Goal: Task Accomplishment & Management: Use online tool/utility

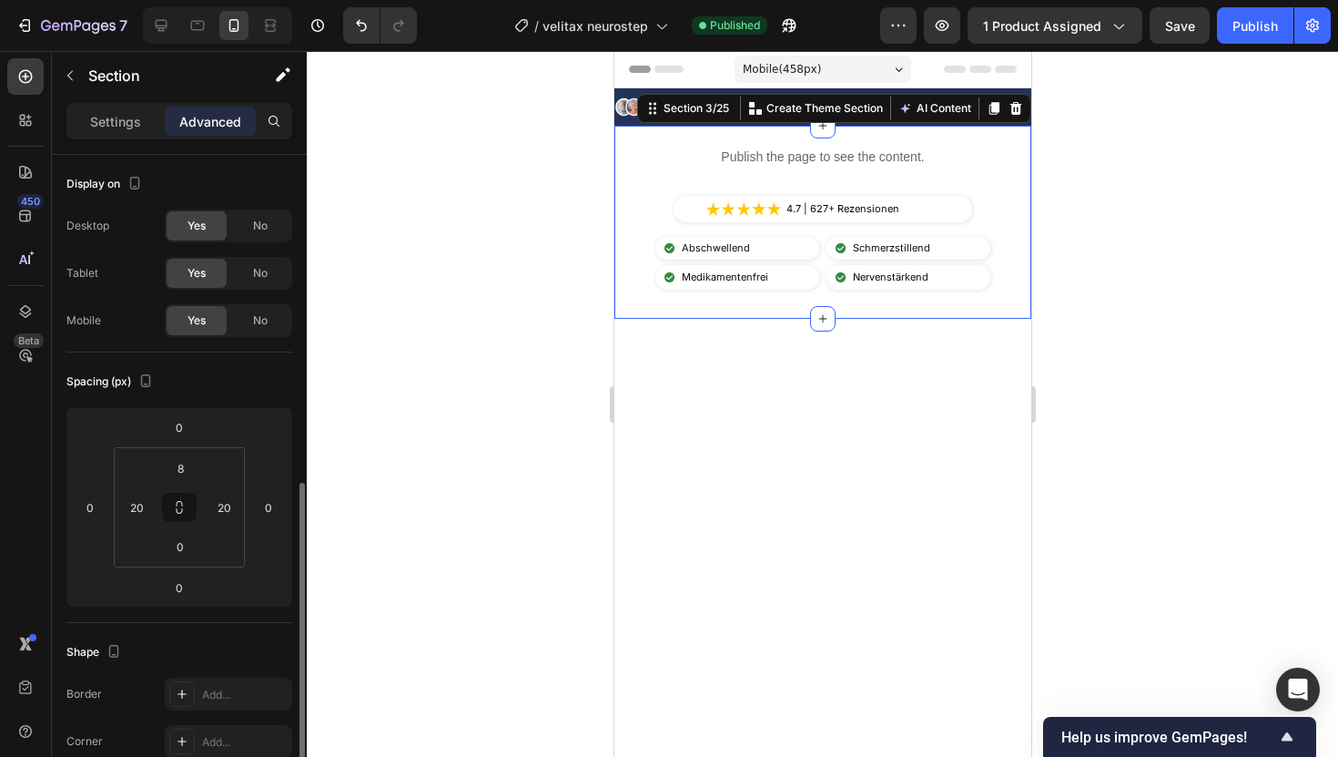
scroll to position [213, 0]
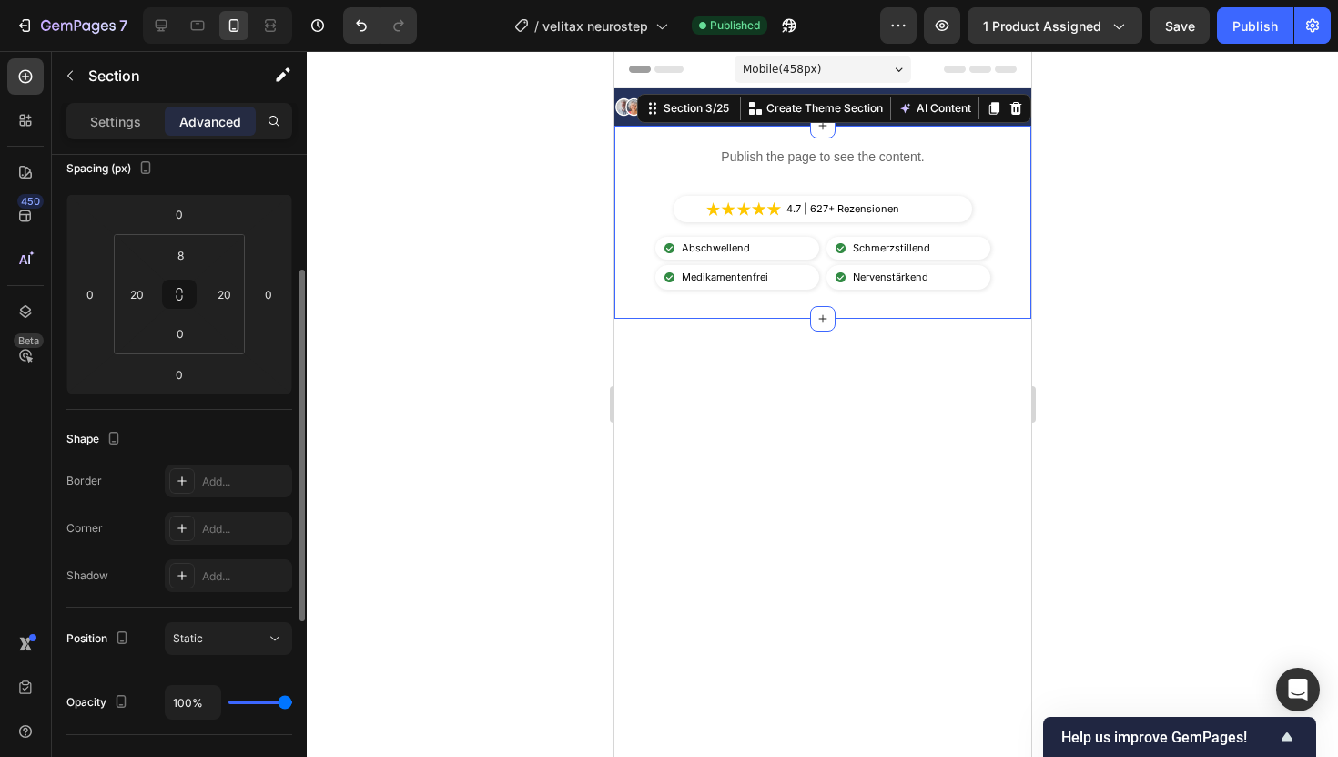
click at [620, 165] on div "Publish the page to see the content. Custom Code Image 4.7 | 627+ Rezensionen T…" at bounding box center [822, 222] width 417 height 193
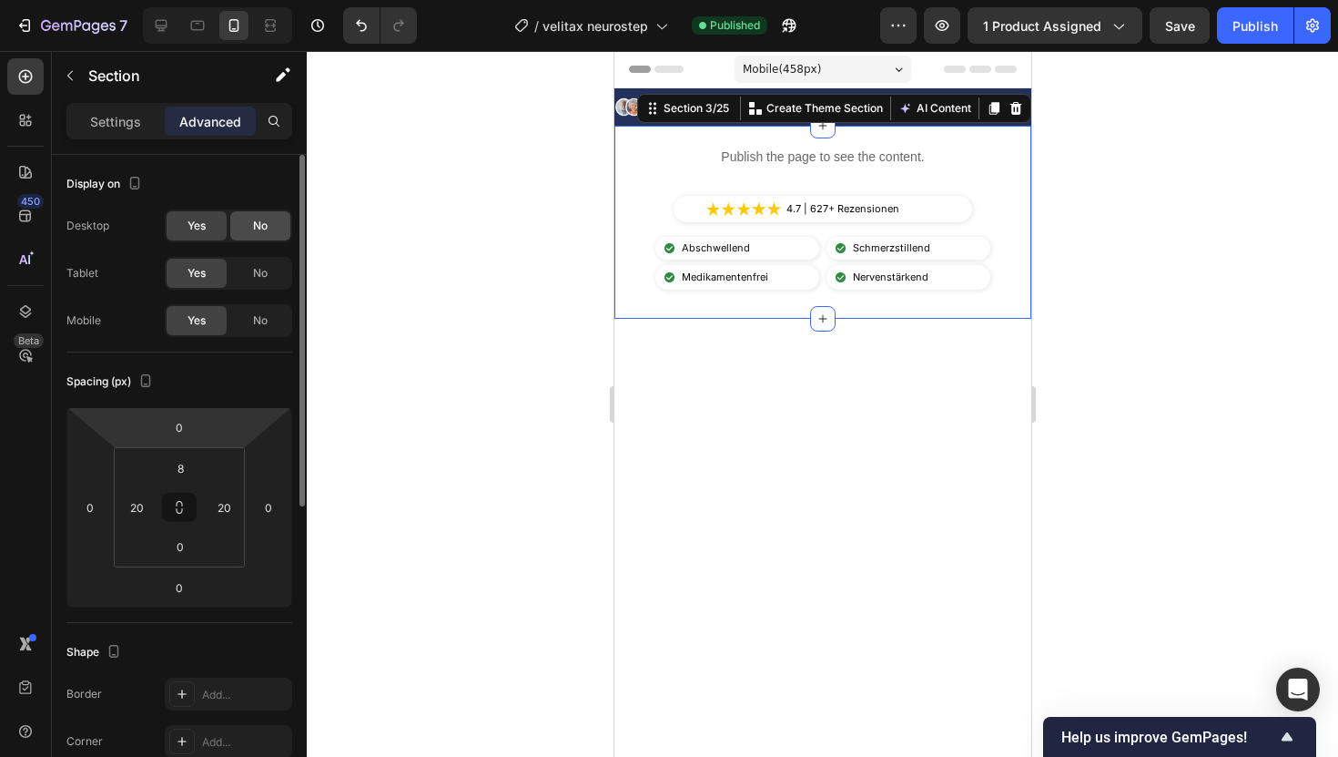
click at [249, 237] on div "No" at bounding box center [260, 225] width 60 height 29
click at [250, 261] on div "No" at bounding box center [260, 273] width 60 height 29
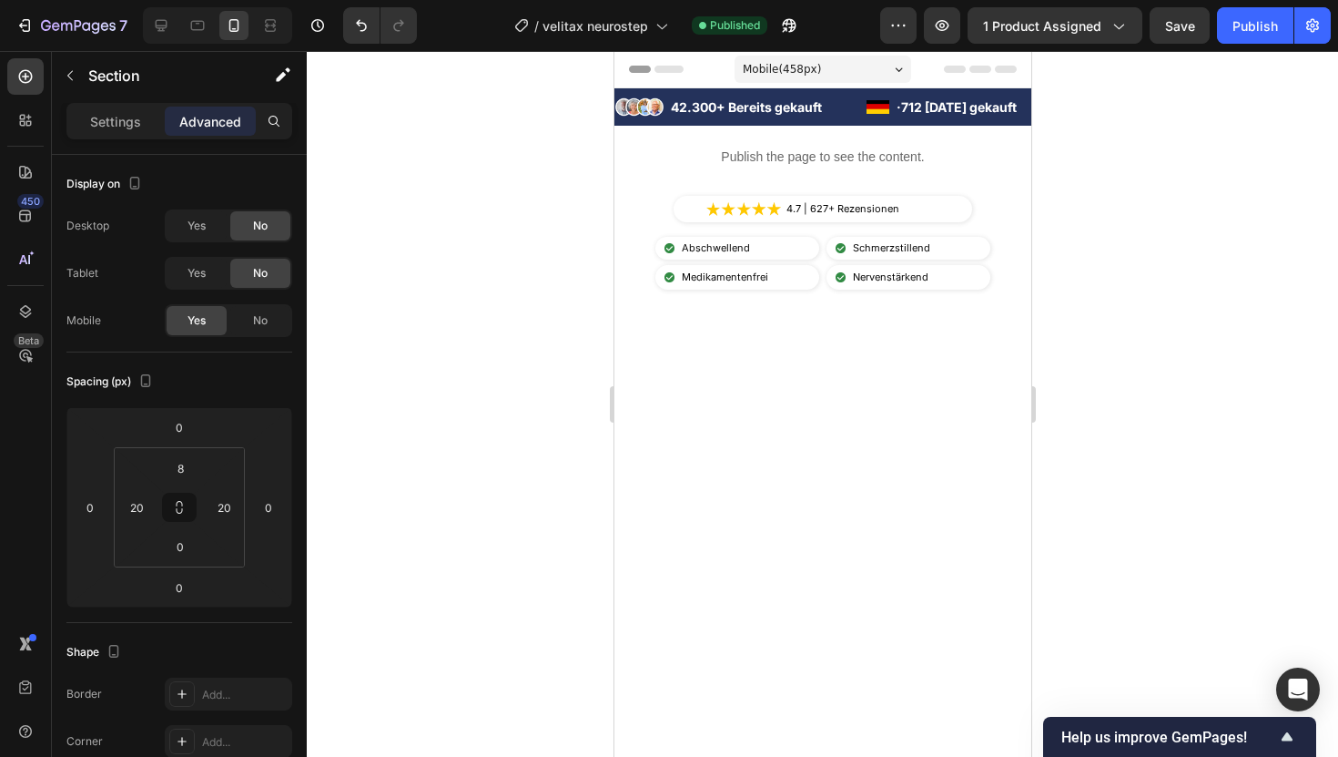
click at [628, 382] on div at bounding box center [822, 542] width 417 height 446
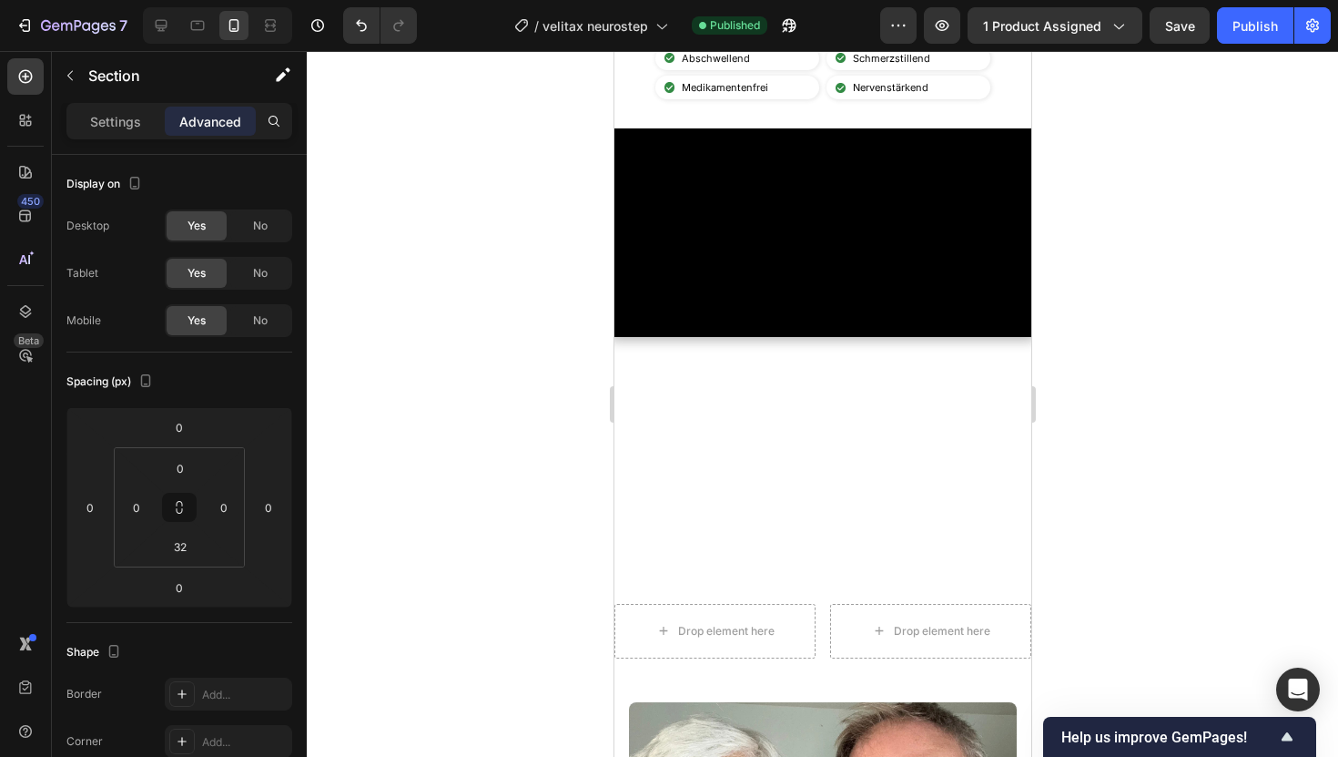
scroll to position [637, 0]
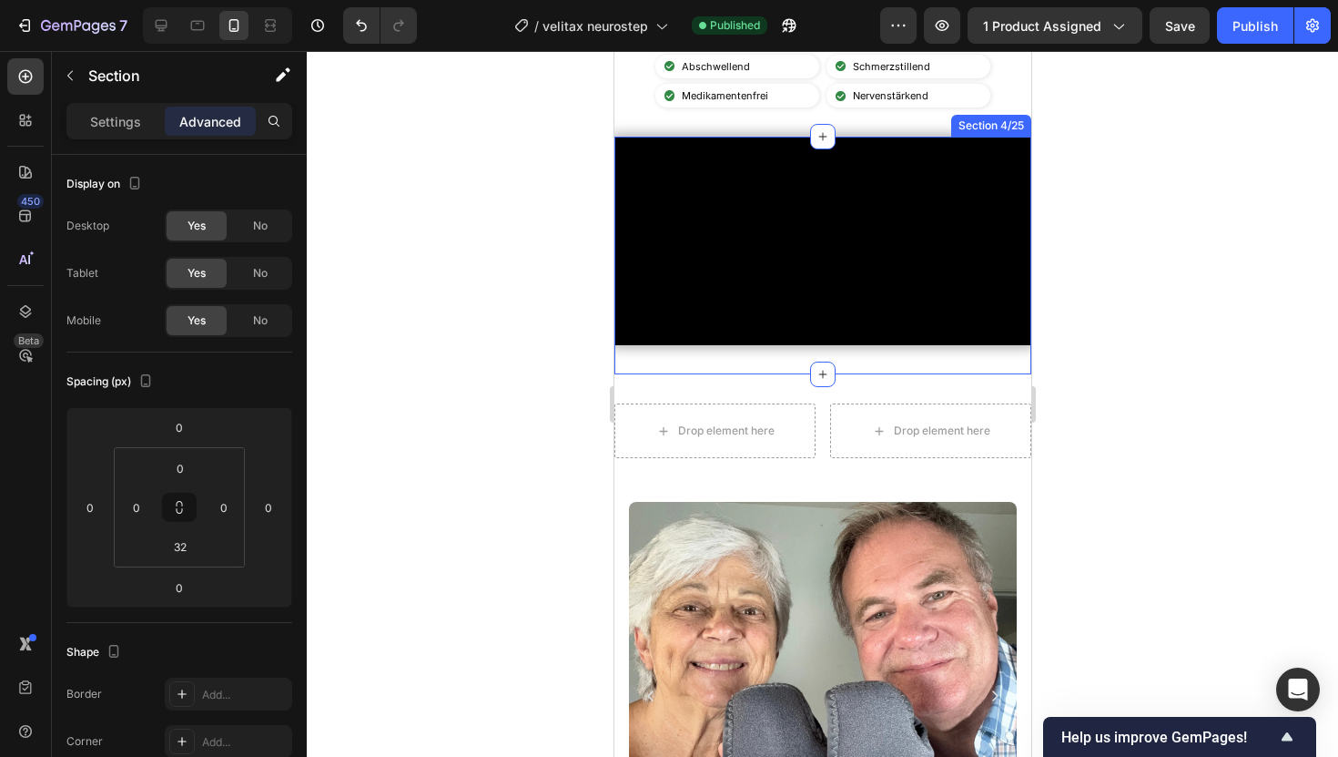
click at [653, 374] on div "Video Section 4/25" at bounding box center [822, 256] width 417 height 238
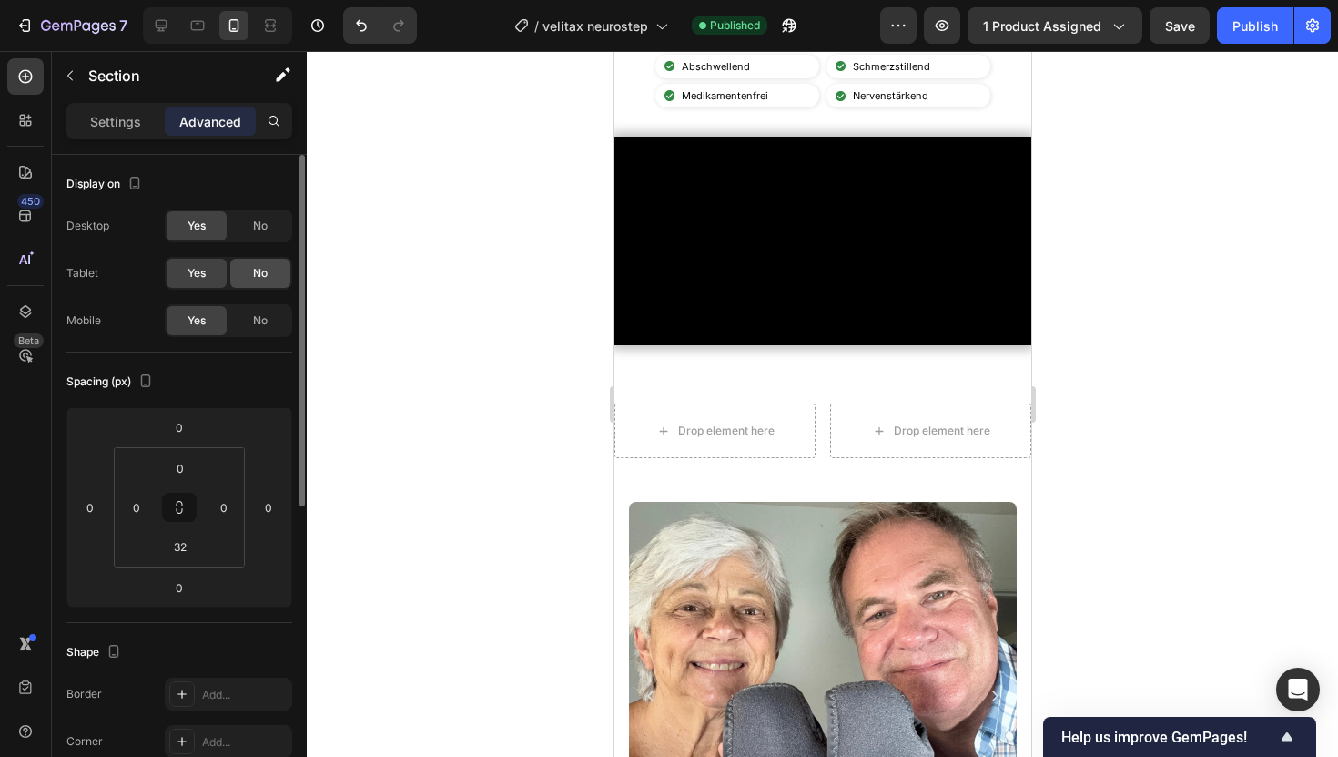
click at [253, 273] on span "No" at bounding box center [260, 273] width 15 height 16
click at [255, 234] on div "No" at bounding box center [260, 225] width 60 height 29
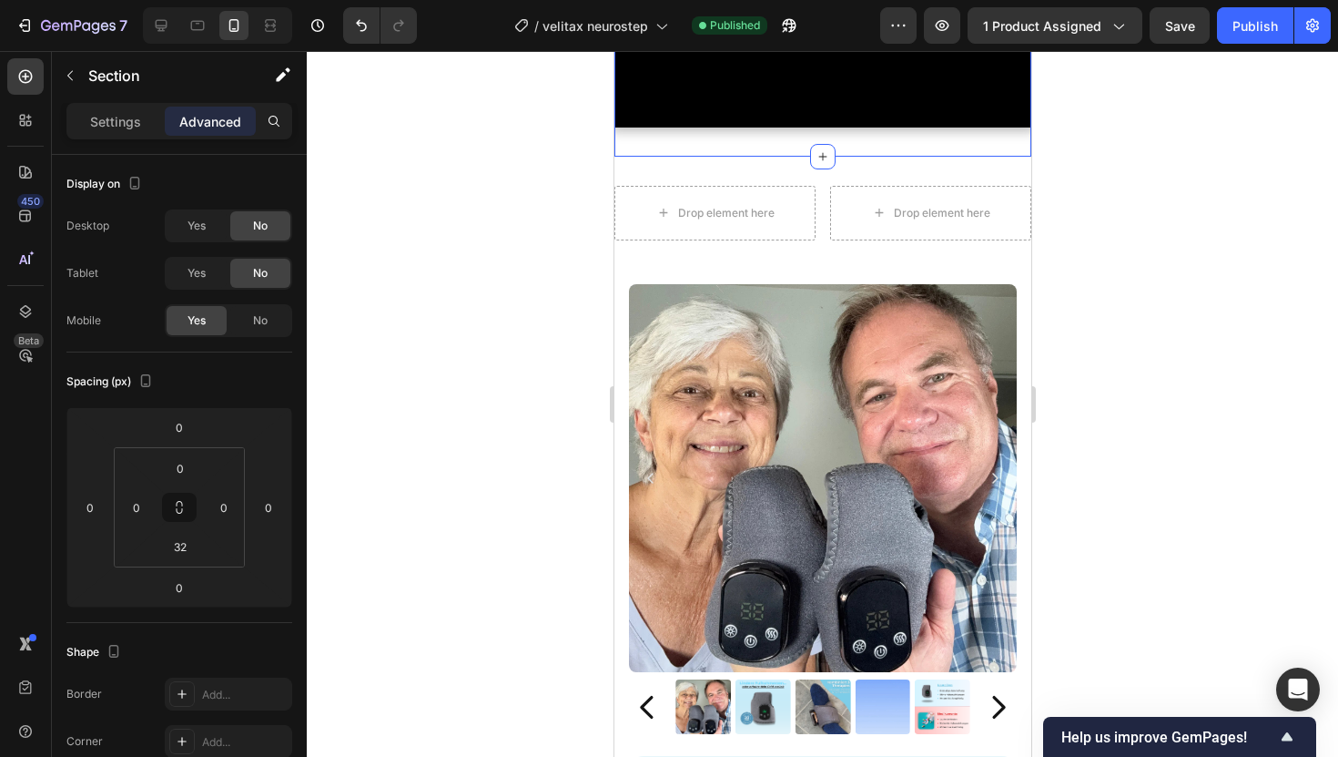
scroll to position [854, 0]
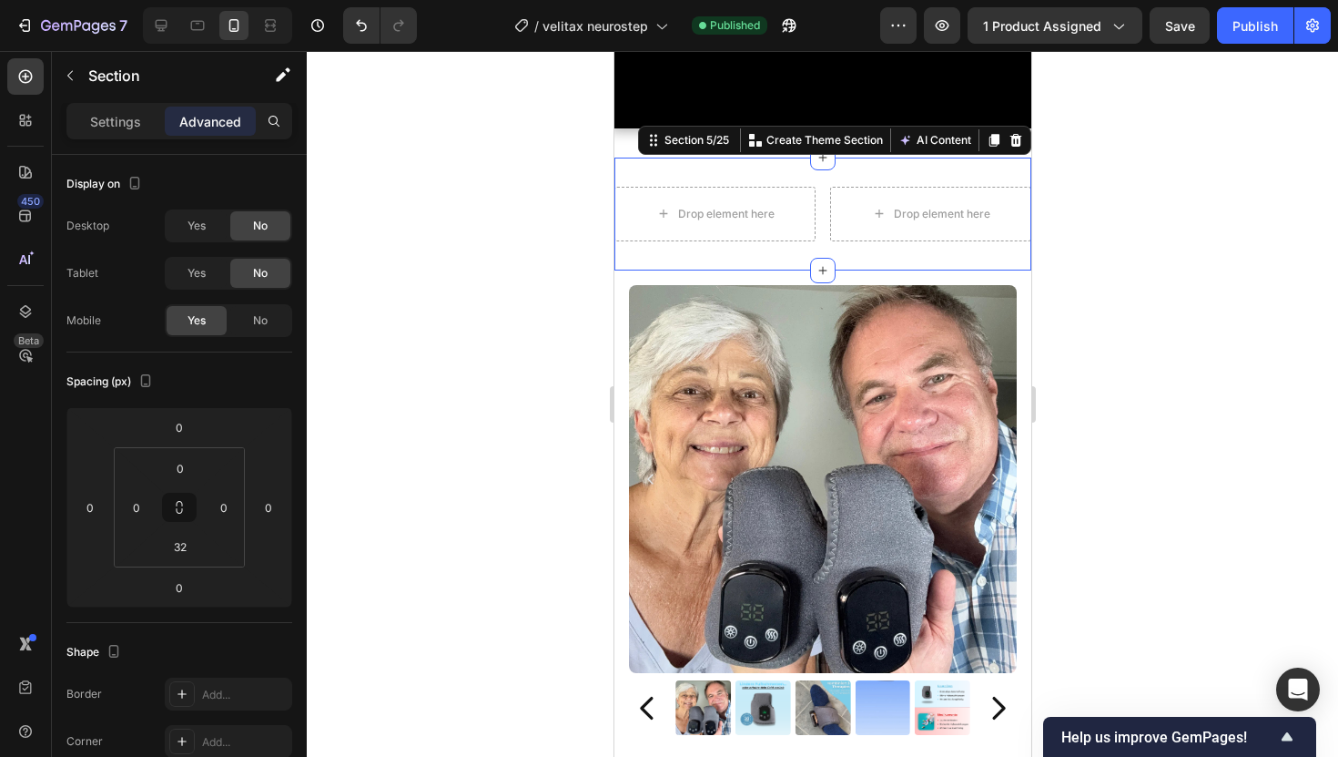
click at [662, 270] on div "Drop element here Drop element here Row Section 5/25 You can create reusable se…" at bounding box center [822, 214] width 417 height 113
click at [251, 283] on div "No" at bounding box center [260, 273] width 60 height 29
click at [252, 216] on div "No" at bounding box center [260, 225] width 60 height 29
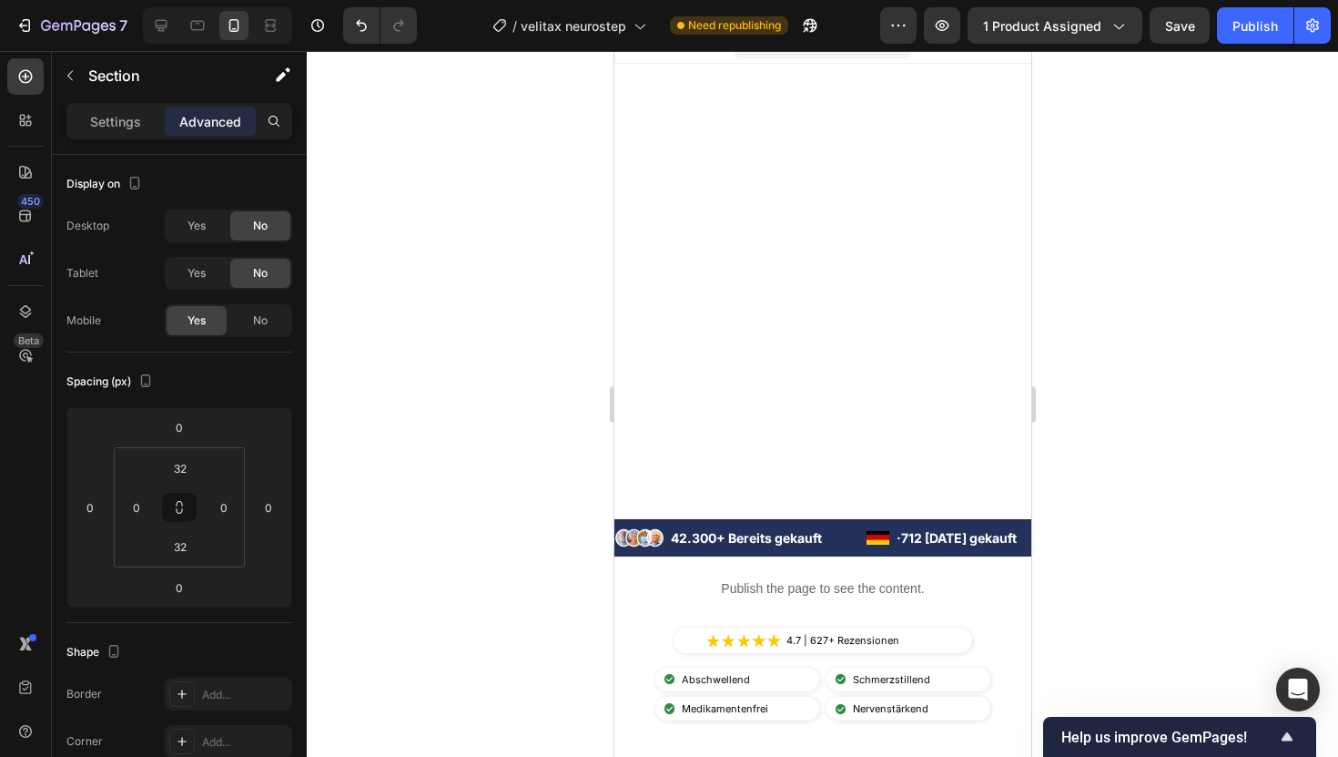
scroll to position [0, 0]
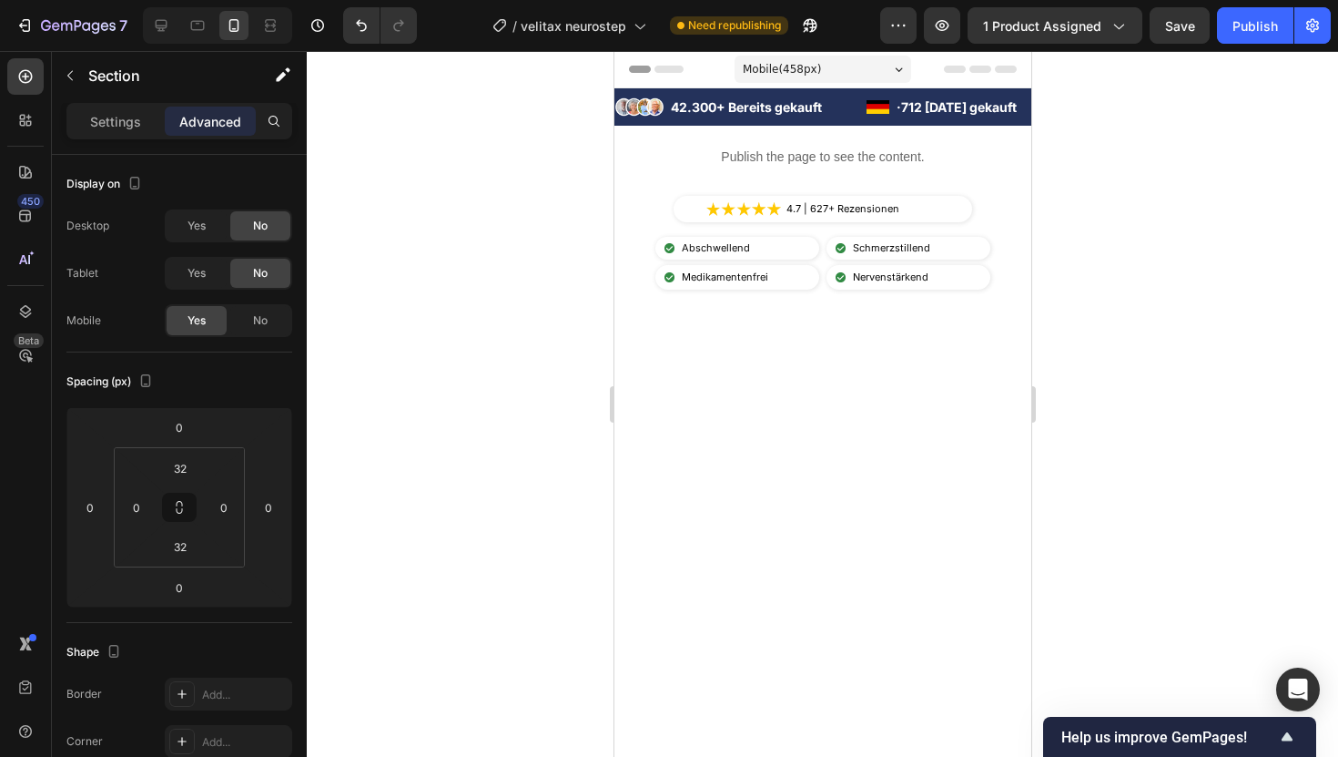
click at [646, 323] on div at bounding box center [822, 542] width 417 height 446
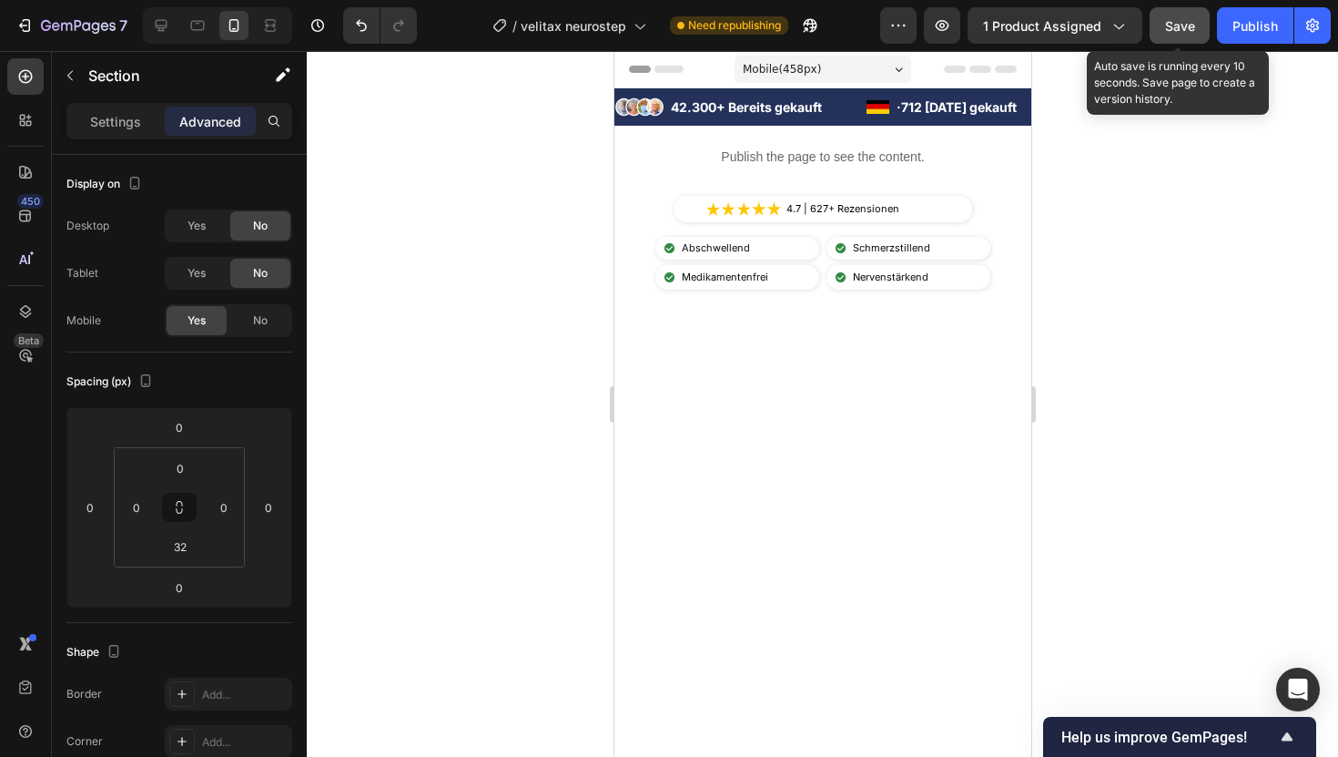
click at [1157, 10] on button "Save" at bounding box center [1180, 25] width 60 height 36
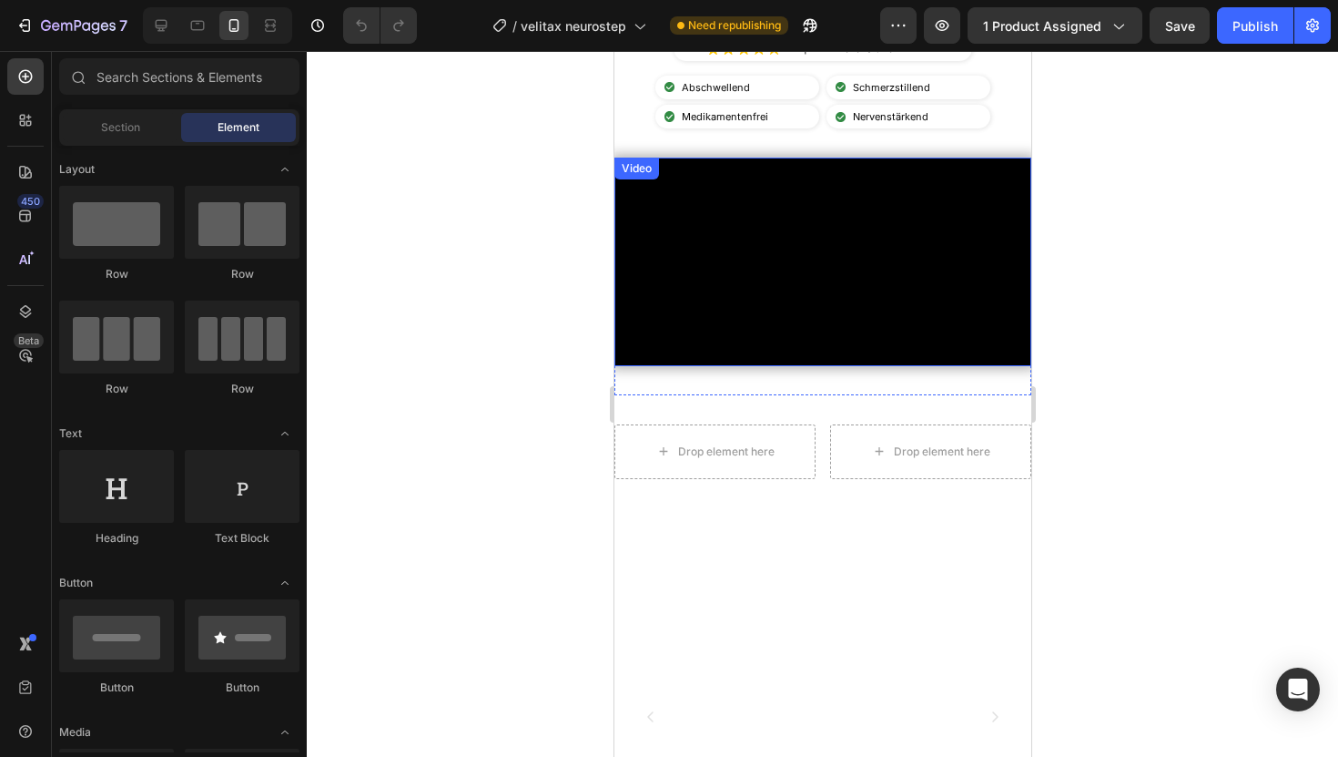
scroll to position [594, 0]
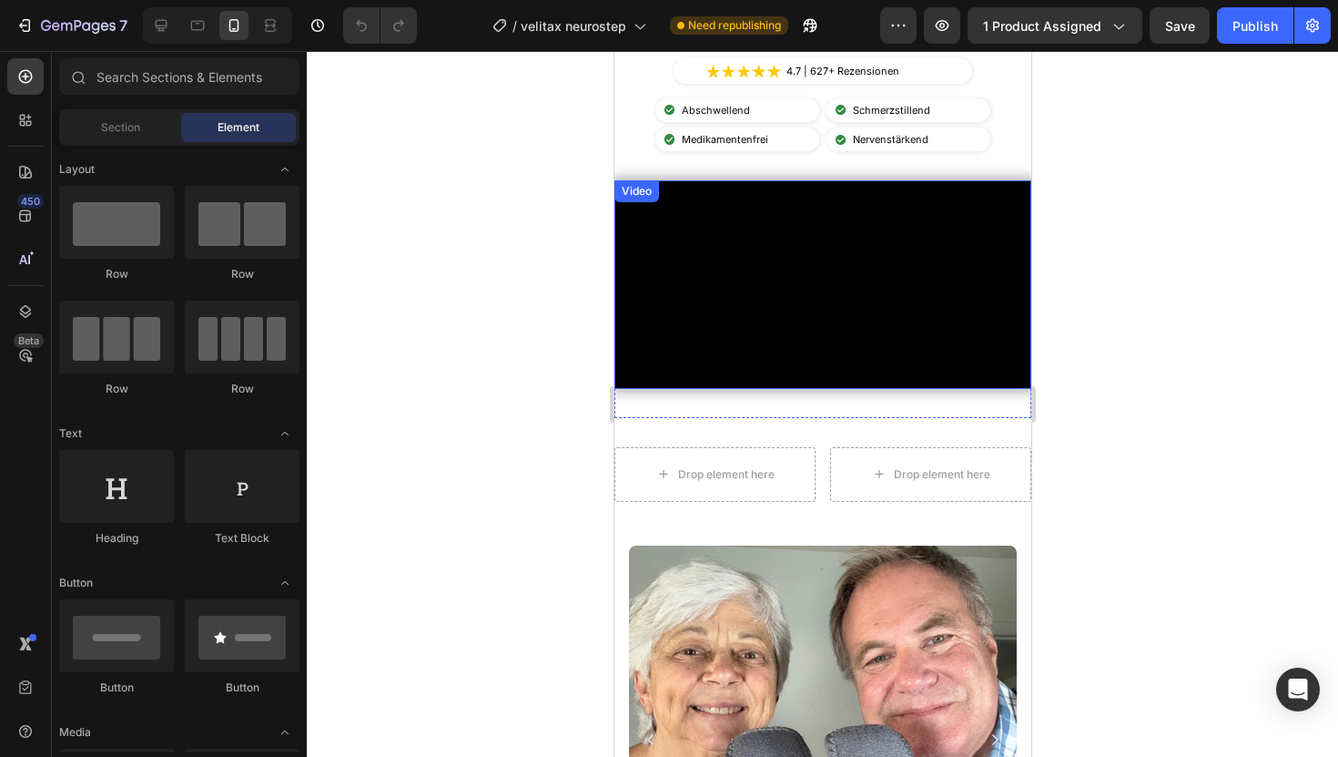
click at [769, 239] on video at bounding box center [822, 284] width 417 height 208
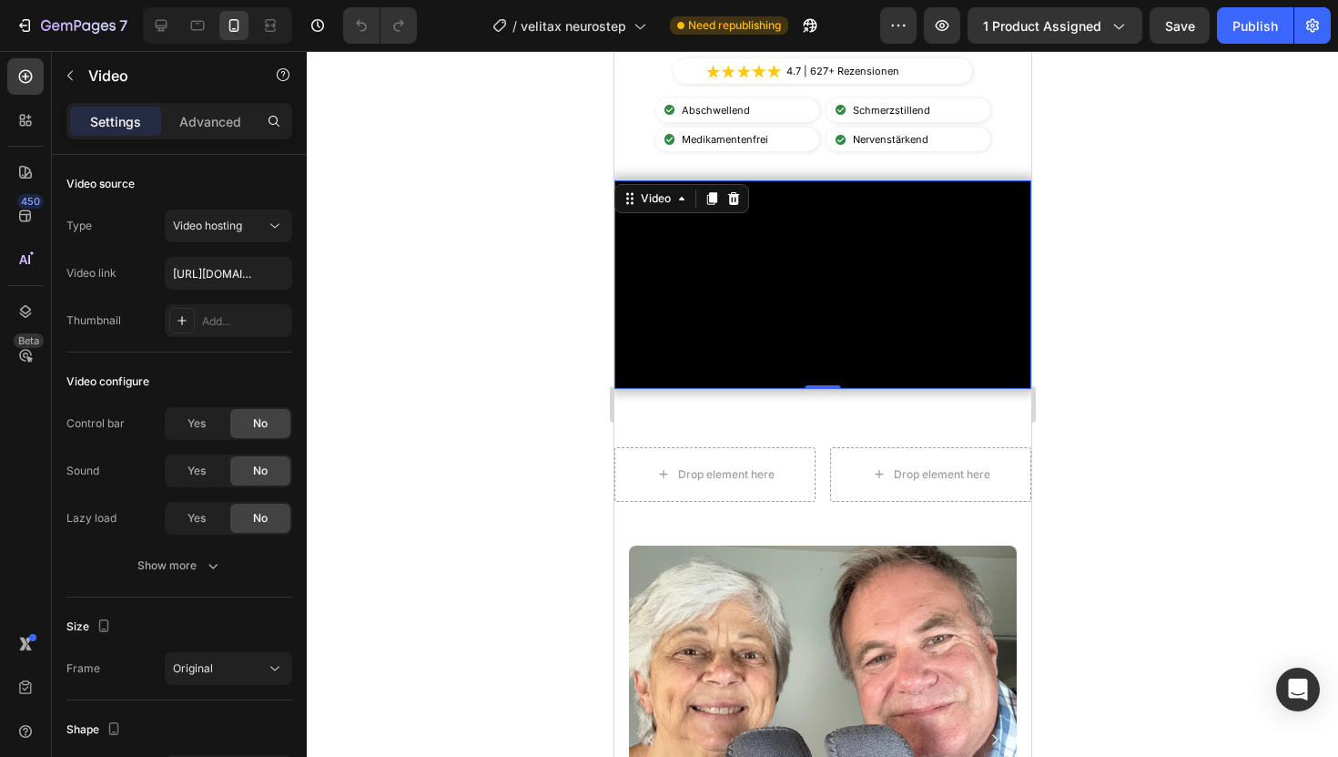
click at [907, 224] on video at bounding box center [822, 284] width 417 height 208
click at [663, 200] on div "Video" at bounding box center [654, 198] width 37 height 16
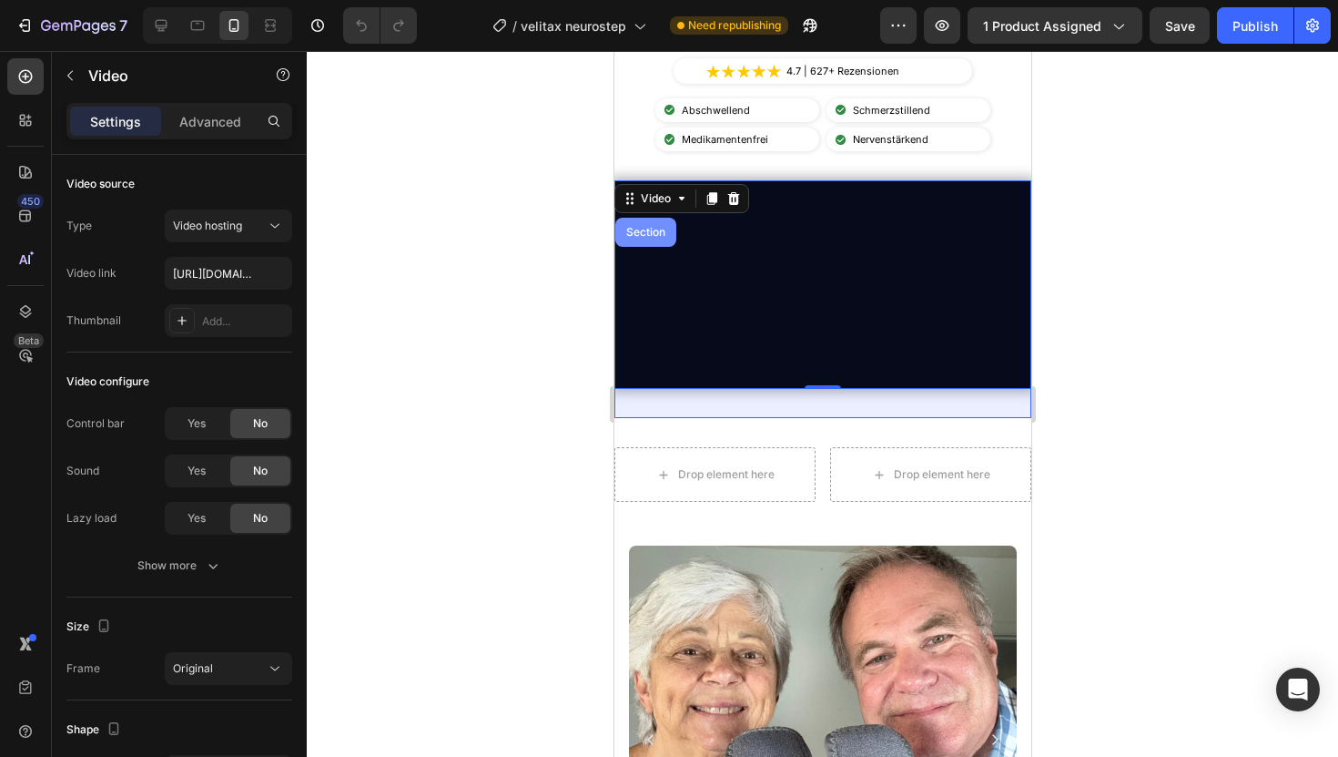
click at [643, 228] on div "Section" at bounding box center [645, 232] width 46 height 11
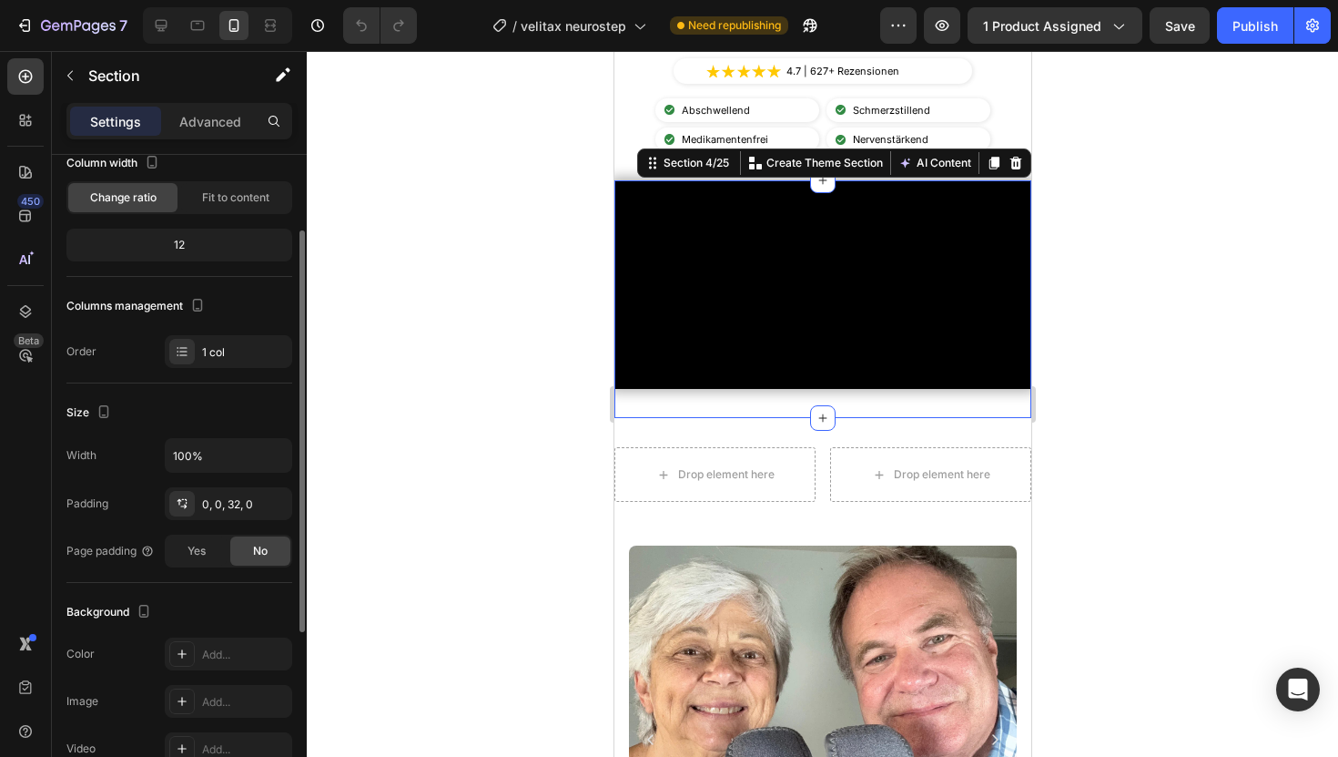
scroll to position [114, 0]
click at [217, 126] on p "Advanced" at bounding box center [210, 121] width 62 height 19
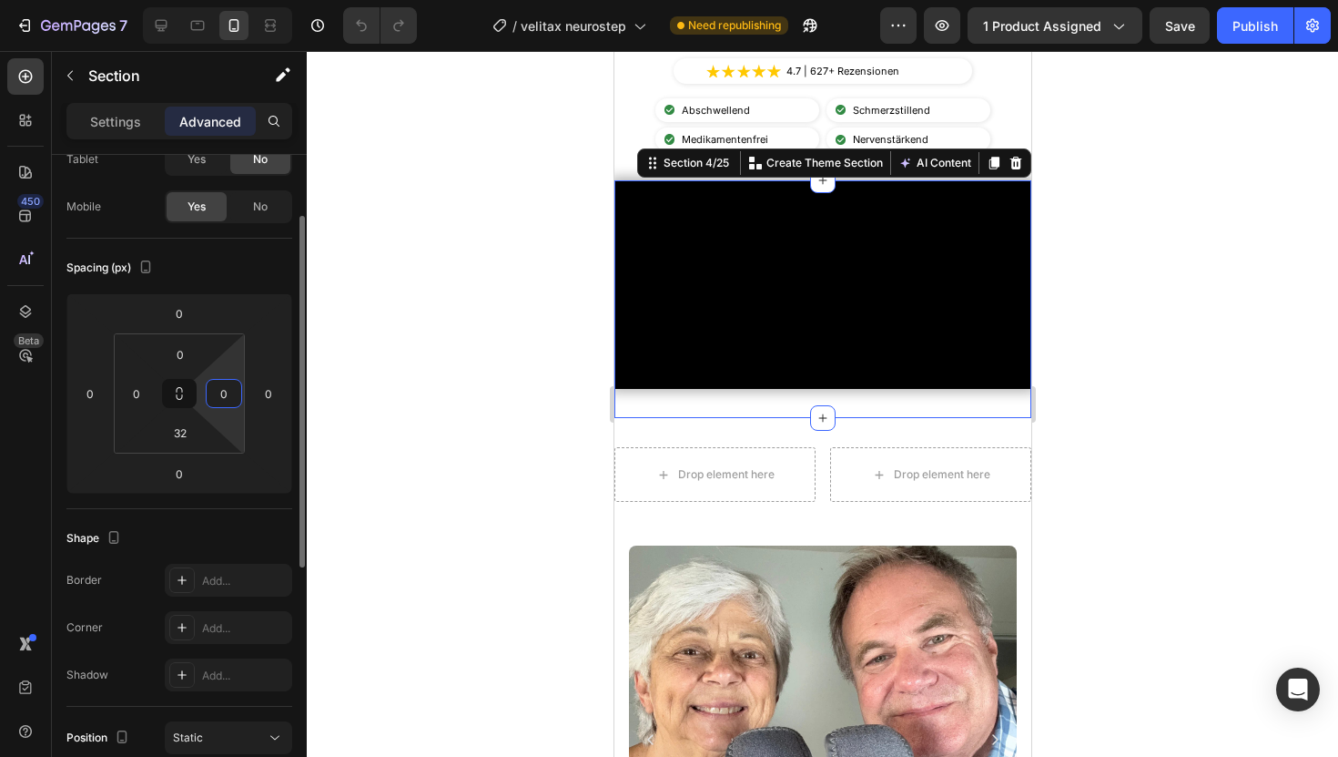
click at [219, 391] on input "0" at bounding box center [223, 393] width 27 height 27
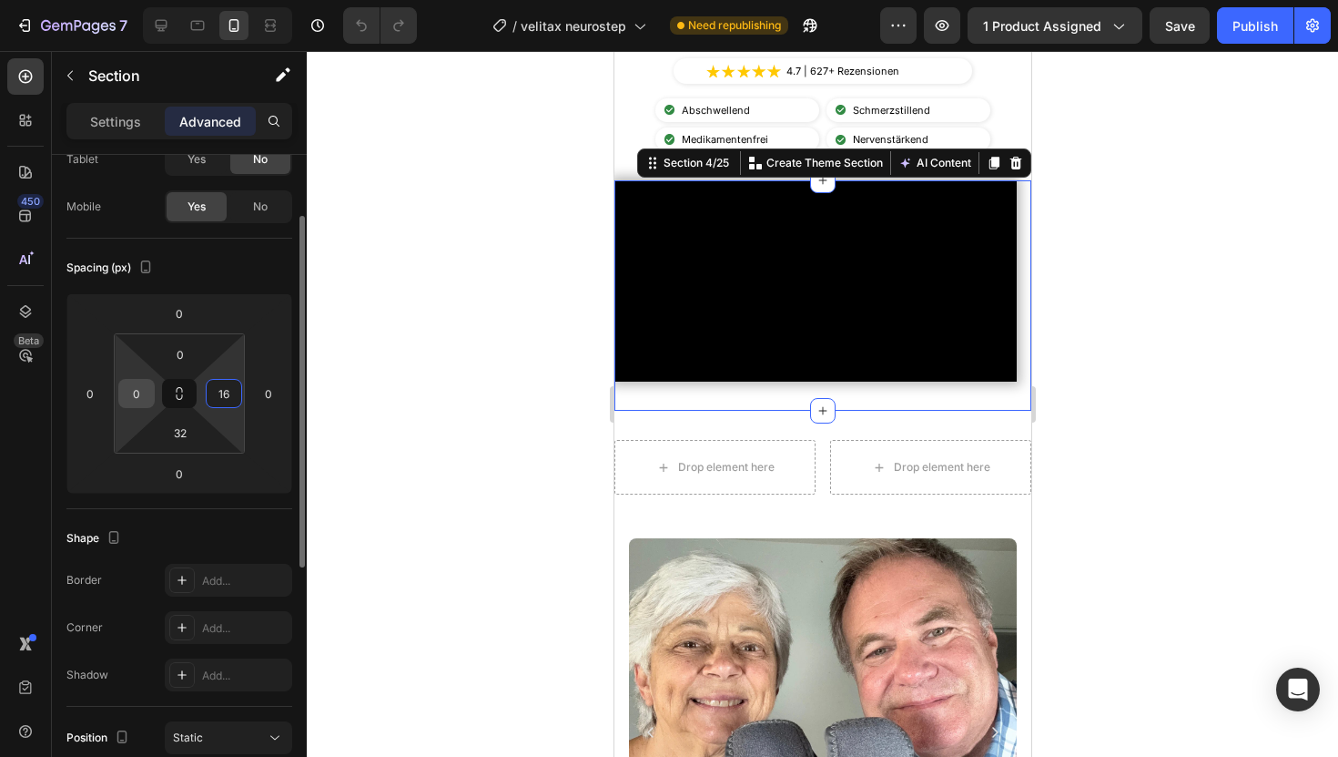
type input "16"
click at [139, 392] on input "0" at bounding box center [136, 393] width 27 height 27
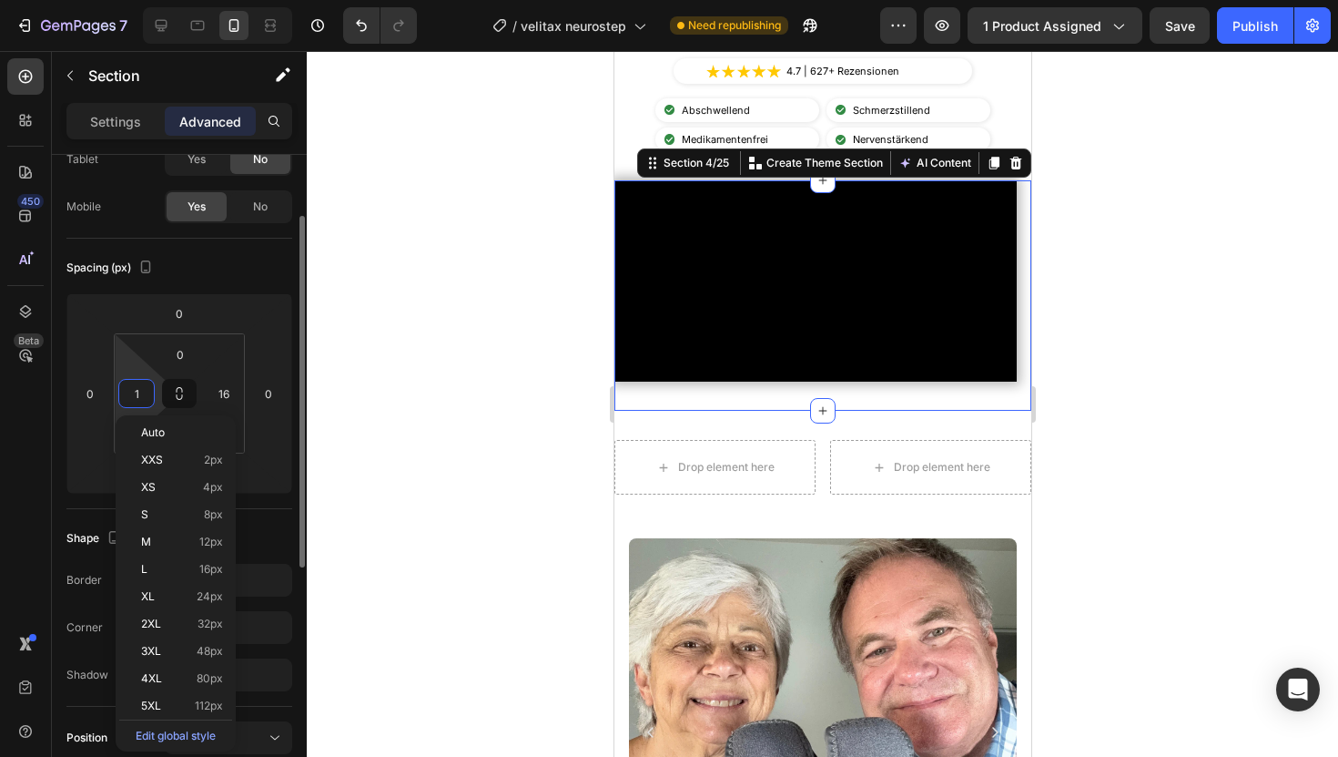
type input "16"
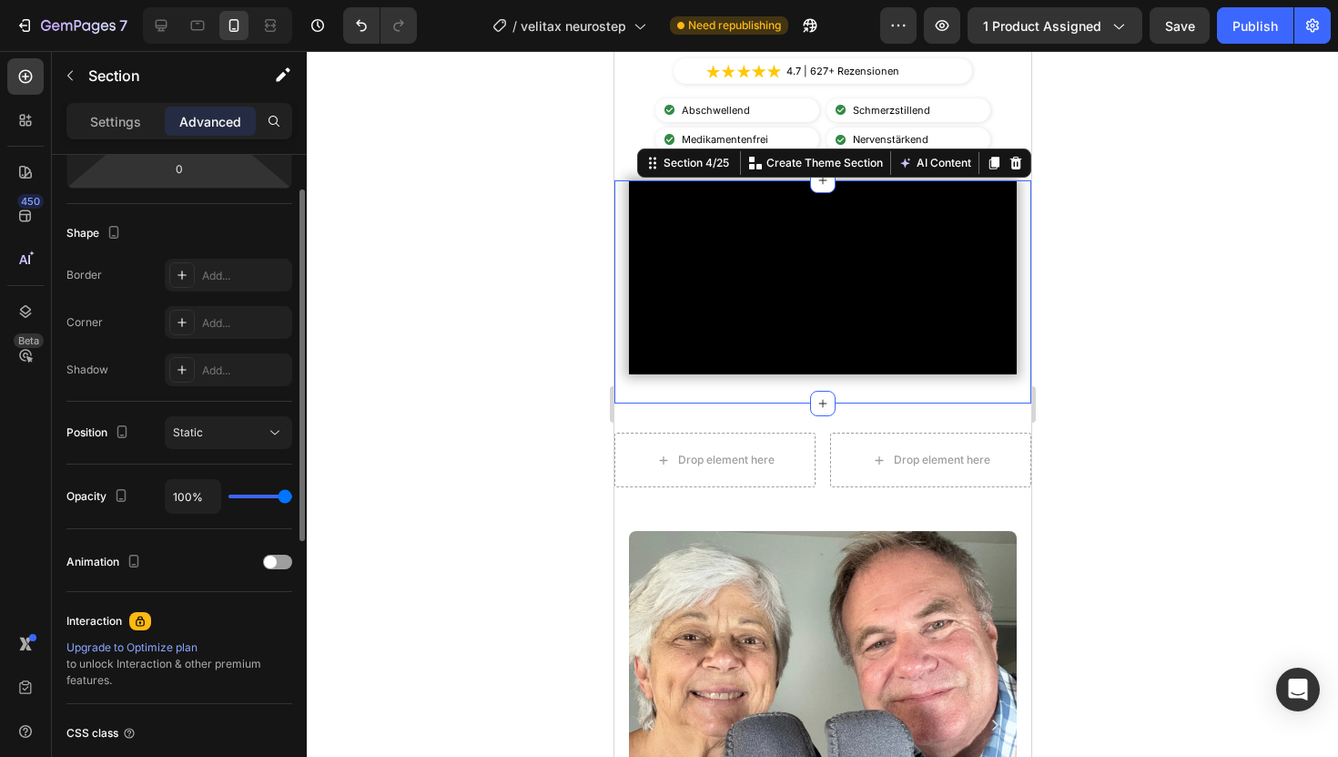
scroll to position [502, 0]
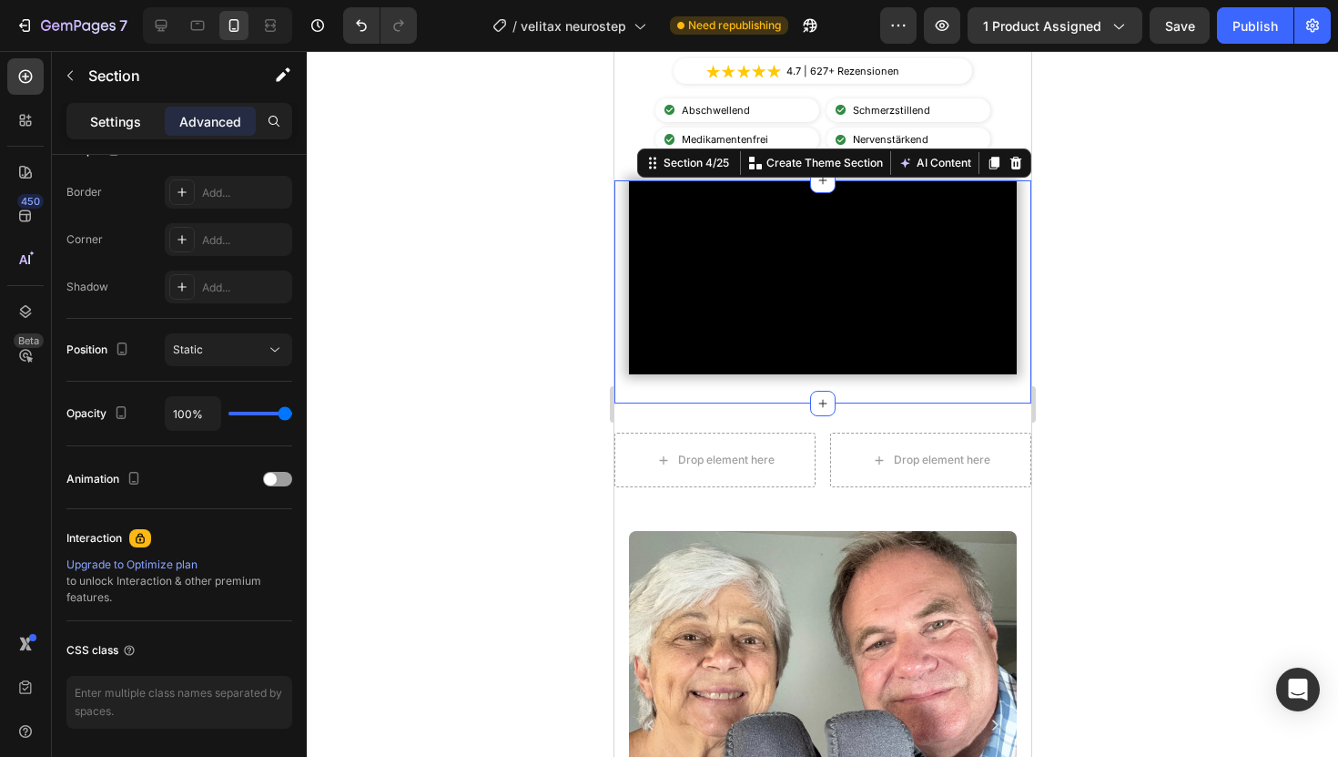
click at [114, 108] on div "Settings" at bounding box center [115, 121] width 91 height 29
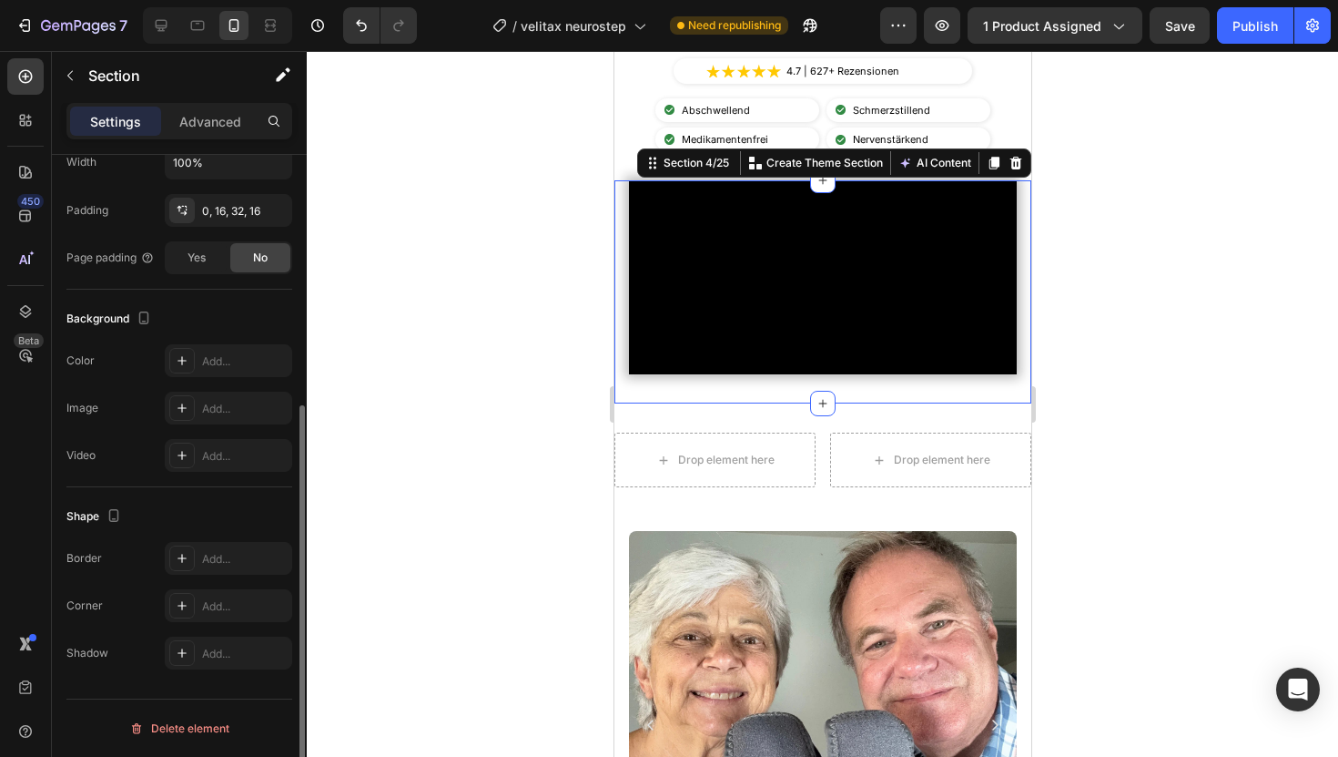
scroll to position [401, 0]
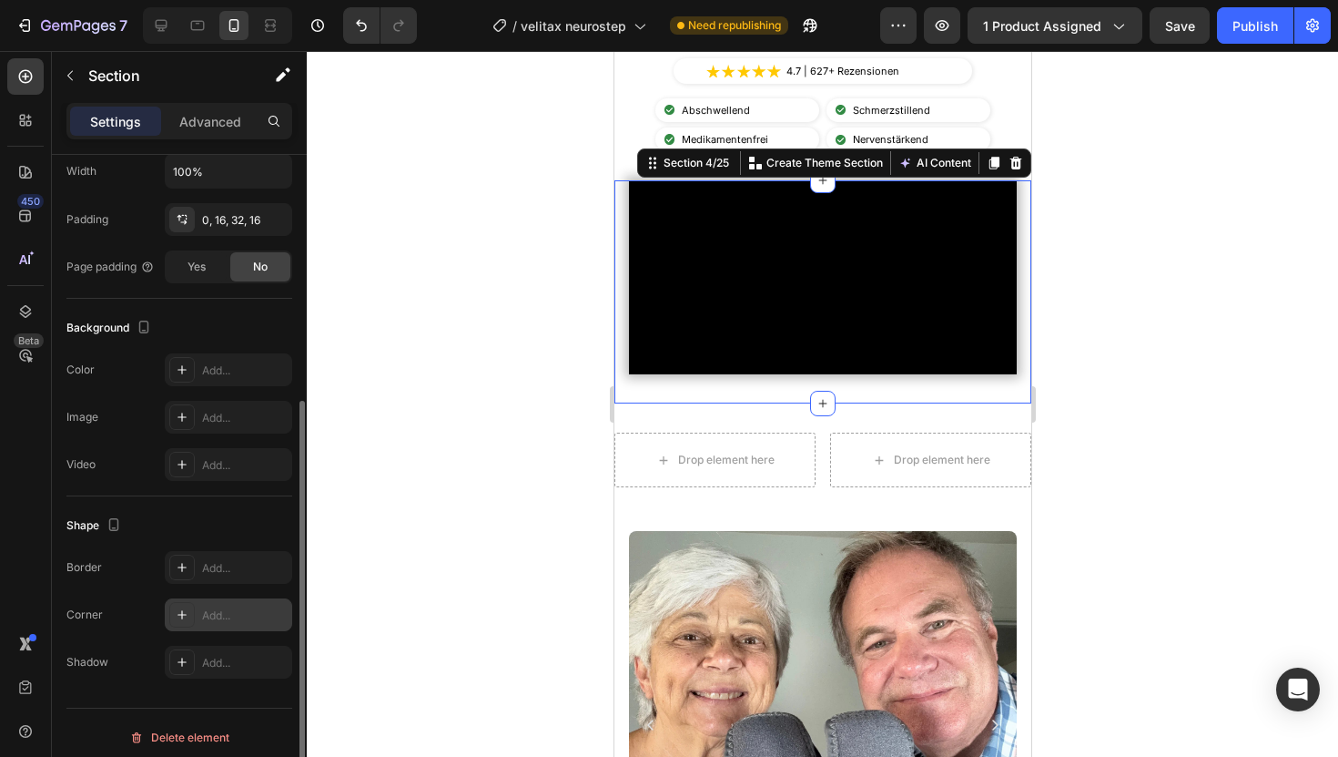
click at [215, 615] on div "Add..." at bounding box center [245, 615] width 86 height 16
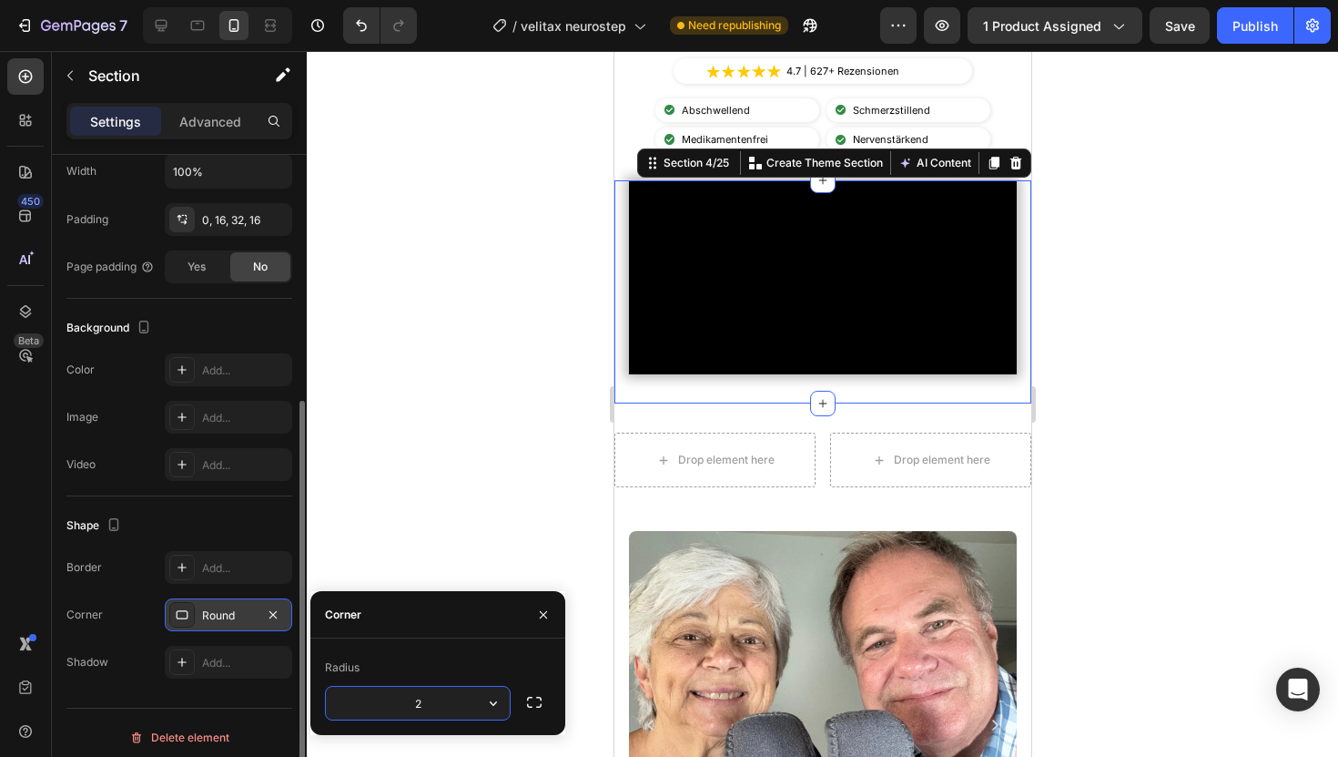
type input "20"
click at [248, 564] on div "Add..." at bounding box center [245, 568] width 86 height 16
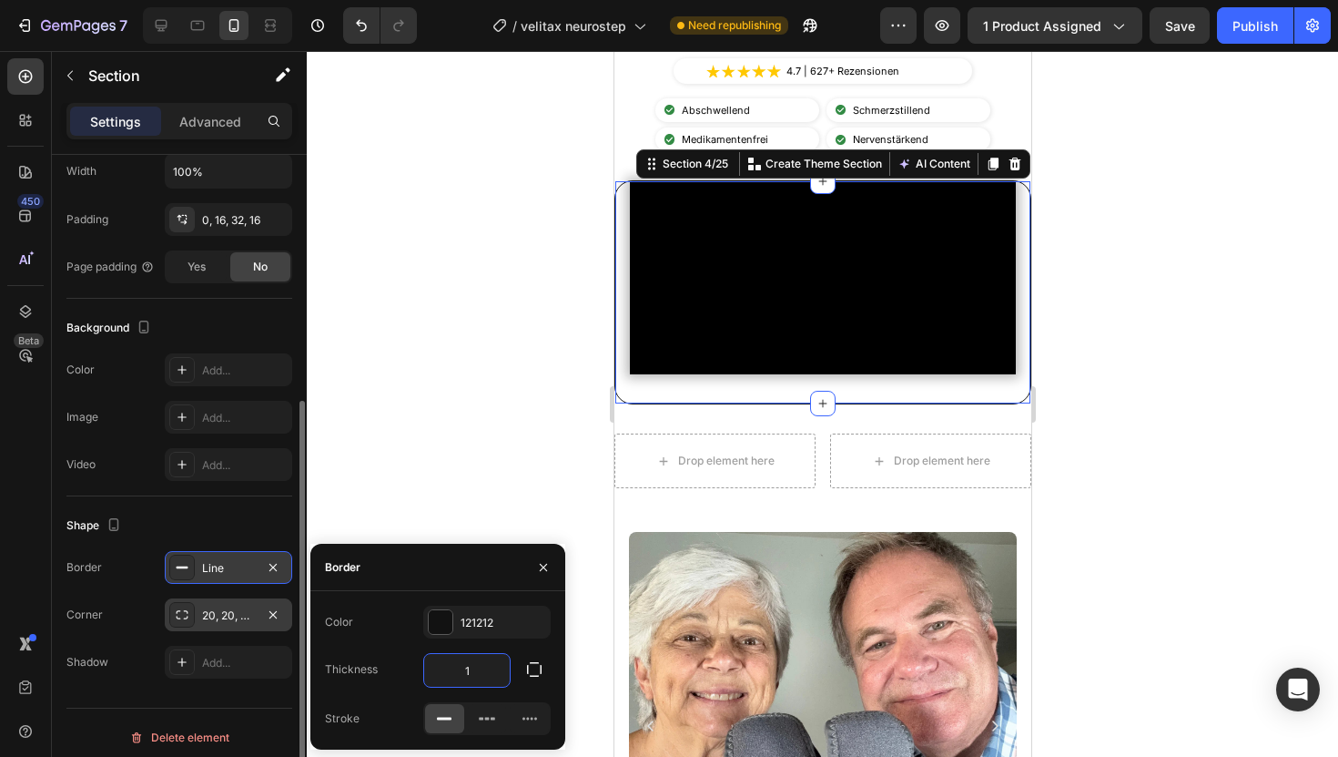
click at [471, 662] on input "1" at bounding box center [467, 670] width 86 height 33
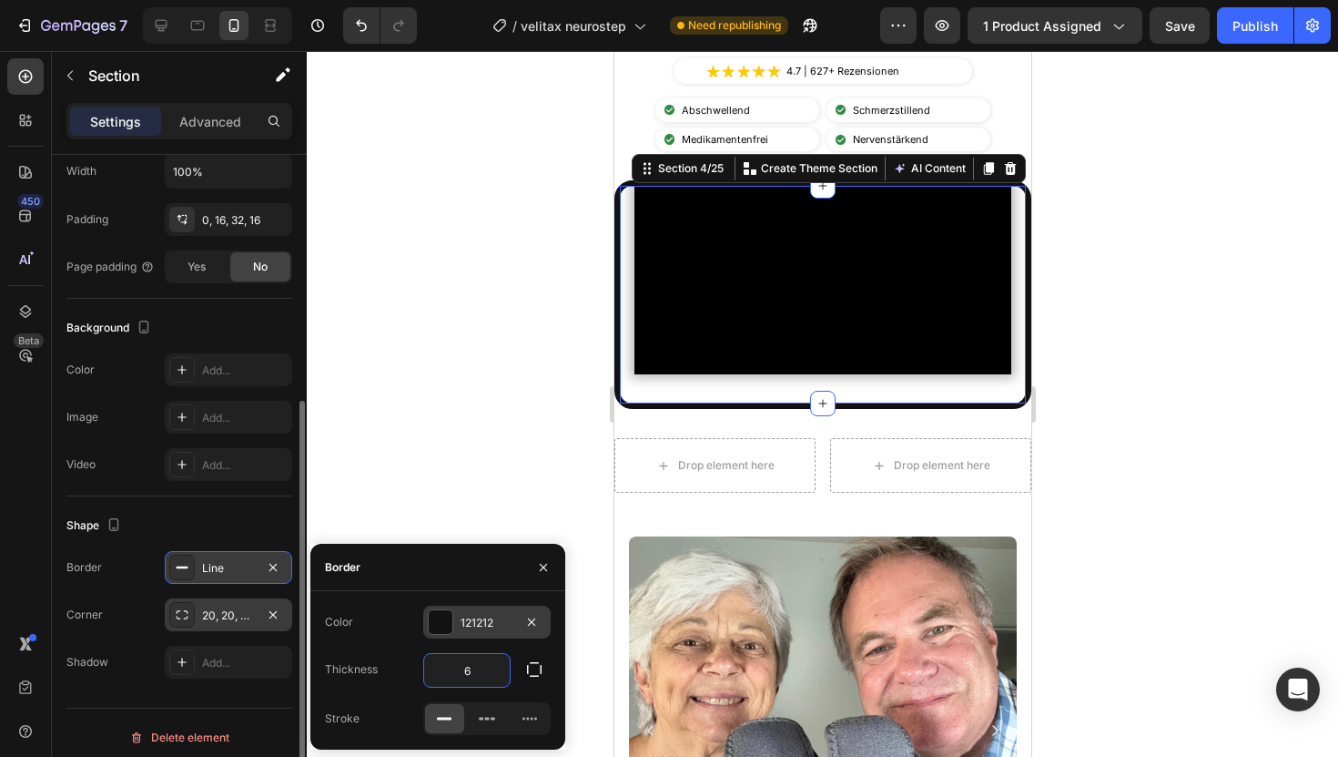
type input "6"
click at [478, 613] on div "121212" at bounding box center [486, 621] width 127 height 33
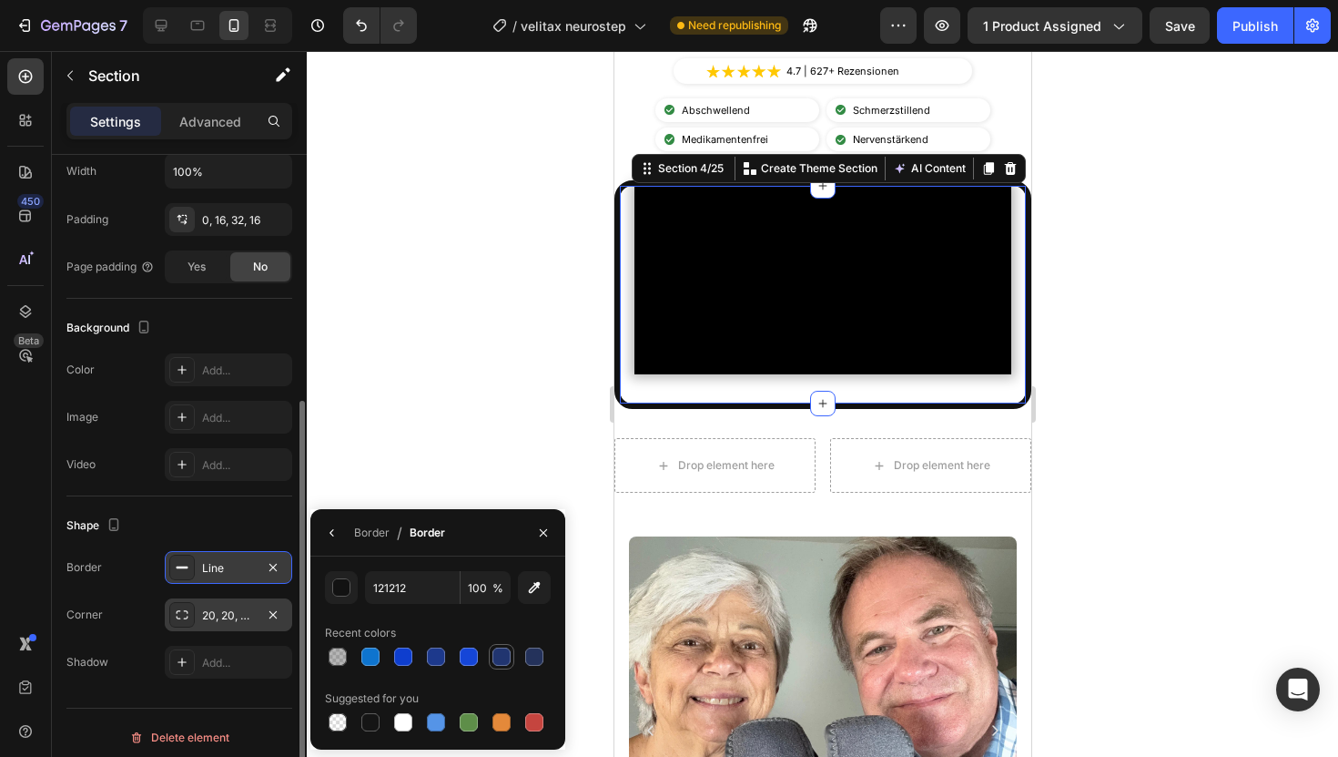
click at [505, 658] on div at bounding box center [502, 656] width 18 height 18
type input "213570"
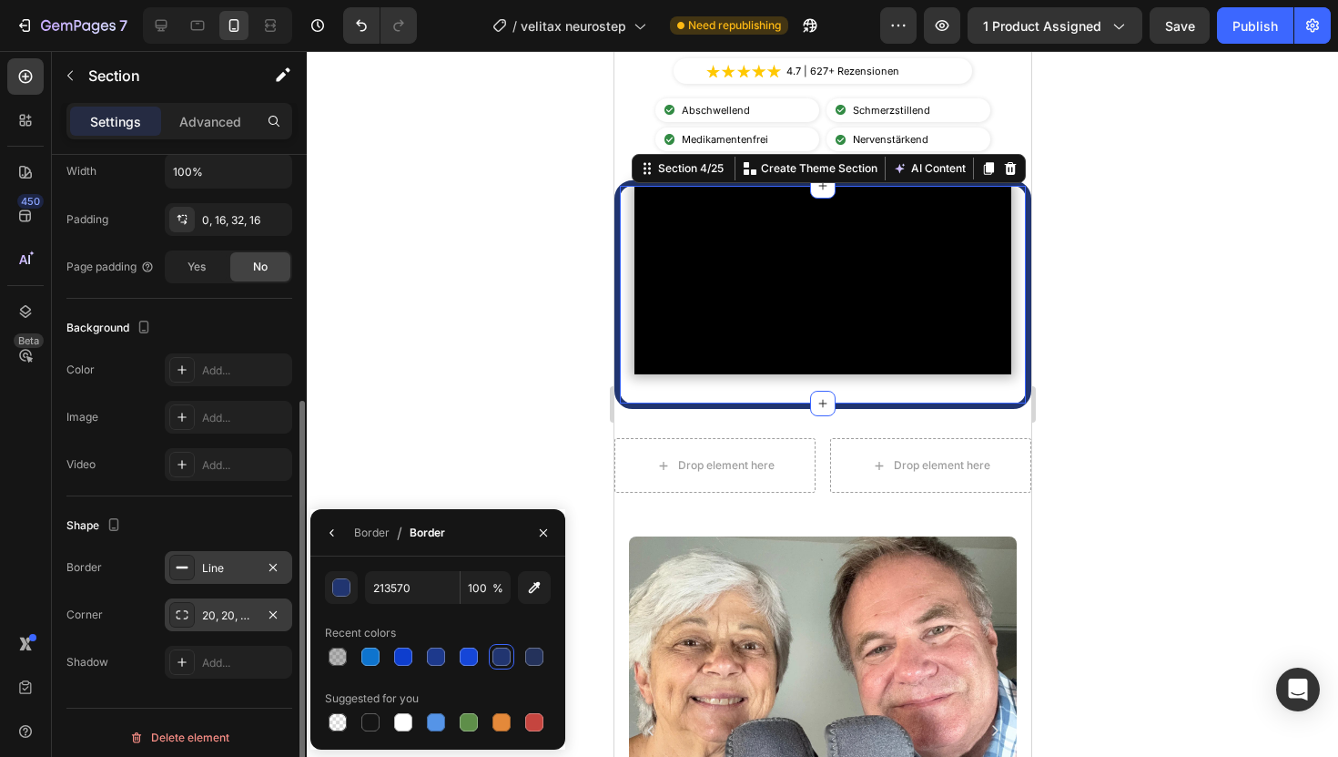
click at [475, 432] on div at bounding box center [823, 404] width 1032 height 706
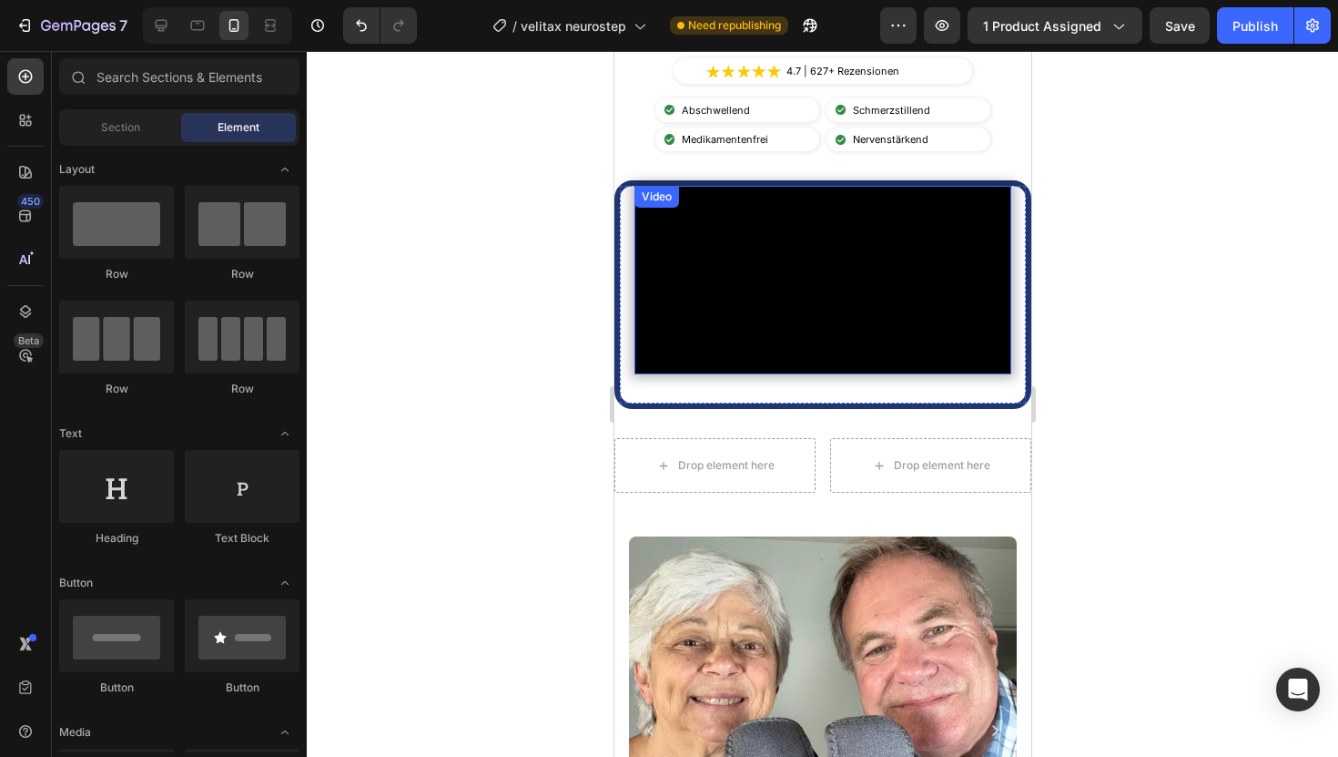
click at [782, 374] on video at bounding box center [822, 280] width 377 height 188
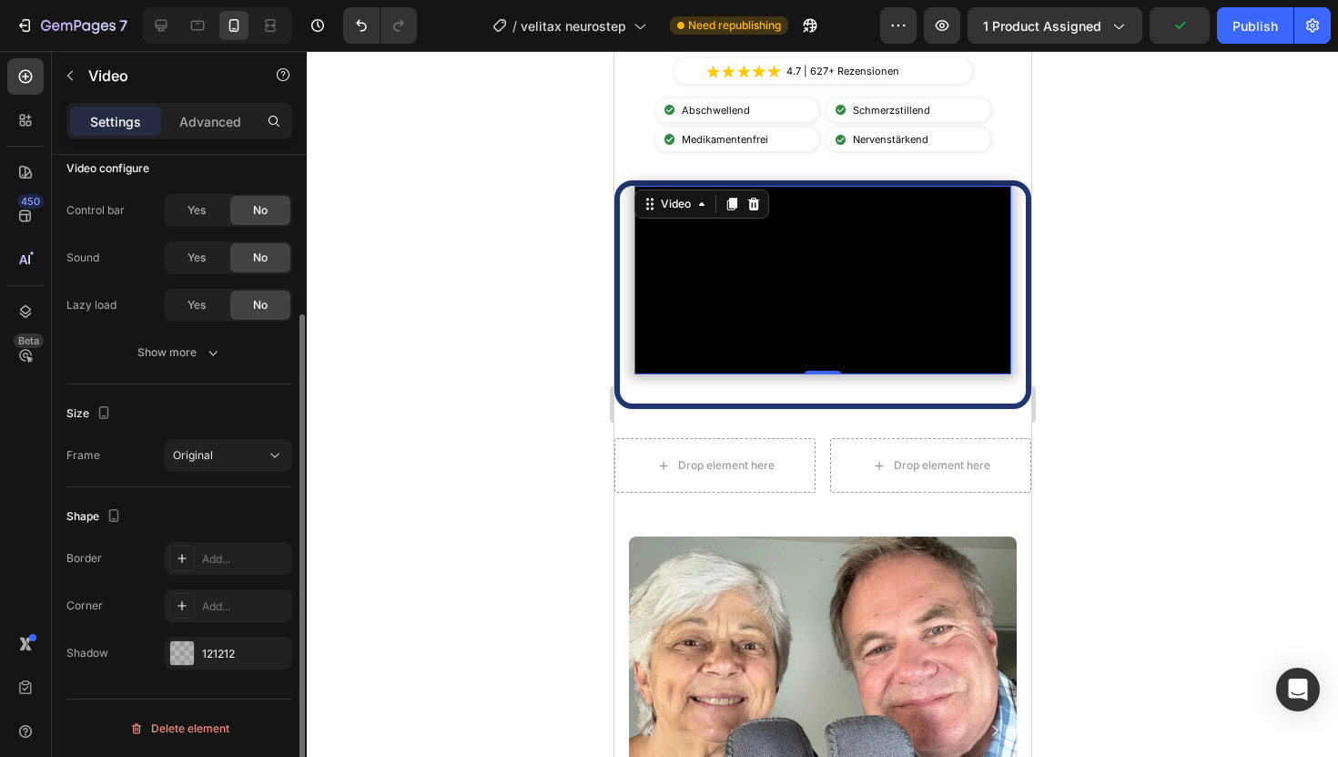
scroll to position [212, 0]
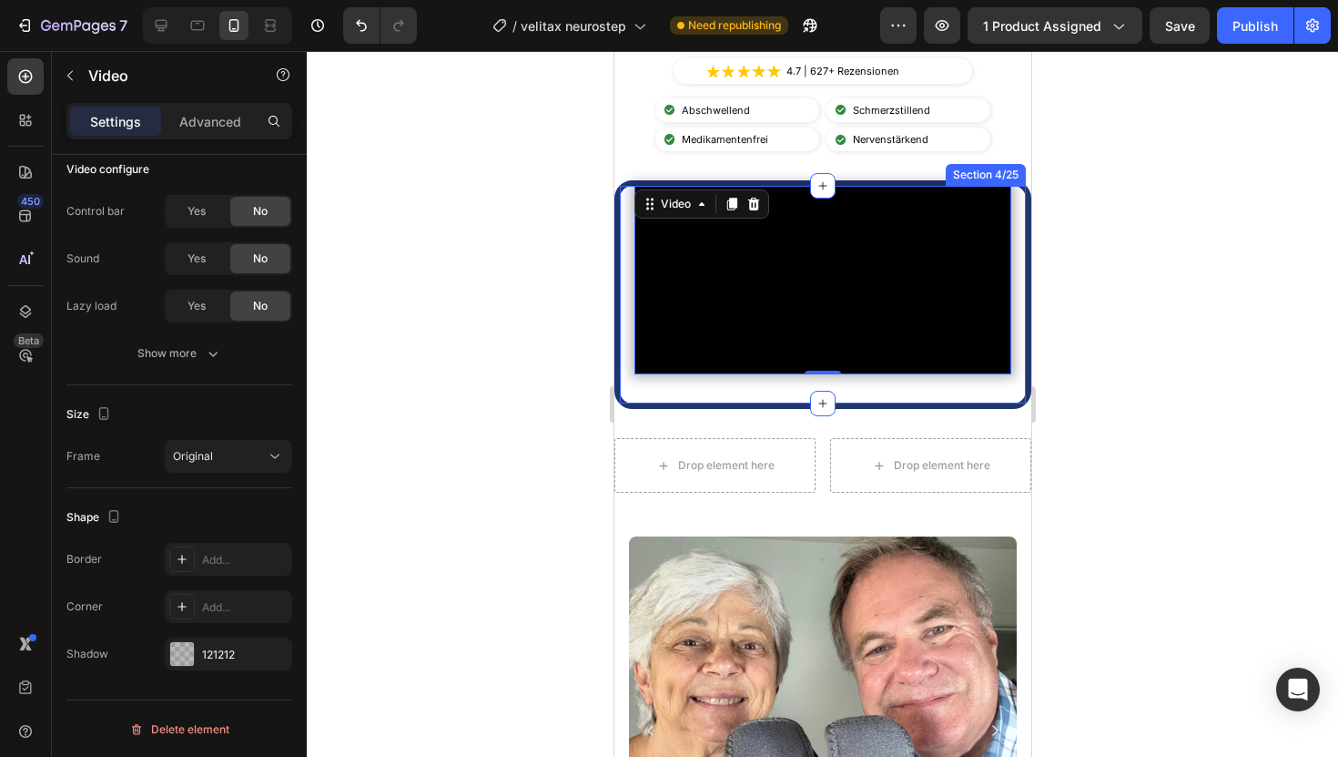
click at [620, 292] on div "Video 0 Section 4/25" at bounding box center [822, 294] width 417 height 229
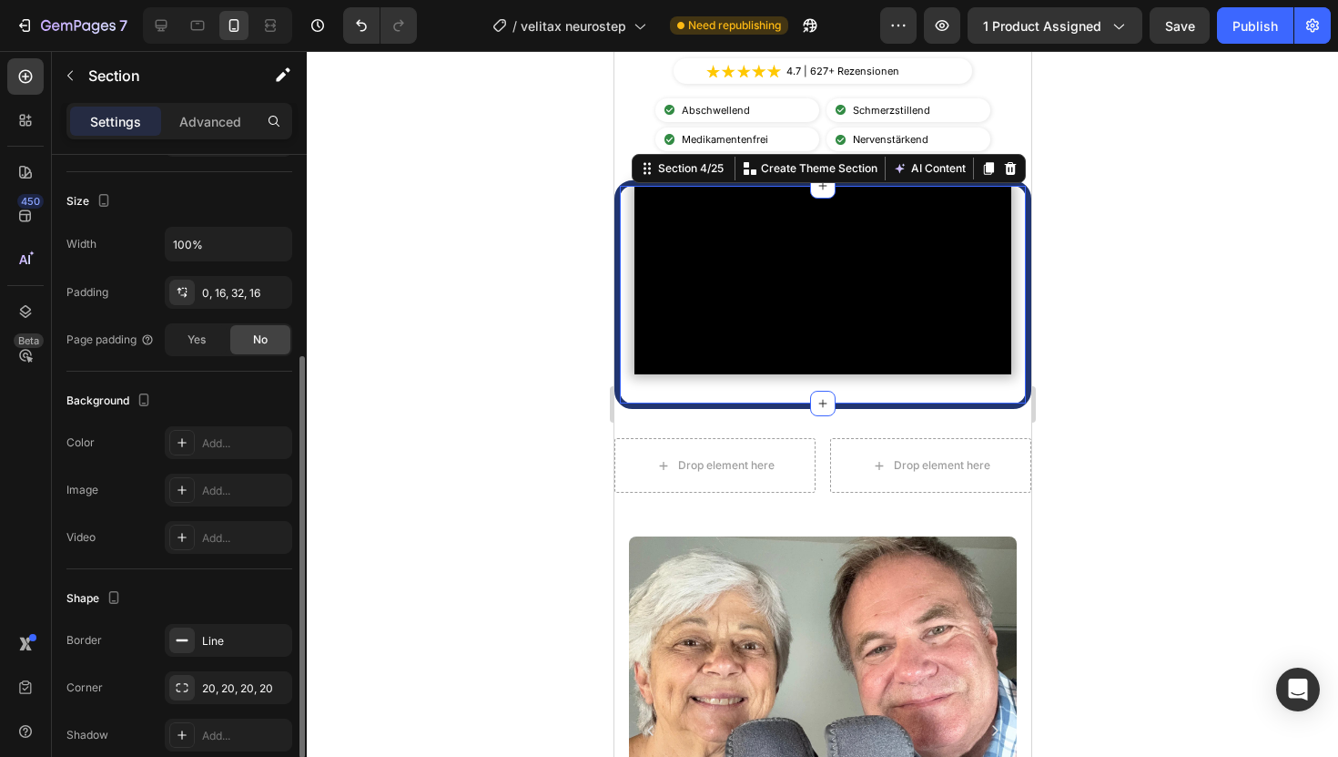
scroll to position [410, 0]
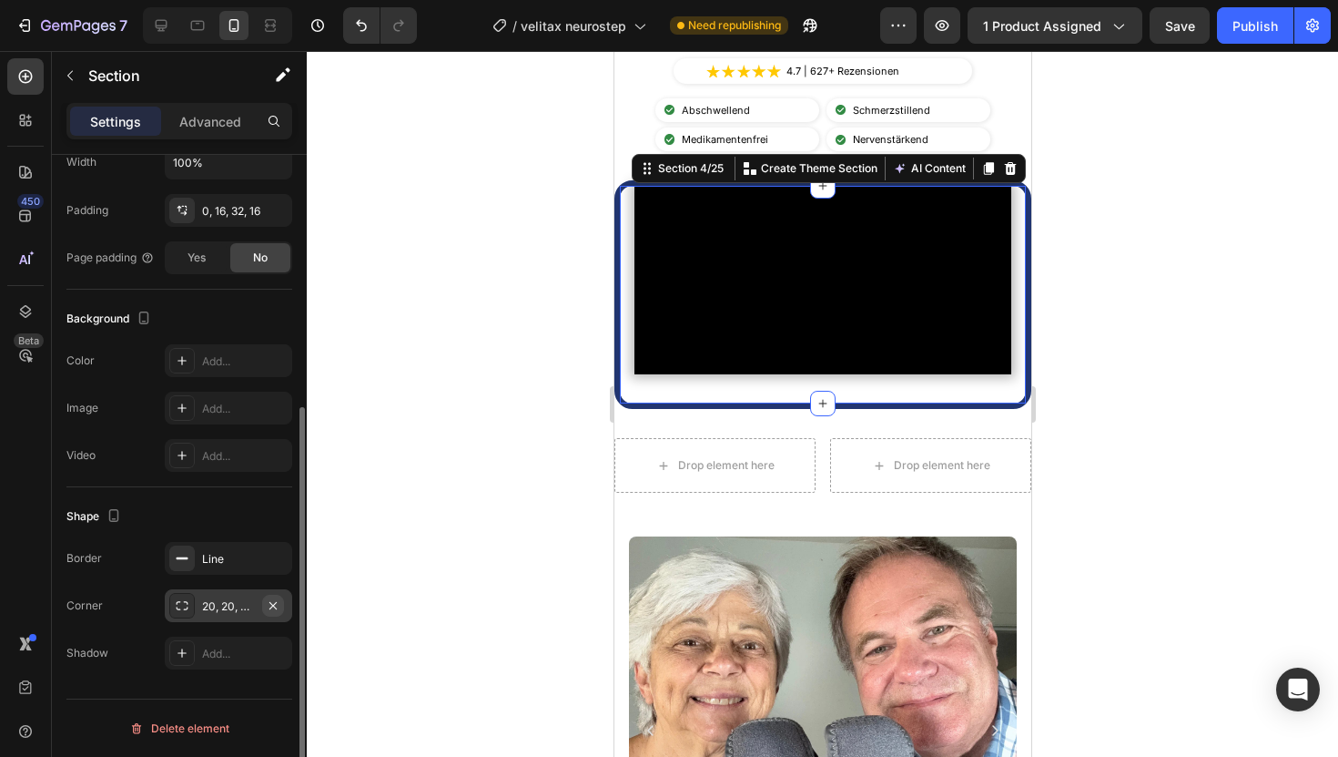
click at [277, 604] on icon "button" at bounding box center [273, 605] width 15 height 15
click at [279, 562] on icon "button" at bounding box center [273, 558] width 15 height 15
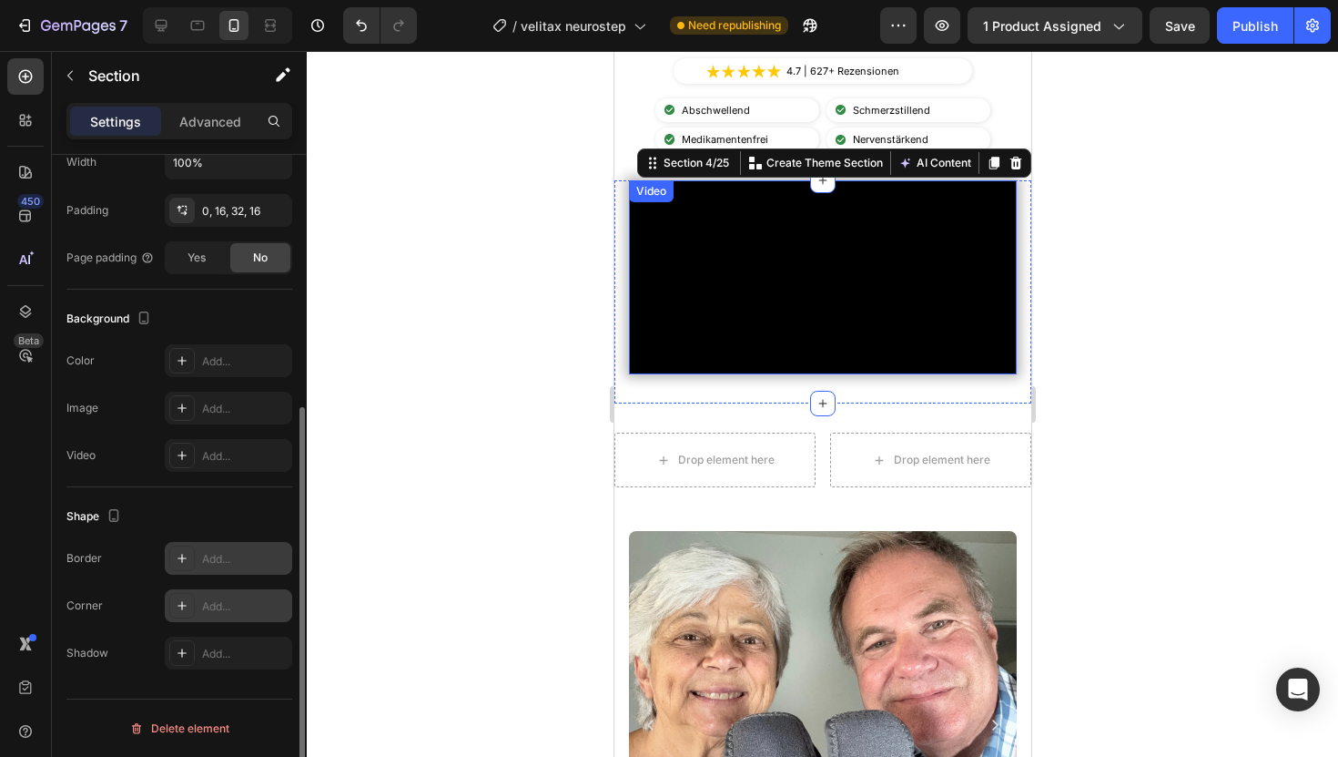
click at [755, 374] on video at bounding box center [822, 277] width 388 height 194
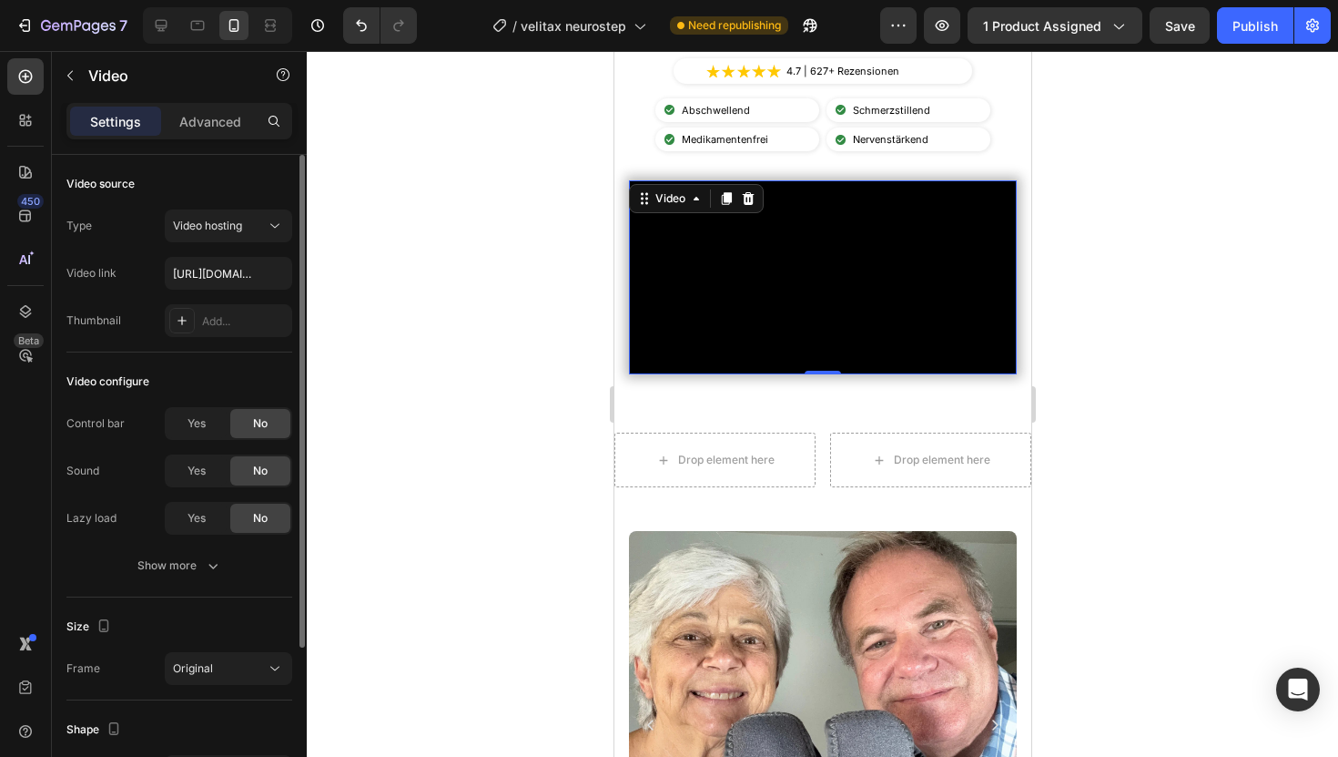
scroll to position [213, 0]
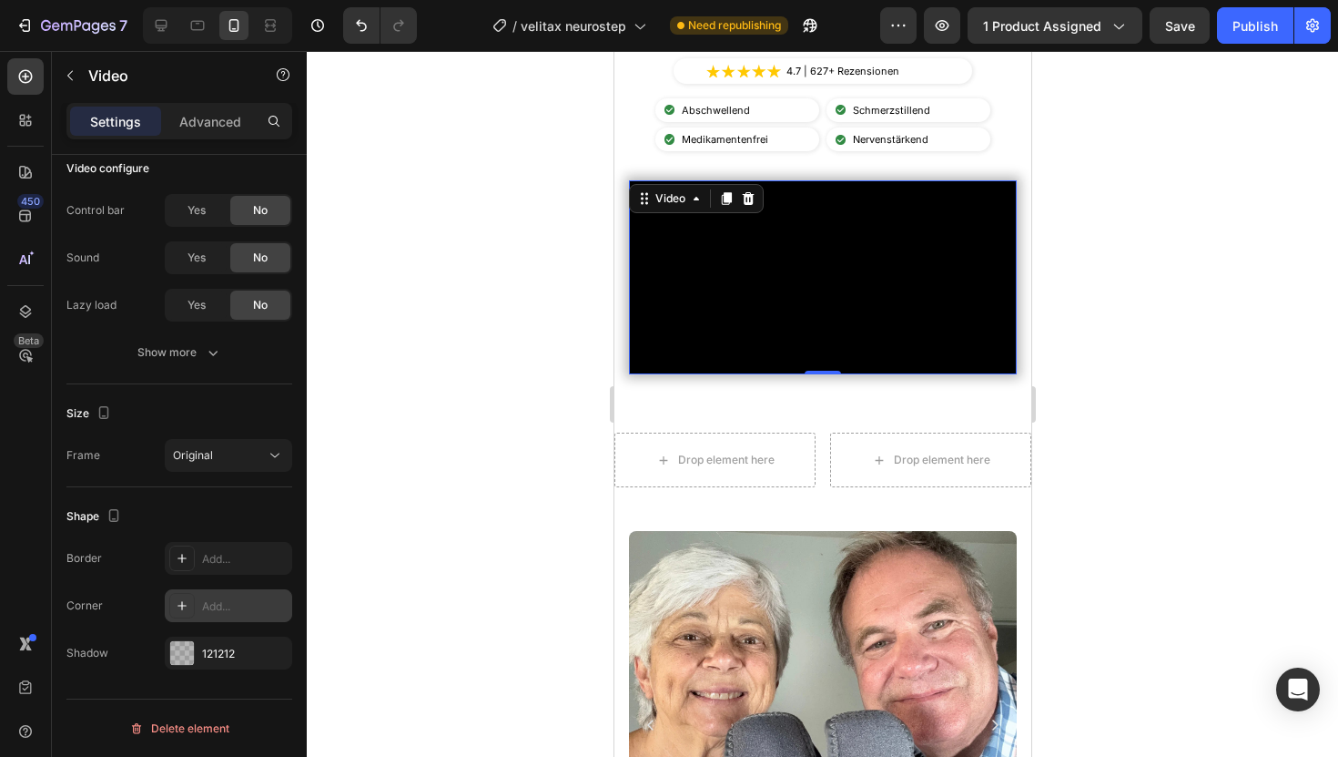
click at [214, 608] on div "Add..." at bounding box center [245, 606] width 86 height 16
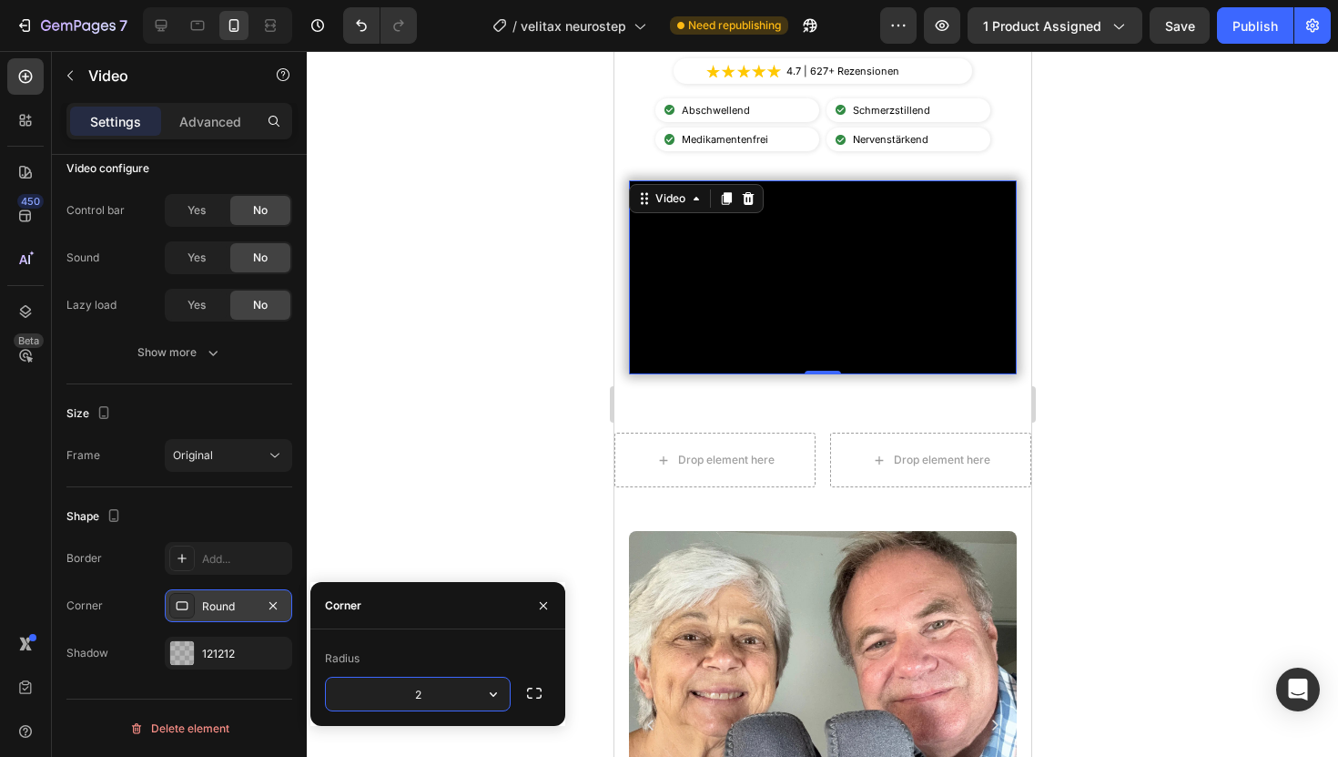
type input "20"
click at [229, 570] on div "Add..." at bounding box center [228, 558] width 127 height 33
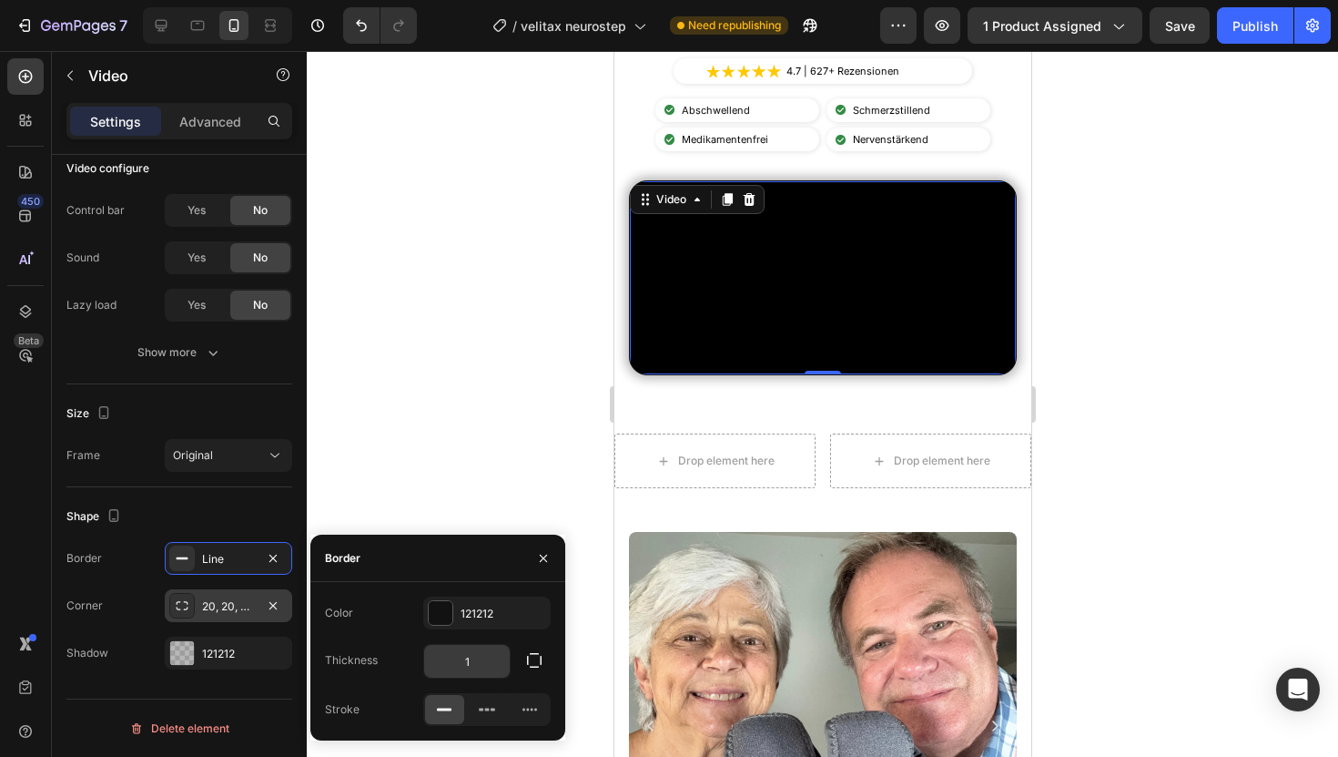
click at [483, 661] on input "1" at bounding box center [467, 661] width 86 height 33
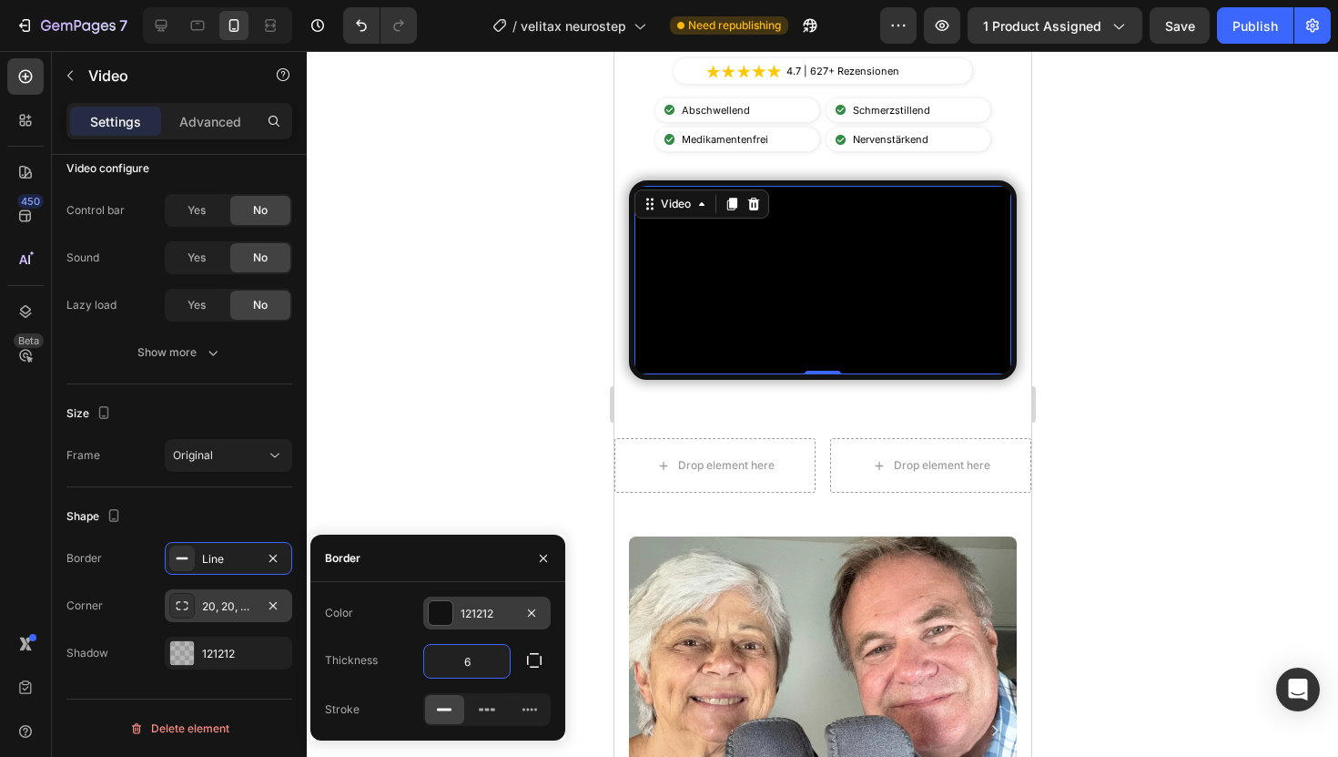
type input "6"
click at [491, 617] on div "121212" at bounding box center [487, 613] width 53 height 16
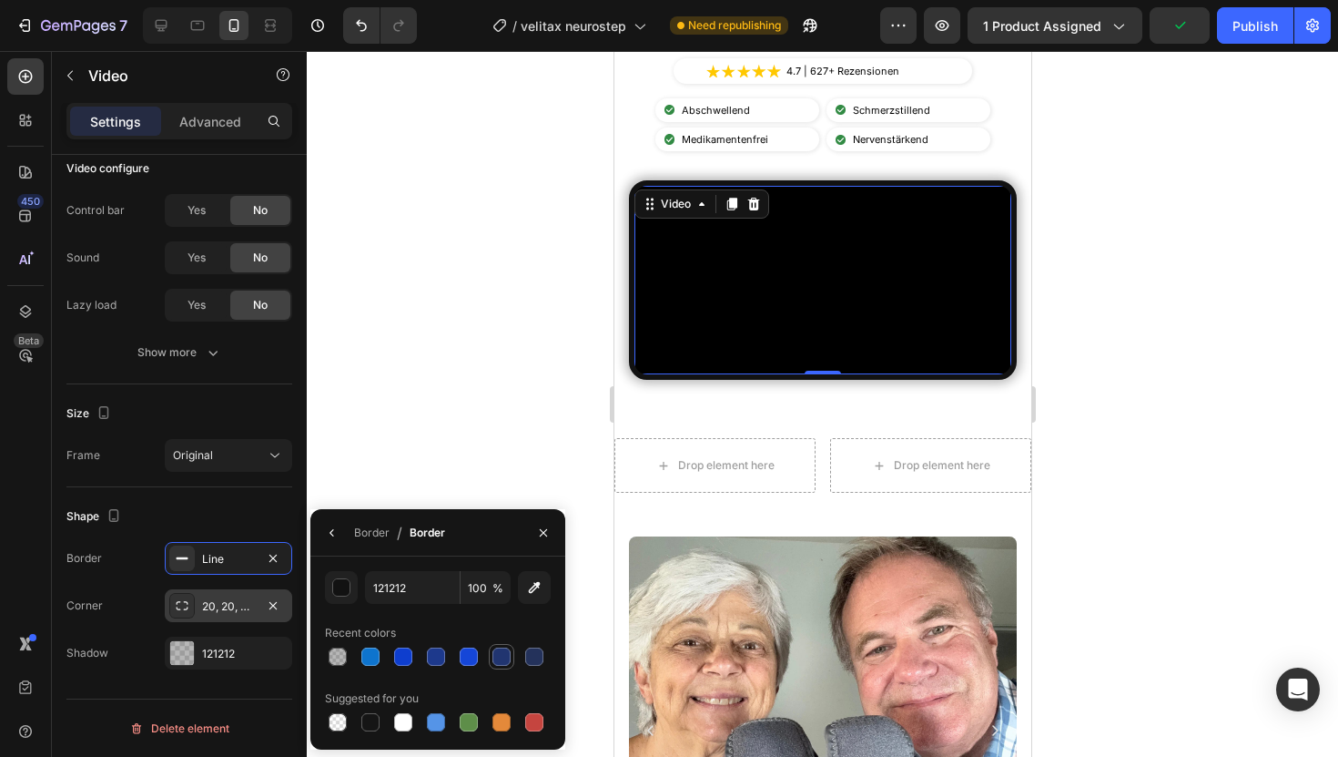
click at [512, 656] on div at bounding box center [502, 657] width 22 height 22
type input "213570"
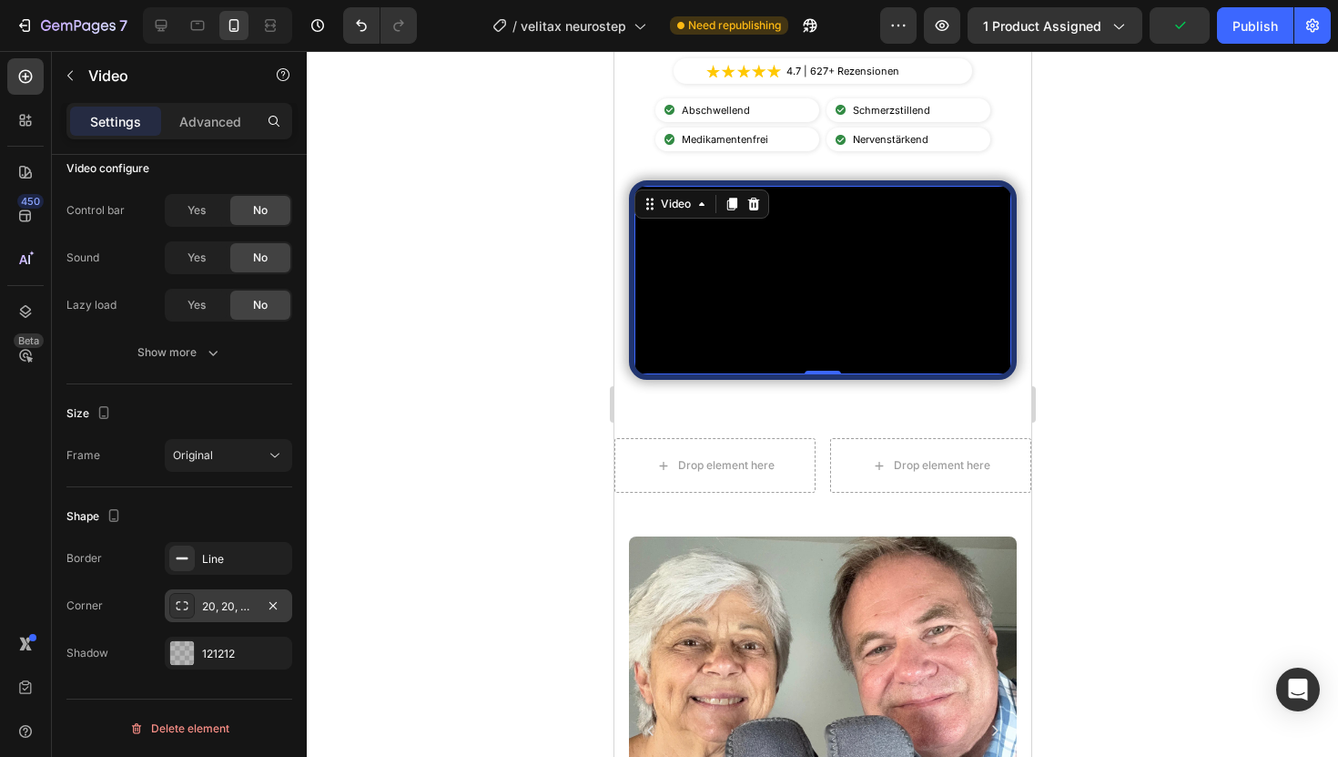
click at [444, 452] on div at bounding box center [823, 404] width 1032 height 706
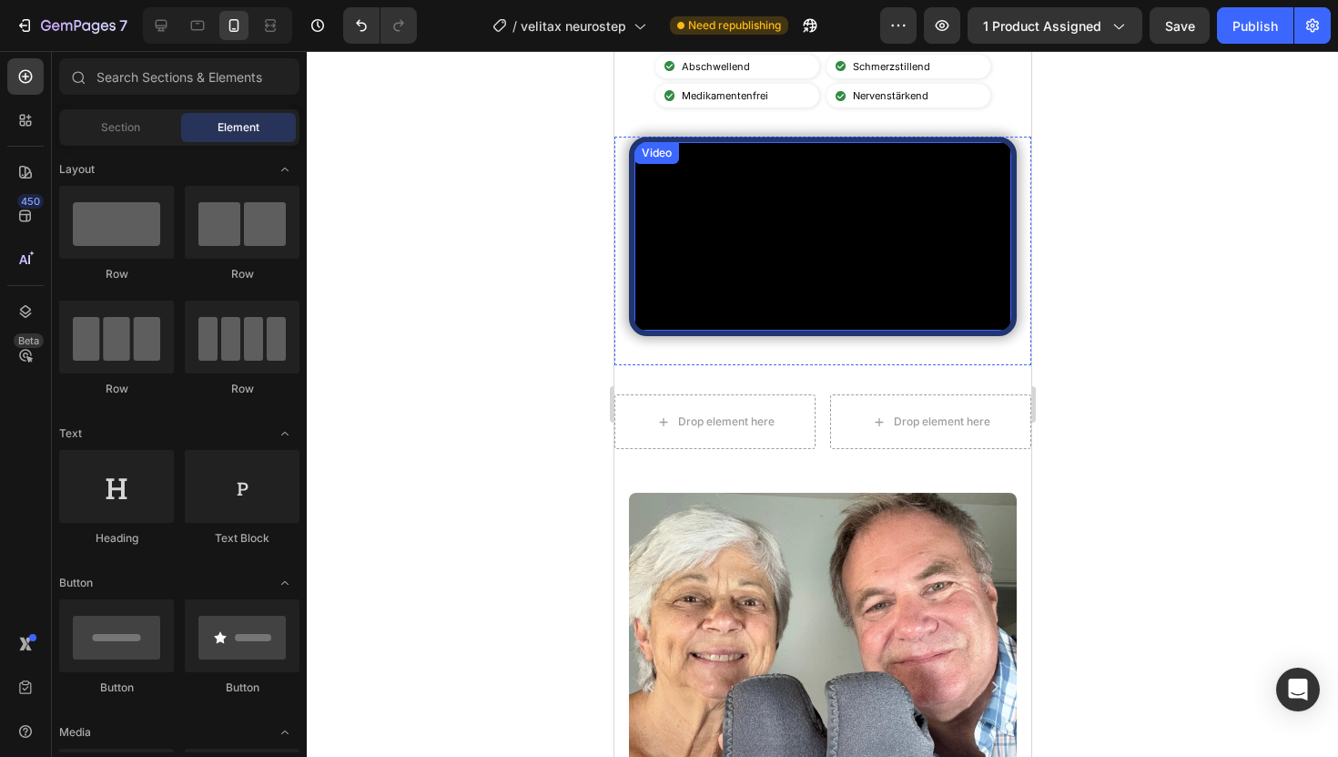
scroll to position [636, 0]
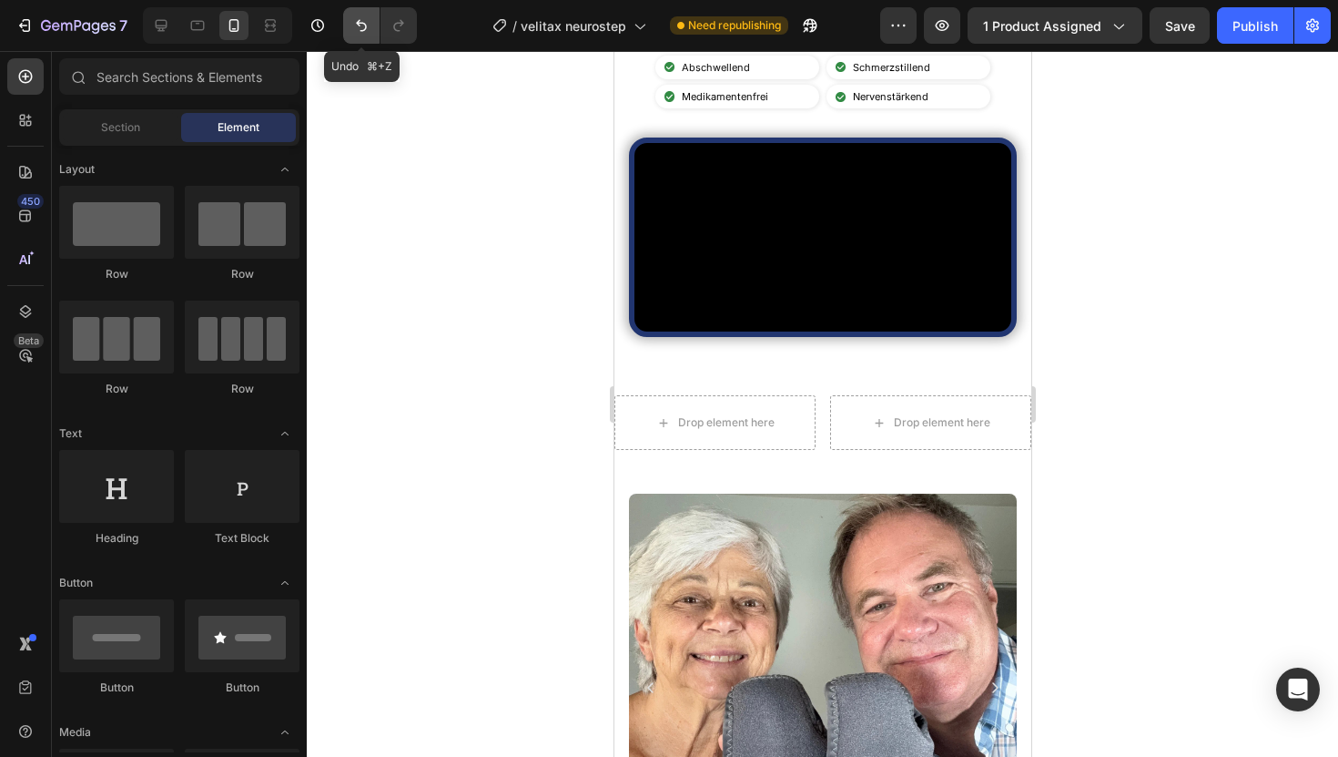
click at [360, 15] on button "Undo/Redo" at bounding box center [361, 25] width 36 height 36
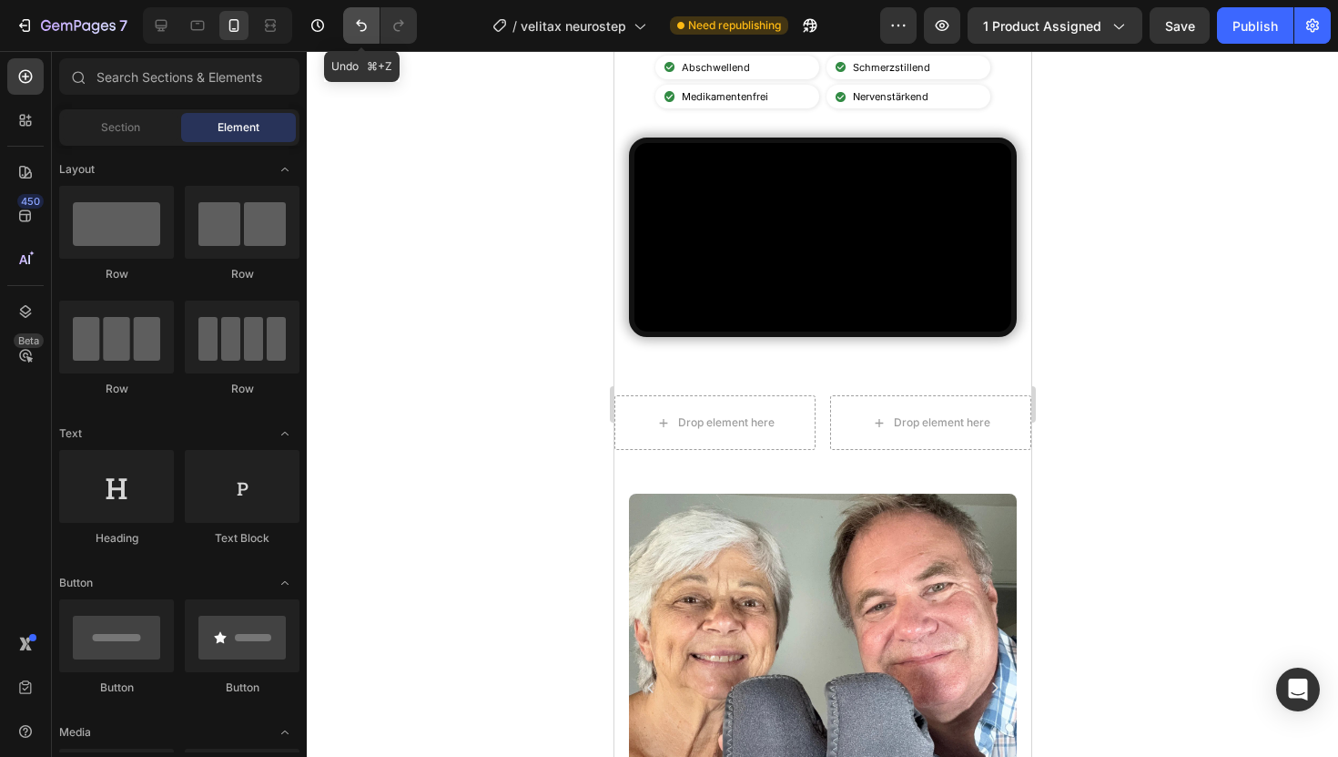
click at [360, 15] on button "Undo/Redo" at bounding box center [361, 25] width 36 height 36
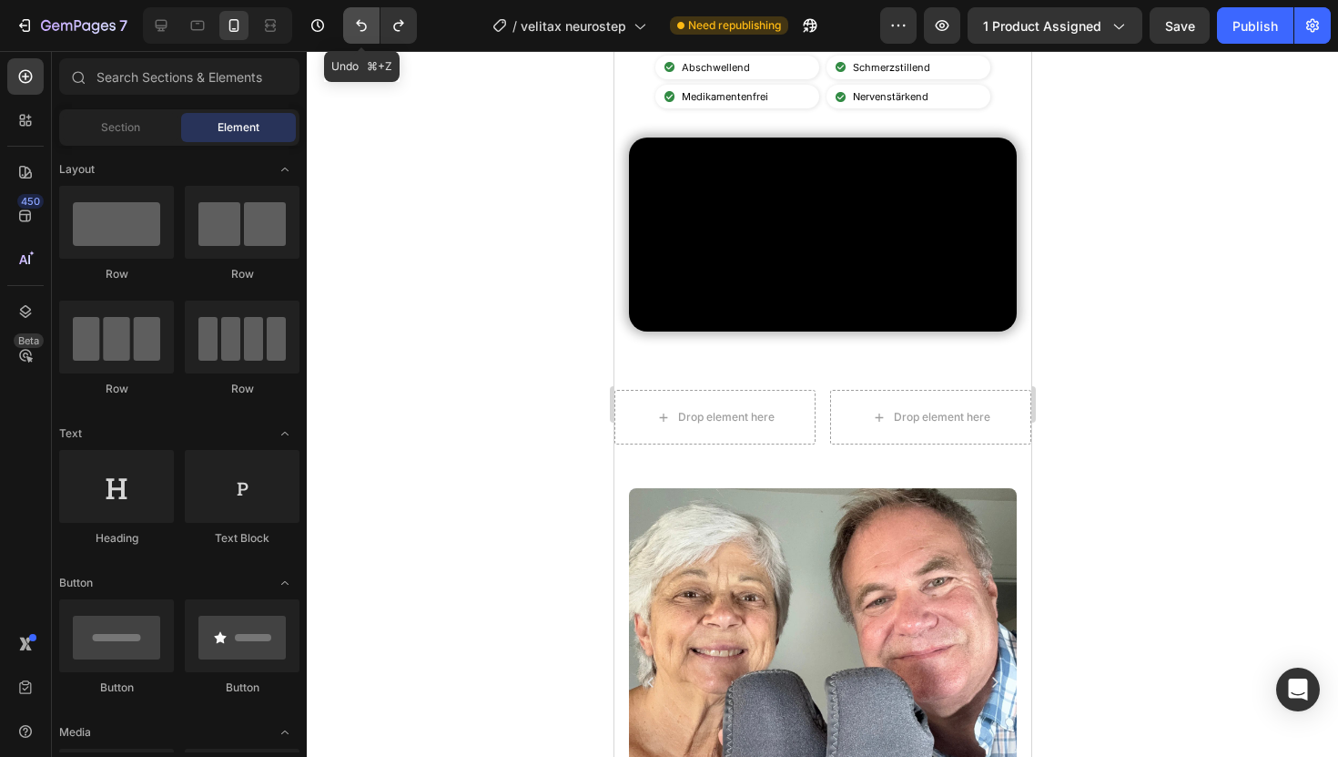
click at [360, 15] on button "Undo/Redo" at bounding box center [361, 25] width 36 height 36
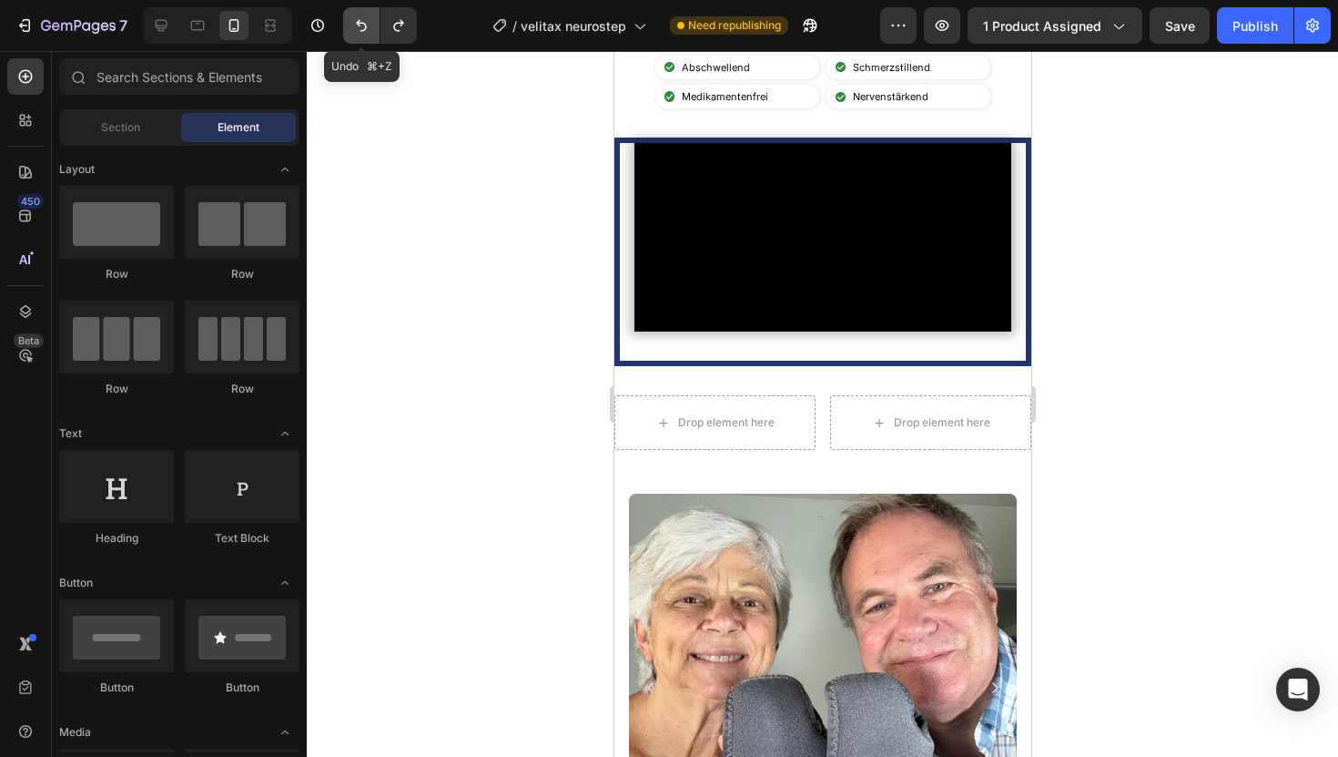
click at [360, 15] on button "Undo/Redo" at bounding box center [361, 25] width 36 height 36
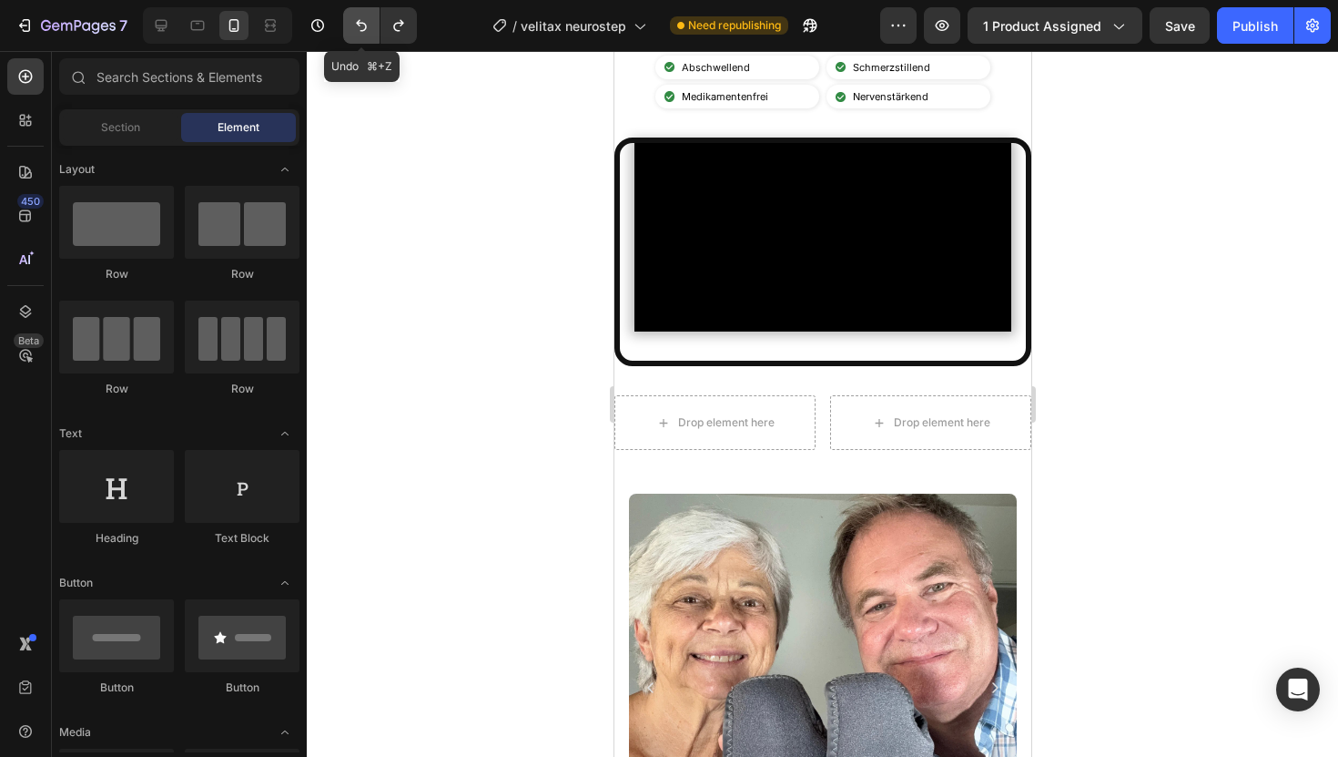
click at [360, 15] on button "Undo/Redo" at bounding box center [361, 25] width 36 height 36
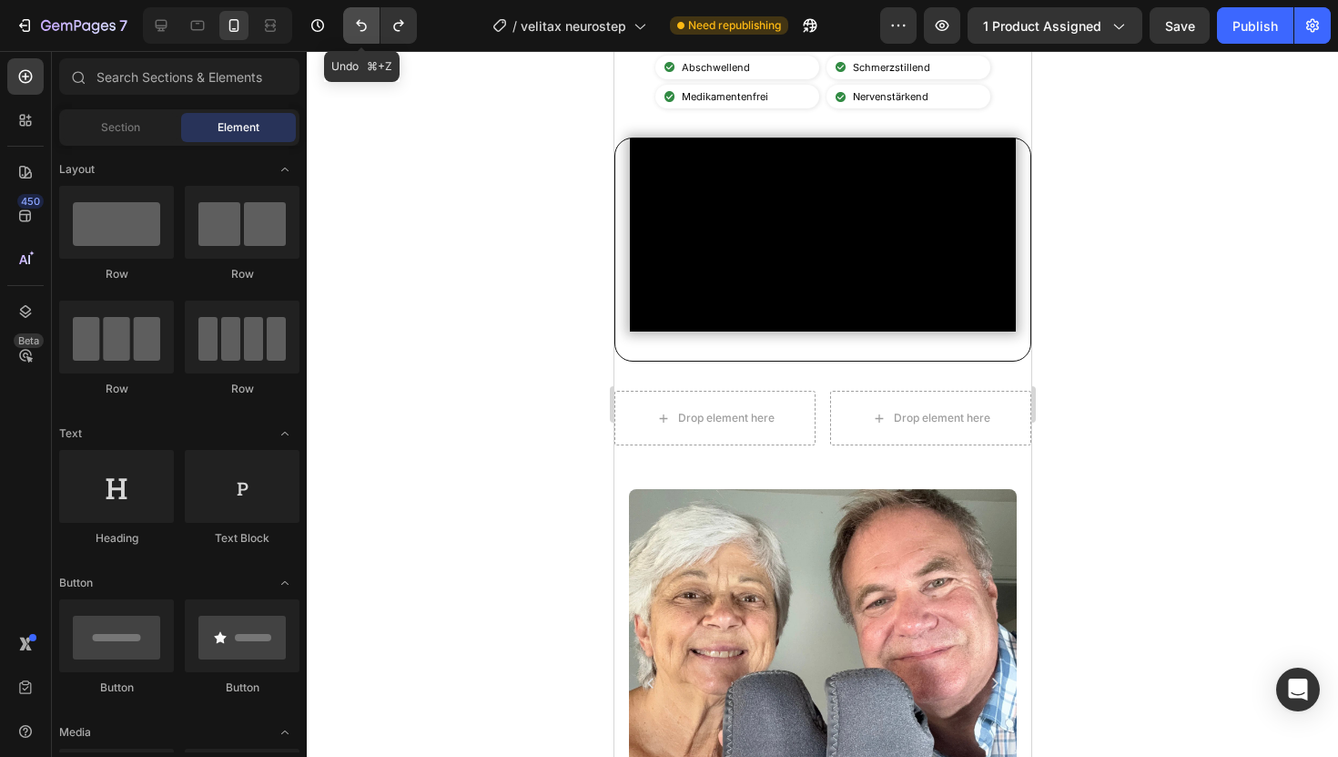
click at [360, 15] on button "Undo/Redo" at bounding box center [361, 25] width 36 height 36
click at [359, 17] on icon "Undo/Redo" at bounding box center [361, 25] width 18 height 18
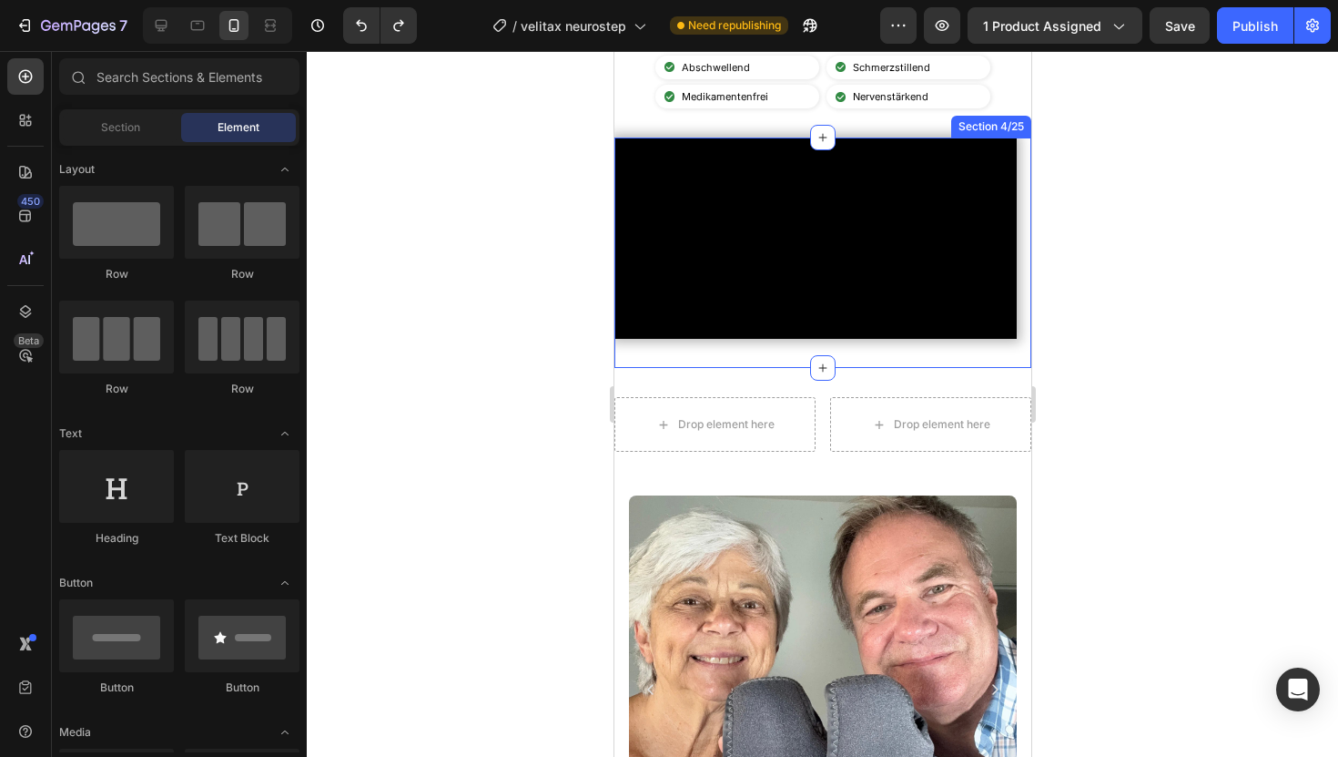
click at [672, 368] on div "Video Section 4/25" at bounding box center [822, 252] width 417 height 230
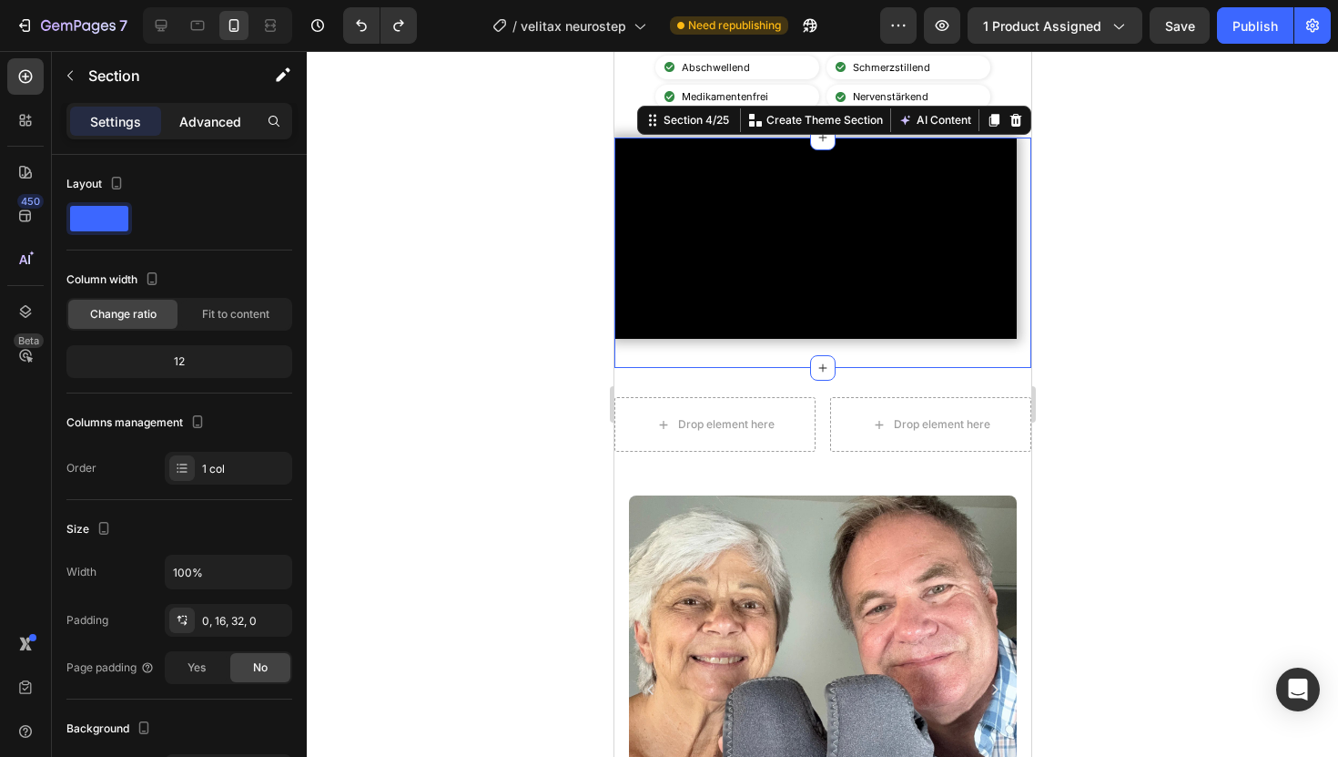
click at [218, 122] on p "Advanced" at bounding box center [210, 121] width 62 height 19
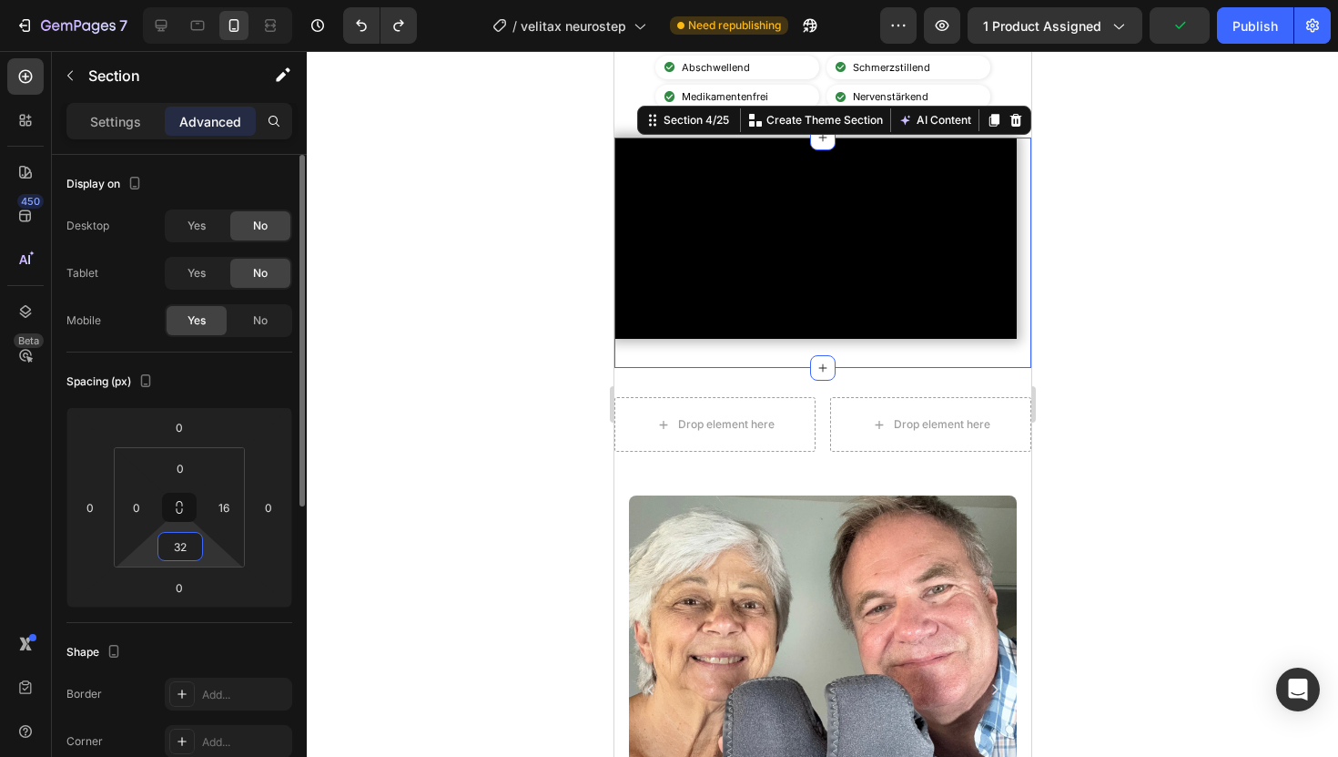
click at [188, 542] on input "32" at bounding box center [180, 546] width 36 height 27
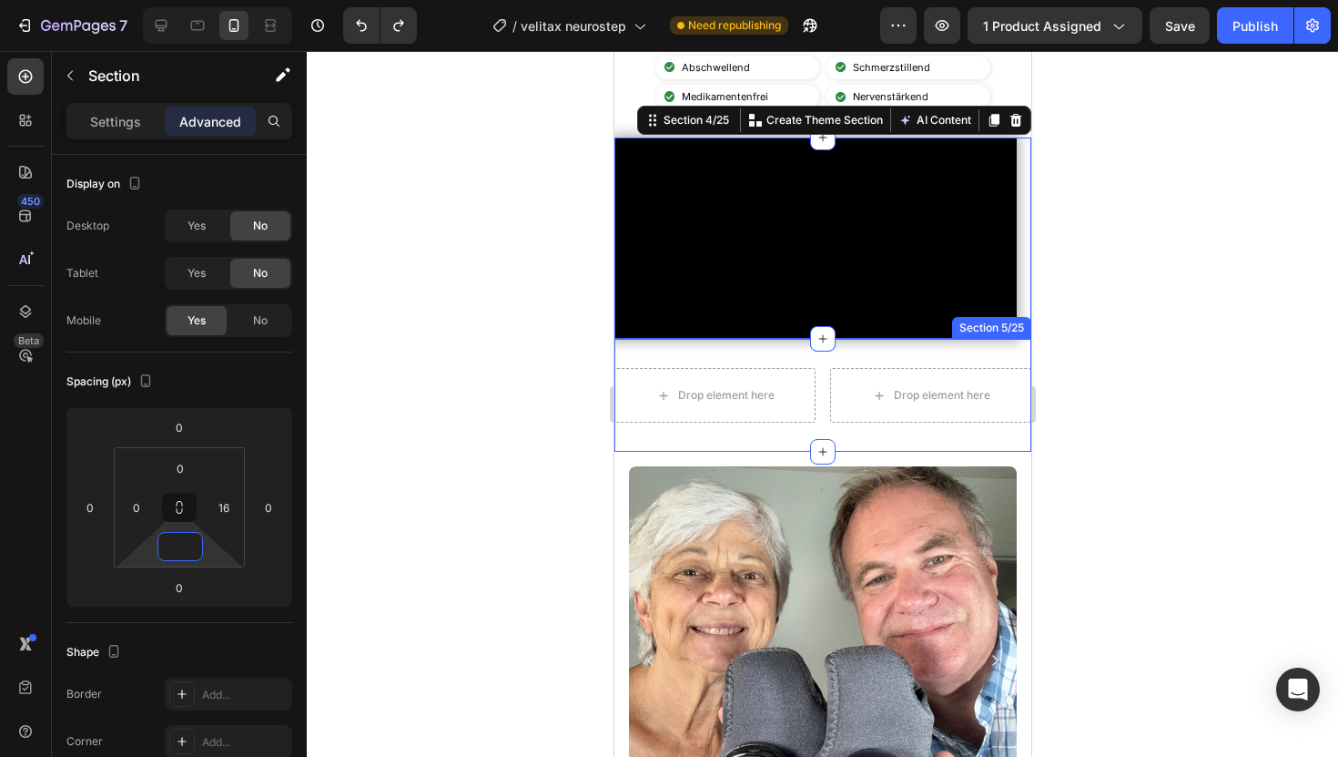
click at [653, 452] on div "Drop element here Drop element here Row Section 5/25" at bounding box center [822, 395] width 417 height 113
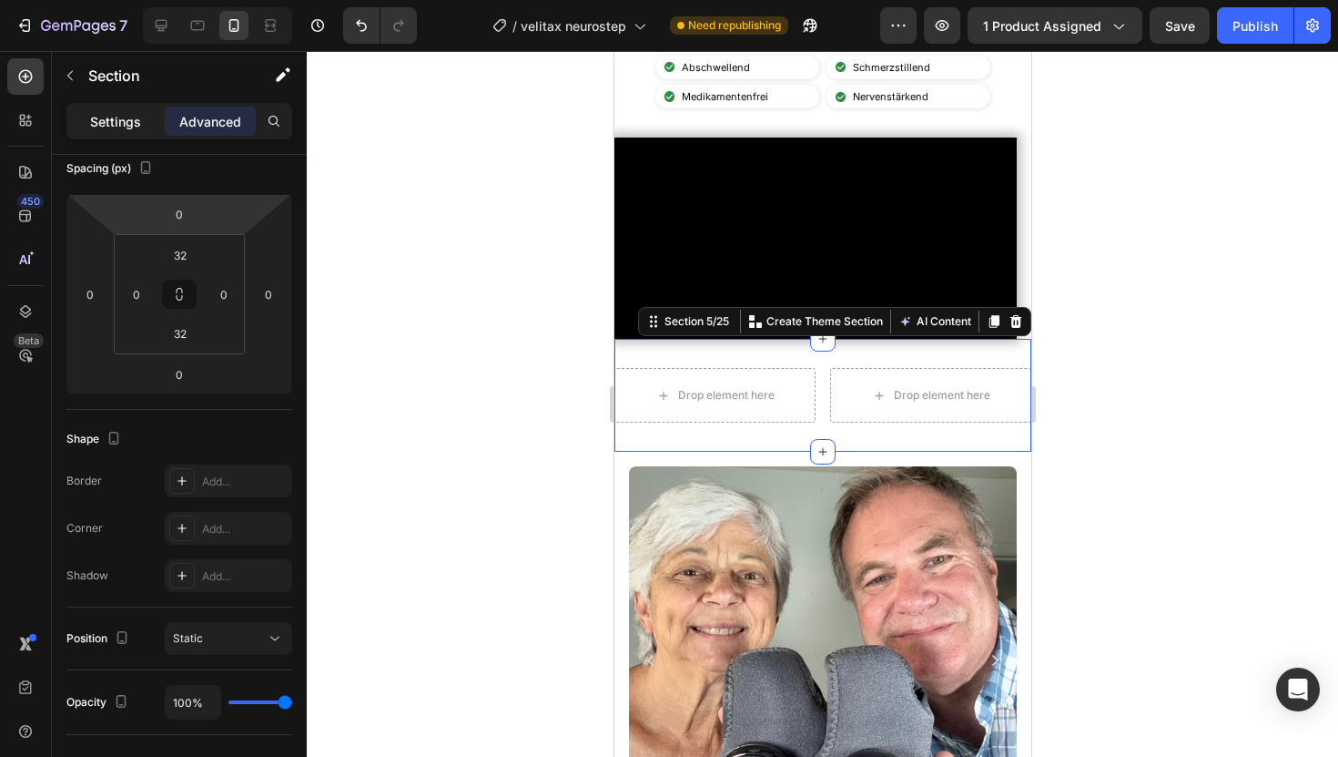
click at [125, 120] on p "Settings" at bounding box center [115, 121] width 51 height 19
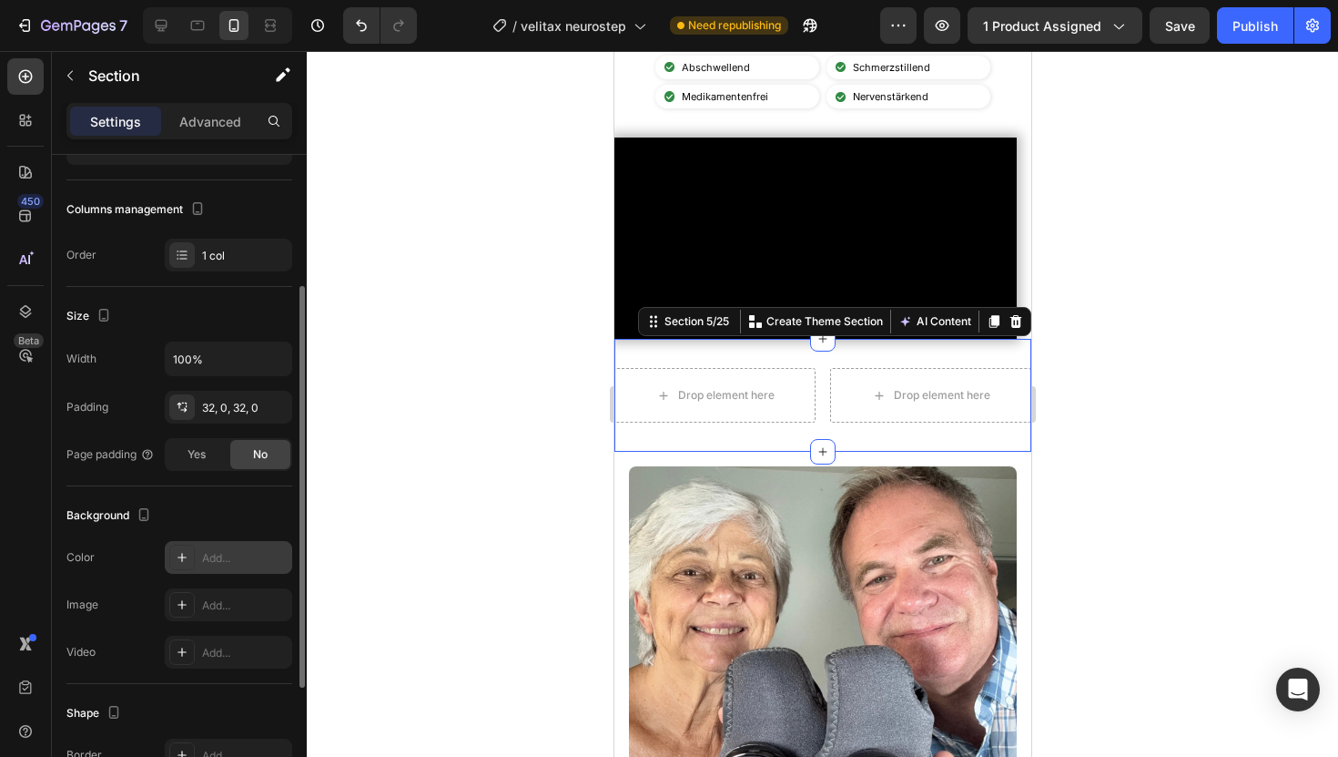
click at [216, 570] on div "Add..." at bounding box center [228, 557] width 127 height 33
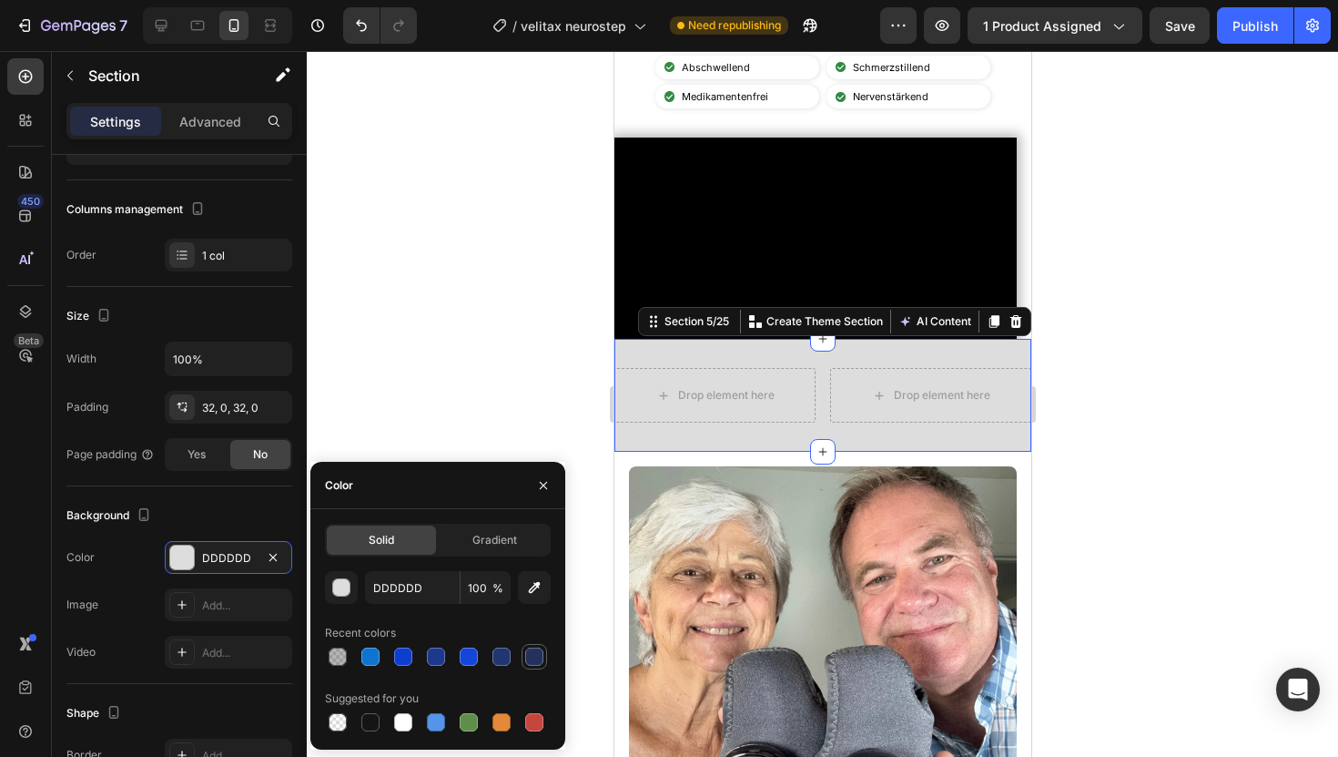
click at [529, 663] on div at bounding box center [534, 656] width 18 height 18
type input "24325B"
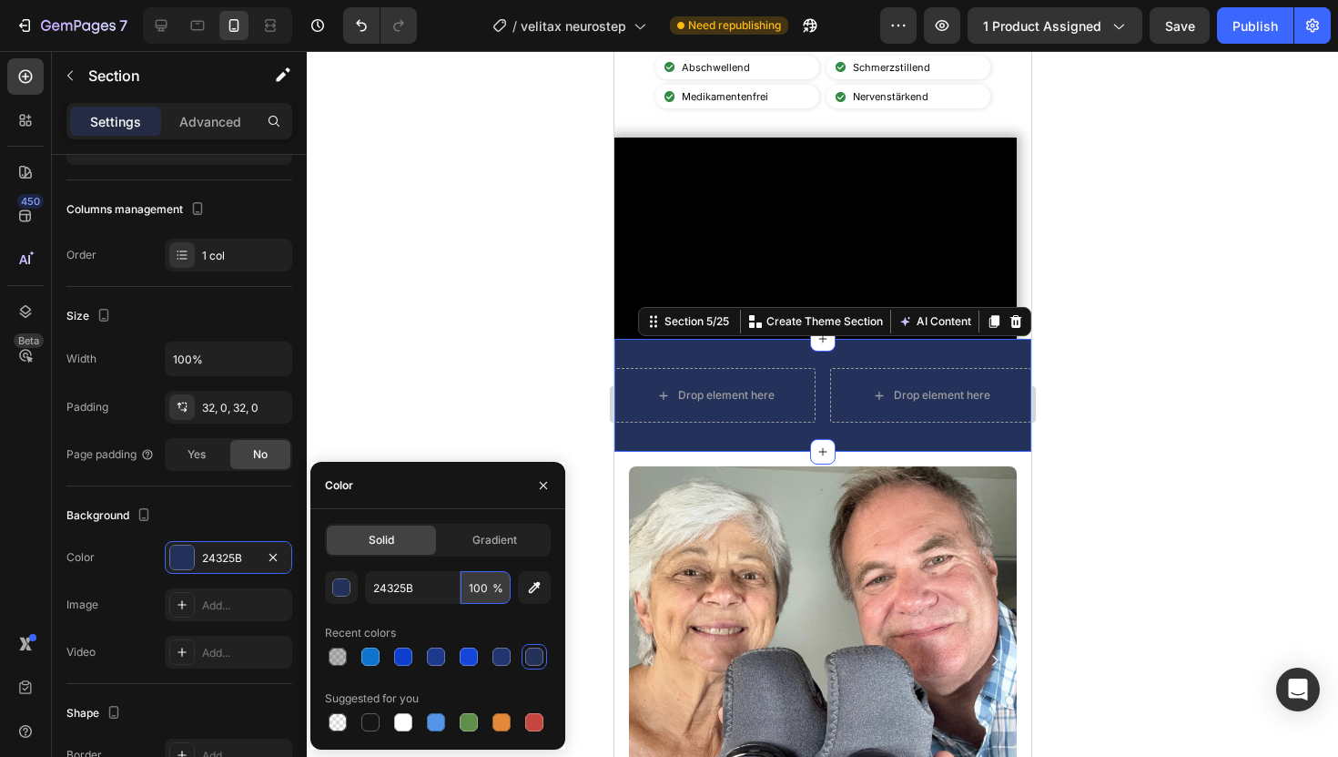
click at [478, 579] on input "100" at bounding box center [486, 587] width 50 height 33
type input "6"
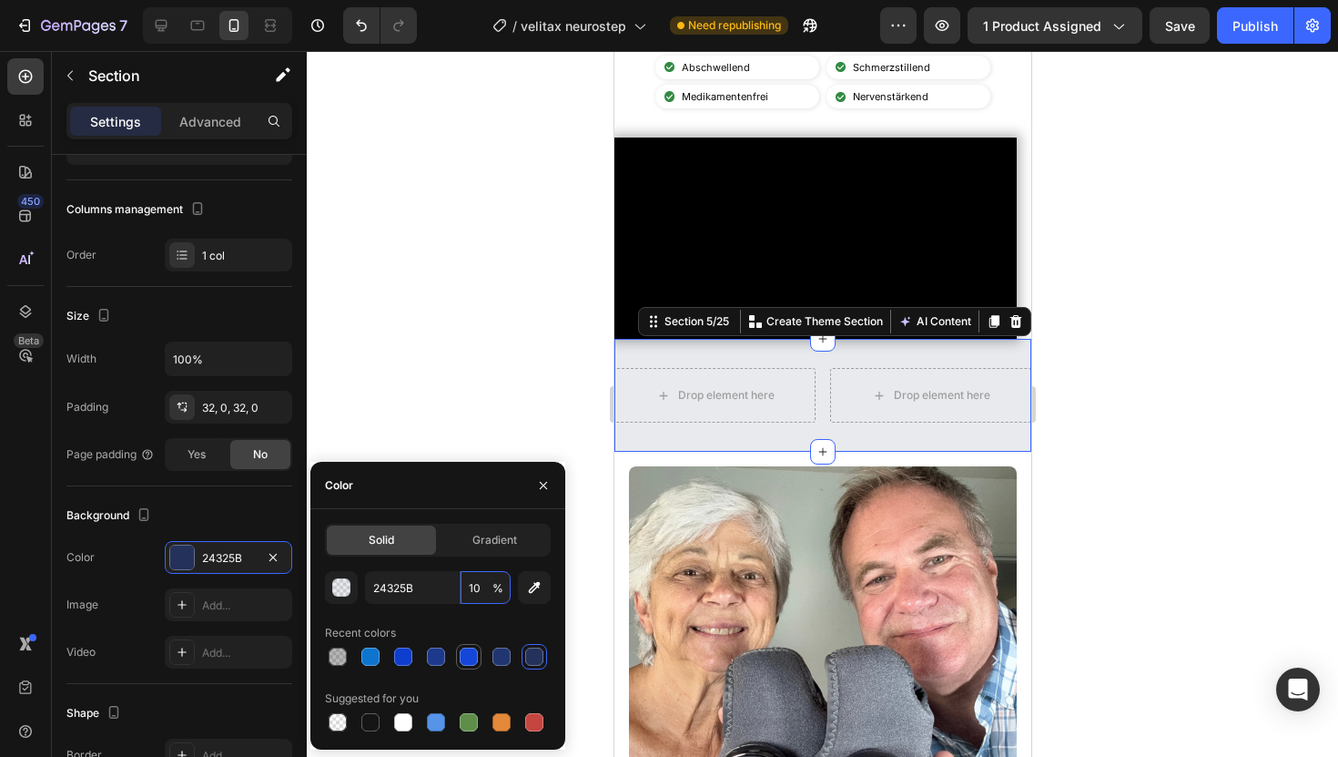
type input "10"
click at [463, 652] on div at bounding box center [438, 656] width 226 height 25
click at [352, 579] on button "button" at bounding box center [341, 587] width 33 height 33
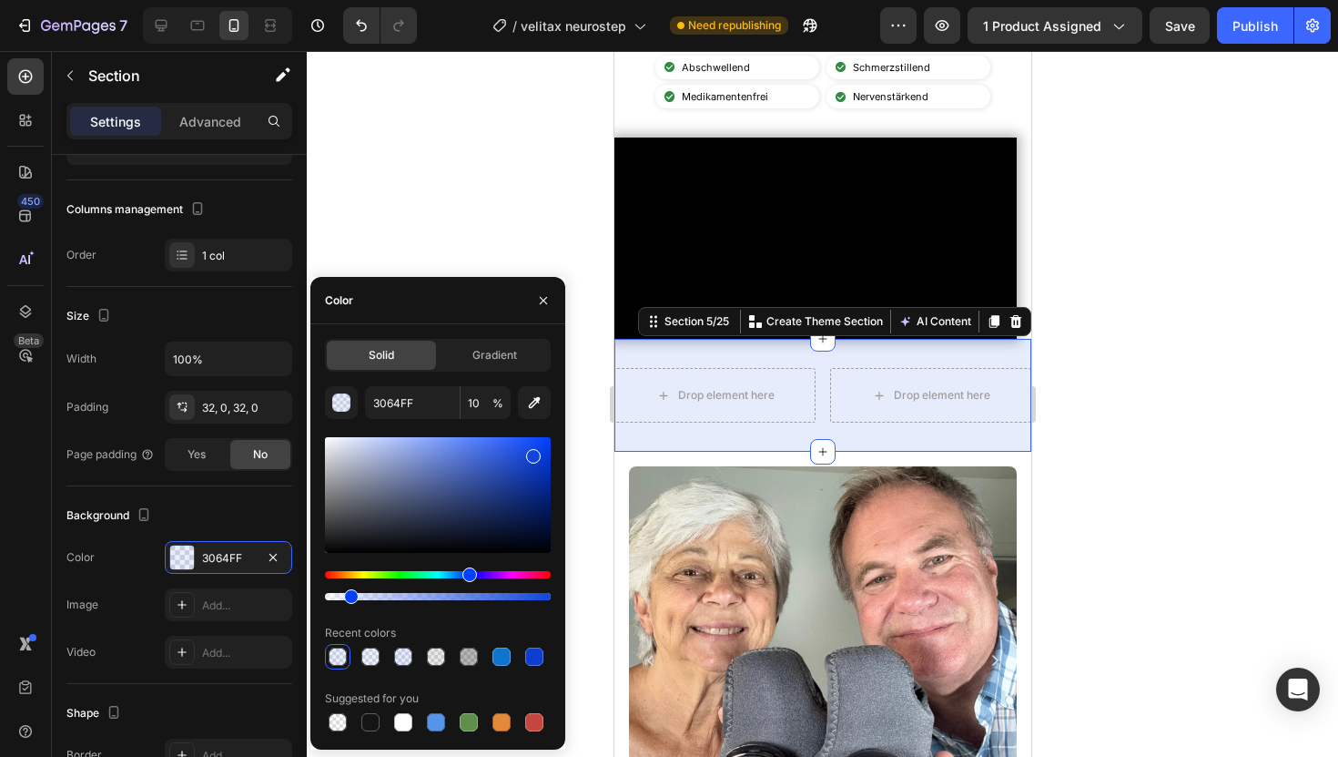
type input "1345DB"
drag, startPoint x: 466, startPoint y: 520, endPoint x: 531, endPoint y: 452, distance: 93.4
click at [531, 452] on div at bounding box center [533, 456] width 15 height 15
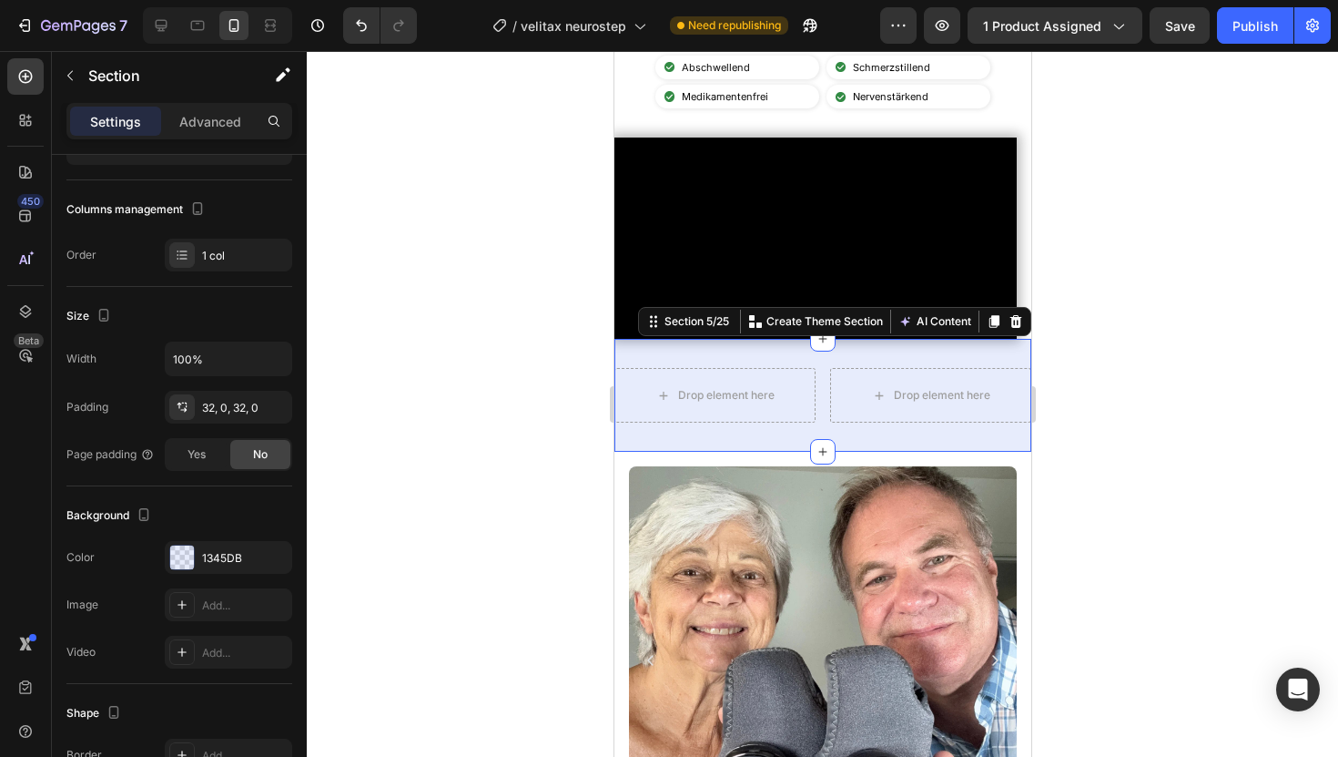
click at [557, 170] on div at bounding box center [823, 404] width 1032 height 706
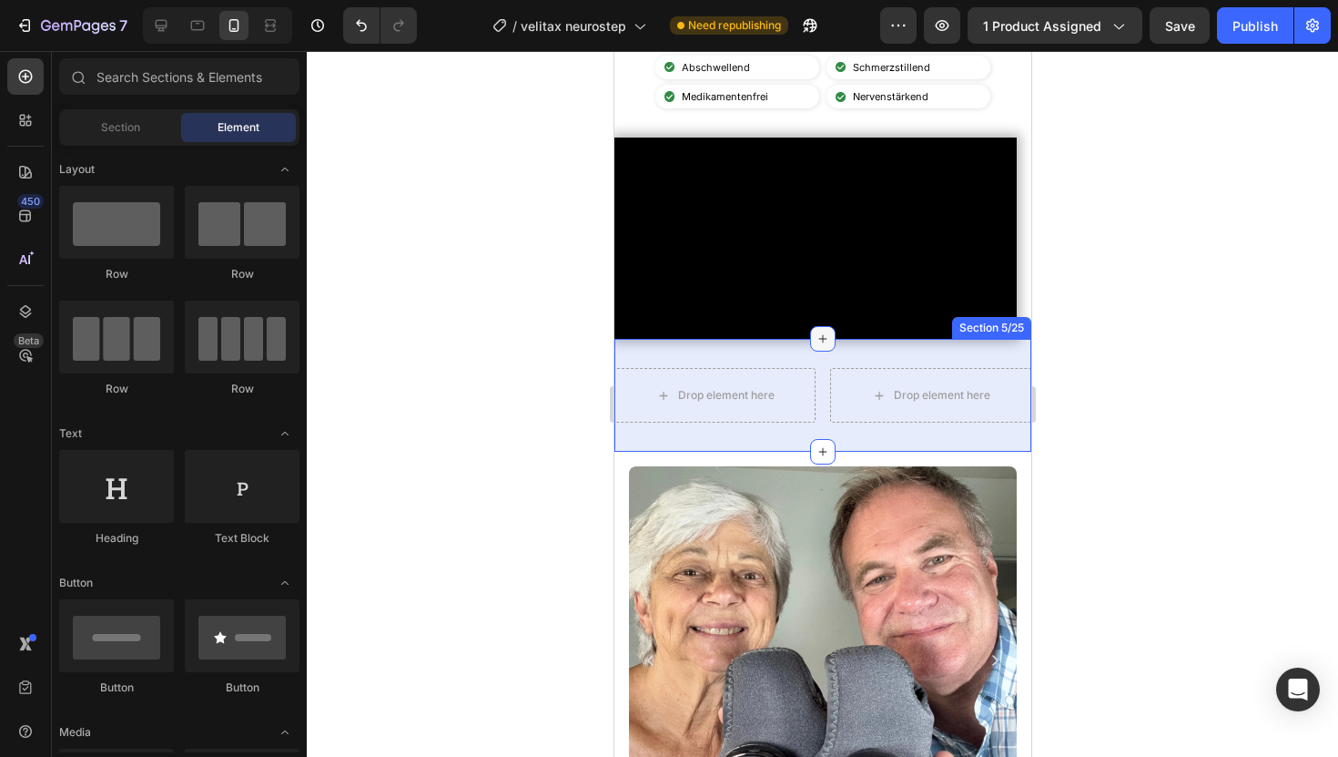
click at [819, 351] on div at bounding box center [821, 338] width 25 height 25
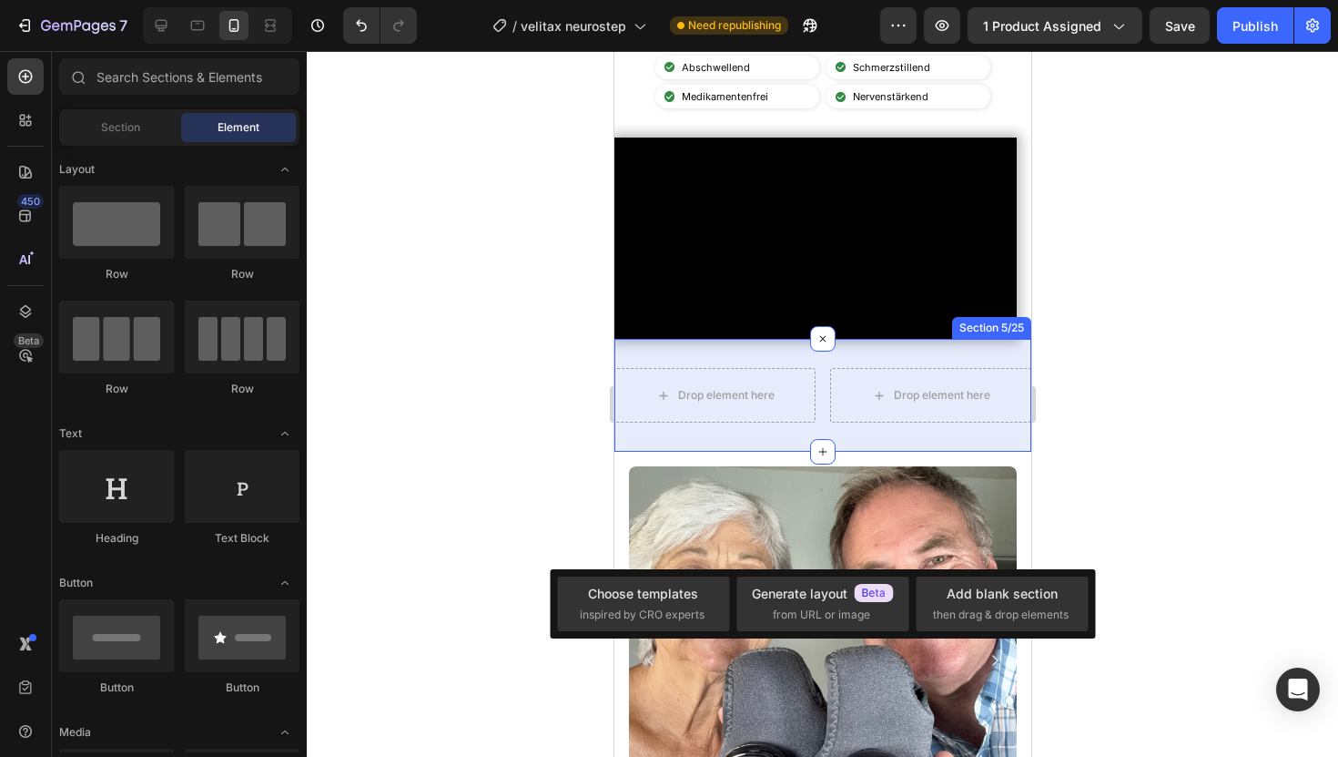
click at [707, 452] on div "Drop element here Drop element here Row Section 5/25" at bounding box center [822, 395] width 417 height 113
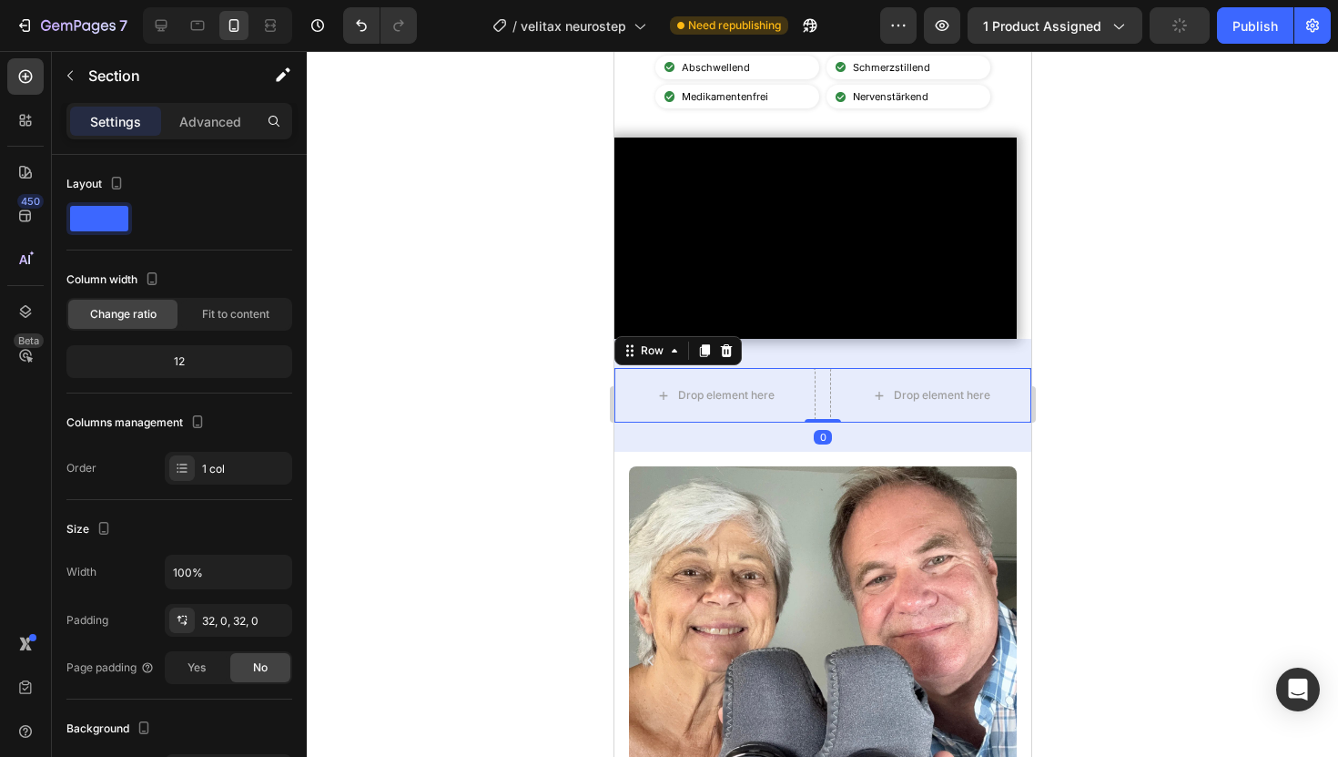
click at [821, 422] on div "Drop element here Drop element here Row 0" at bounding box center [822, 395] width 417 height 55
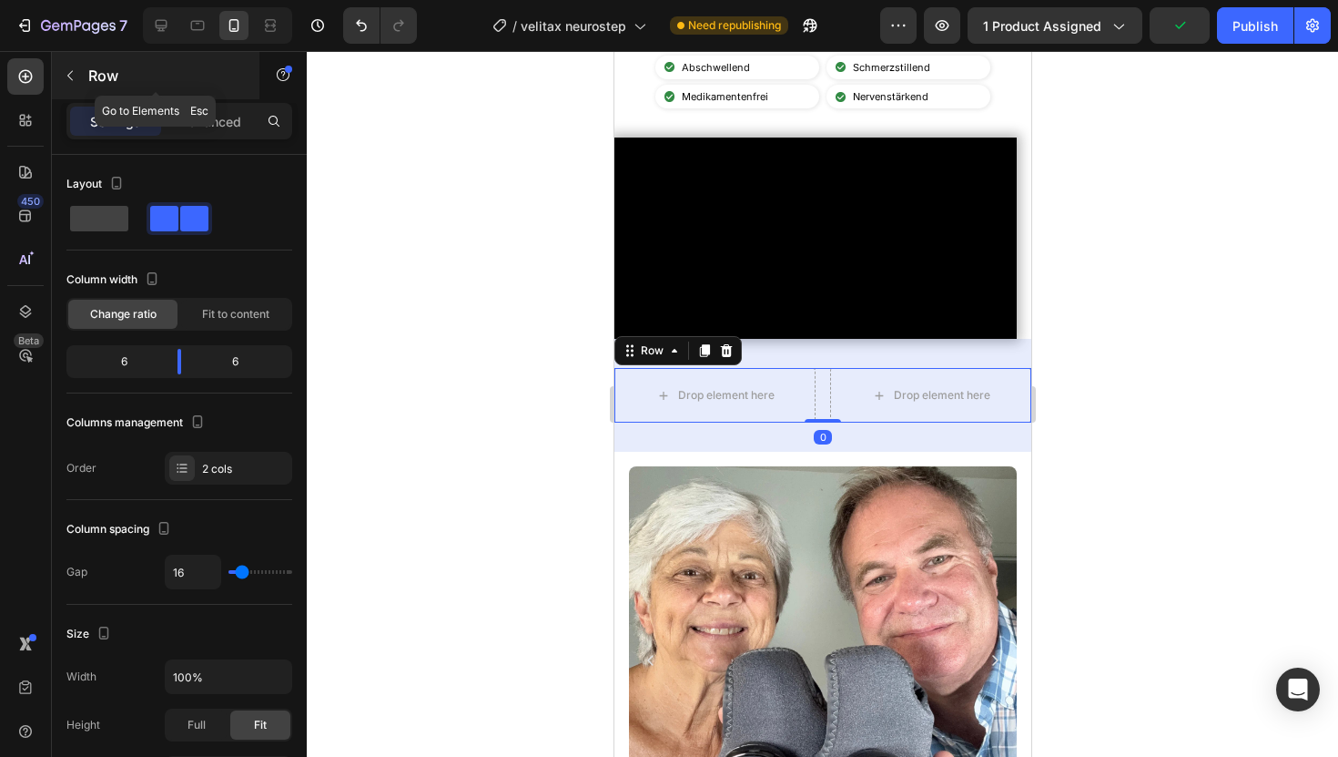
click at [197, 96] on div "Row" at bounding box center [156, 75] width 208 height 47
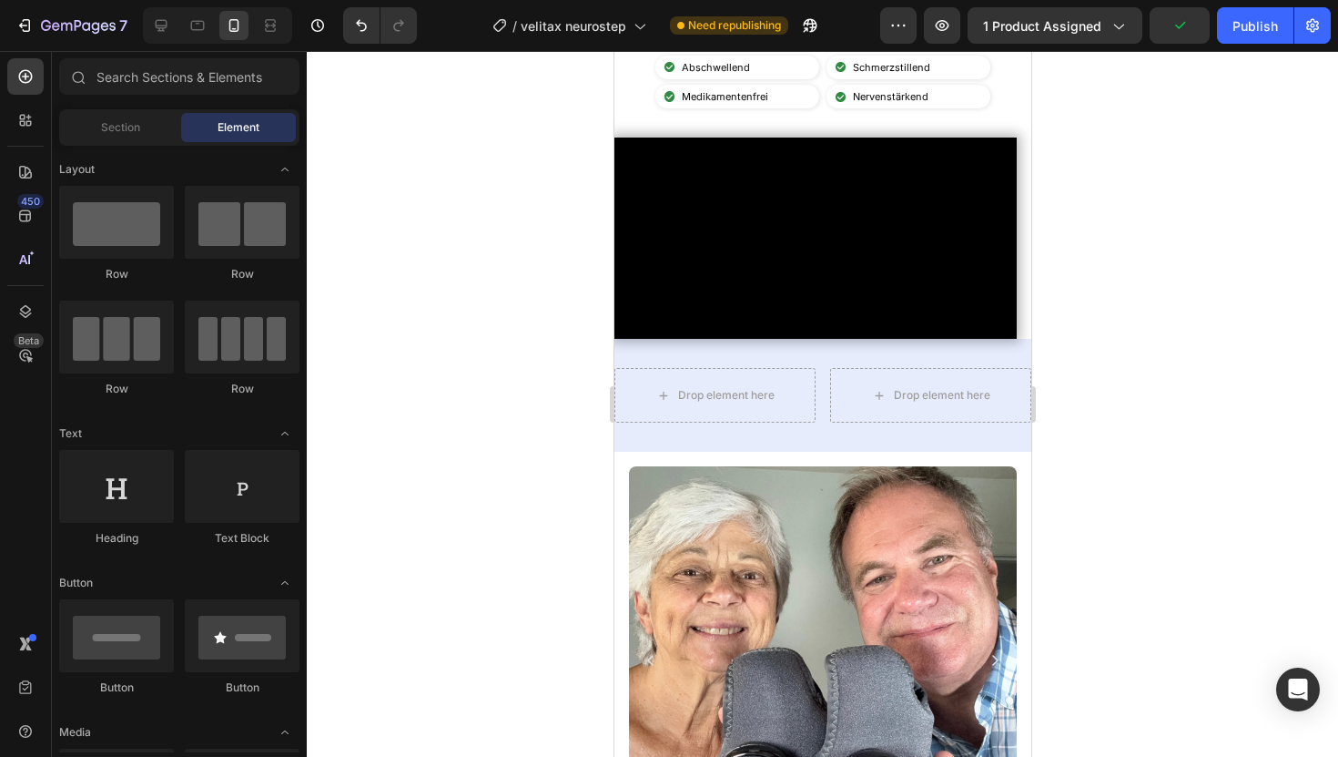
click at [122, 107] on div "Sections(18) Elements(84) Section Element Hero Section Product Detail Brands Tr…" at bounding box center [179, 405] width 255 height 694
click at [122, 121] on span "Section" at bounding box center [120, 127] width 39 height 16
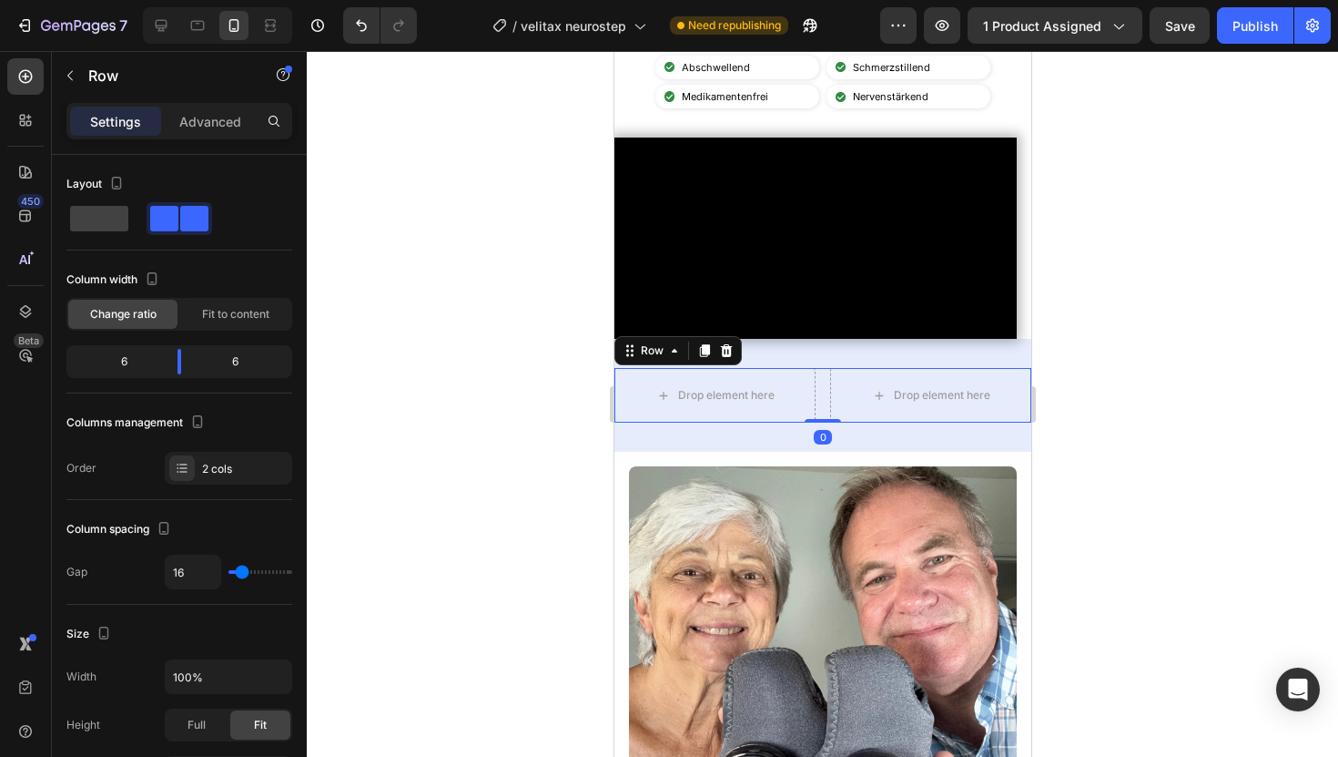
click at [826, 422] on div "Drop element here Drop element here Row 0" at bounding box center [822, 395] width 417 height 55
click at [195, 125] on p "Advanced" at bounding box center [210, 121] width 62 height 19
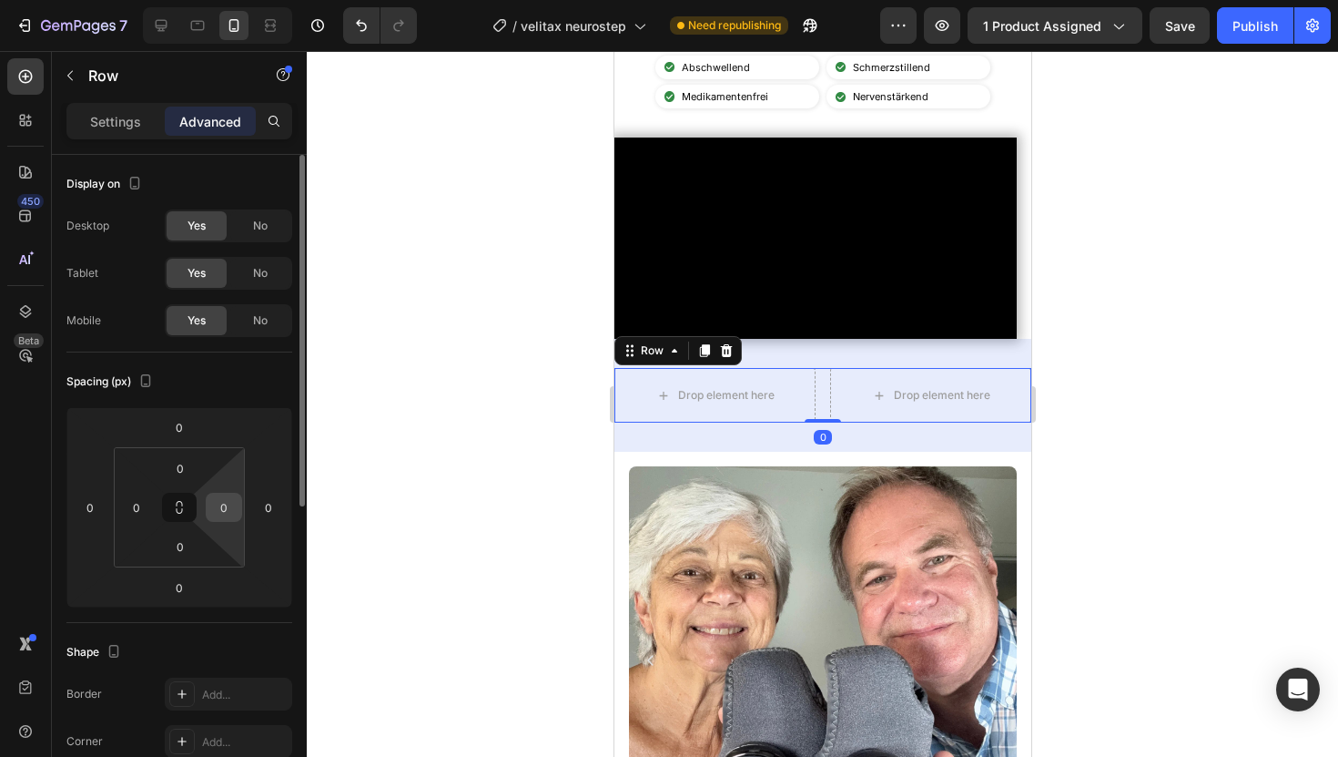
click at [232, 495] on input "0" at bounding box center [223, 506] width 27 height 27
type input "16"
click at [149, 509] on input "0" at bounding box center [136, 506] width 27 height 27
type input "16"
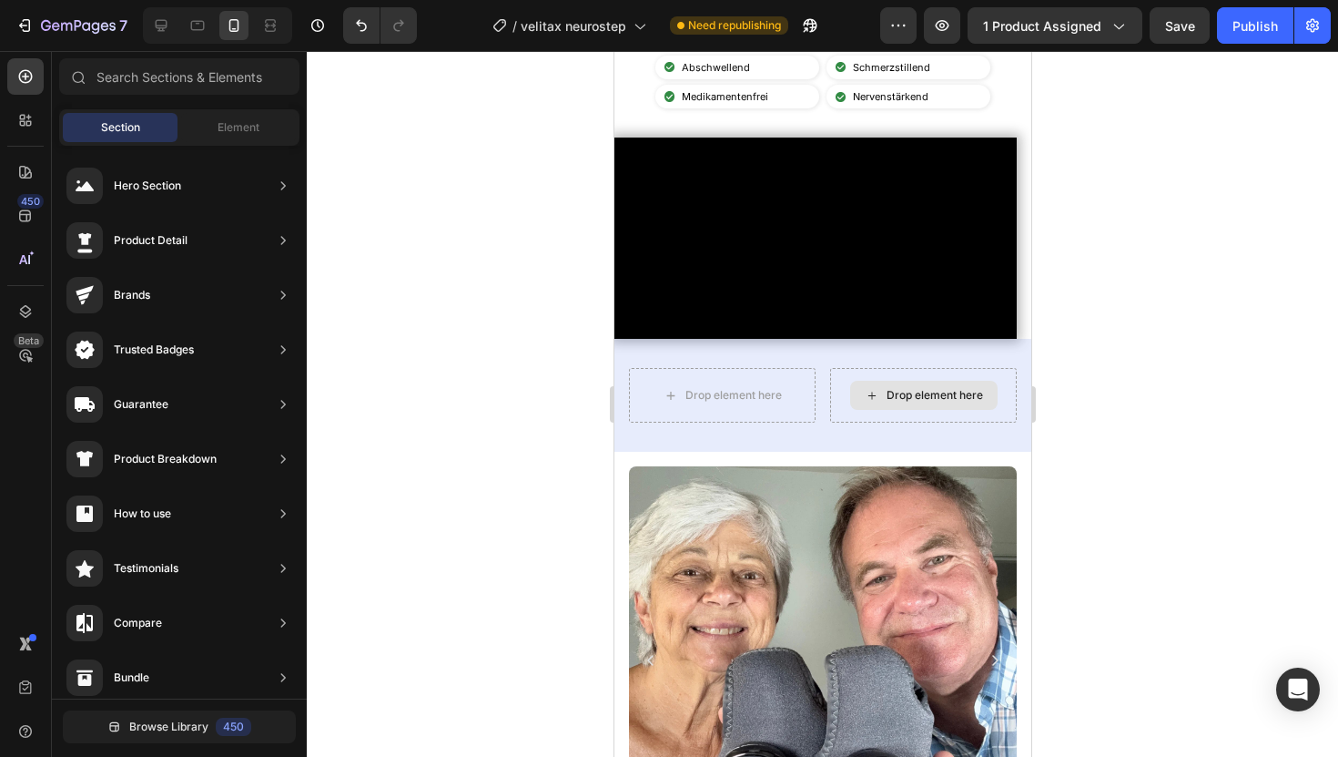
click at [879, 410] on div "Drop element here" at bounding box center [922, 395] width 147 height 29
click at [34, 79] on icon at bounding box center [25, 76] width 18 height 18
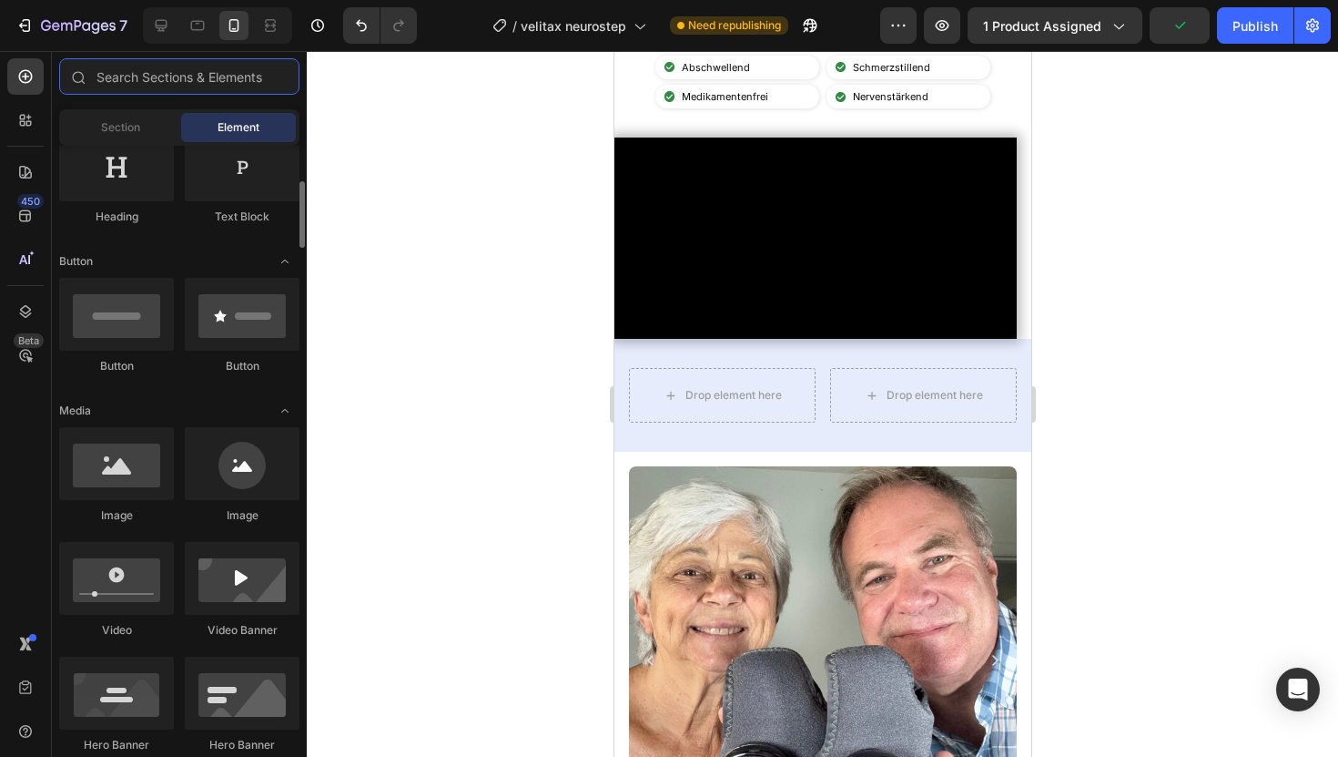
scroll to position [322, 0]
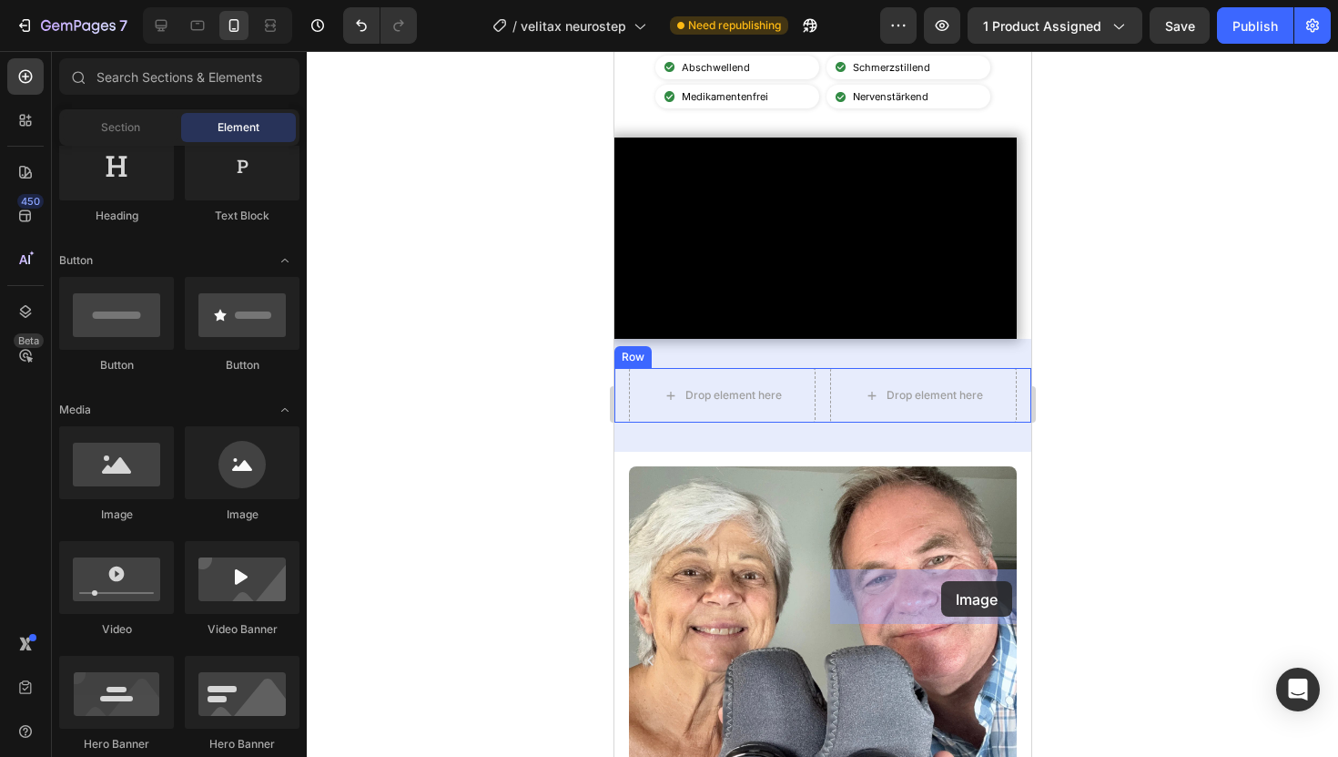
drag, startPoint x: 746, startPoint y: 505, endPoint x: 941, endPoint y: 582, distance: 209.3
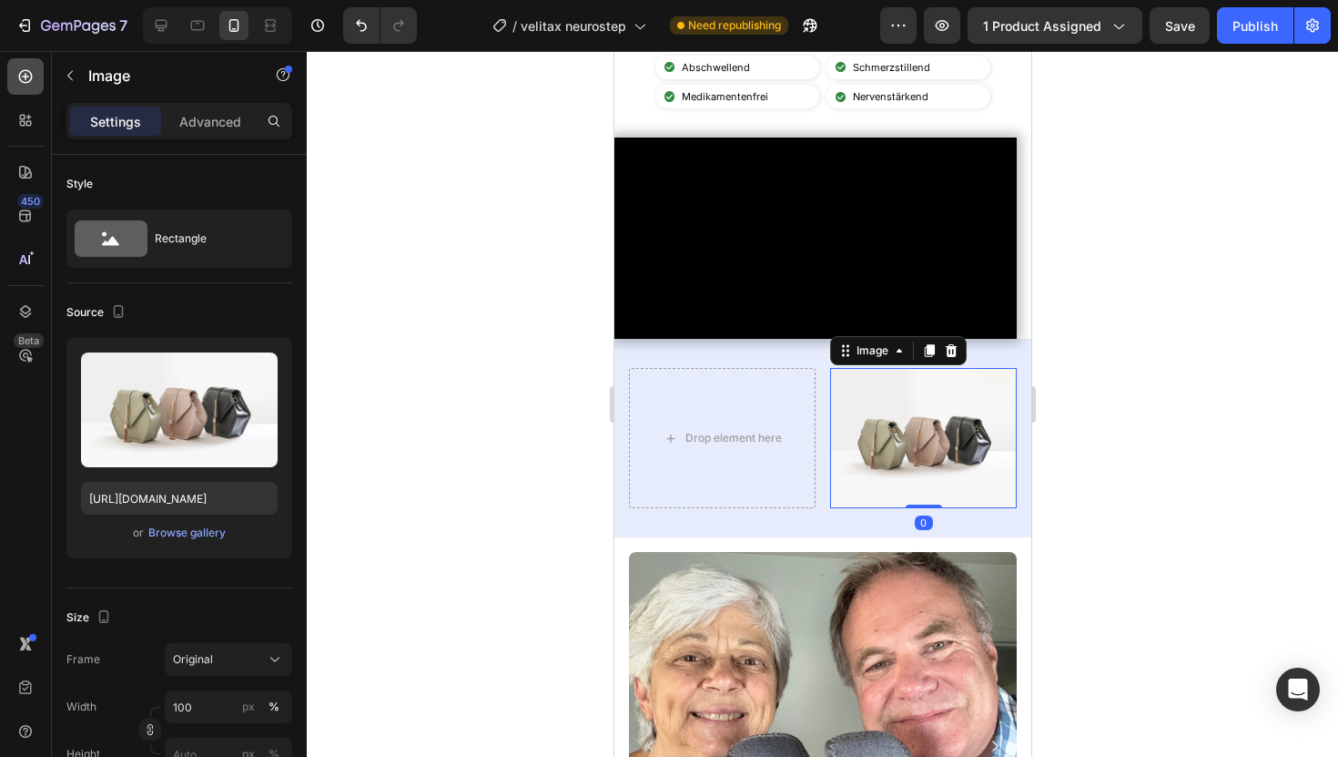
click at [25, 94] on div at bounding box center [25, 76] width 36 height 36
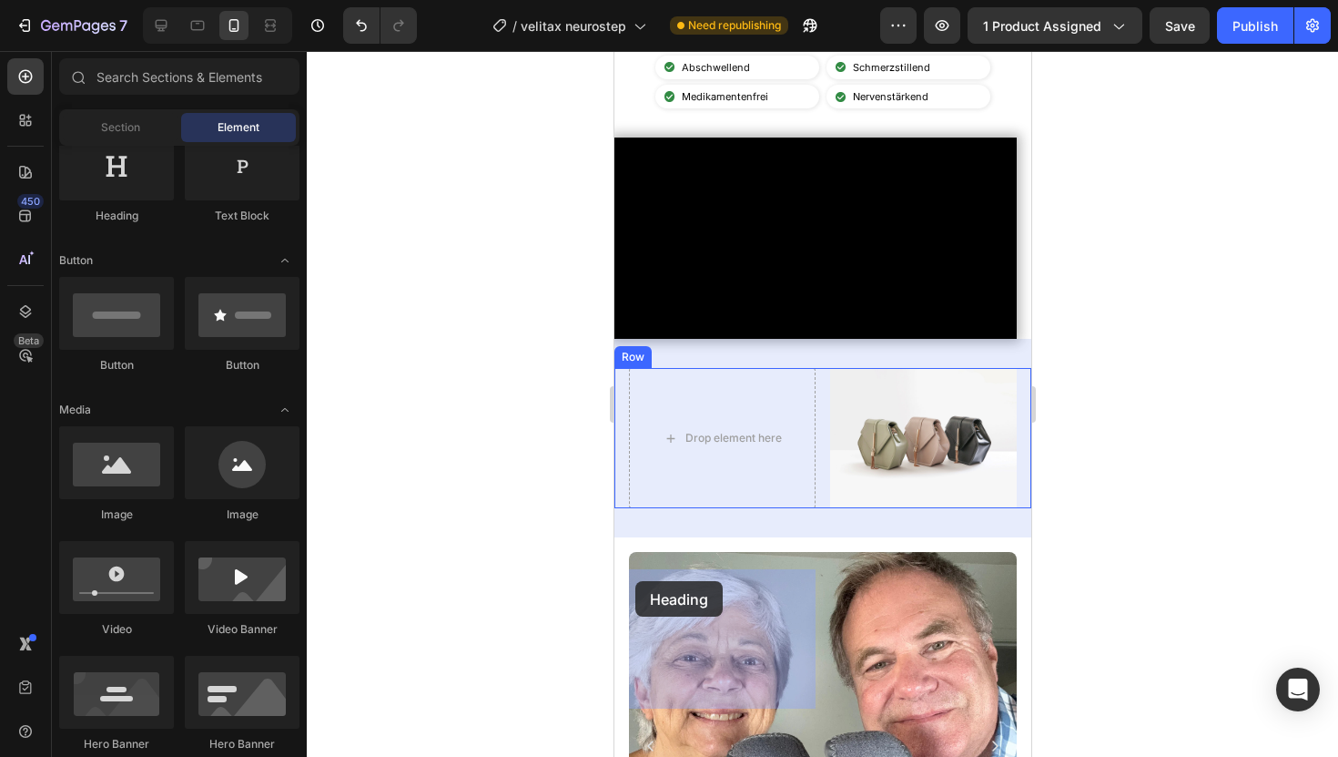
drag, startPoint x: 733, startPoint y: 244, endPoint x: 635, endPoint y: 581, distance: 350.9
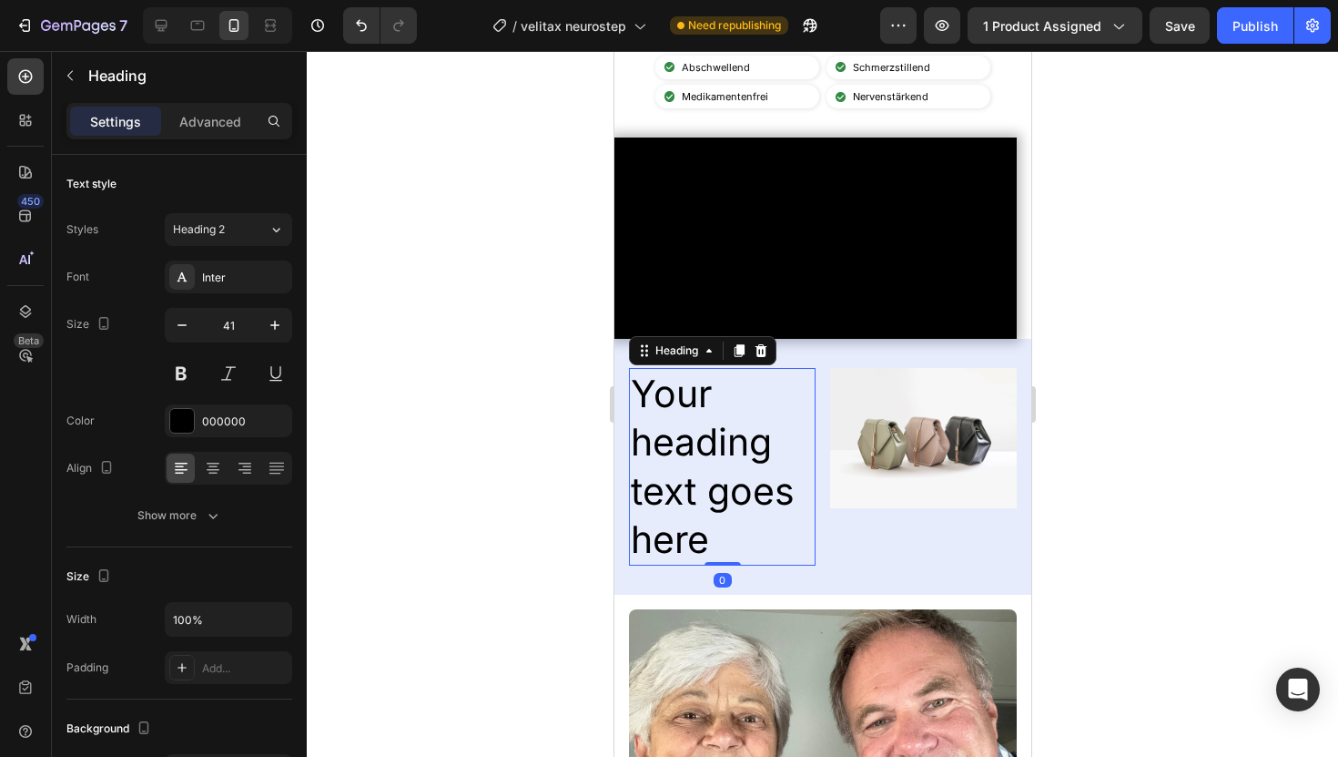
click at [720, 565] on h2 "Your heading text goes here" at bounding box center [721, 467] width 187 height 198
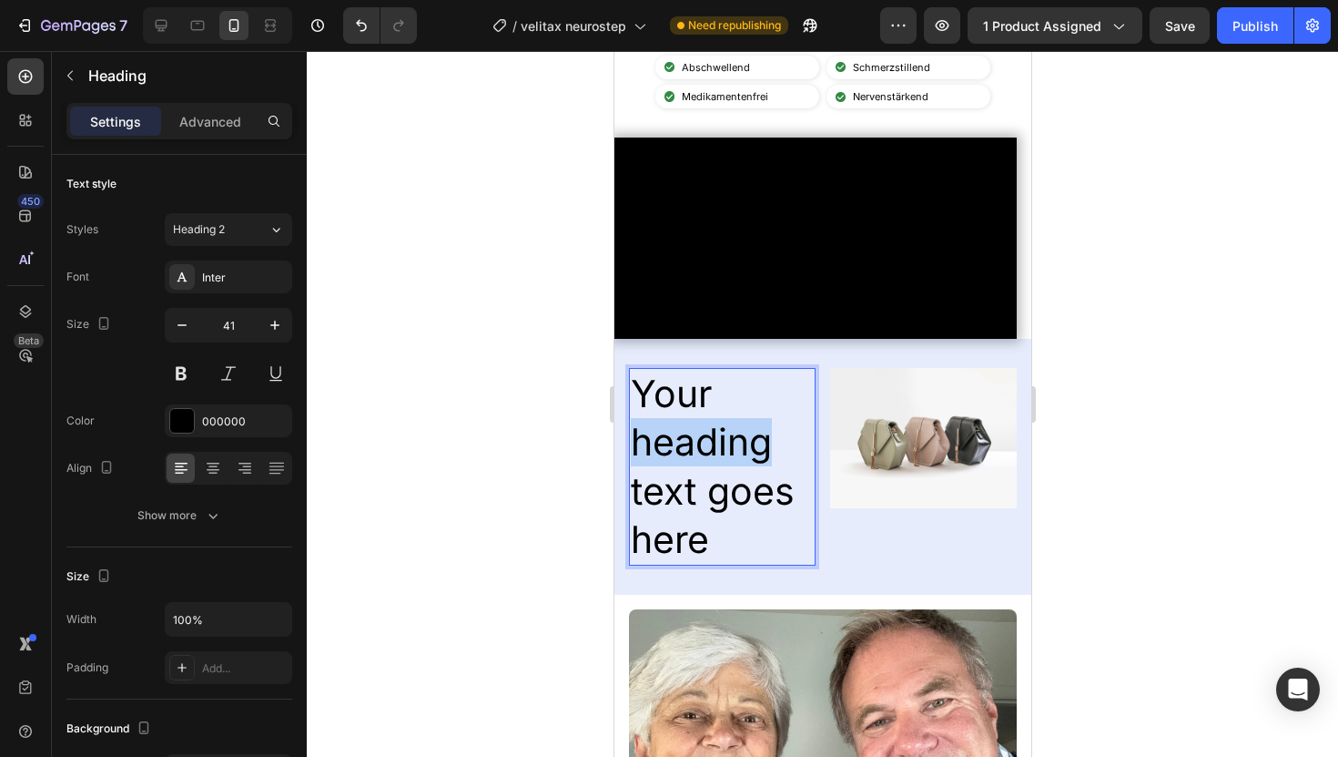
click at [720, 564] on p "Your heading text goes here" at bounding box center [721, 467] width 183 height 194
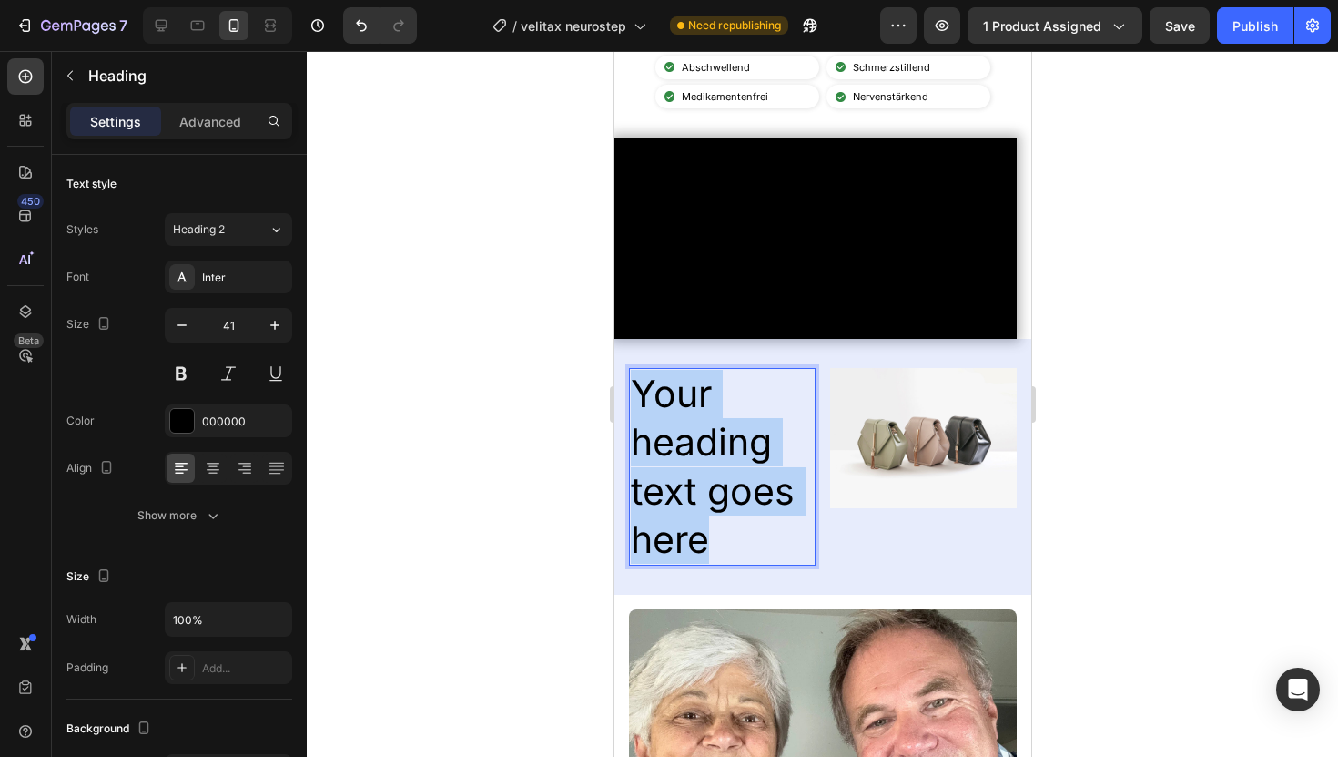
click at [720, 564] on p "Your heading text goes here" at bounding box center [721, 467] width 183 height 194
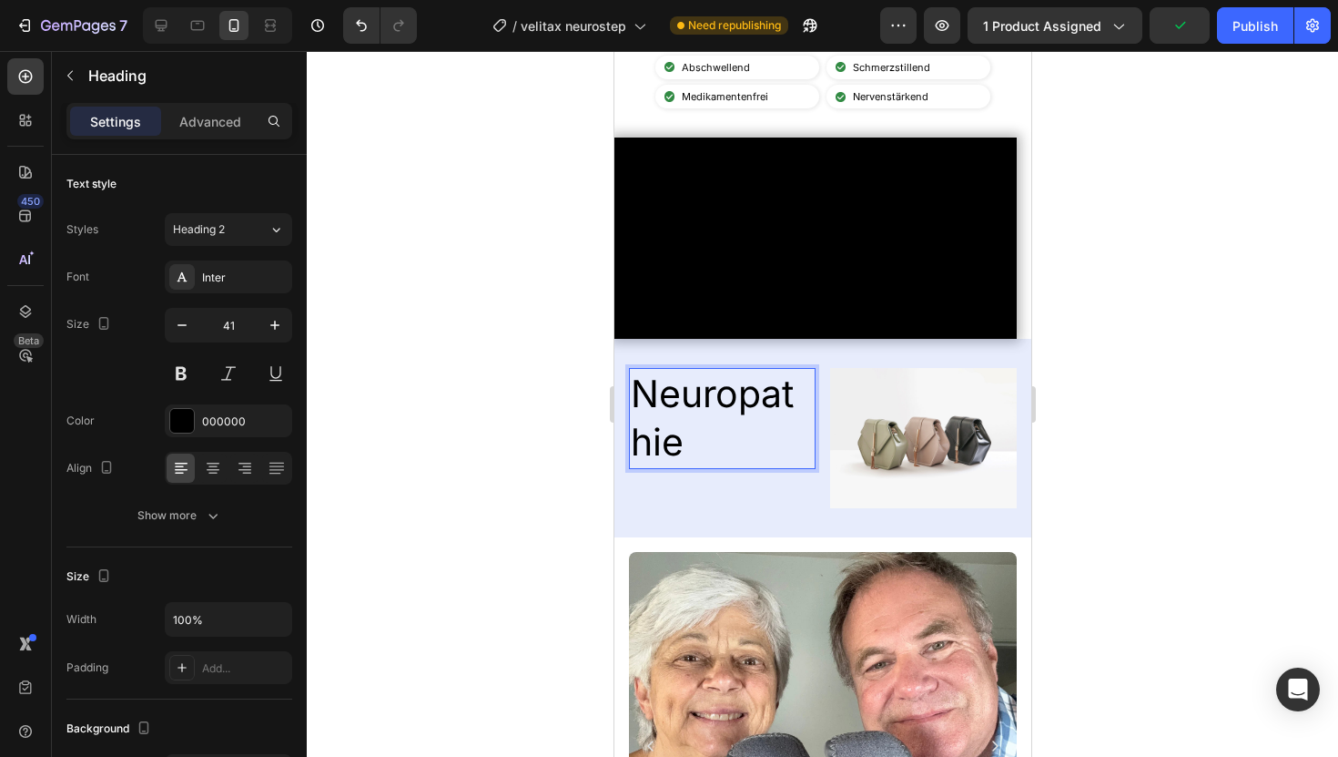
click at [722, 467] on p "Neuropathie" at bounding box center [721, 418] width 183 height 97
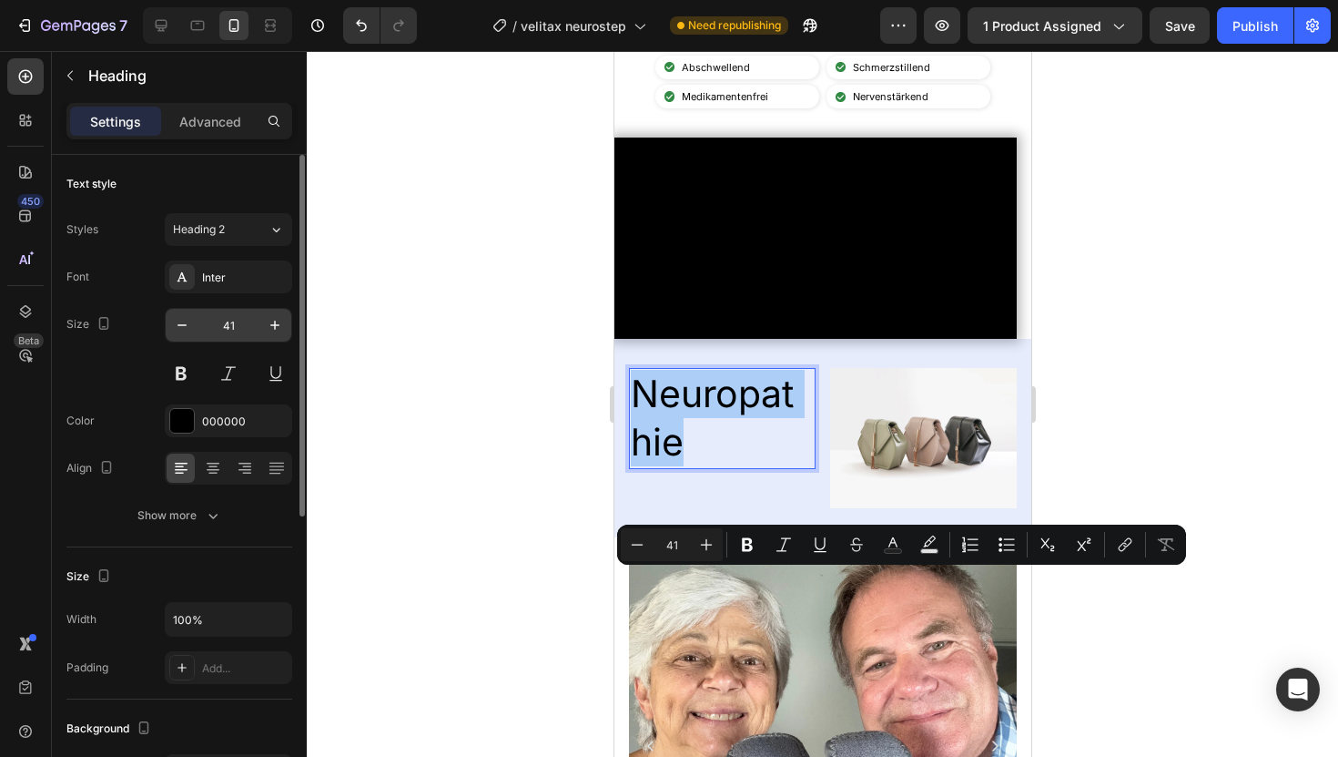
click at [245, 324] on input "41" at bounding box center [228, 325] width 60 height 33
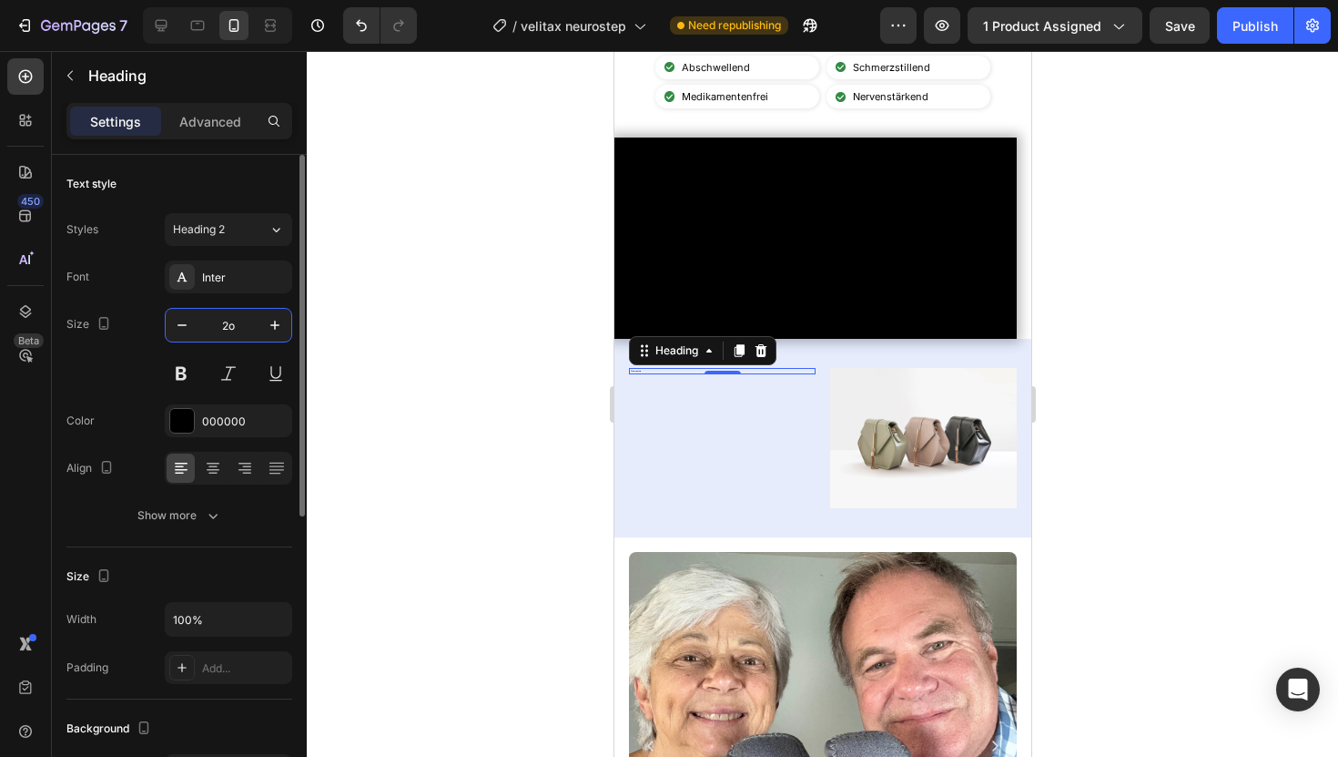
type input "2"
type input "16"
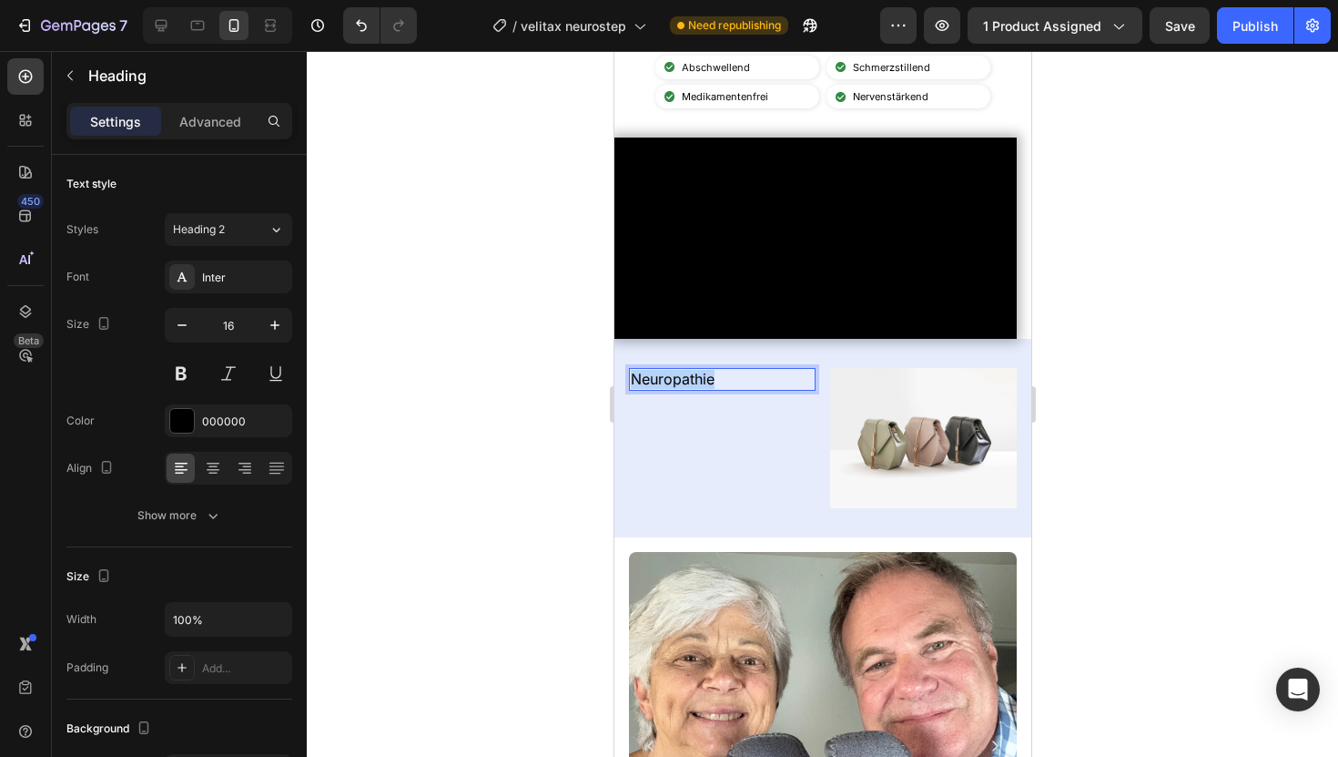
click at [661, 389] on p "Neuropathie" at bounding box center [721, 379] width 183 height 19
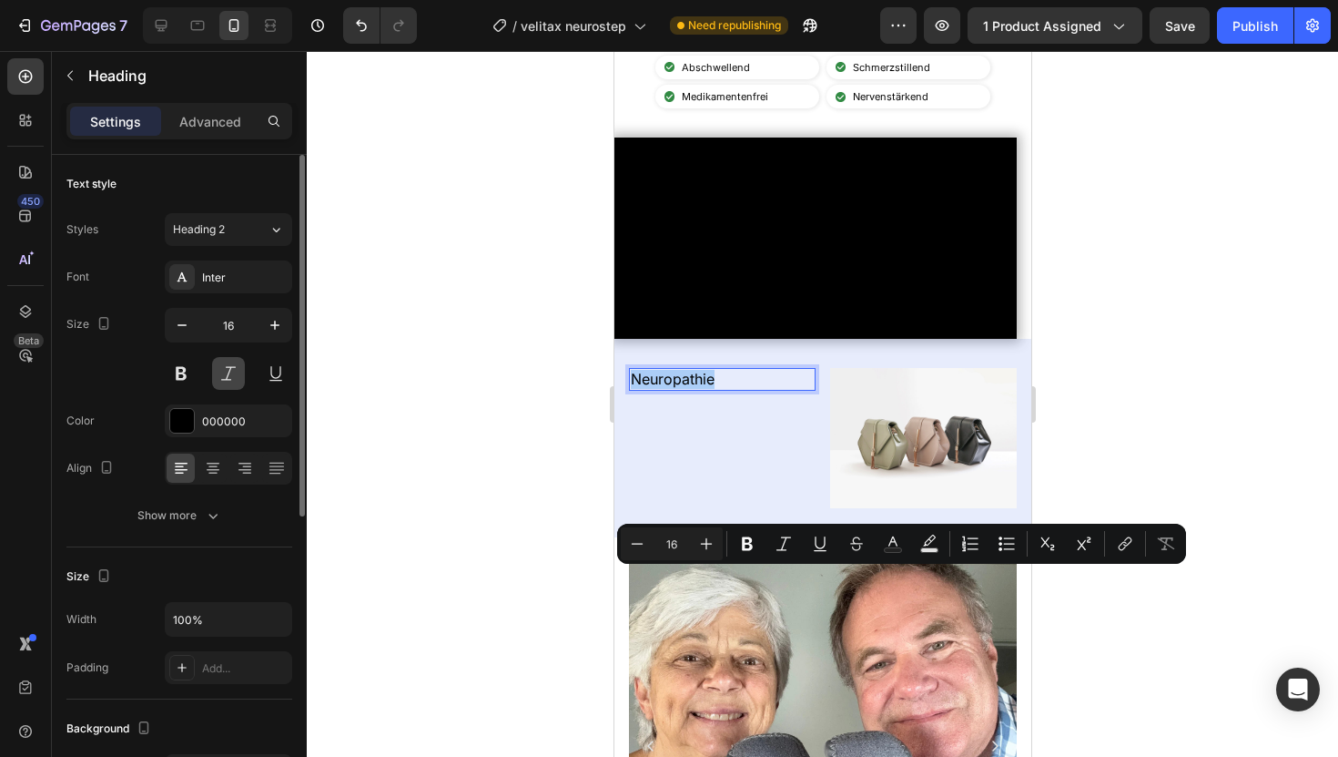
drag, startPoint x: 187, startPoint y: 378, endPoint x: 222, endPoint y: 373, distance: 35.8
click at [187, 378] on button at bounding box center [181, 373] width 33 height 33
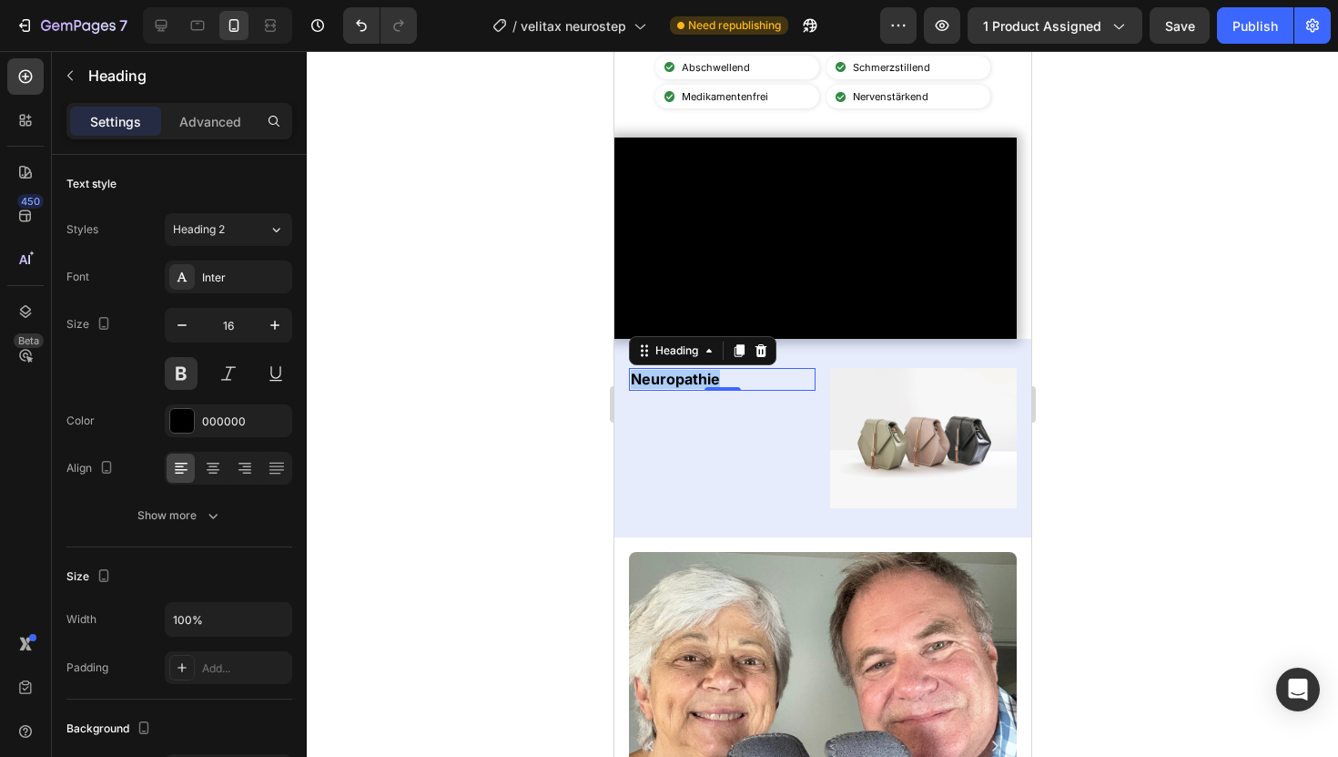
click at [410, 341] on div at bounding box center [823, 404] width 1032 height 706
click at [726, 389] on p "Neuropathie" at bounding box center [721, 379] width 183 height 19
click at [36, 95] on div "450 Beta" at bounding box center [25, 341] width 36 height 567
click at [36, 92] on div at bounding box center [25, 76] width 36 height 36
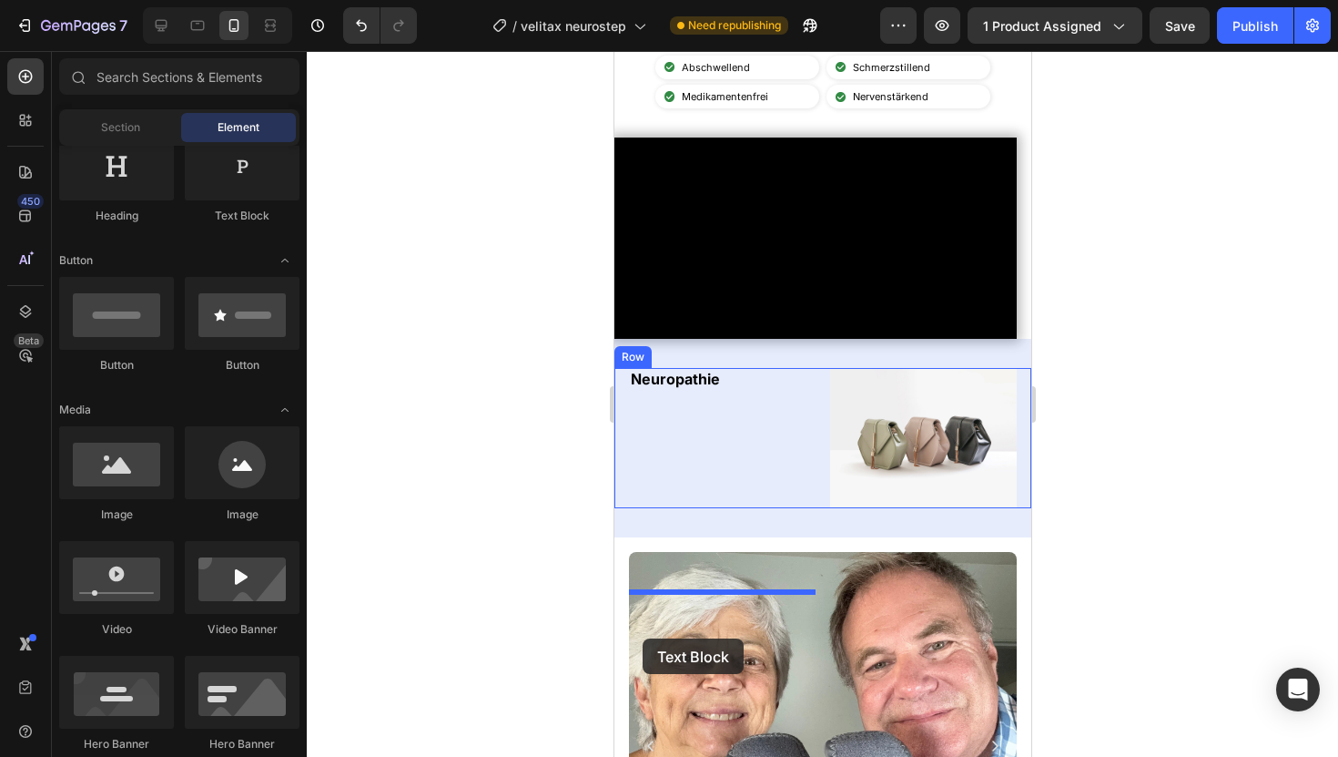
drag, startPoint x: 848, startPoint y: 229, endPoint x: 642, endPoint y: 638, distance: 458.5
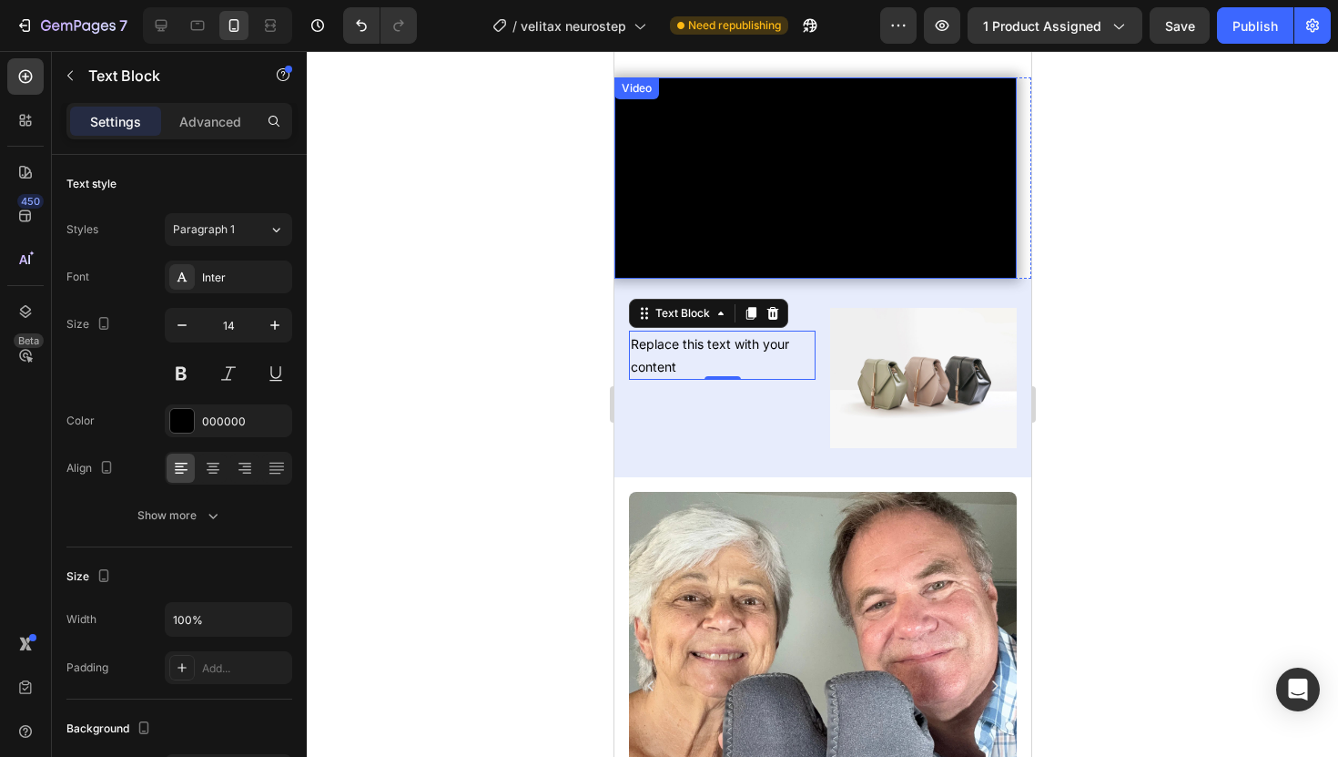
scroll to position [696, 0]
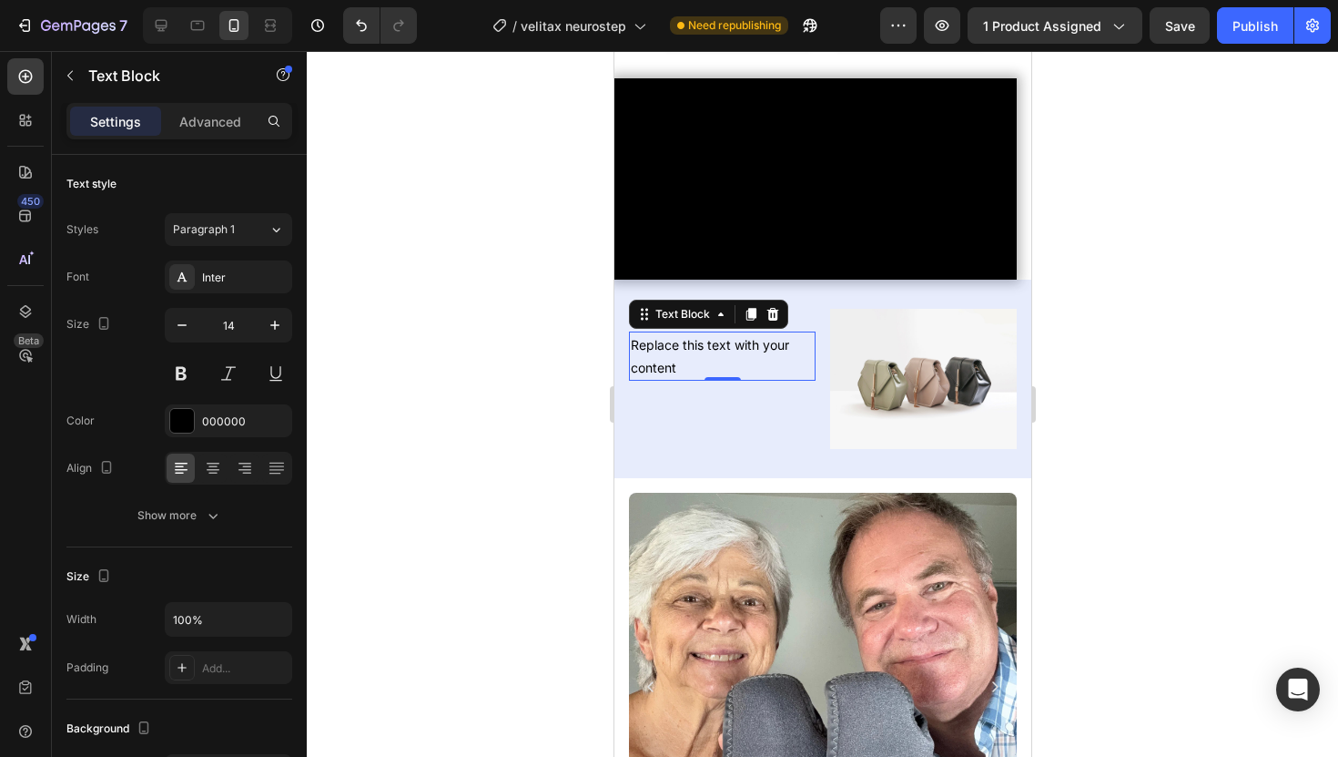
click at [506, 473] on div at bounding box center [823, 404] width 1032 height 706
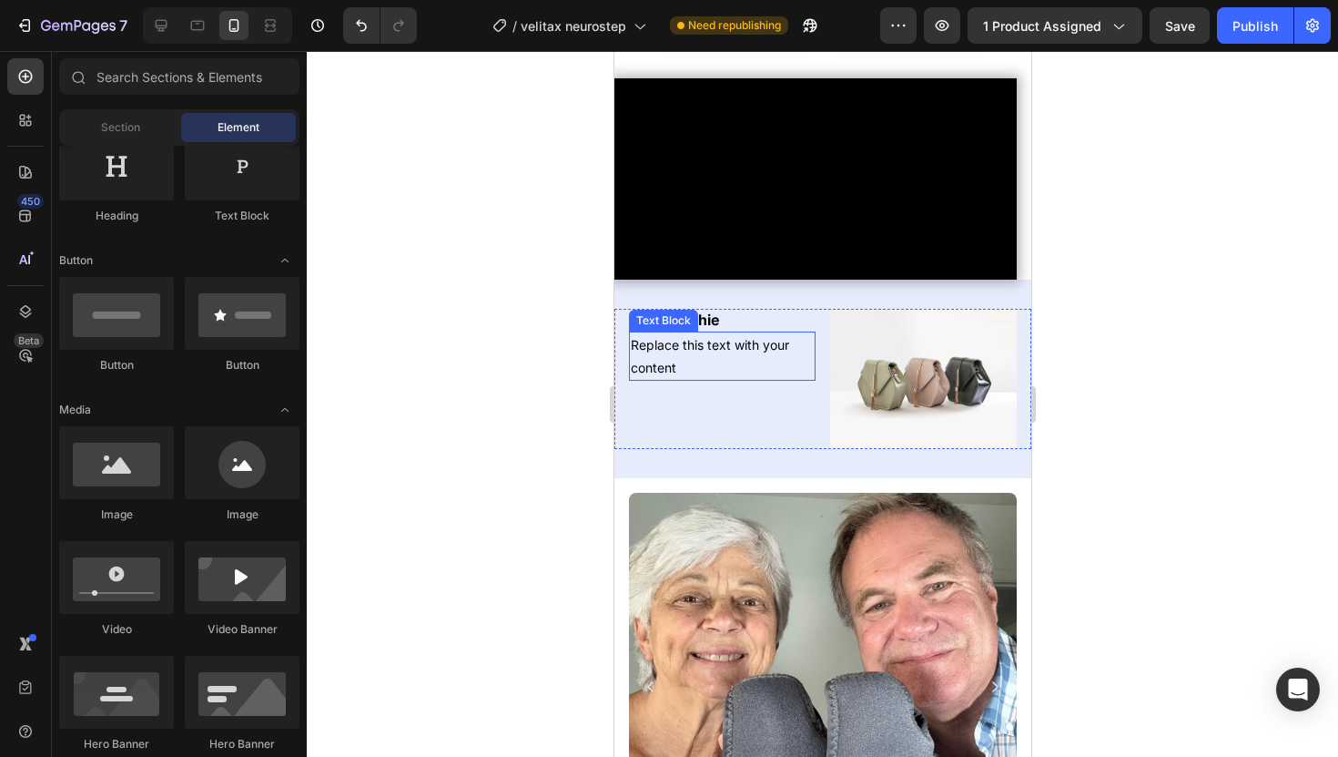
click at [686, 381] on div "Replace this text with your content" at bounding box center [721, 355] width 187 height 49
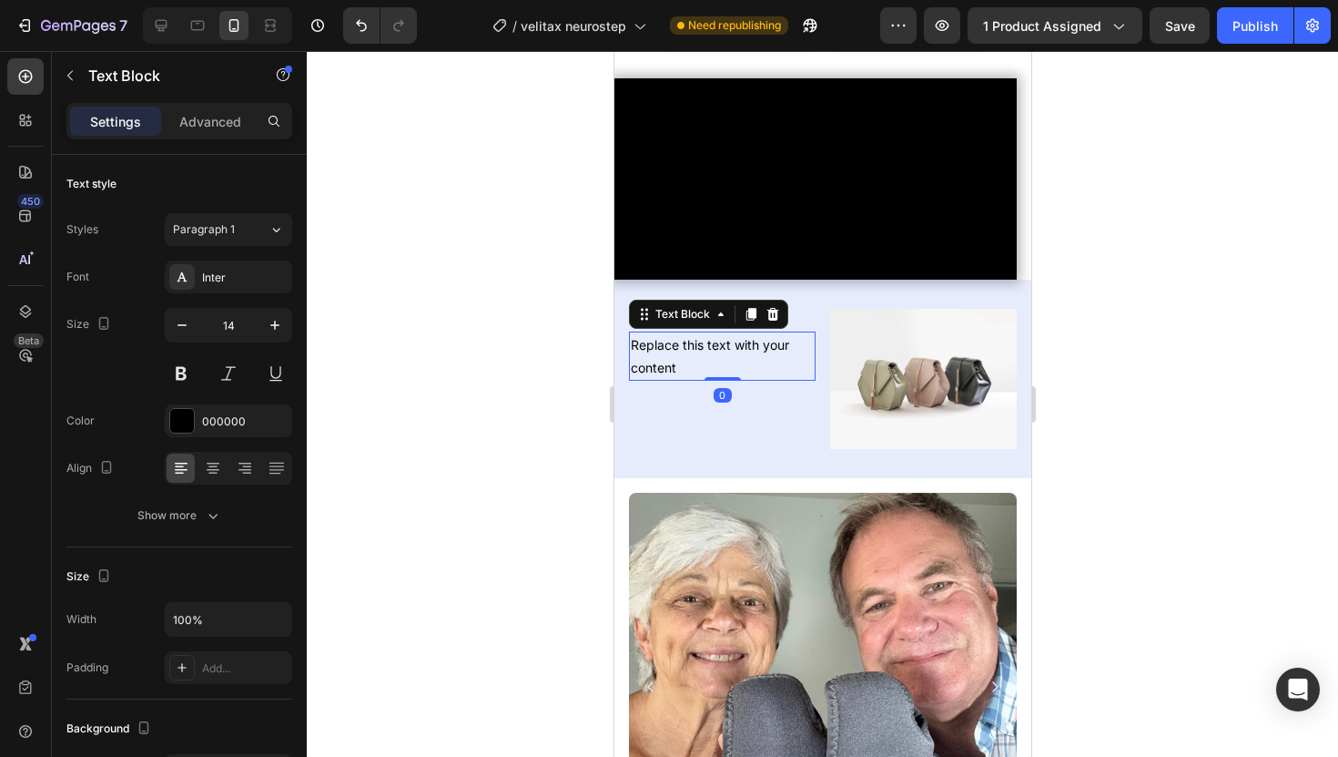
click at [686, 381] on div "Replace this text with your content" at bounding box center [721, 355] width 187 height 49
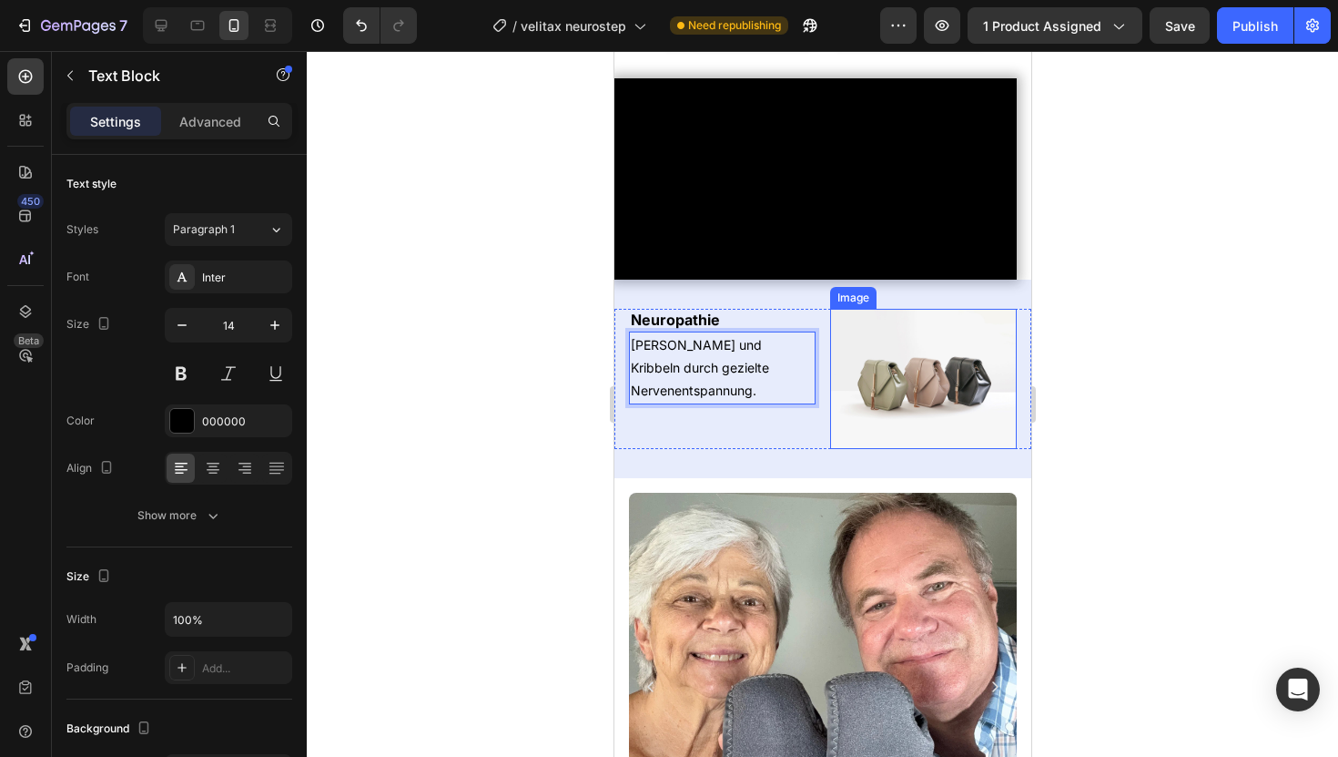
click at [1135, 455] on div at bounding box center [823, 404] width 1032 height 706
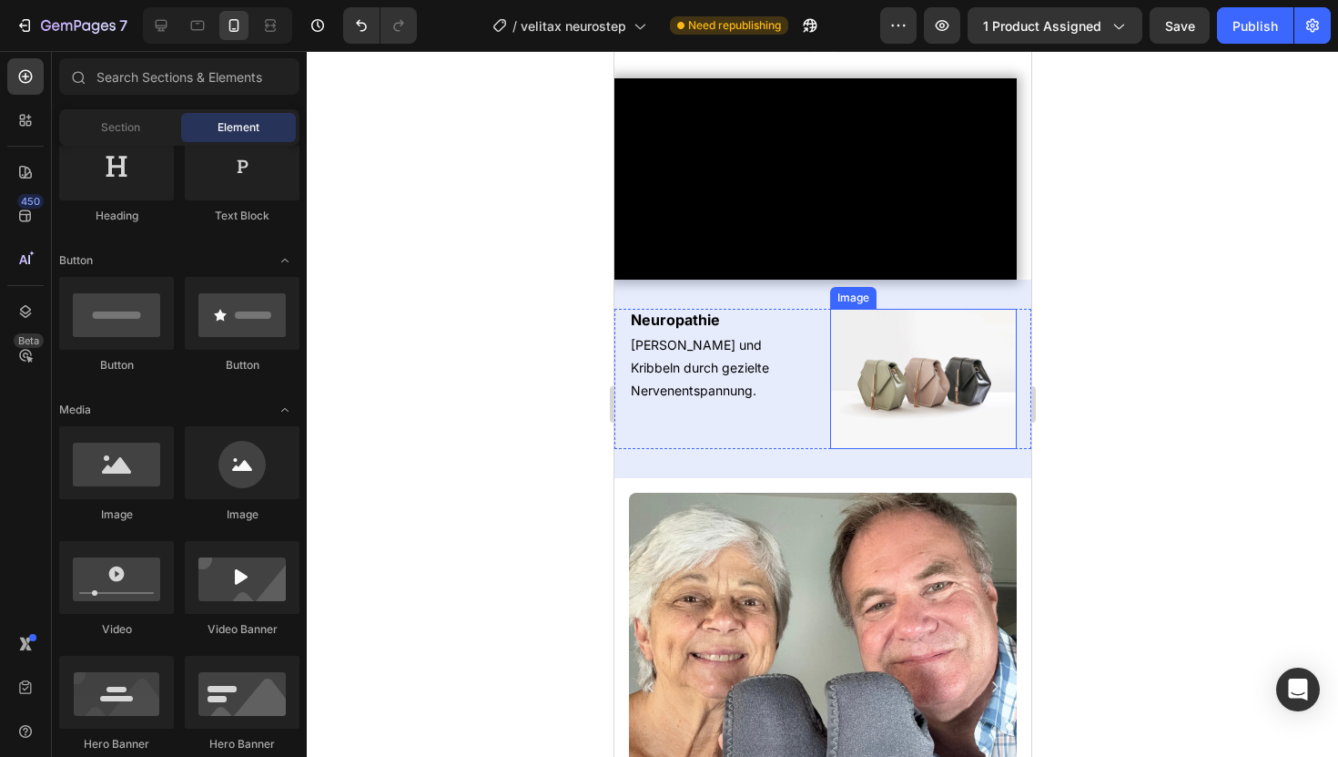
click at [810, 449] on div "Neuropathie Heading Lindert Brennen und Kribbeln durch gezielte Nervenentspannu…" at bounding box center [721, 379] width 187 height 140
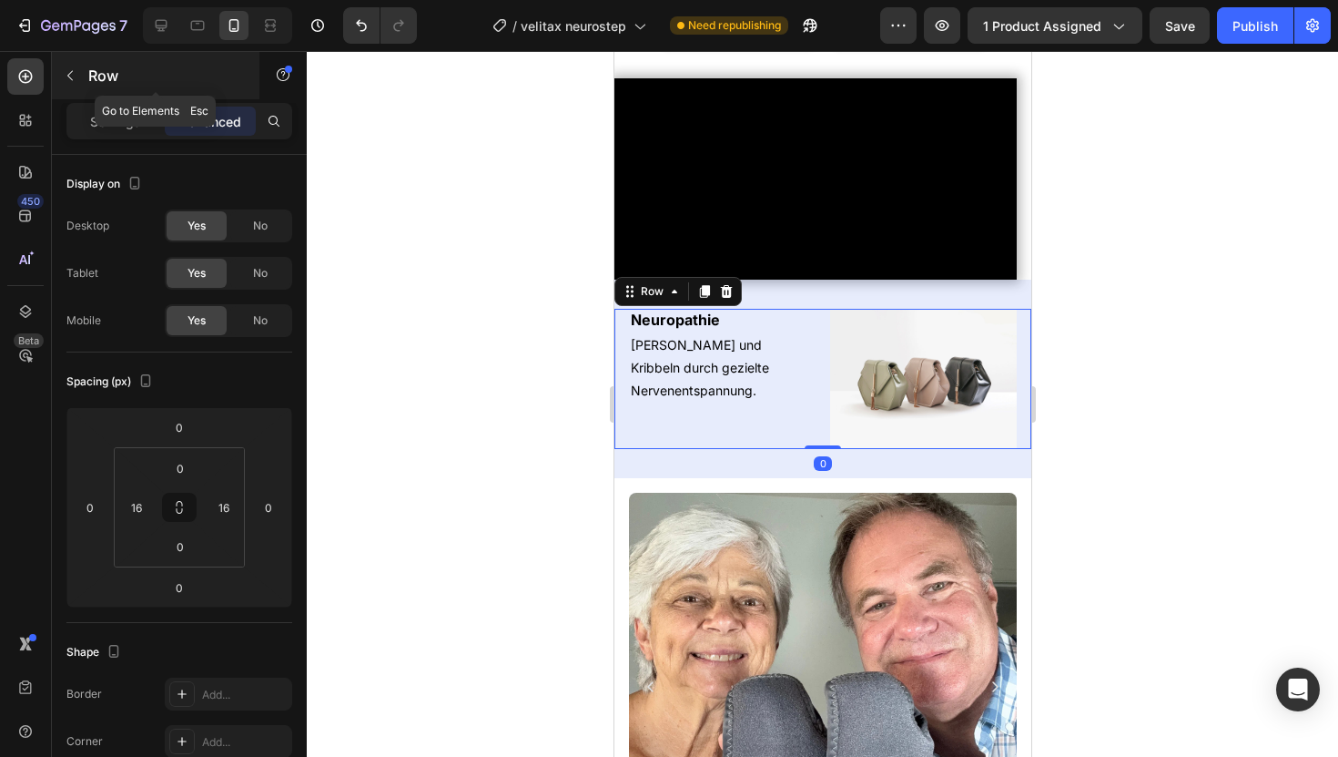
click at [142, 90] on div "Row" at bounding box center [156, 75] width 208 height 47
click at [696, 449] on div "Neuropathie Heading Lindert Brennen und Kribbeln durch gezielte Nervenentspannu…" at bounding box center [721, 379] width 187 height 140
click at [135, 106] on div "Settings Advanced" at bounding box center [179, 121] width 226 height 36
click at [130, 108] on div "Settings" at bounding box center [115, 121] width 91 height 29
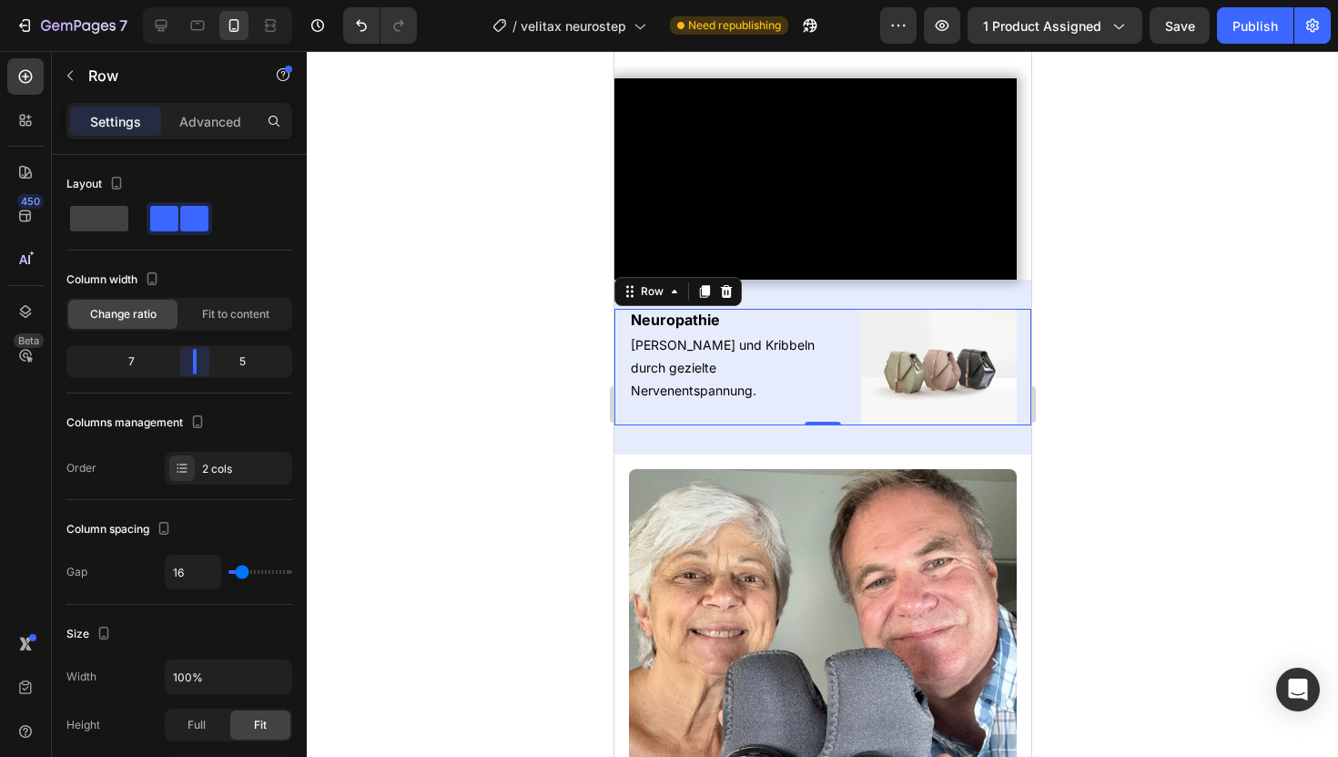
drag, startPoint x: 182, startPoint y: 365, endPoint x: 198, endPoint y: 366, distance: 16.4
click at [198, 0] on body "7 Version history / velitax neurostep Need republishing Preview 1 product assig…" at bounding box center [669, 0] width 1338 height 0
click at [342, 323] on div at bounding box center [823, 404] width 1032 height 706
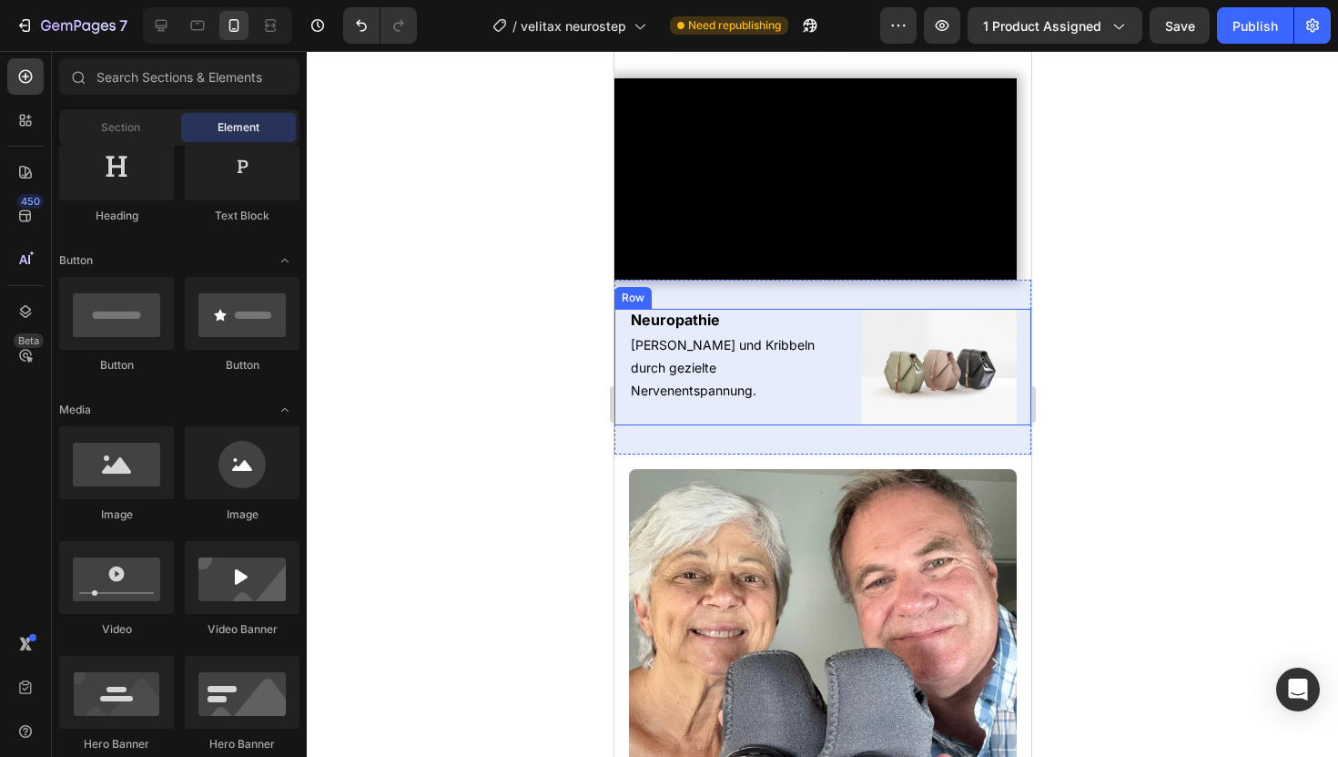
click at [808, 425] on div "Neuropathie Heading Lindert Brennen und Kribbeln durch gezielte Nervenentspannu…" at bounding box center [737, 367] width 218 height 117
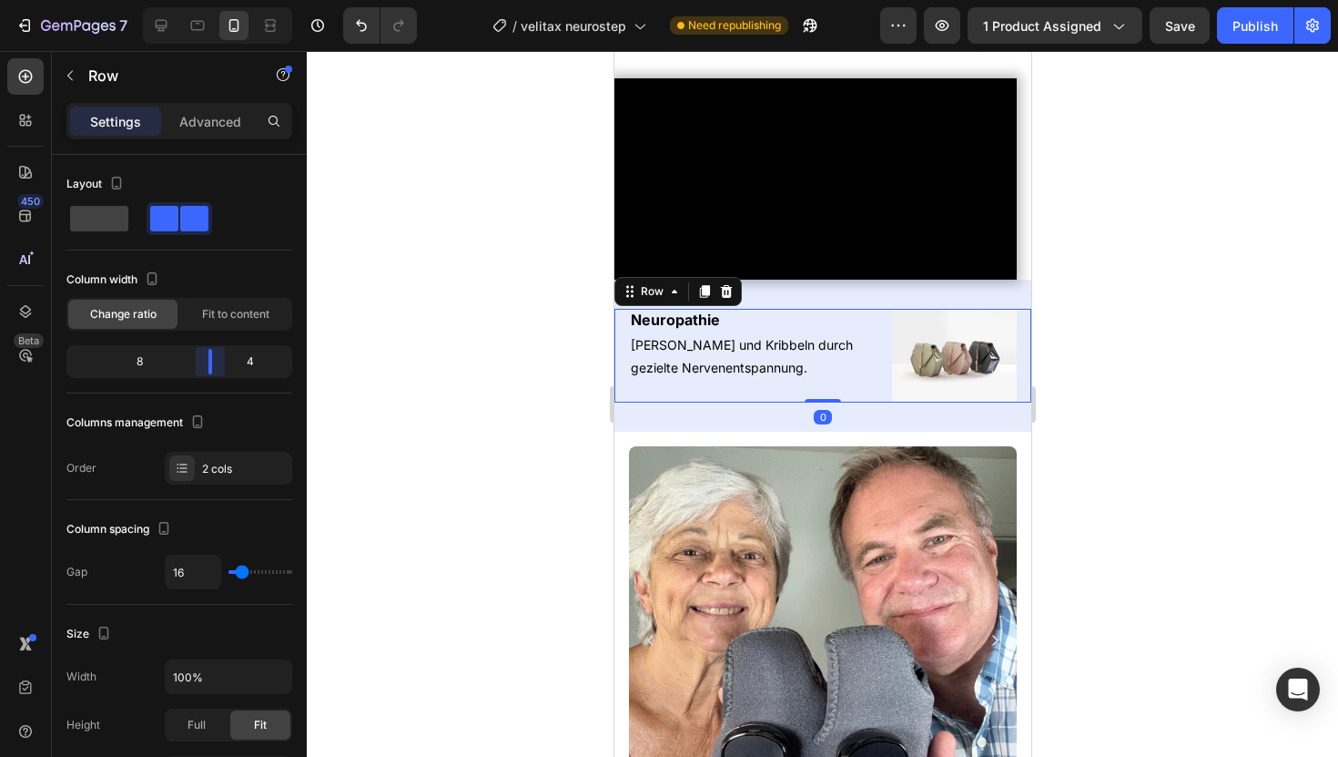
drag, startPoint x: 196, startPoint y: 359, endPoint x: 220, endPoint y: 359, distance: 24.6
click at [220, 0] on body "7 Version history / velitax neurostep Need republishing Preview 1 product assig…" at bounding box center [669, 0] width 1338 height 0
click at [437, 280] on div at bounding box center [823, 404] width 1032 height 706
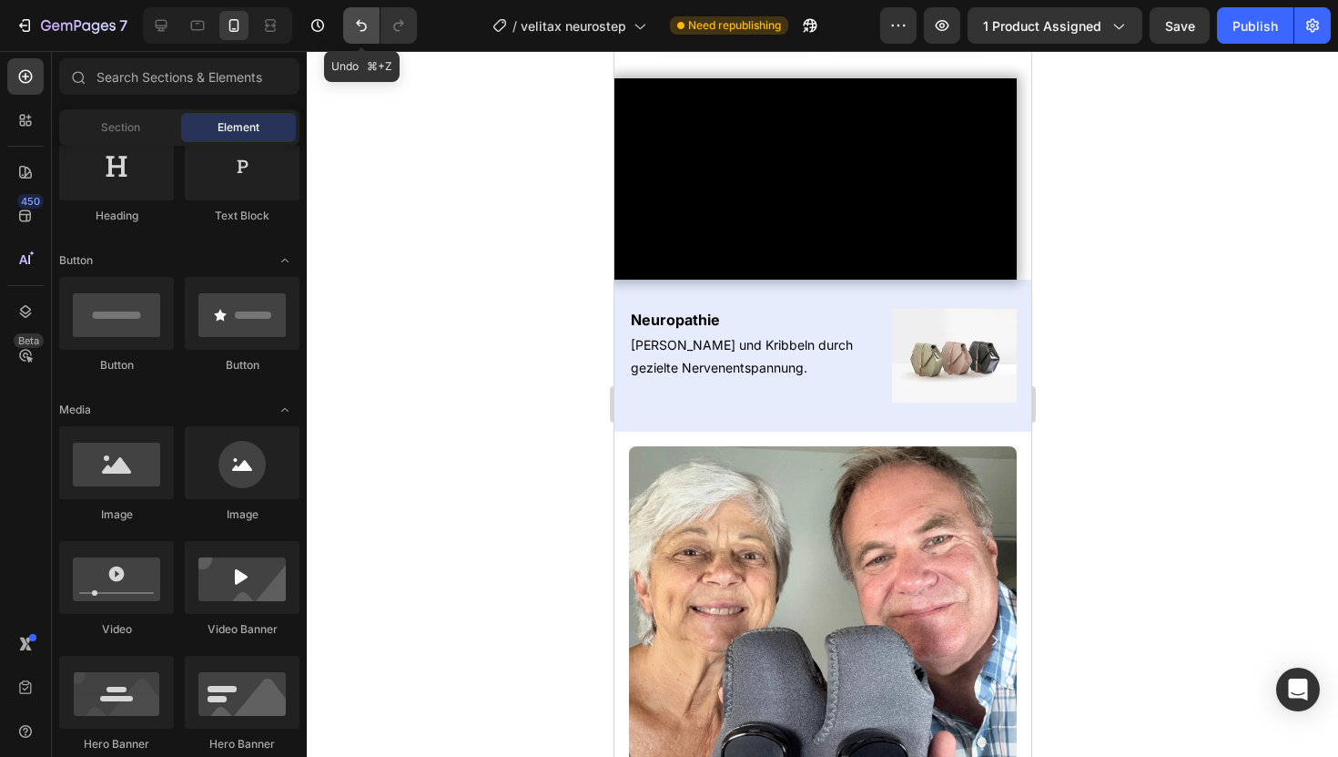
click at [368, 31] on icon "Undo/Redo" at bounding box center [361, 25] width 18 height 18
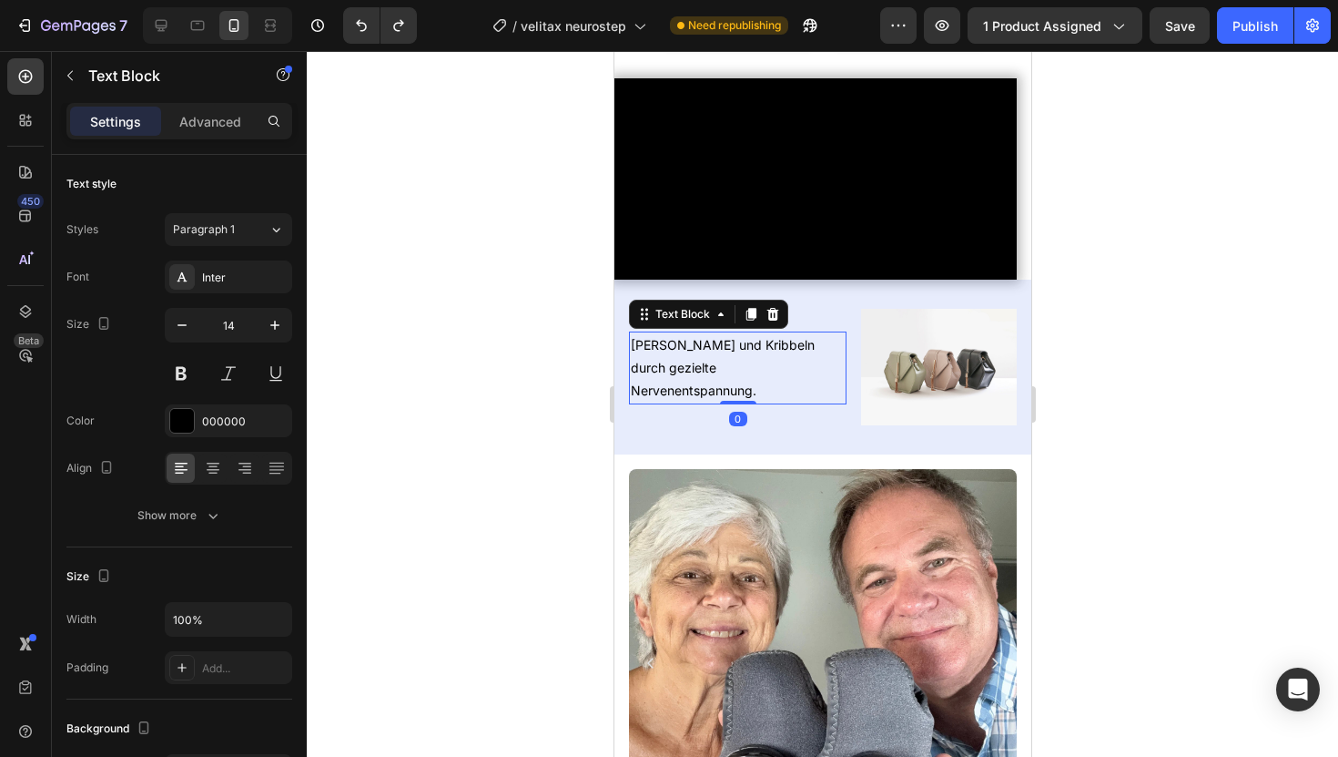
click at [830, 402] on p "[PERSON_NAME] und Kribbeln durch gezielte Nervenentspannung." at bounding box center [737, 367] width 214 height 69
click at [849, 425] on div "Neuropathie Heading Lindert Brennen und Kribbeln durch gezielte Nervenentspannu…" at bounding box center [822, 367] width 417 height 117
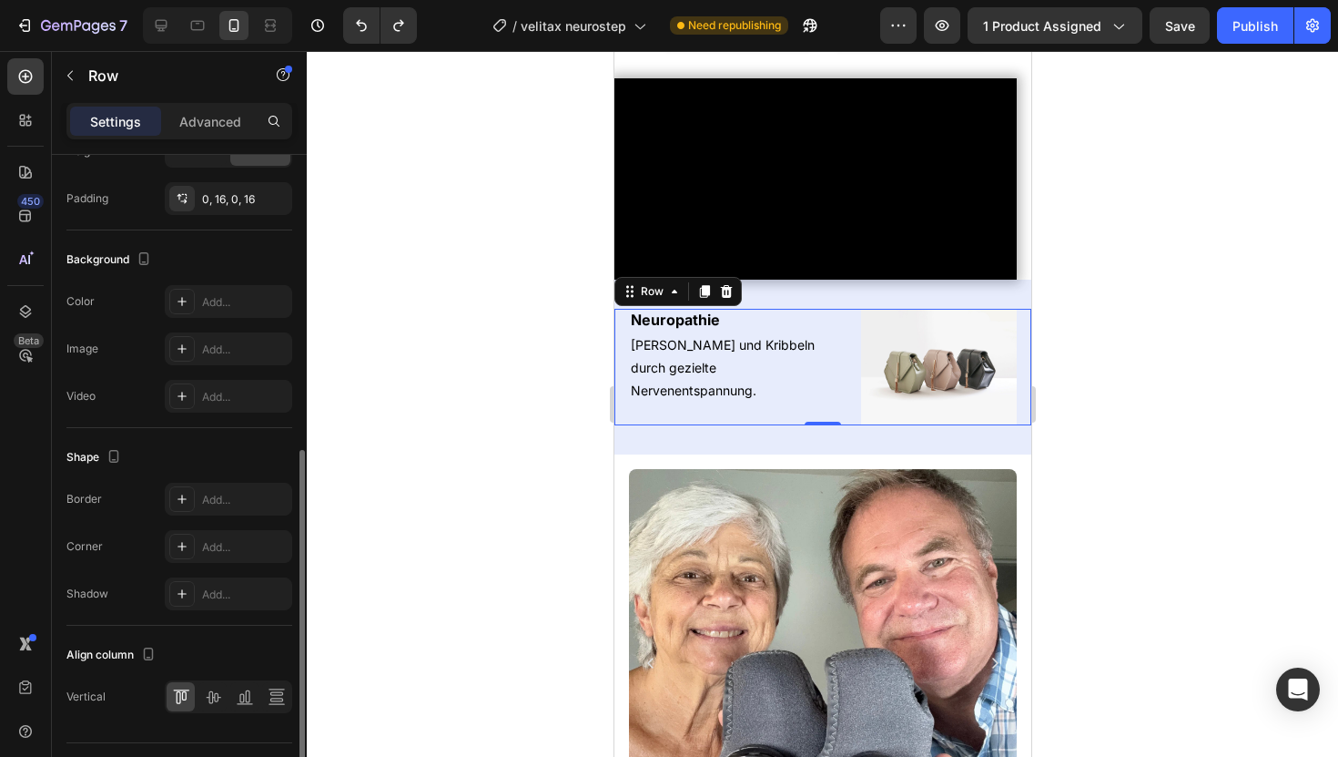
scroll to position [617, 0]
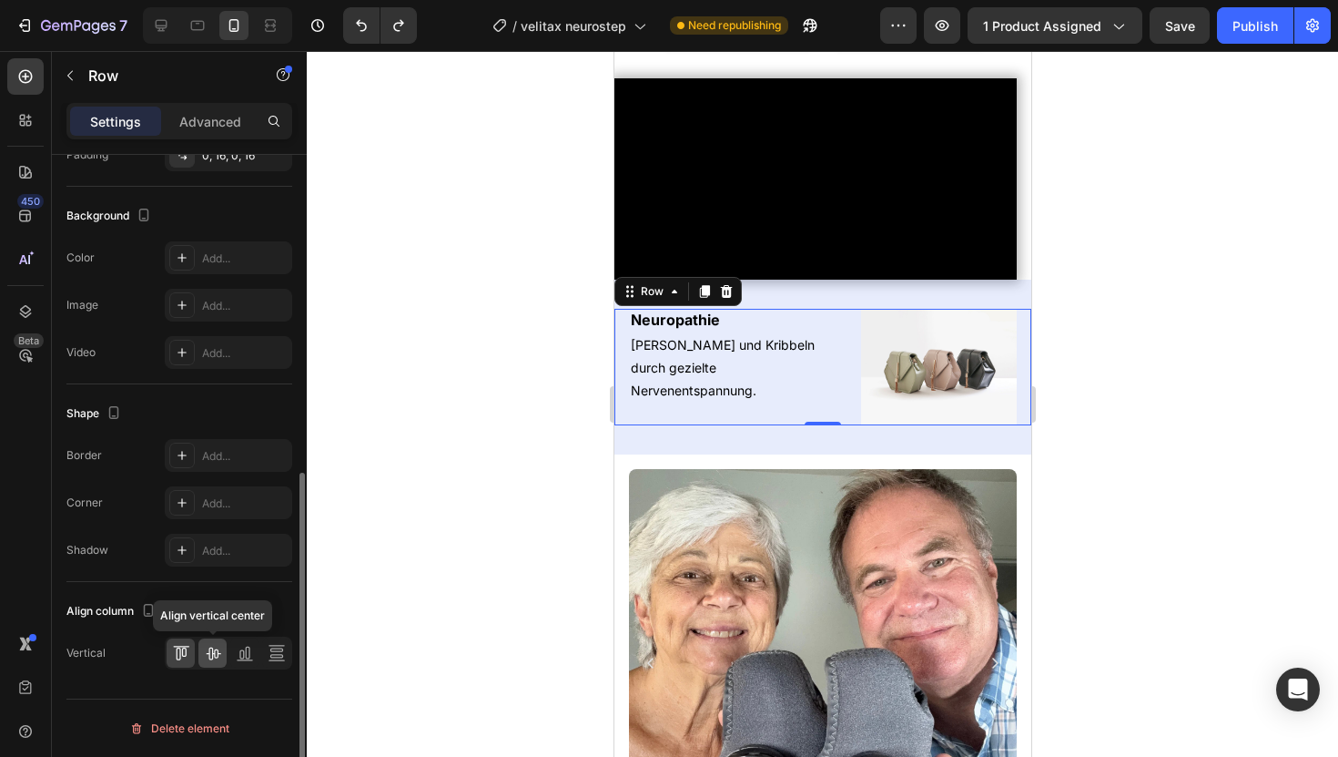
click at [208, 655] on icon at bounding box center [213, 653] width 15 height 13
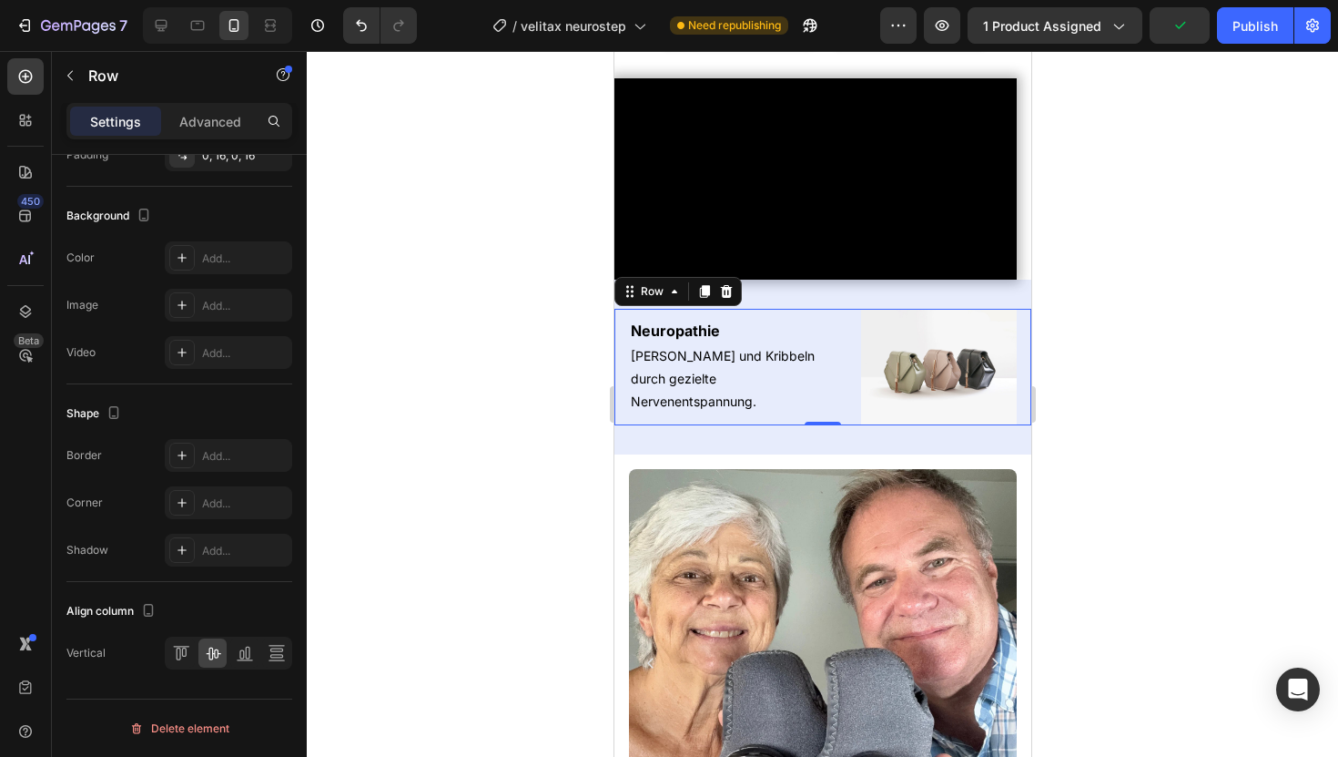
click at [422, 506] on div at bounding box center [823, 404] width 1032 height 706
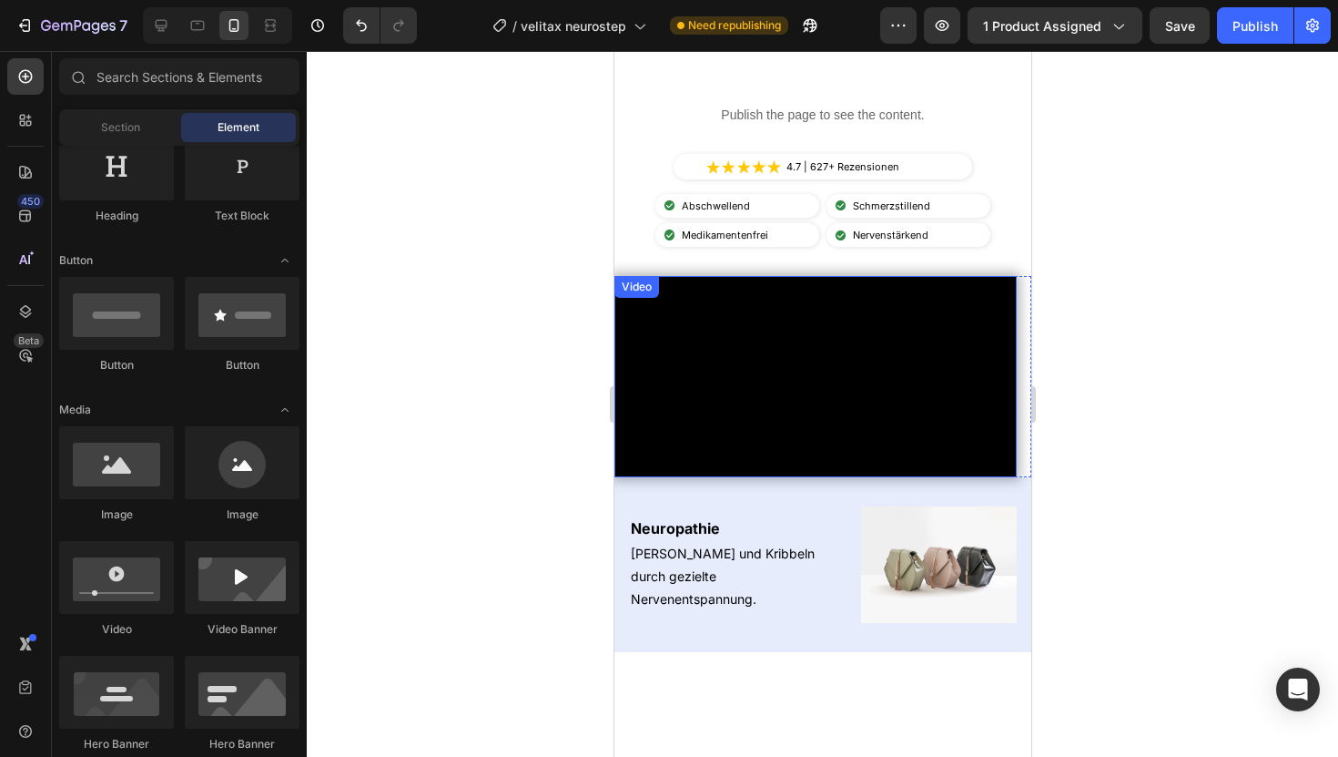
scroll to position [722, 0]
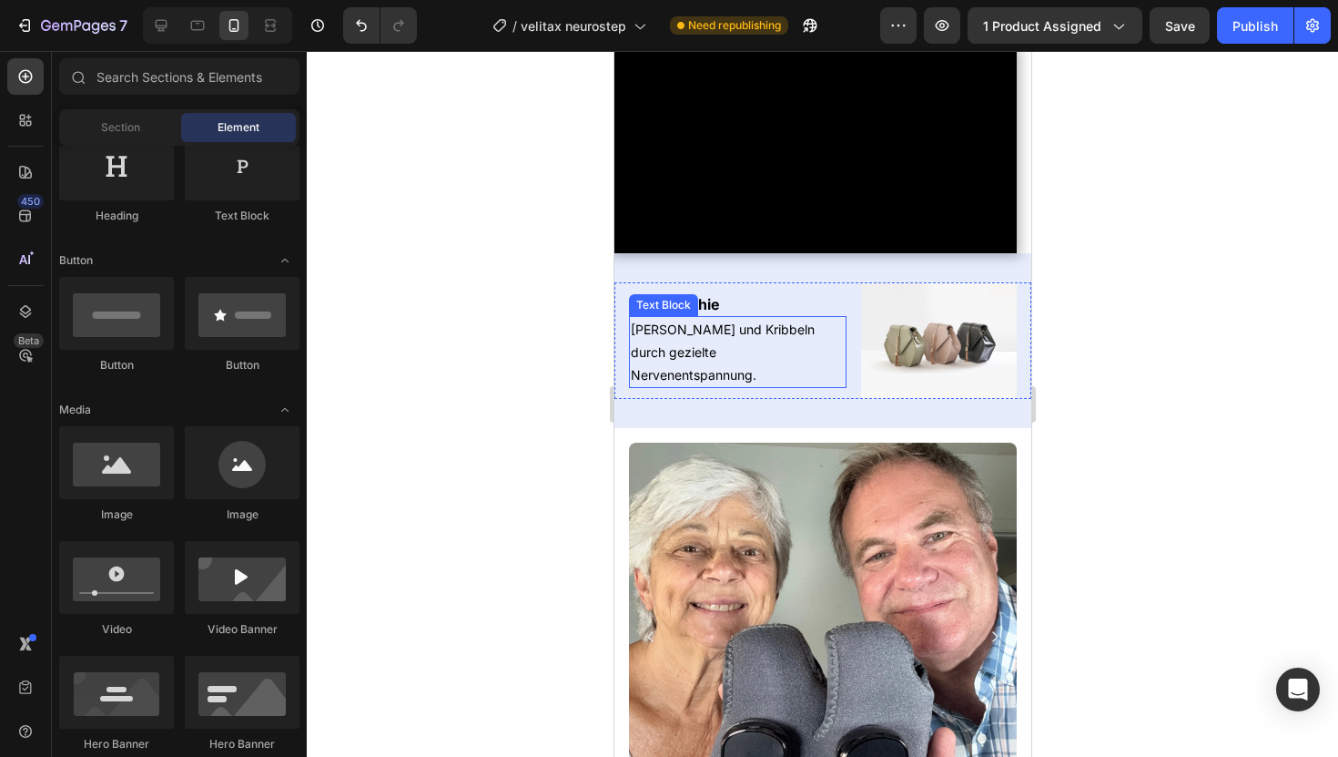
click at [734, 387] on p "[PERSON_NAME] und Kribbeln durch gezielte Nervenentspannung." at bounding box center [737, 352] width 214 height 69
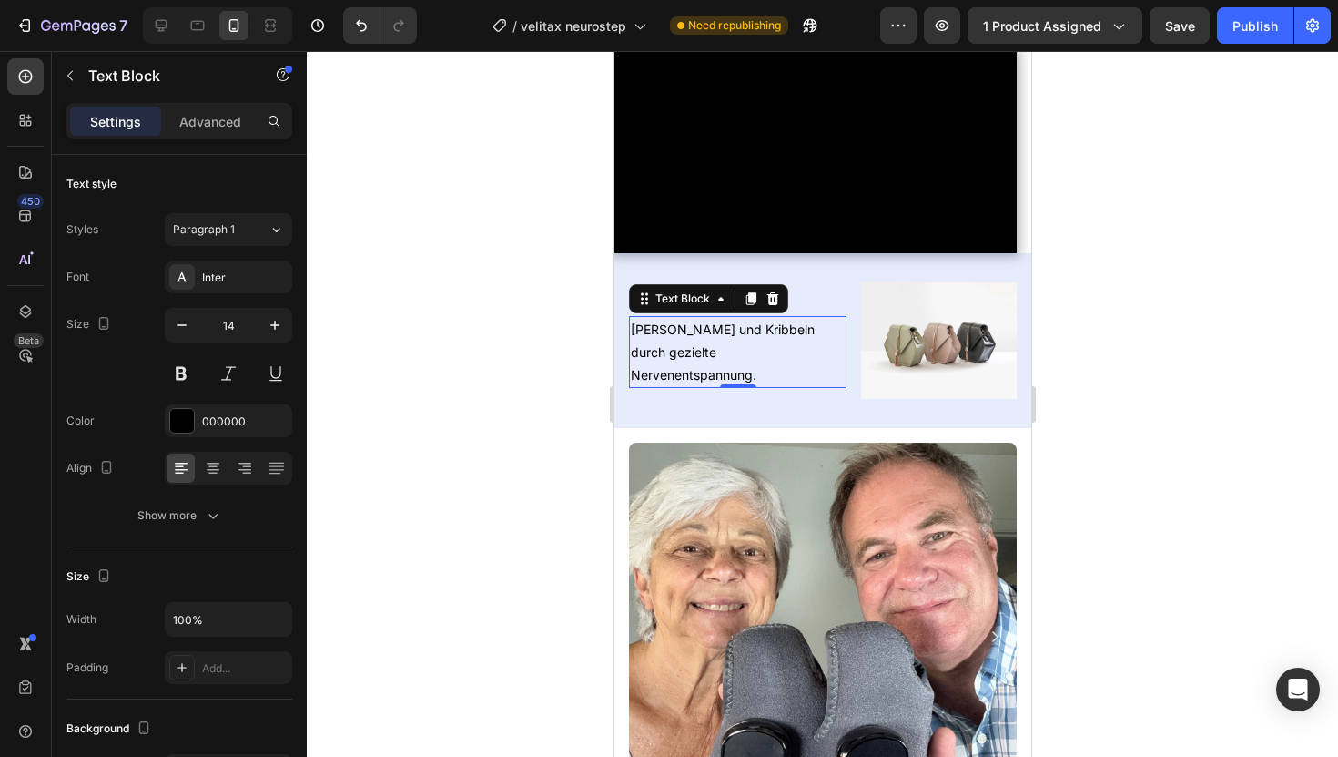
click at [744, 387] on p "[PERSON_NAME] und Kribbeln durch gezielte Nervenentspannung." at bounding box center [737, 352] width 214 height 69
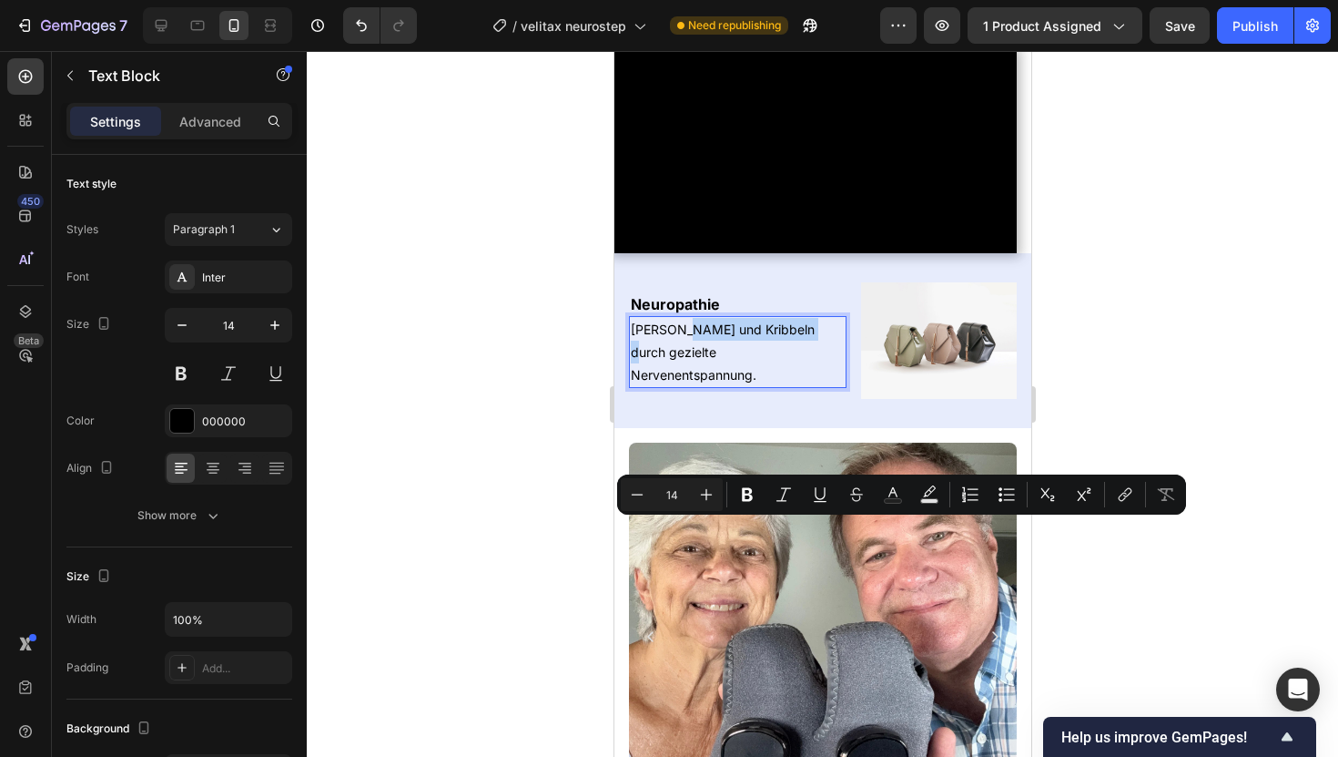
drag, startPoint x: 677, startPoint y: 529, endPoint x: 808, endPoint y: 536, distance: 131.3
click at [808, 387] on p "[PERSON_NAME] und Kribbeln durch gezielte Nervenentspannung." at bounding box center [737, 352] width 214 height 69
click at [887, 502] on rect "Editor contextual toolbar" at bounding box center [893, 501] width 17 height 5
type input "000000"
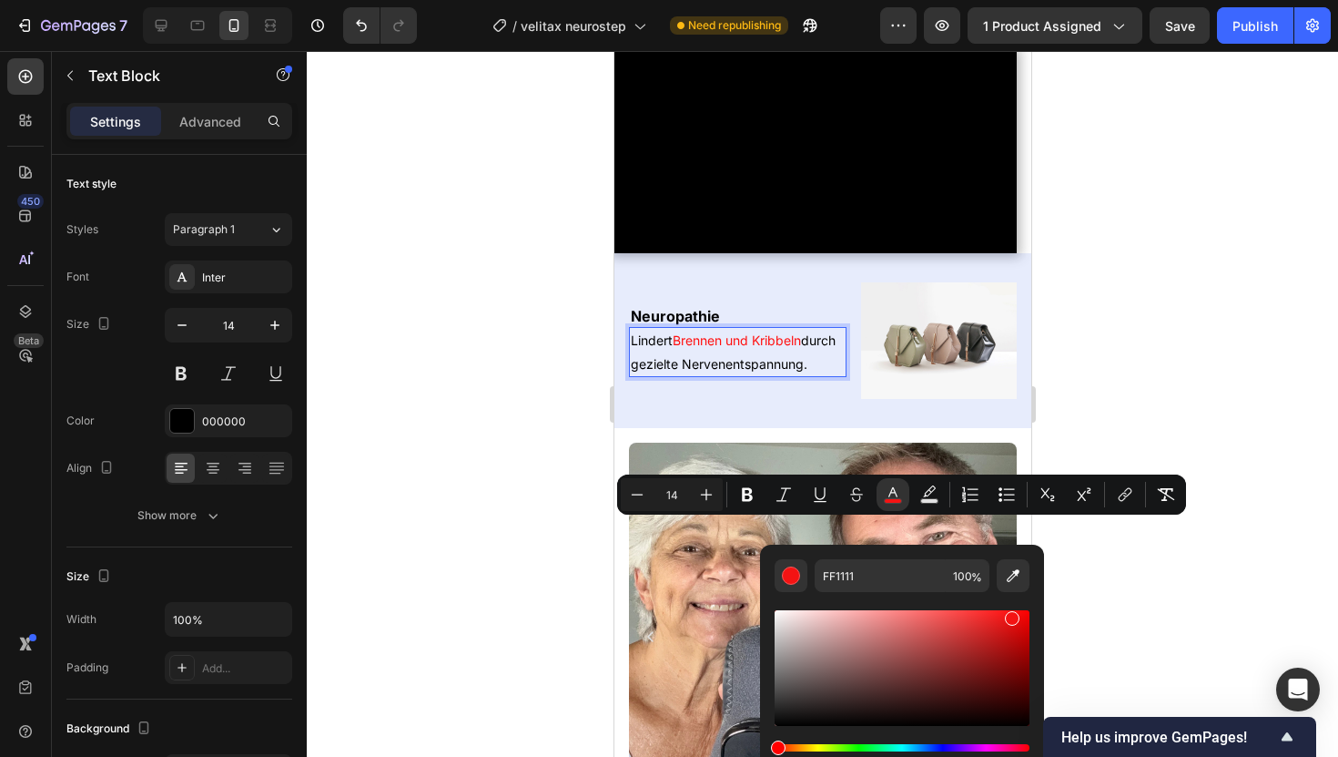
type input "F41313"
drag, startPoint x: 1010, startPoint y: 624, endPoint x: 1010, endPoint y: 614, distance: 10.0
click at [1010, 614] on div "Editor contextual toolbar" at bounding box center [902, 668] width 255 height 116
click at [1213, 354] on div at bounding box center [823, 404] width 1032 height 706
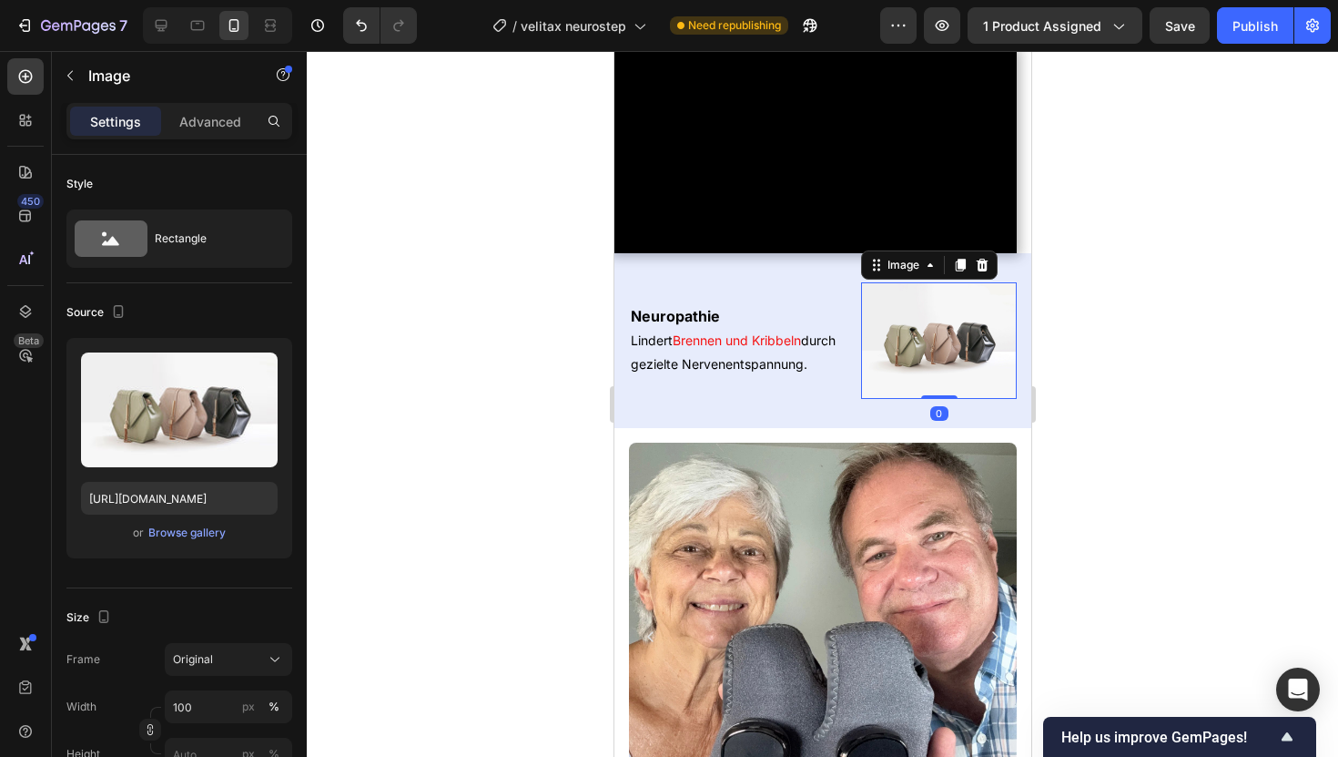
click at [861, 399] on img at bounding box center [938, 340] width 156 height 117
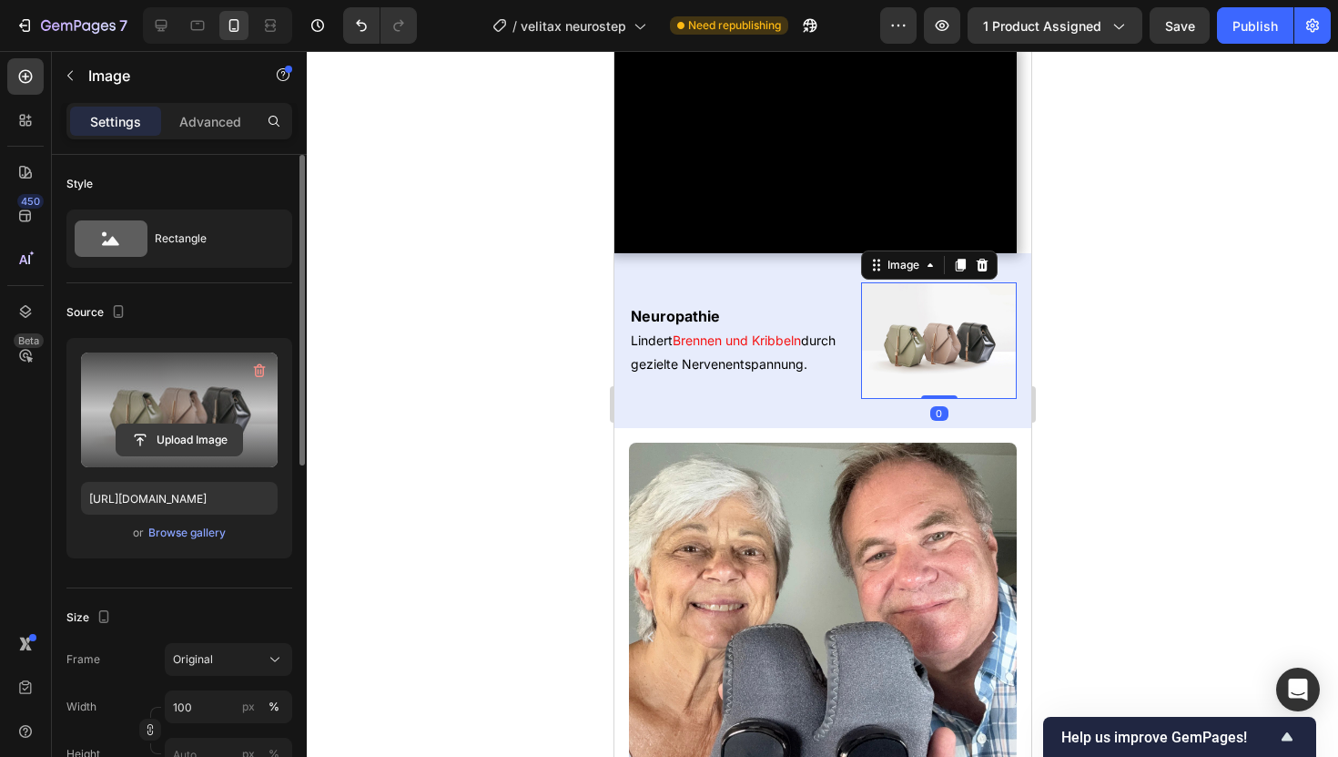
click at [176, 429] on input "file" at bounding box center [180, 439] width 126 height 31
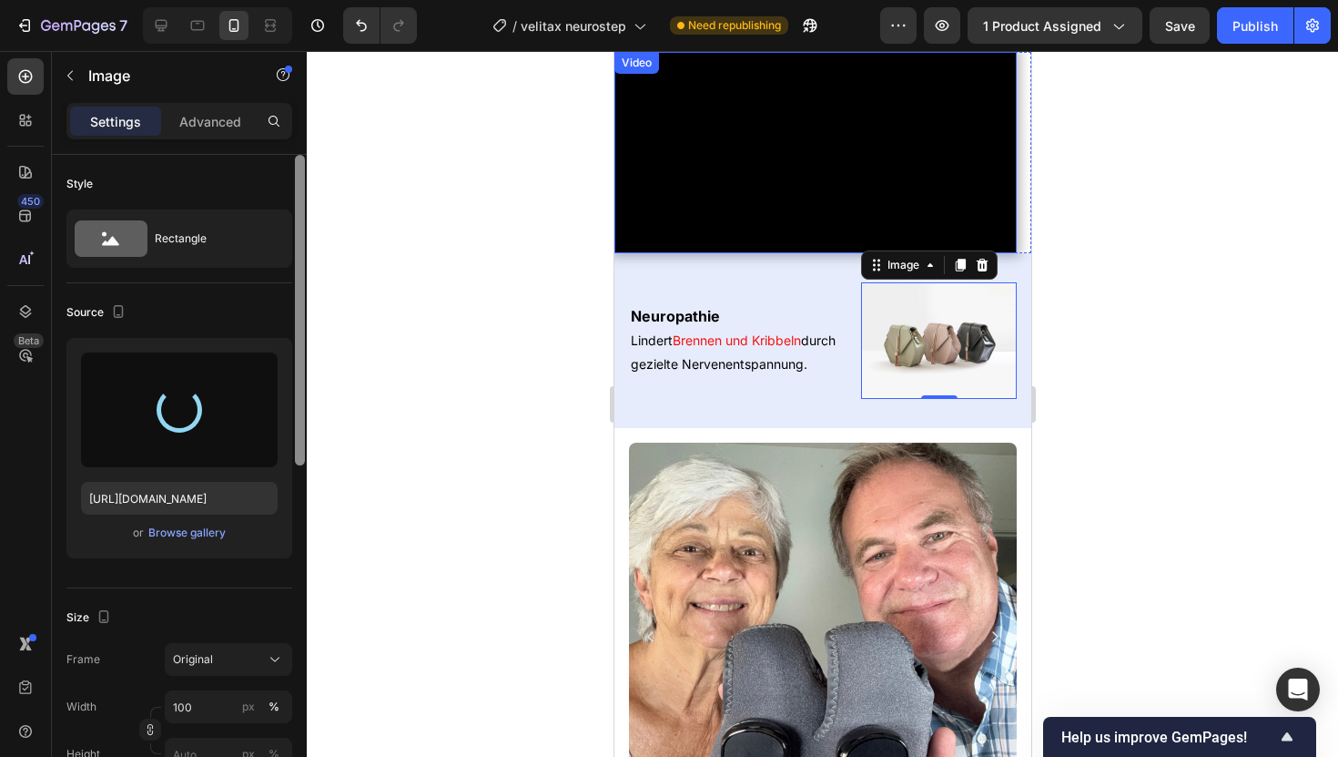
type input "[URL][DOMAIN_NAME]"
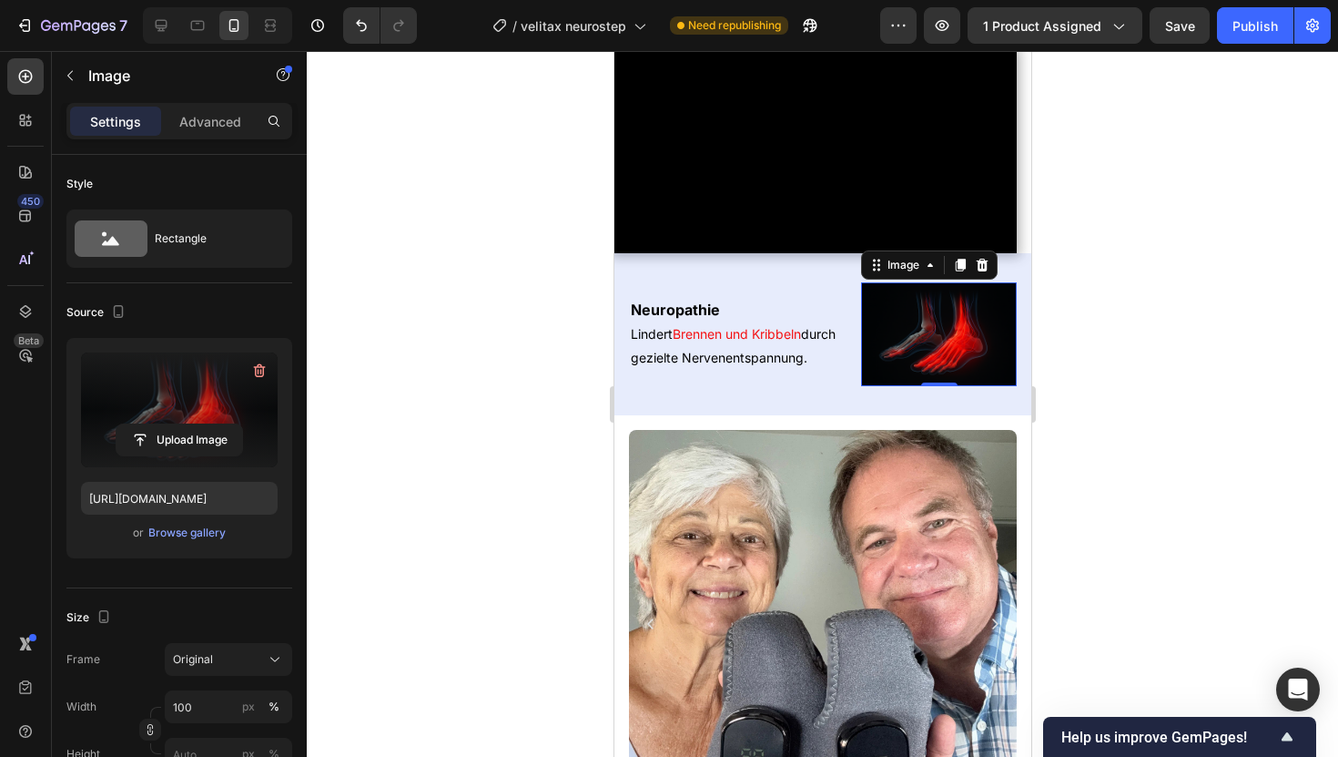
click at [1207, 359] on div at bounding box center [823, 404] width 1032 height 706
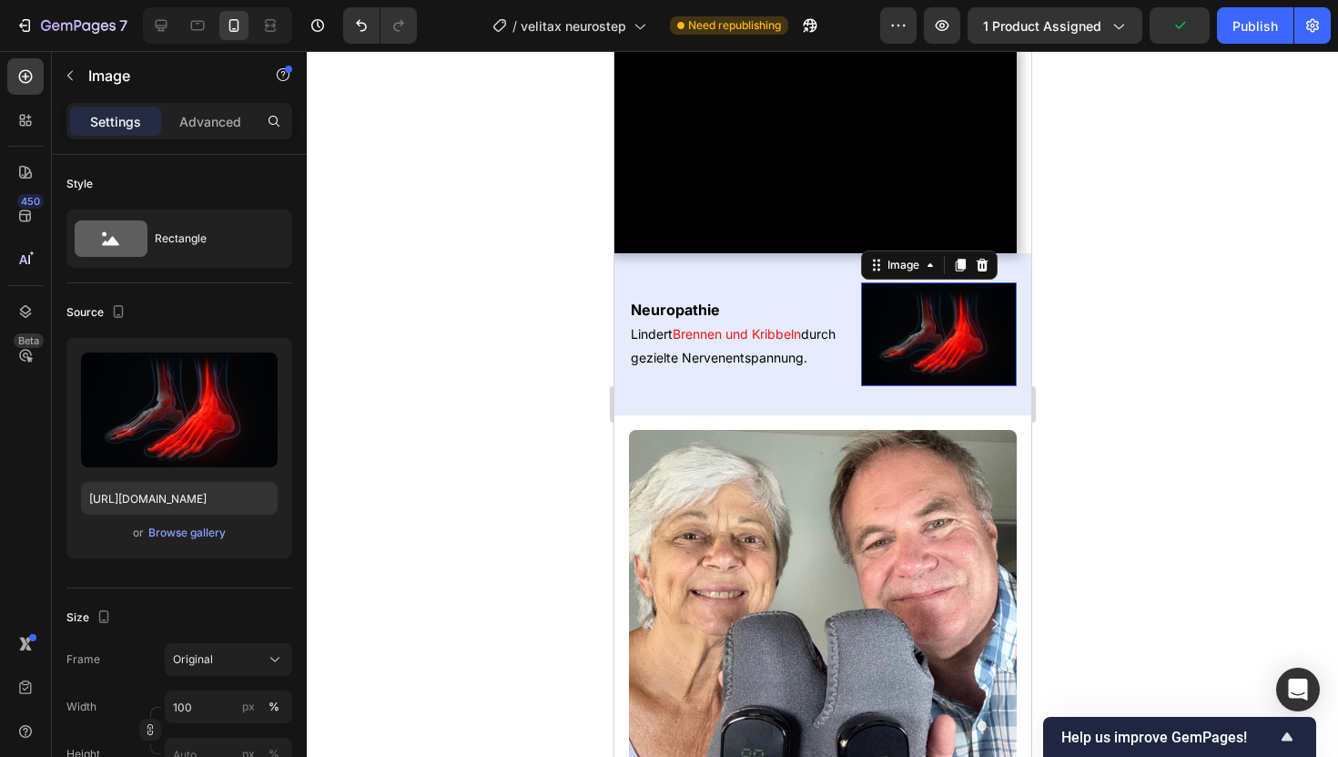
click at [930, 386] on img at bounding box center [938, 334] width 156 height 104
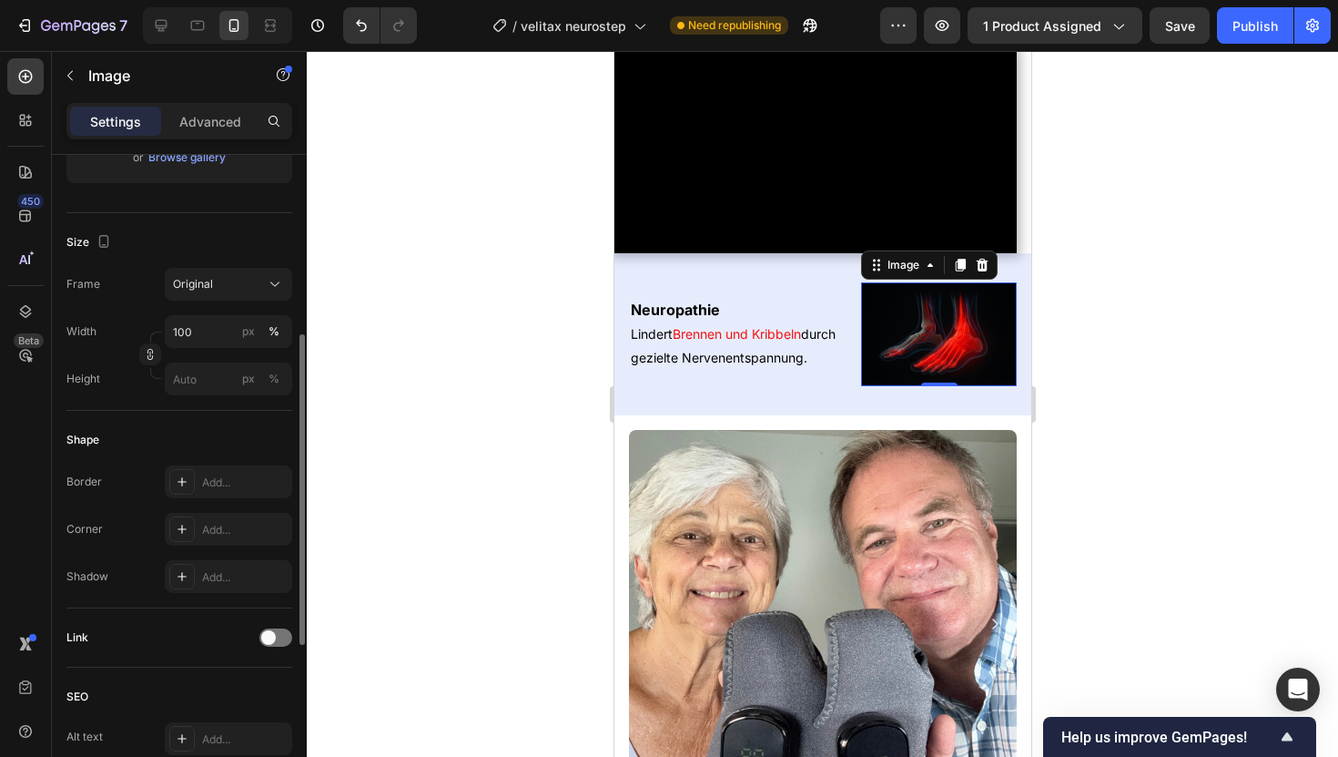
scroll to position [376, 0]
click at [215, 524] on div "Add..." at bounding box center [245, 529] width 86 height 16
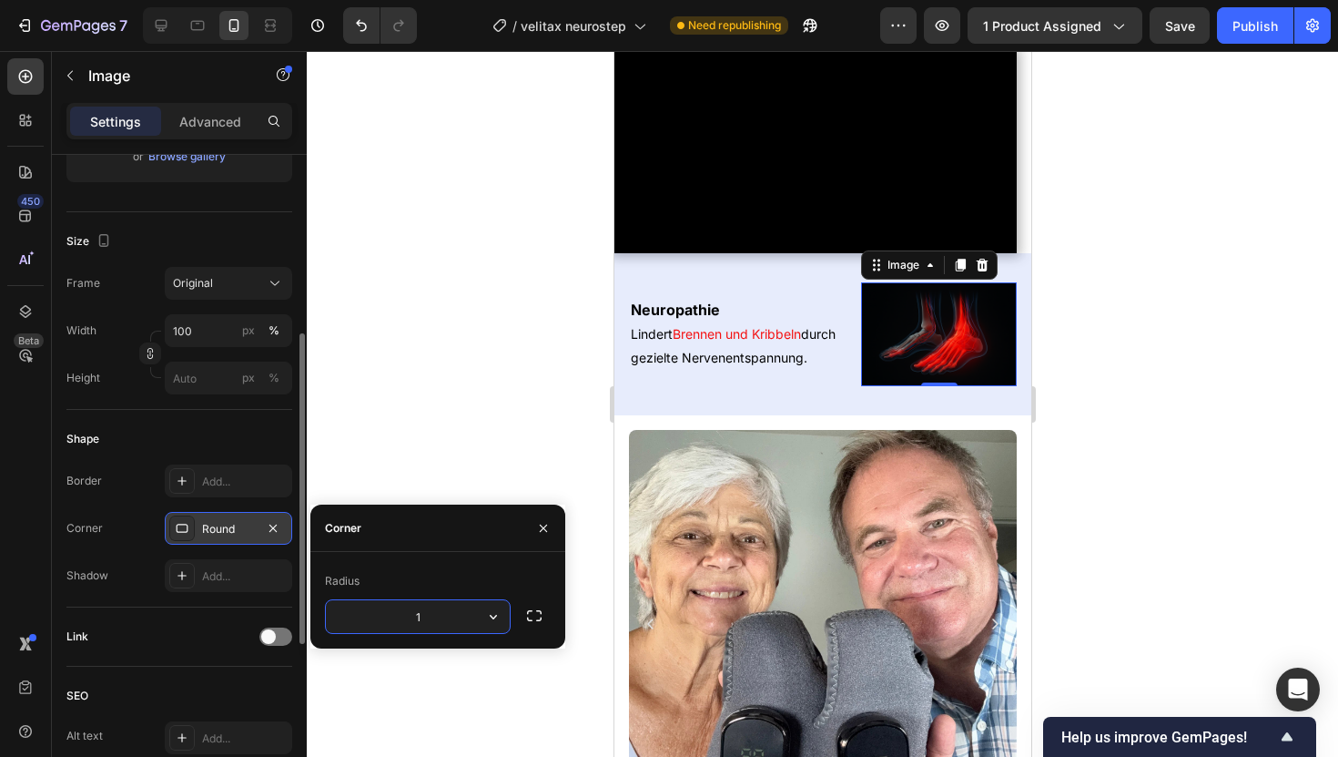
type input "16"
click at [236, 498] on div "Border Add... Corner Round Shadow Add..." at bounding box center [179, 527] width 226 height 127
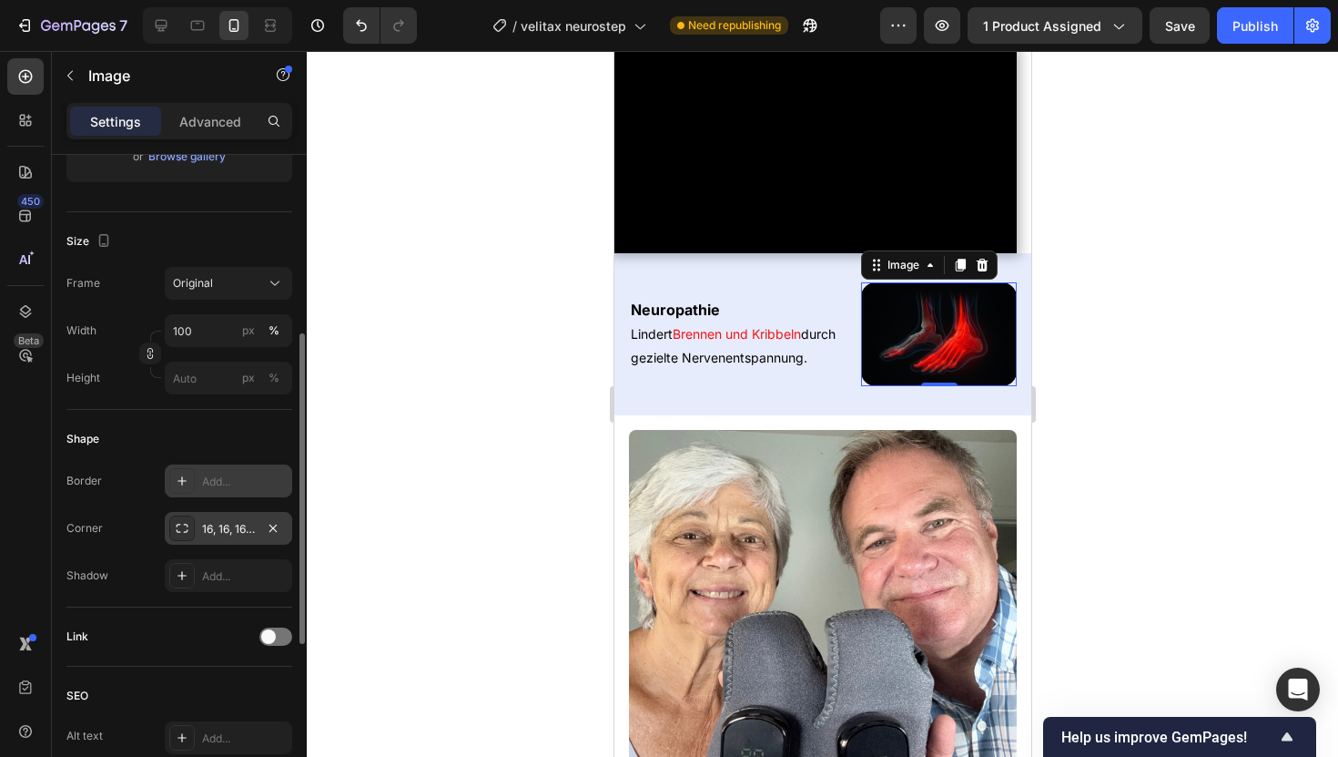
click at [236, 492] on div "Add..." at bounding box center [228, 480] width 127 height 33
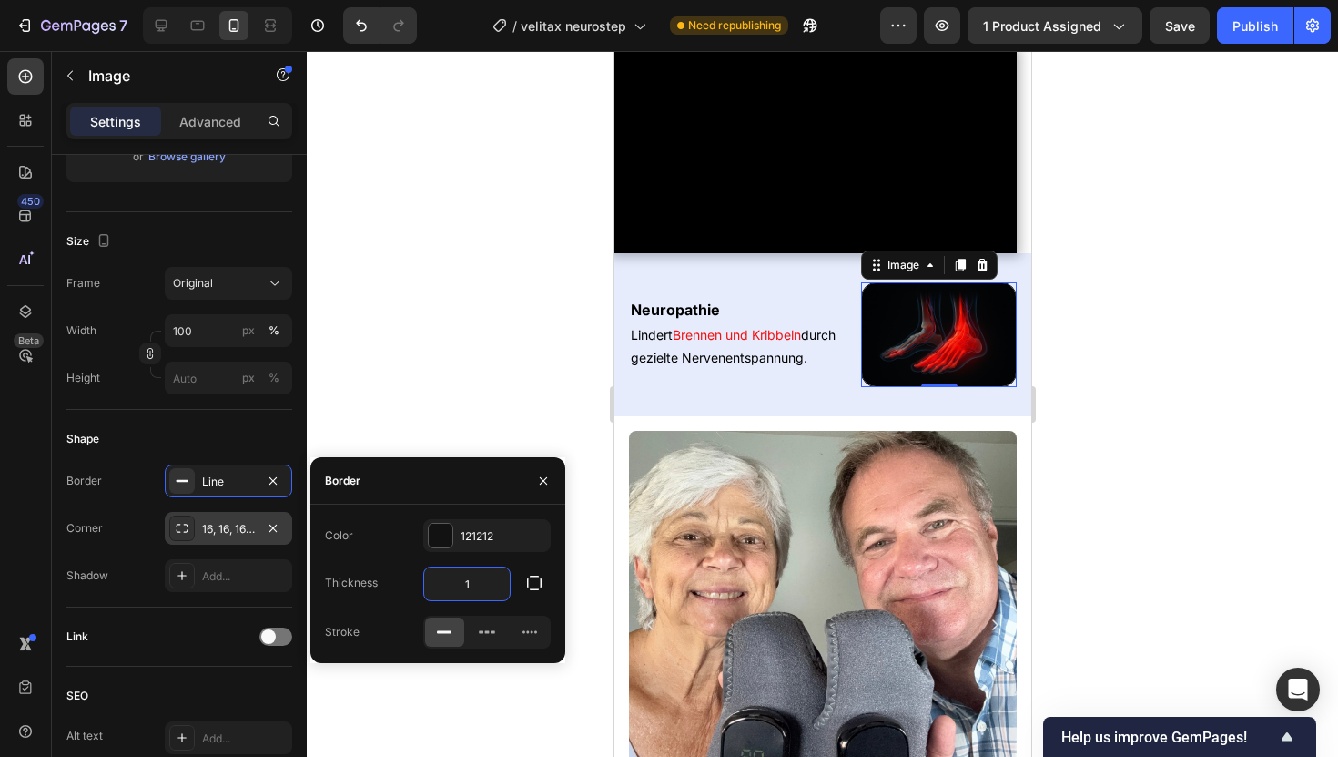
click at [462, 591] on input "1" at bounding box center [467, 583] width 86 height 33
type input "2"
click at [490, 628] on icon at bounding box center [487, 632] width 18 height 18
click at [489, 525] on div "121212" at bounding box center [486, 535] width 127 height 33
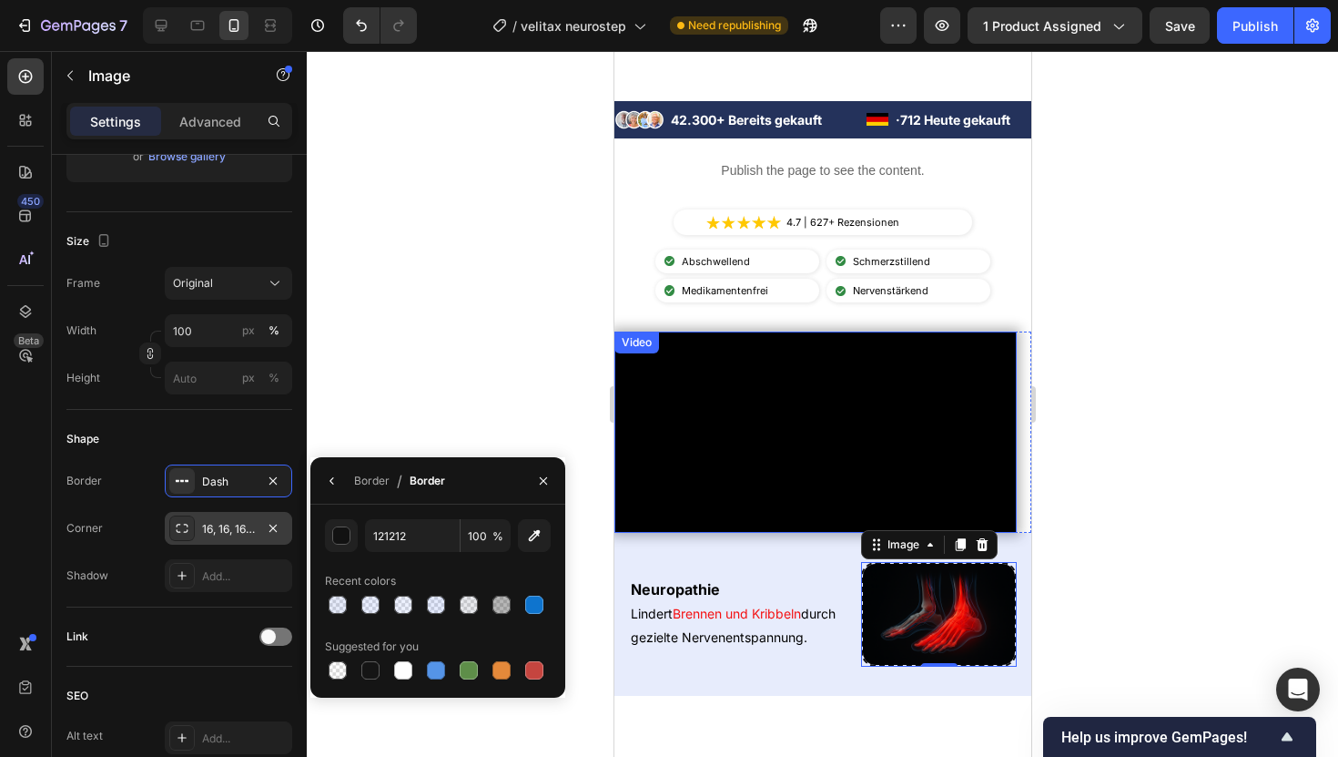
scroll to position [439, 0]
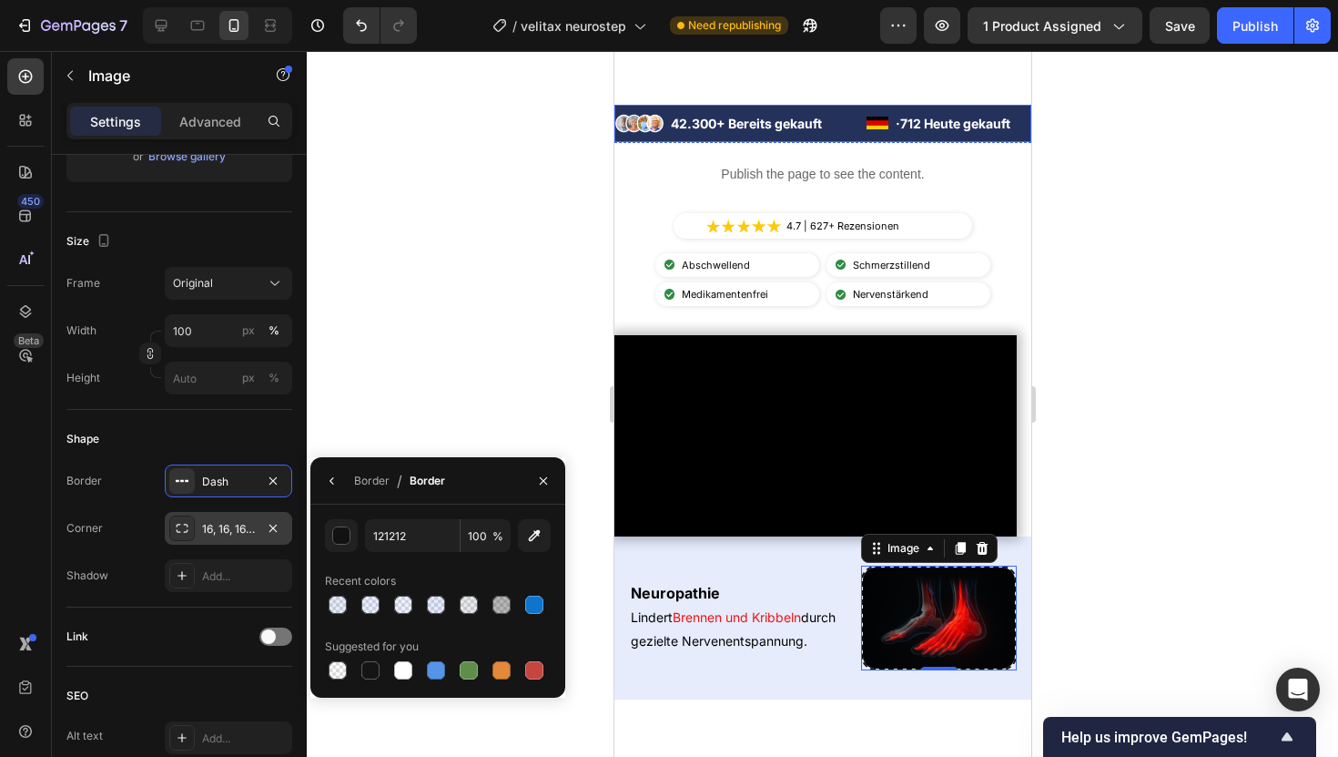
click at [718, 140] on div "Image 42.300+ Bereits gekauft Text Block Advanced List Image · 712 Heute gekauf…" at bounding box center [822, 123] width 417 height 37
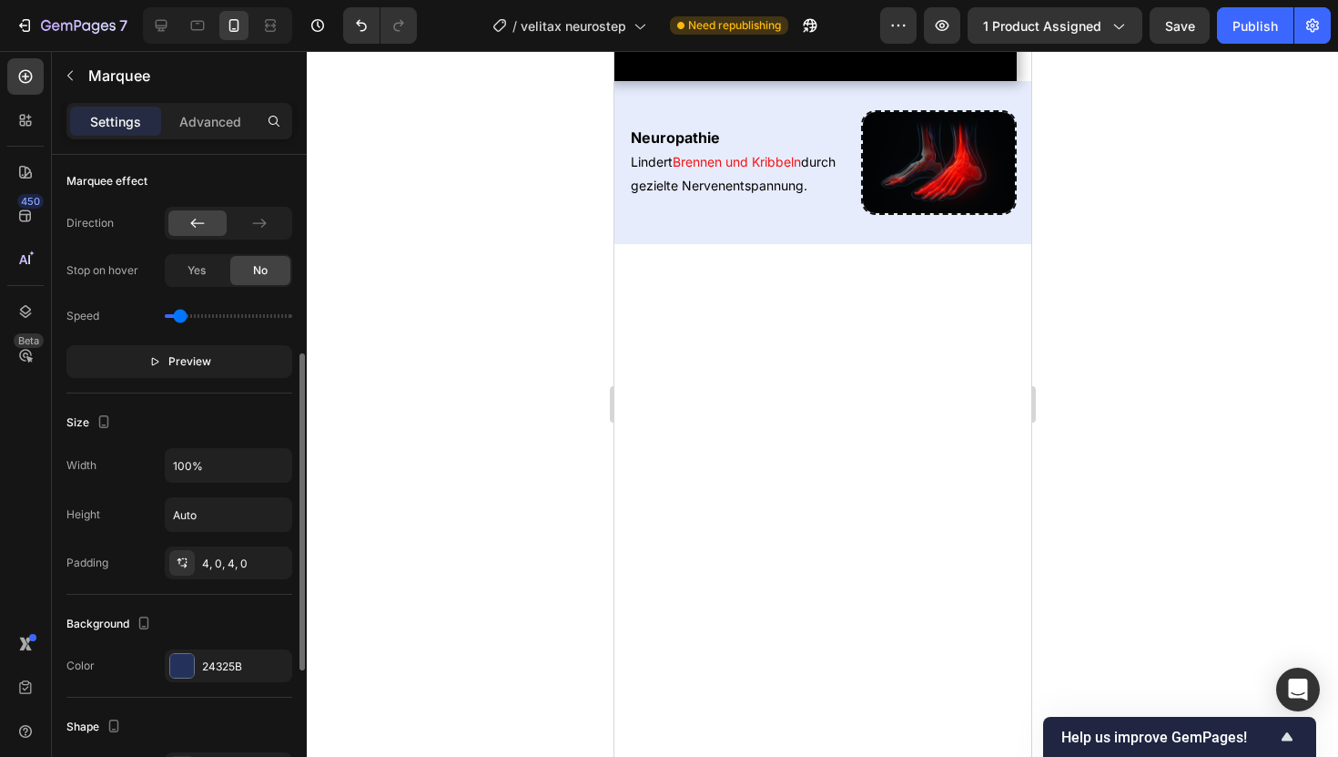
scroll to position [422, 0]
click at [215, 694] on div "Background Color 24325B" at bounding box center [179, 644] width 226 height 103
click at [221, 669] on div "24325B" at bounding box center [228, 664] width 53 height 16
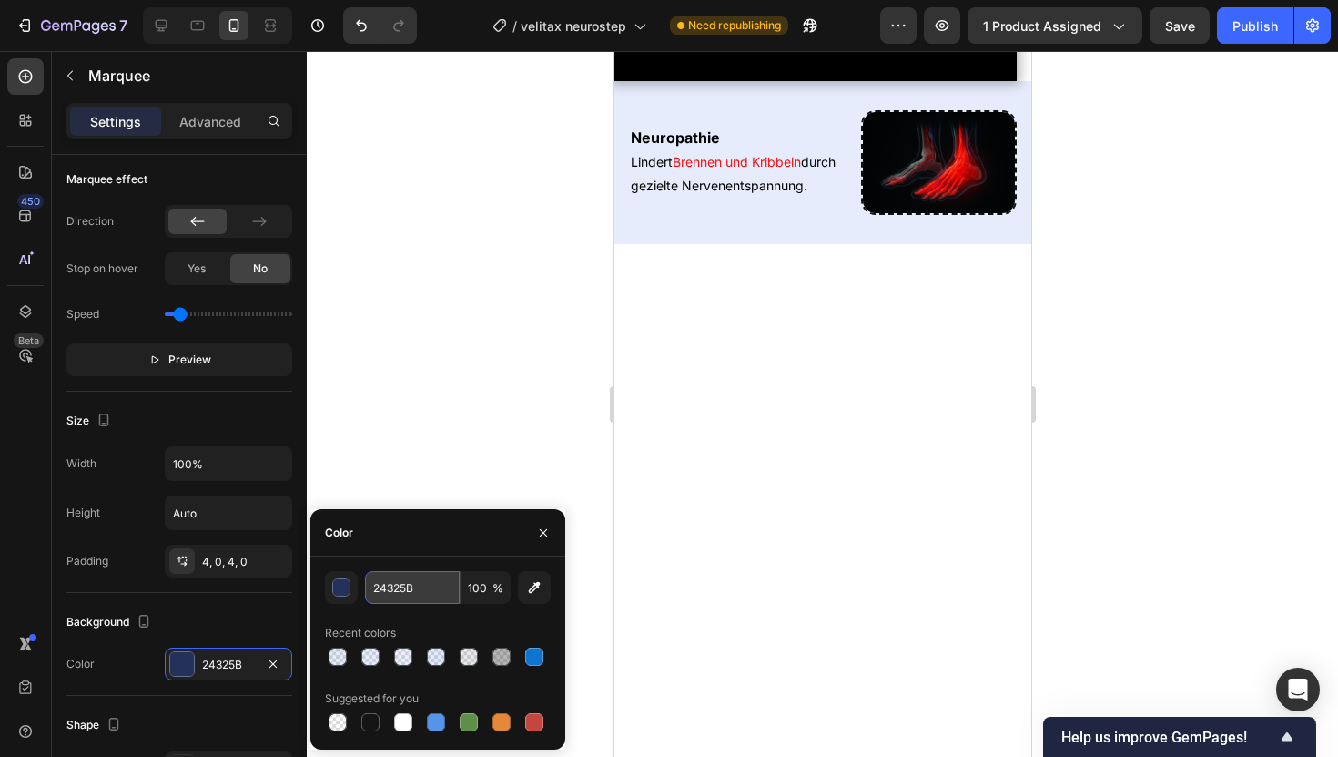
click at [384, 593] on input "24325B" at bounding box center [412, 587] width 95 height 33
click at [878, 215] on img at bounding box center [938, 162] width 156 height 105
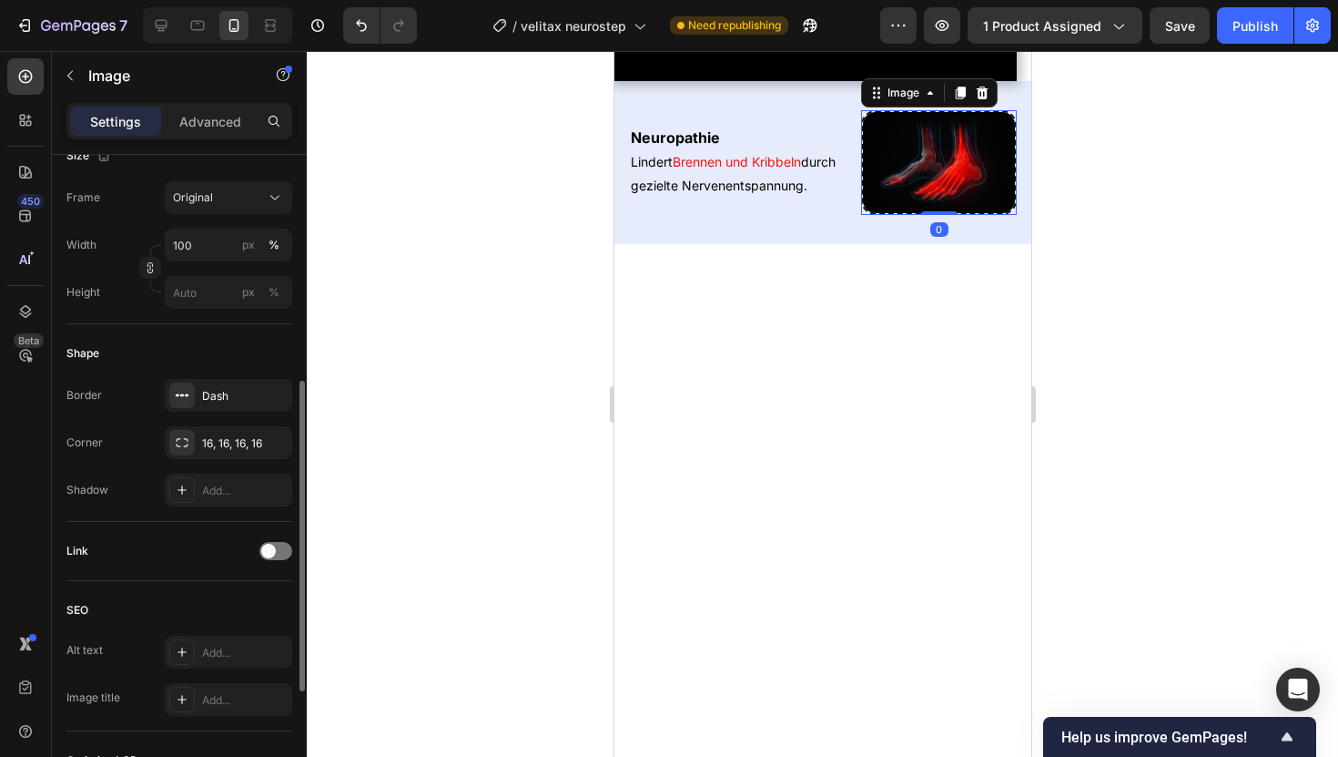
scroll to position [466, 0]
click at [238, 381] on div "Dash" at bounding box center [228, 390] width 127 height 33
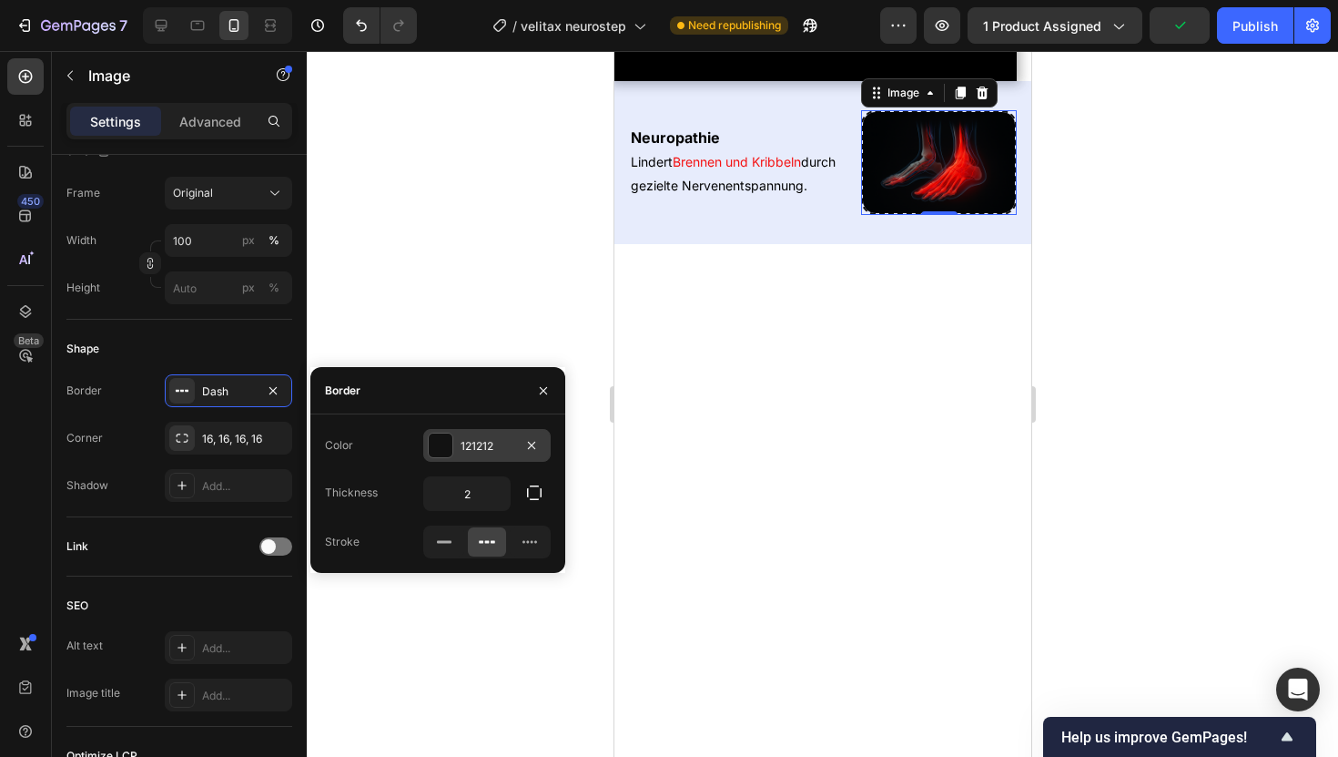
click at [459, 440] on div "121212" at bounding box center [486, 445] width 127 height 33
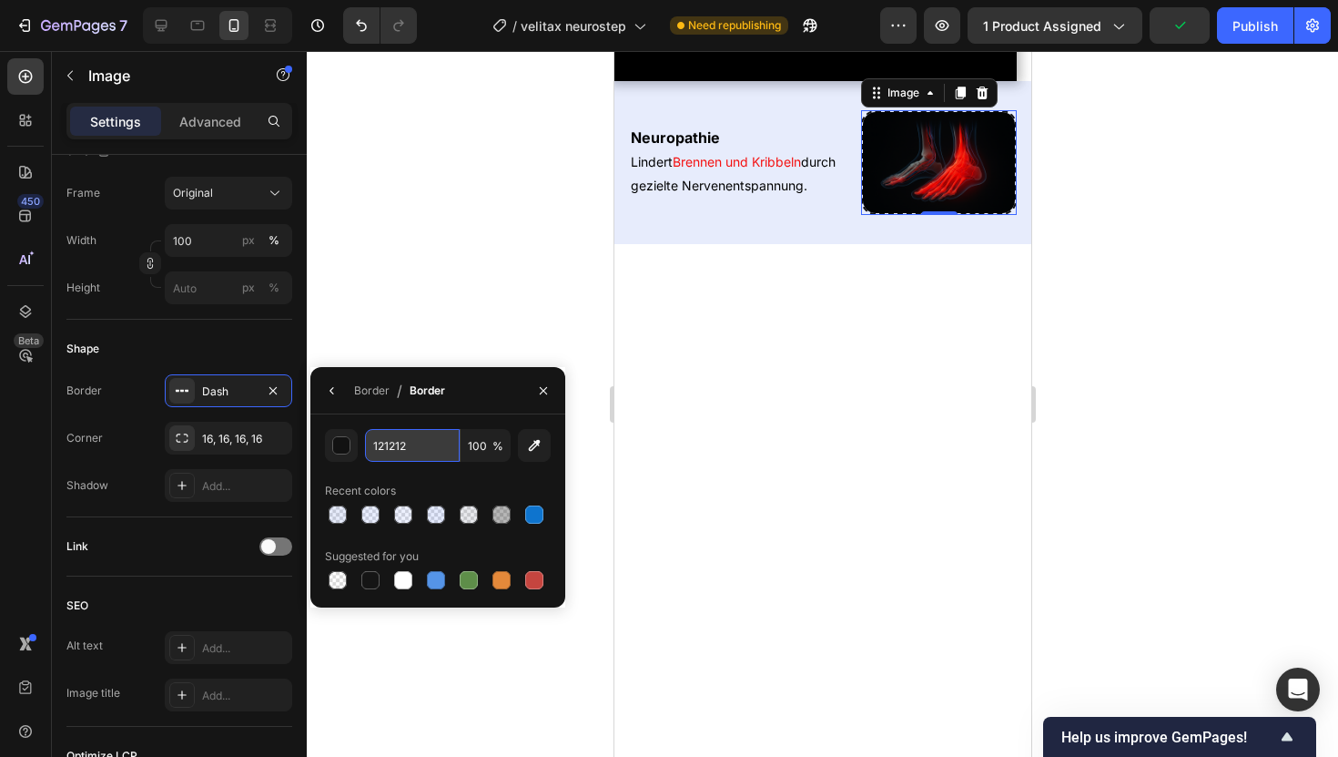
click at [417, 444] on input "121212" at bounding box center [412, 445] width 95 height 33
paste input "24325B"
type input "24325B"
click at [482, 242] on div at bounding box center [823, 404] width 1032 height 706
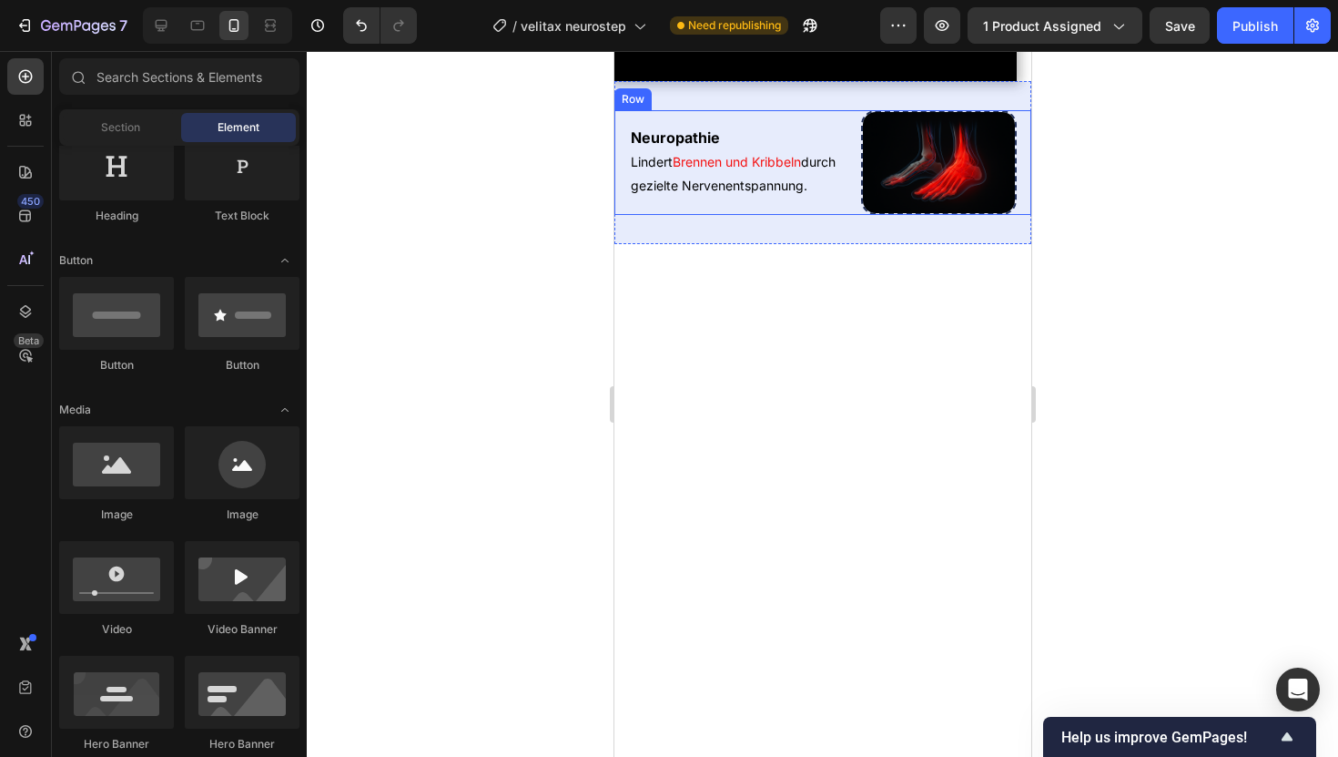
click at [849, 215] on div "Neuropathie Heading Lindert Brennen und Kribbeln durch gezielte Nervenentspannu…" at bounding box center [822, 162] width 417 height 105
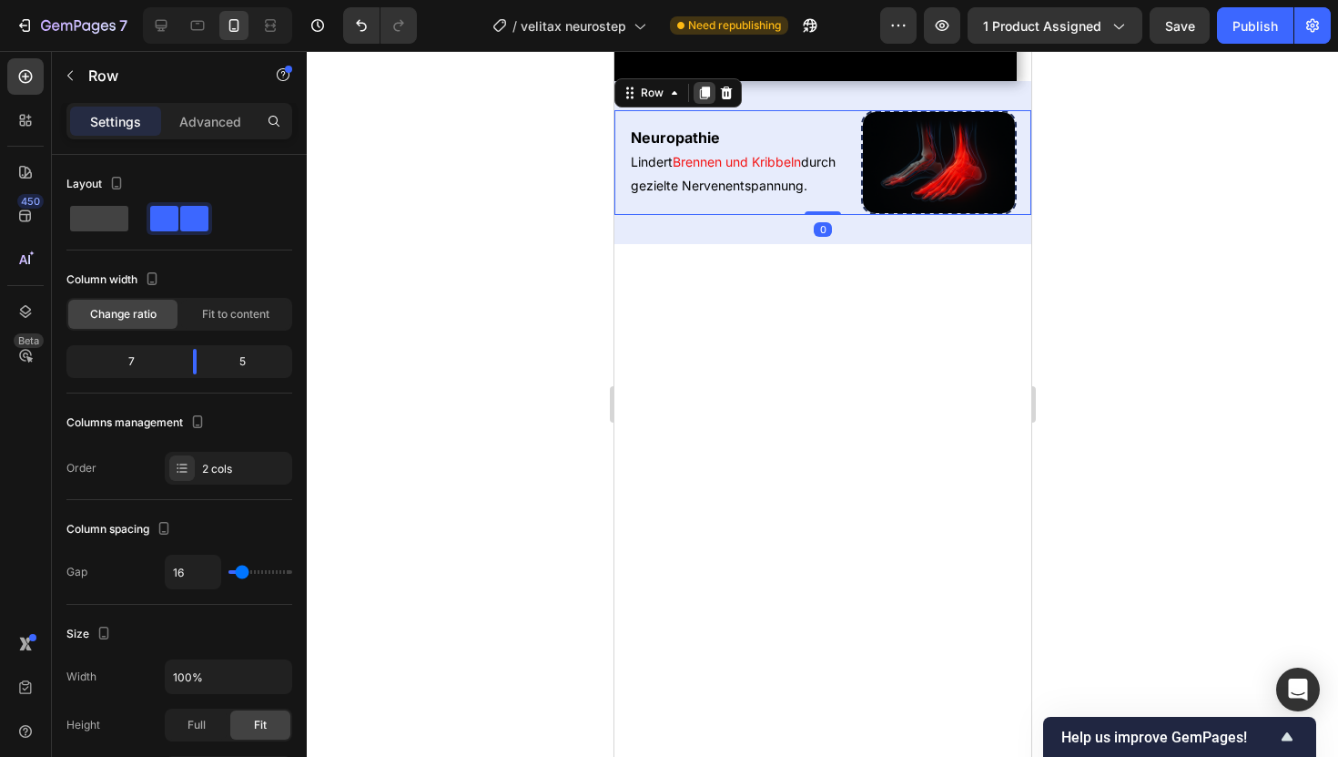
click at [707, 99] on icon at bounding box center [704, 92] width 10 height 13
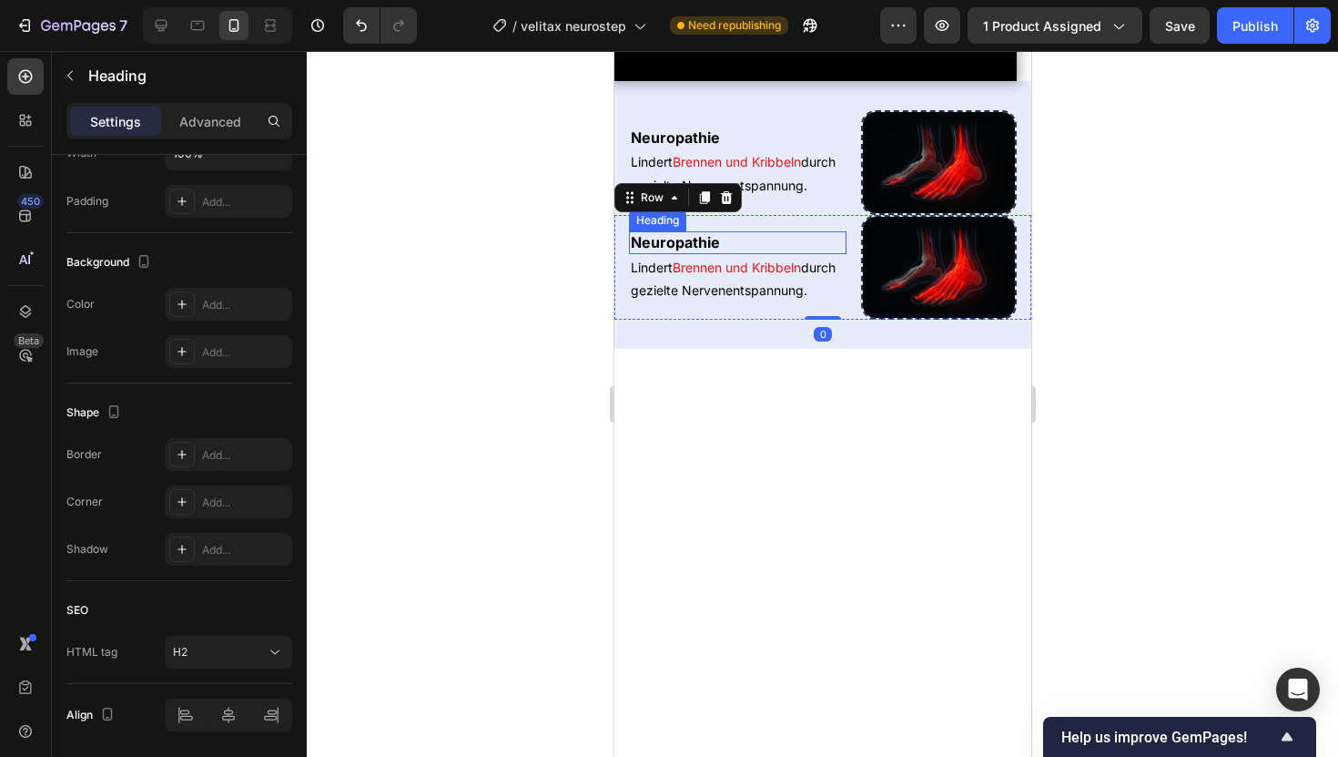
click at [788, 254] on h2 "Neuropathie" at bounding box center [737, 242] width 218 height 23
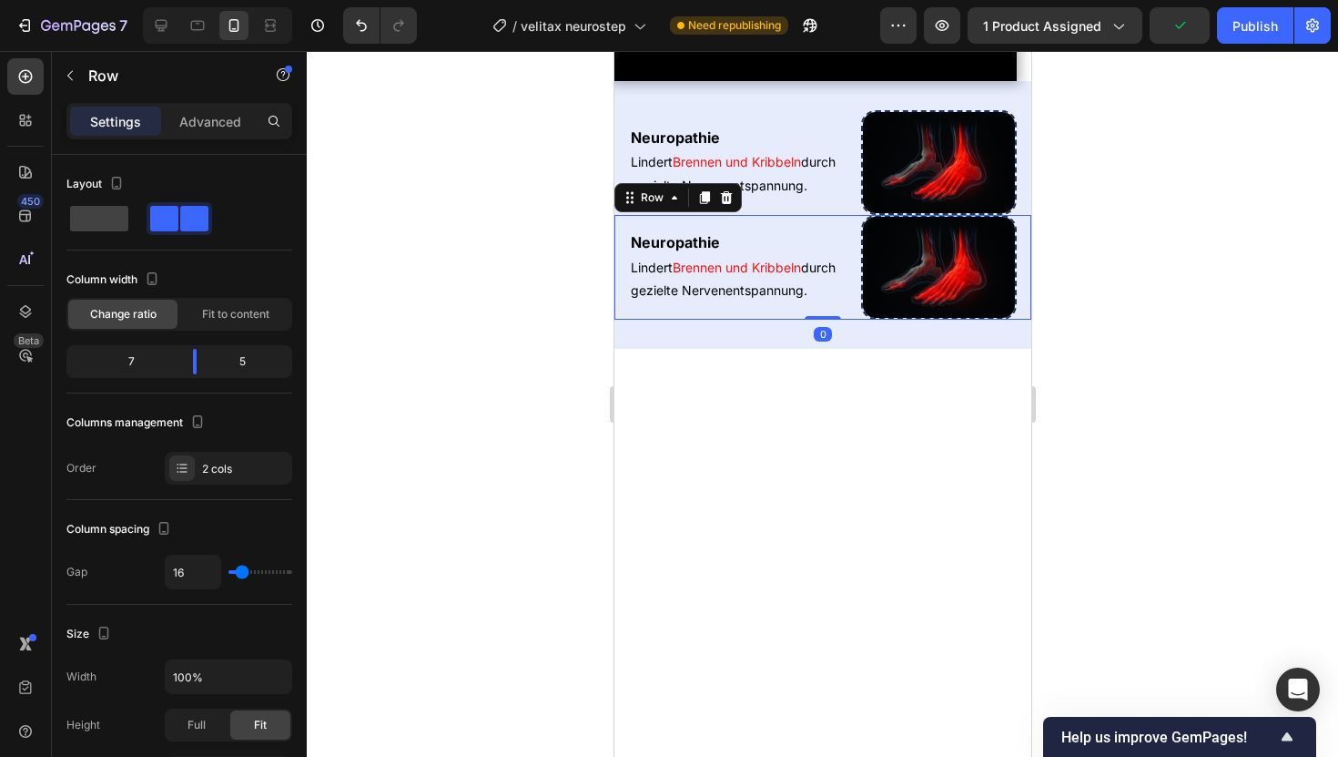
click at [851, 320] on div "Neuropathie Heading Lindert Brennen und Kribbeln durch gezielte Nervenentspannu…" at bounding box center [822, 267] width 417 height 105
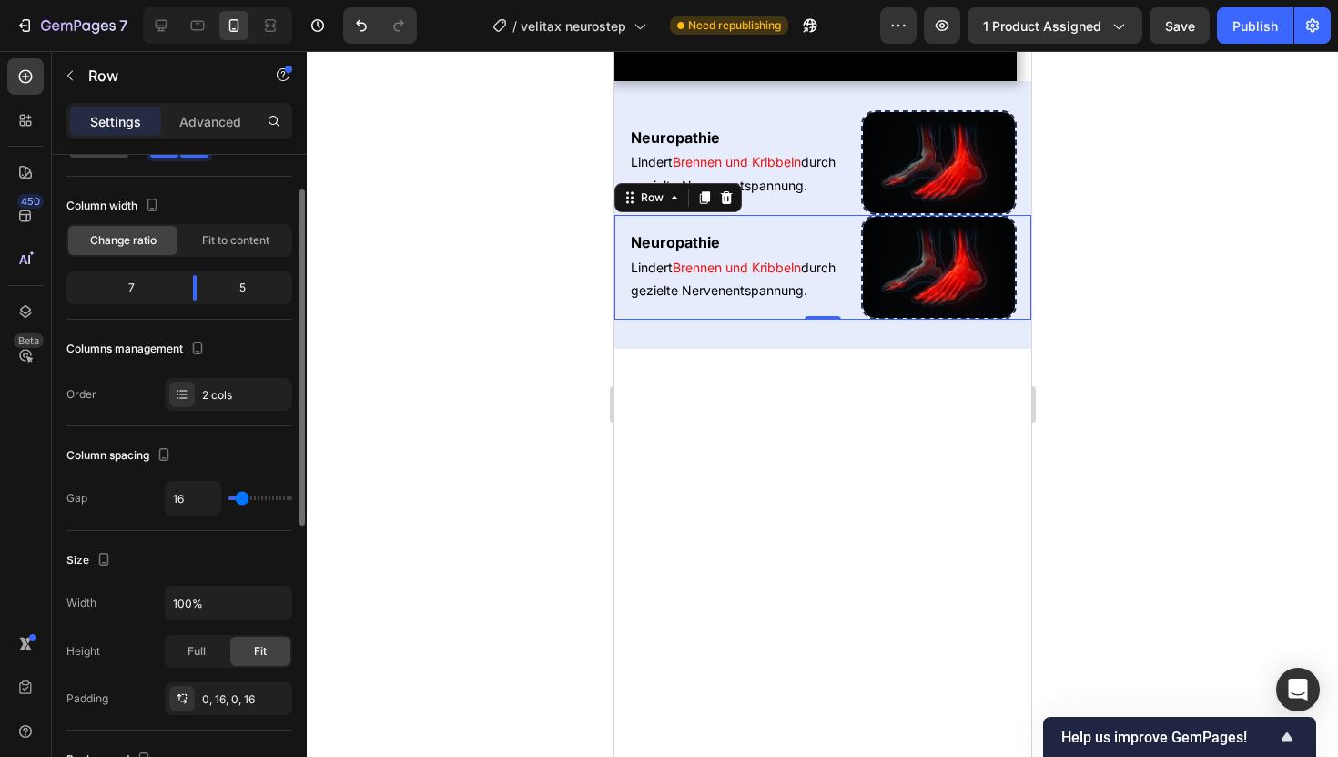
scroll to position [72, 0]
click at [224, 389] on div "2 cols" at bounding box center [245, 397] width 86 height 16
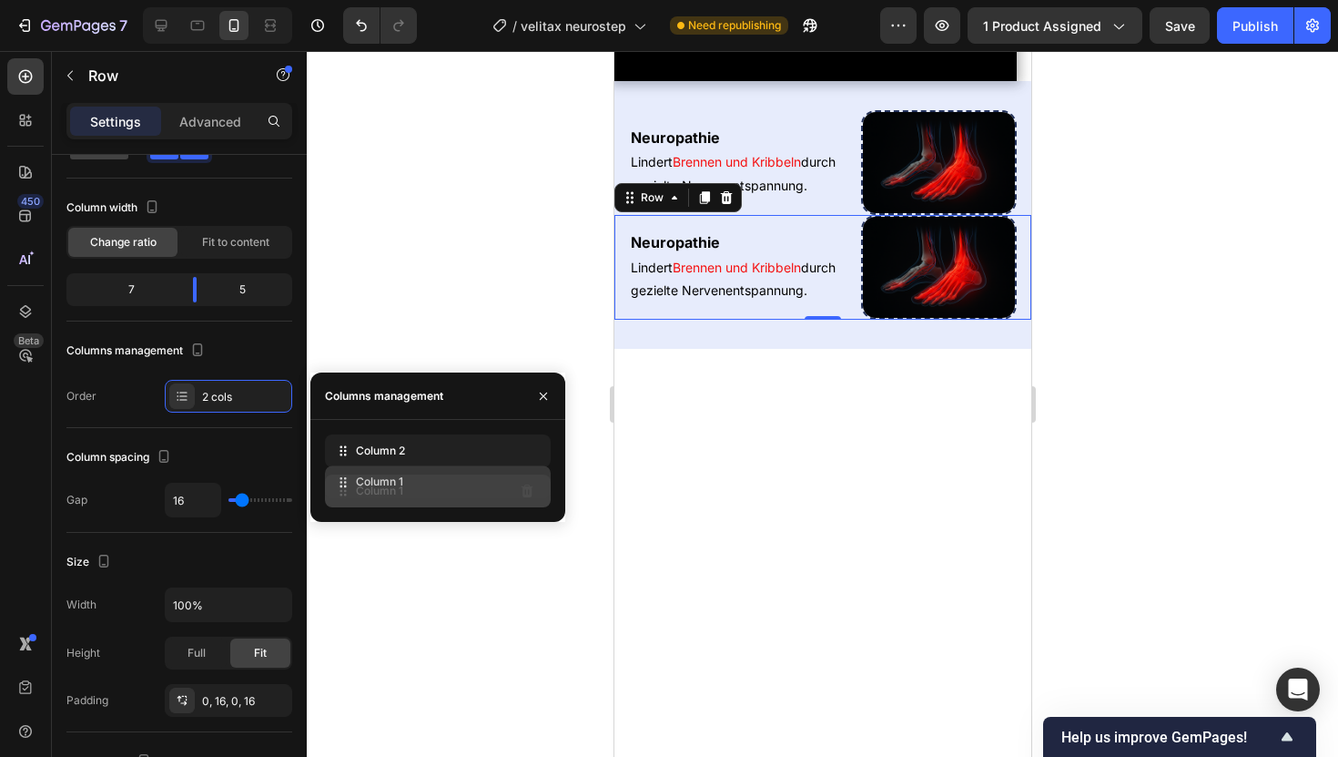
drag, startPoint x: 343, startPoint y: 449, endPoint x: 343, endPoint y: 489, distance: 40.1
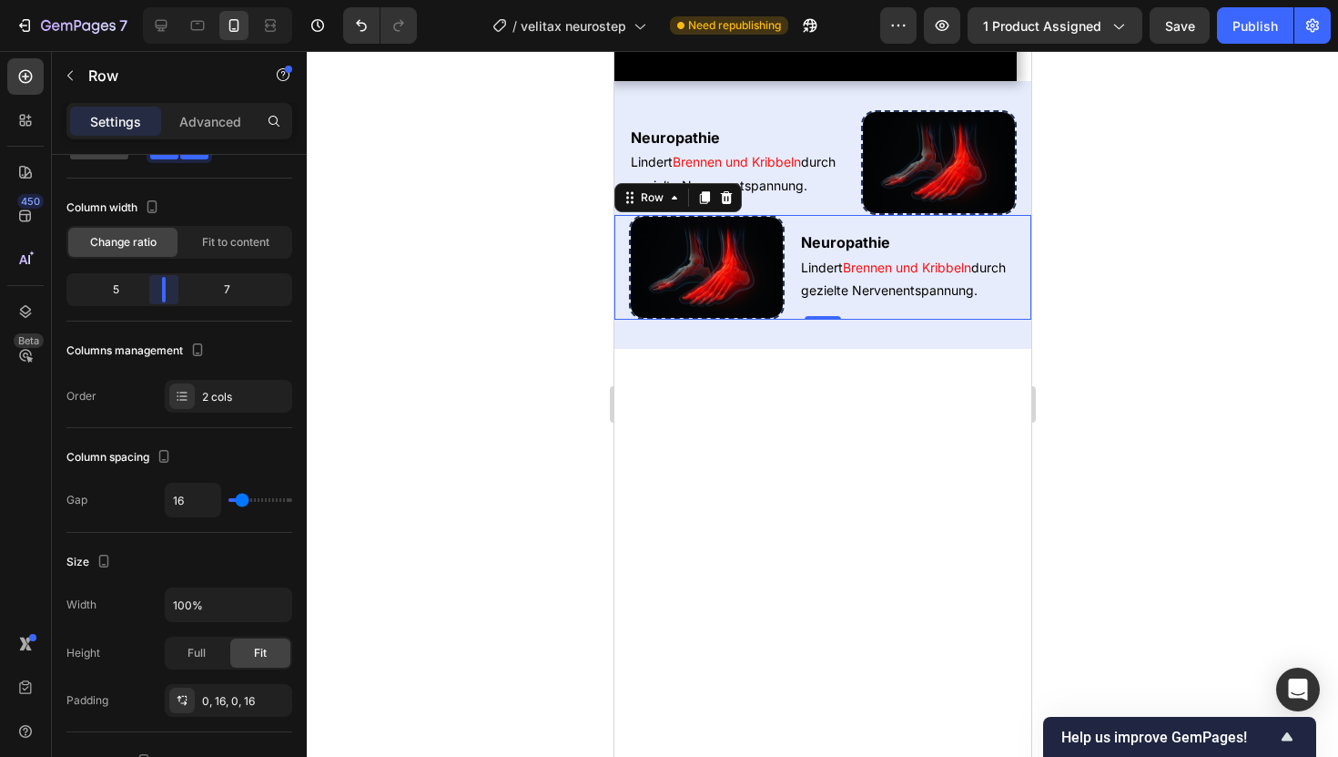
drag, startPoint x: 190, startPoint y: 299, endPoint x: 155, endPoint y: 286, distance: 37.7
click at [155, 0] on body "7 Version history / velitax neurostep Need republishing Preview 1 product assig…" at bounding box center [669, 0] width 1338 height 0
click at [428, 182] on div at bounding box center [823, 404] width 1032 height 706
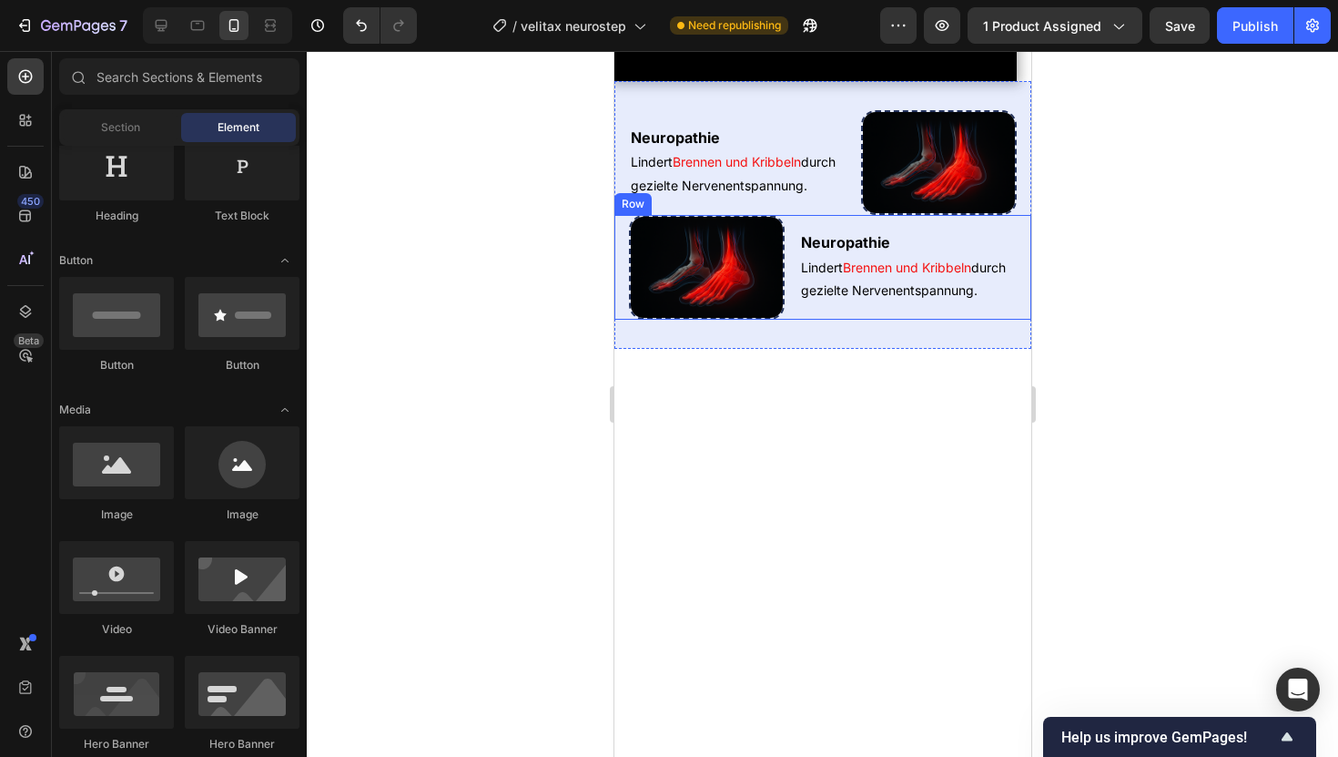
click at [791, 320] on div "Neuropathie Heading Lindert Brennen und Kribbeln durch gezielte Nervenentspannu…" at bounding box center [822, 267] width 417 height 105
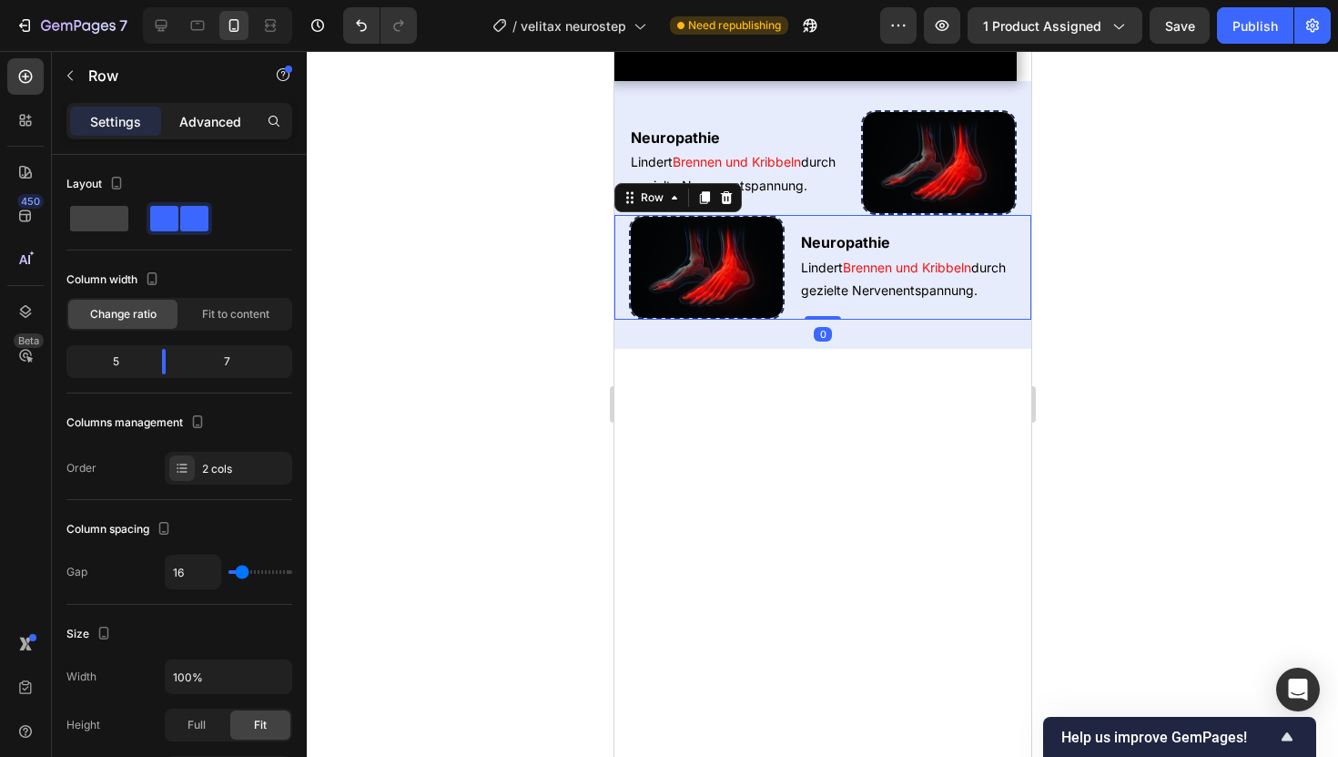
click at [216, 121] on p "Advanced" at bounding box center [210, 121] width 62 height 19
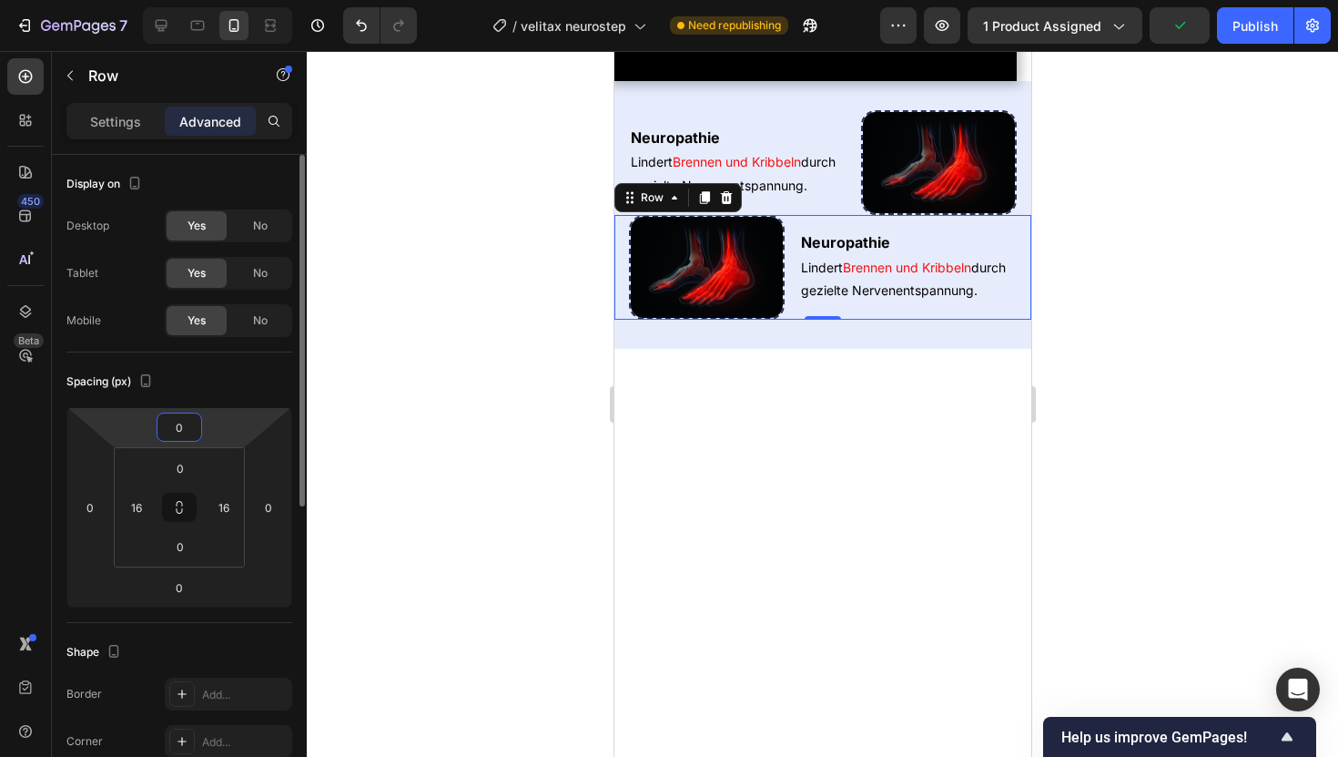
click at [186, 427] on input "0" at bounding box center [179, 426] width 36 height 27
type input "20"
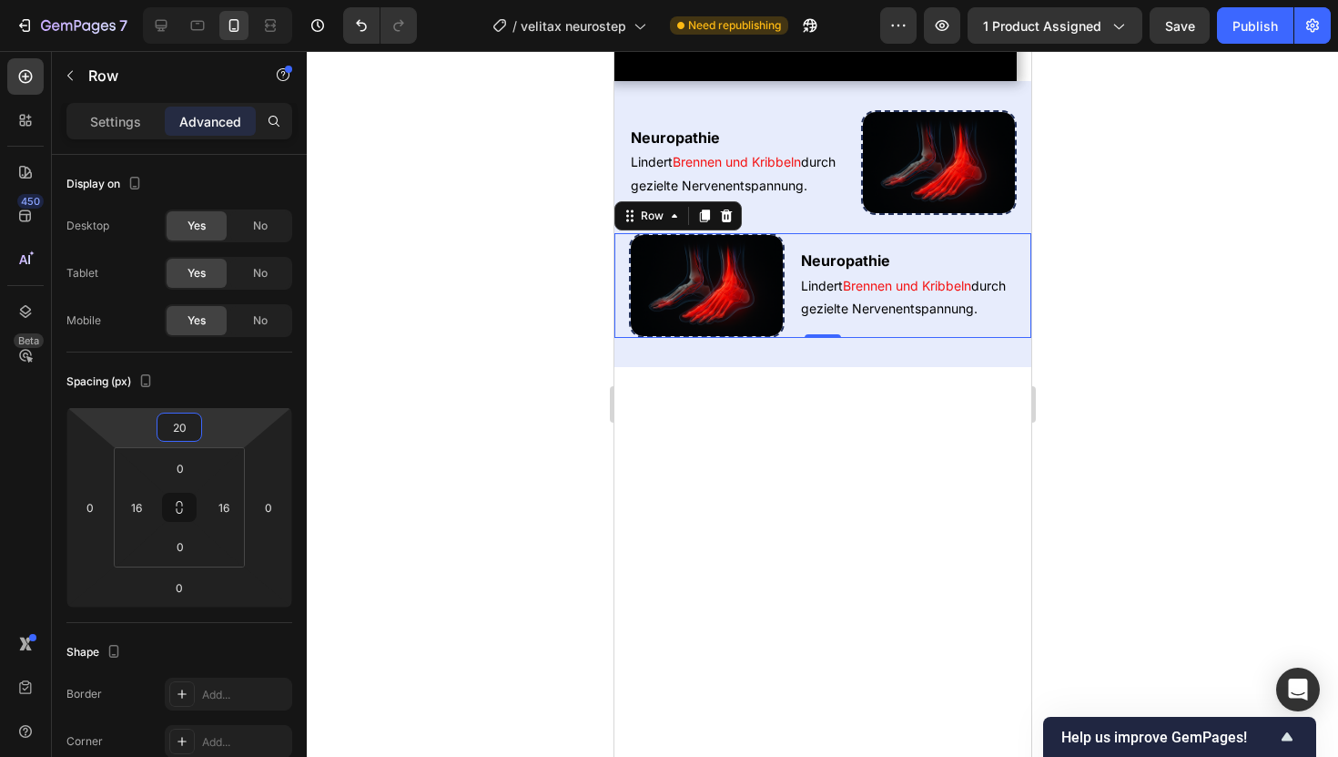
click at [337, 353] on div at bounding box center [823, 404] width 1032 height 706
click at [792, 338] on div "Neuropathie Heading Lindert Brennen und Kribbeln durch gezielte Nervenentspannu…" at bounding box center [822, 285] width 417 height 105
click at [193, 431] on input "20" at bounding box center [179, 426] width 36 height 27
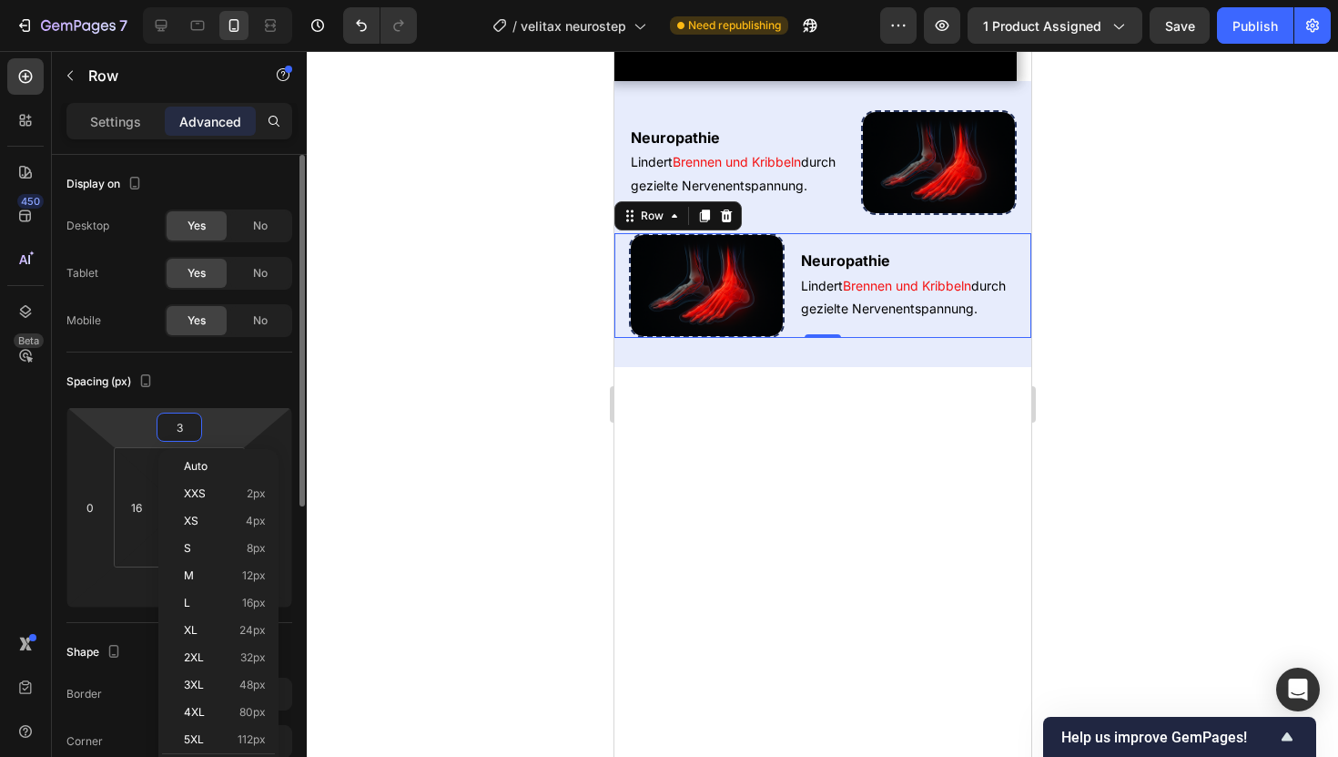
type input "30"
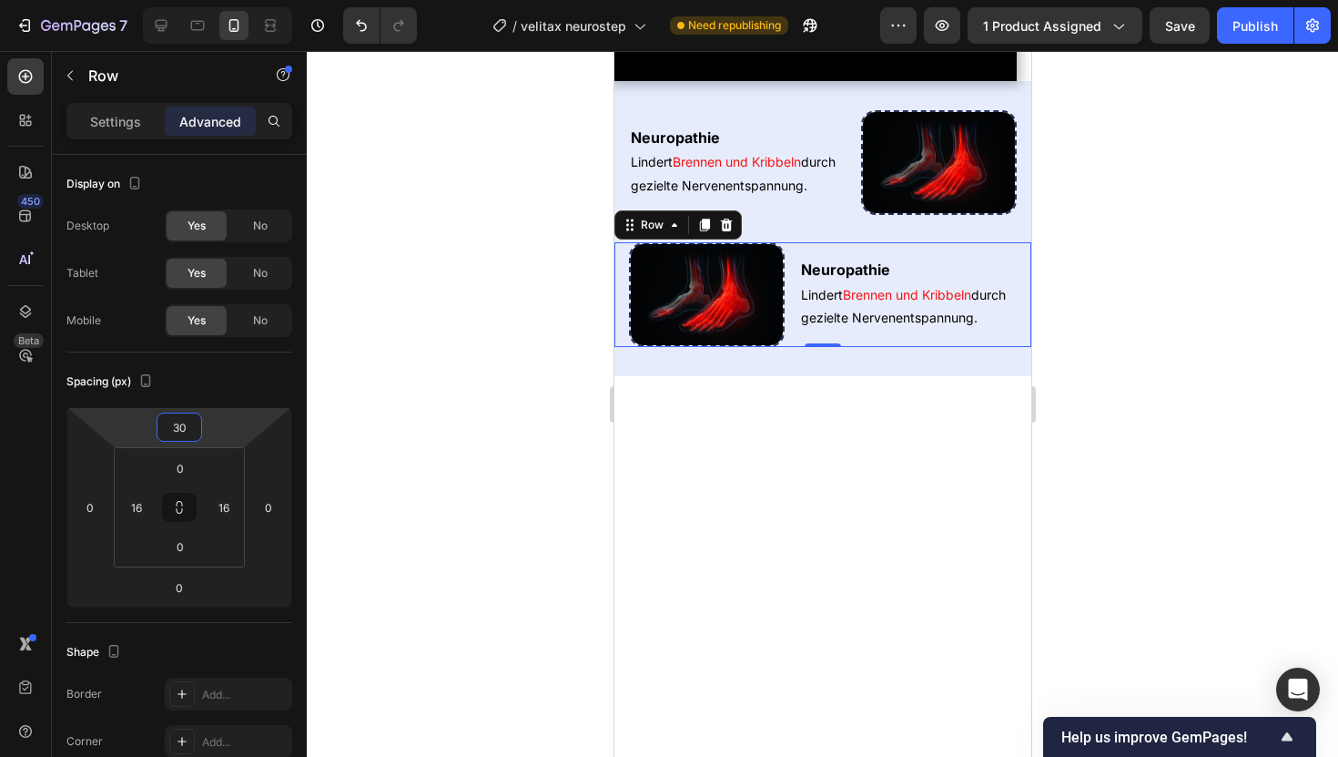
click at [410, 310] on div at bounding box center [823, 404] width 1032 height 706
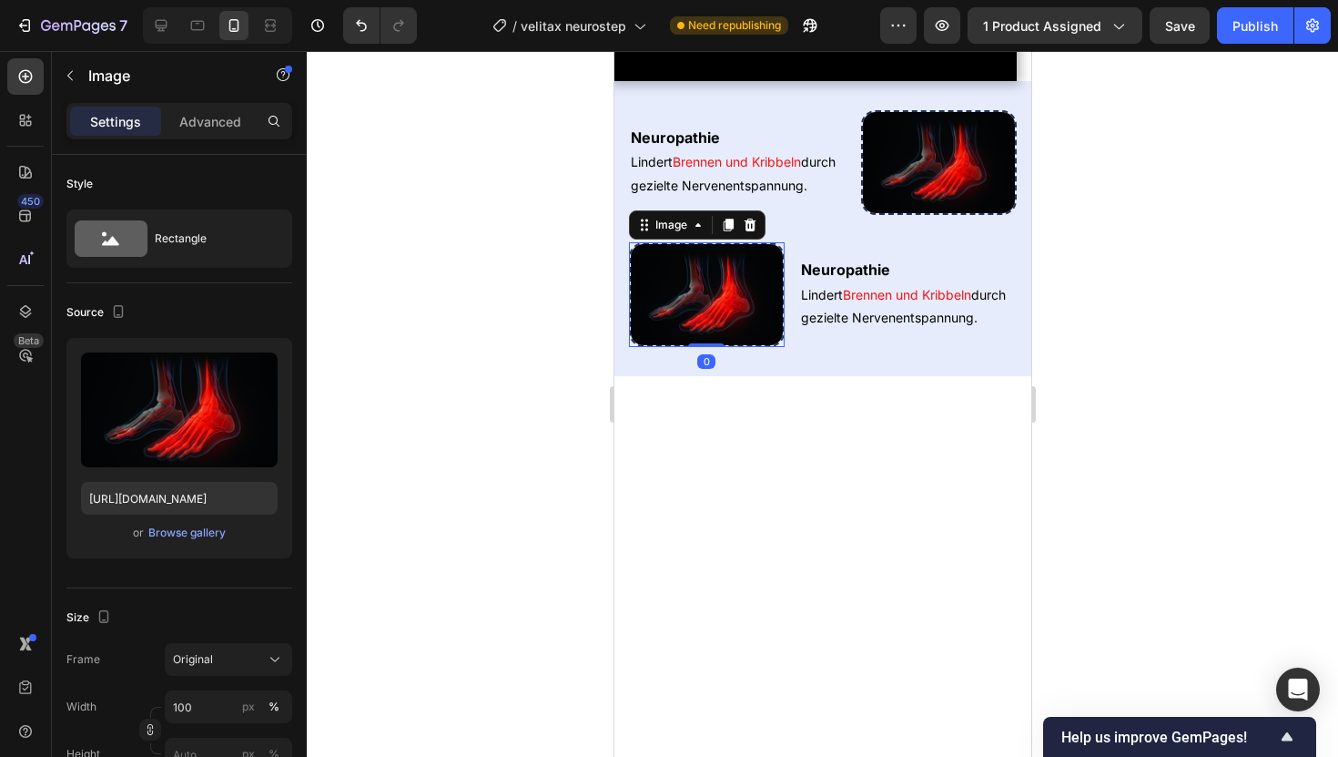
click at [717, 347] on img at bounding box center [706, 294] width 156 height 105
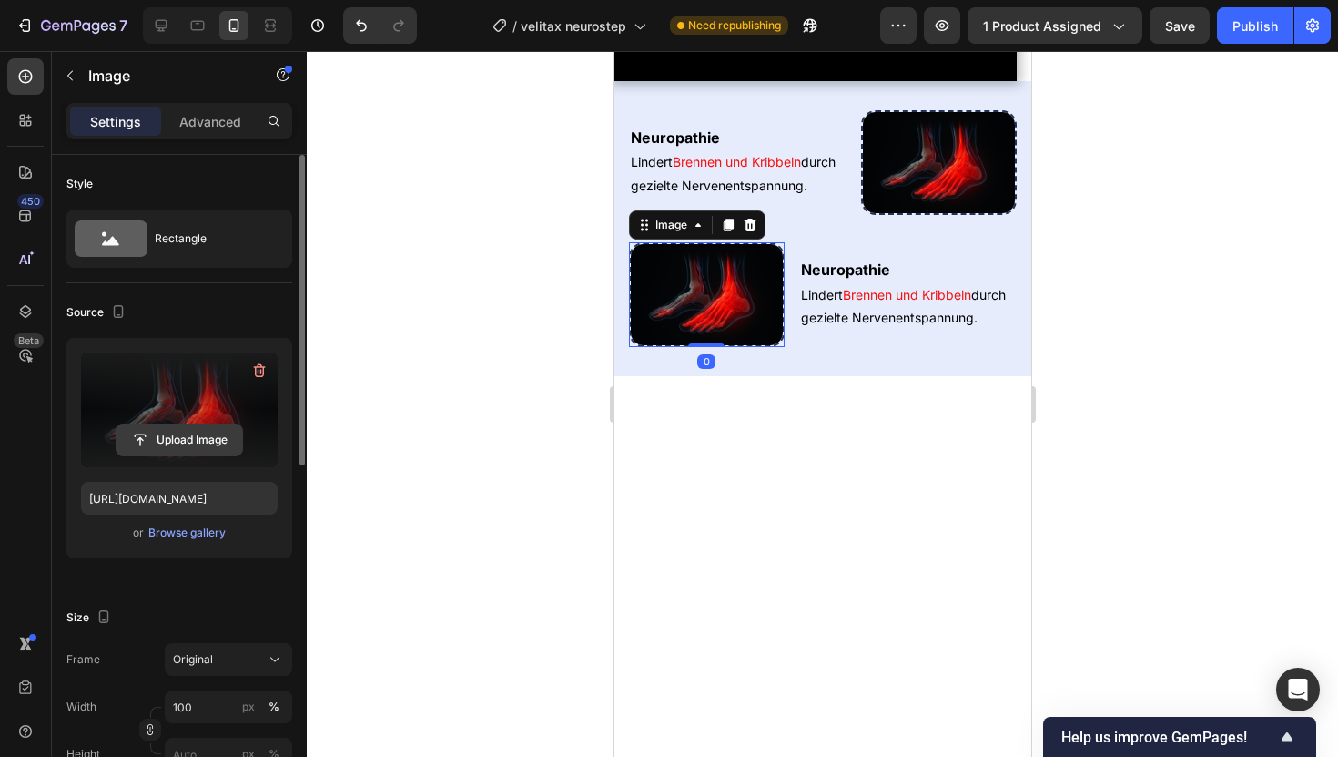
click at [173, 451] on input "file" at bounding box center [180, 439] width 126 height 31
click at [178, 419] on label at bounding box center [179, 409] width 197 height 115
click at [178, 424] on input "file" at bounding box center [180, 439] width 126 height 31
type input "[URL][DOMAIN_NAME]"
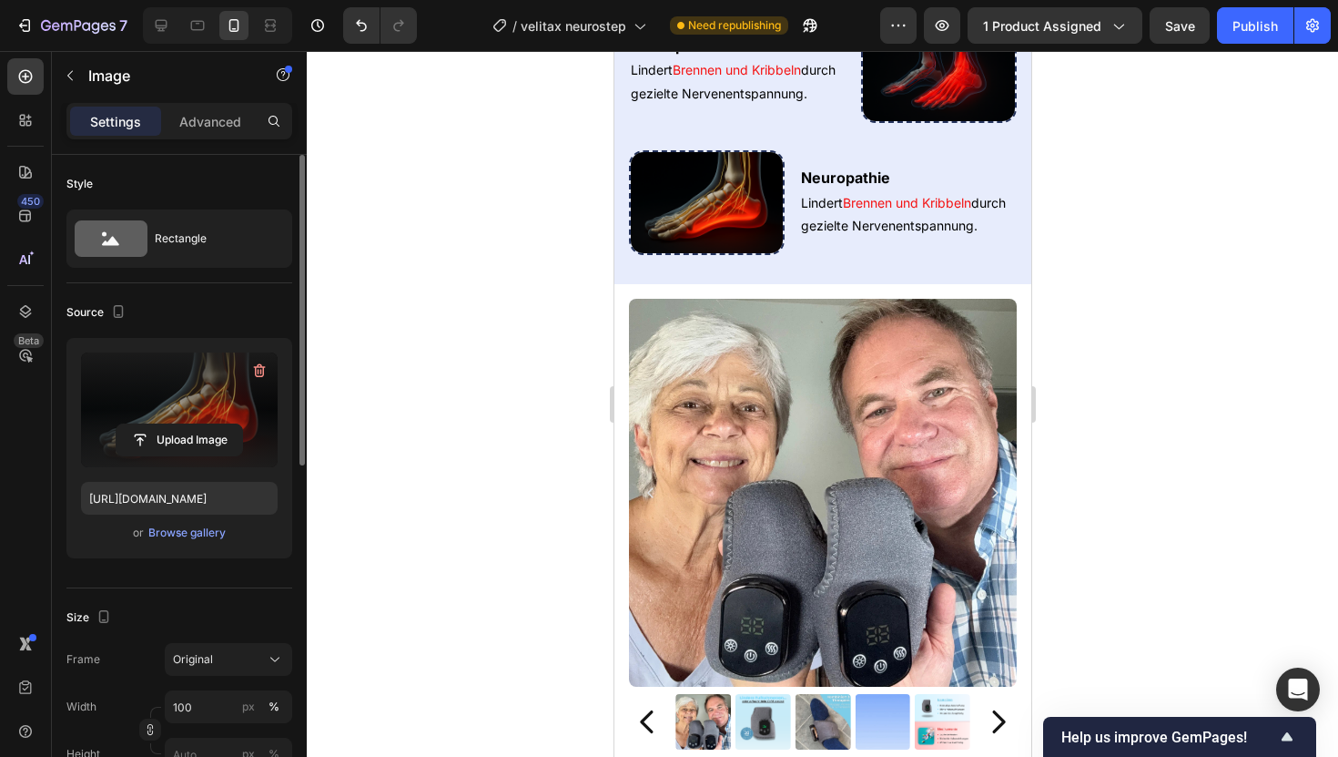
scroll to position [989, 0]
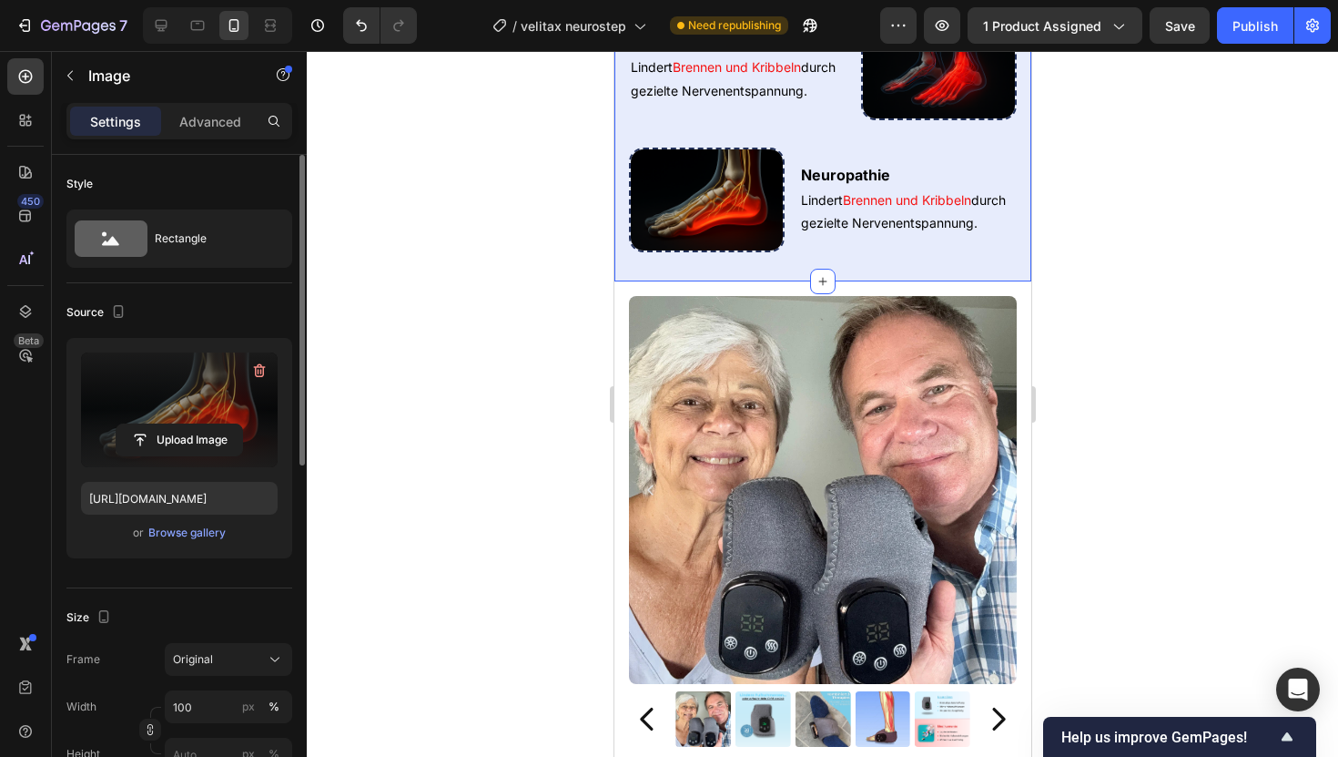
click at [803, 252] on div "Neuropathie Heading Lindert Brennen und Kribbeln durch gezielte Nervenentspannu…" at bounding box center [822, 133] width 417 height 237
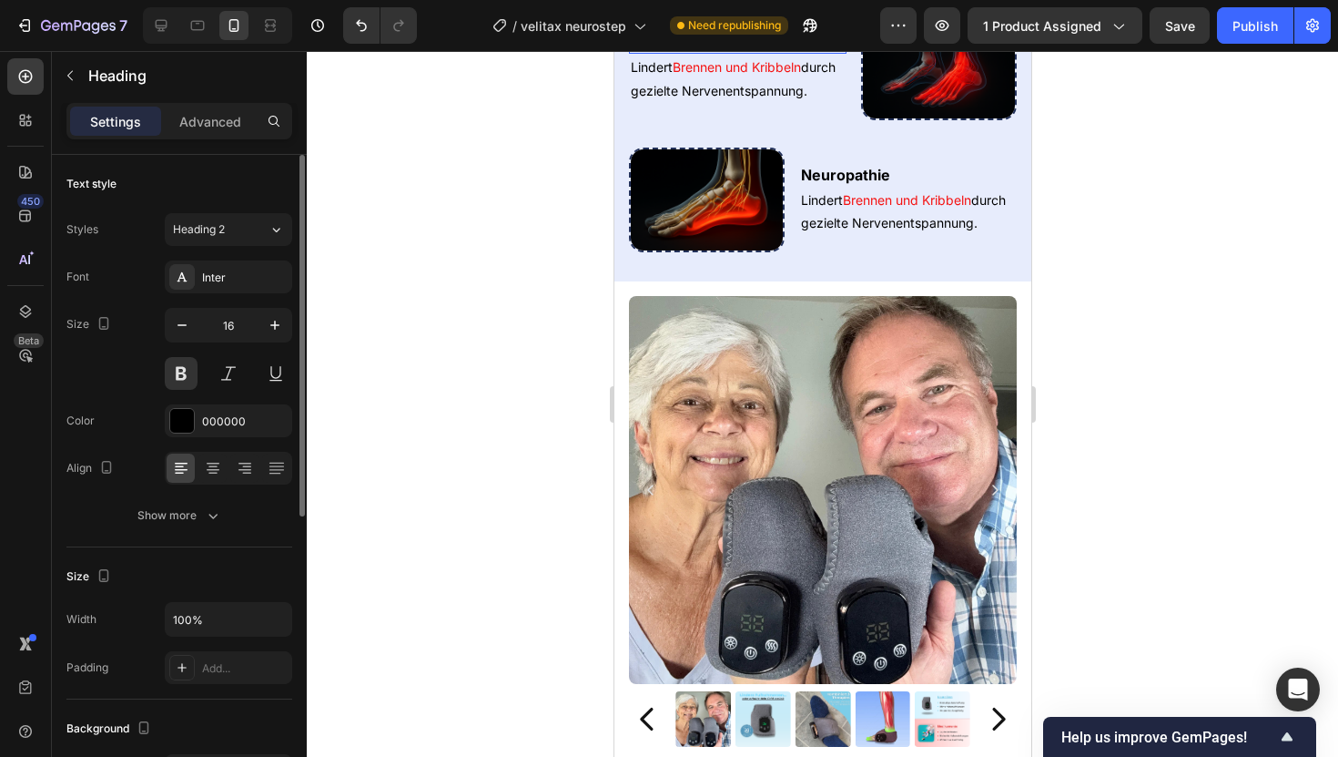
click at [736, 55] on h2 "Neuropathie" at bounding box center [737, 43] width 218 height 23
click at [804, 120] on div "Neuropathie Heading 0 Lindert Brennen und Kribbeln durch gezielte Nervenentspan…" at bounding box center [737, 67] width 218 height 105
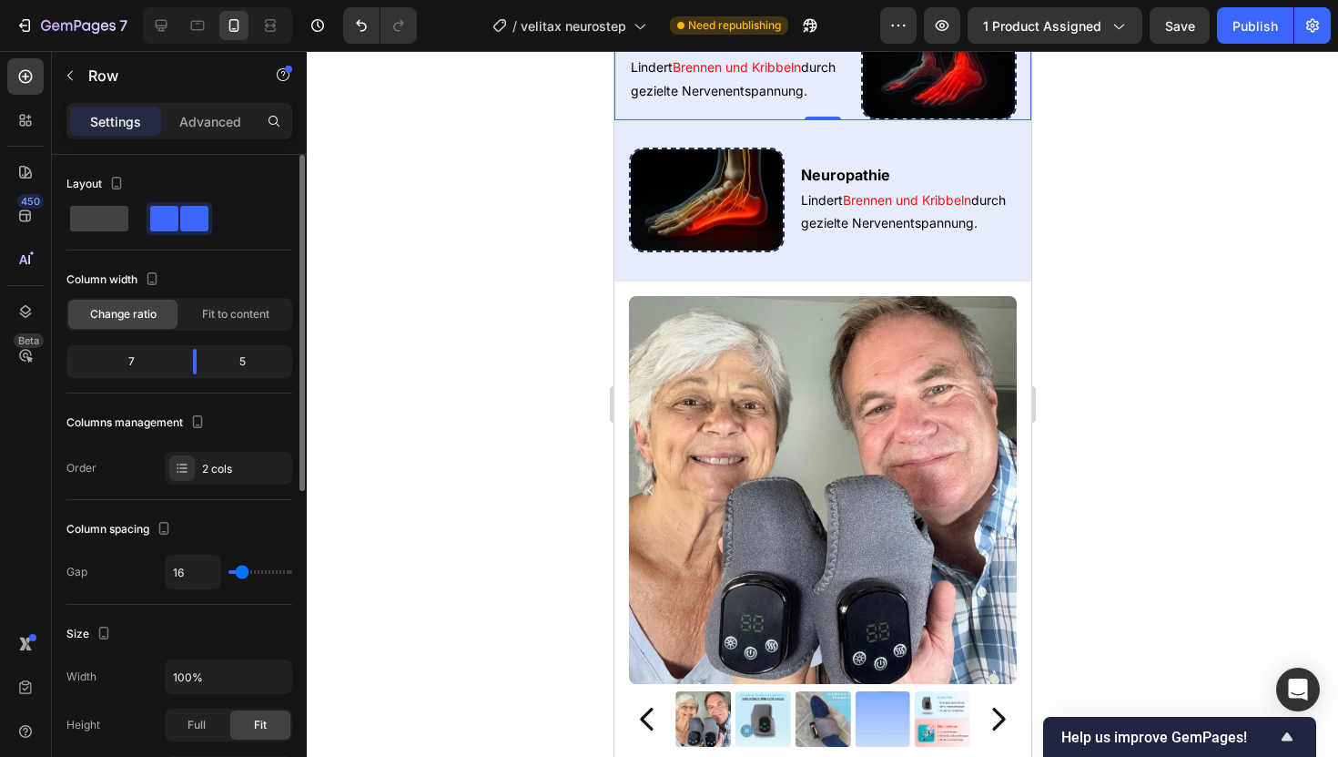
click at [851, 120] on div "Neuropathie Heading Lindert Brennen und Kribbeln durch gezielte Nervenentspannu…" at bounding box center [822, 67] width 417 height 105
click at [212, 131] on div "Advanced" at bounding box center [210, 121] width 91 height 29
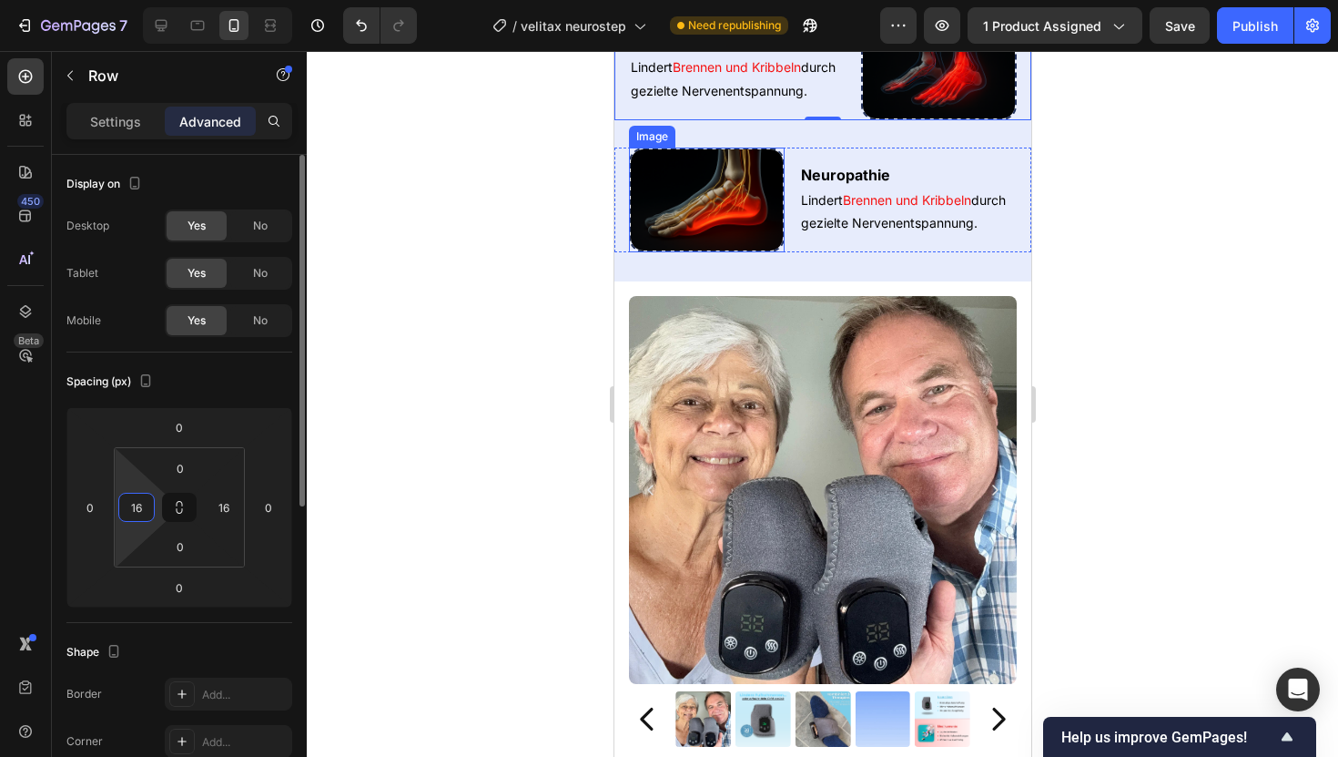
click at [135, 511] on input "16" at bounding box center [136, 506] width 27 height 27
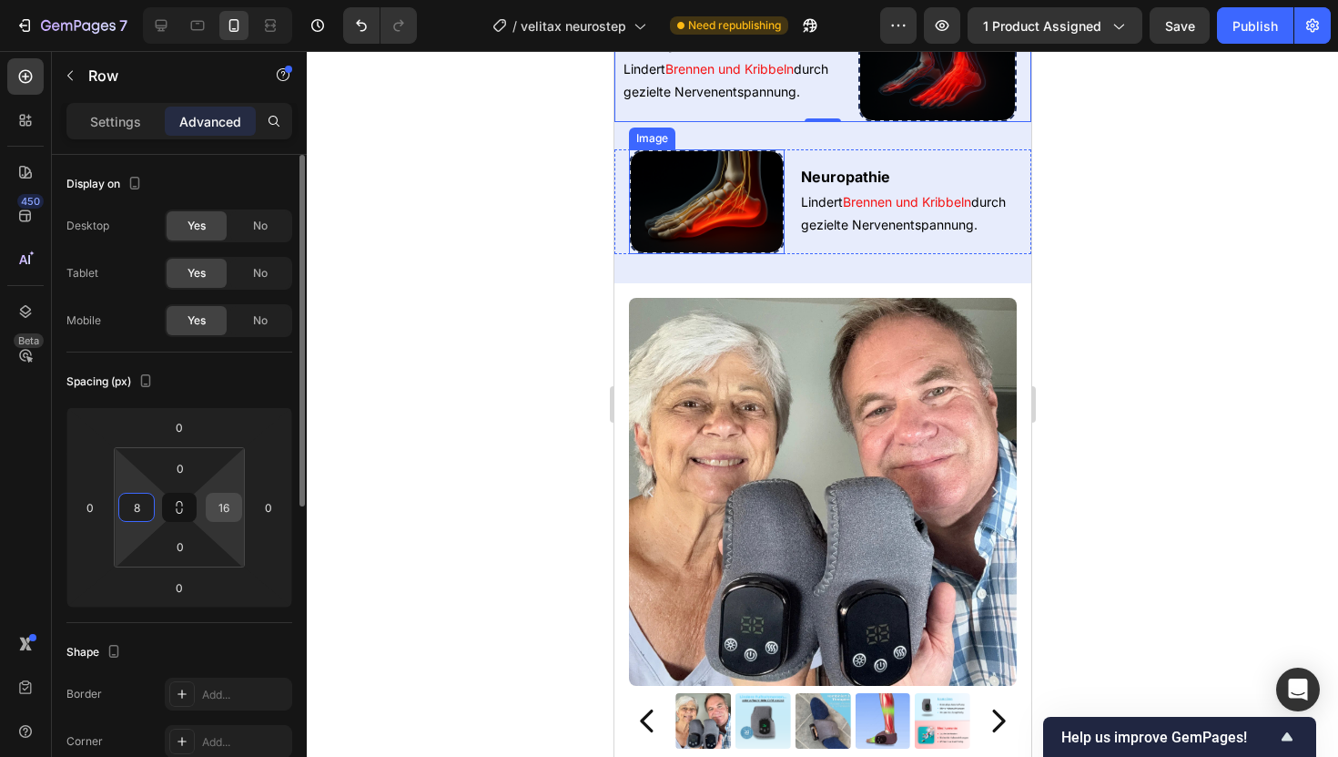
type input "8"
click at [229, 509] on input "16" at bounding box center [223, 506] width 27 height 27
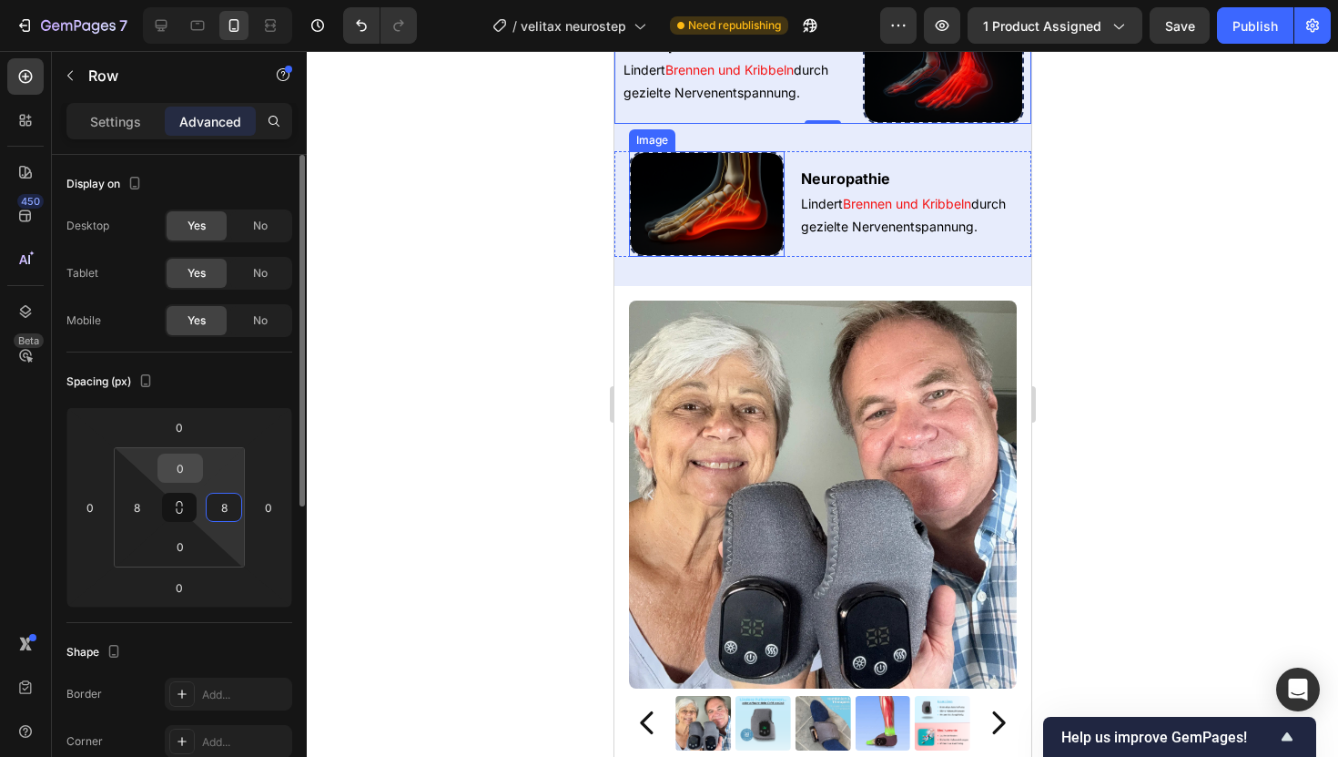
type input "8"
click at [196, 470] on input "0" at bounding box center [180, 467] width 36 height 27
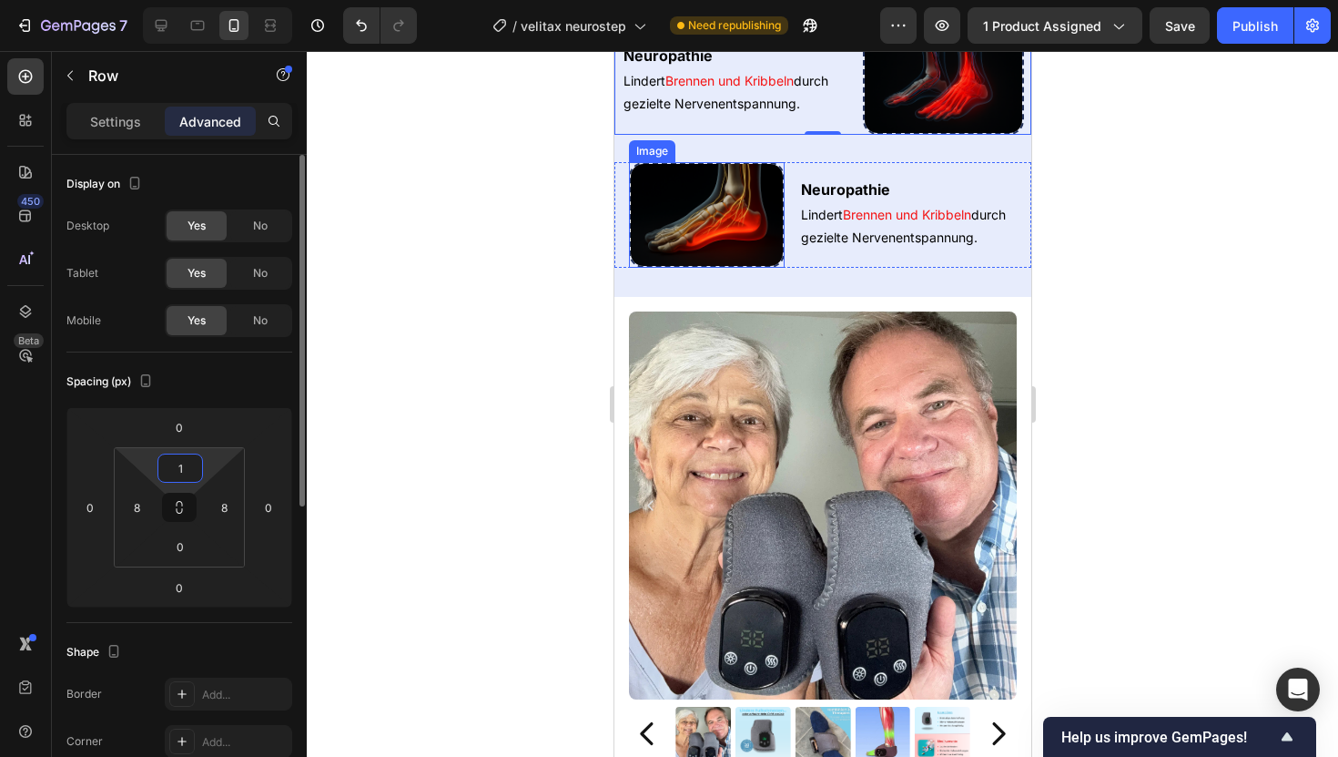
type input "12"
click at [792, 267] on div "Neuropathie Heading Lindert Brennen und Kribbeln durch gezielte Nervenentspannu…" at bounding box center [822, 214] width 417 height 105
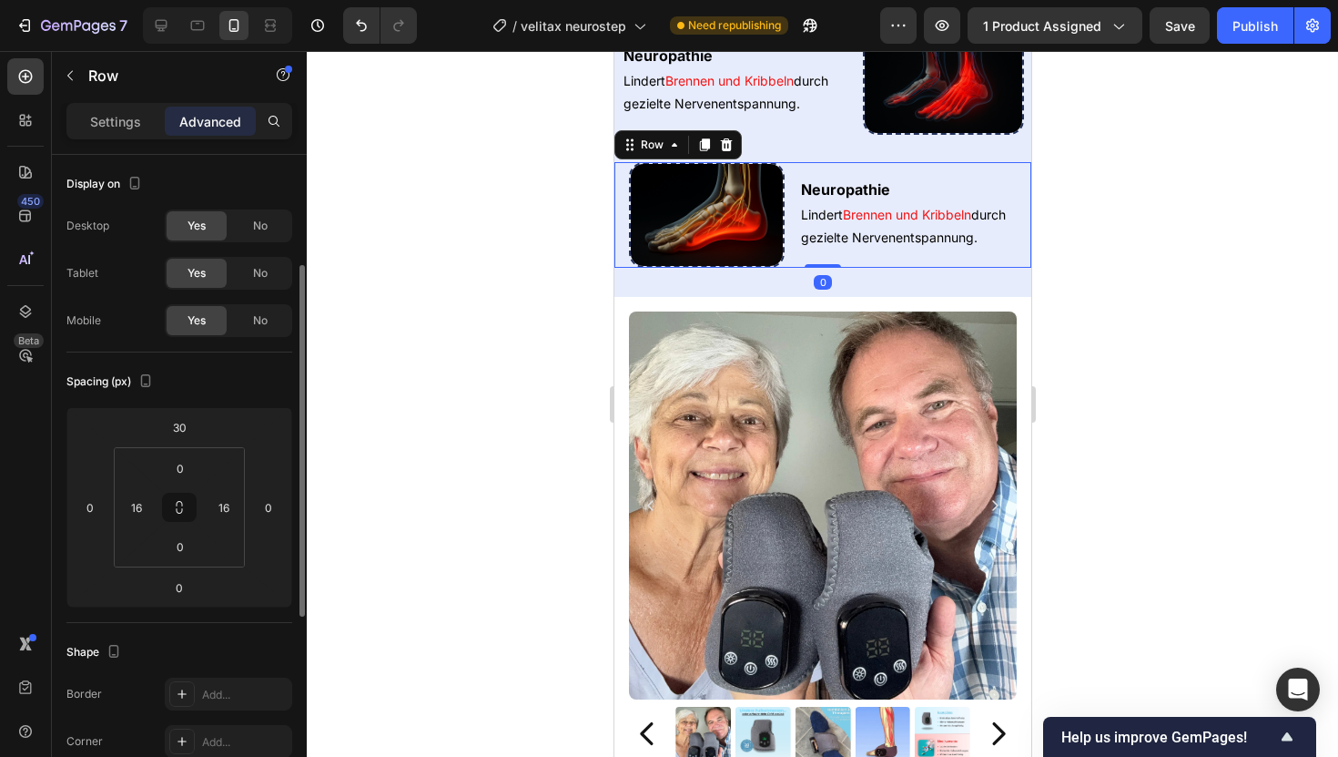
scroll to position [72, 0]
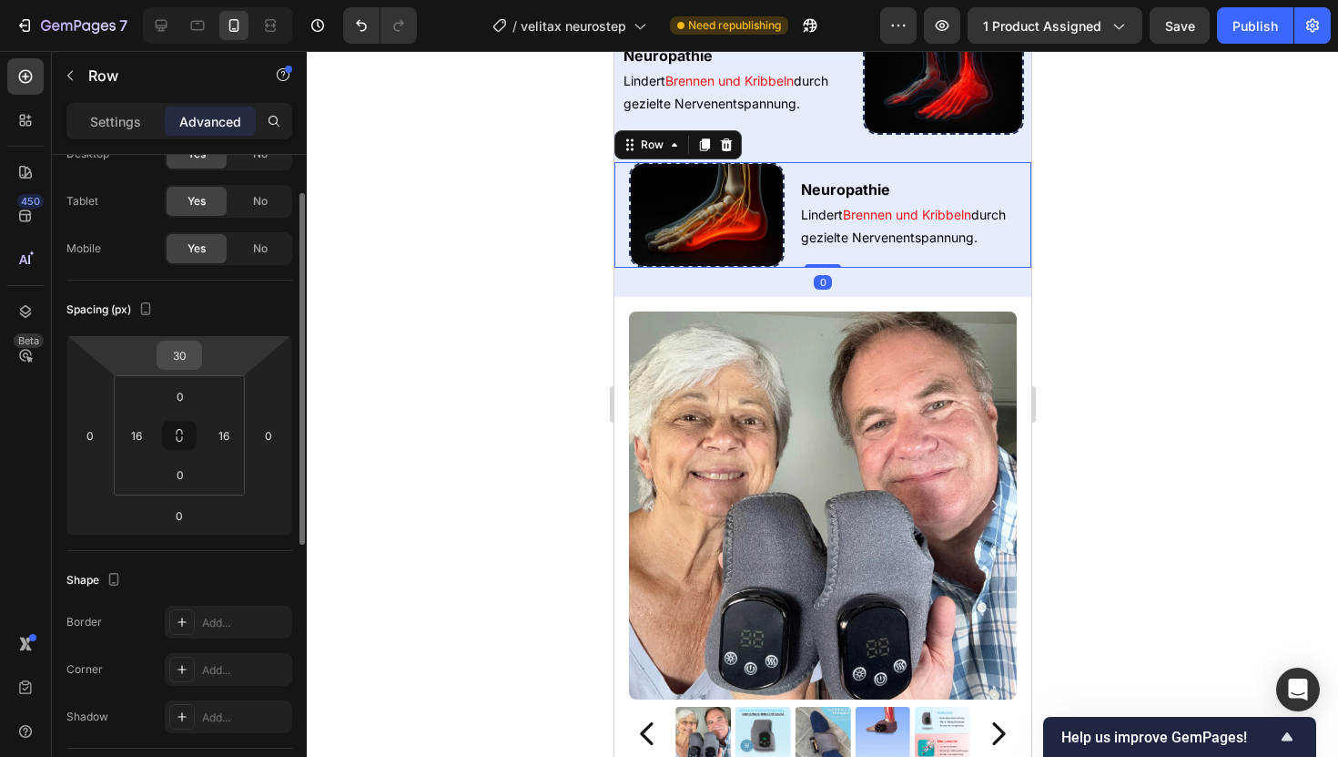
click at [185, 363] on input "30" at bounding box center [179, 354] width 36 height 27
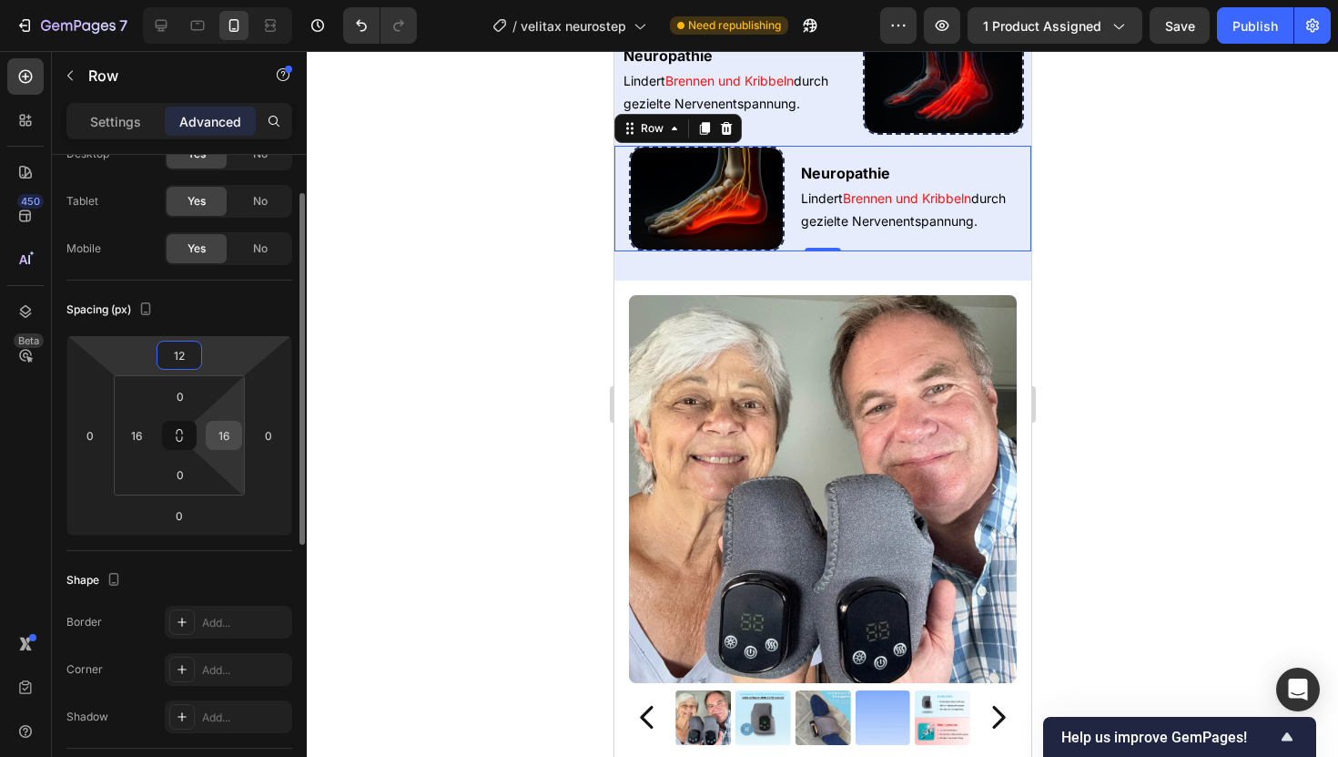
type input "12"
click at [235, 434] on input "16" at bounding box center [223, 435] width 27 height 27
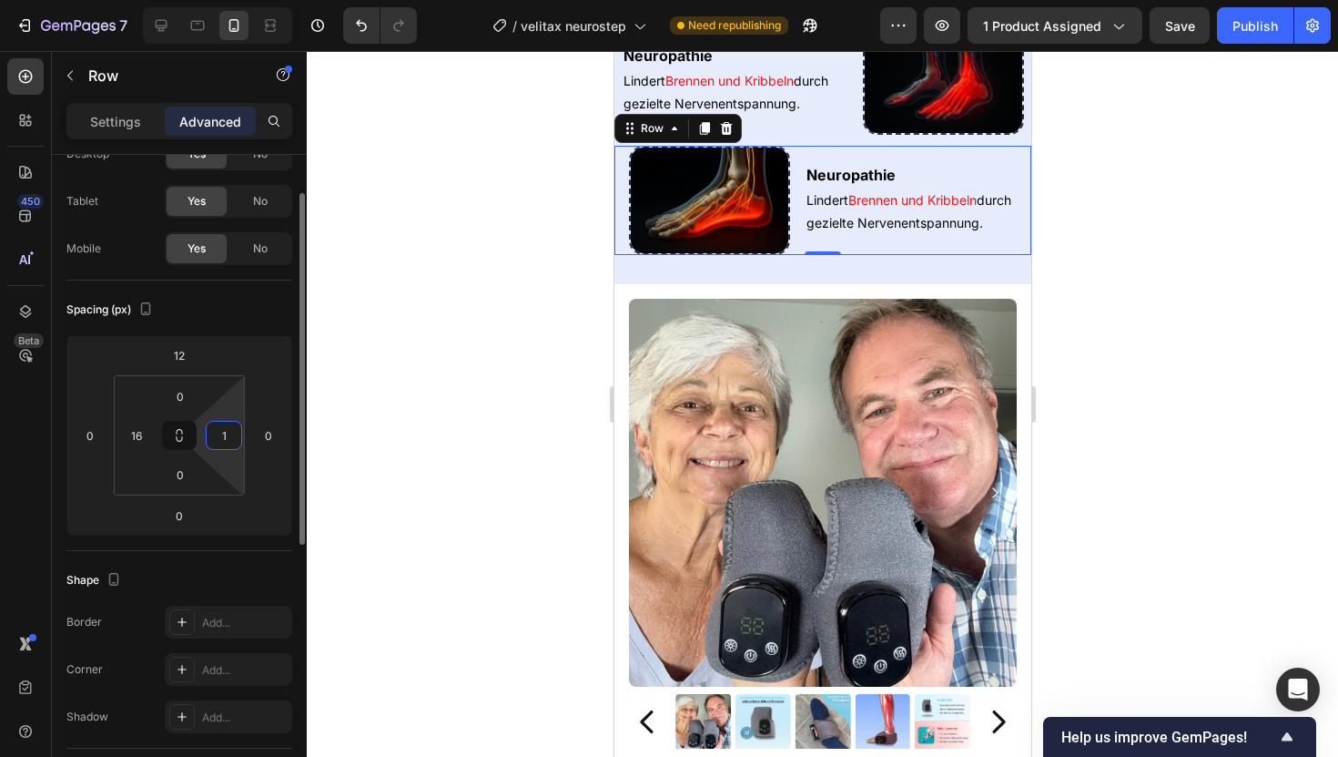
type input "12"
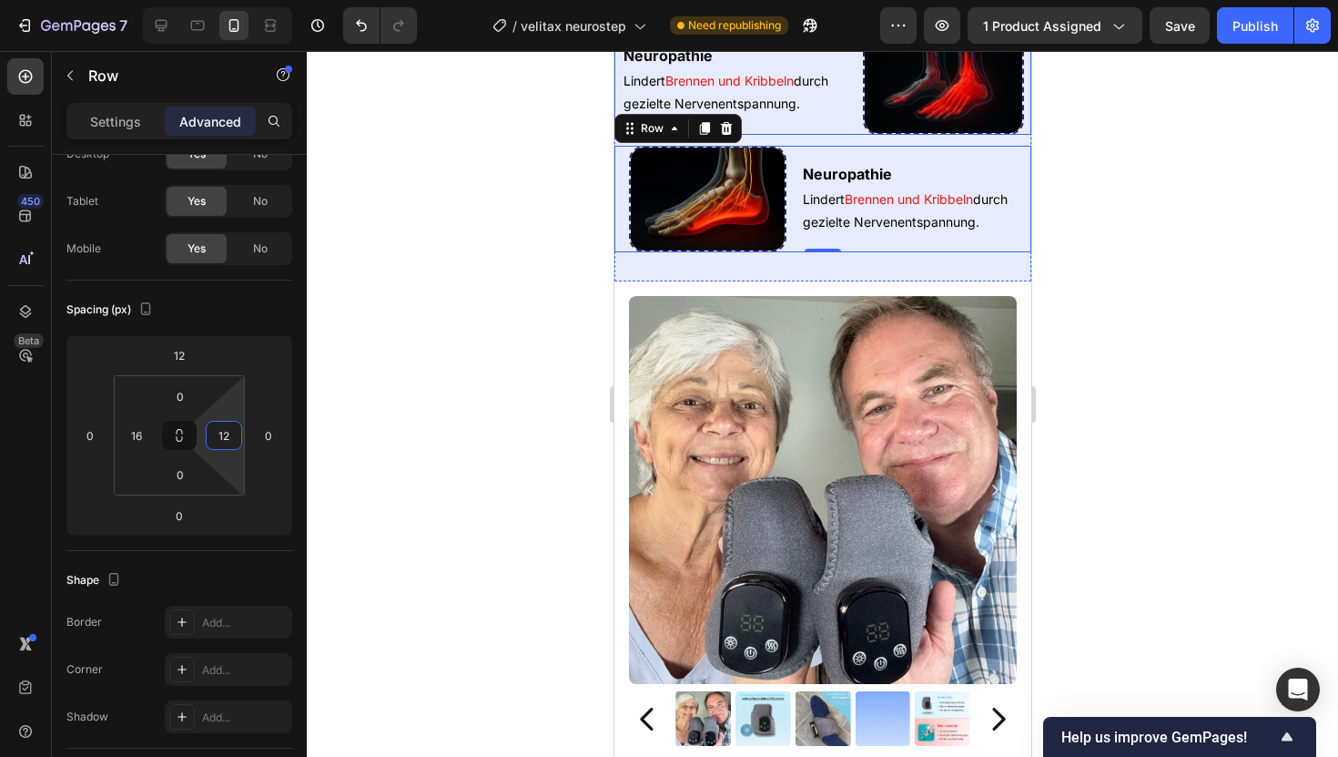
click at [860, 136] on div "Neuropathie Heading Lindert Brennen und Kribbeln durch gezielte Nervenentspannu…" at bounding box center [822, 75] width 417 height 120
click at [803, 251] on div "Neuropathie Heading Lindert Brennen und Kribbeln durch gezielte Nervenentspannu…" at bounding box center [910, 199] width 220 height 106
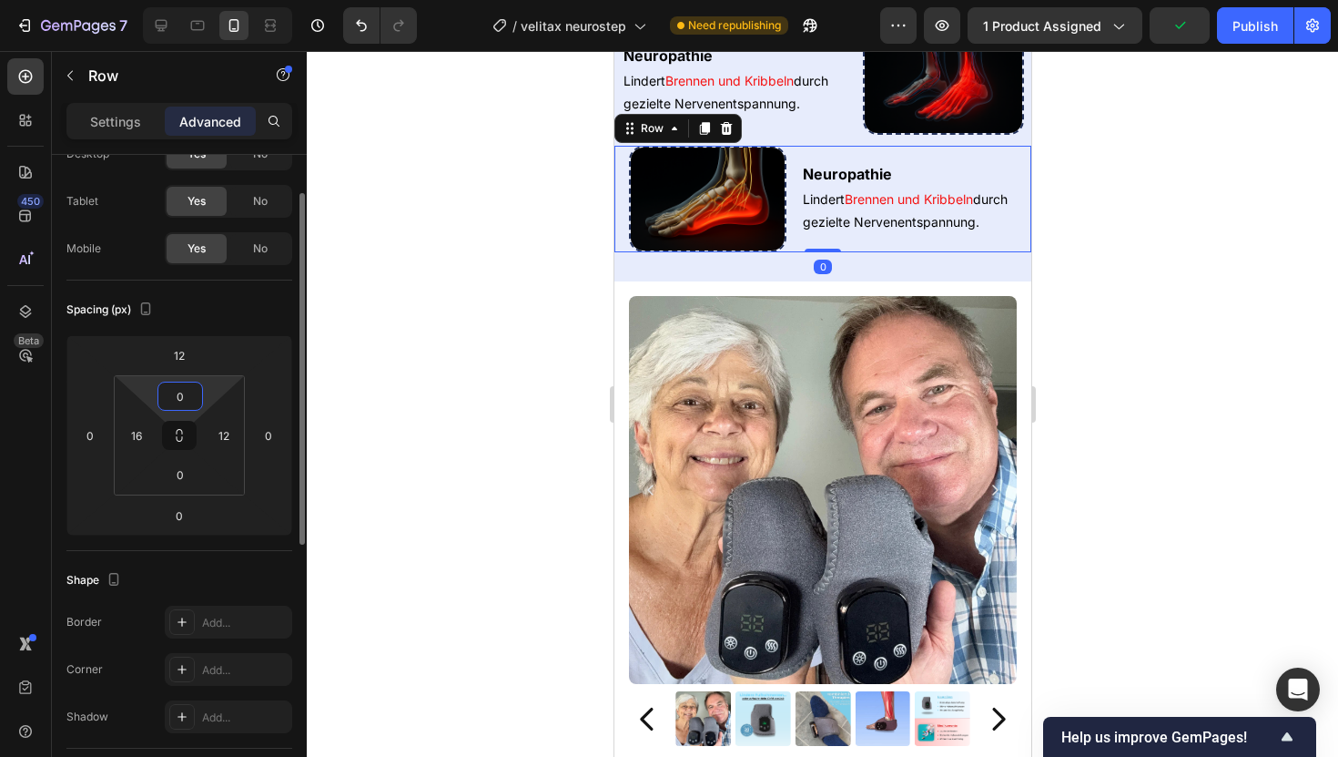
click at [188, 403] on input "0" at bounding box center [180, 395] width 36 height 27
type input "12"
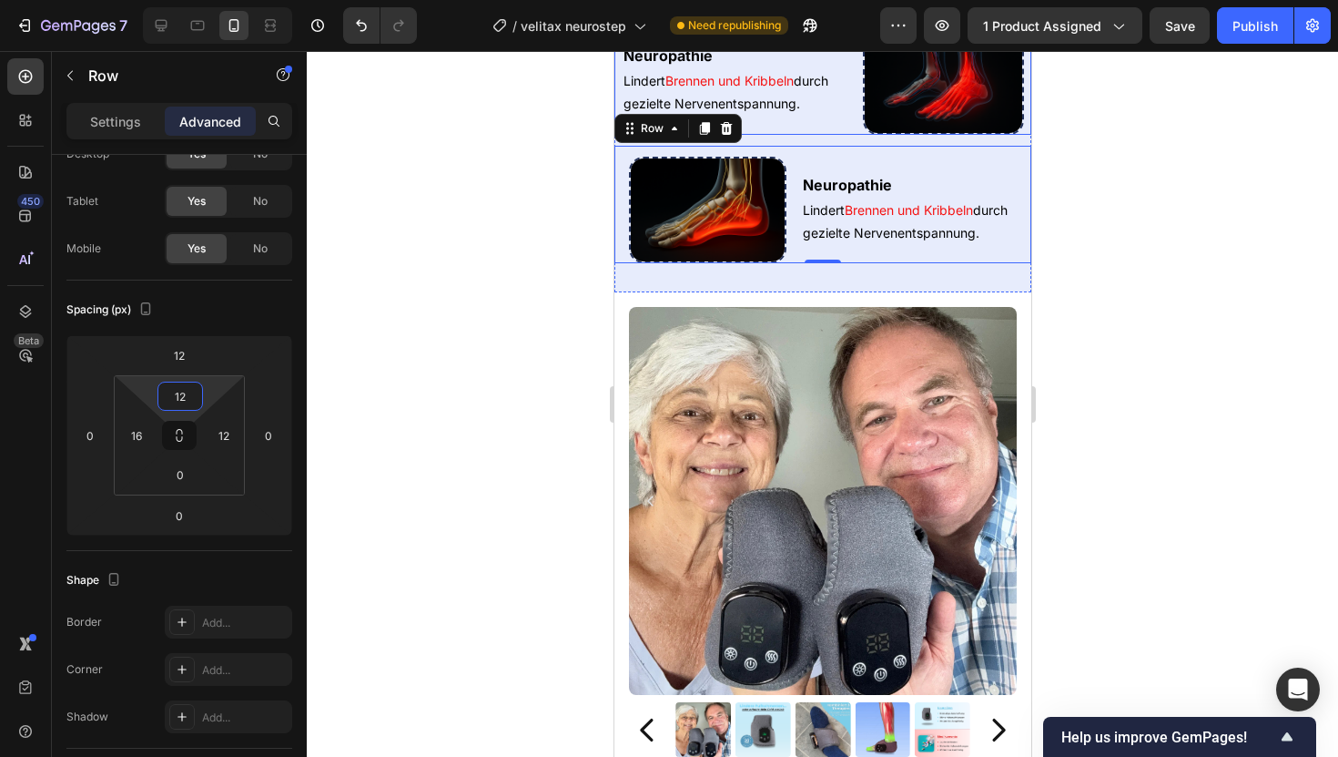
click at [833, 136] on div "Neuropathie Heading Lindert Brennen und Kribbeln durch gezielte Nervenentspannu…" at bounding box center [734, 80] width 227 height 109
click at [798, 262] on div "Neuropathie Heading Lindert Brennen und Kribbeln durch gezielte Nervenentspannu…" at bounding box center [822, 204] width 417 height 117
click at [235, 435] on input "12" at bounding box center [223, 435] width 27 height 27
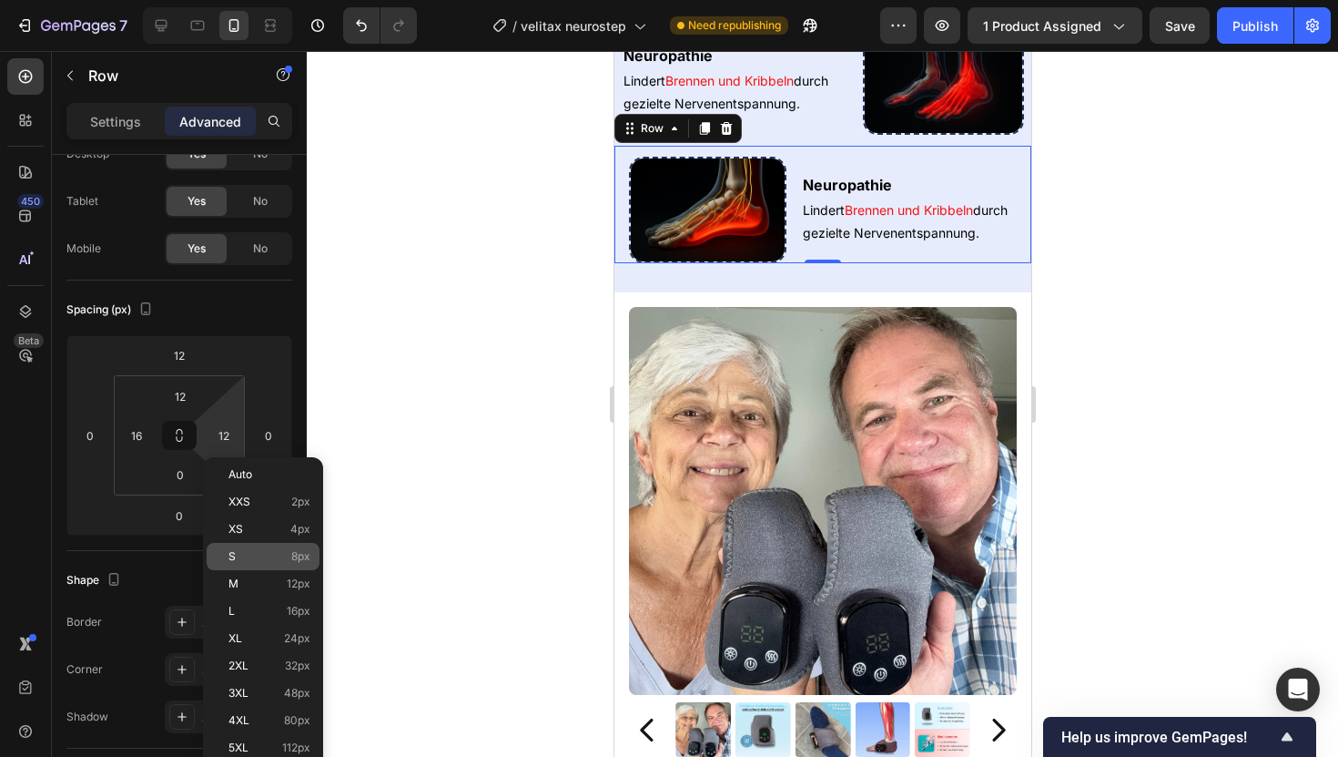
click at [285, 557] on p "S 8px" at bounding box center [270, 556] width 82 height 13
type input "8"
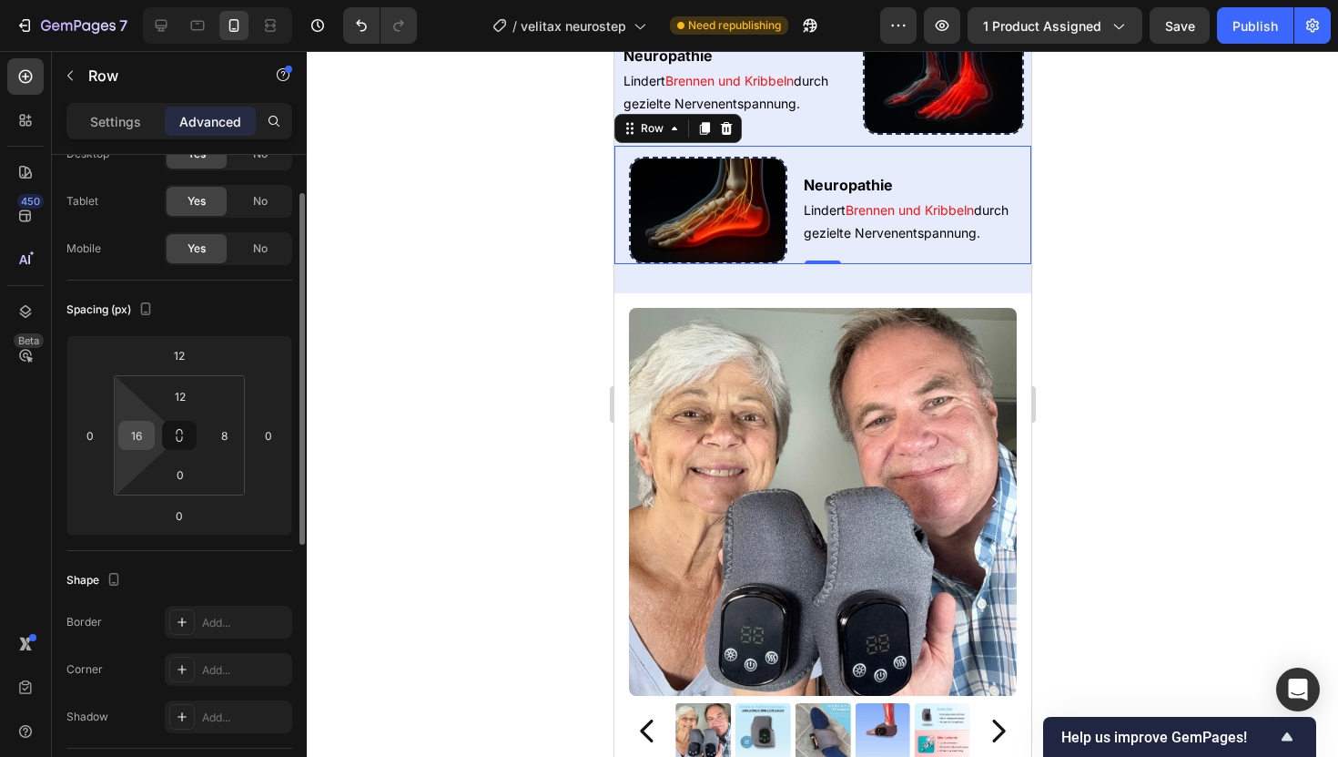
click at [143, 432] on input "16" at bounding box center [136, 435] width 27 height 27
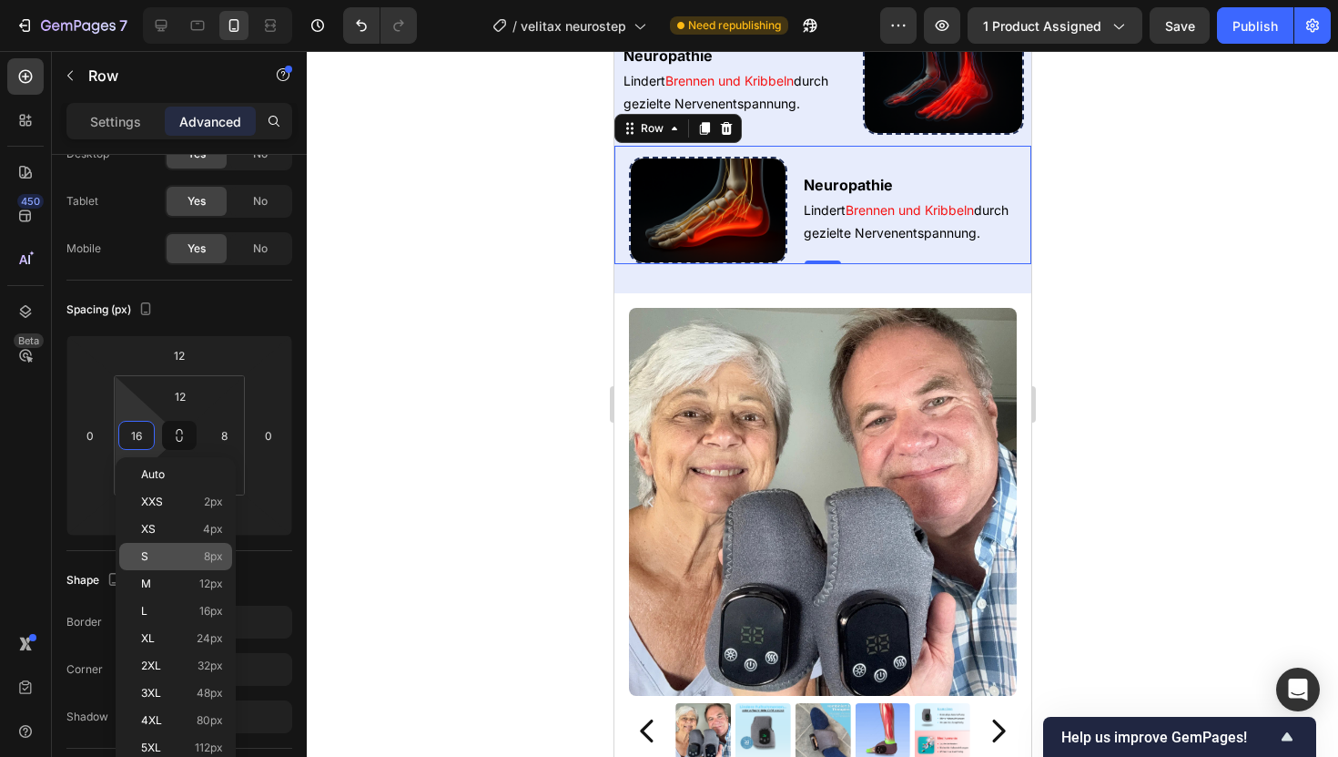
click at [220, 566] on div "S 8px" at bounding box center [175, 556] width 113 height 27
type input "8"
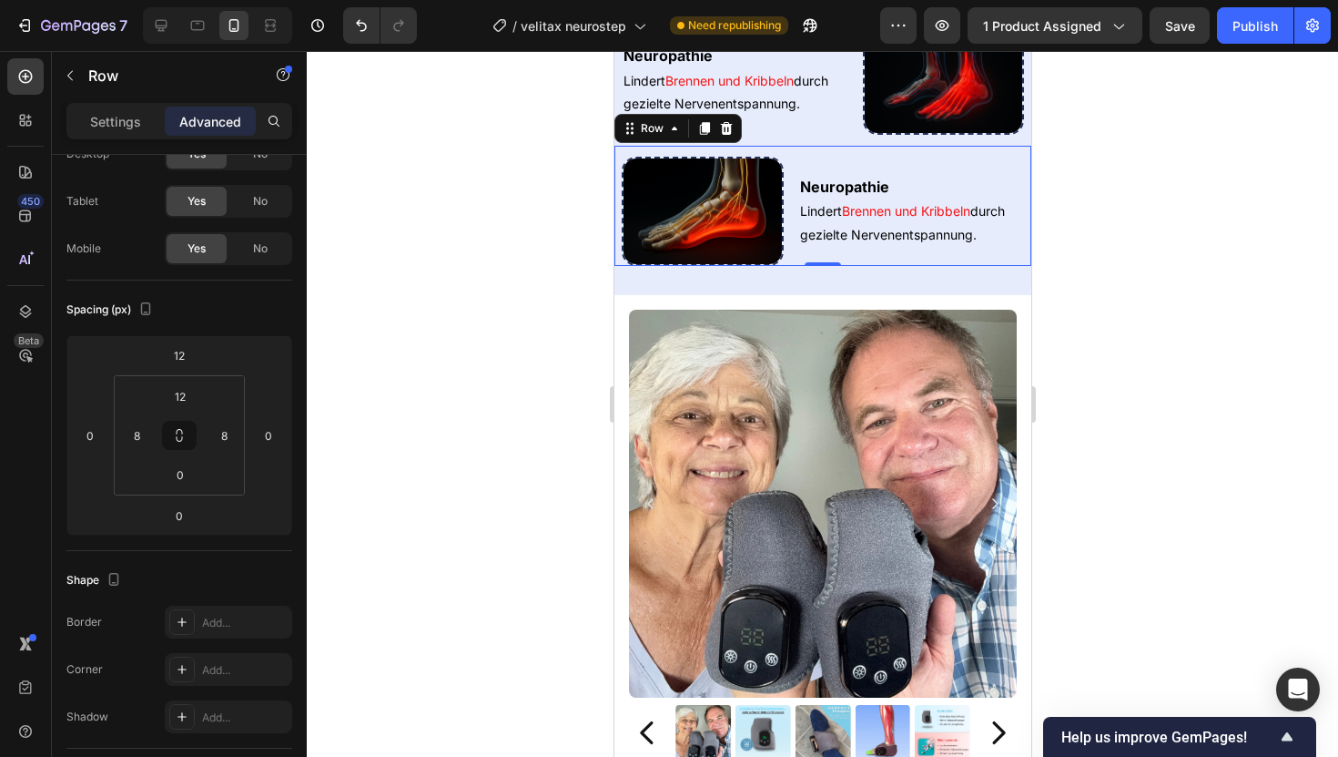
click at [498, 283] on div at bounding box center [823, 404] width 1032 height 706
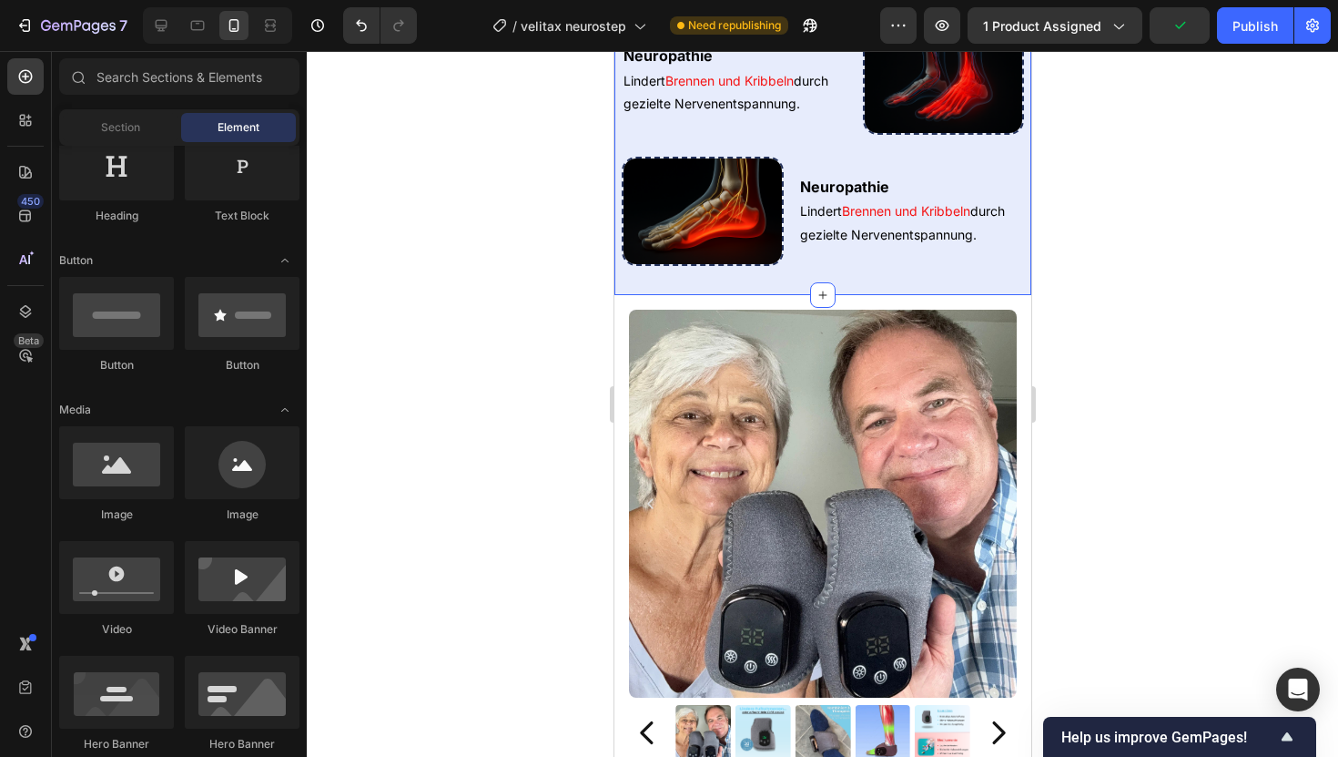
click at [667, 191] on div "Neuropathie Heading Lindert Brennen und Kribbeln durch gezielte Nervenentspannu…" at bounding box center [822, 140] width 417 height 309
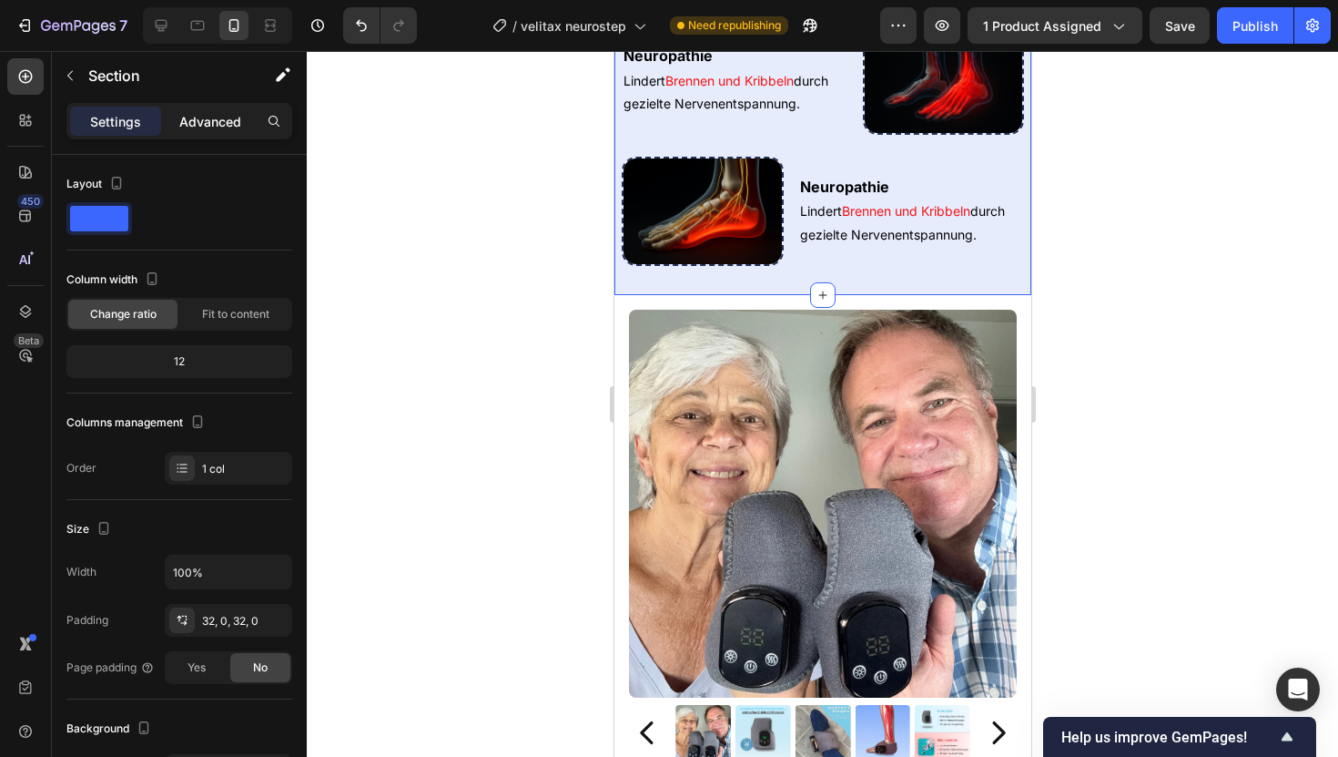
click at [216, 128] on p "Advanced" at bounding box center [210, 121] width 62 height 19
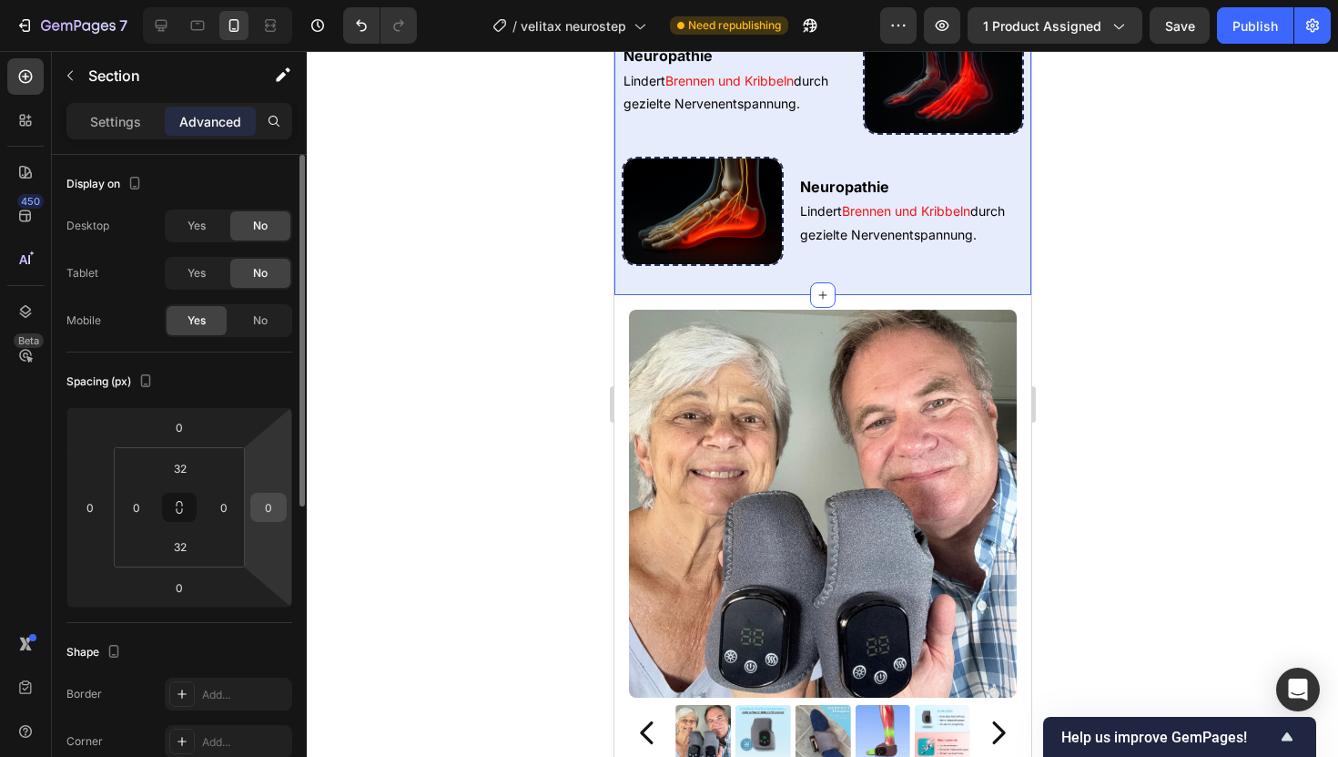
click at [251, 504] on div "0" at bounding box center [268, 507] width 36 height 29
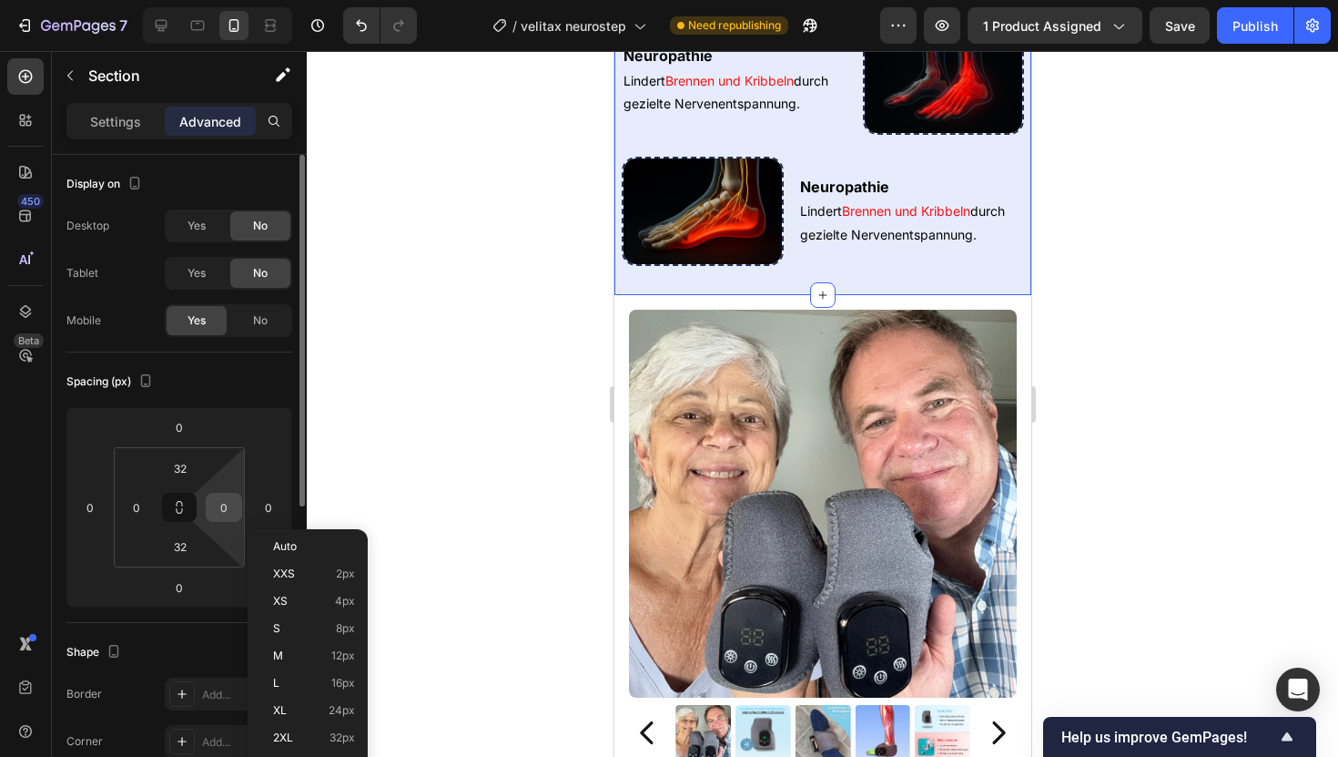
click at [234, 504] on input "0" at bounding box center [223, 506] width 27 height 27
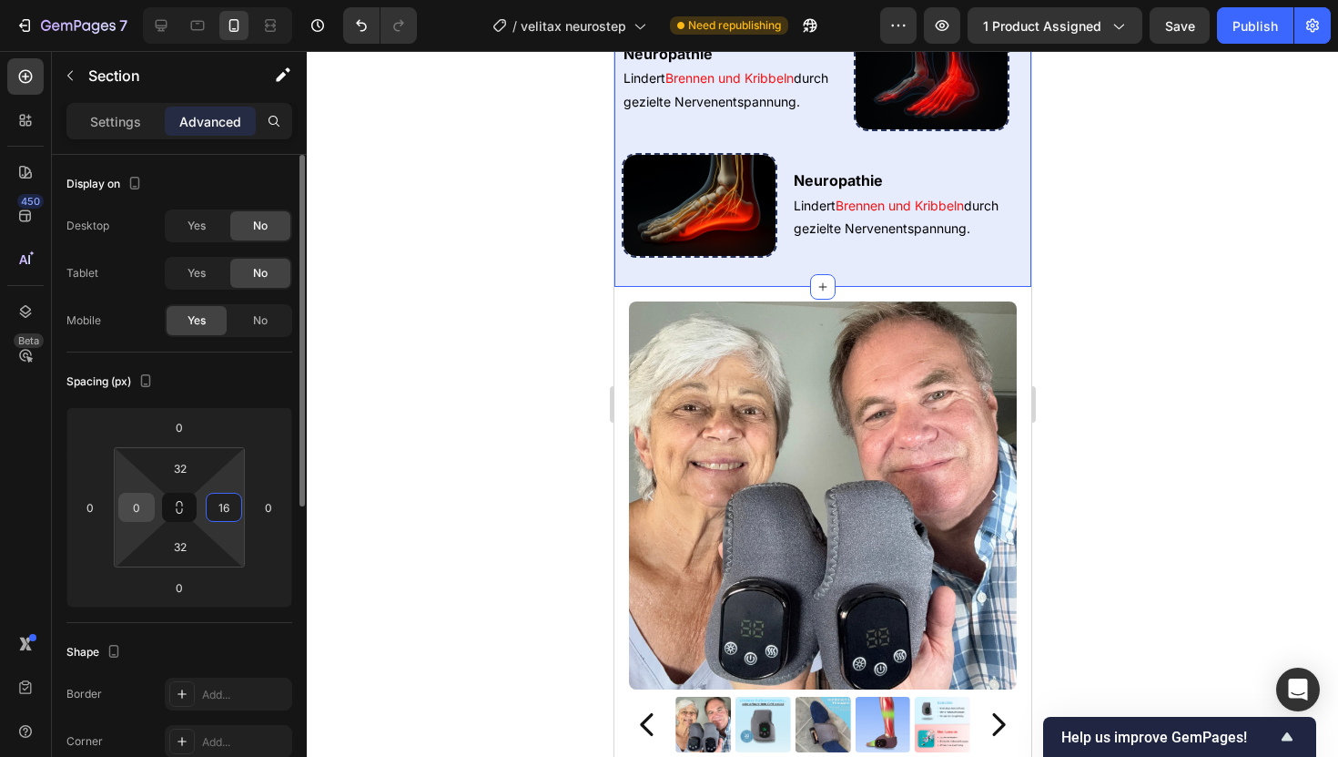
type input "16"
click at [141, 509] on input "0" at bounding box center [136, 506] width 27 height 27
type input "16"
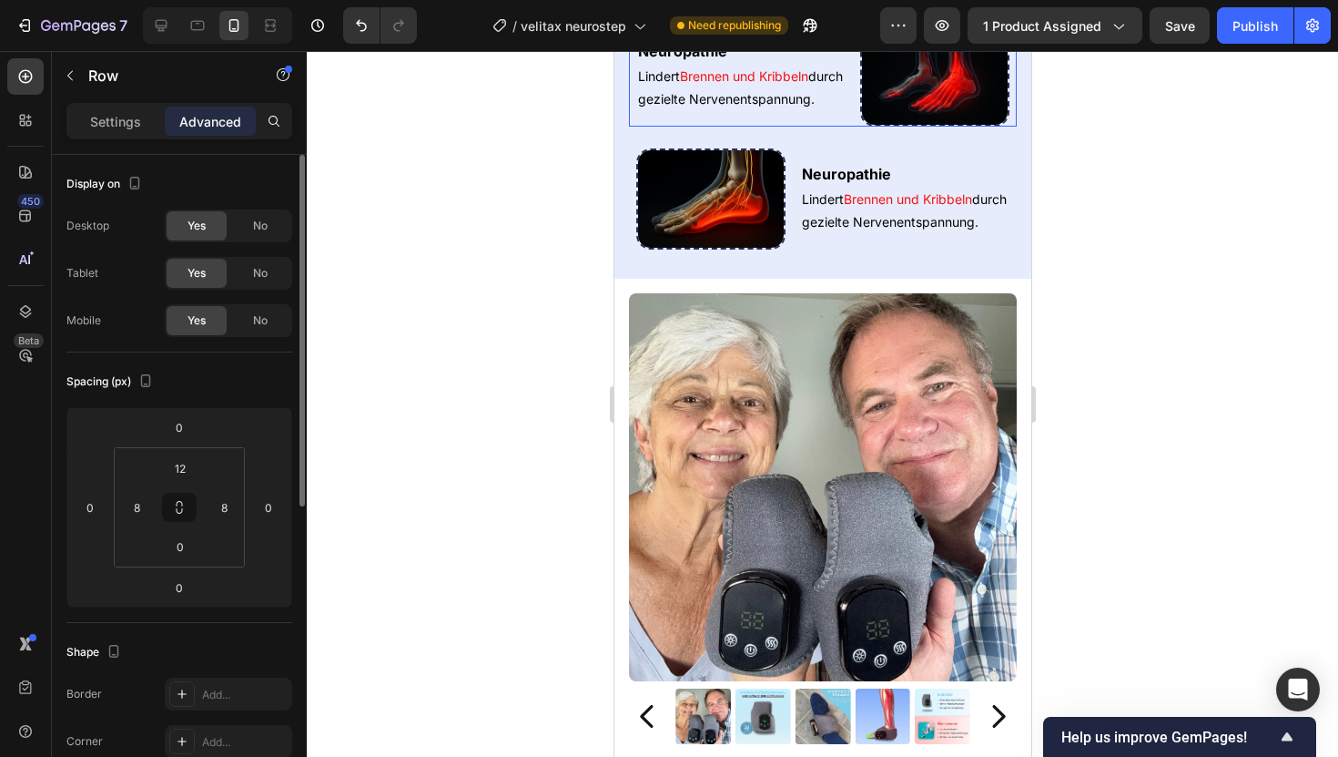
click at [632, 127] on div "Neuropathie Heading Lindert Brennen und Kribbeln durch gezielte Nervenentspannu…" at bounding box center [822, 71] width 388 height 112
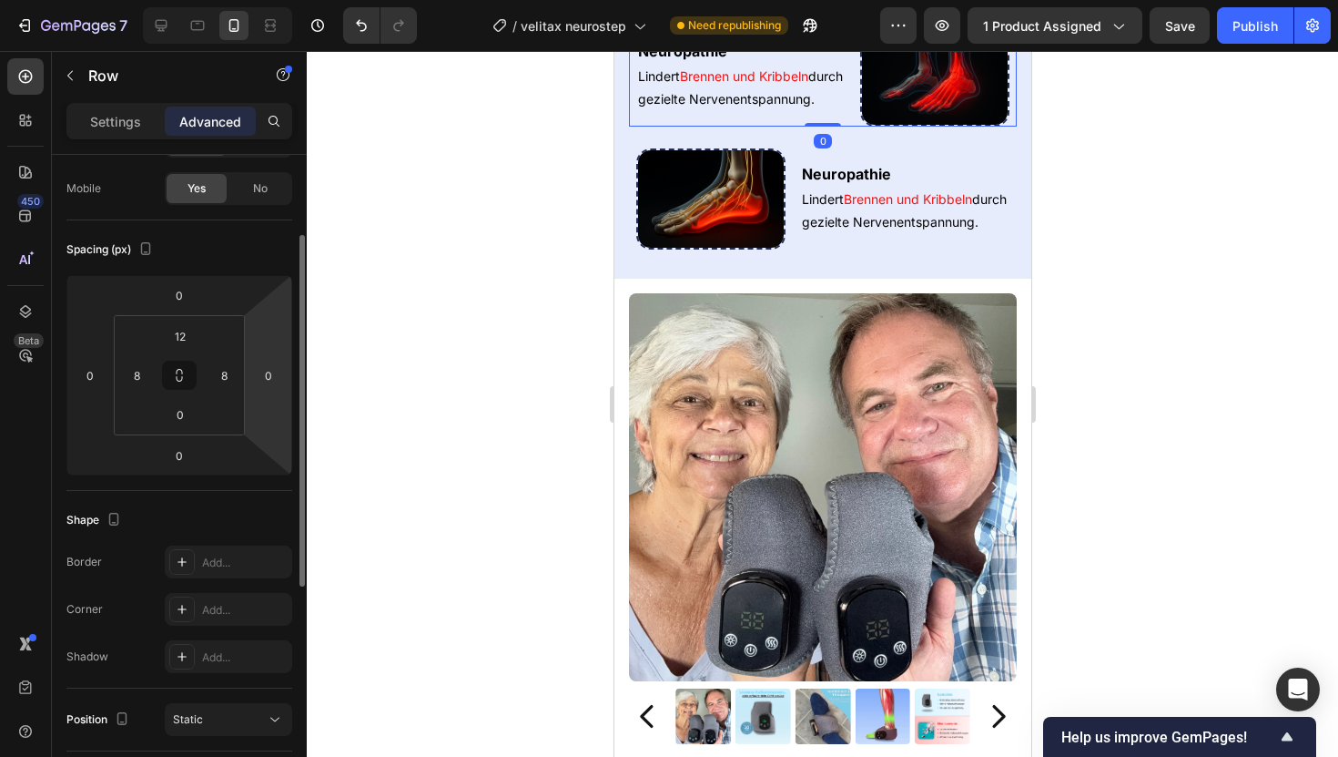
scroll to position [140, 0]
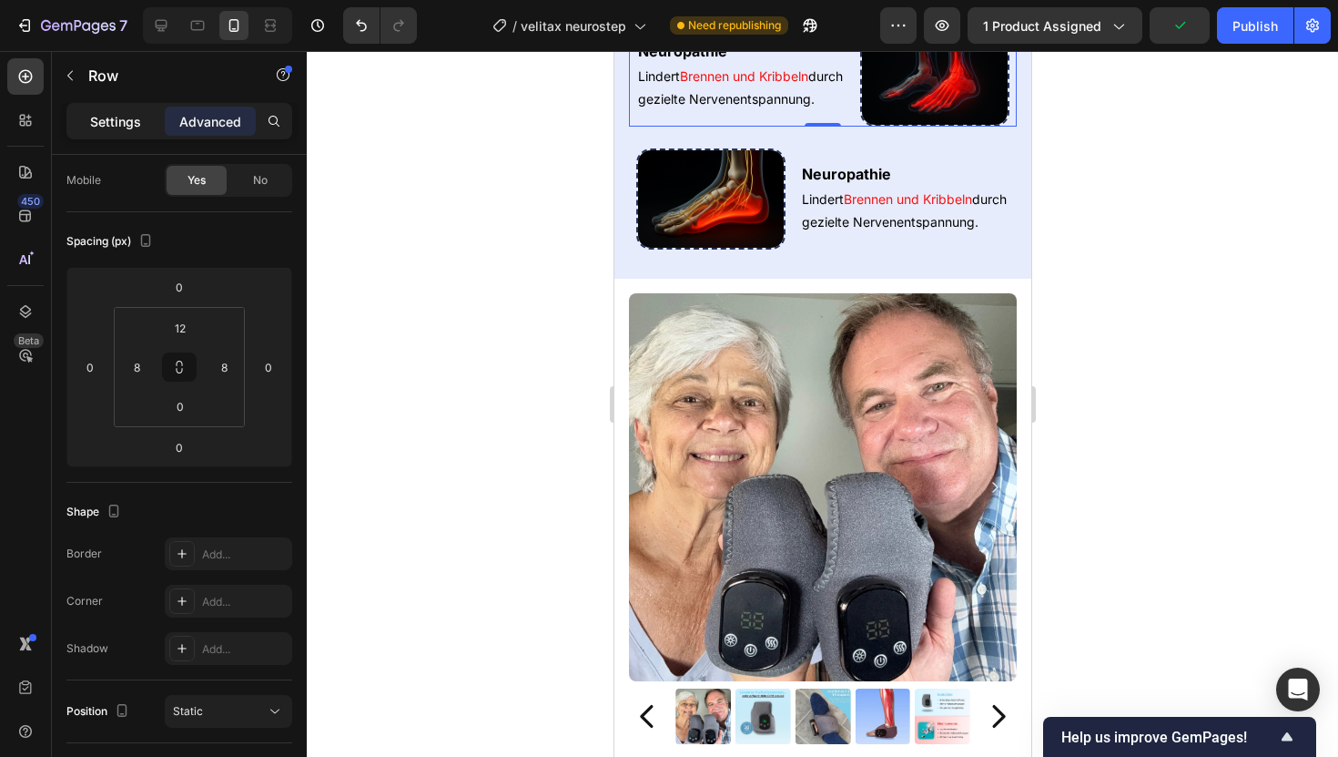
click at [126, 114] on p "Settings" at bounding box center [115, 121] width 51 height 19
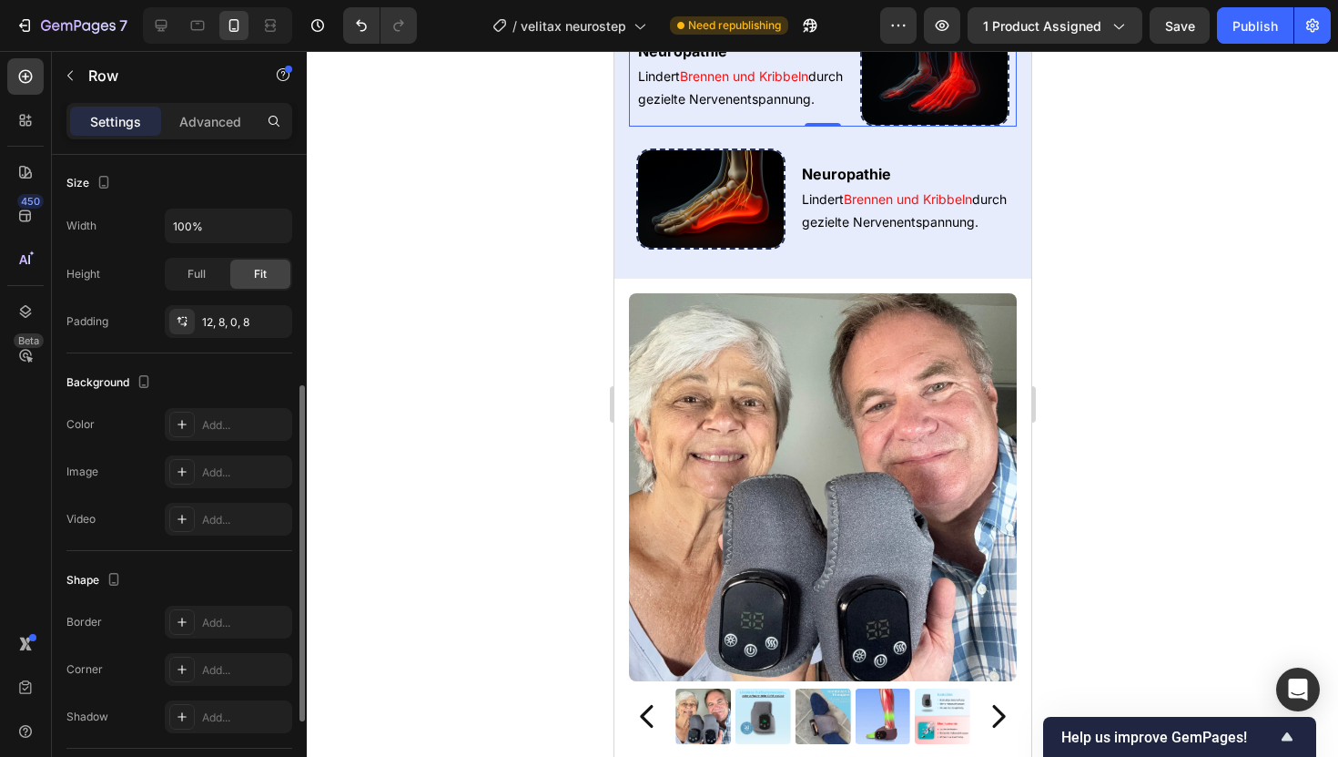
scroll to position [450, 0]
click at [214, 430] on div "Add..." at bounding box center [245, 426] width 86 height 16
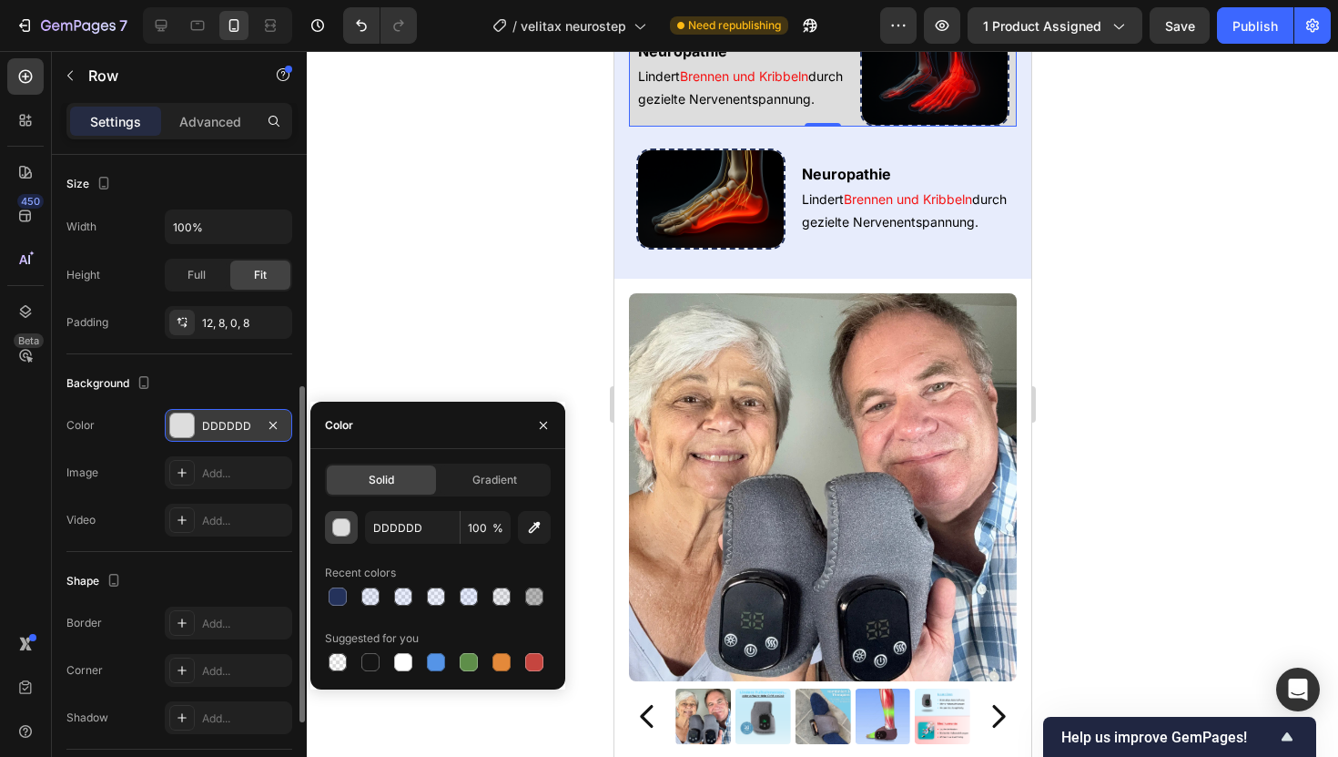
click at [339, 536] on button "button" at bounding box center [341, 527] width 33 height 33
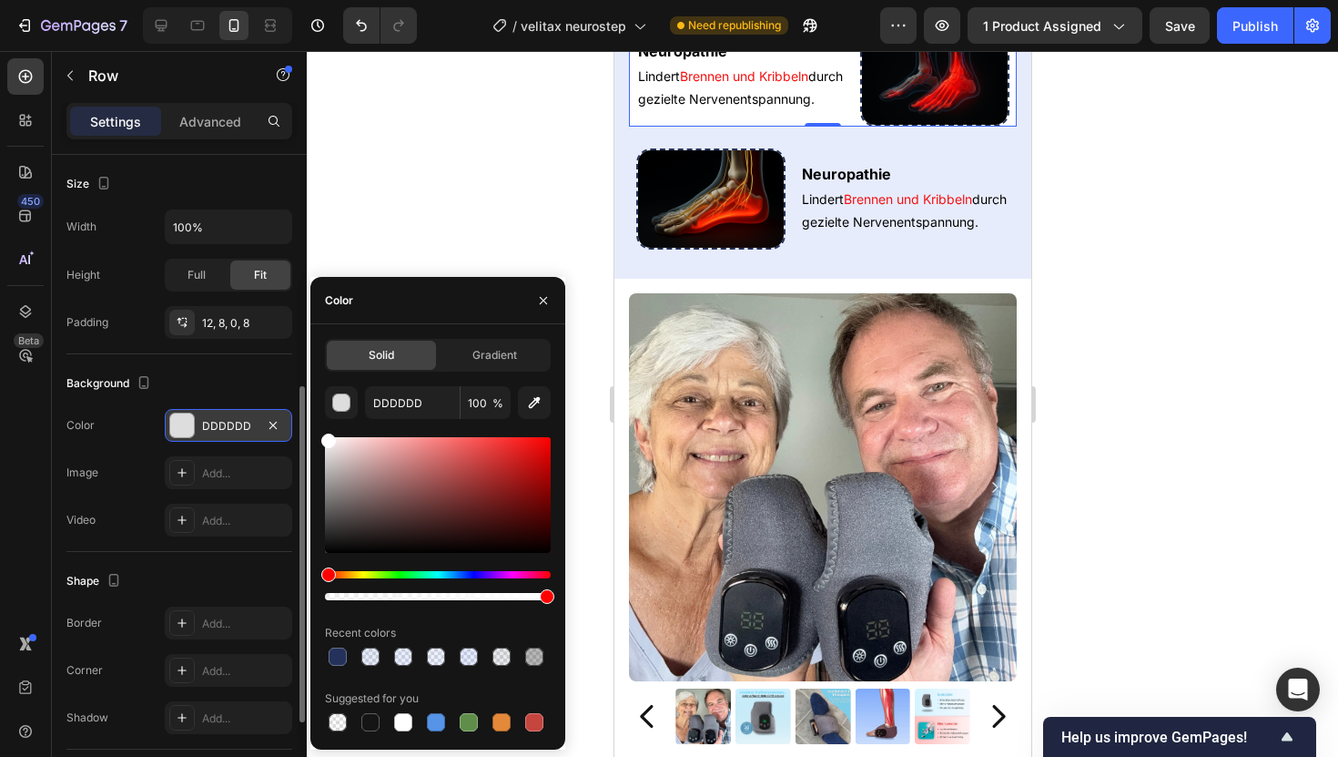
drag, startPoint x: 371, startPoint y: 479, endPoint x: 266, endPoint y: 368, distance: 153.3
click at [266, 368] on div "450 Beta Sections(18) Elements(84) Section Element Hero Section Product Detail …" at bounding box center [153, 404] width 307 height 706
type input "FFFFFF"
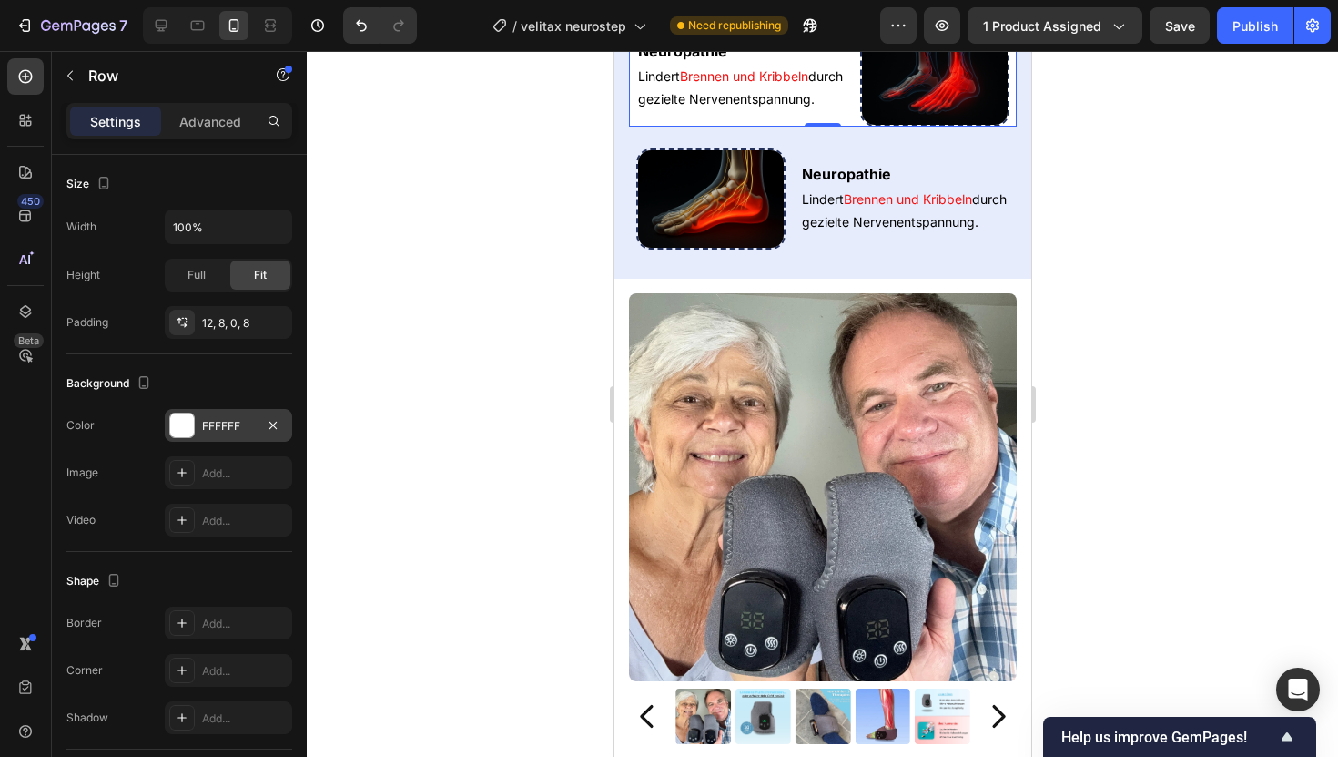
click at [327, 112] on div at bounding box center [823, 404] width 1032 height 706
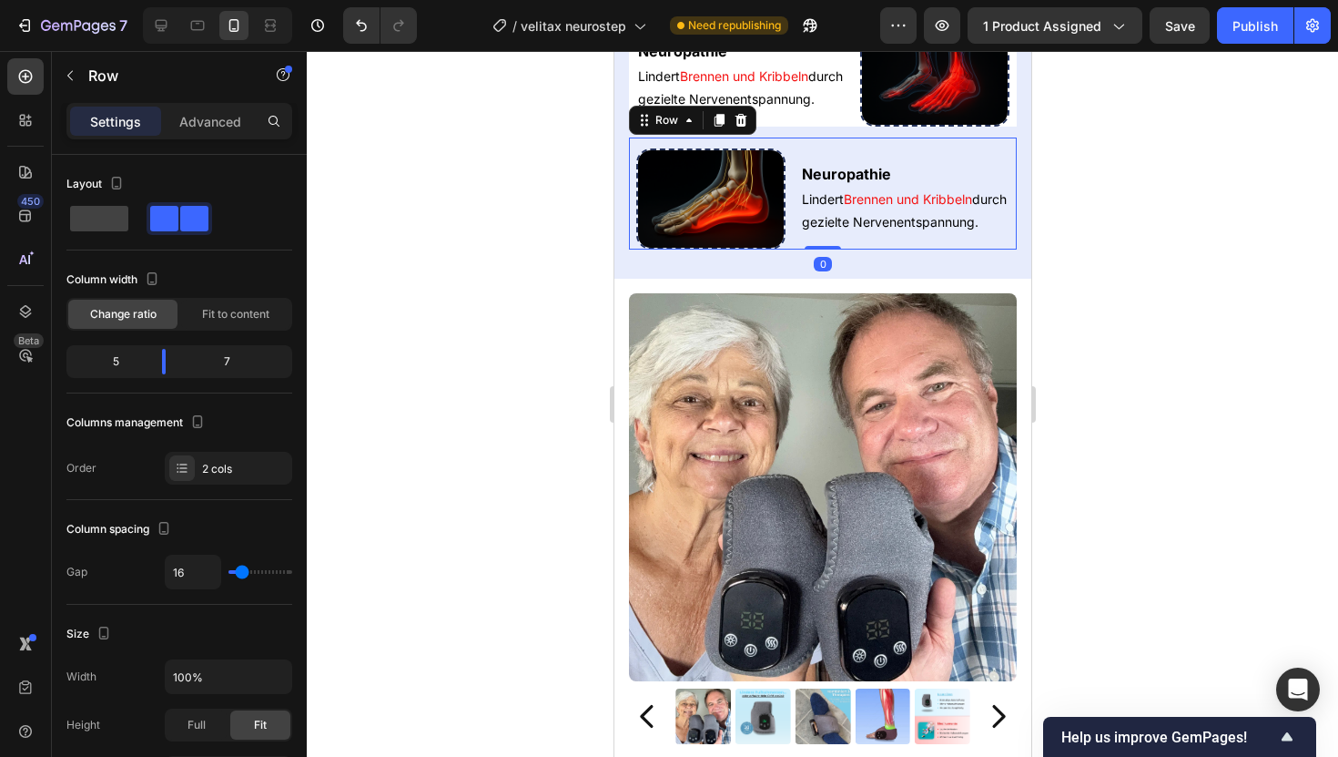
click at [789, 249] on div "Neuropathie Heading Lindert Brennen und Kribbeln durch gezielte Nervenentspannu…" at bounding box center [822, 193] width 388 height 112
click at [795, 249] on div "Neuropathie Heading Lindert Brennen und Kribbeln durch gezielte Nervenentspannu…" at bounding box center [822, 193] width 388 height 112
click at [829, 127] on div "Neuropathie Heading Lindert Brennen und Kribbeln durch gezielte Nervenentspannu…" at bounding box center [822, 71] width 388 height 112
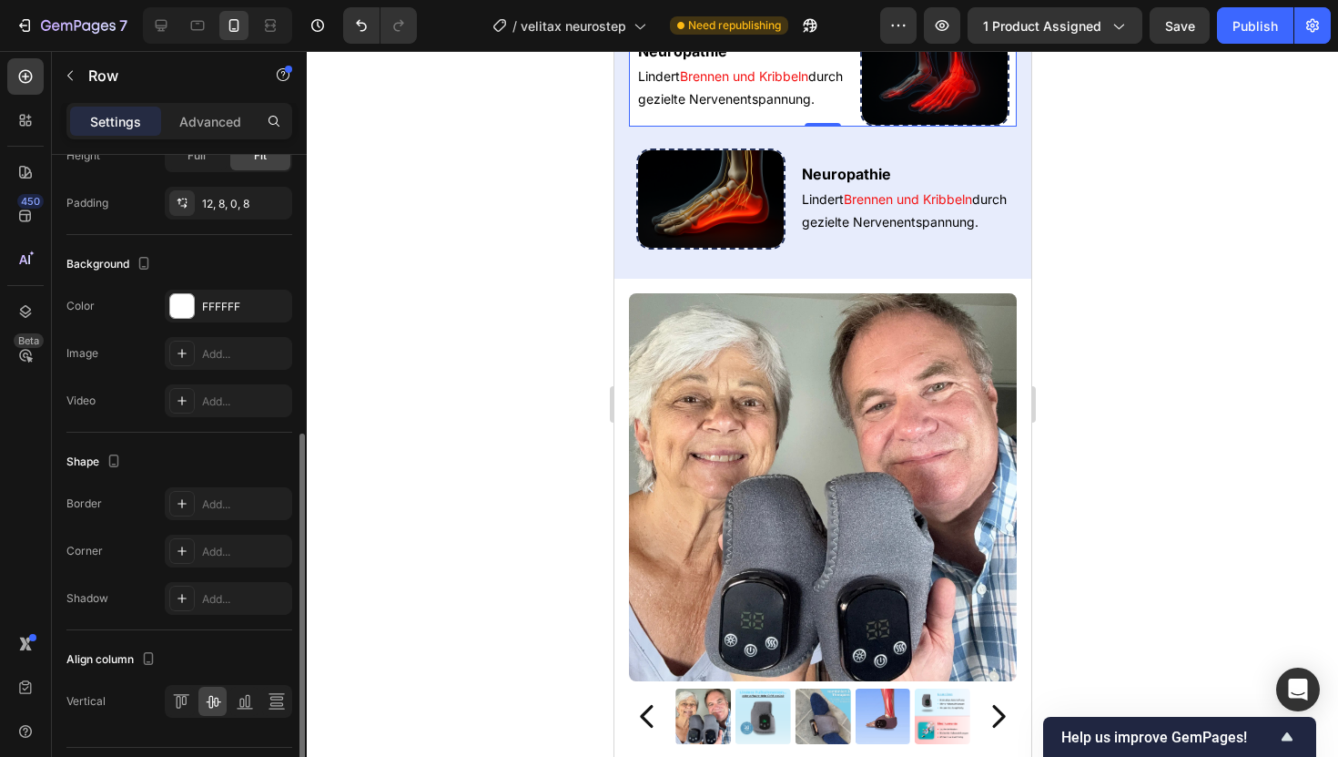
scroll to position [570, 0]
click at [216, 499] on div "Add..." at bounding box center [245, 503] width 86 height 16
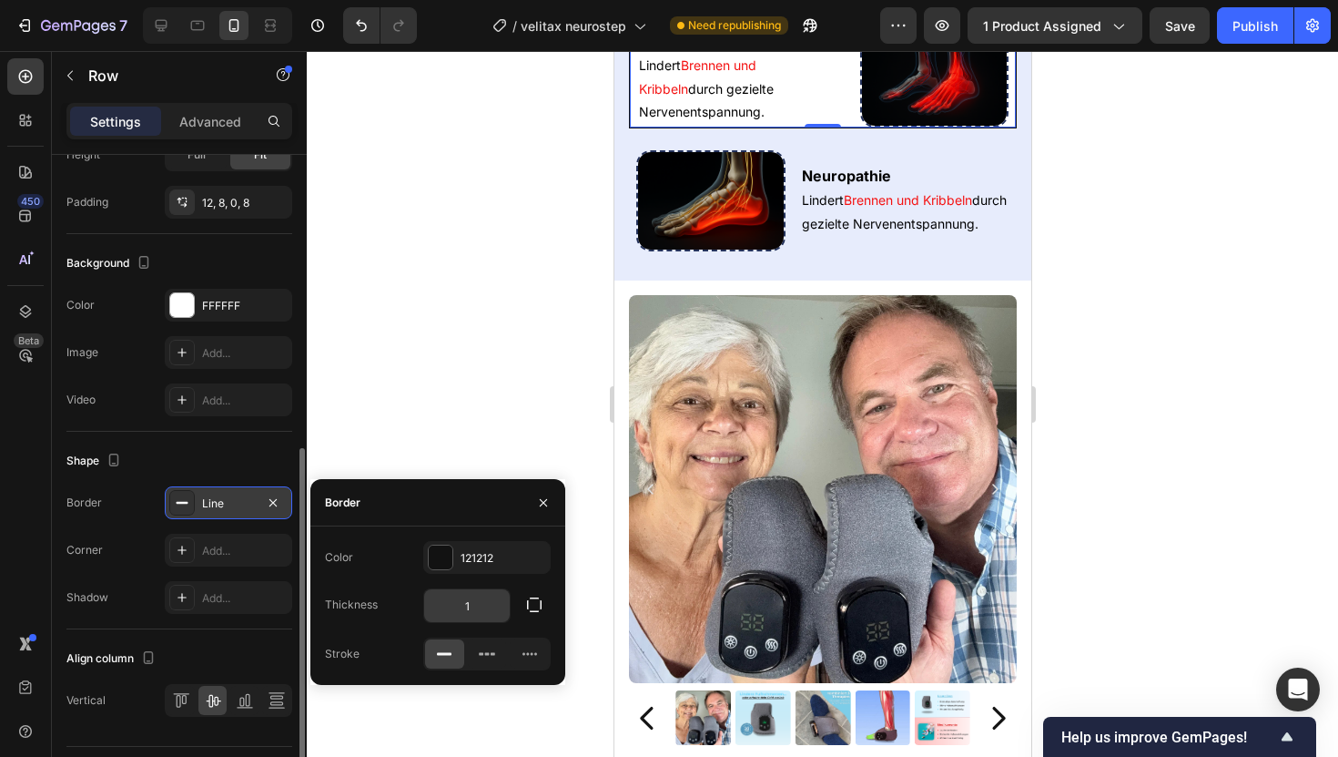
click at [473, 605] on input "1" at bounding box center [467, 605] width 86 height 33
click at [535, 606] on icon "button" at bounding box center [534, 604] width 18 height 18
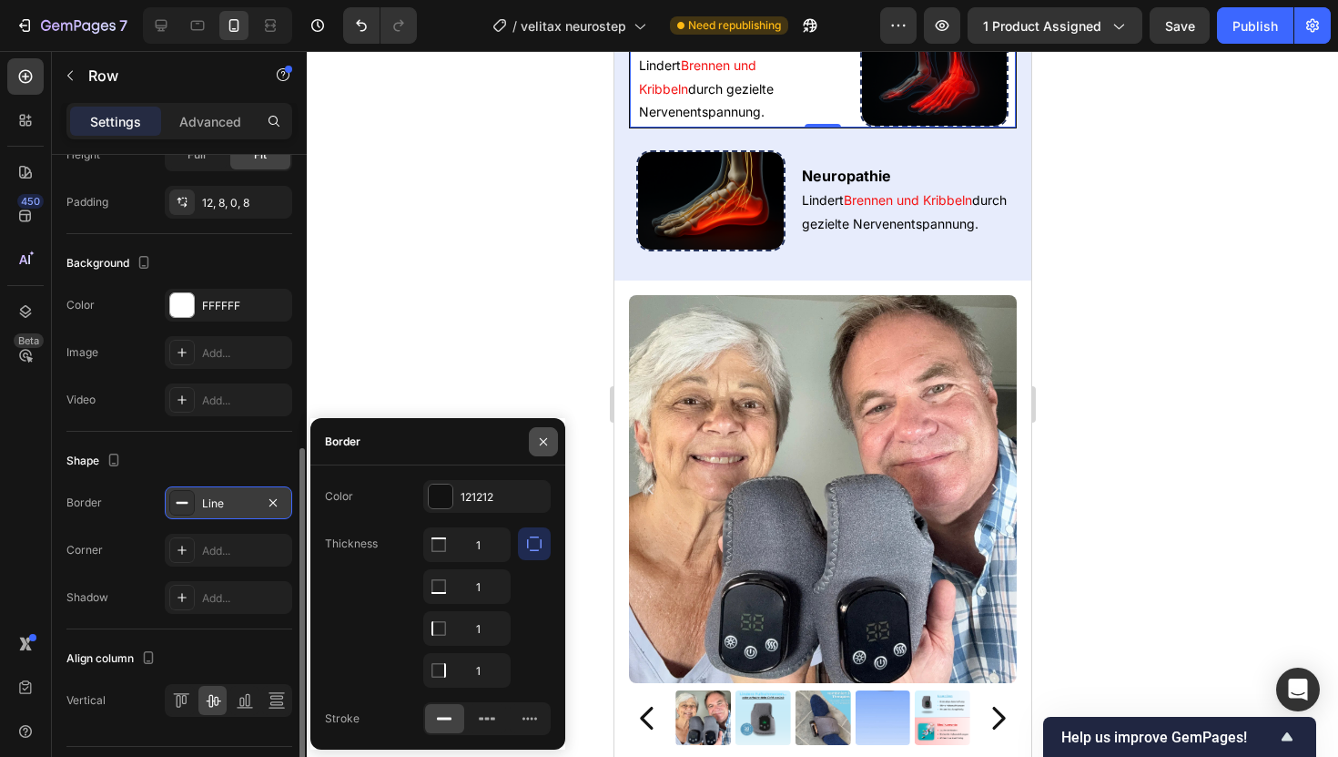
click at [544, 434] on icon "button" at bounding box center [543, 441] width 15 height 15
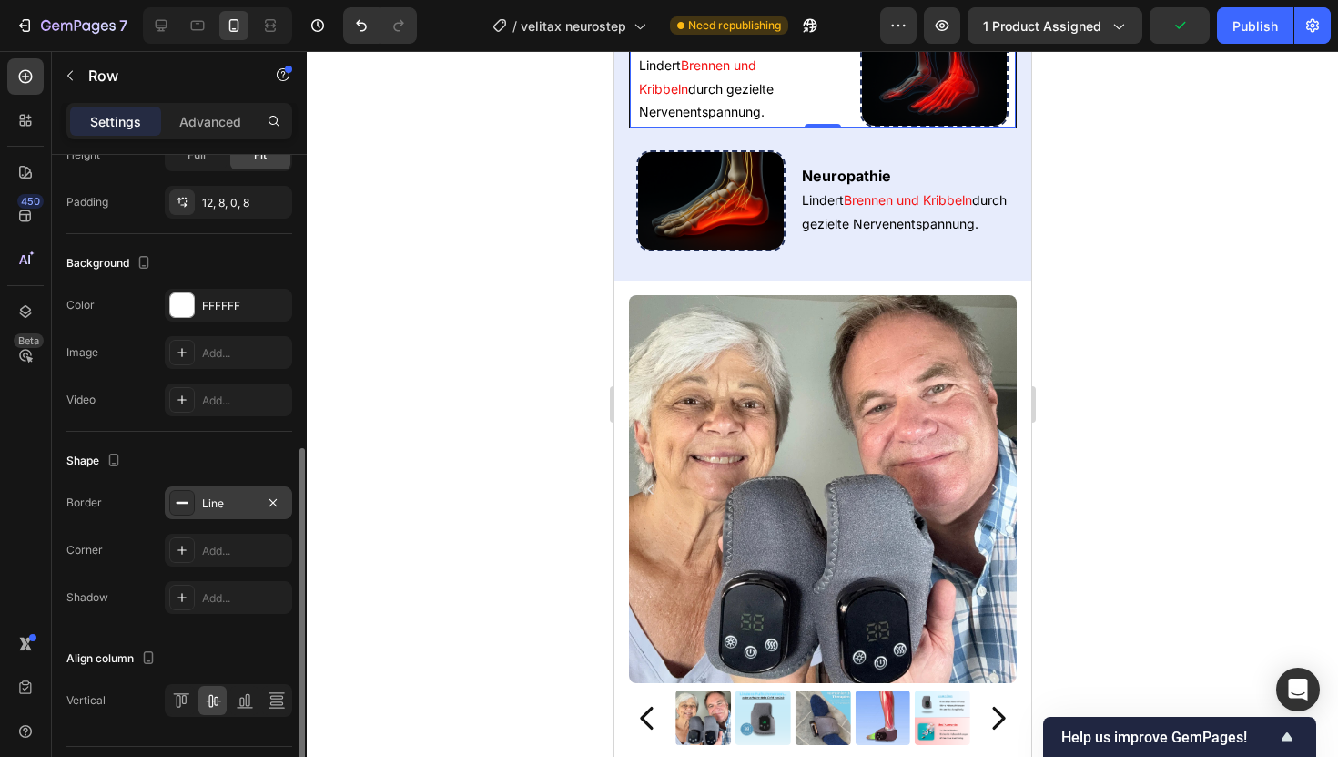
click at [203, 505] on div "Line" at bounding box center [228, 503] width 53 height 16
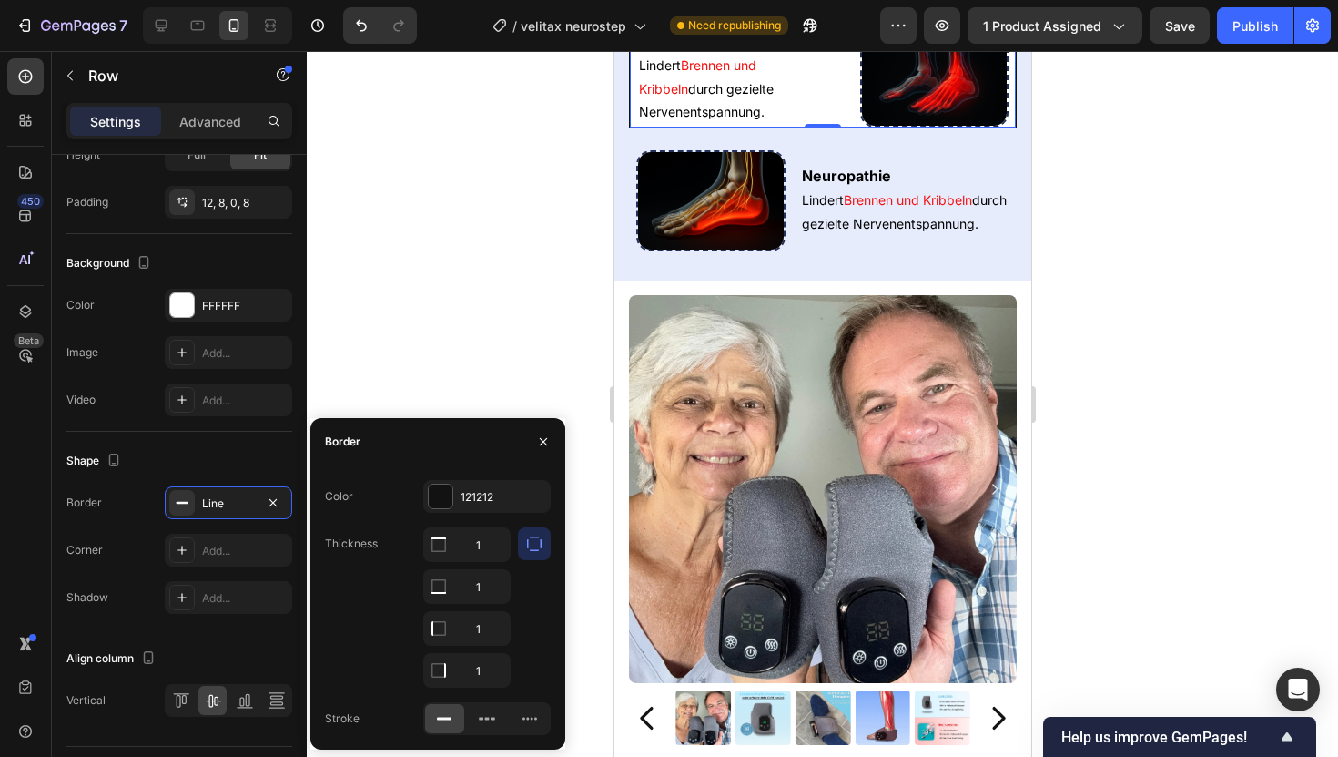
click at [524, 528] on button "button" at bounding box center [534, 543] width 33 height 33
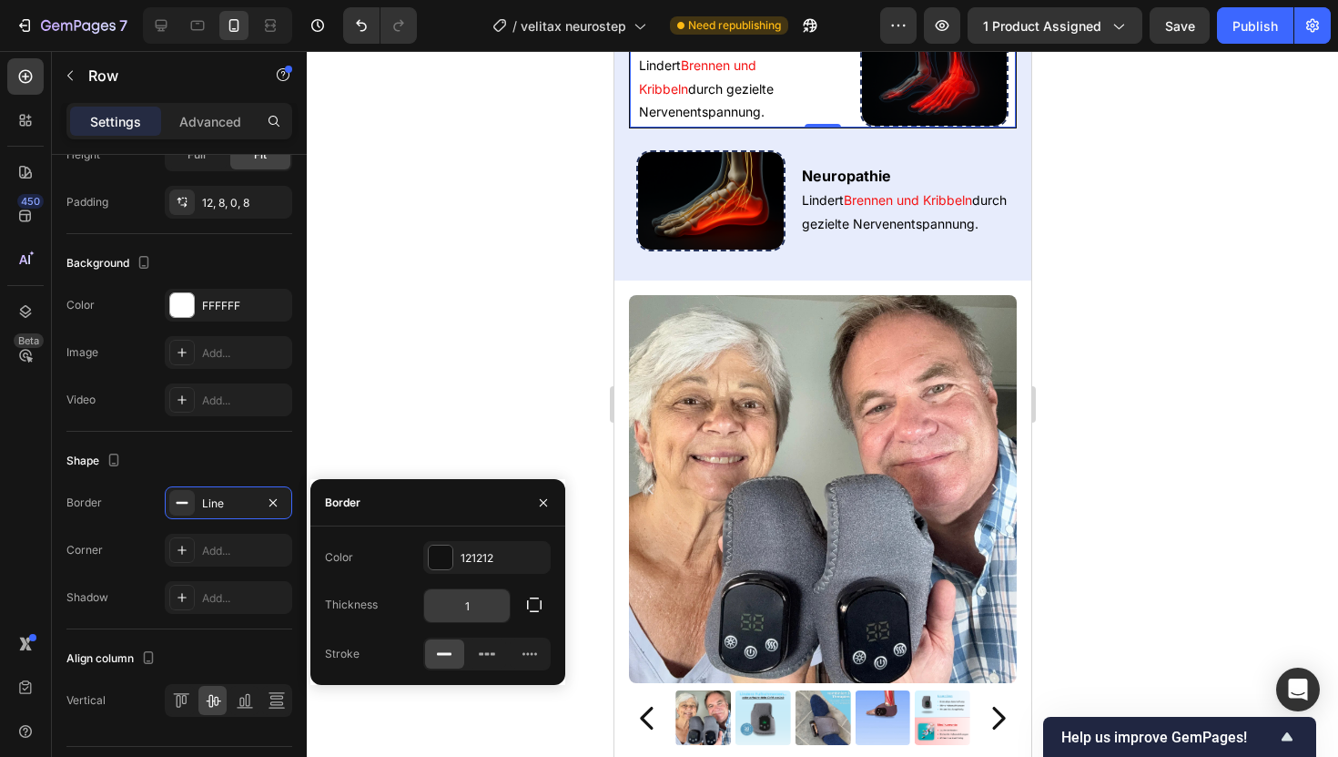
click at [478, 599] on input "1" at bounding box center [467, 605] width 86 height 33
type input "12"
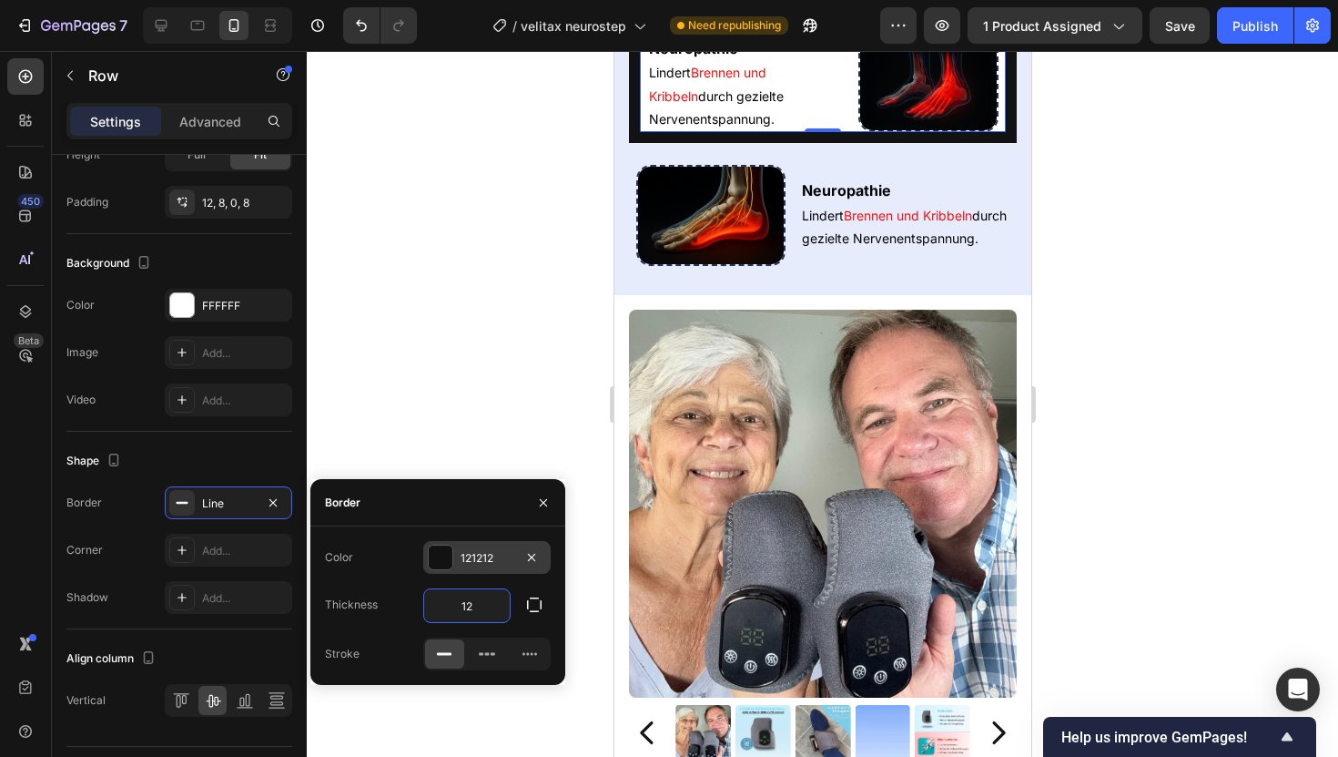
click at [480, 571] on div "121212" at bounding box center [486, 557] width 127 height 33
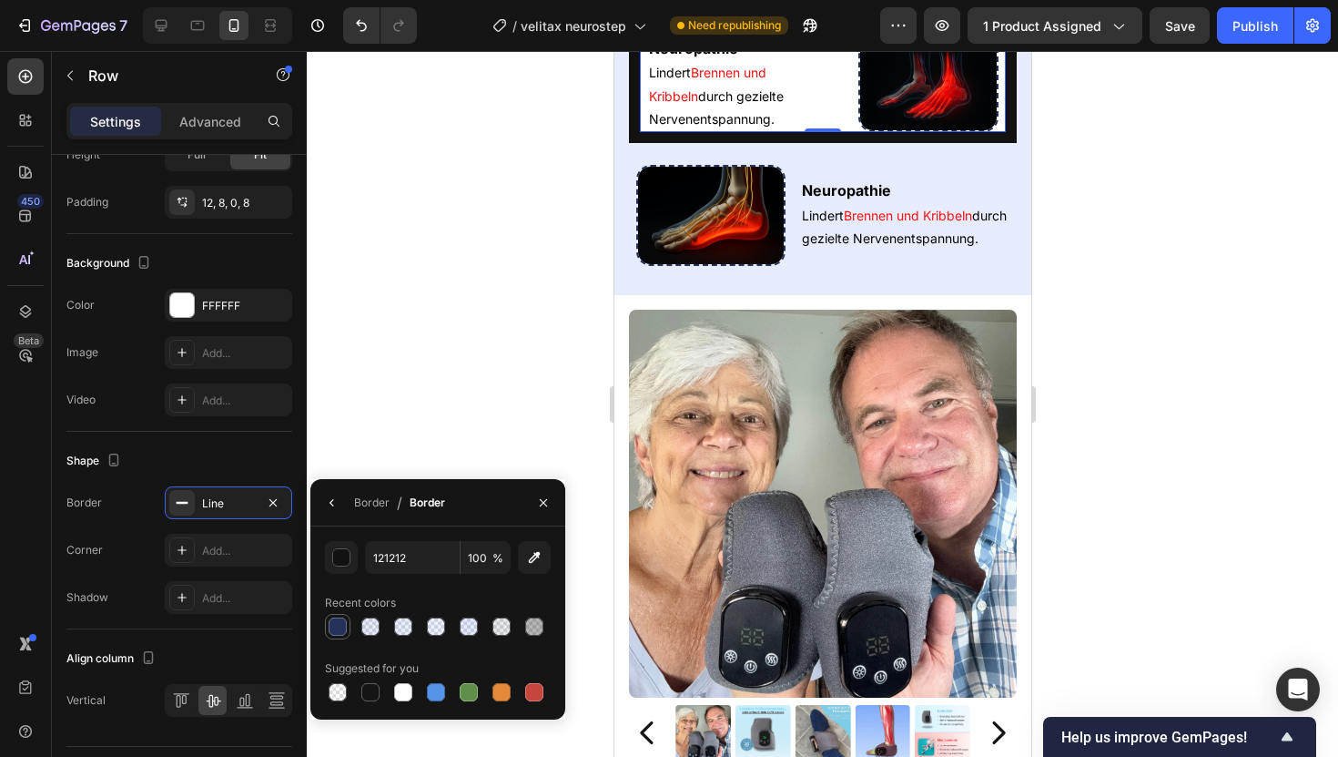
click at [340, 621] on div at bounding box center [338, 626] width 18 height 18
type input "24325B"
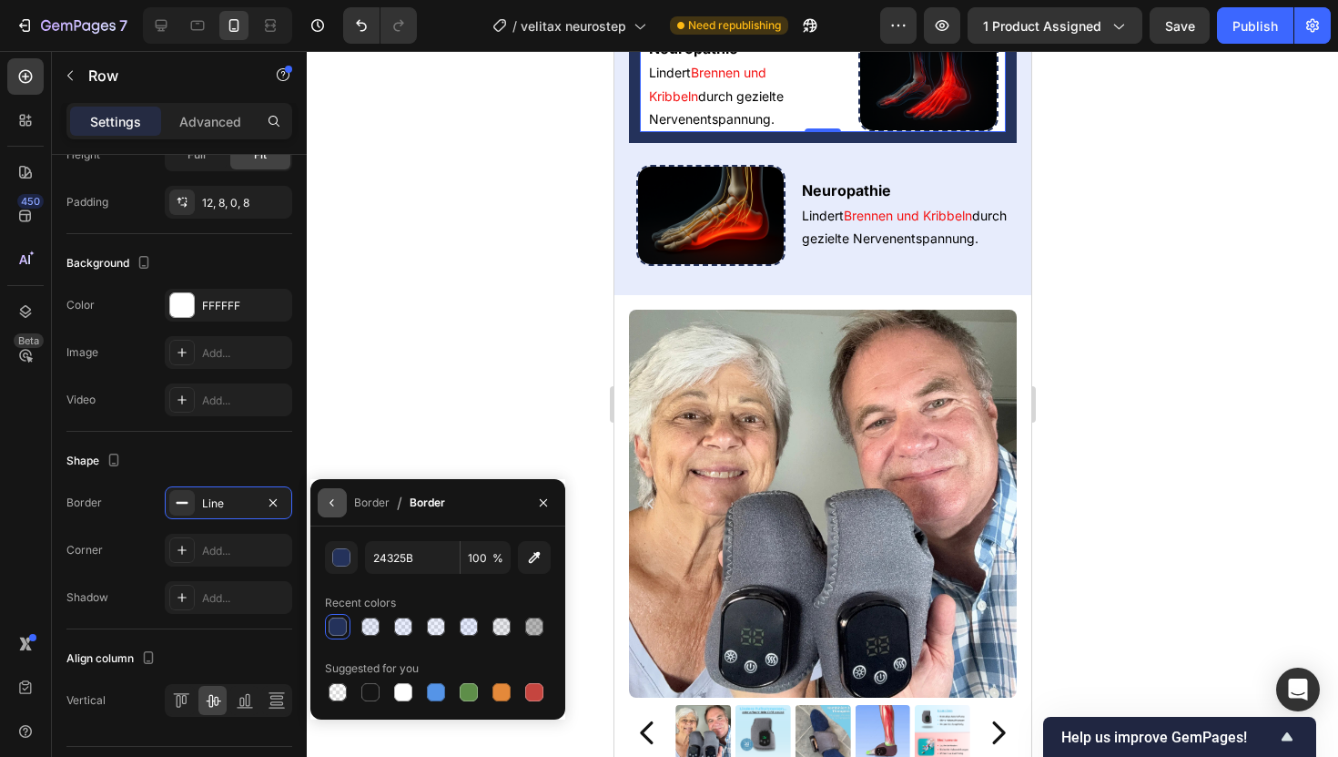
click at [331, 501] on icon "button" at bounding box center [332, 502] width 15 height 15
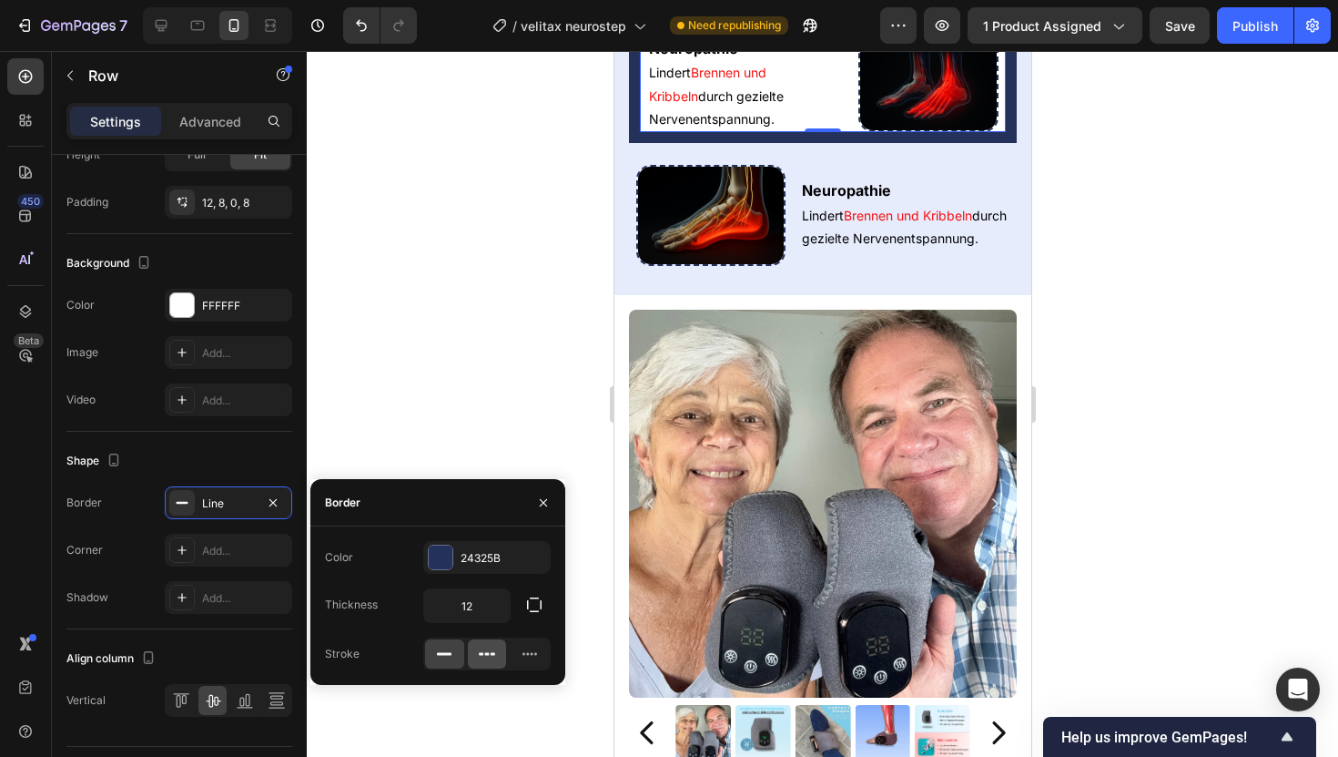
click at [491, 662] on icon at bounding box center [487, 654] width 18 height 18
click at [448, 352] on div at bounding box center [823, 404] width 1032 height 706
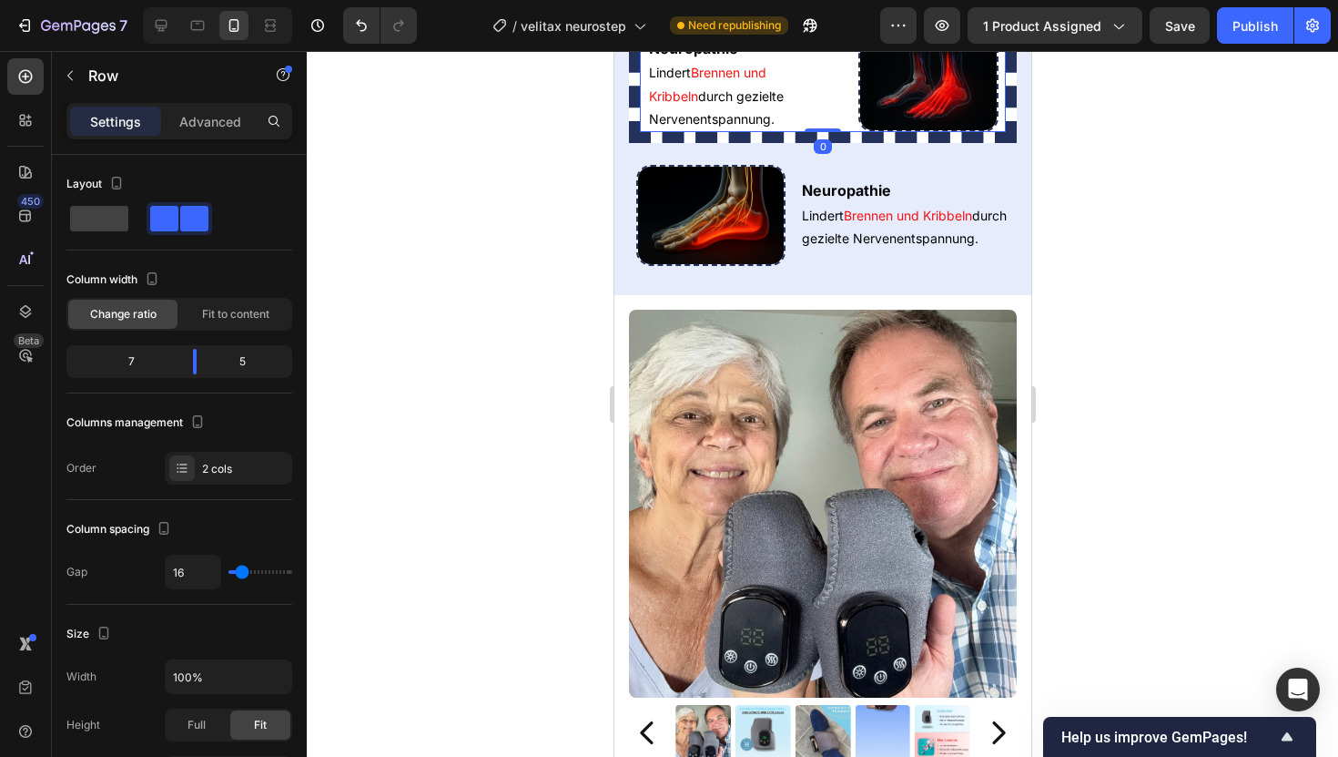
click at [636, 143] on div "Neuropathie Heading Lindert Brennen und Kribbeln durch gezielte Nervenentspannu…" at bounding box center [822, 78] width 388 height 127
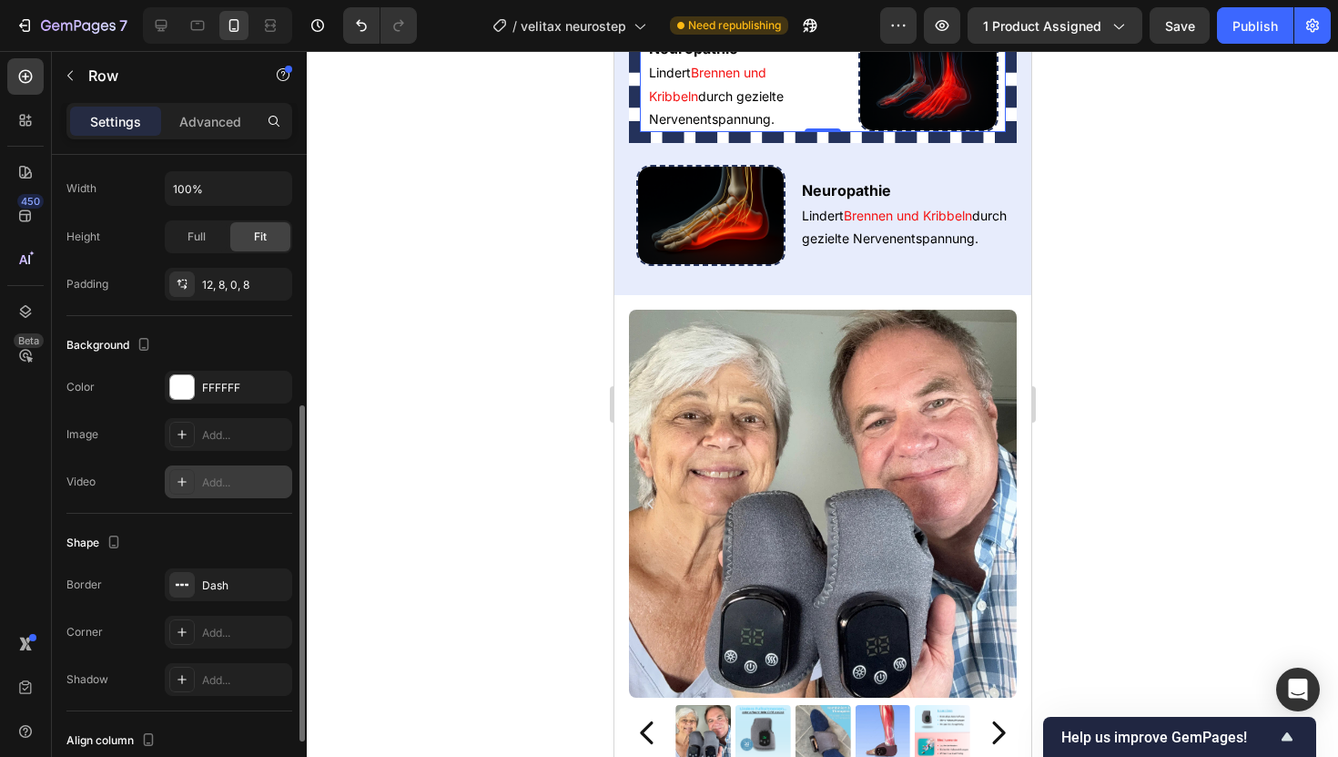
scroll to position [489, 0]
click at [236, 576] on div "Dash" at bounding box center [228, 584] width 53 height 16
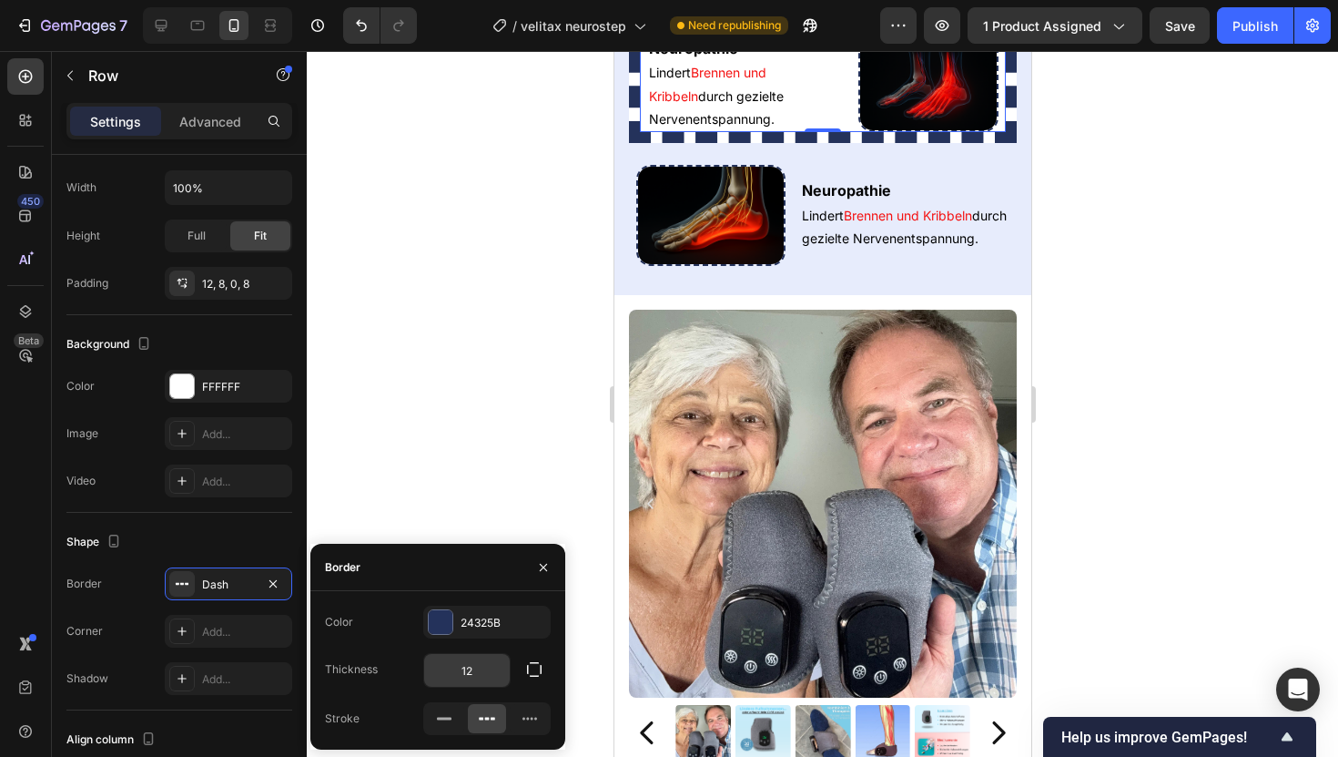
click at [463, 653] on div "12" at bounding box center [466, 670] width 87 height 35
click at [464, 671] on input "12" at bounding box center [467, 670] width 86 height 33
type input "2"
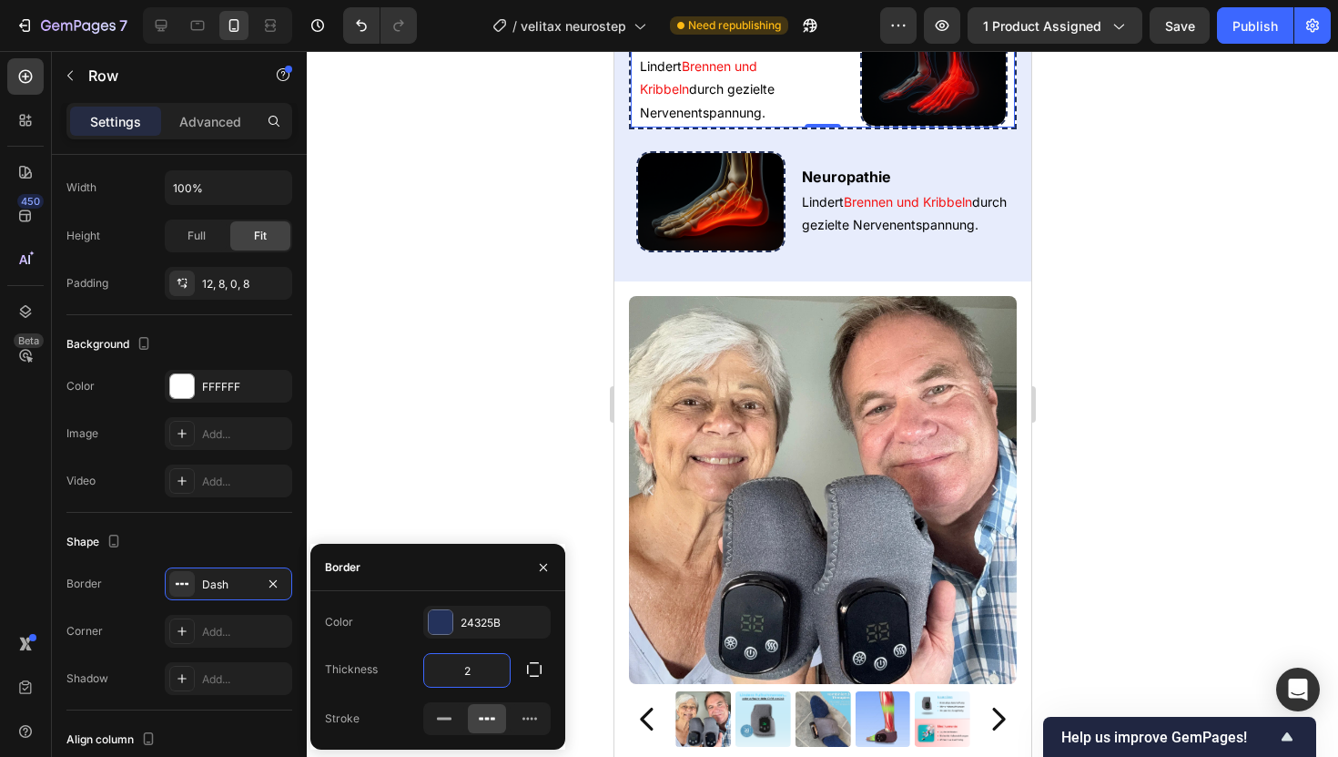
click at [593, 453] on div at bounding box center [823, 404] width 1032 height 706
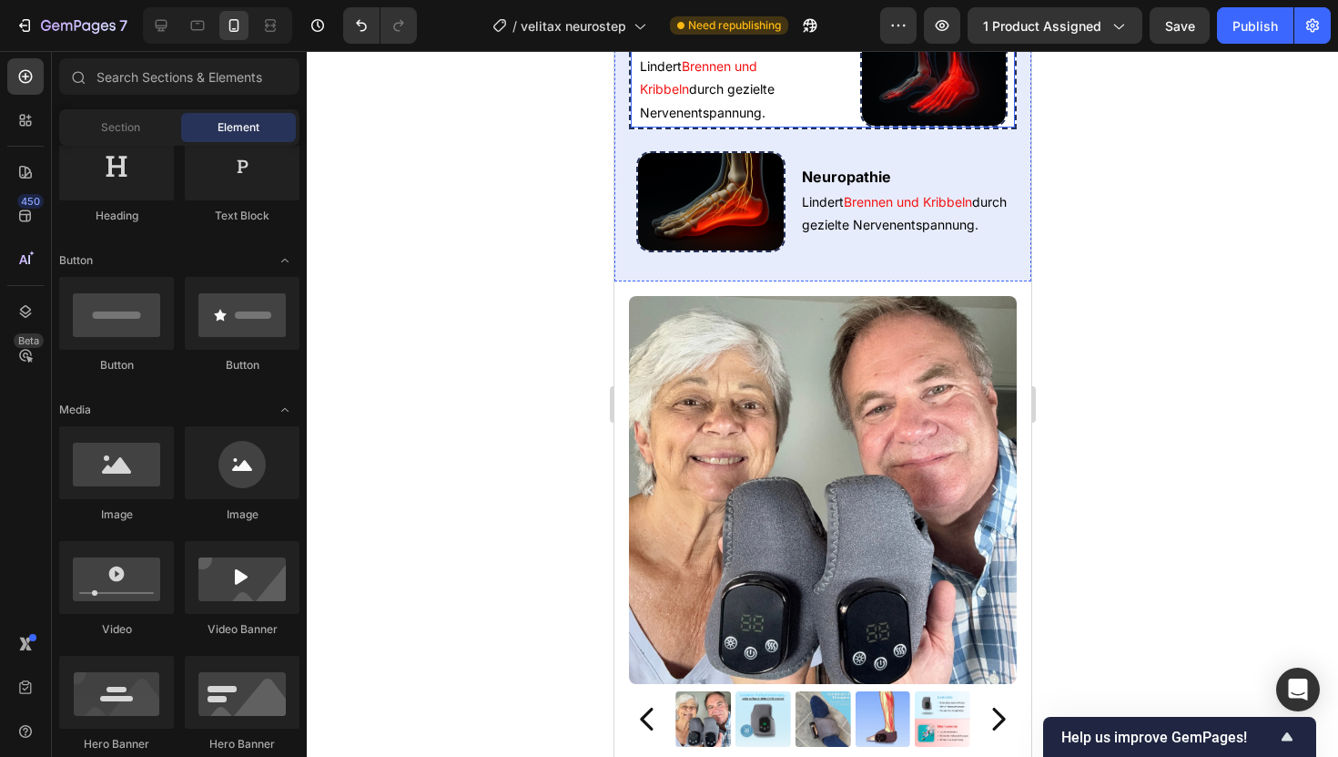
click at [876, 128] on img at bounding box center [933, 78] width 148 height 100
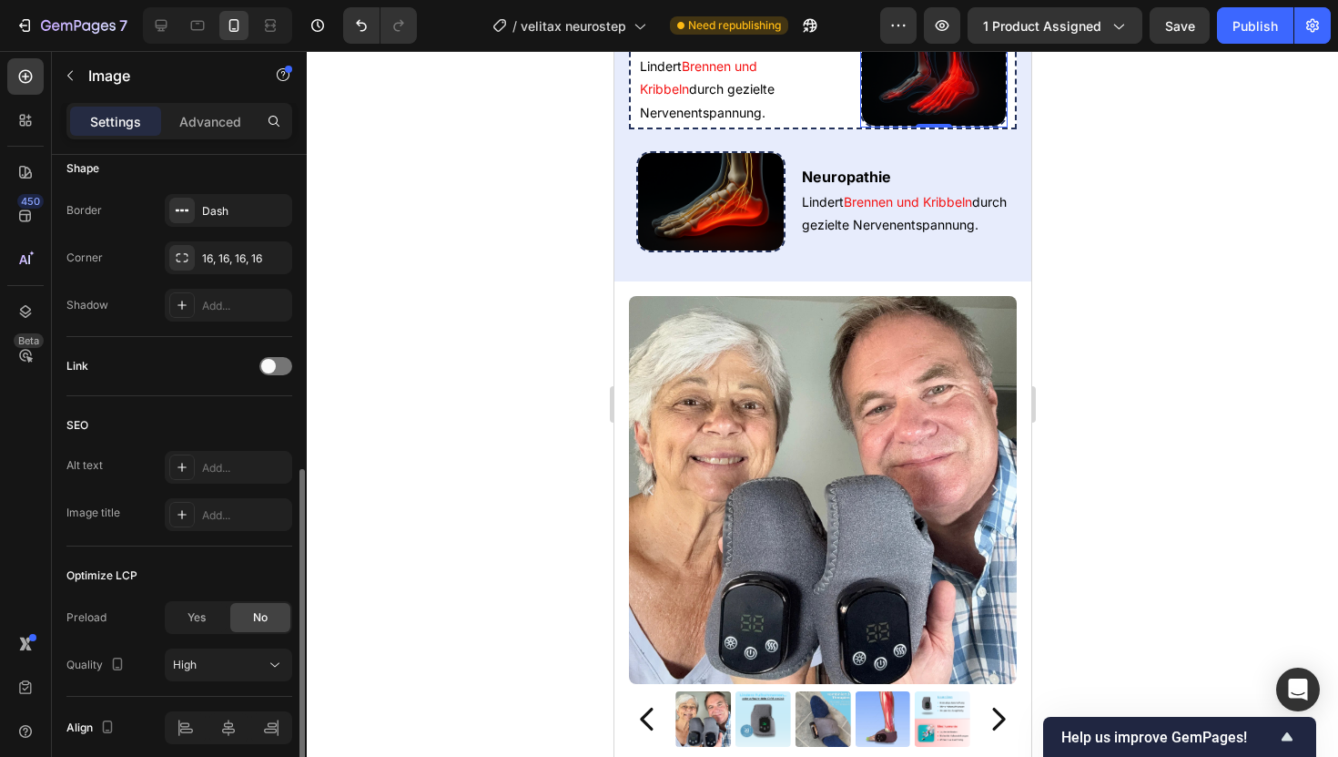
scroll to position [633, 0]
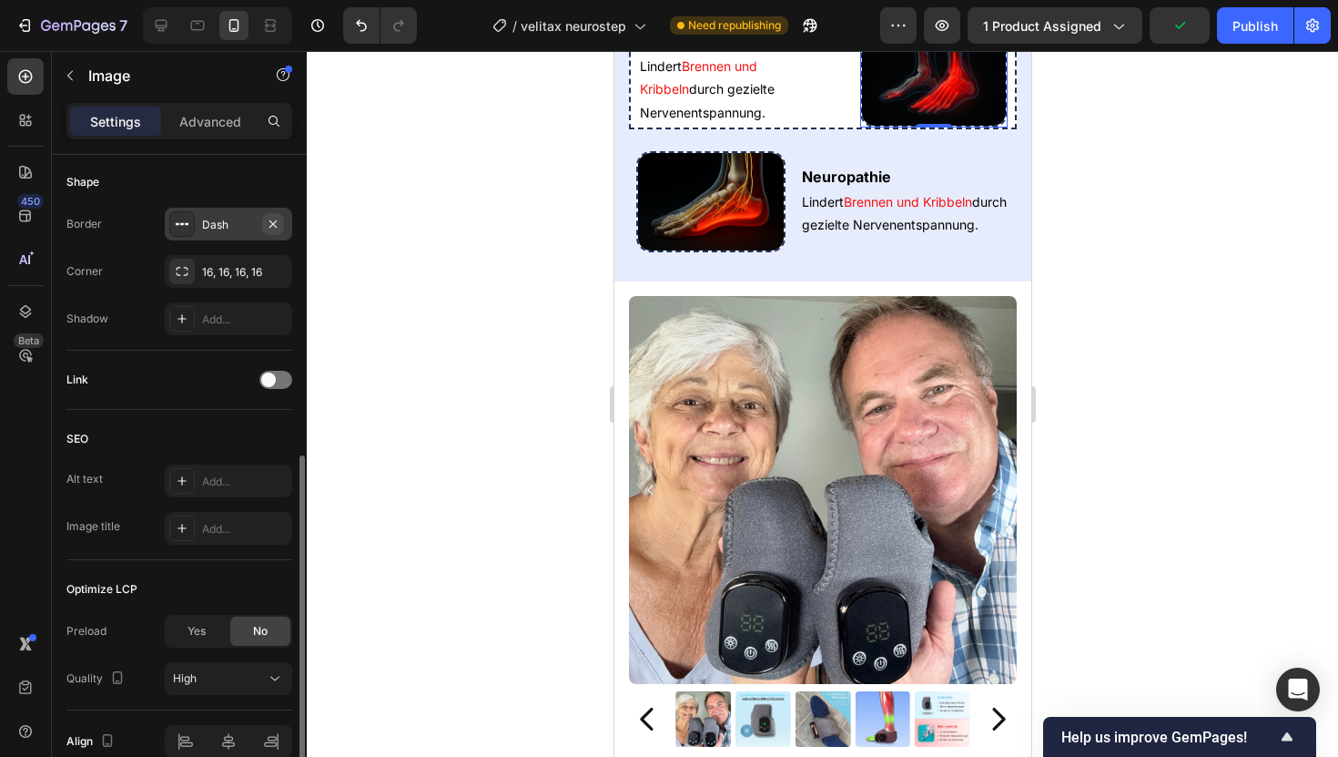
click at [277, 228] on icon "button" at bounding box center [273, 224] width 15 height 15
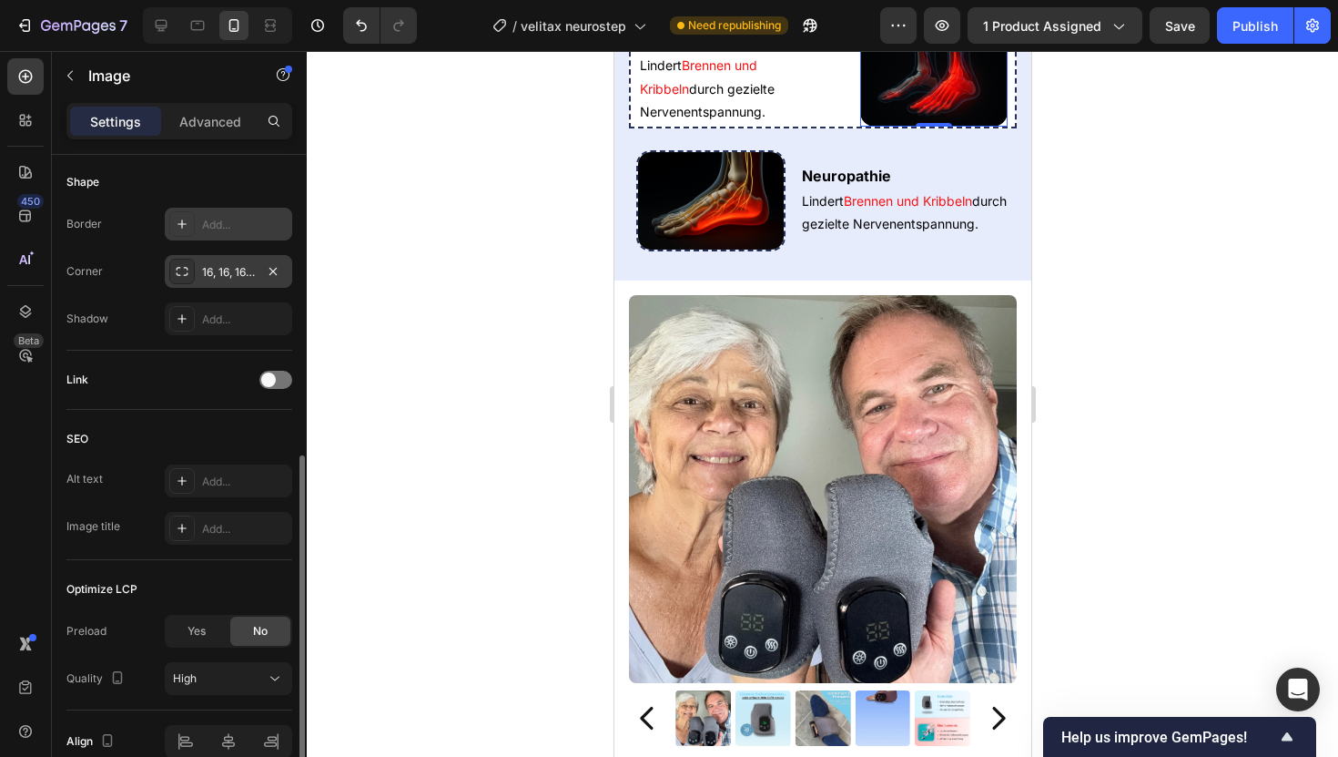
click at [267, 259] on div "16, 16, 16, 16" at bounding box center [228, 271] width 127 height 33
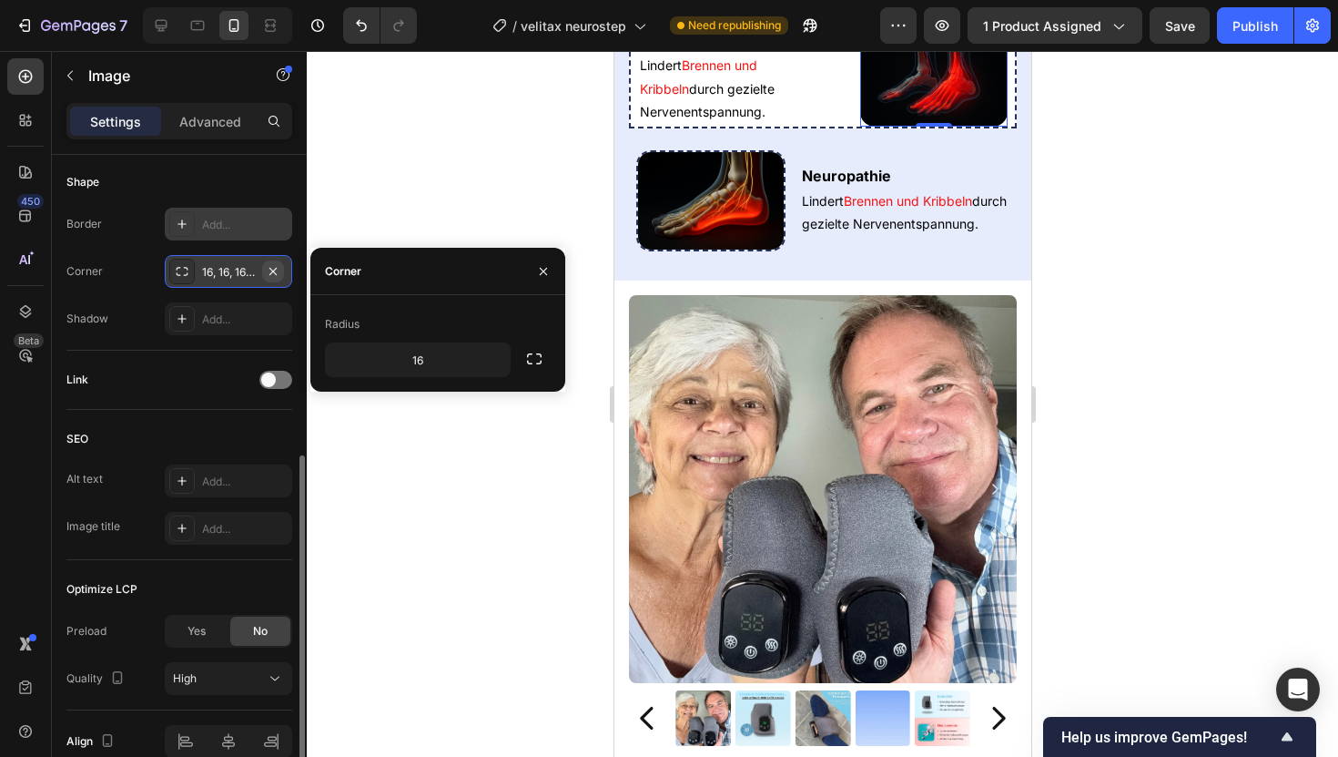
click at [269, 268] on icon "button" at bounding box center [273, 271] width 15 height 15
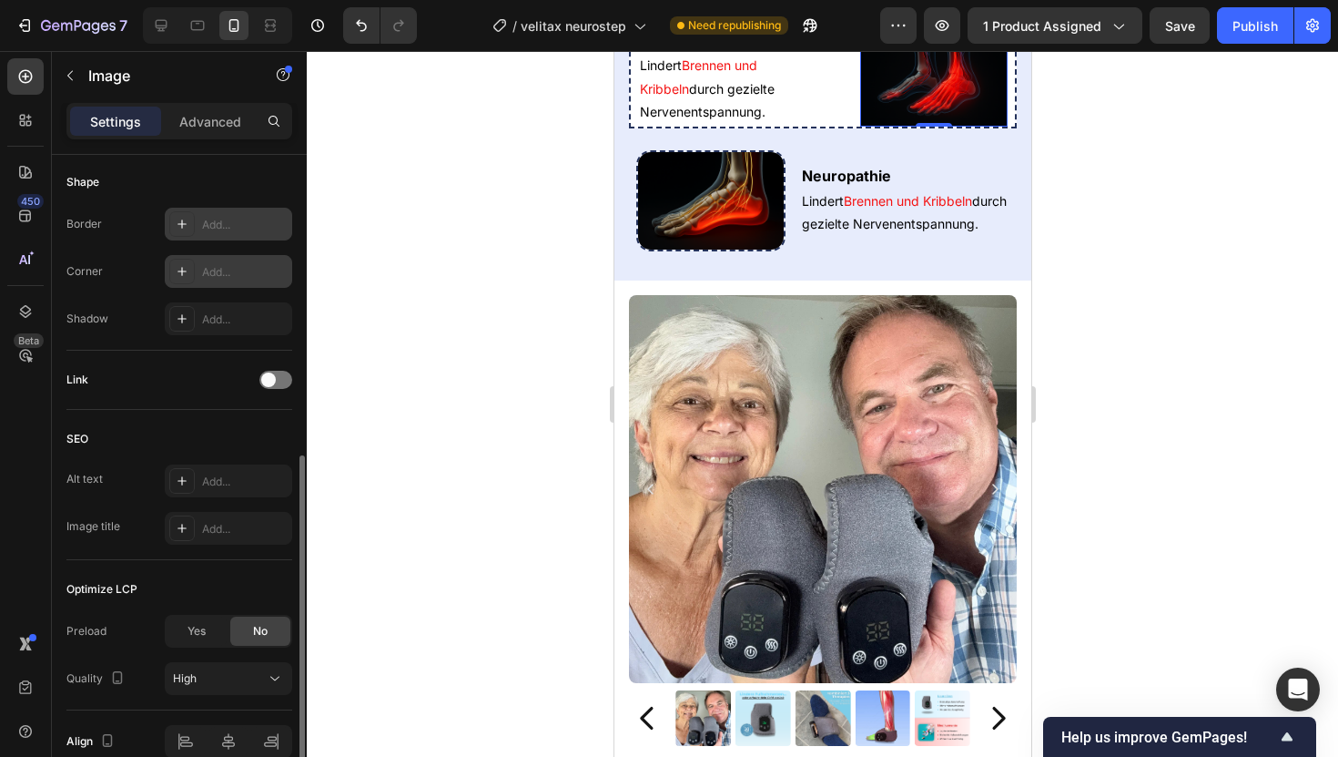
click at [423, 198] on div at bounding box center [823, 404] width 1032 height 706
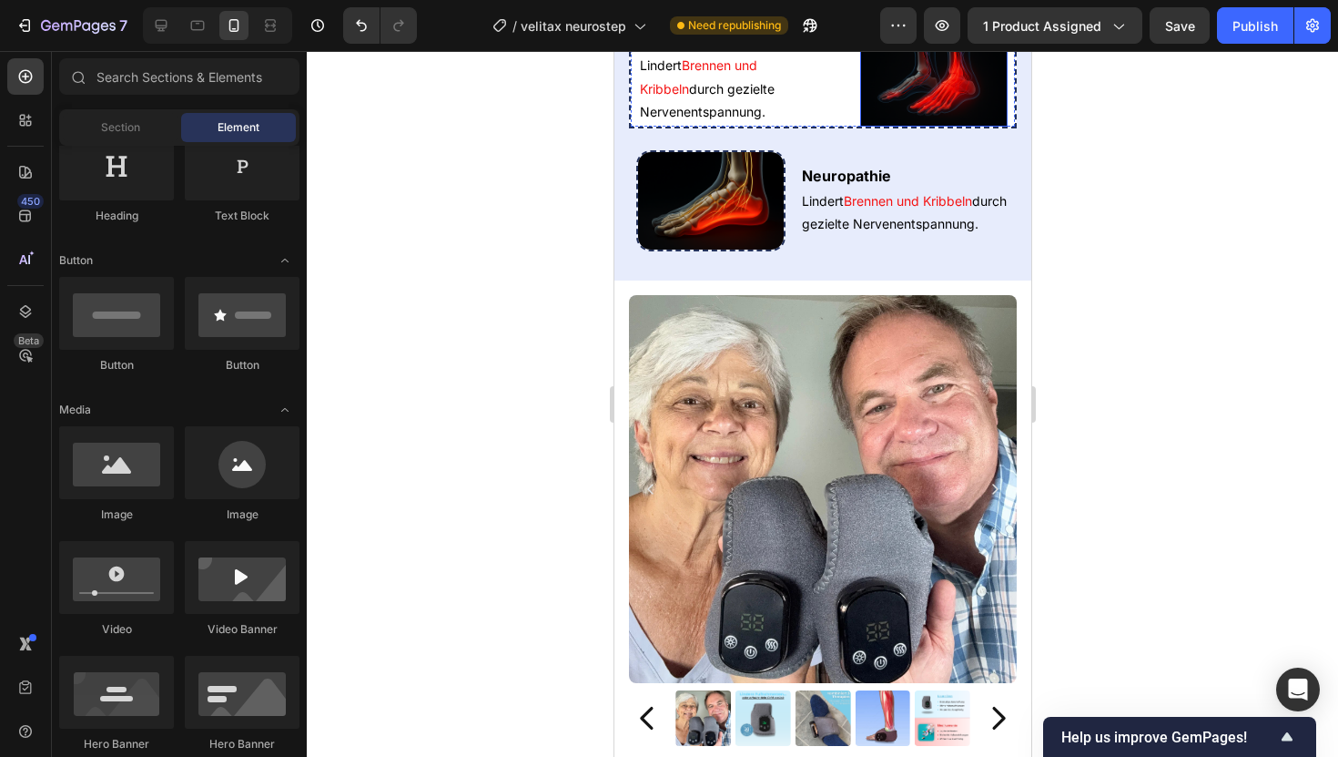
click at [871, 127] on img at bounding box center [933, 77] width 148 height 98
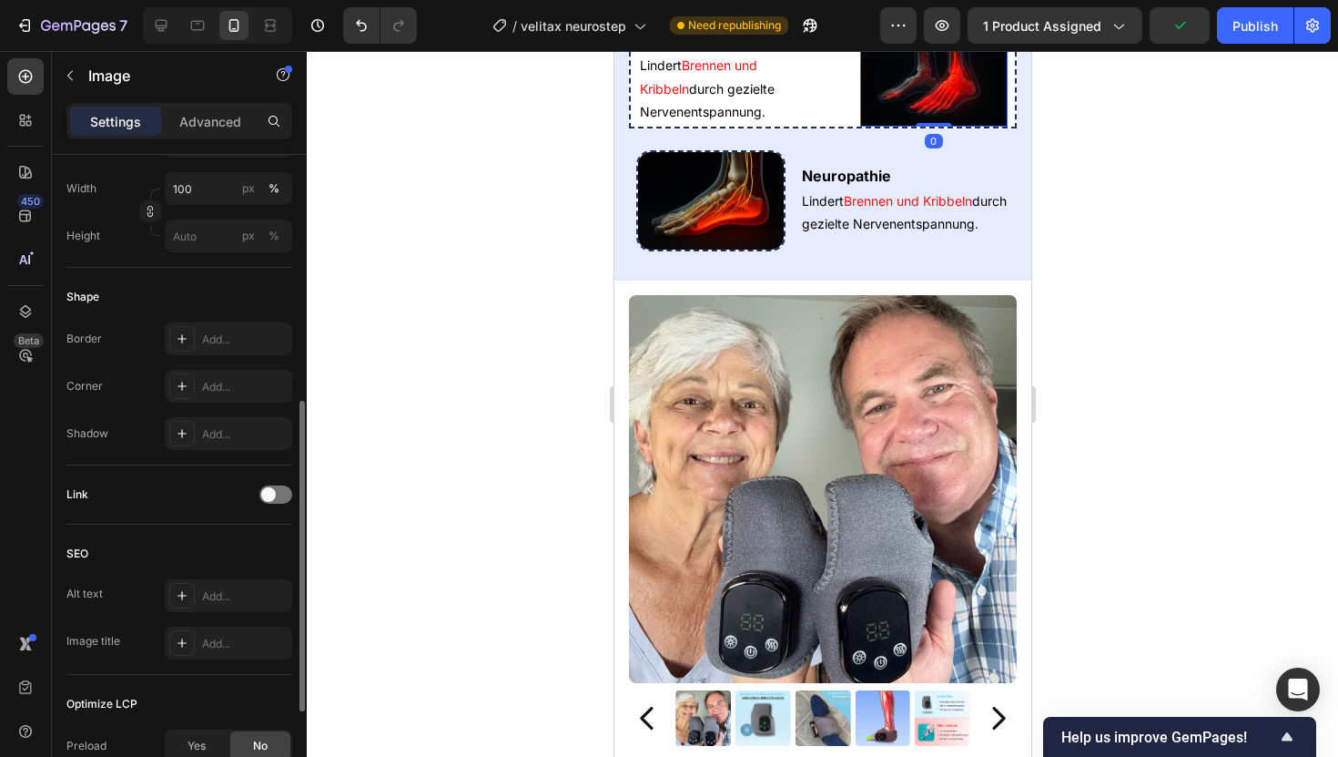
scroll to position [520, 0]
click at [220, 391] on div "Add..." at bounding box center [245, 385] width 86 height 16
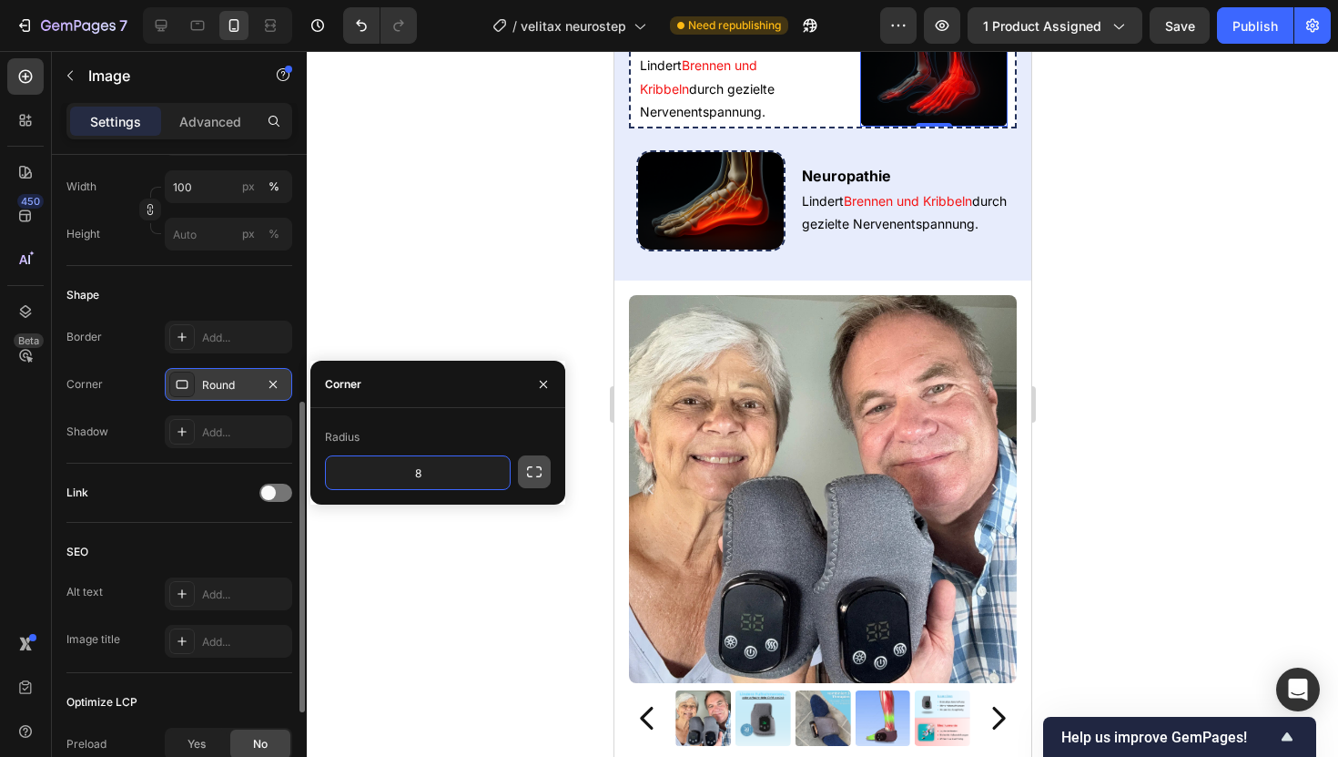
click at [528, 464] on icon "button" at bounding box center [534, 472] width 18 height 18
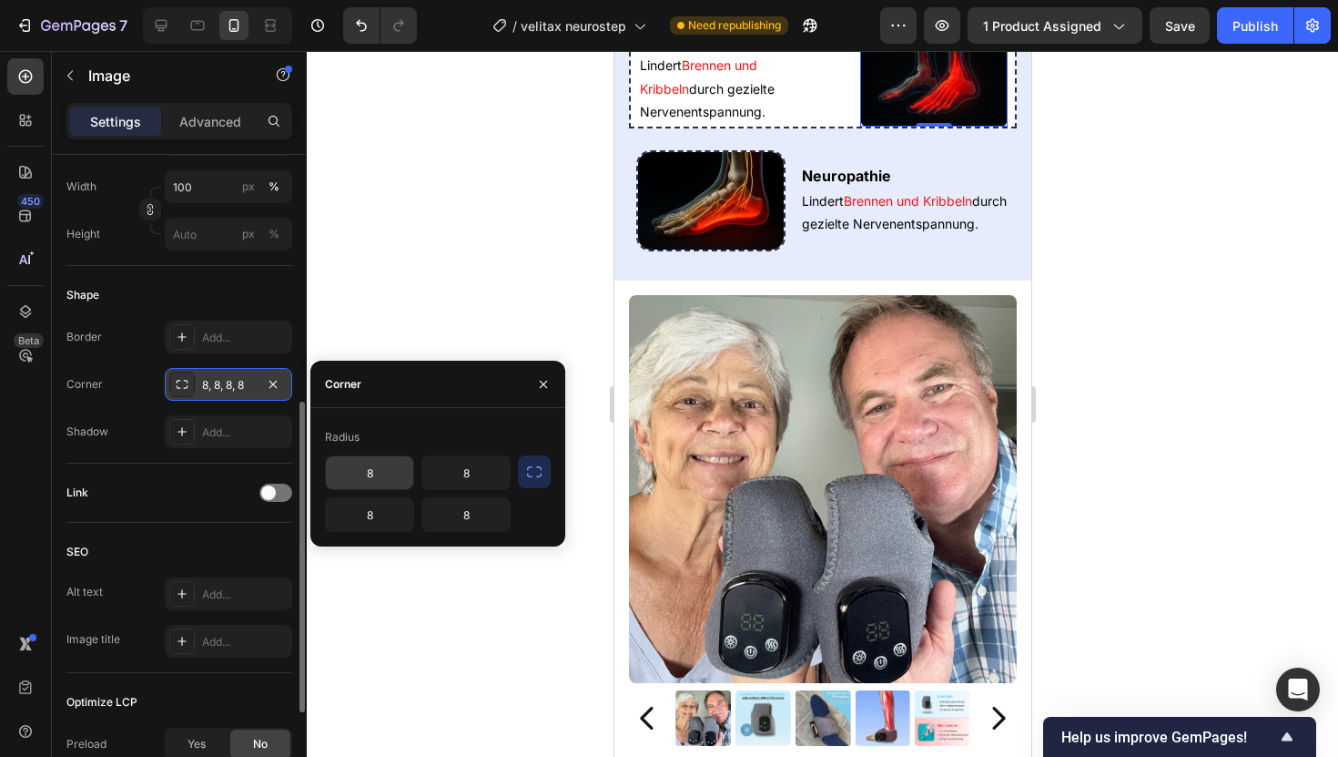
click at [368, 477] on input "8" at bounding box center [369, 472] width 87 height 33
click at [363, 481] on input "o008" at bounding box center [369, 472] width 87 height 33
type input "0"
click at [366, 519] on input "8" at bounding box center [369, 514] width 87 height 33
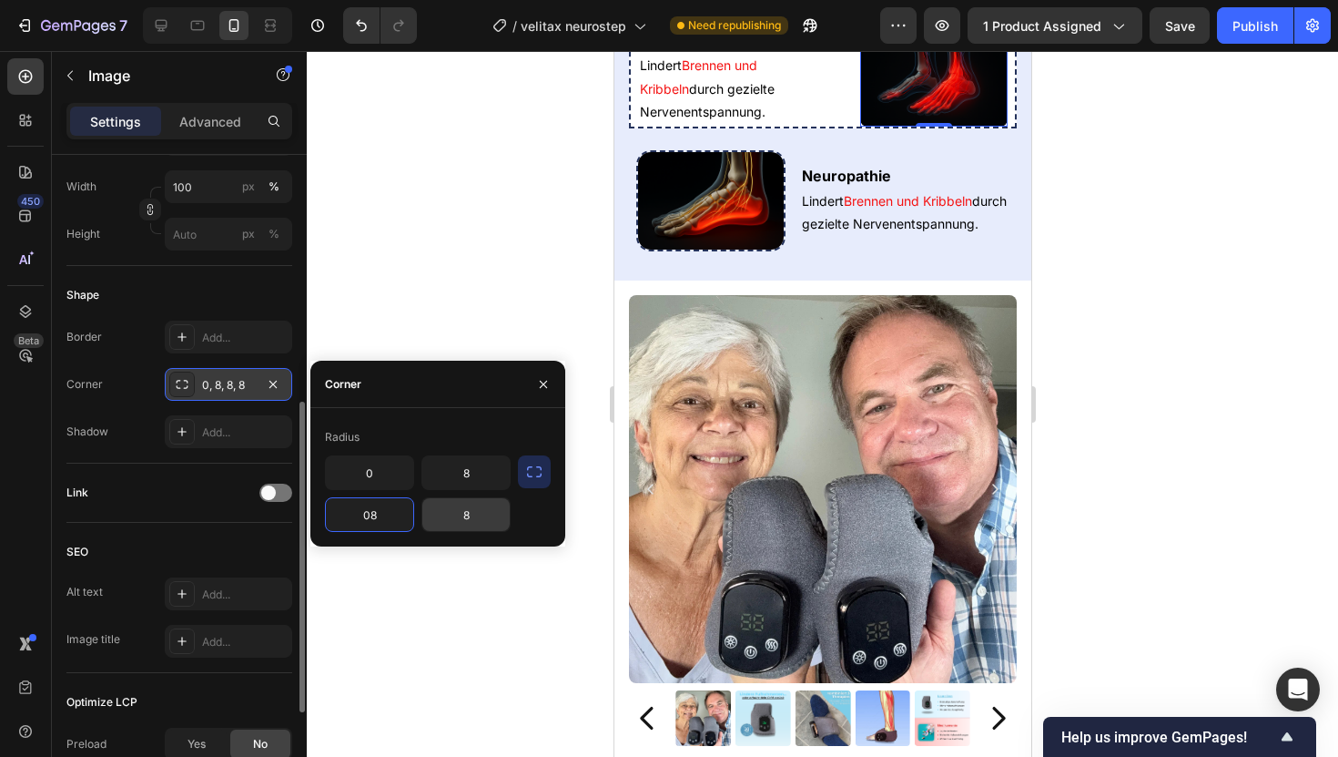
type input "8"
click at [466, 514] on input "8" at bounding box center [465, 514] width 87 height 33
type input "0"
click at [366, 520] on input "8" at bounding box center [369, 514] width 87 height 33
type input "ß"
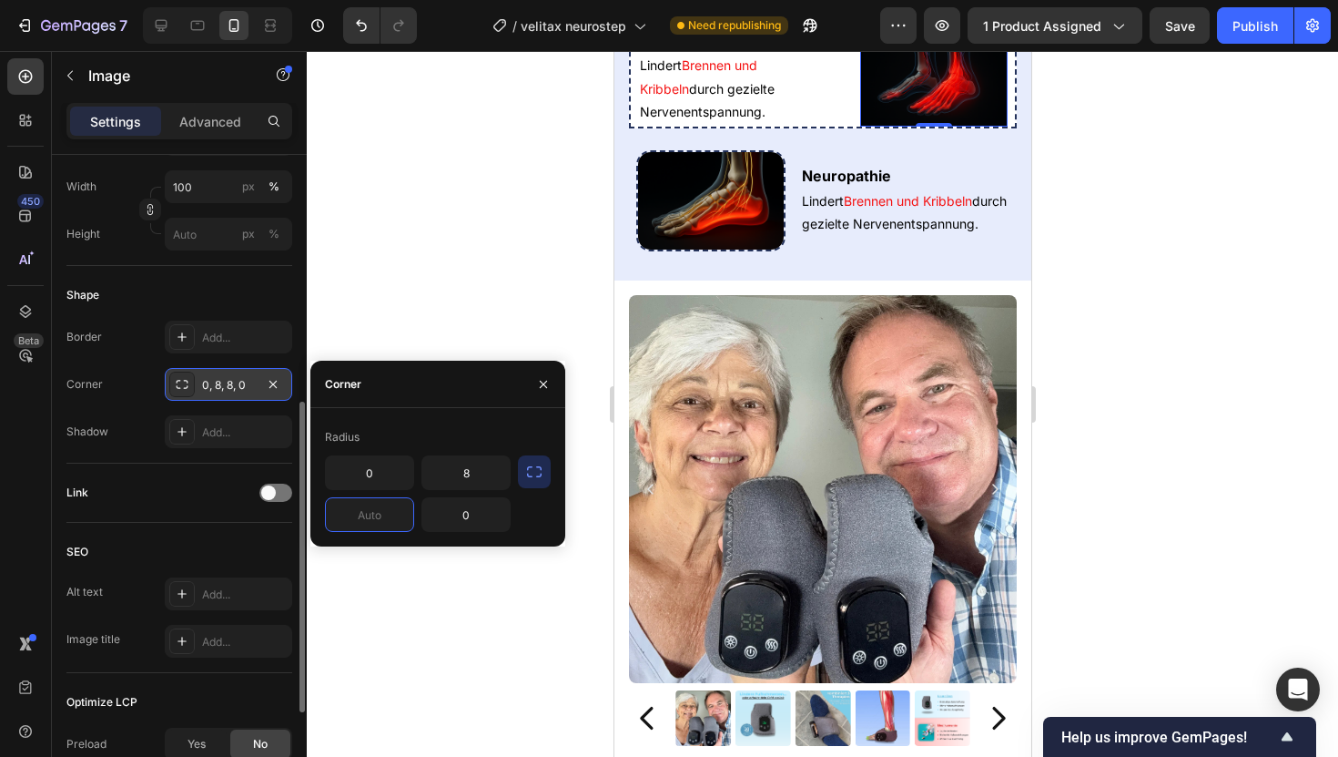
type input "0"
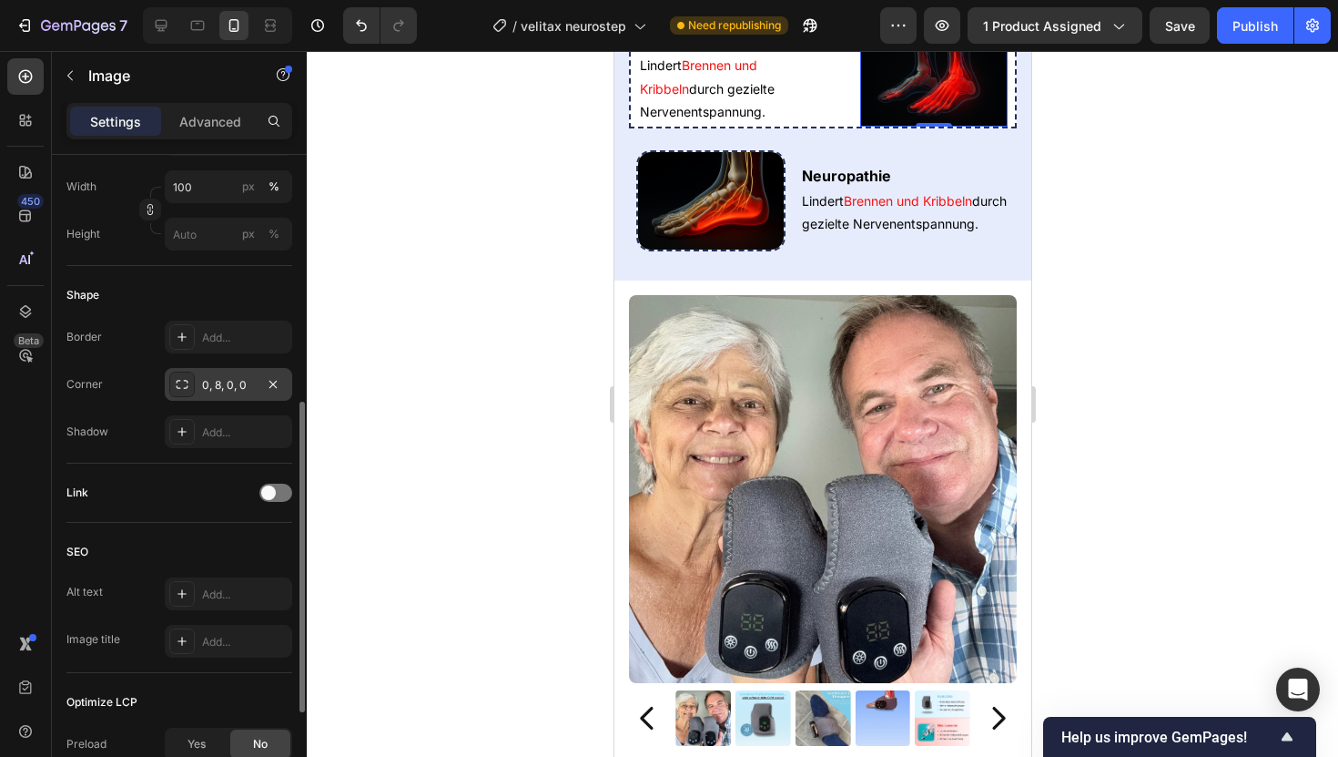
click at [1103, 147] on div at bounding box center [823, 404] width 1032 height 706
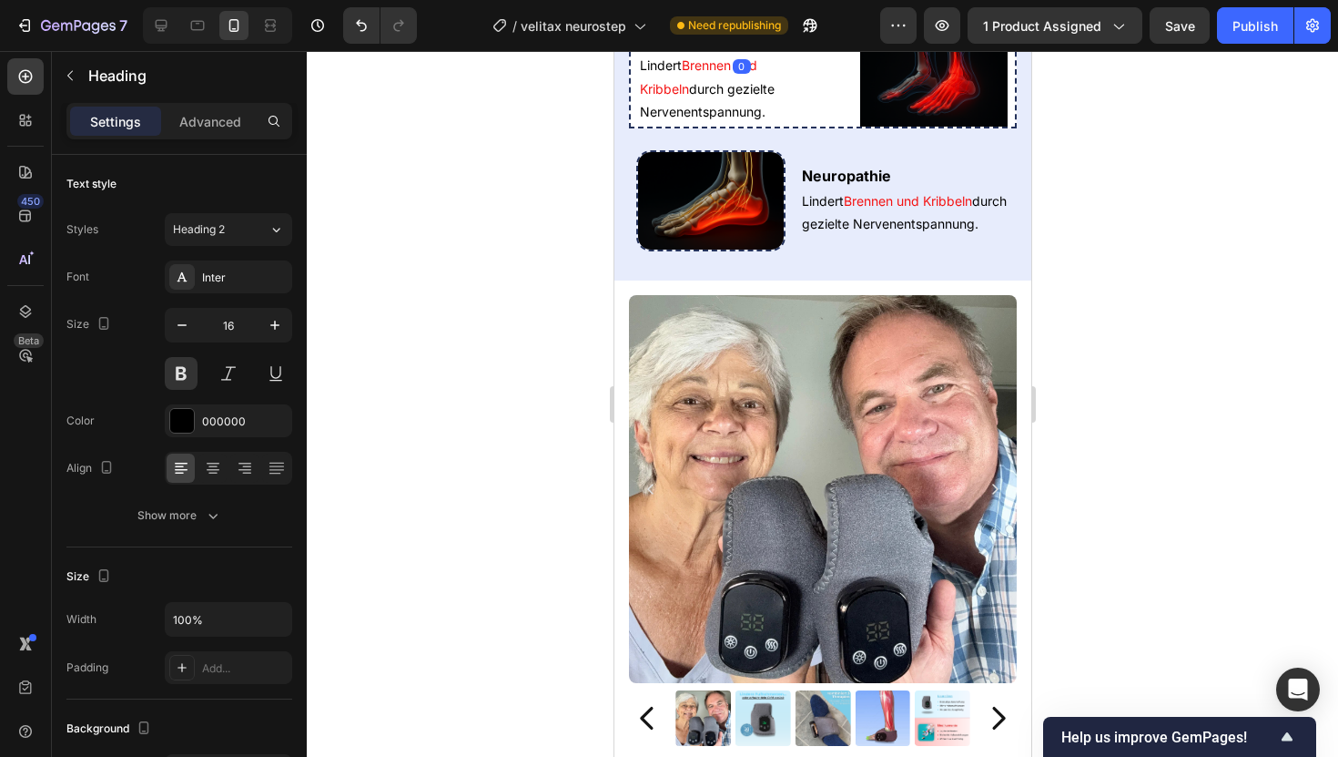
click at [819, 53] on h2 "Neuropathie" at bounding box center [741, 41] width 208 height 23
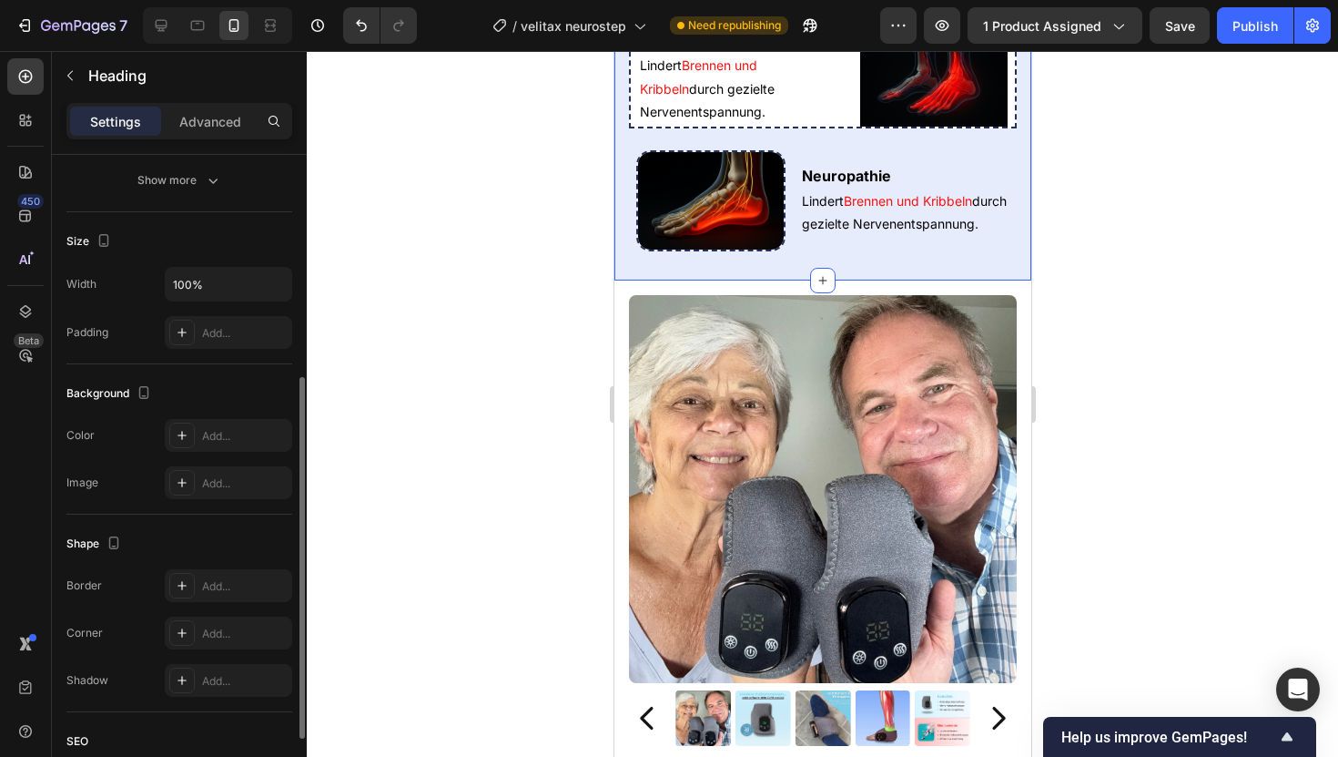
scroll to position [361, 0]
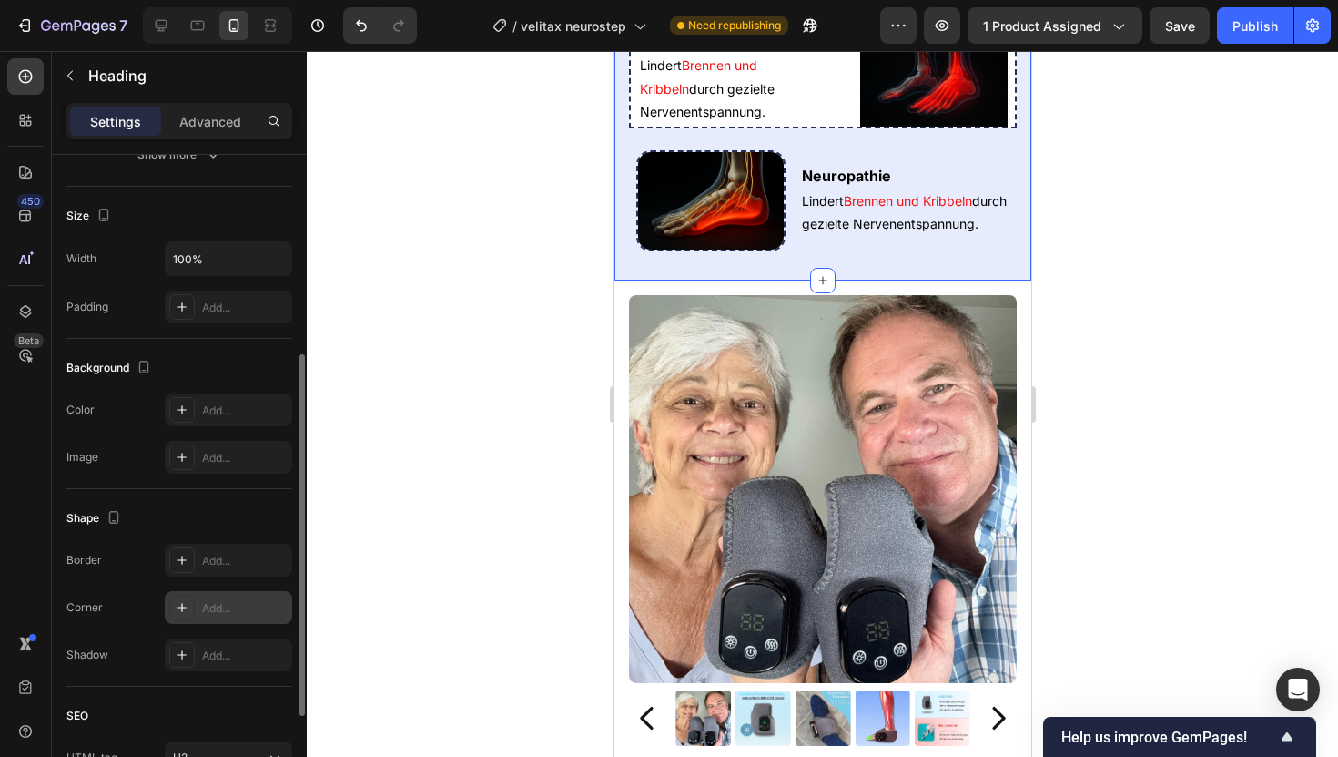
click at [206, 613] on div "Add..." at bounding box center [245, 608] width 86 height 16
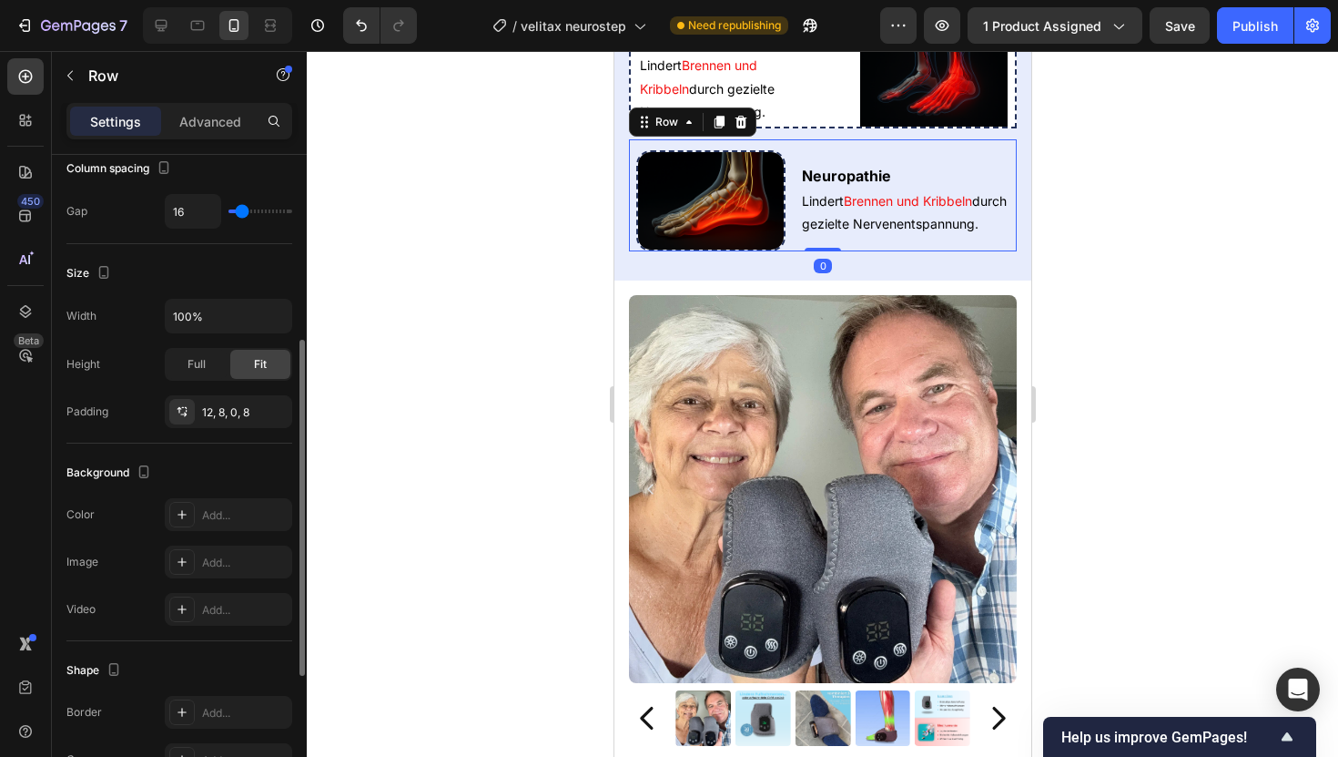
click at [787, 251] on div "Neuropathie Heading Lindert Brennen und Kribbeln durch gezielte Nervenentspannu…" at bounding box center [822, 195] width 388 height 112
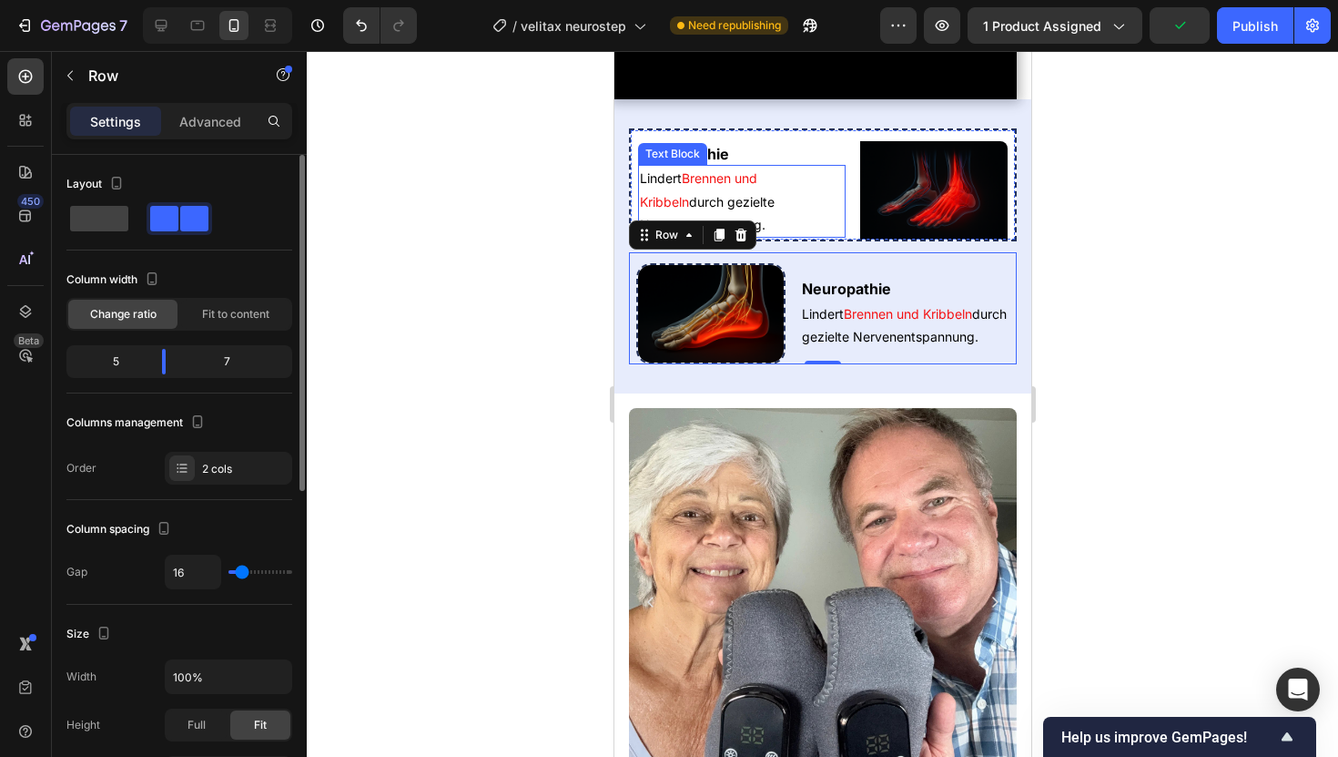
scroll to position [875, 0]
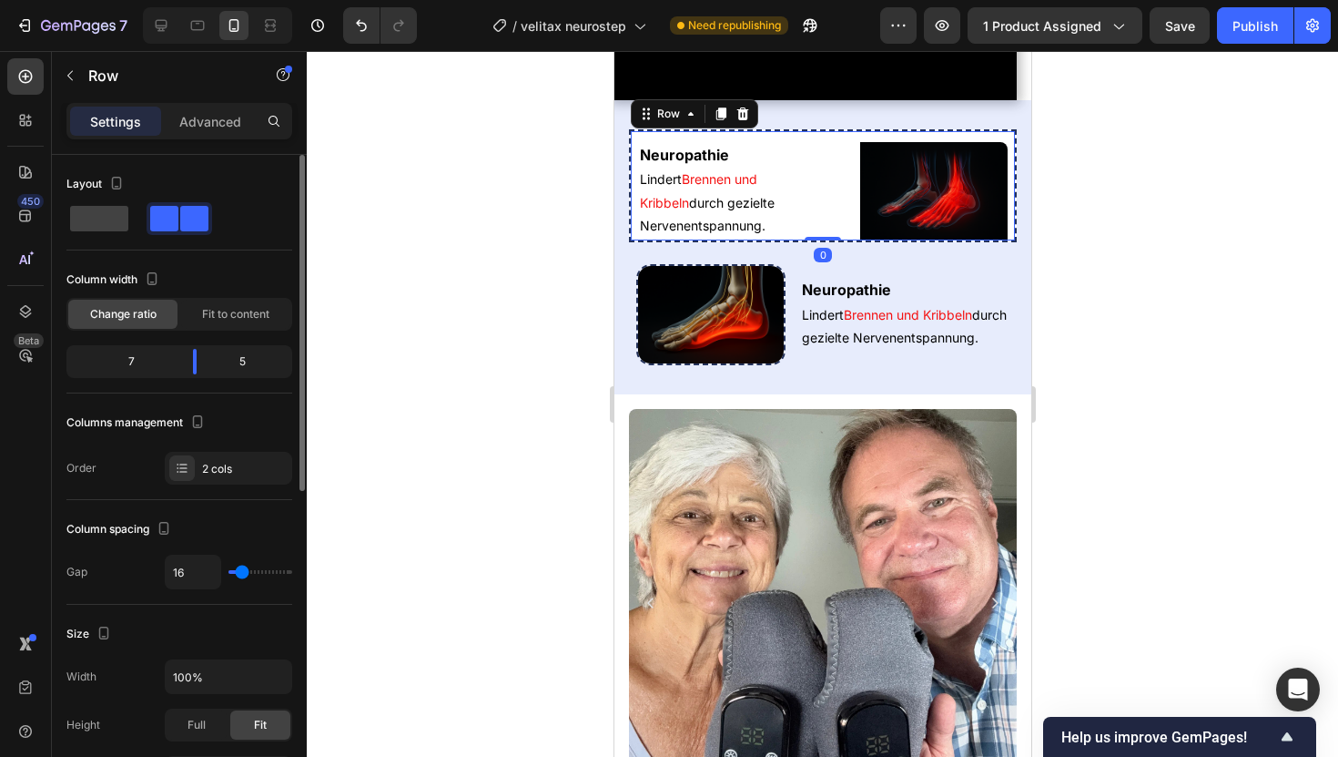
click at [851, 242] on div "Neuropathie Heading Lindert Brennen und Kribbeln durch gezielte Nervenentspannu…" at bounding box center [822, 185] width 388 height 113
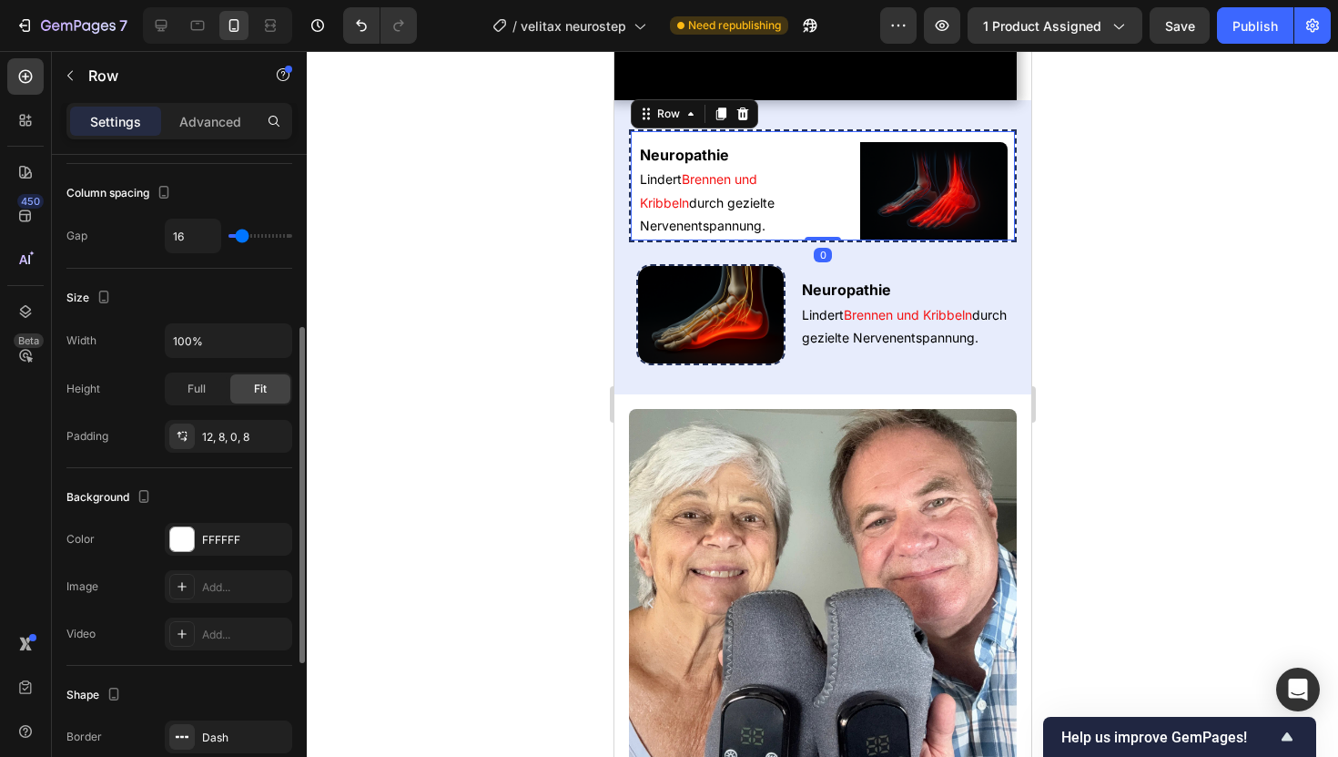
scroll to position [386, 0]
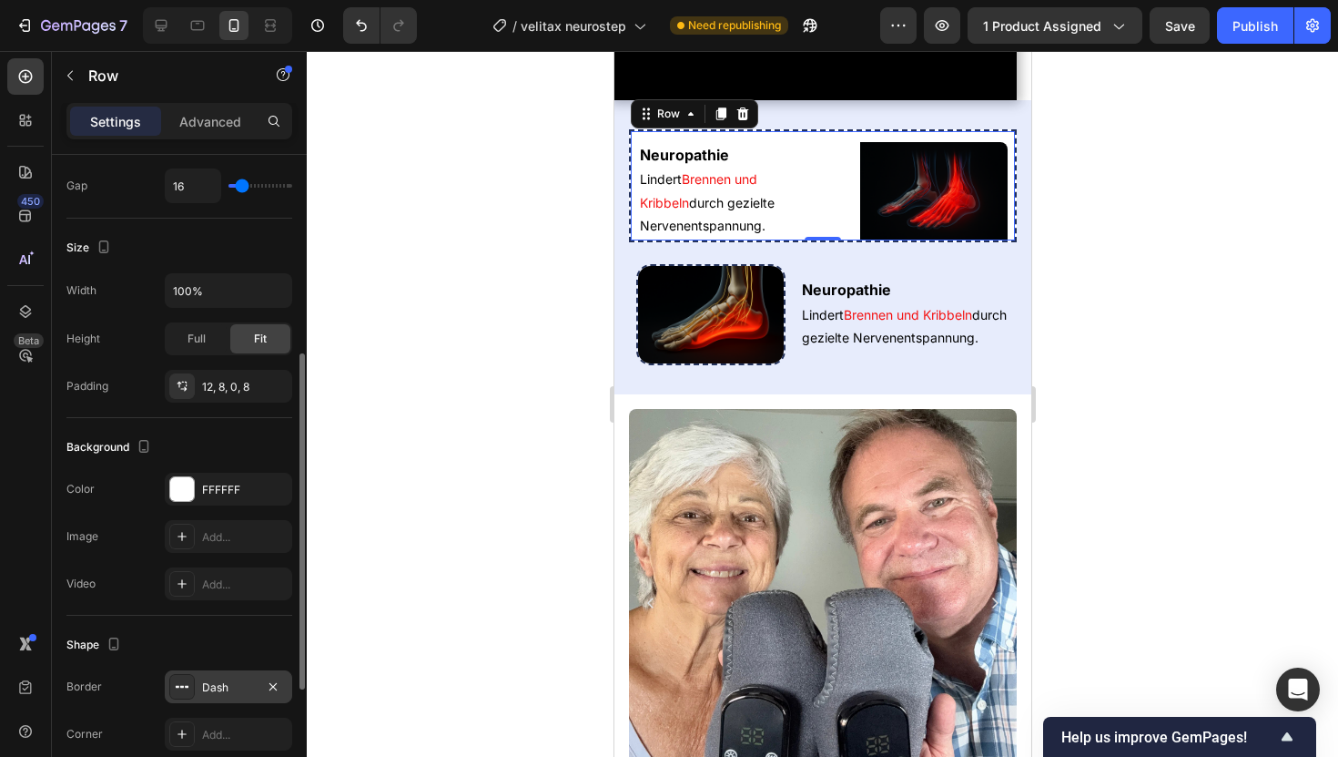
click at [226, 688] on div "Dash" at bounding box center [228, 687] width 53 height 16
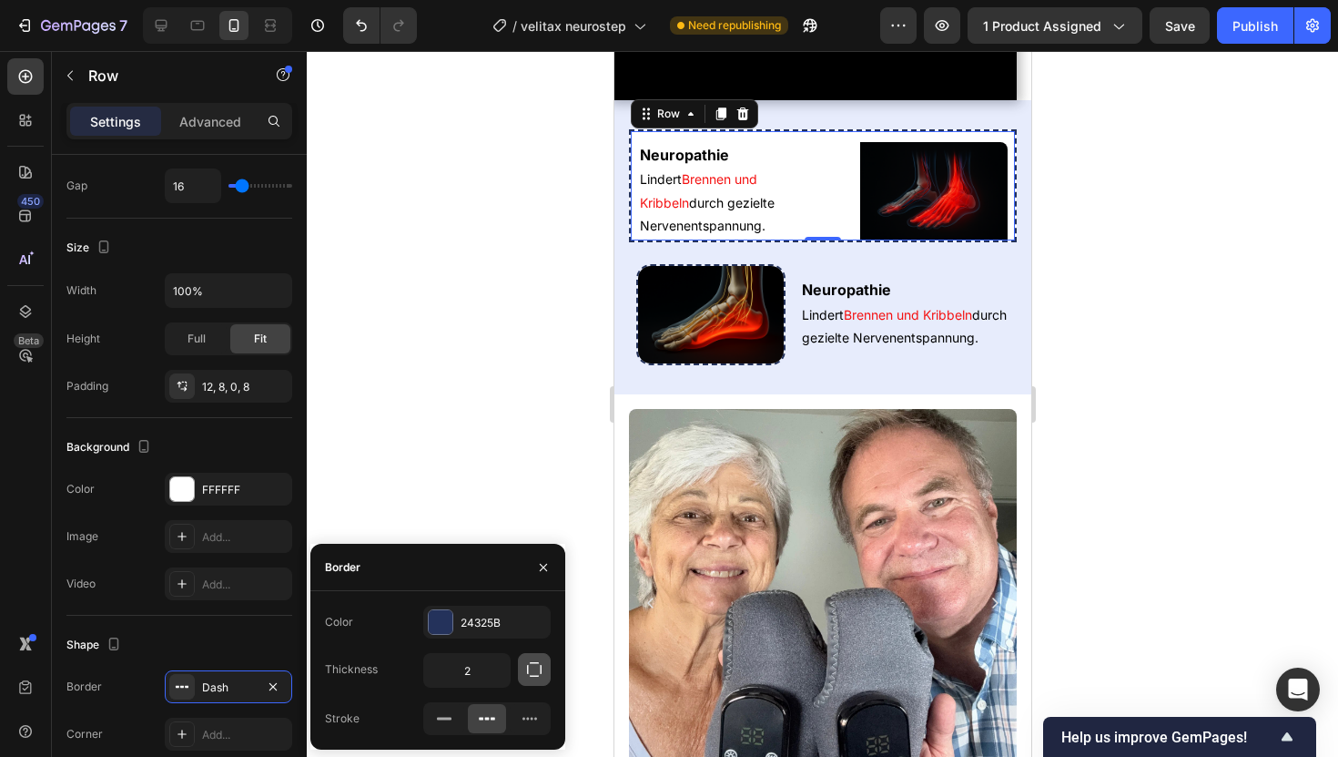
click at [525, 656] on button "button" at bounding box center [534, 669] width 33 height 33
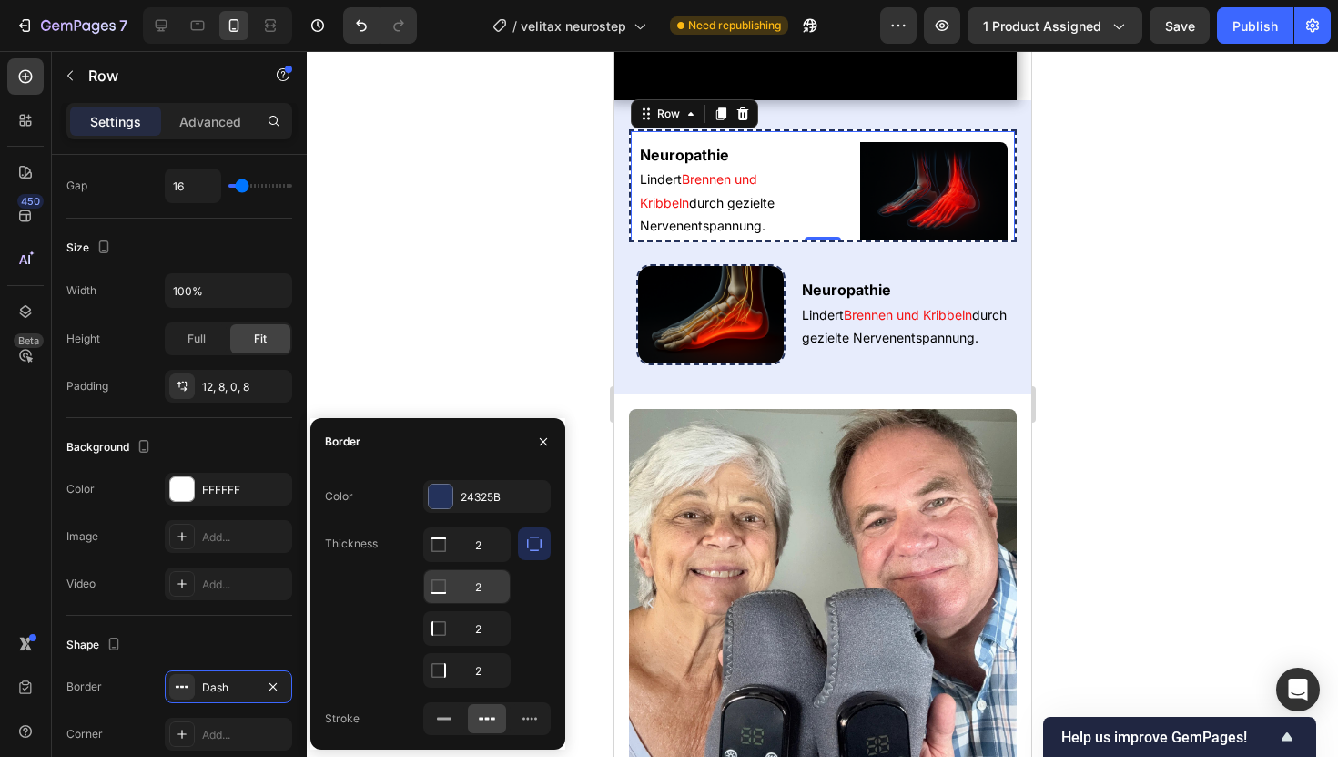
click at [442, 600] on div at bounding box center [438, 586] width 29 height 33
click at [477, 579] on input "2" at bounding box center [467, 586] width 86 height 33
type input "0"
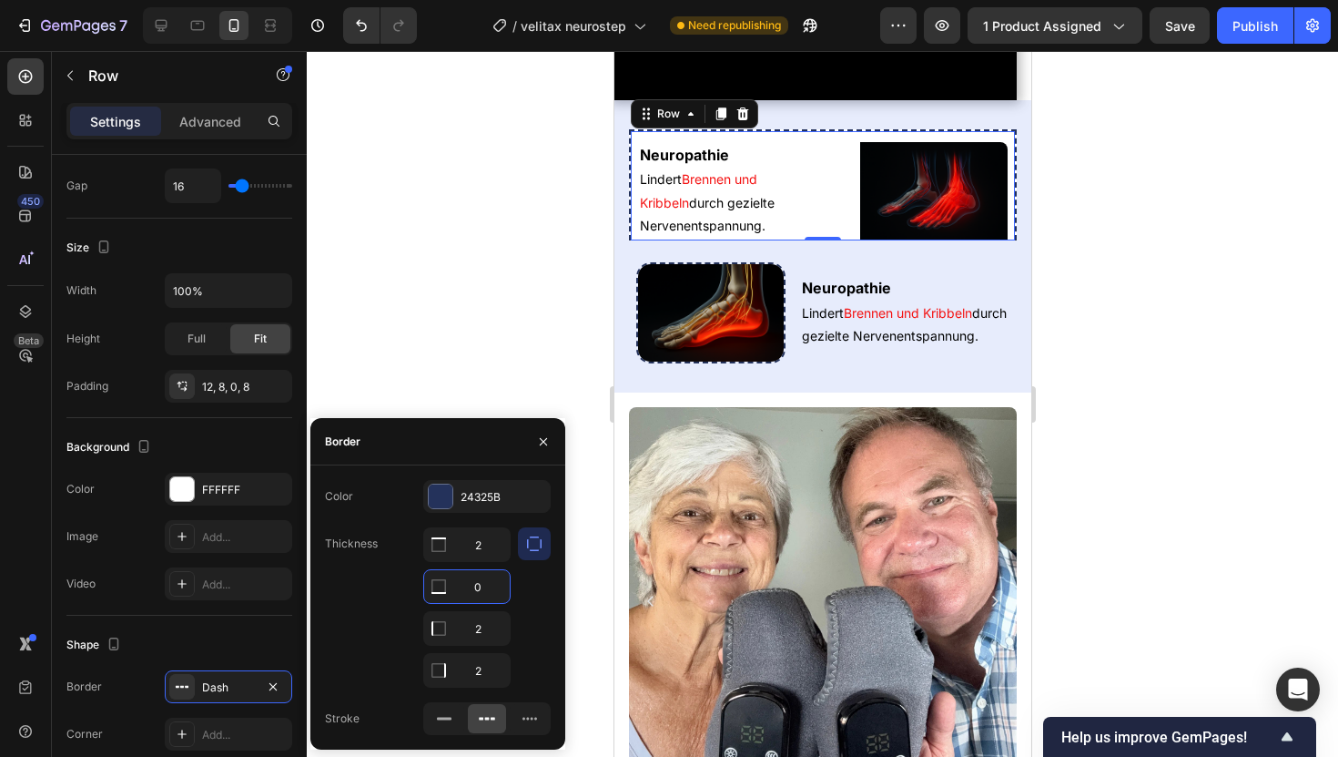
click at [506, 206] on div at bounding box center [823, 404] width 1032 height 706
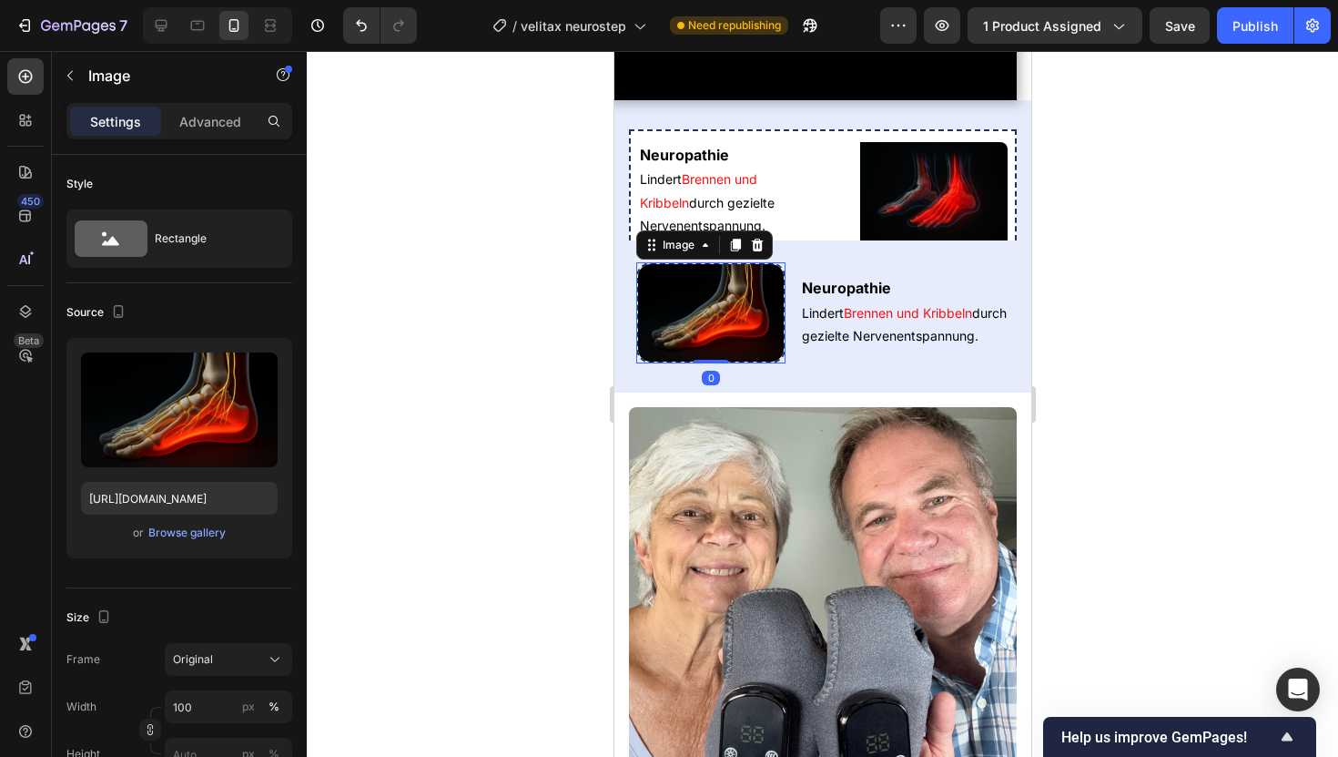
click at [780, 363] on img at bounding box center [710, 312] width 149 height 101
click at [782, 363] on div at bounding box center [710, 312] width 149 height 101
click at [797, 363] on div "Neuropathie Heading Lindert Brennen und Kribbeln durch gezielte Nervenentspannu…" at bounding box center [822, 307] width 388 height 112
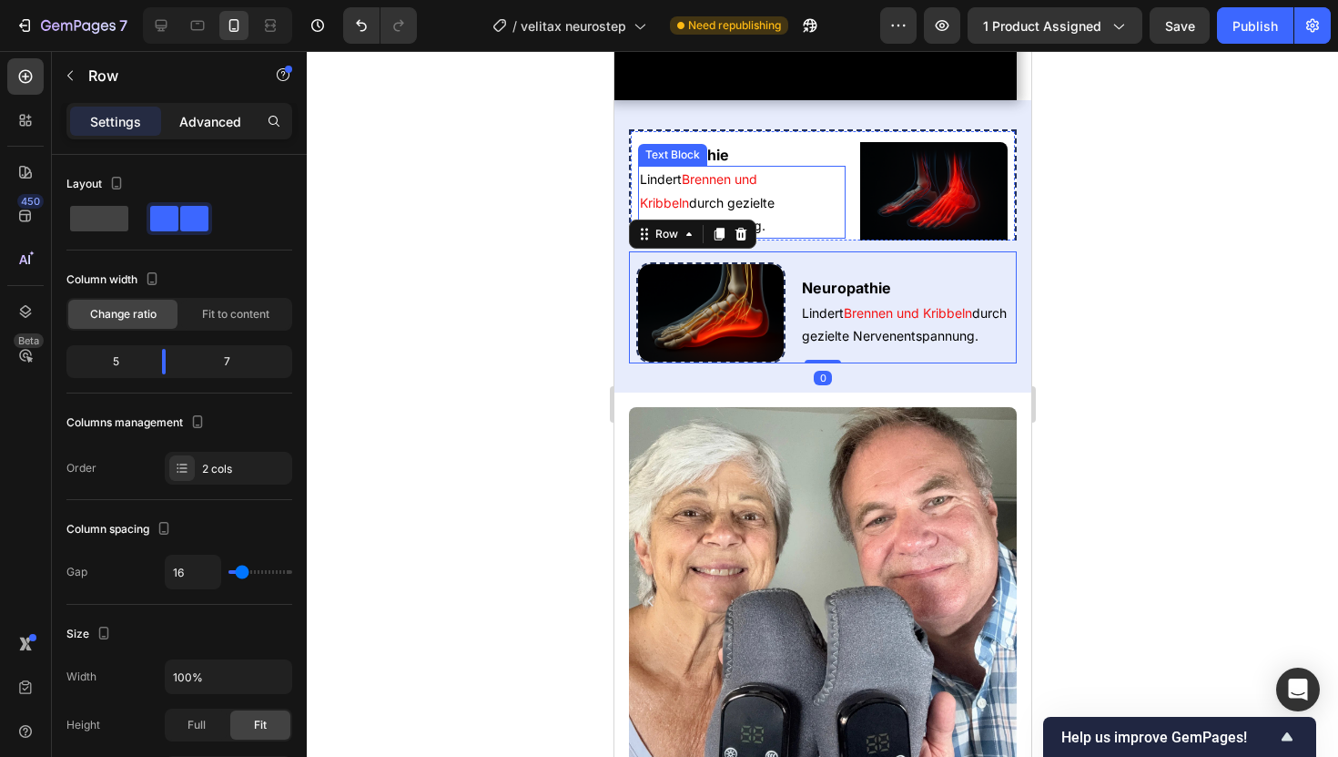
click at [214, 114] on p "Advanced" at bounding box center [210, 121] width 62 height 19
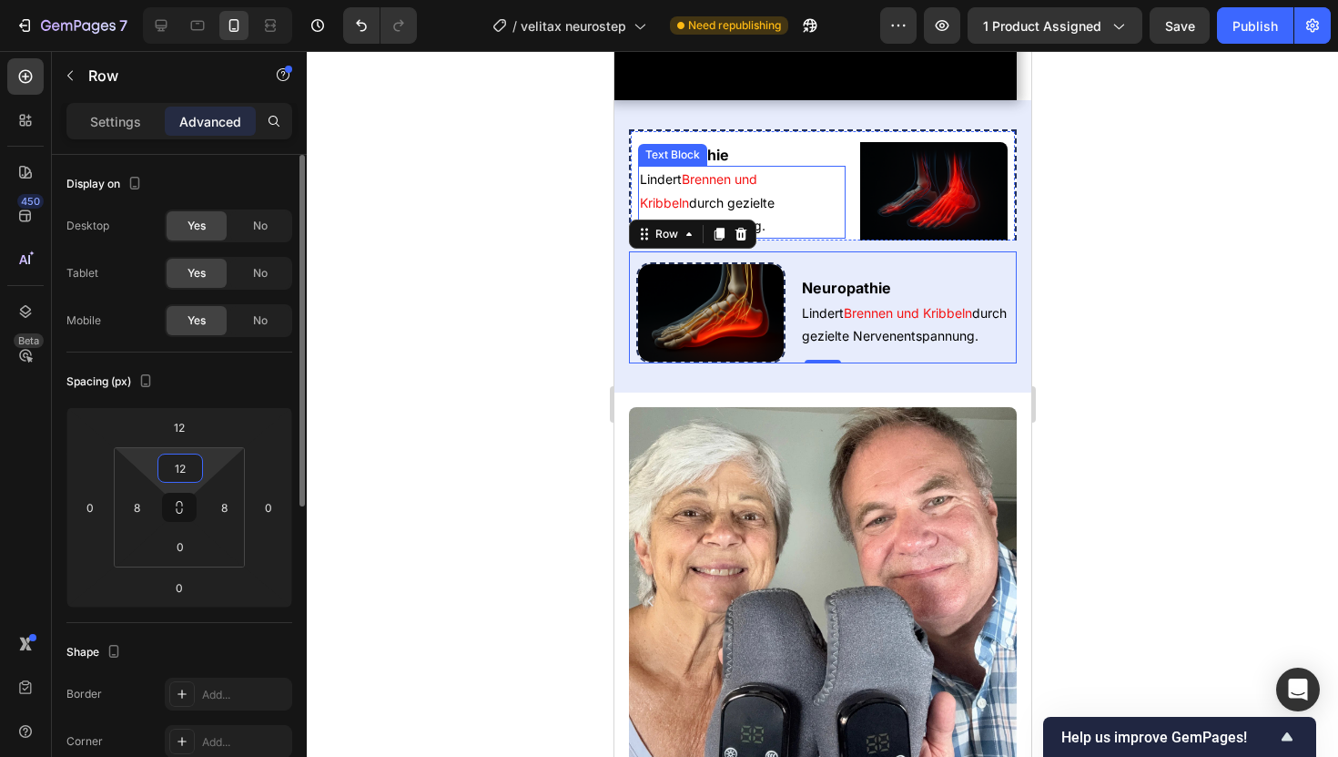
click at [176, 476] on input "12" at bounding box center [180, 467] width 36 height 27
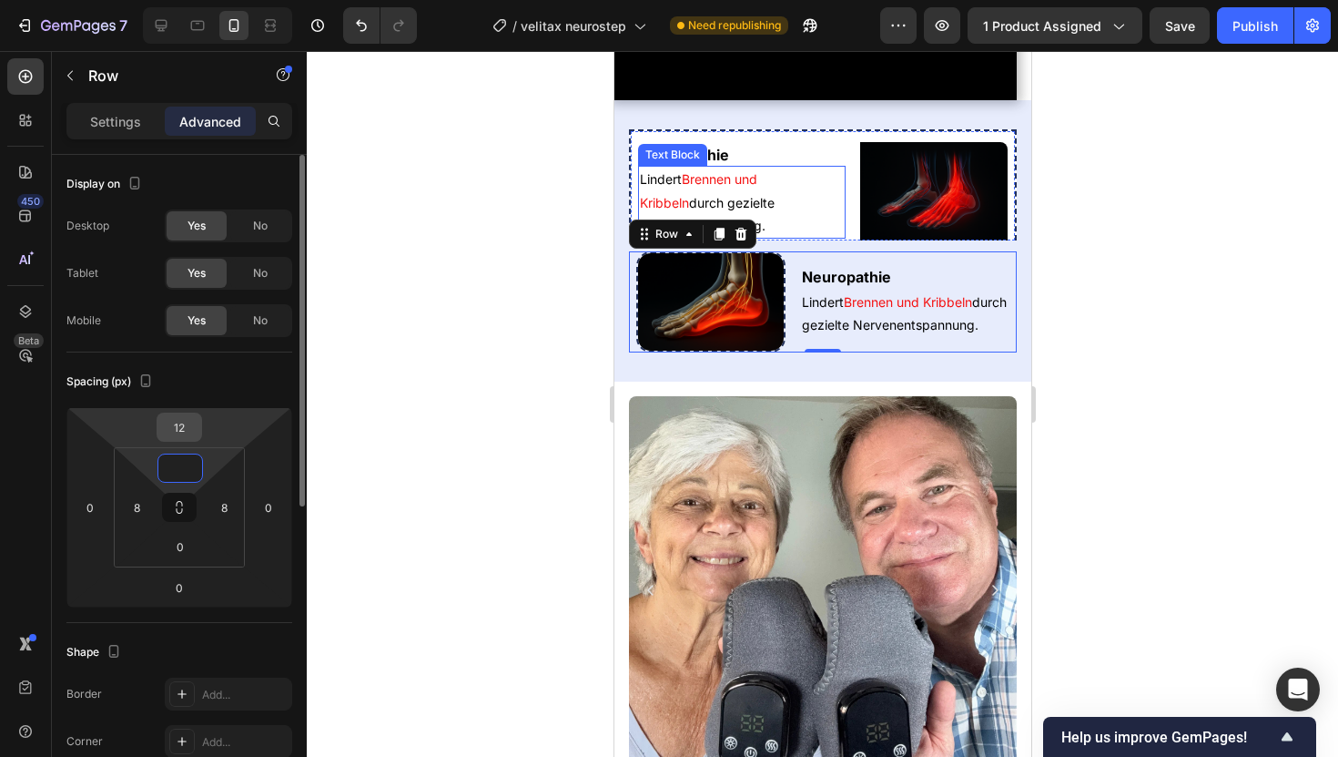
type input "0"
click at [174, 432] on input "12" at bounding box center [179, 426] width 36 height 27
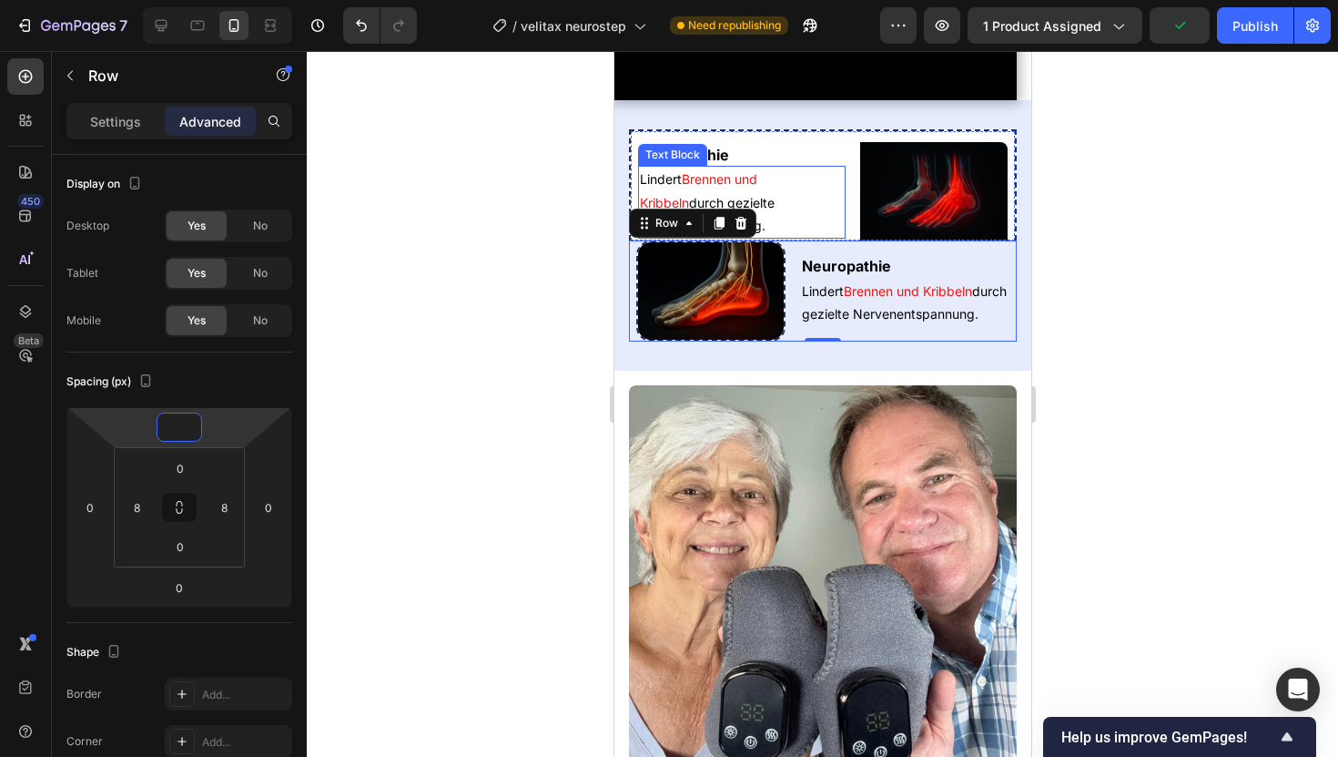
type input "0"
click at [101, 143] on div "Settings Advanced" at bounding box center [179, 129] width 255 height 52
click at [105, 131] on div "Settings" at bounding box center [115, 121] width 91 height 29
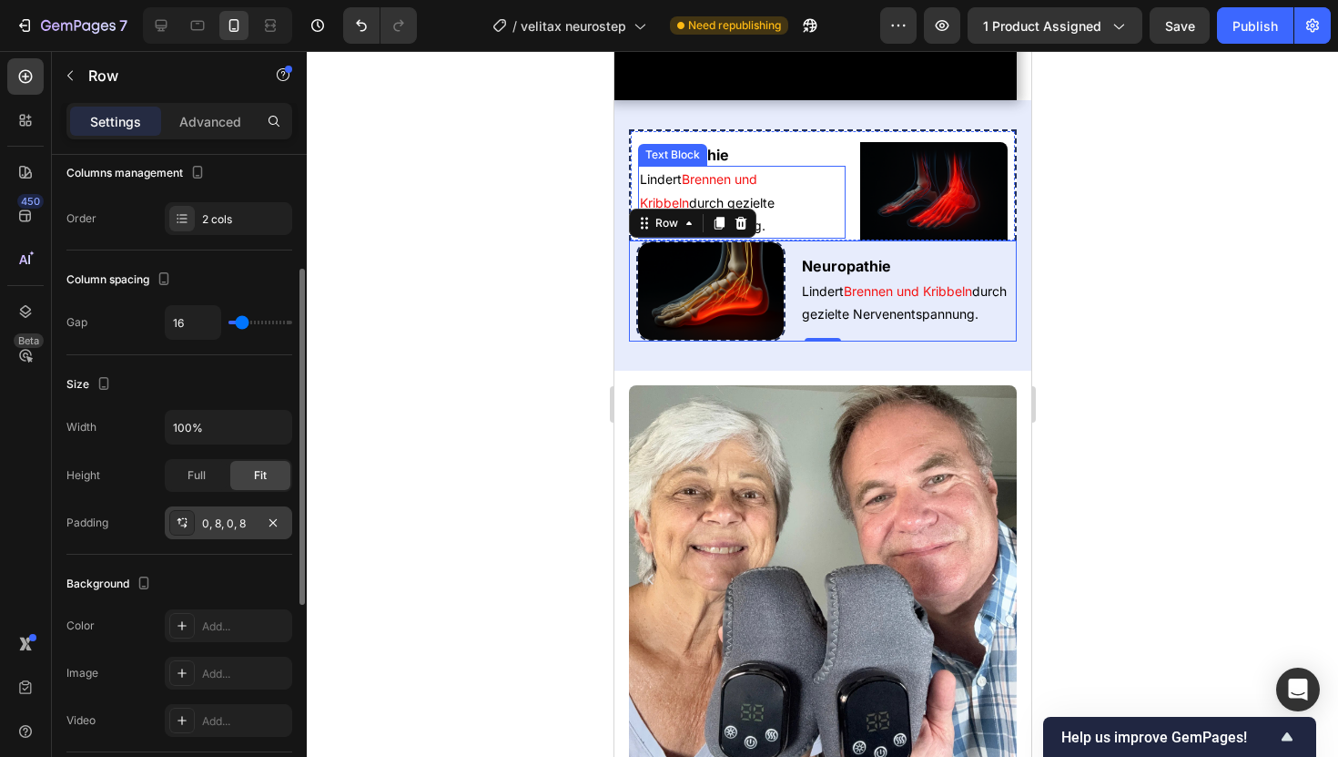
scroll to position [249, 0]
click at [225, 628] on div "Add..." at bounding box center [245, 626] width 86 height 16
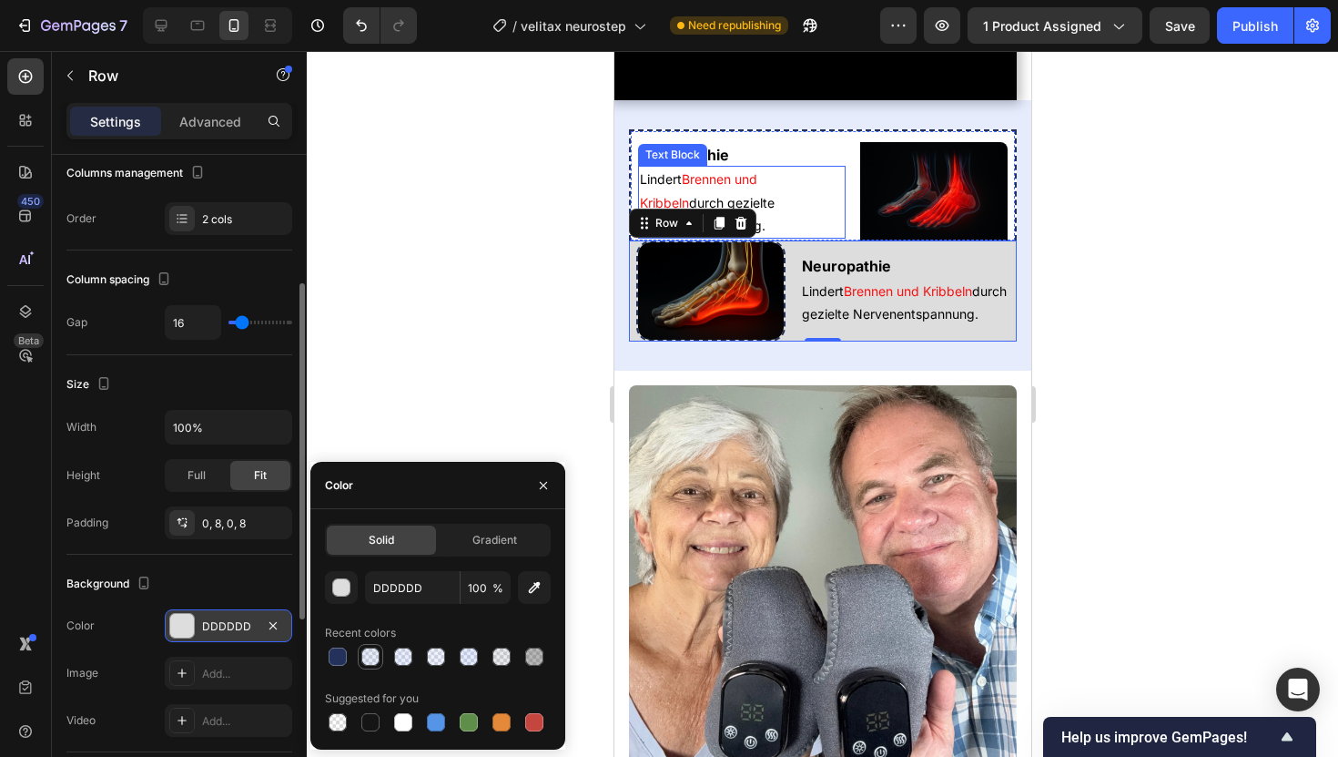
click at [359, 658] on div at bounding box center [370, 656] width 25 height 25
type input "1345DB"
type input "10"
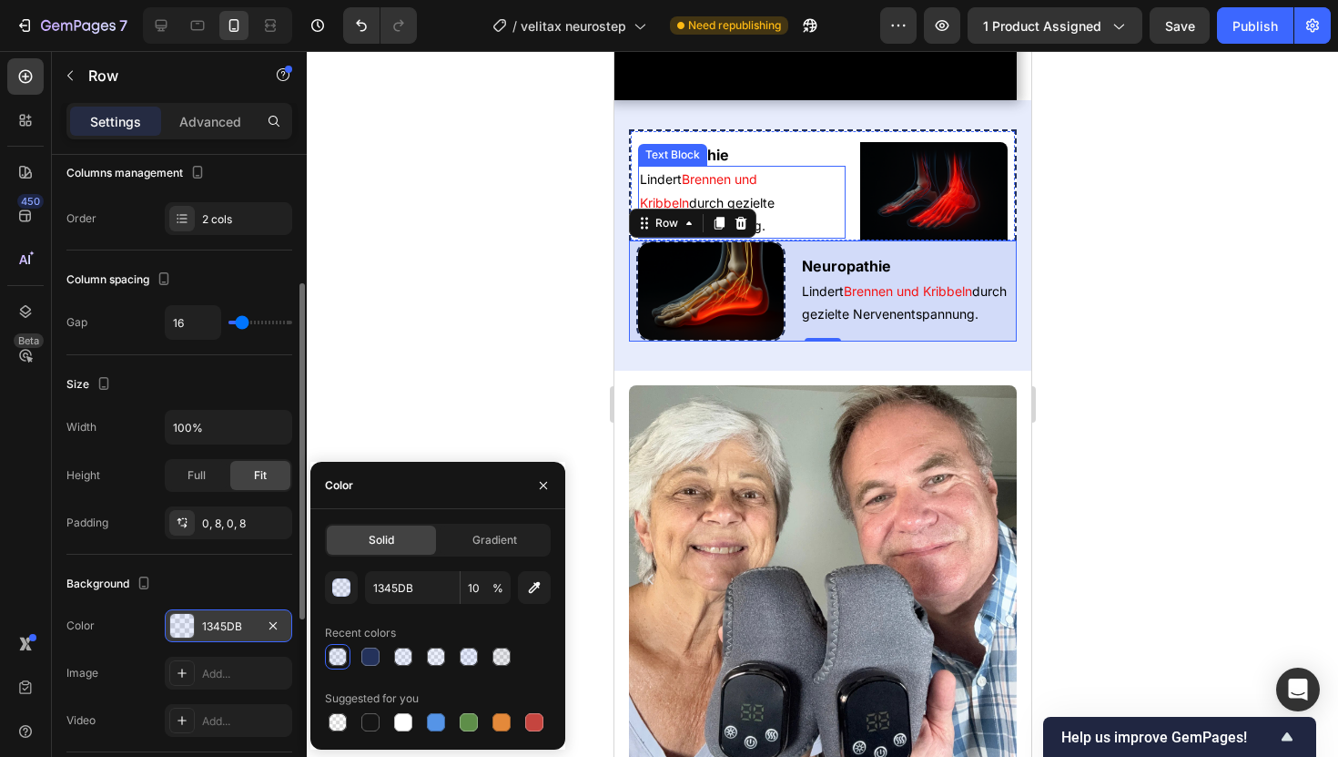
click at [346, 546] on div "Solid" at bounding box center [381, 539] width 109 height 29
click at [346, 564] on div "Solid Gradient 1345DB 10 % Recent colors Suggested for you" at bounding box center [438, 629] width 226 height 211
click at [344, 582] on div "button" at bounding box center [342, 588] width 18 height 18
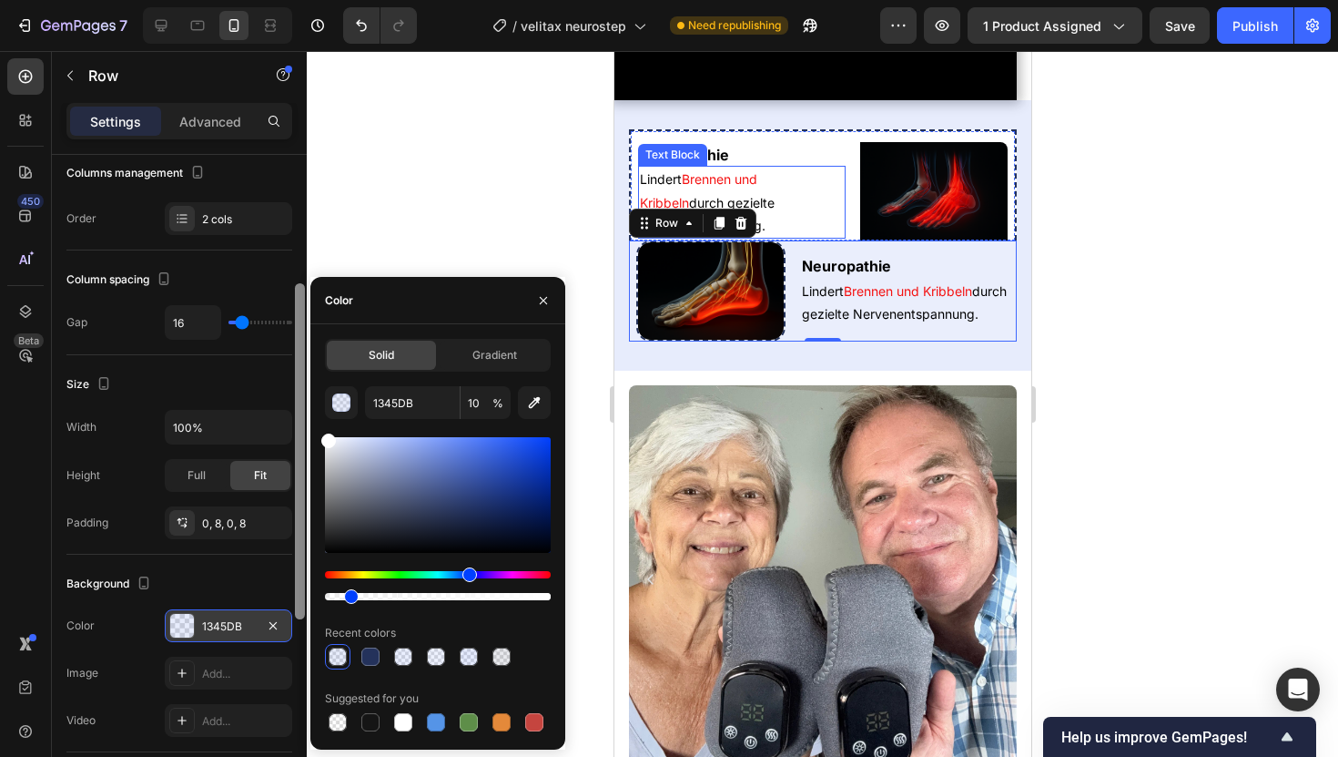
drag, startPoint x: 350, startPoint y: 463, endPoint x: 296, endPoint y: 383, distance: 96.5
click at [296, 383] on div "450 Beta Sections(18) Elements(84) Section Element Hero Section Product Detail …" at bounding box center [153, 404] width 307 height 706
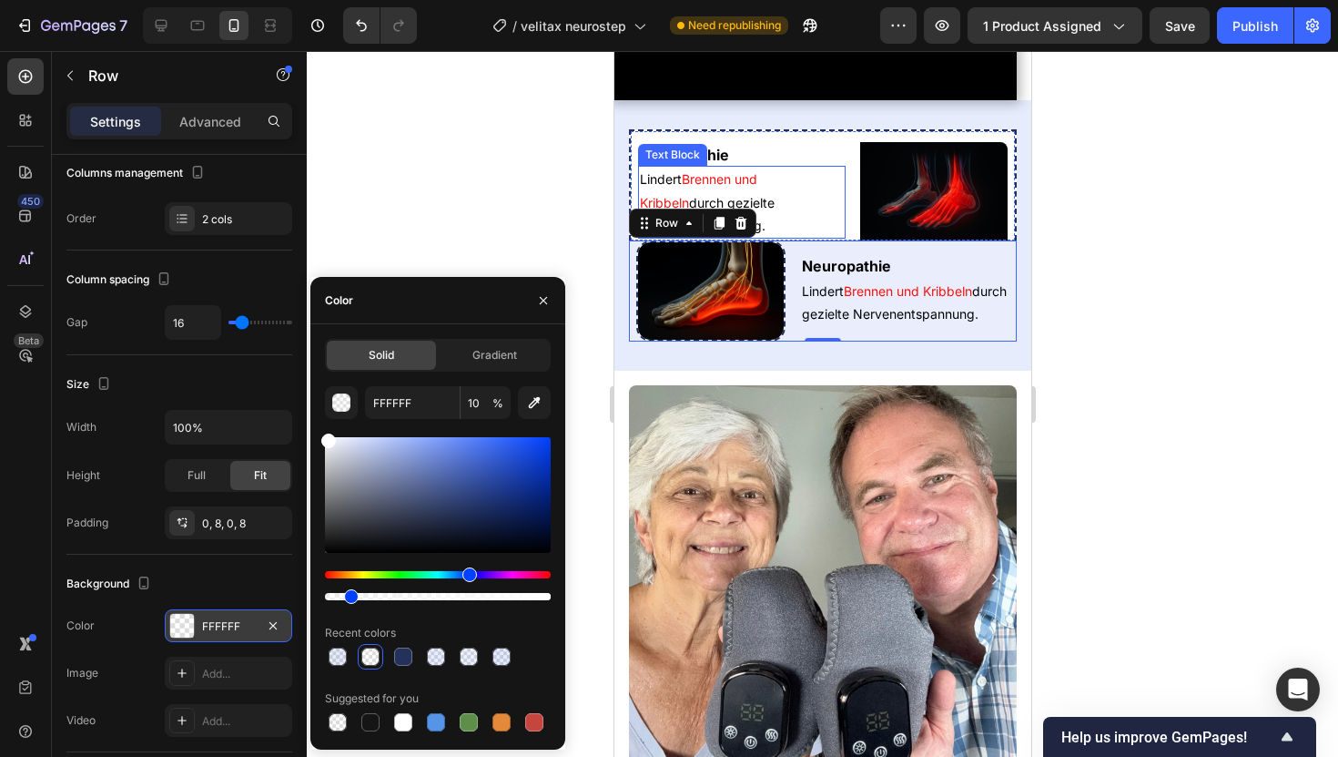
click at [336, 479] on div at bounding box center [438, 495] width 226 height 116
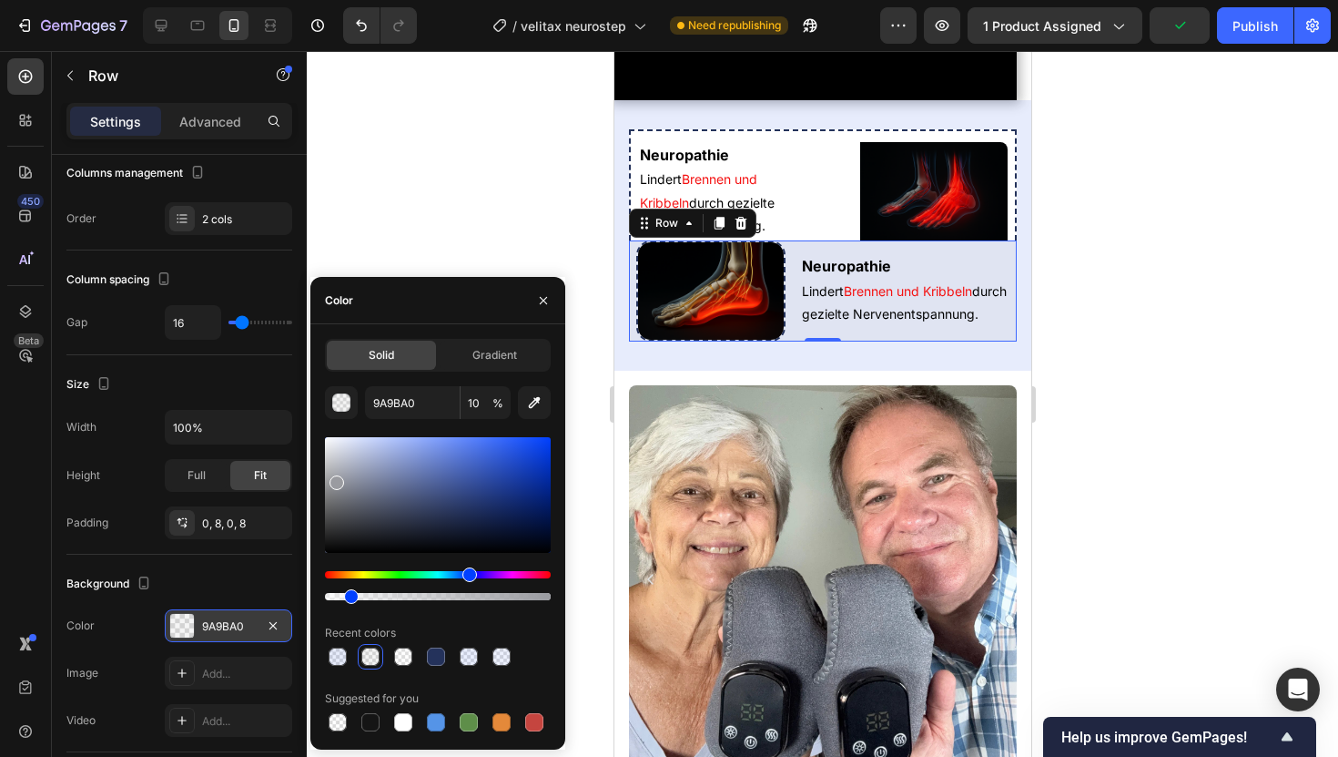
click at [793, 341] on div "Neuropathie Heading Lindert Brennen und Kribbeln durch gezielte Nervenentspannu…" at bounding box center [822, 290] width 388 height 101
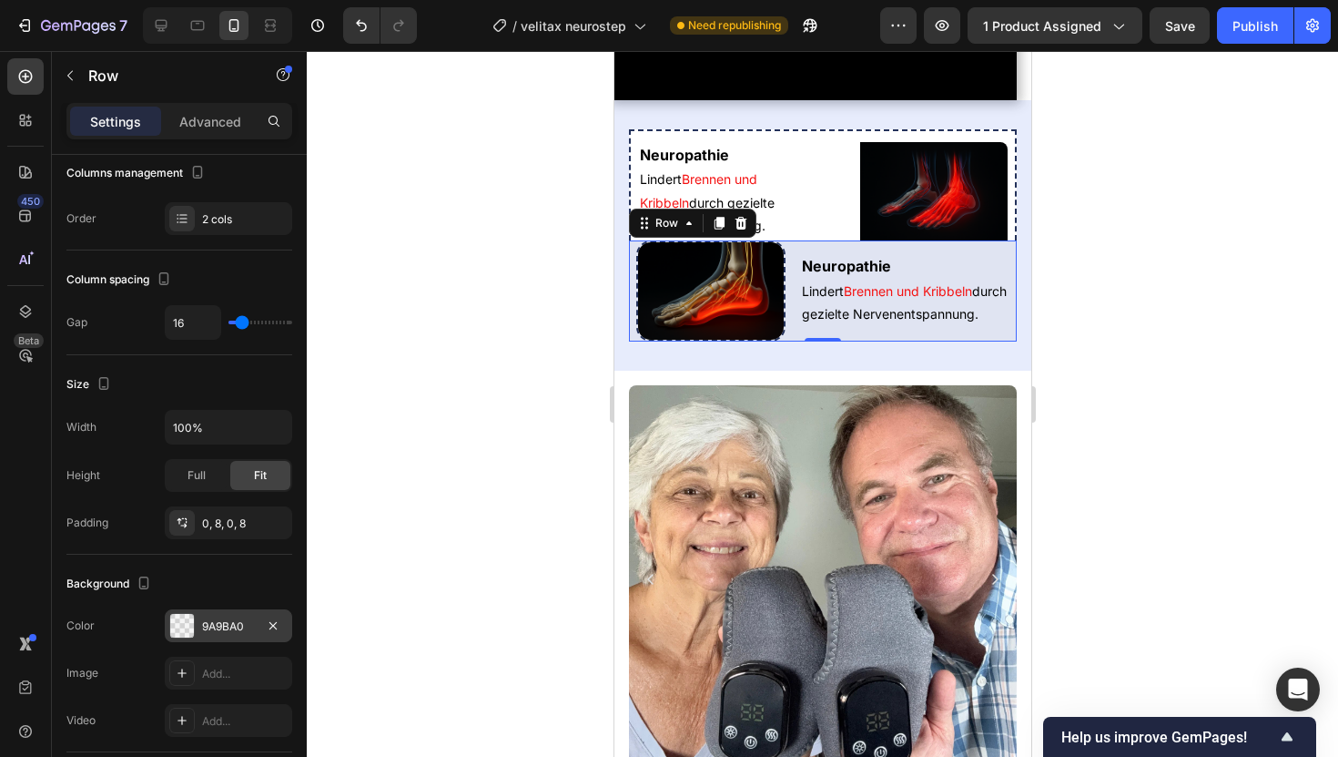
click at [193, 653] on div "The changes might be hidden by the video. Color 9A9BA0 Image Add... Video Add..." at bounding box center [179, 672] width 226 height 127
click at [193, 646] on div "The changes might be hidden by the video. Color 9A9BA0 Image Add... Video Add..." at bounding box center [179, 672] width 226 height 127
click at [233, 646] on div "The changes might be hidden by the video. Color 9A9BA0 Image Add... Video Add..." at bounding box center [179, 672] width 226 height 127
click at [236, 633] on div "9A9BA0" at bounding box center [228, 626] width 53 height 16
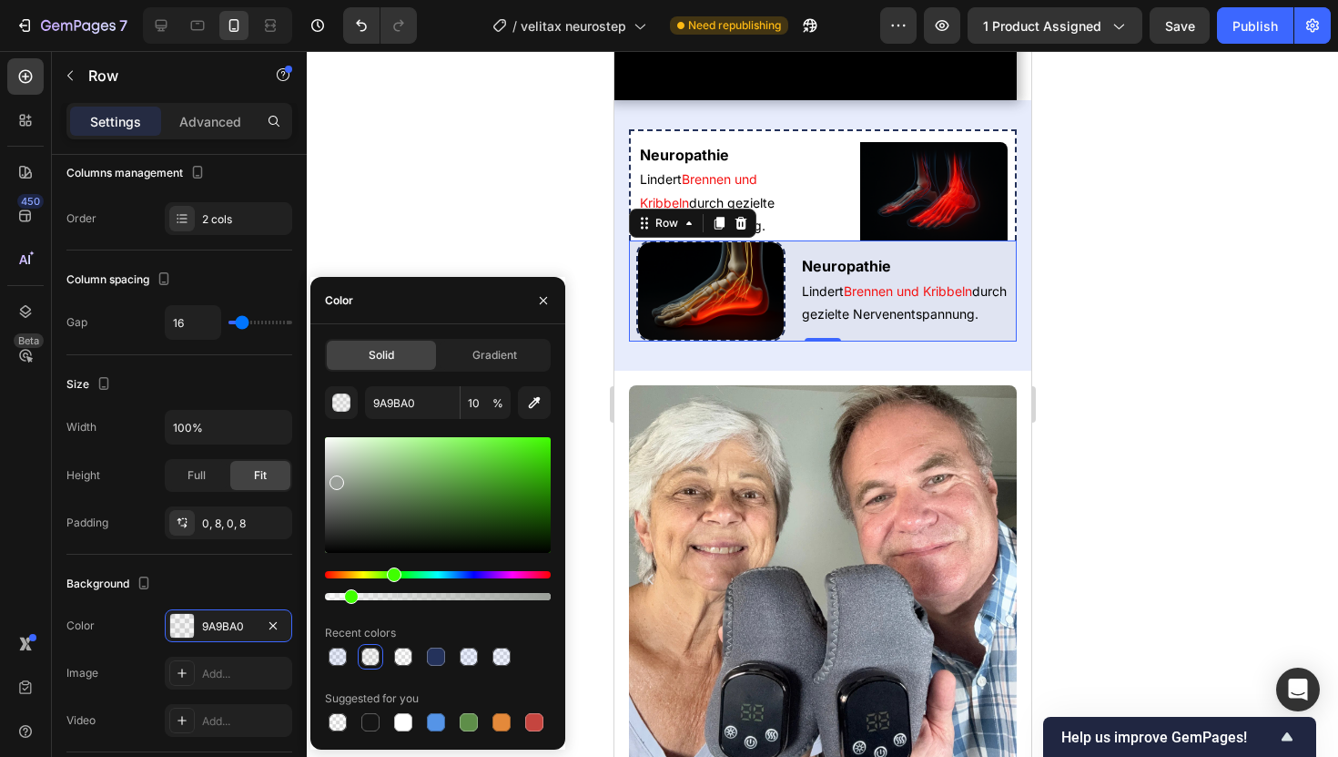
click at [391, 574] on div "Hue" at bounding box center [438, 574] width 226 height 7
click at [397, 656] on div at bounding box center [403, 656] width 18 height 18
type input "9A9BA0"
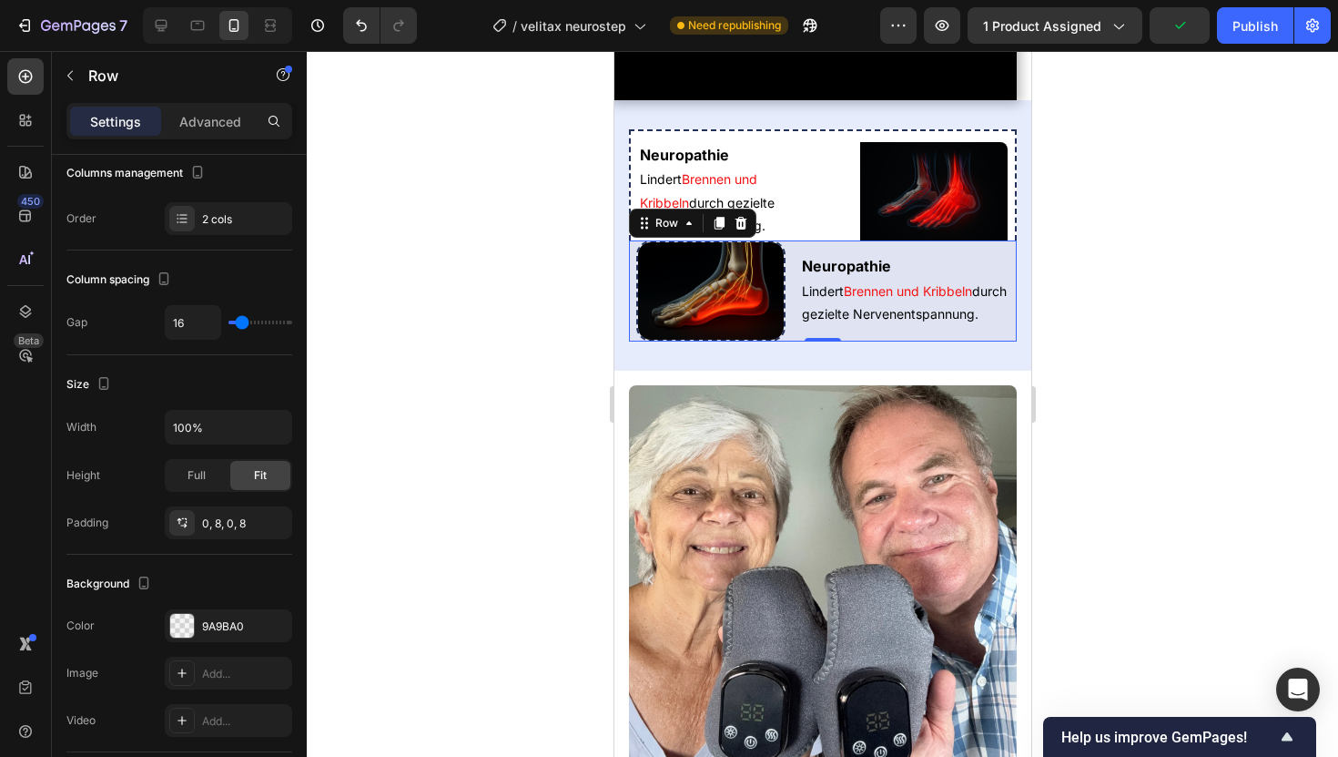
click at [523, 259] on div at bounding box center [823, 404] width 1032 height 706
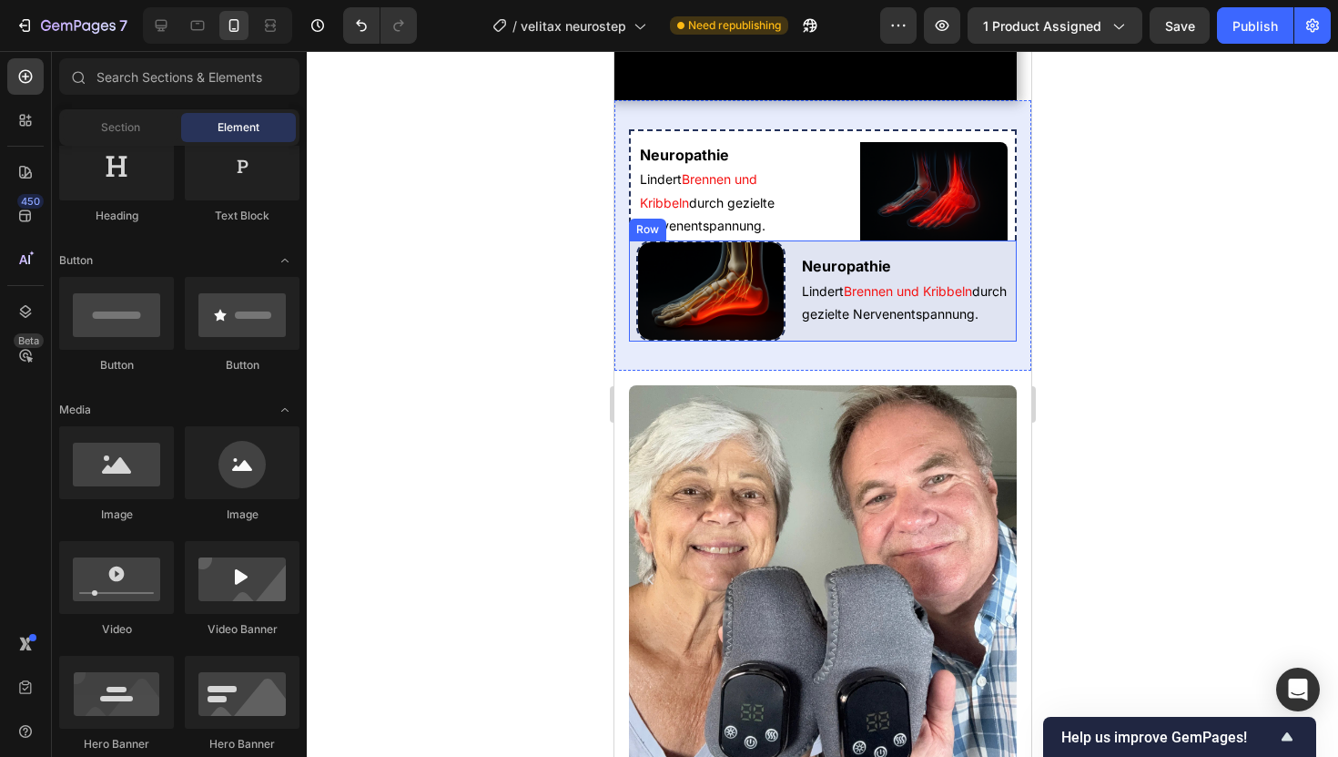
click at [791, 341] on div "Neuropathie Heading Lindert Brennen und Kribbeln durch gezielte Nervenentspannu…" at bounding box center [822, 290] width 388 height 101
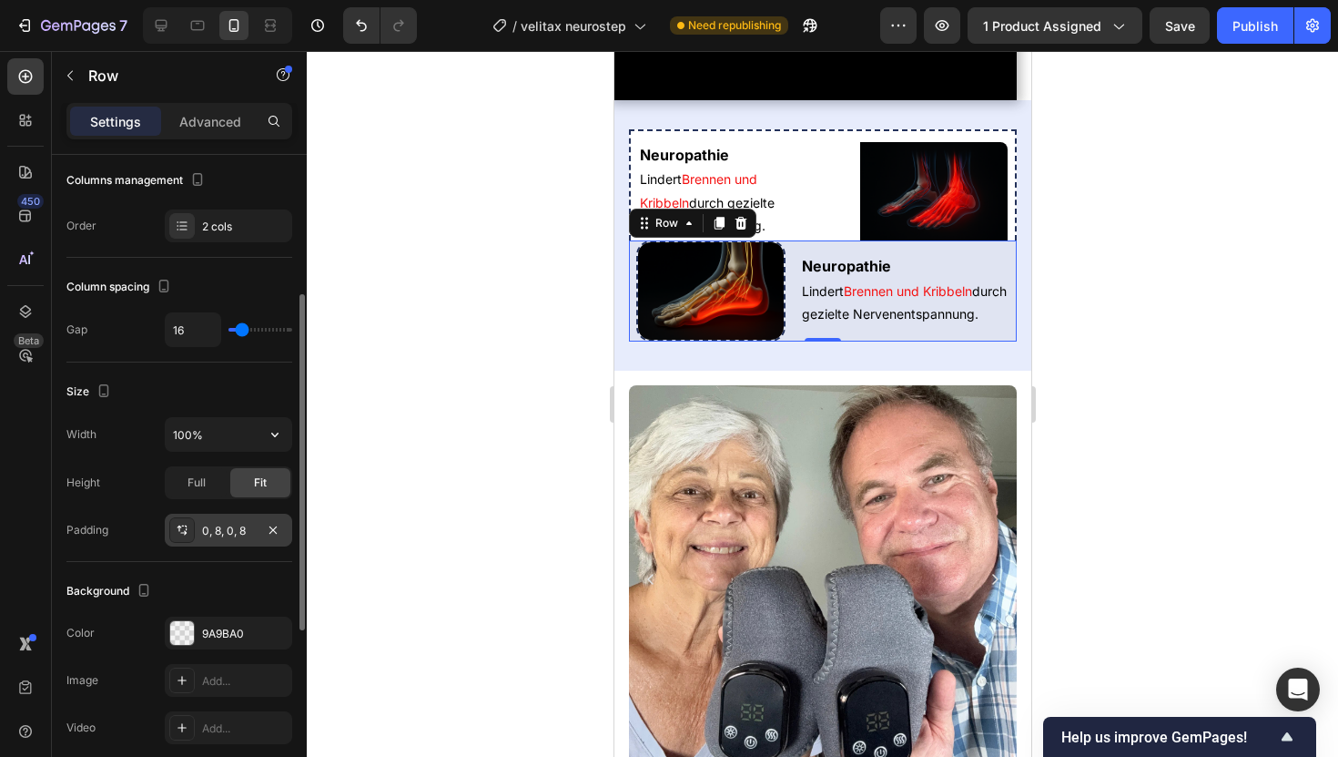
scroll to position [239, 0]
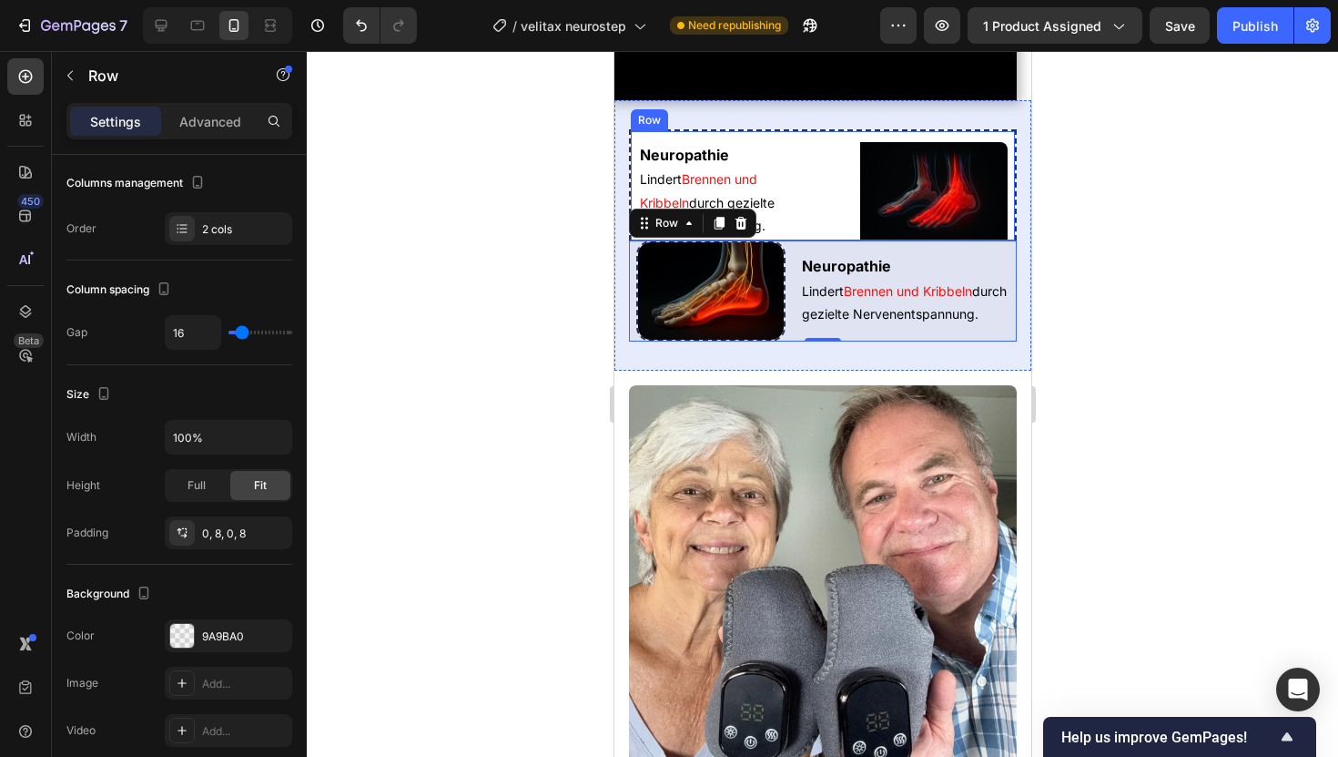
click at [698, 341] on img at bounding box center [710, 290] width 149 height 101
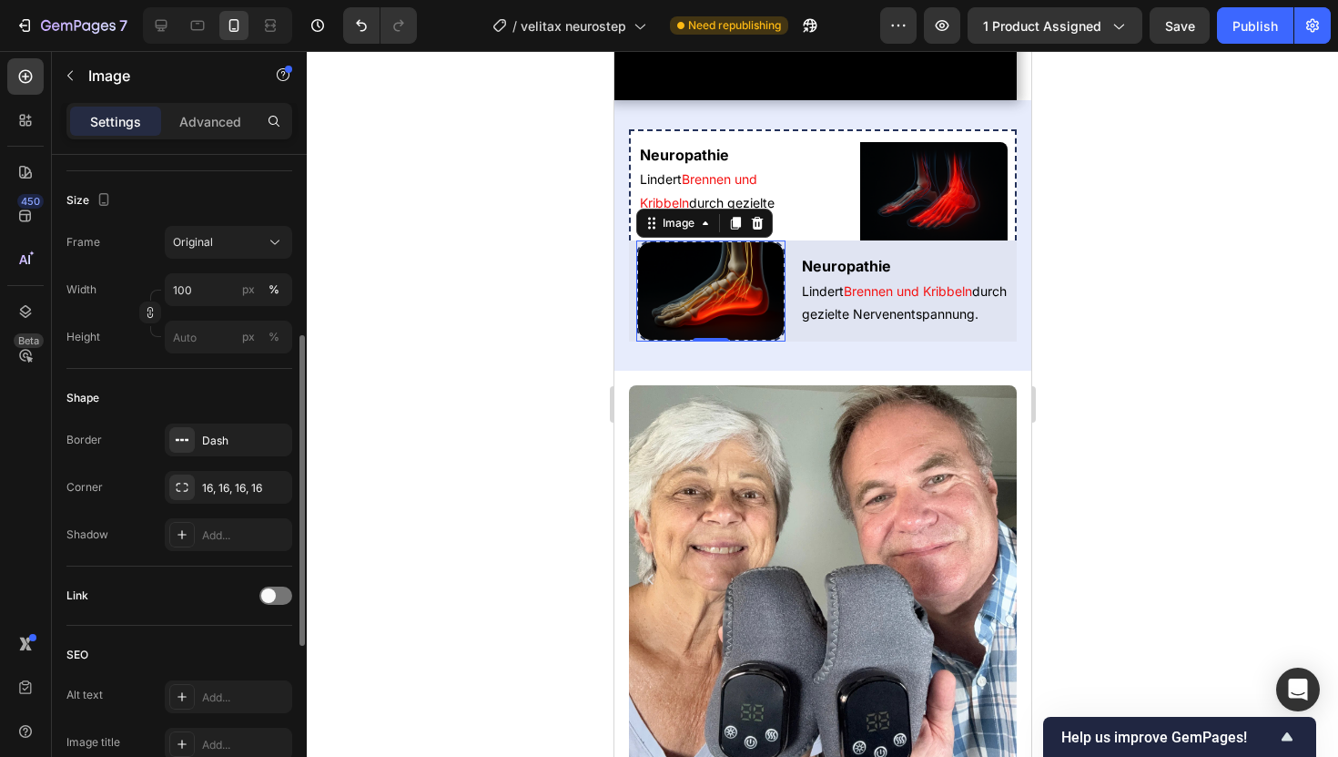
scroll to position [419, 0]
click at [272, 483] on icon "button" at bounding box center [272, 484] width 7 height 7
click at [281, 433] on button "button" at bounding box center [273, 438] width 22 height 22
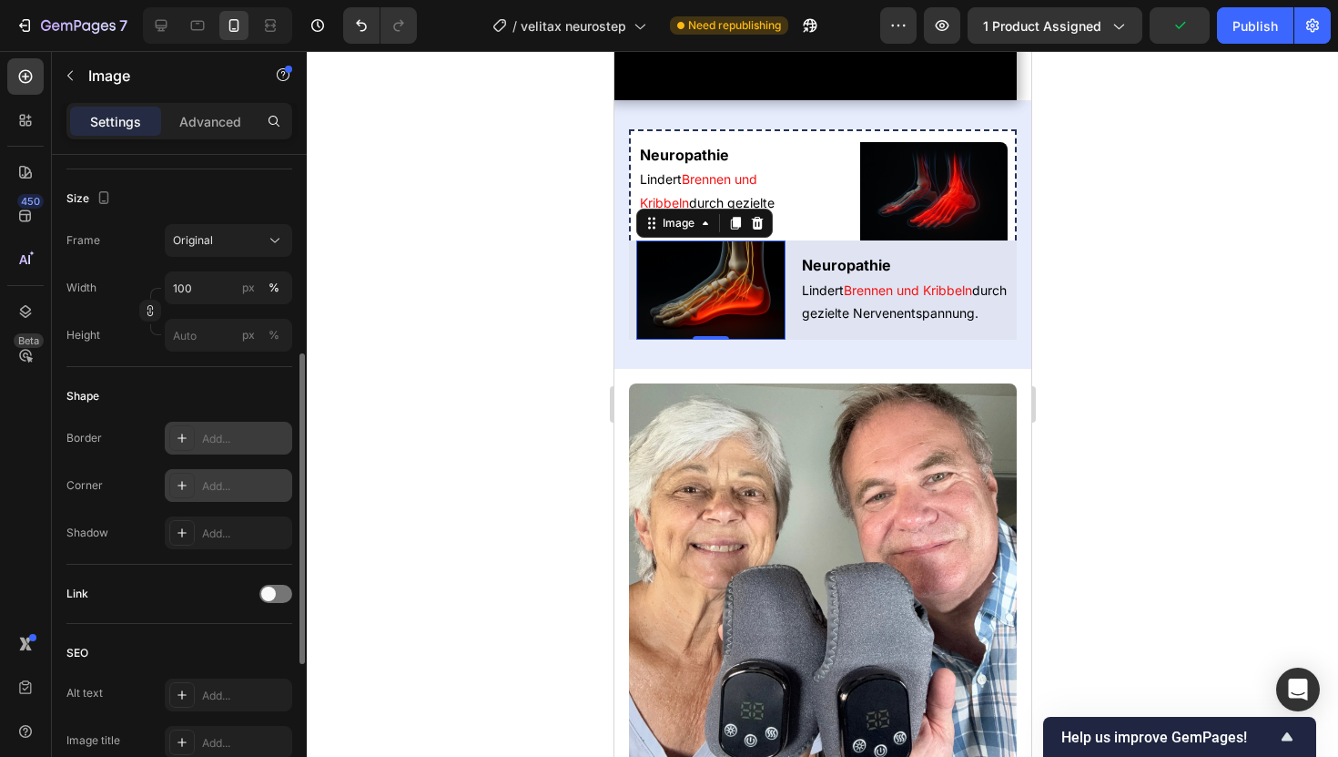
click at [439, 409] on div at bounding box center [823, 404] width 1032 height 706
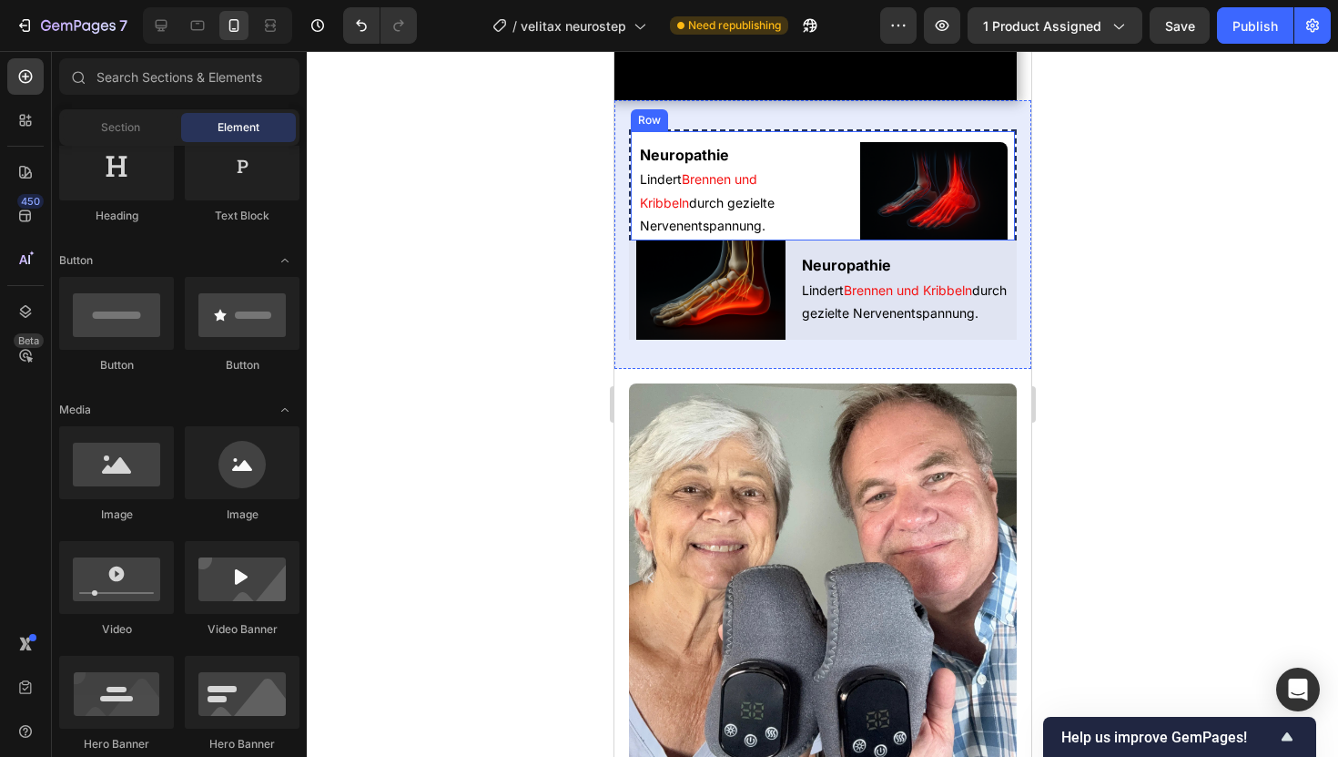
click at [854, 240] on div "Neuropathie Heading Lindert Brennen und Kribbeln durch gezielte Nervenentspannu…" at bounding box center [822, 184] width 388 height 111
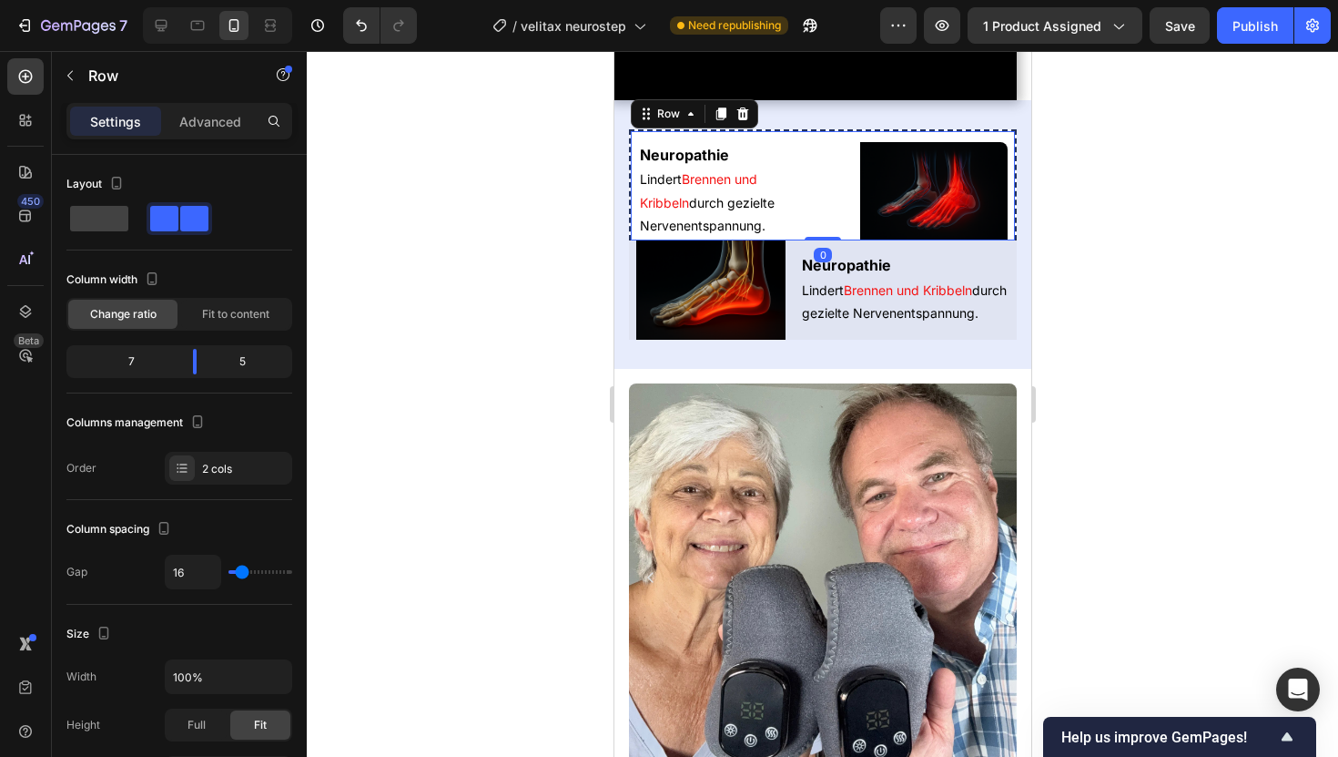
click at [192, 141] on div "Settings Advanced" at bounding box center [179, 129] width 255 height 52
click at [237, 126] on p "Advanced" at bounding box center [210, 121] width 62 height 19
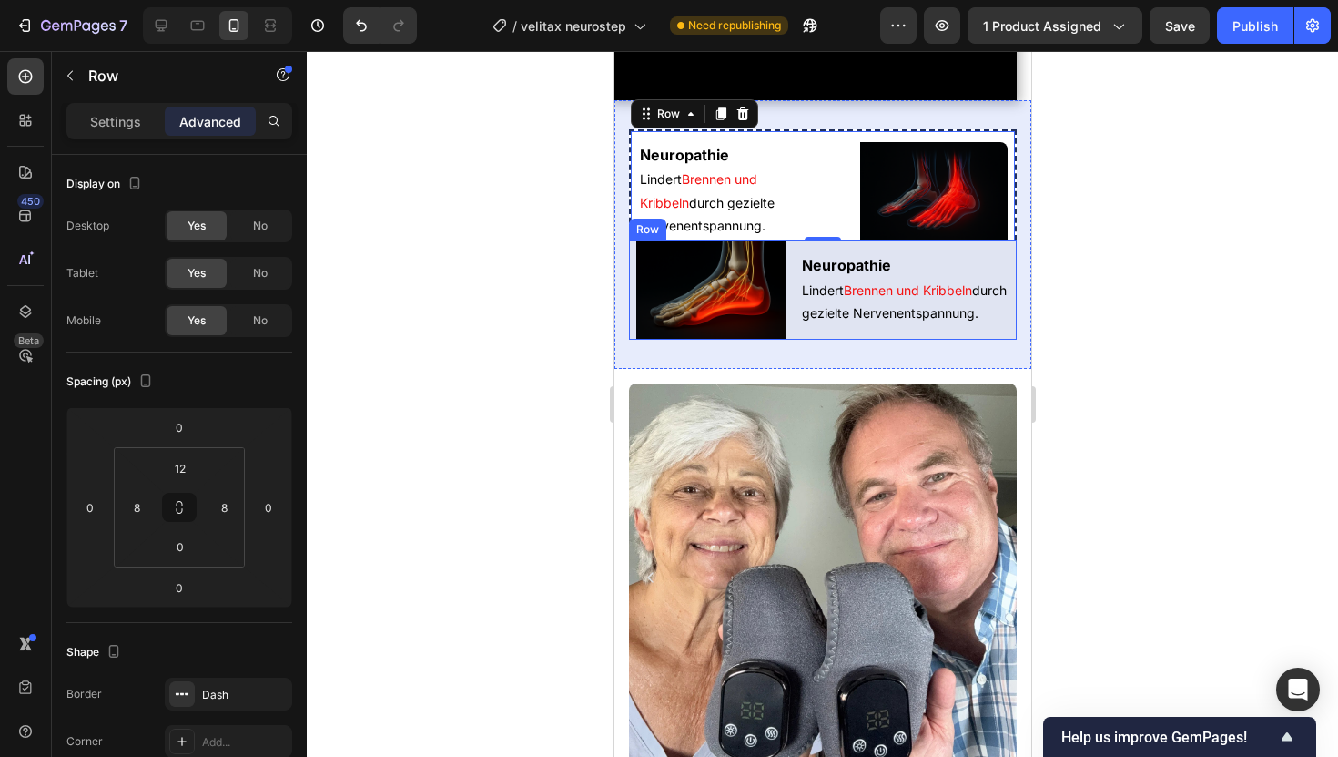
click at [789, 340] on div "Neuropathie Heading Lindert Brennen und Kribbeln durch gezielte Nervenentspannu…" at bounding box center [822, 289] width 388 height 99
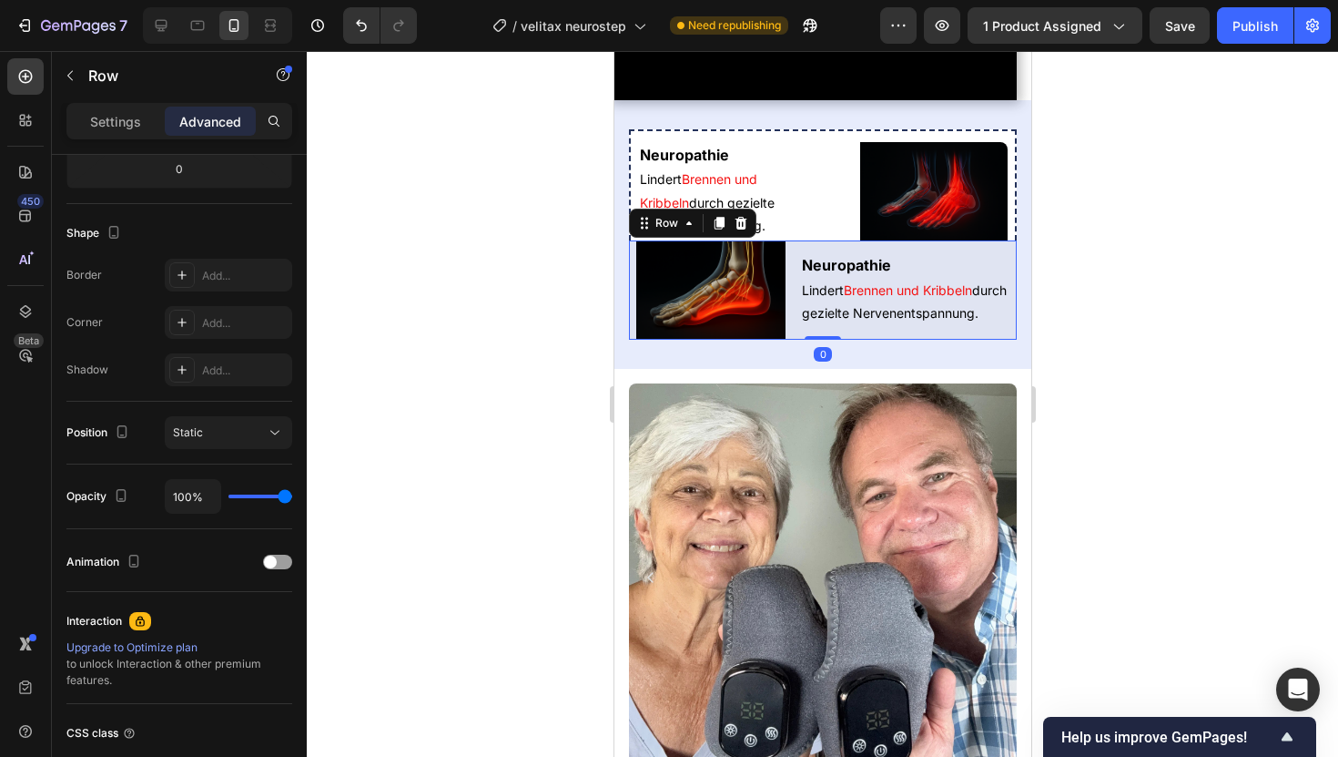
click at [229, 134] on div "Advanced" at bounding box center [210, 121] width 91 height 29
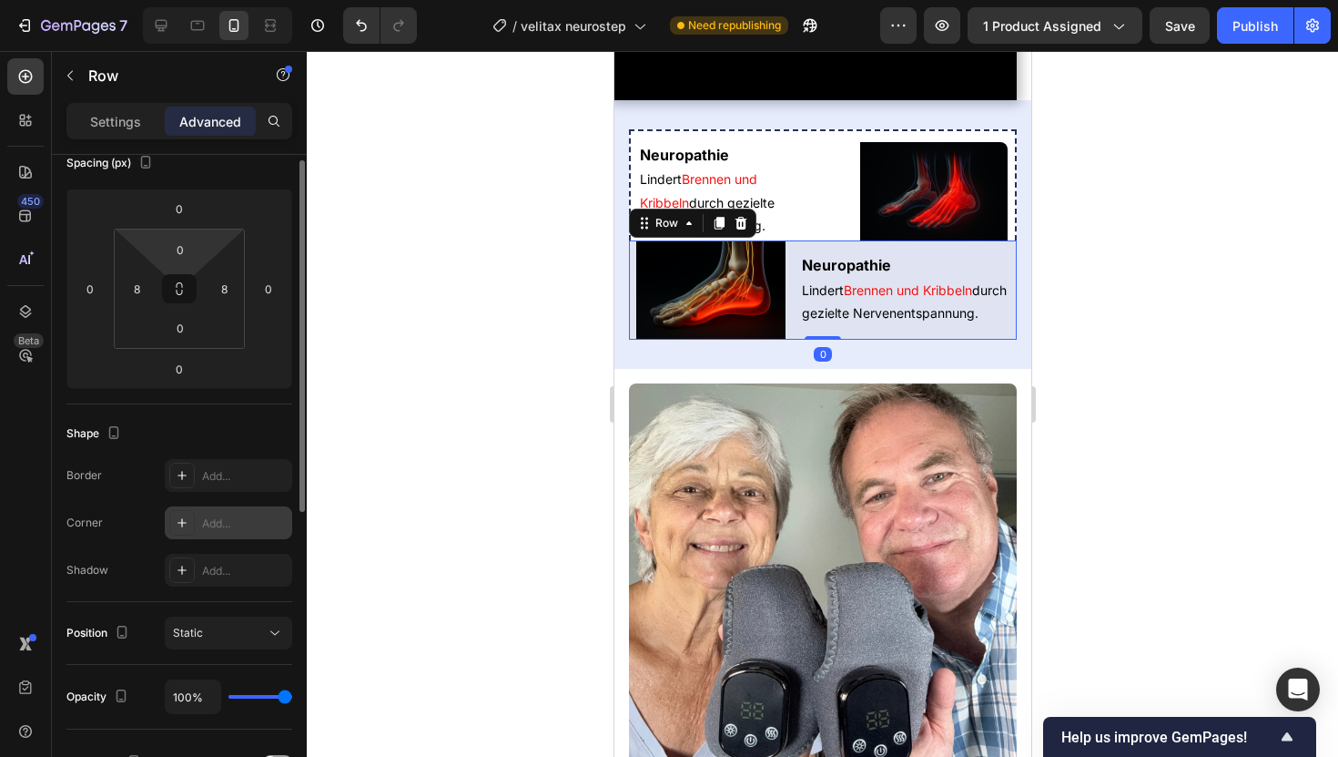
scroll to position [0, 0]
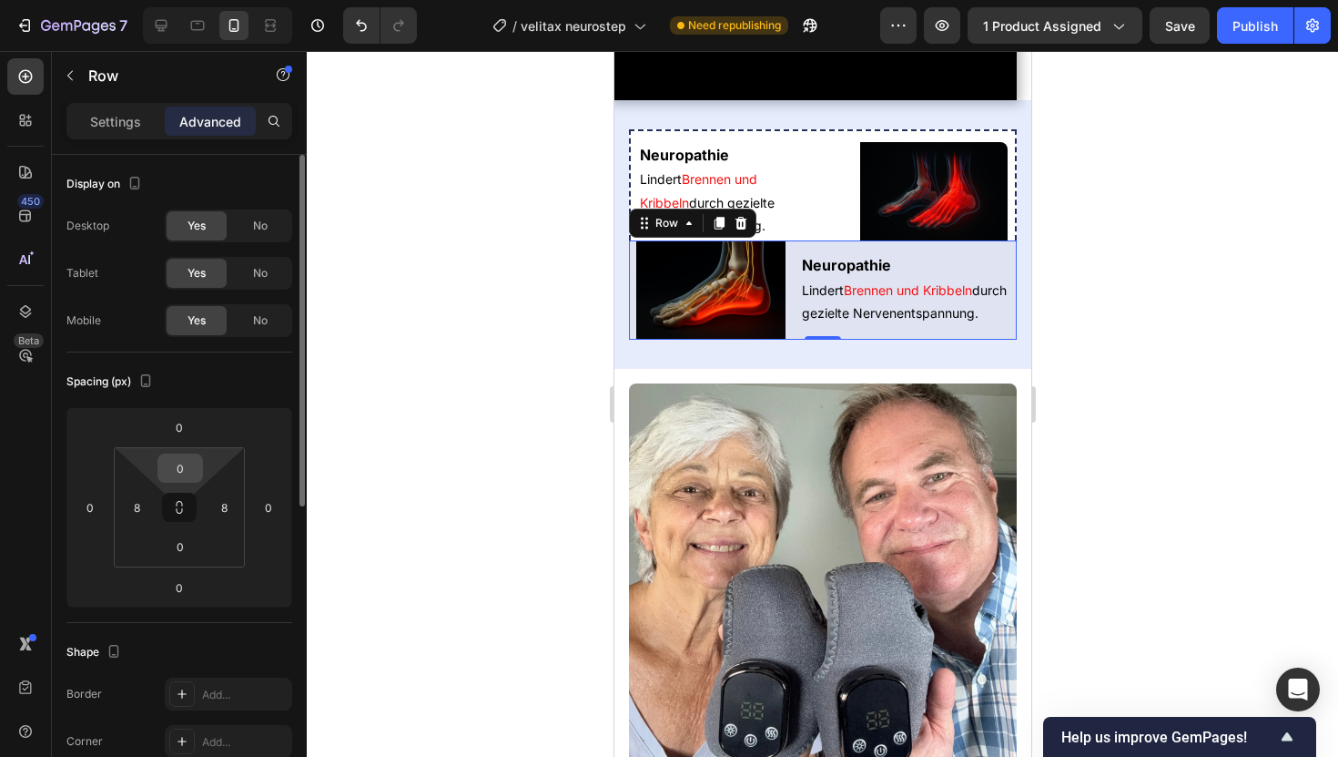
click at [183, 466] on input "0" at bounding box center [180, 467] width 36 height 27
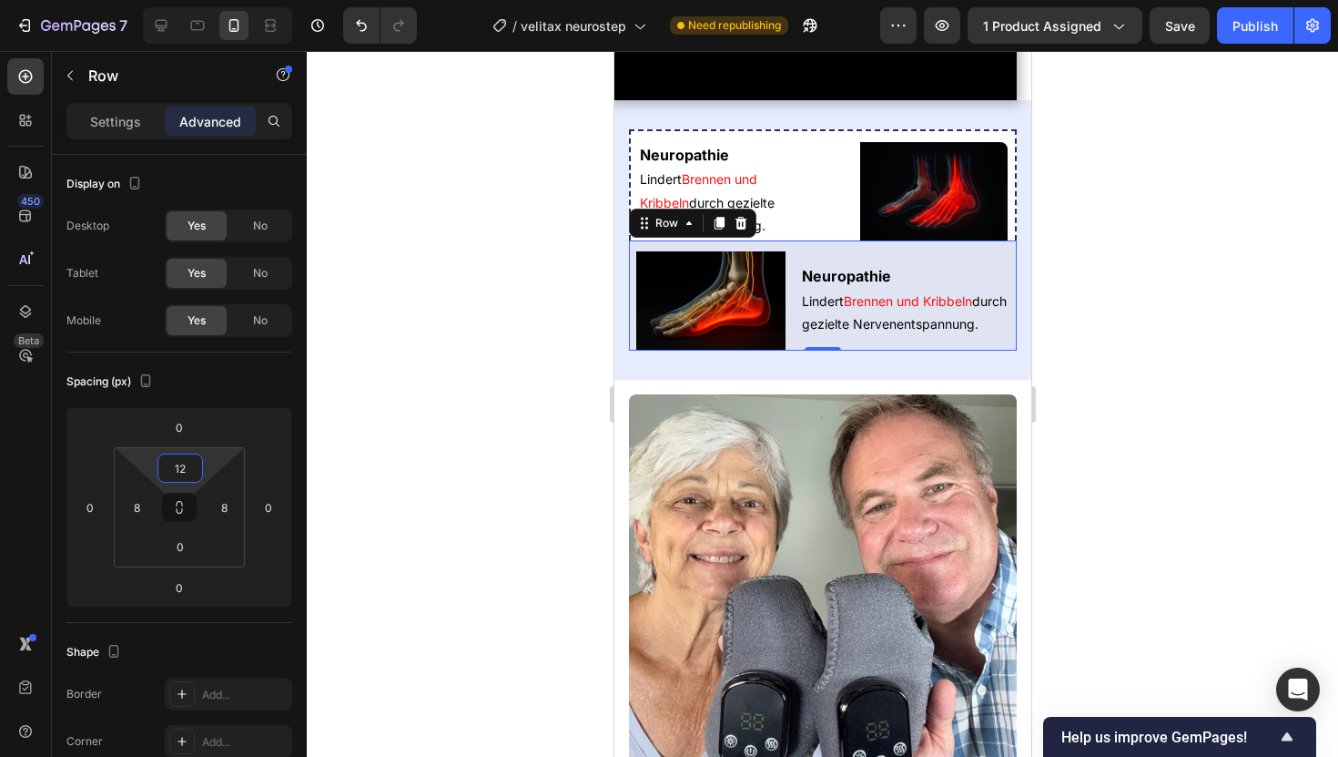
type input "12"
click at [789, 351] on div "Neuropathie Heading Lindert Brennen und Kribbeln durch gezielte Nervenentspannu…" at bounding box center [822, 295] width 388 height 110
click at [121, 123] on p "Settings" at bounding box center [115, 121] width 51 height 19
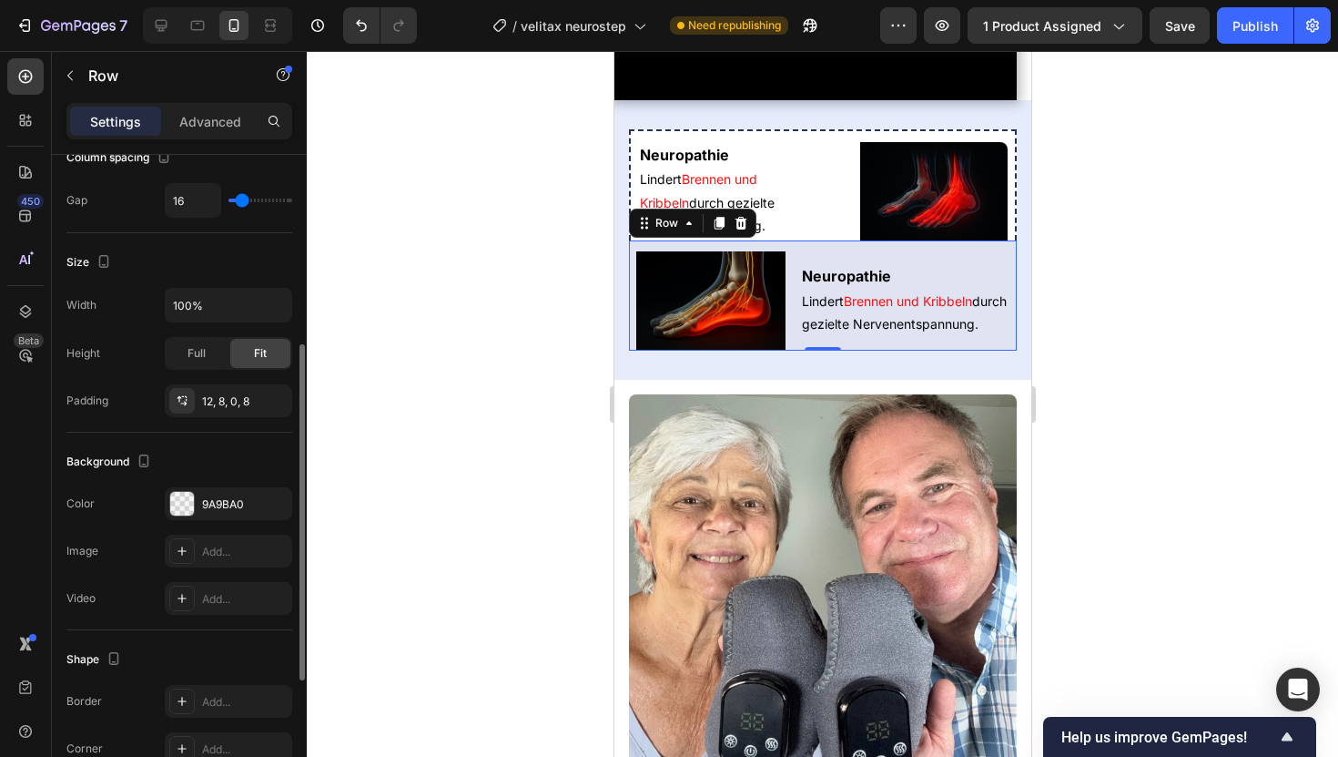
scroll to position [371, 0]
click at [234, 505] on div "9A9BA0" at bounding box center [228, 505] width 53 height 16
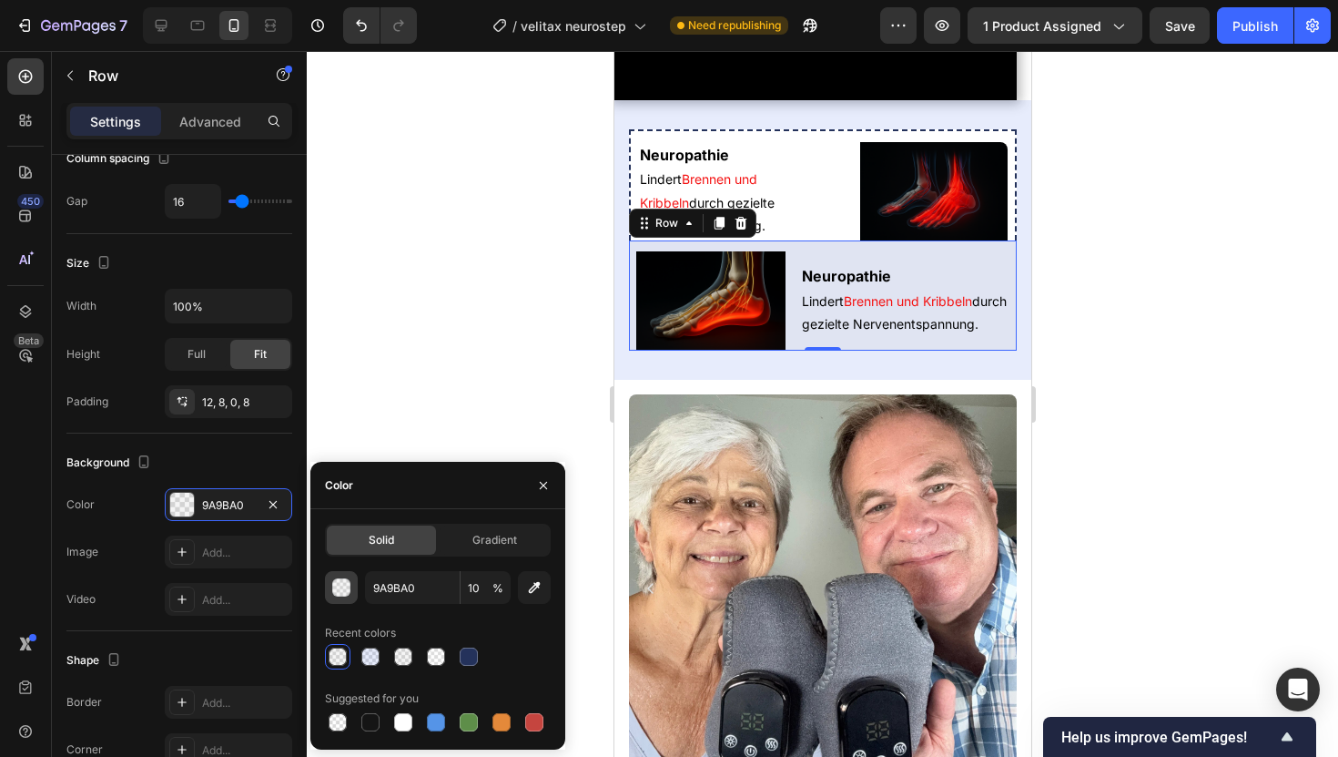
click at [348, 591] on div "button" at bounding box center [342, 588] width 18 height 18
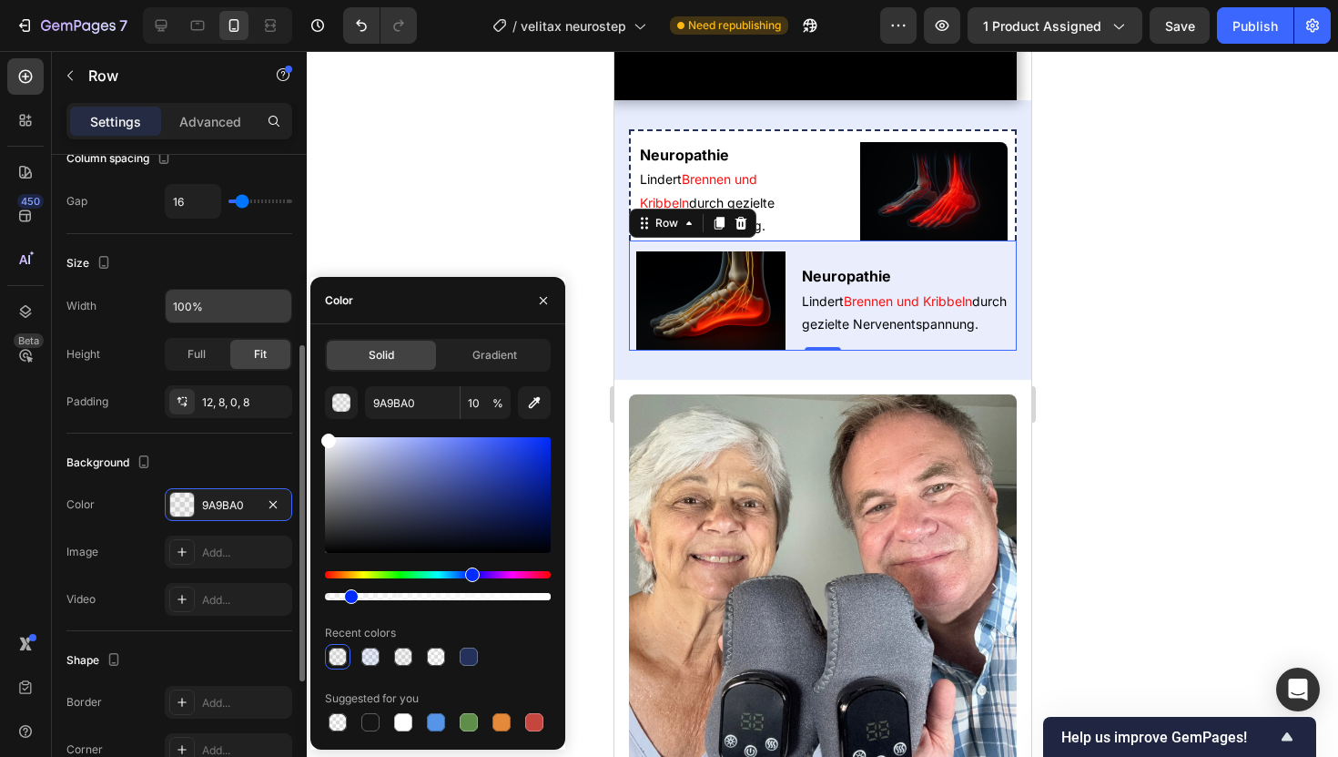
click at [286, 314] on div "450 Beta Sections(18) Elements(84) Section Element Hero Section Product Detail …" at bounding box center [153, 404] width 307 height 706
type input "FFFFFF"
click at [480, 402] on input "10" at bounding box center [486, 402] width 50 height 33
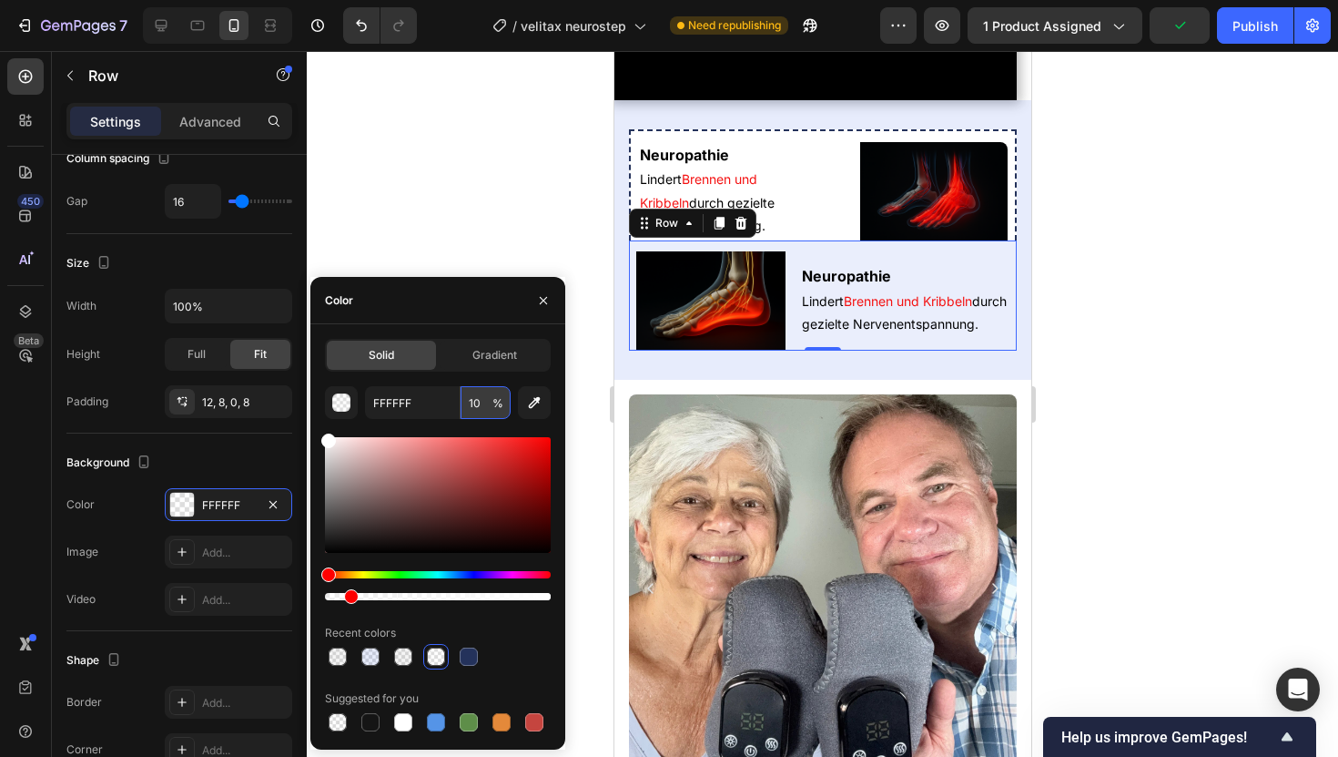
type input "100"
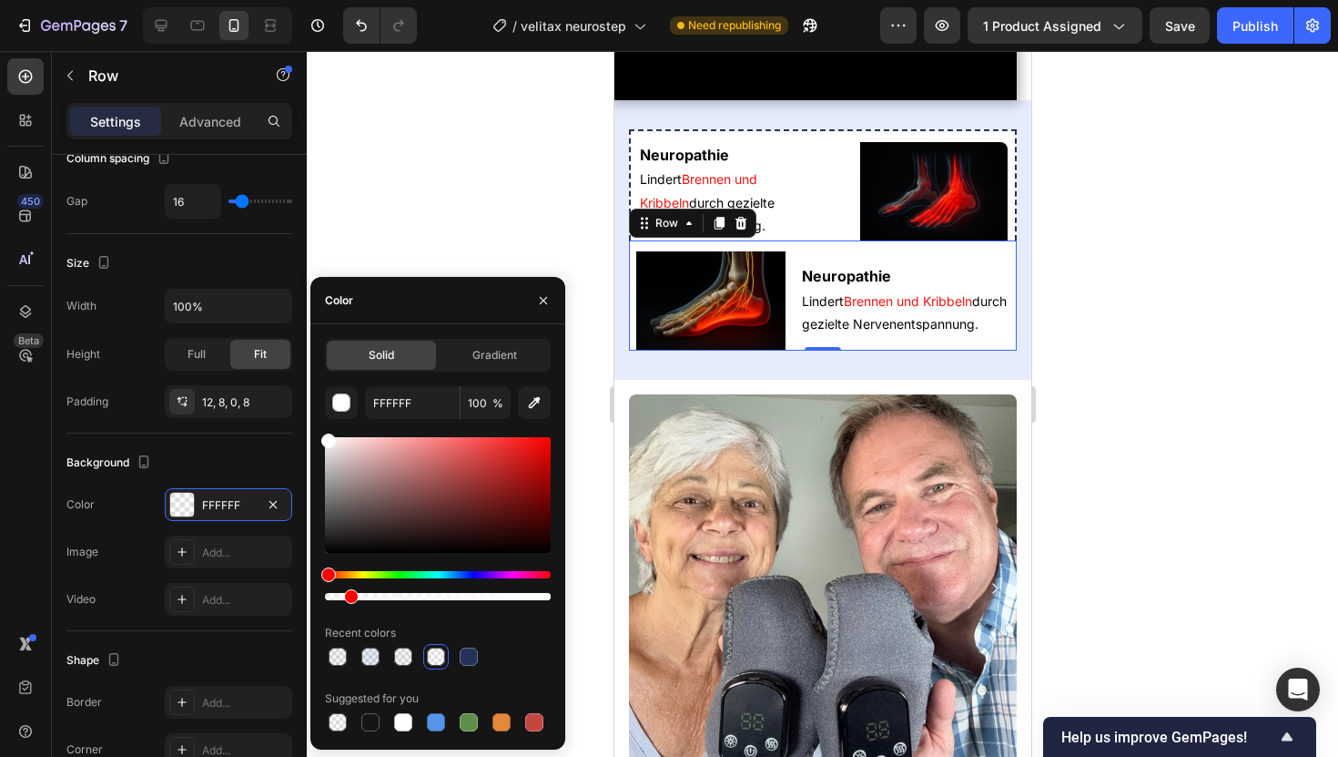
click at [492, 154] on div at bounding box center [823, 404] width 1032 height 706
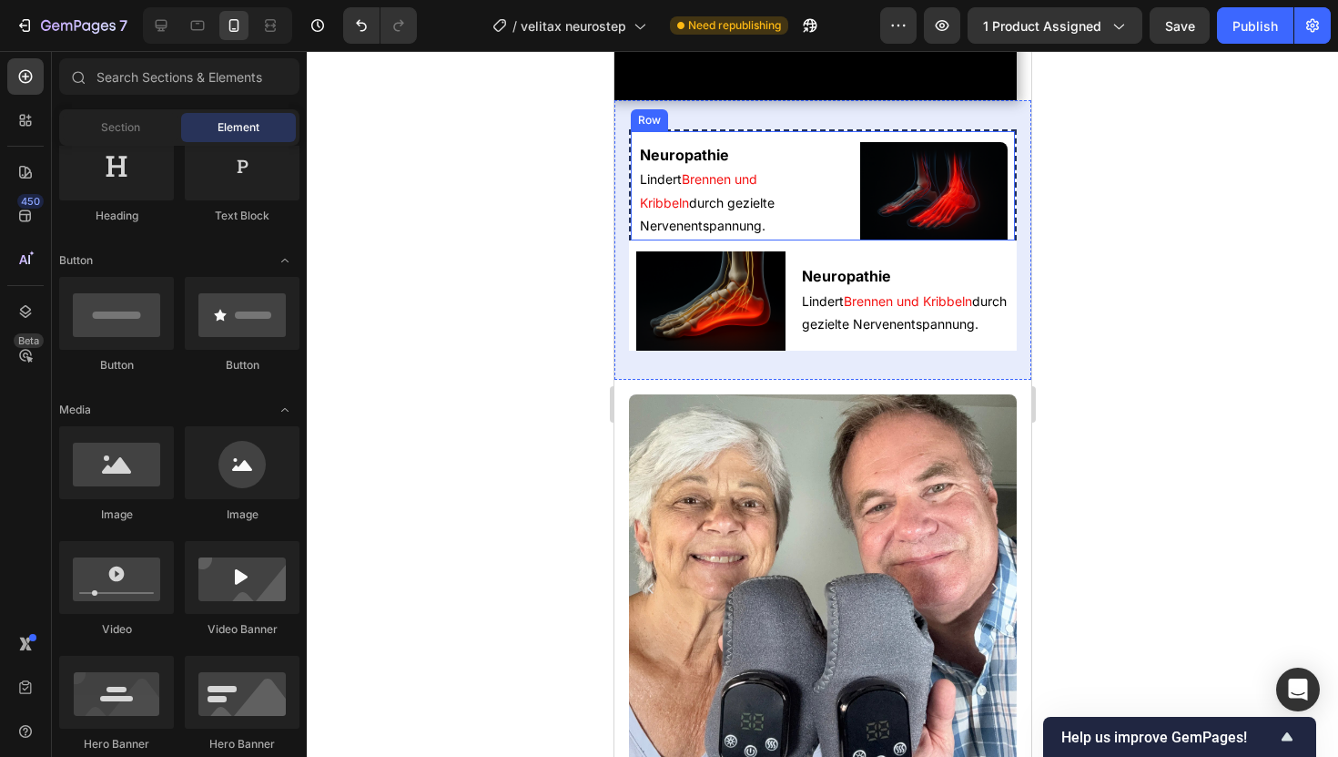
click at [833, 240] on div "Neuropathie Heading Lindert Brennen und Kribbeln durch gezielte Nervenentspannu…" at bounding box center [822, 184] width 388 height 111
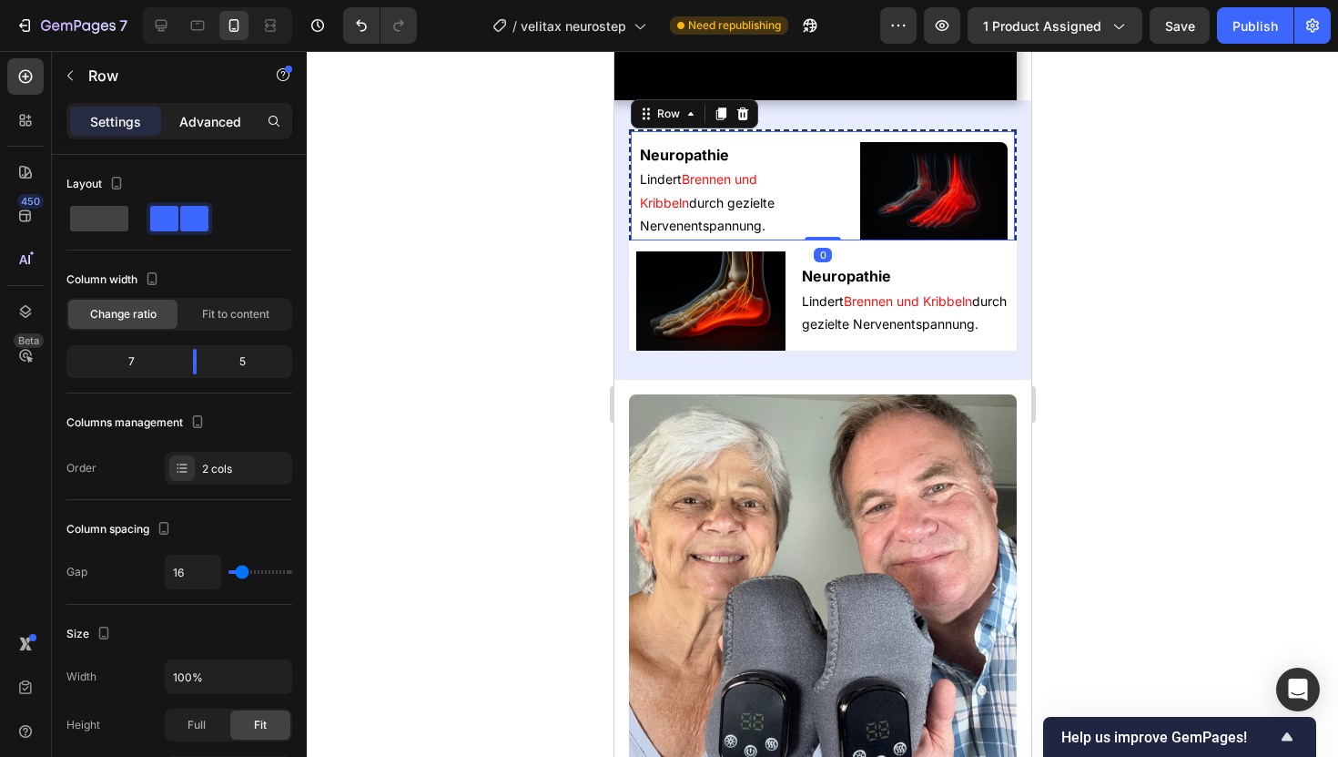
click at [194, 117] on p "Advanced" at bounding box center [210, 121] width 62 height 19
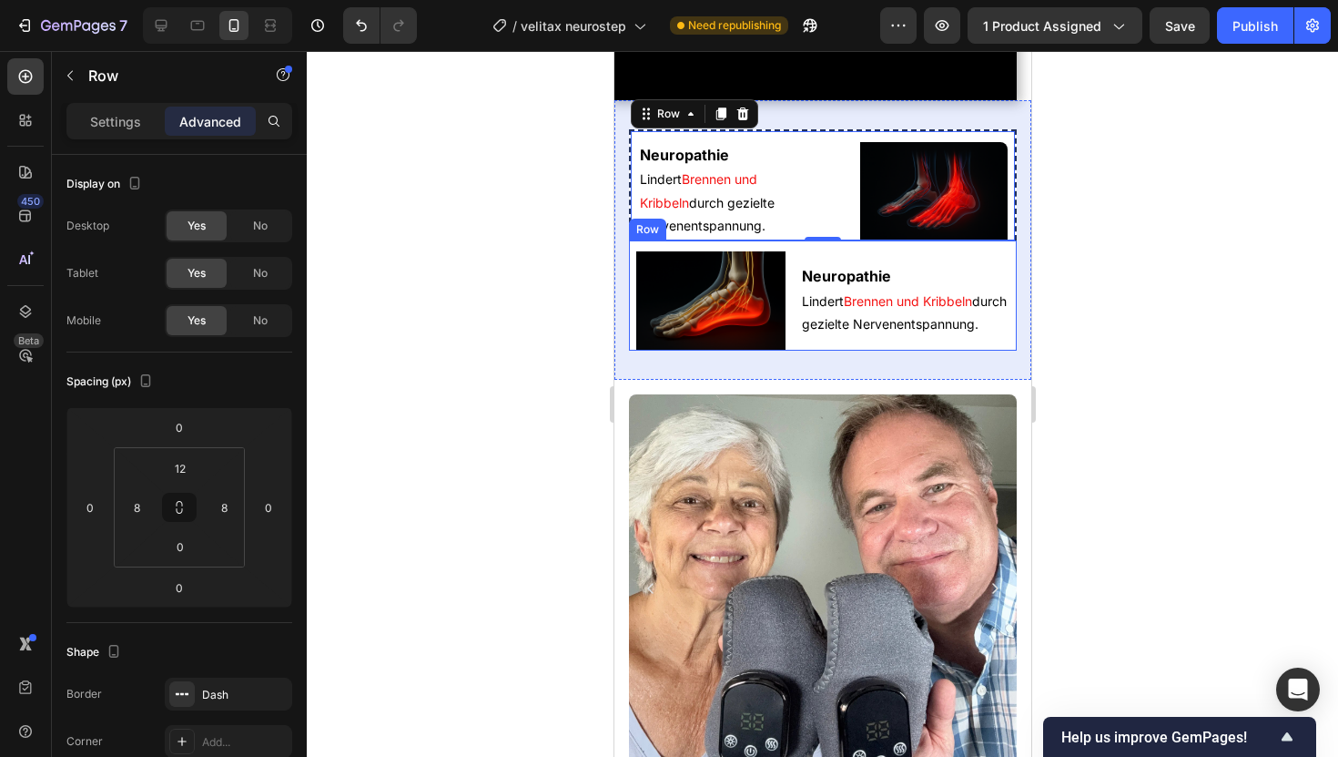
click at [790, 351] on div "Neuropathie Heading Lindert Brennen und Kribbeln durch gezielte Nervenentspannu…" at bounding box center [822, 295] width 388 height 110
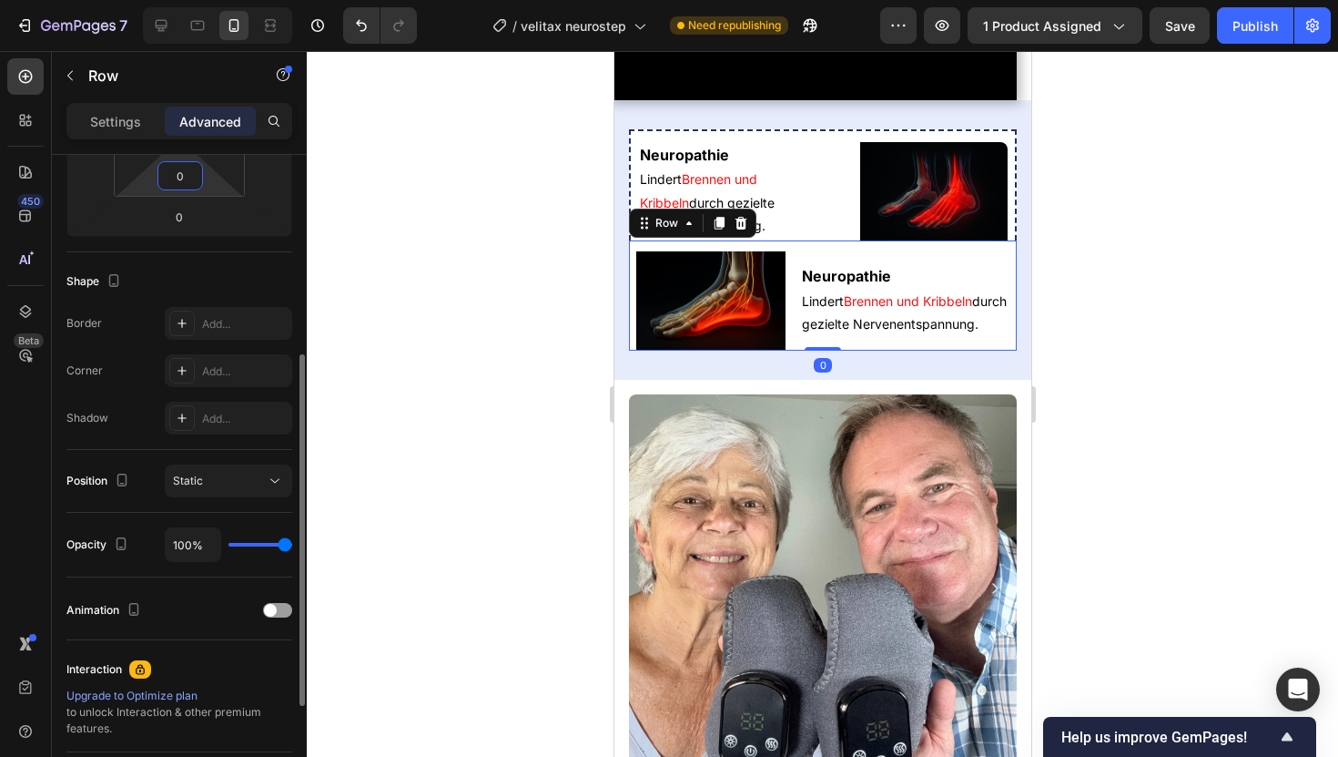
click at [190, 178] on input "0" at bounding box center [180, 175] width 36 height 27
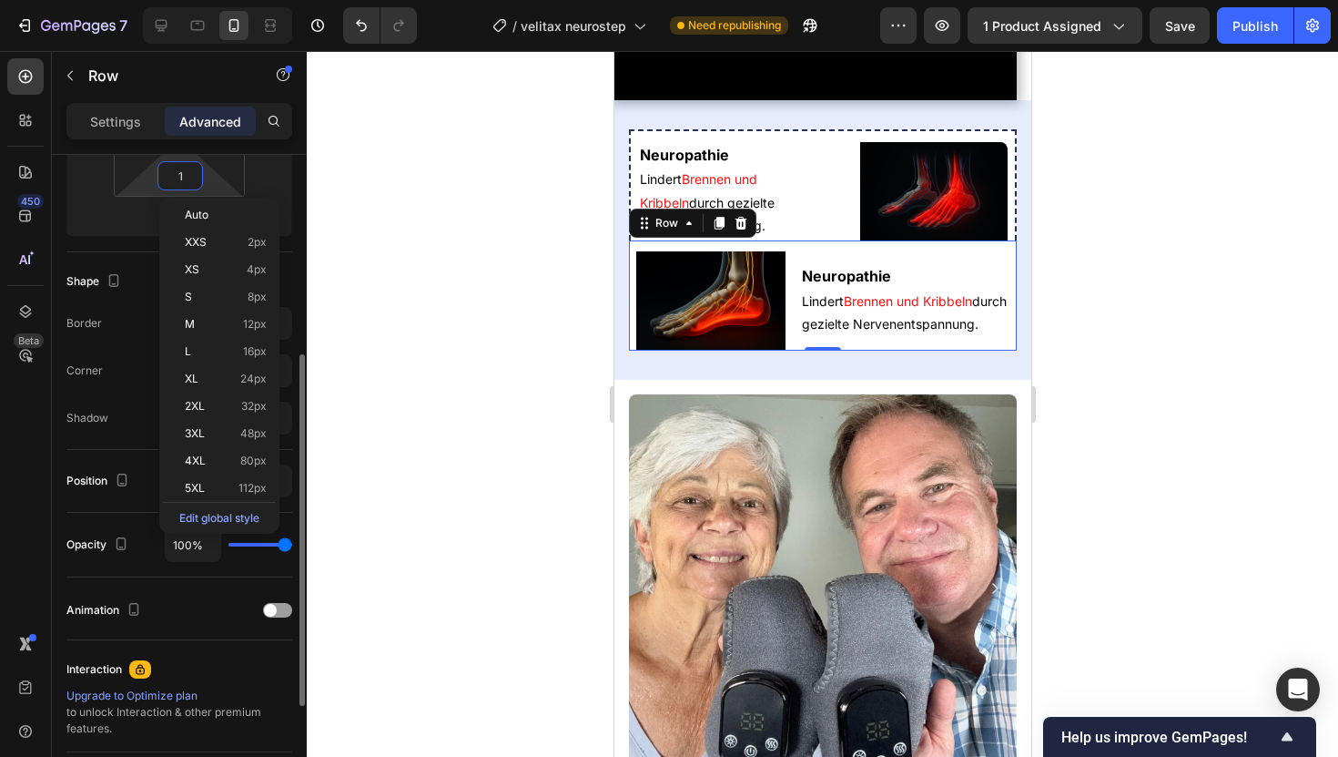
type input "12"
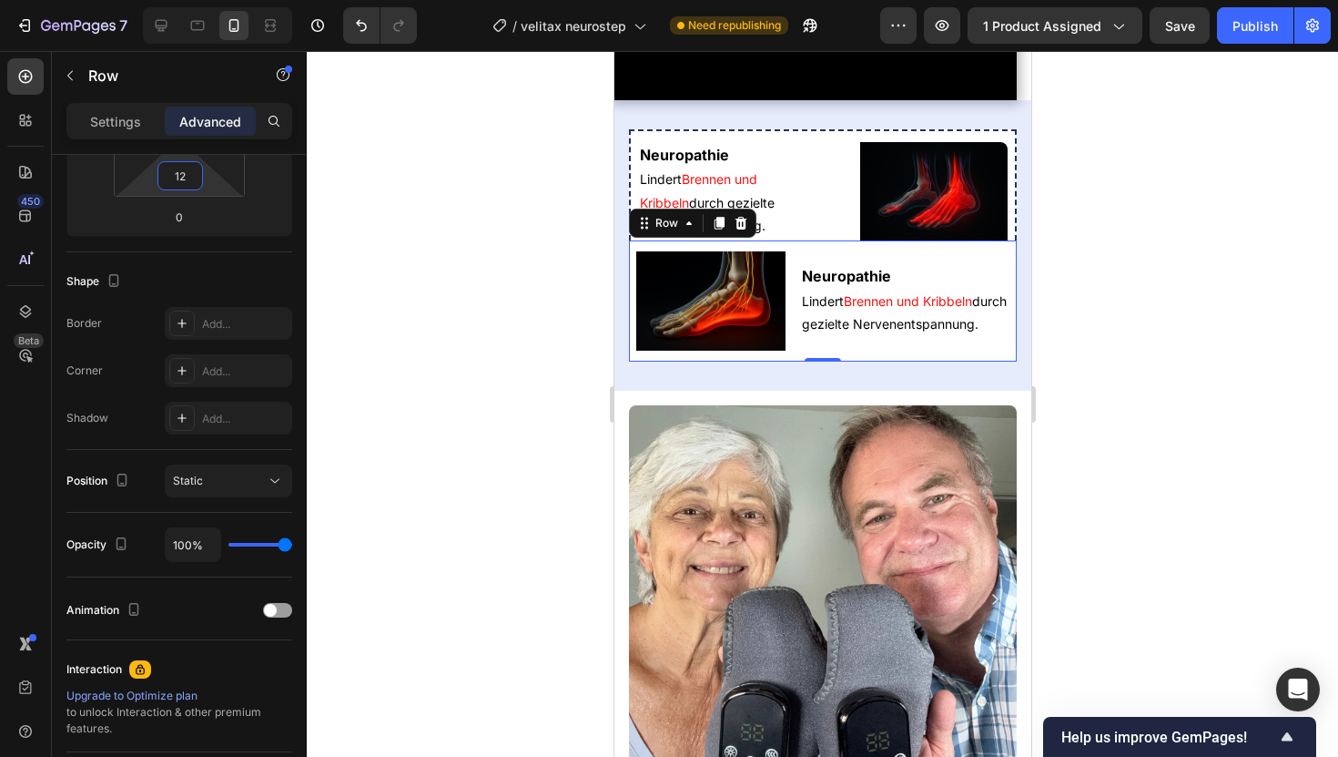
click at [316, 346] on div at bounding box center [823, 404] width 1032 height 706
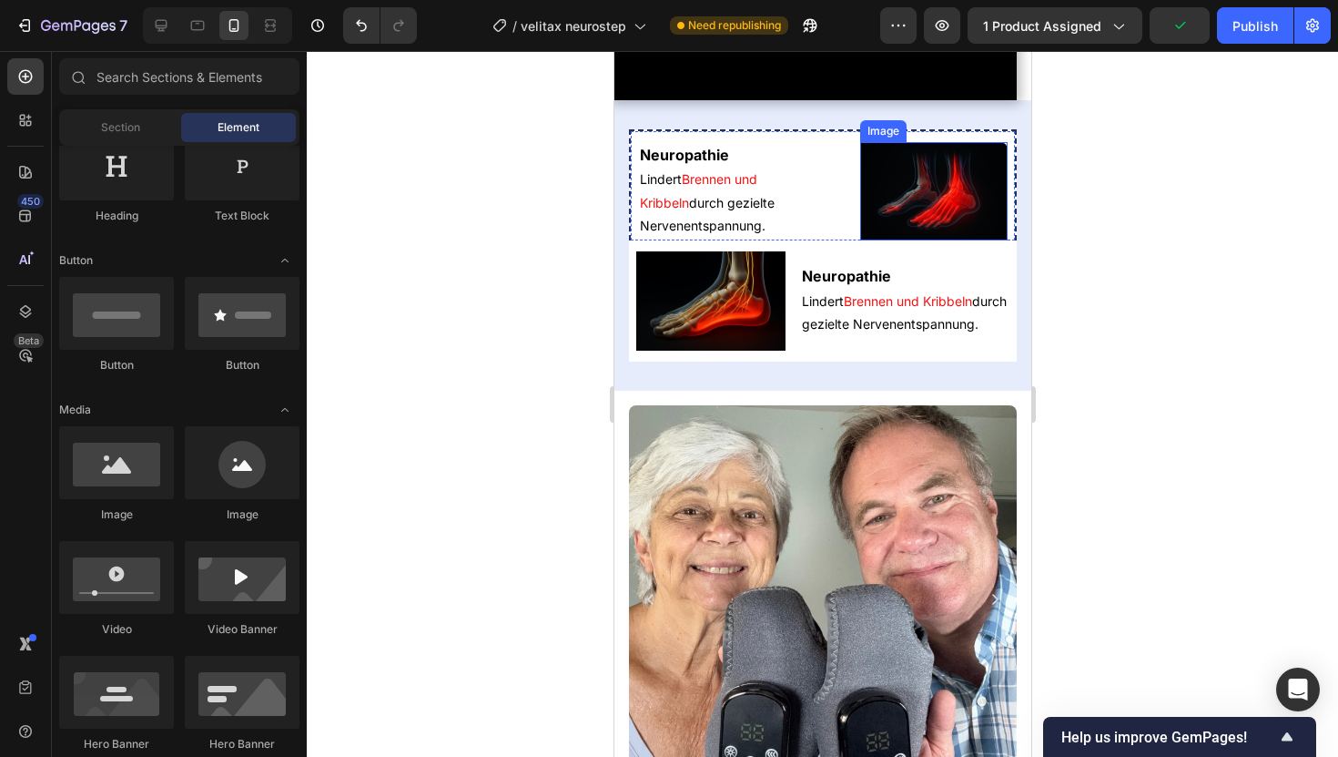
click at [900, 240] on img at bounding box center [933, 191] width 148 height 98
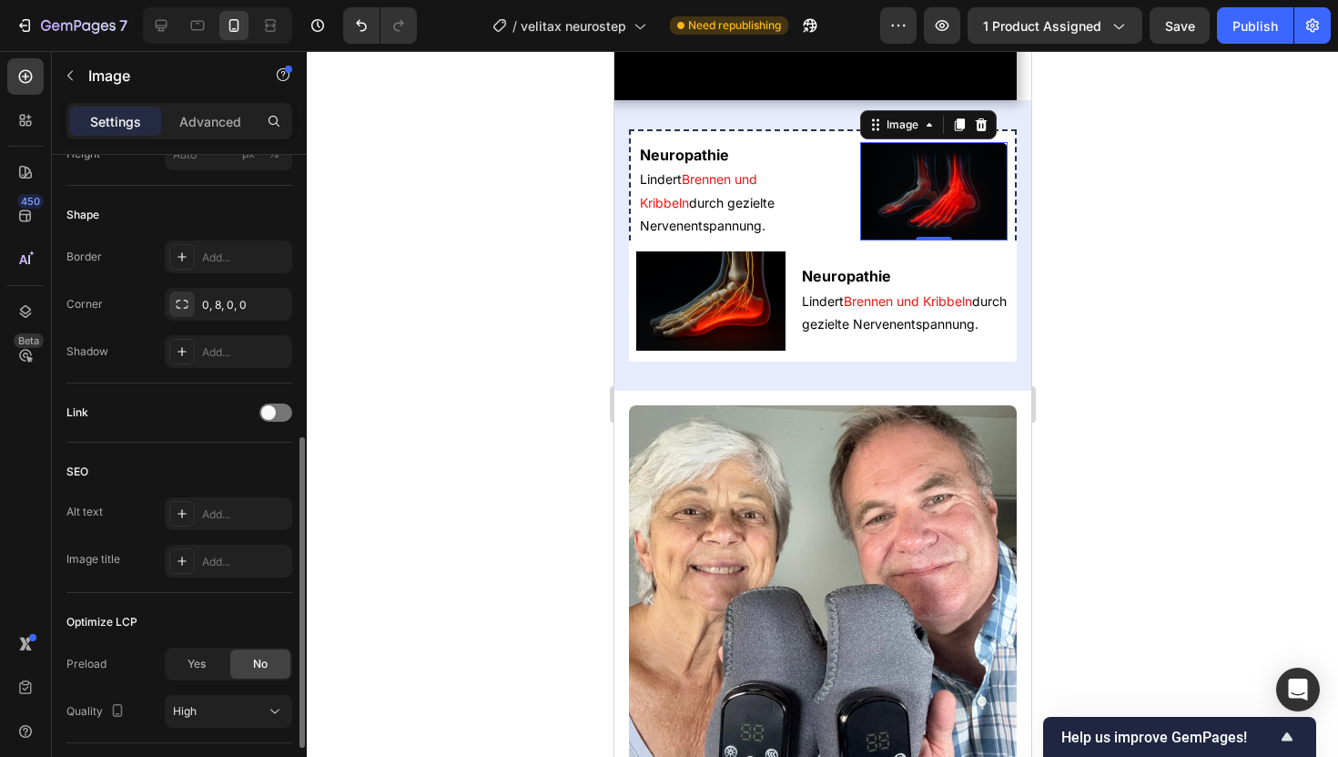
scroll to position [601, 0]
click at [228, 306] on div "0, 8, 0, 0" at bounding box center [228, 304] width 53 height 16
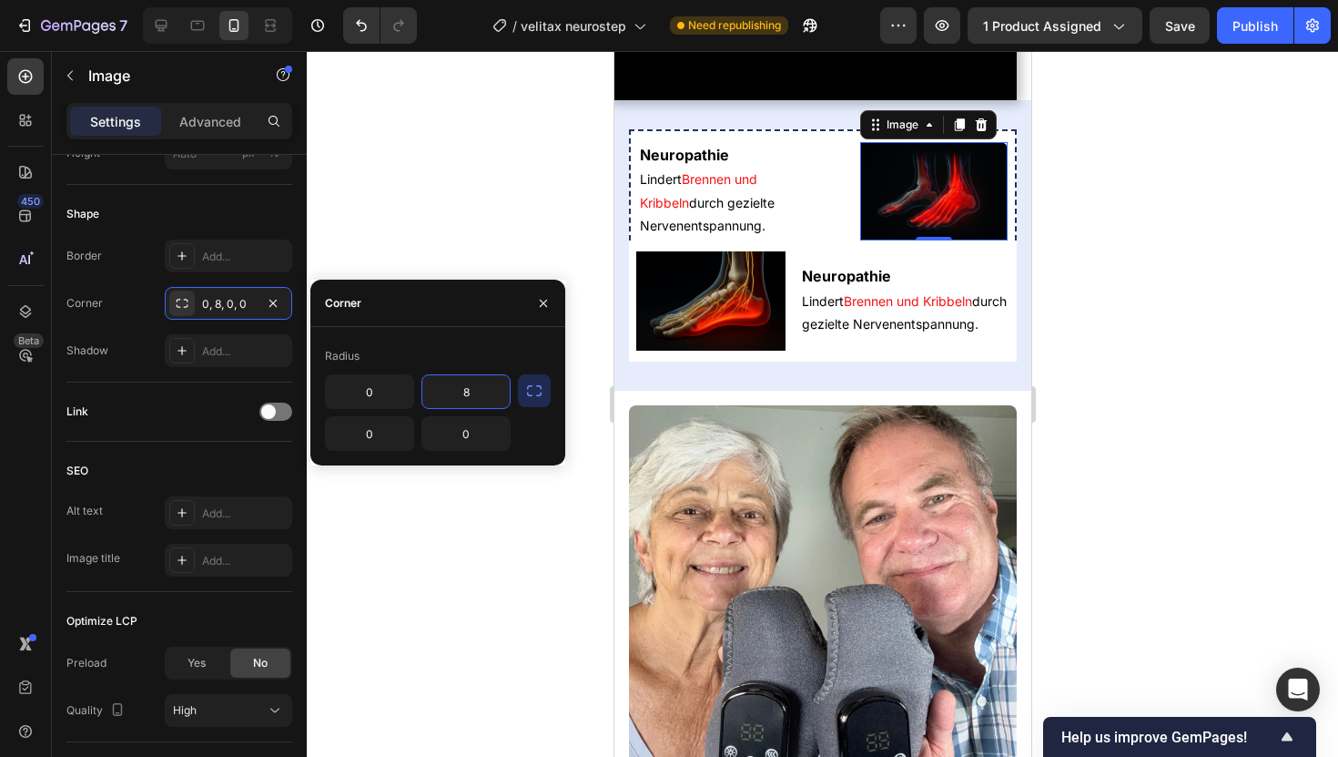
click at [473, 389] on input "8" at bounding box center [465, 391] width 87 height 33
type input "6"
click at [478, 566] on div at bounding box center [823, 404] width 1032 height 706
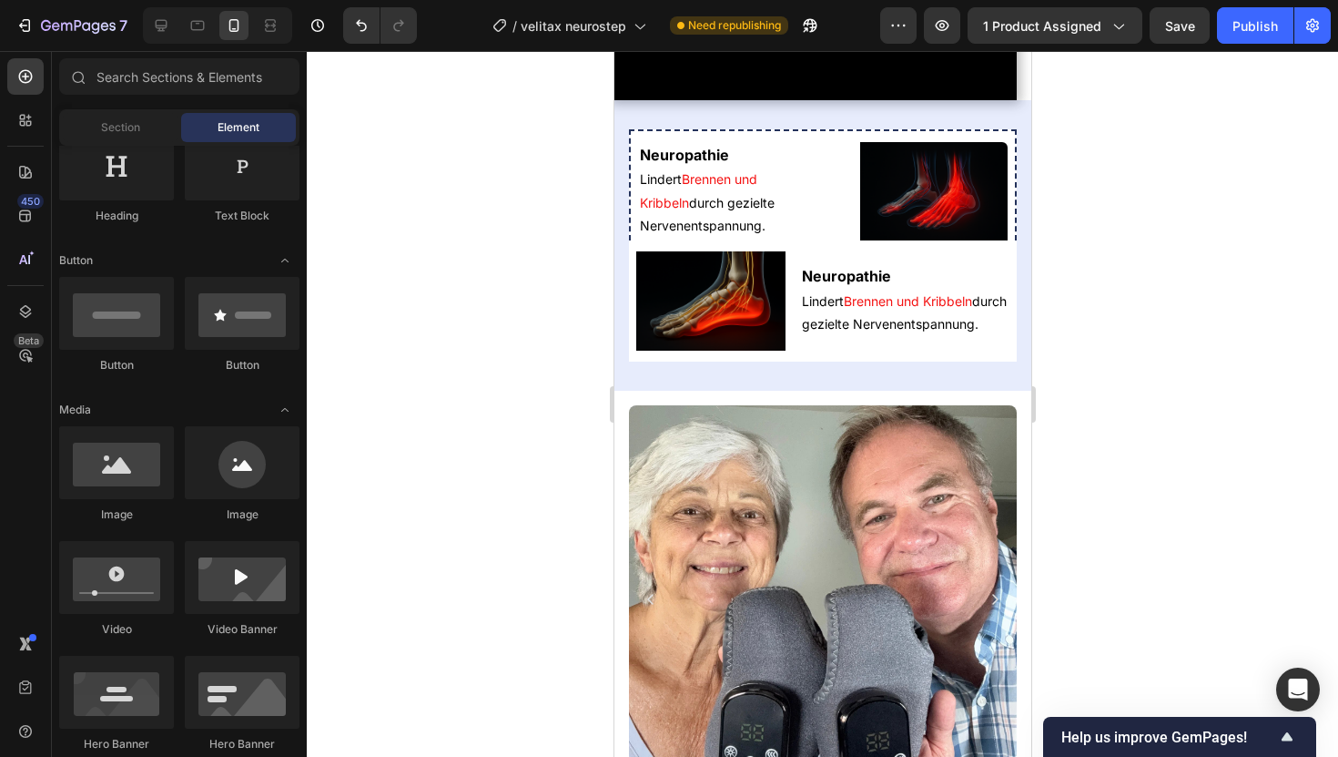
click at [1176, 354] on div at bounding box center [823, 404] width 1032 height 706
click at [873, 240] on img at bounding box center [933, 191] width 148 height 98
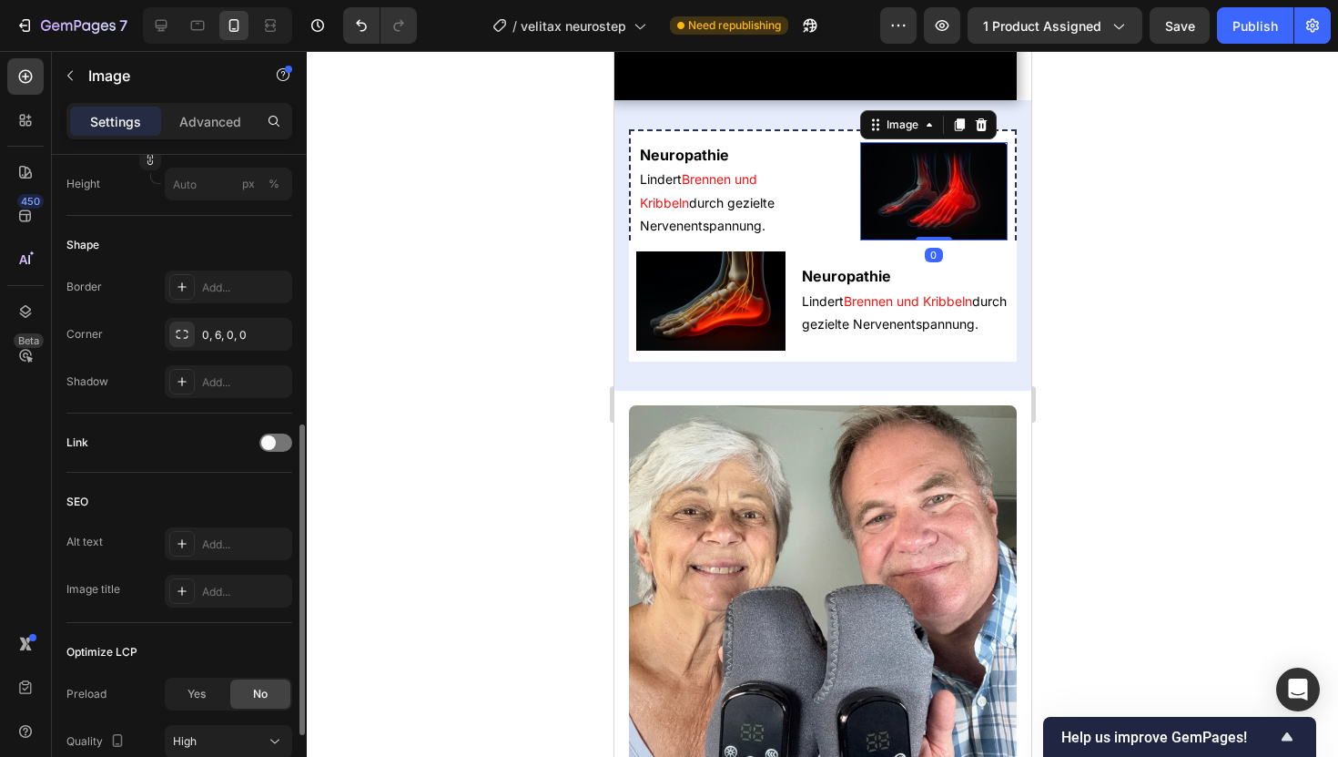
scroll to position [569, 0]
click at [195, 339] on div "0, 6, 0, 0" at bounding box center [228, 335] width 127 height 33
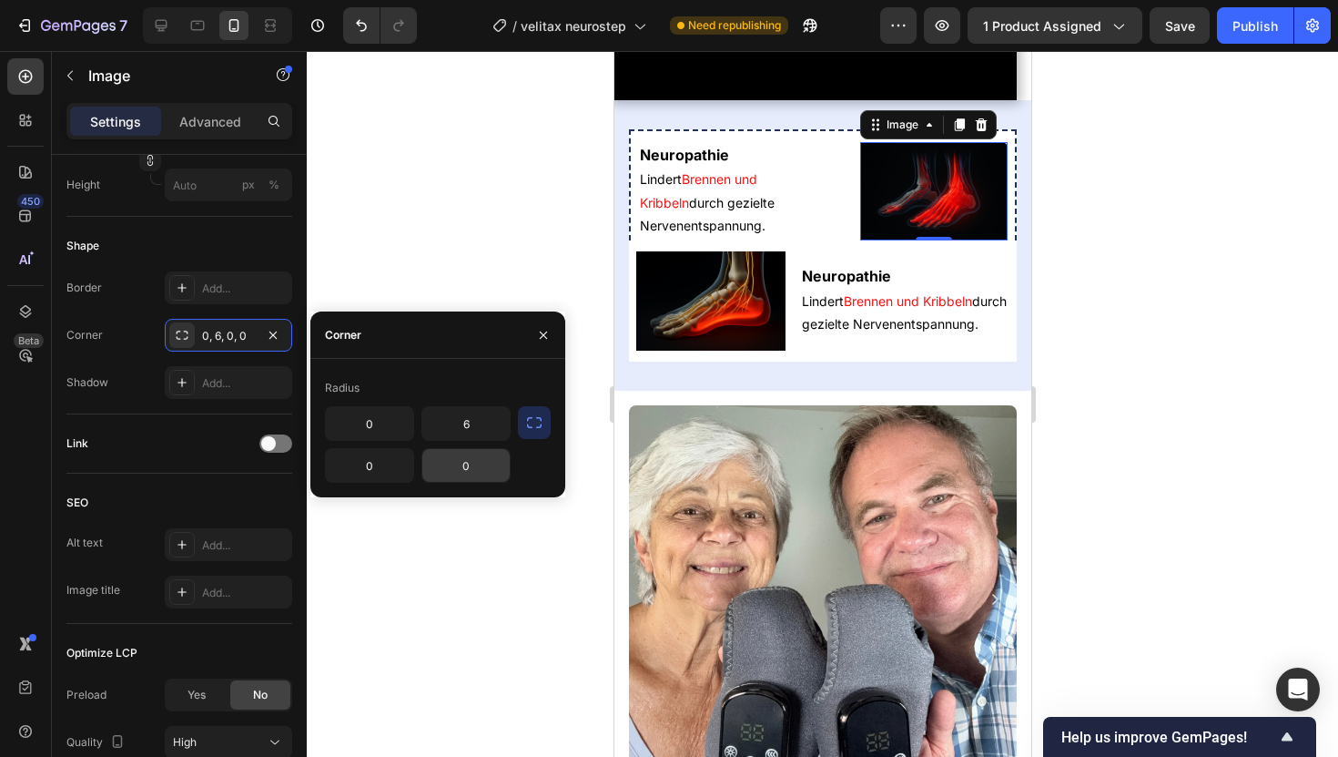
click at [445, 466] on input "0" at bounding box center [465, 465] width 87 height 33
type input "6"
click at [753, 351] on img at bounding box center [710, 300] width 149 height 99
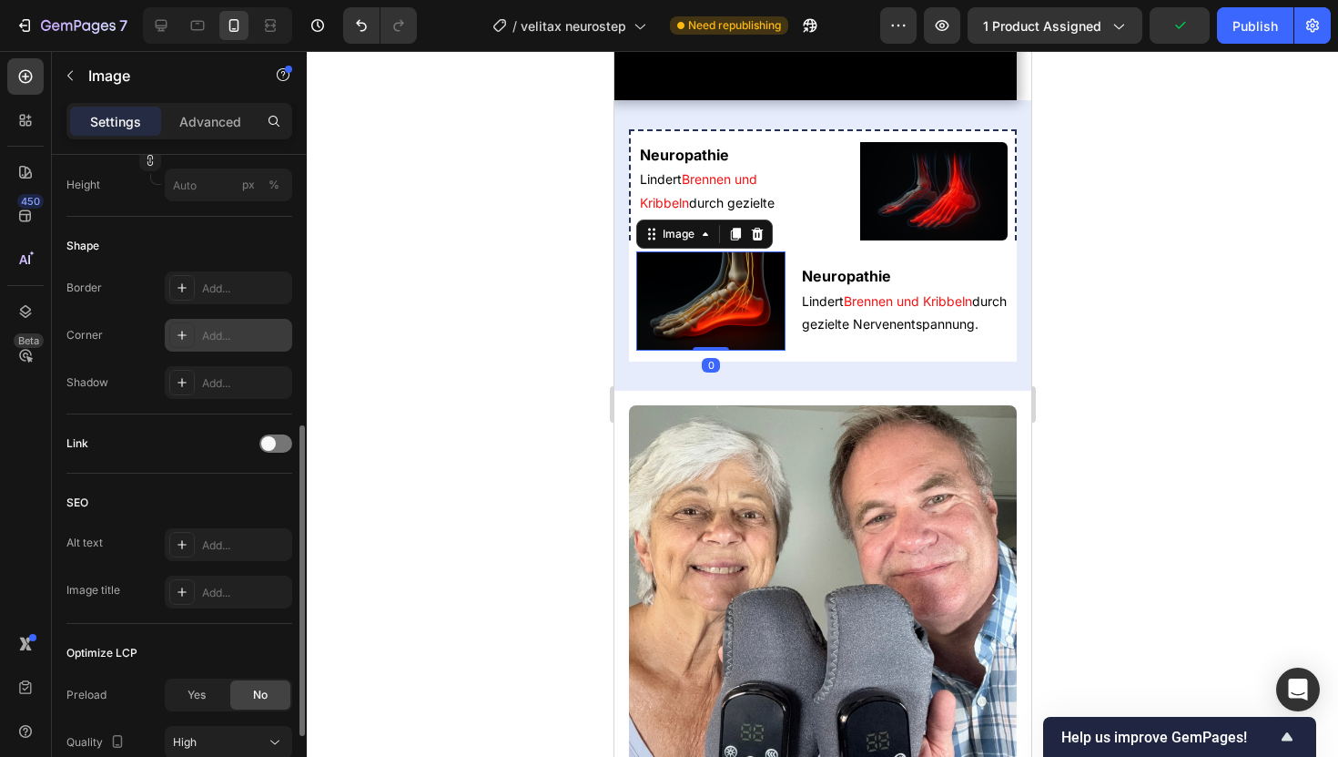
click at [210, 326] on div "Add..." at bounding box center [228, 335] width 127 height 33
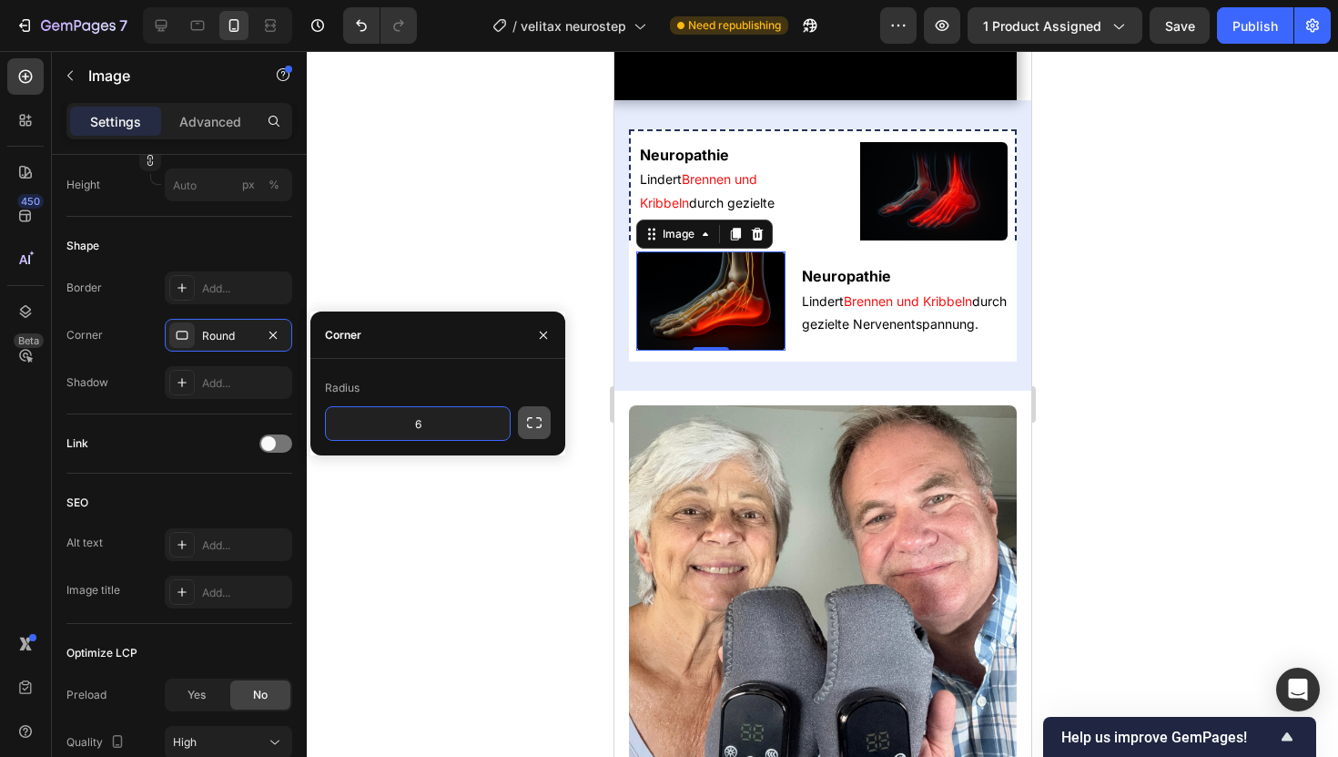
type input "6"
click at [537, 437] on button "button" at bounding box center [534, 422] width 33 height 33
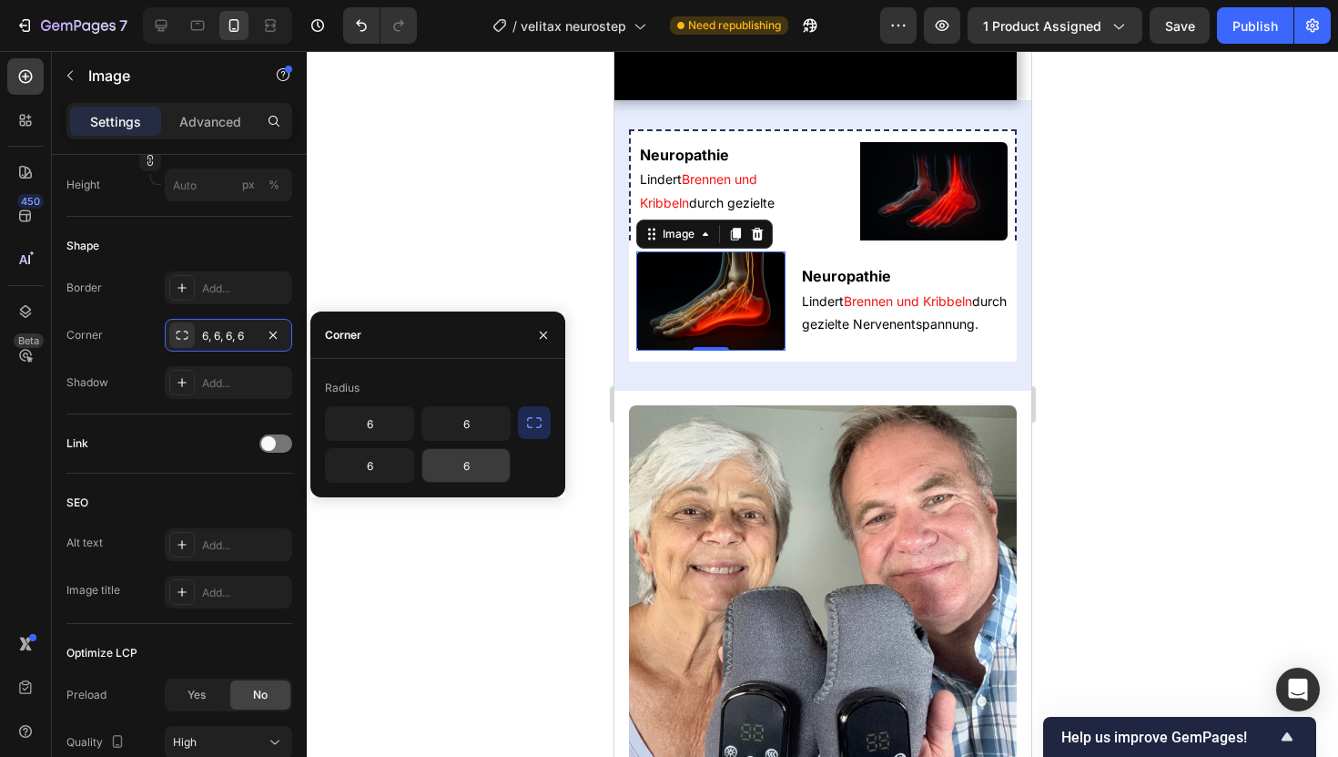
click at [468, 470] on input "6" at bounding box center [465, 465] width 87 height 33
click at [468, 441] on div "6 6 6 6" at bounding box center [418, 444] width 186 height 76
click at [394, 452] on input "6" at bounding box center [369, 465] width 87 height 33
click at [383, 431] on input "6" at bounding box center [369, 423] width 87 height 33
click at [397, 471] on input "66" at bounding box center [369, 465] width 87 height 33
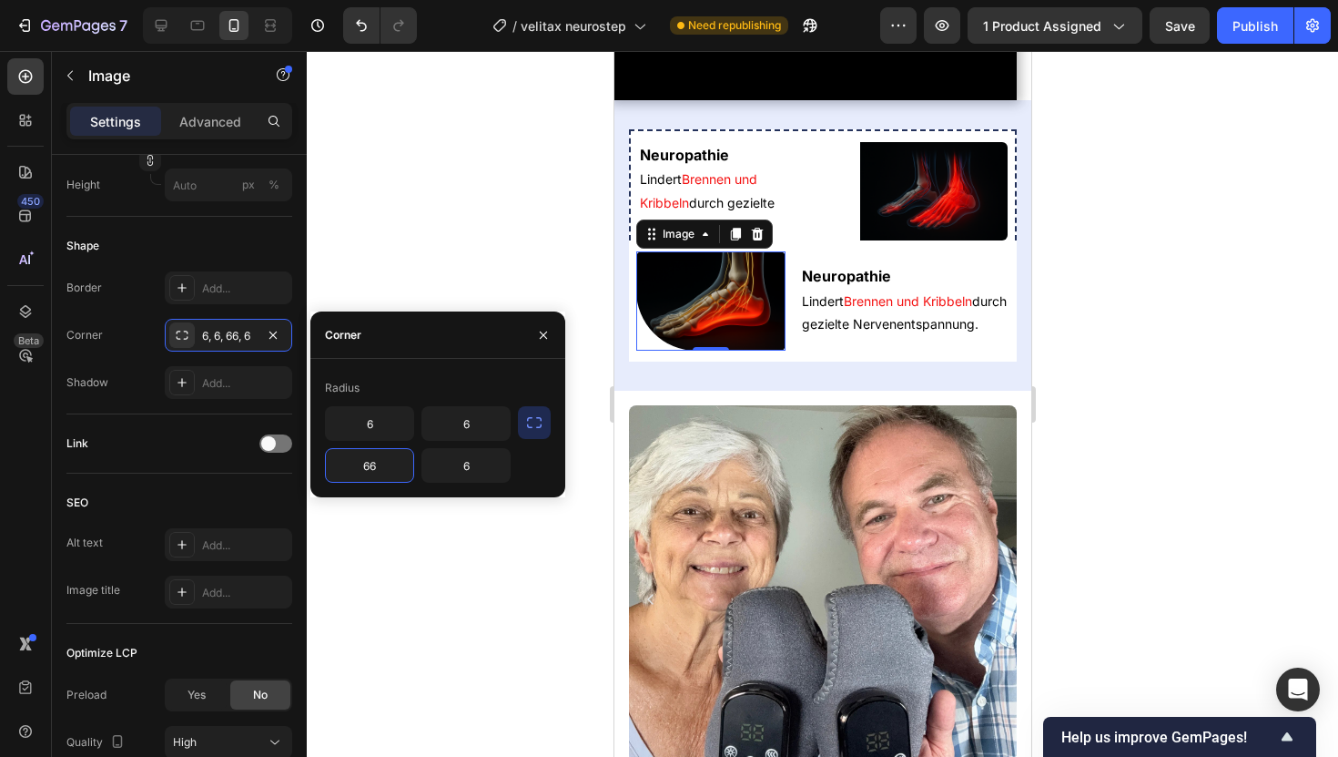
type input "+"
type input "6"
click at [472, 442] on div "6 6 6 6" at bounding box center [418, 444] width 186 height 76
click at [473, 428] on input "6" at bounding box center [465, 423] width 87 height 33
type input "0"
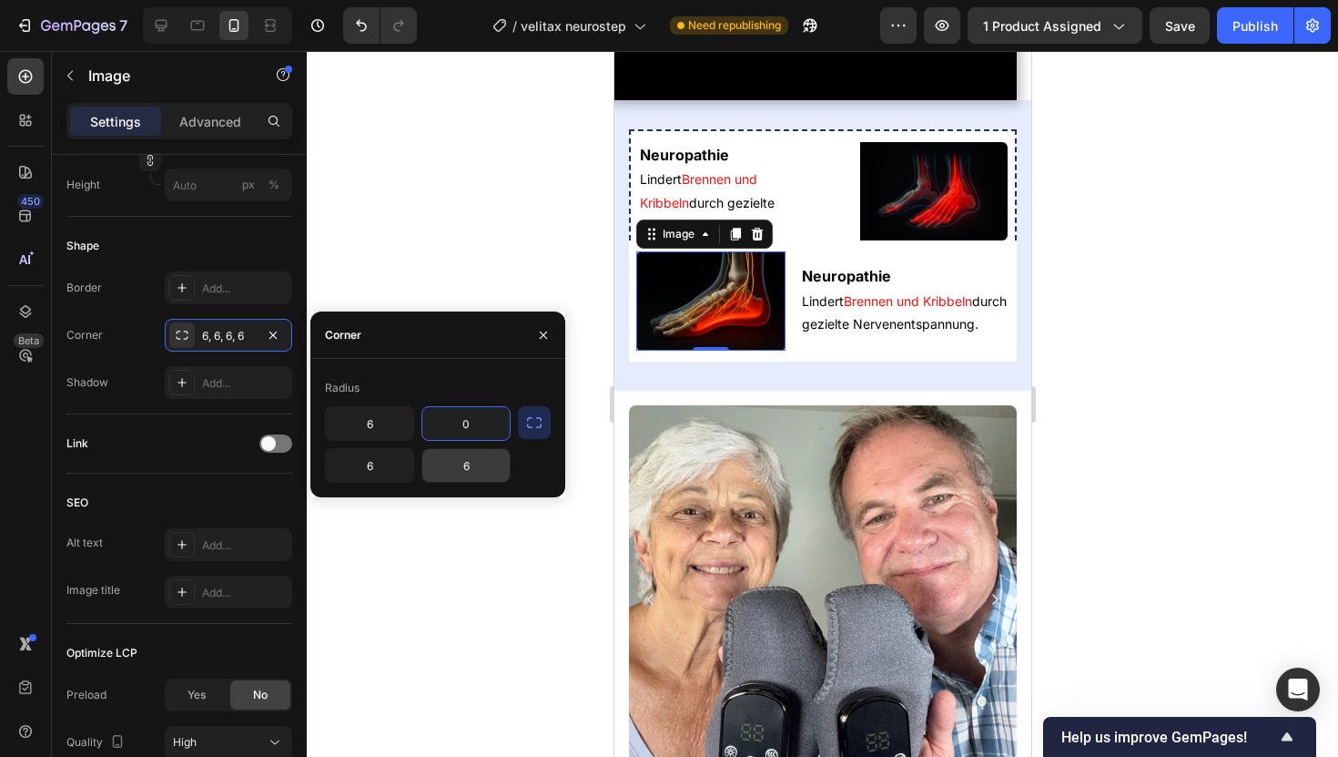
click at [451, 472] on input "6" at bounding box center [465, 465] width 87 height 33
type input "0"
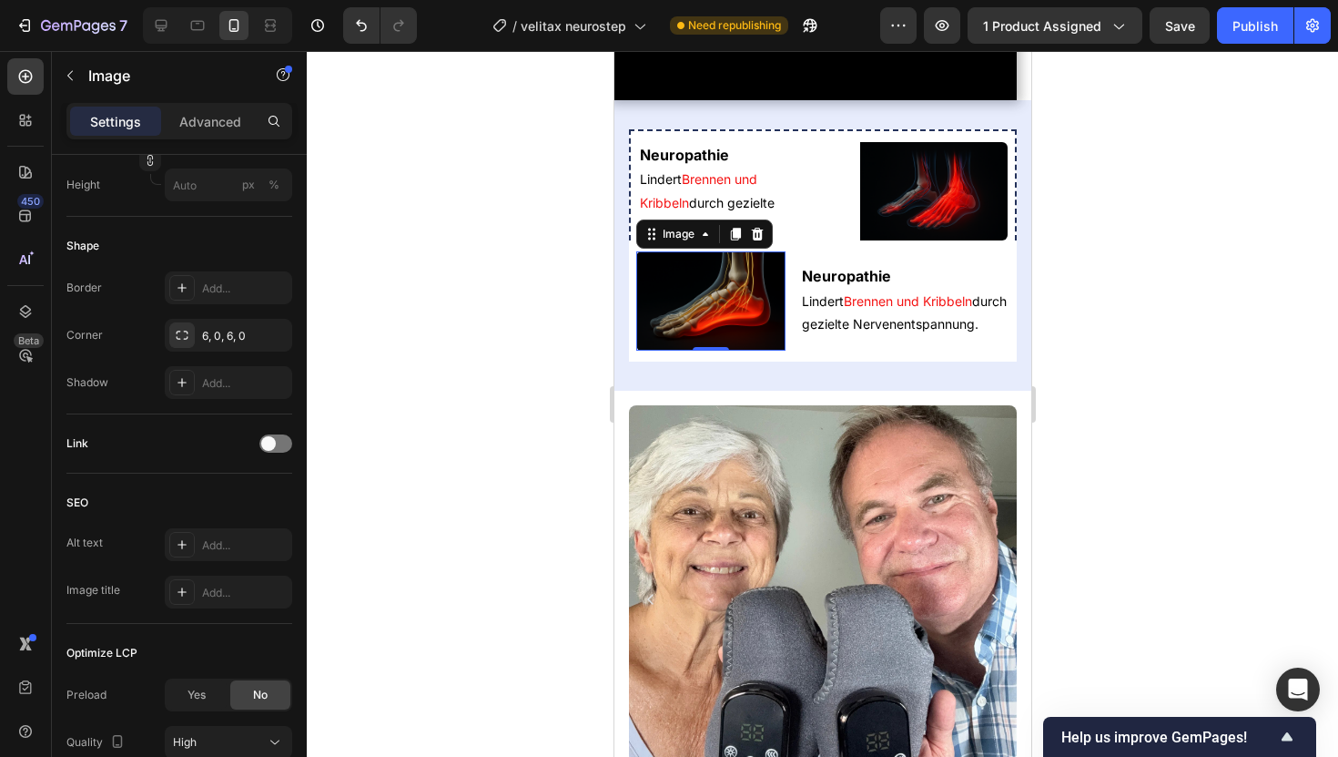
click at [403, 235] on div at bounding box center [823, 404] width 1032 height 706
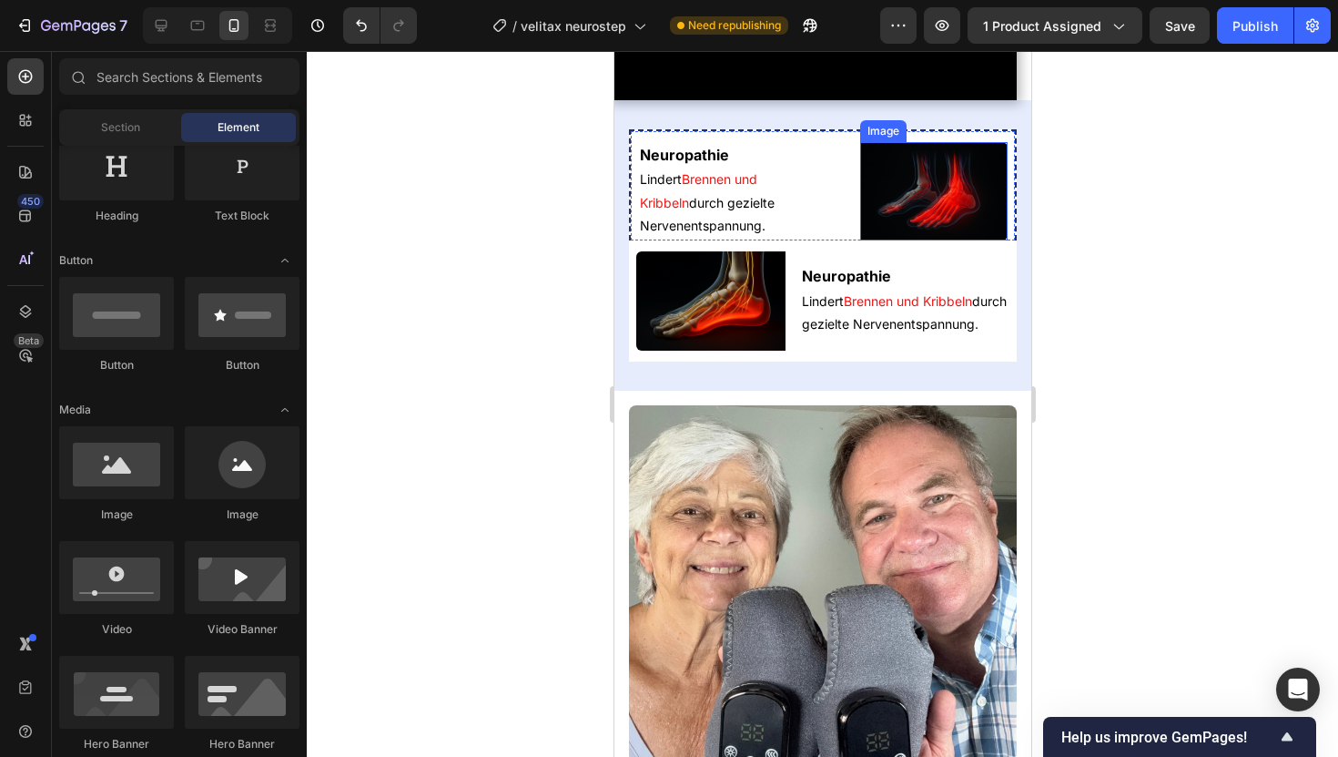
click at [884, 240] on img at bounding box center [933, 191] width 148 height 98
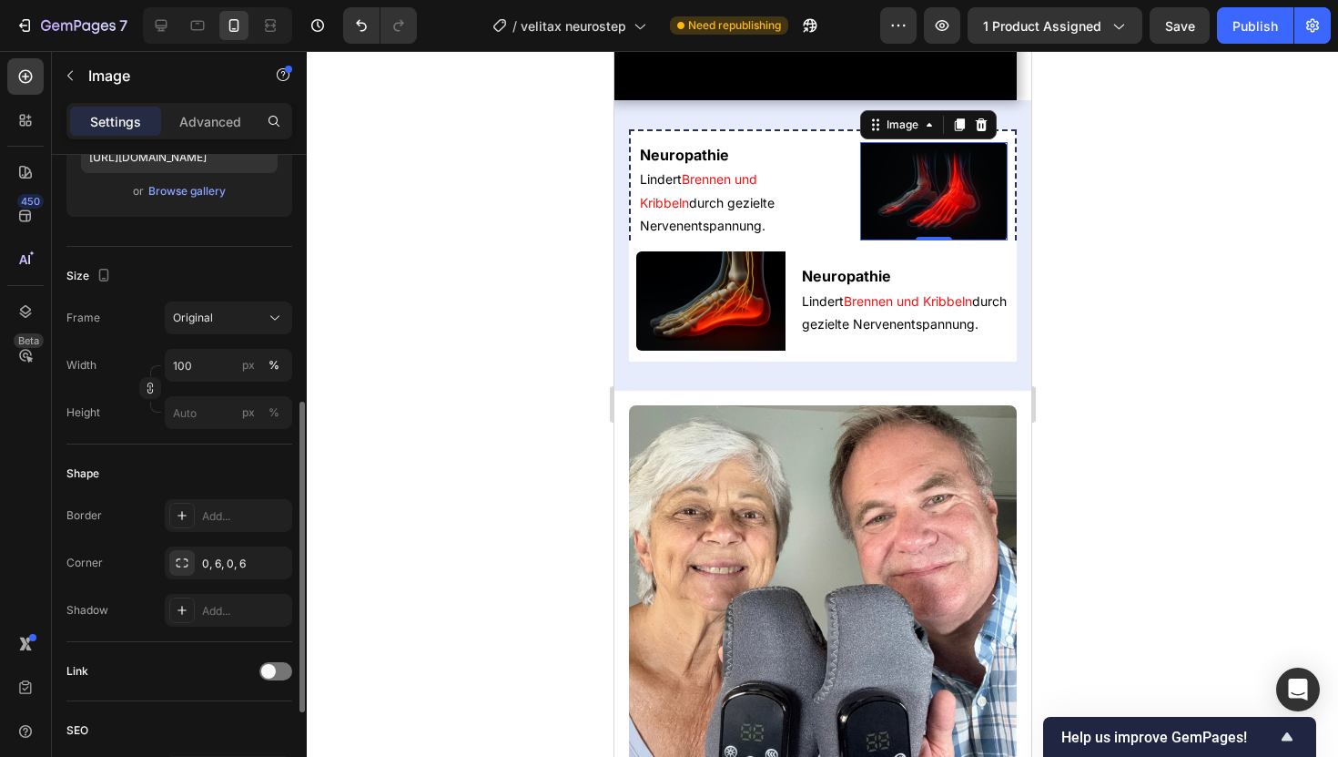
scroll to position [451, 0]
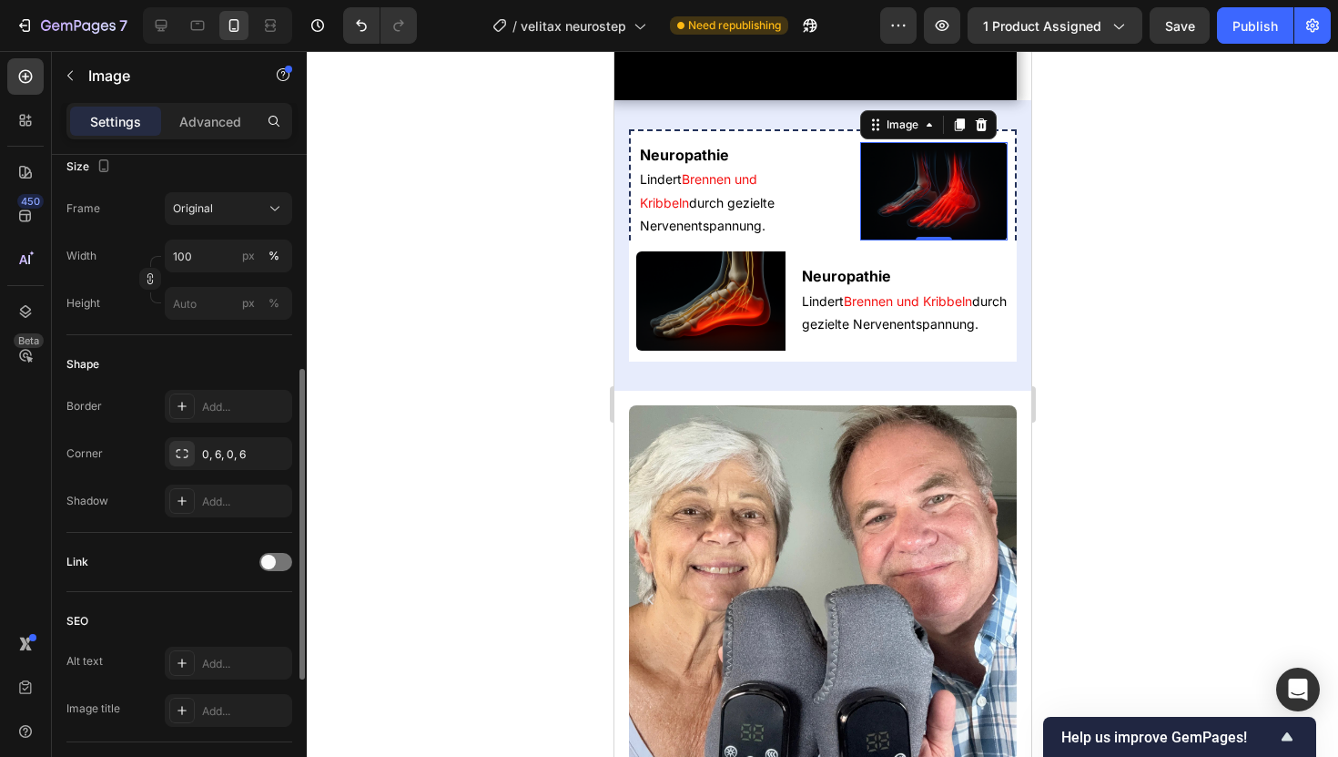
click at [230, 470] on div "Border Add... Corner 0, 6, 0, 6 Shadow Add..." at bounding box center [179, 453] width 226 height 127
click at [228, 459] on div "0, 6, 0, 6" at bounding box center [228, 454] width 53 height 16
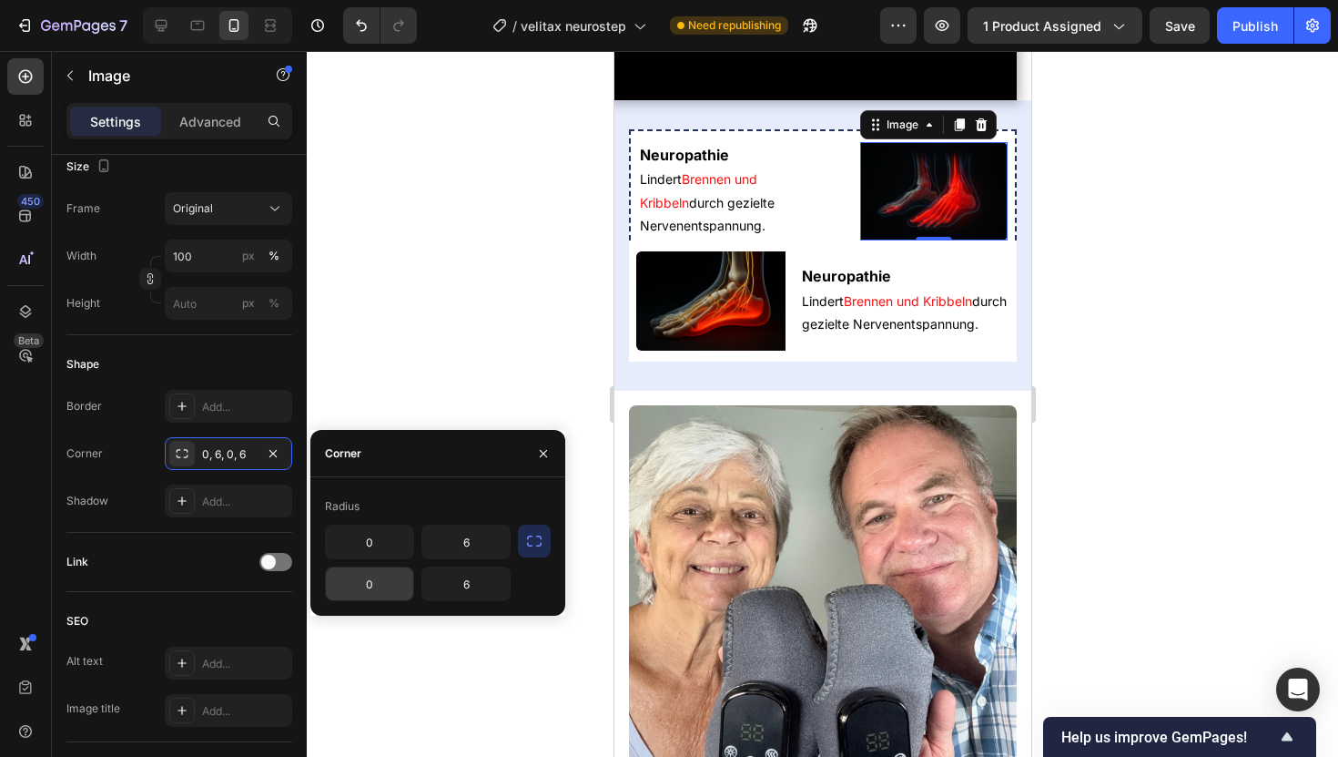
click at [355, 592] on input "0" at bounding box center [369, 583] width 87 height 33
type input "6"
click at [480, 389] on div at bounding box center [823, 404] width 1032 height 706
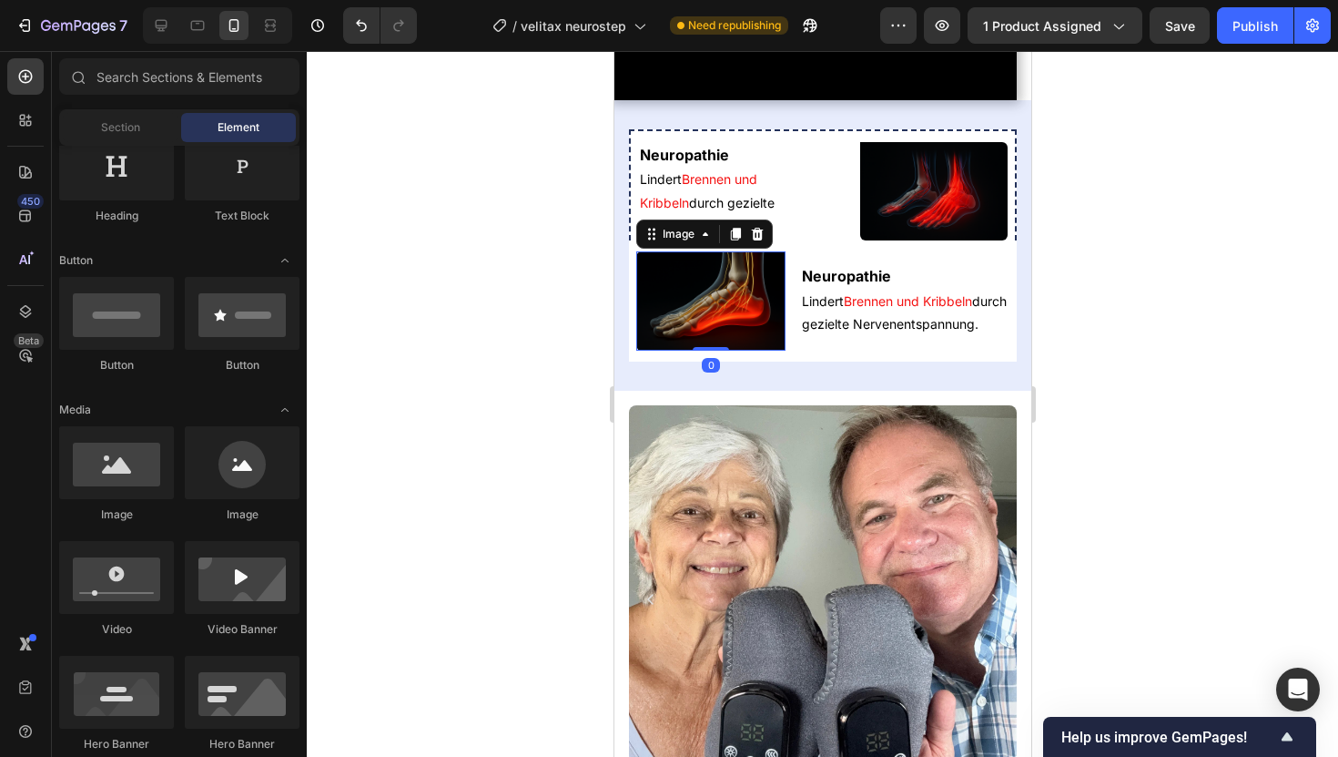
click at [672, 351] on img at bounding box center [710, 300] width 149 height 99
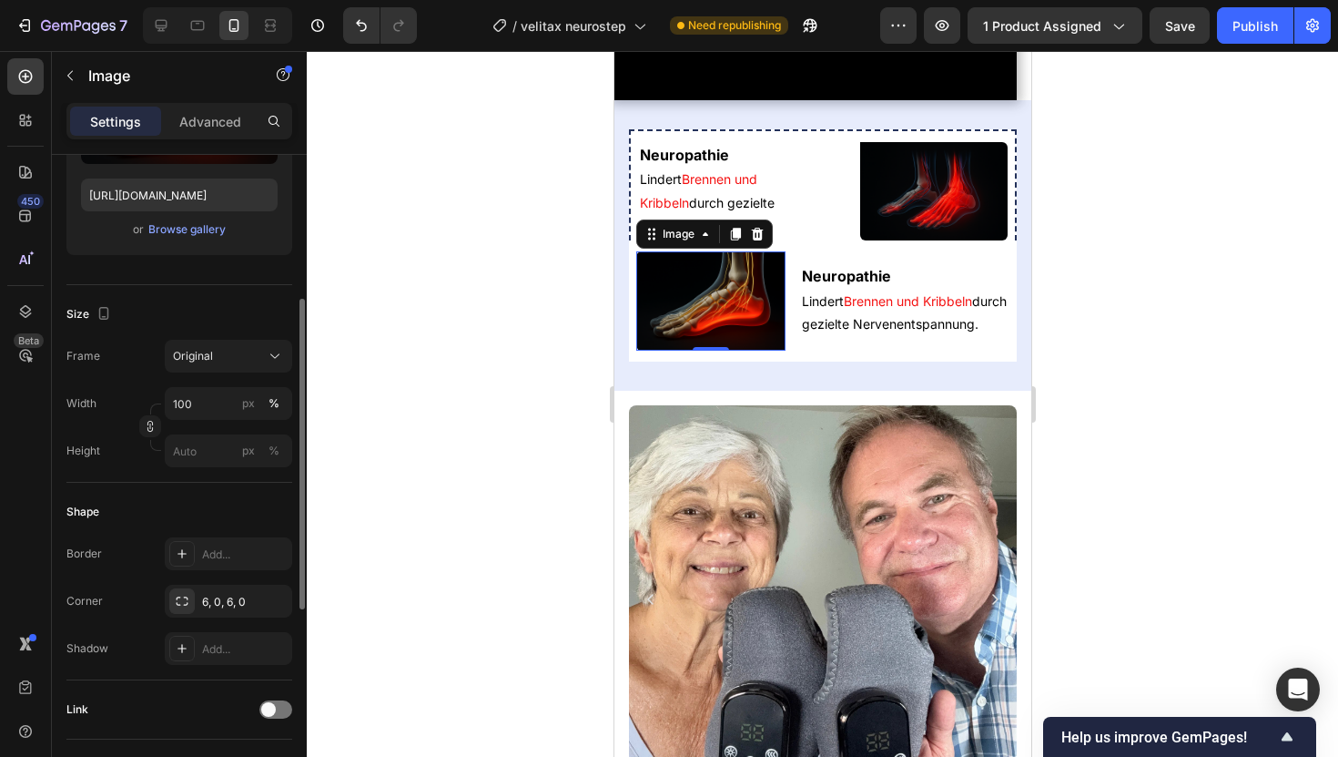
scroll to position [307, 0]
click at [194, 604] on div at bounding box center [181, 597] width 25 height 25
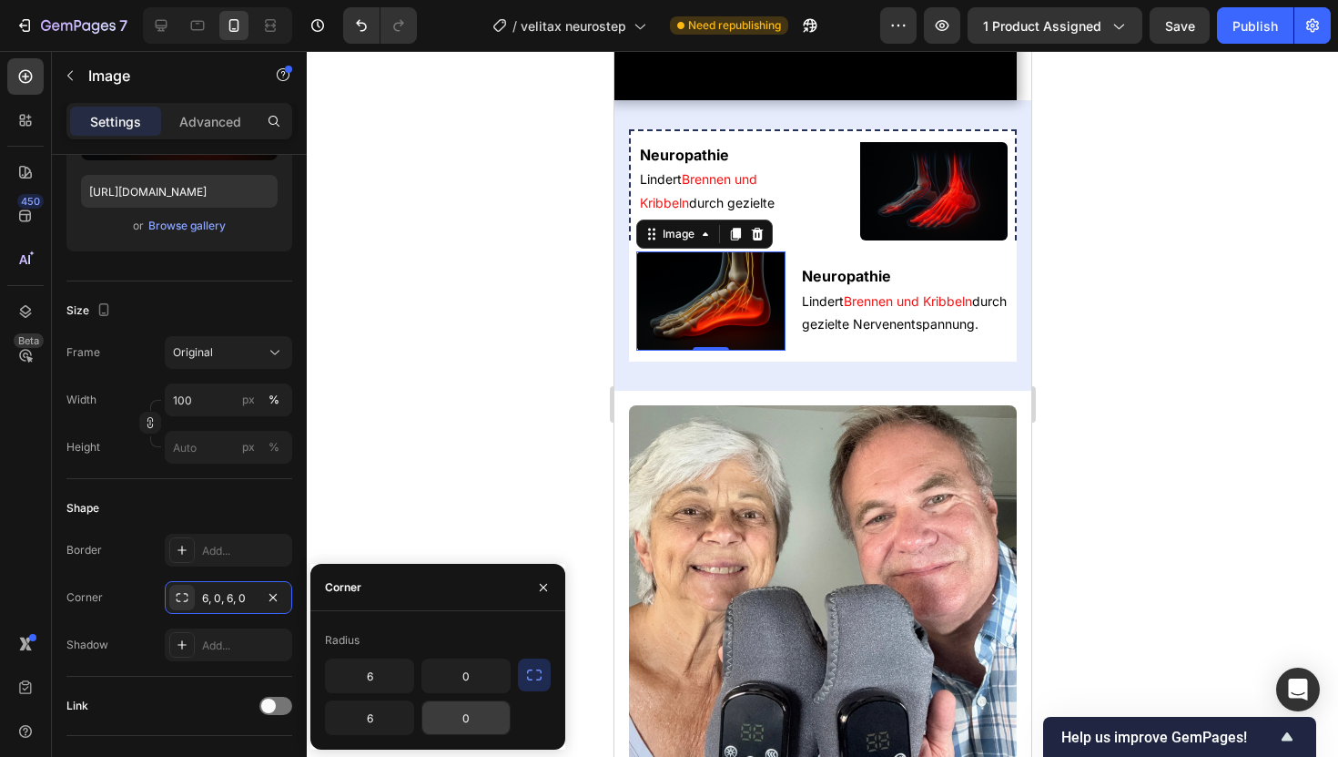
click at [453, 730] on input "0" at bounding box center [465, 717] width 87 height 33
click at [818, 335] on p "[PERSON_NAME] und Kribbeln durch gezielte Nervenentspannung." at bounding box center [904, 313] width 206 height 46
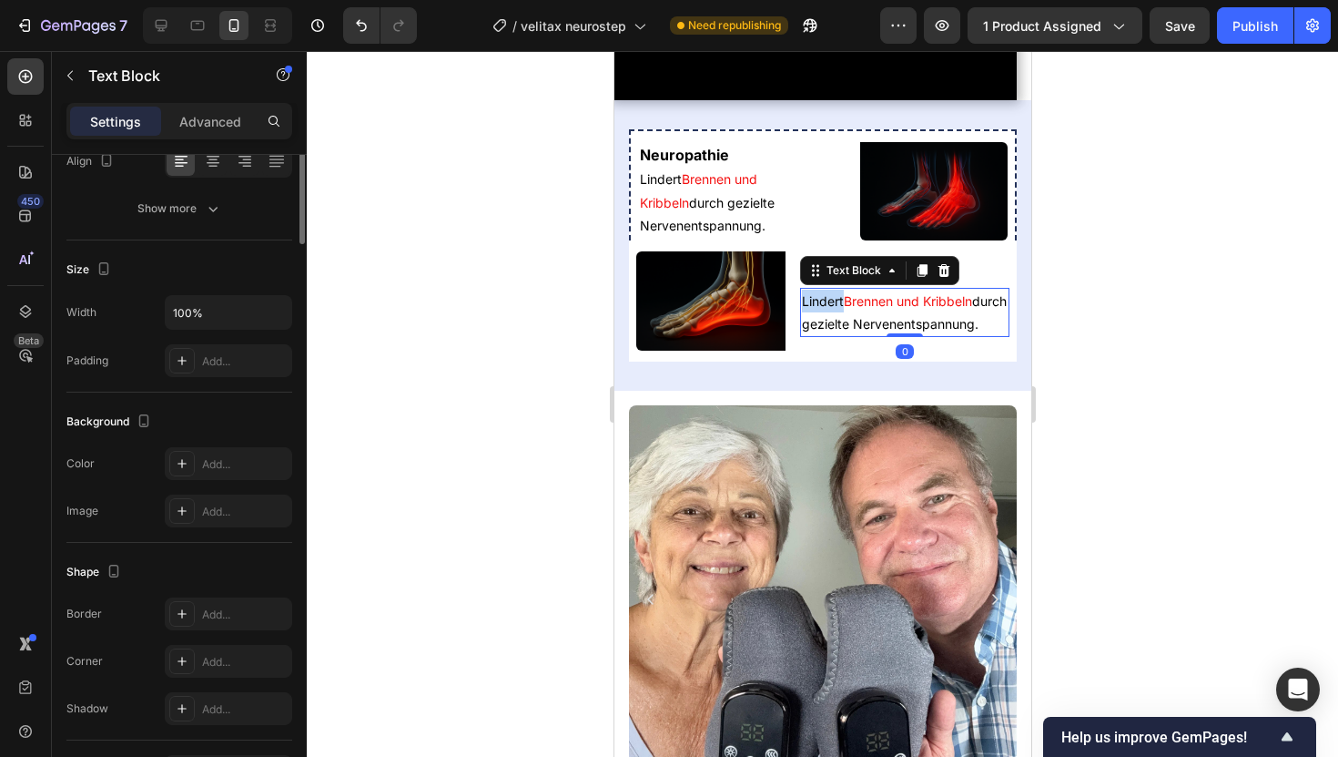
scroll to position [0, 0]
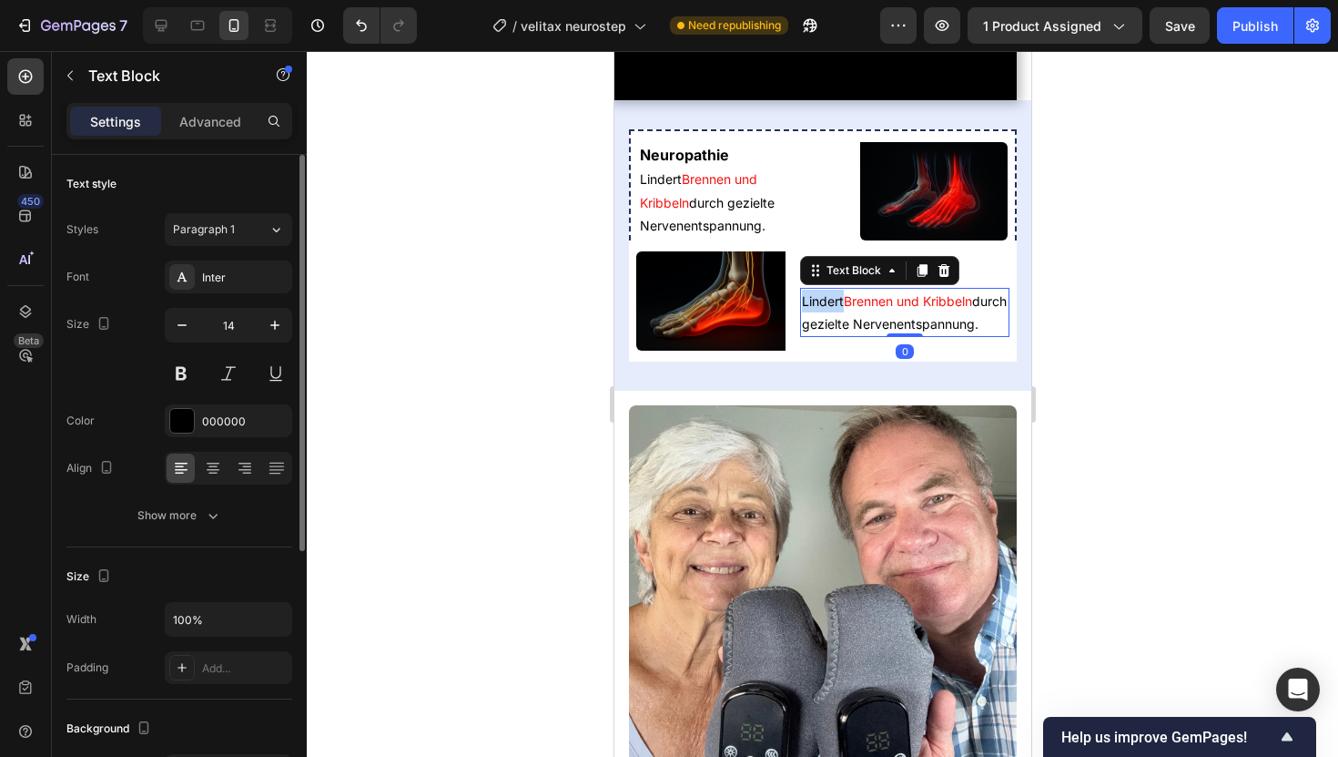
click at [818, 335] on p "[PERSON_NAME] und Kribbeln durch gezielte Nervenentspannung." at bounding box center [904, 313] width 206 height 46
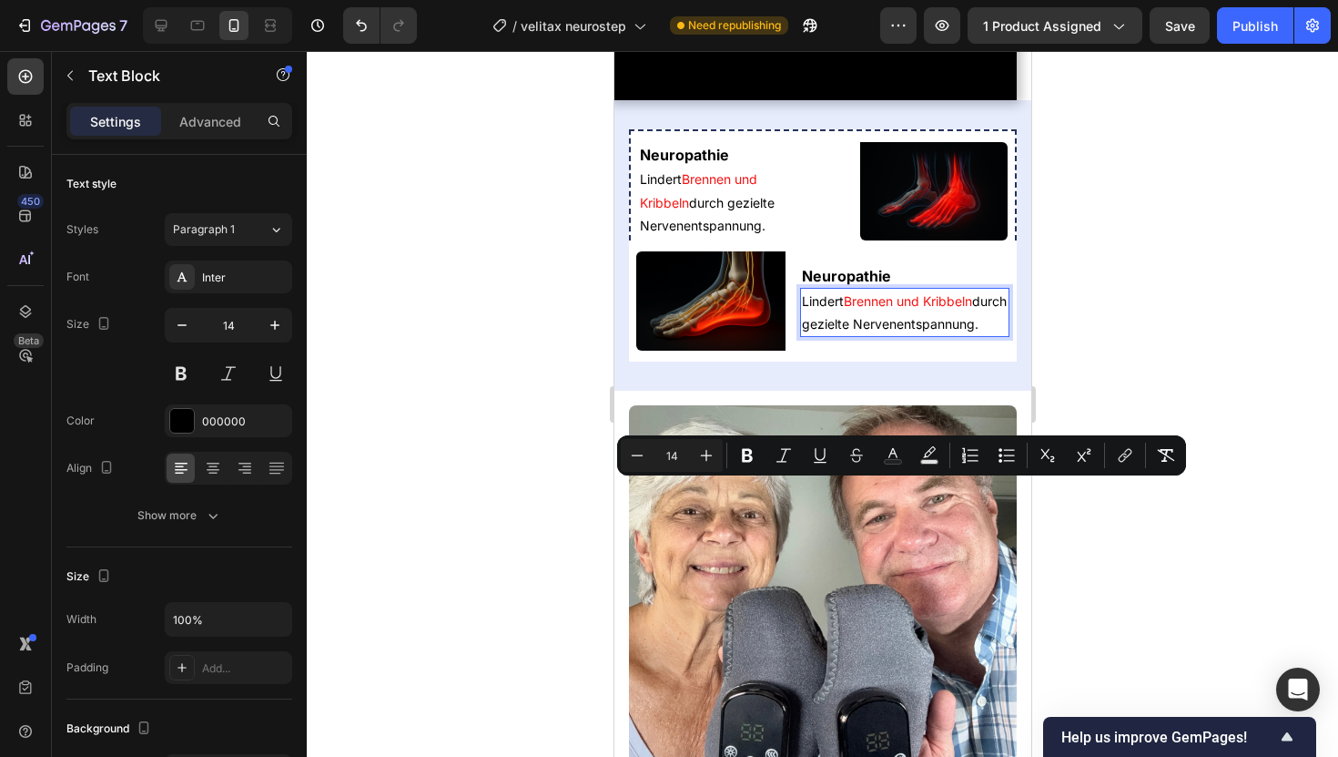
scroll to position [872, 0]
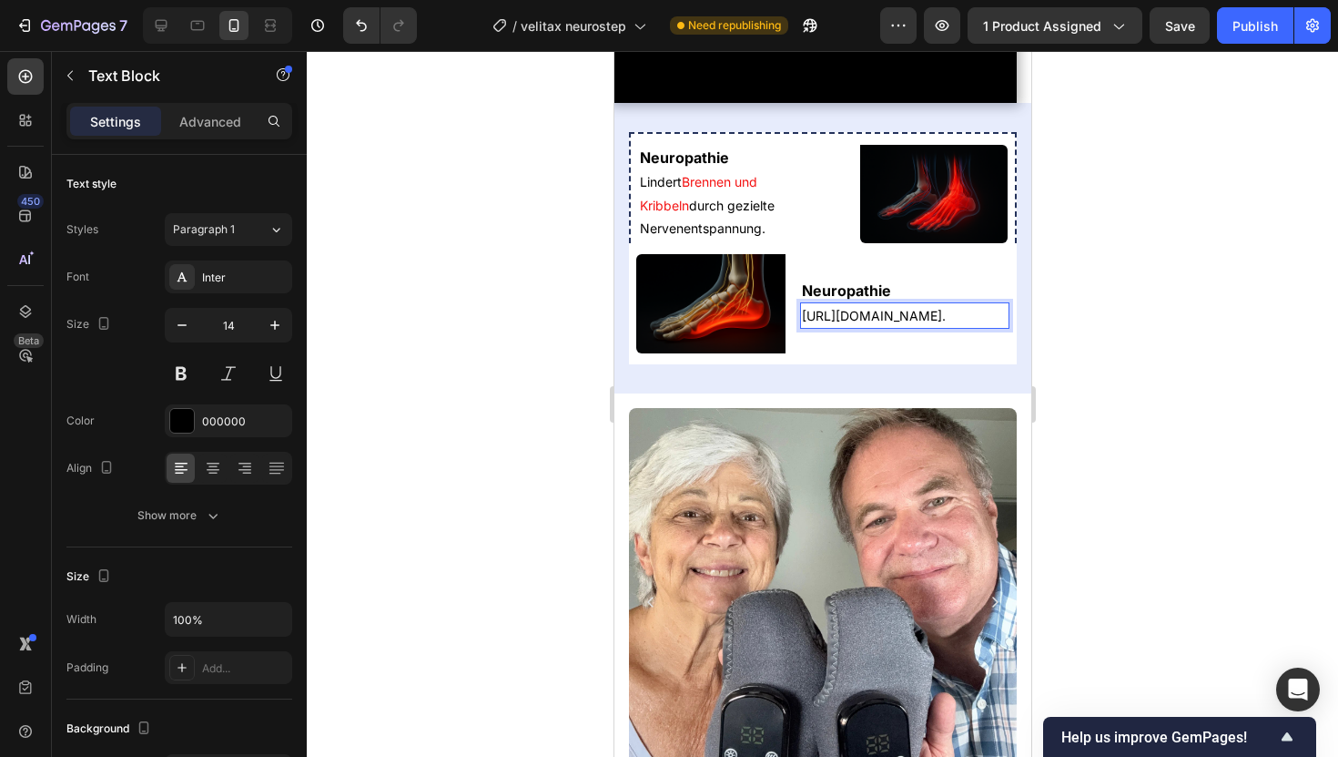
click at [828, 327] on p "[URL][DOMAIN_NAME]." at bounding box center [904, 315] width 206 height 23
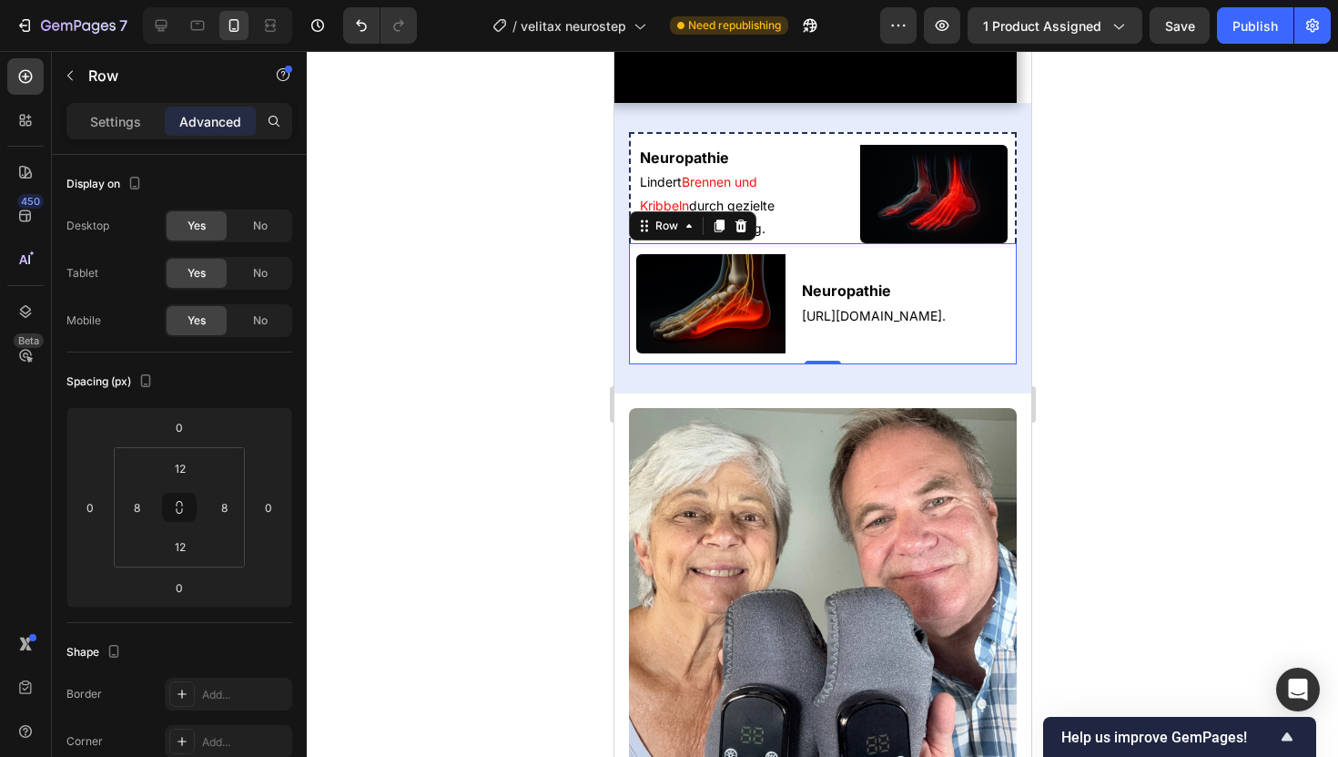
click at [798, 364] on div "Neuropathie Heading [URL][DOMAIN_NAME]. Text Block Image Row 0" at bounding box center [822, 303] width 388 height 121
click at [813, 327] on p "[URL][DOMAIN_NAME]." at bounding box center [904, 315] width 206 height 23
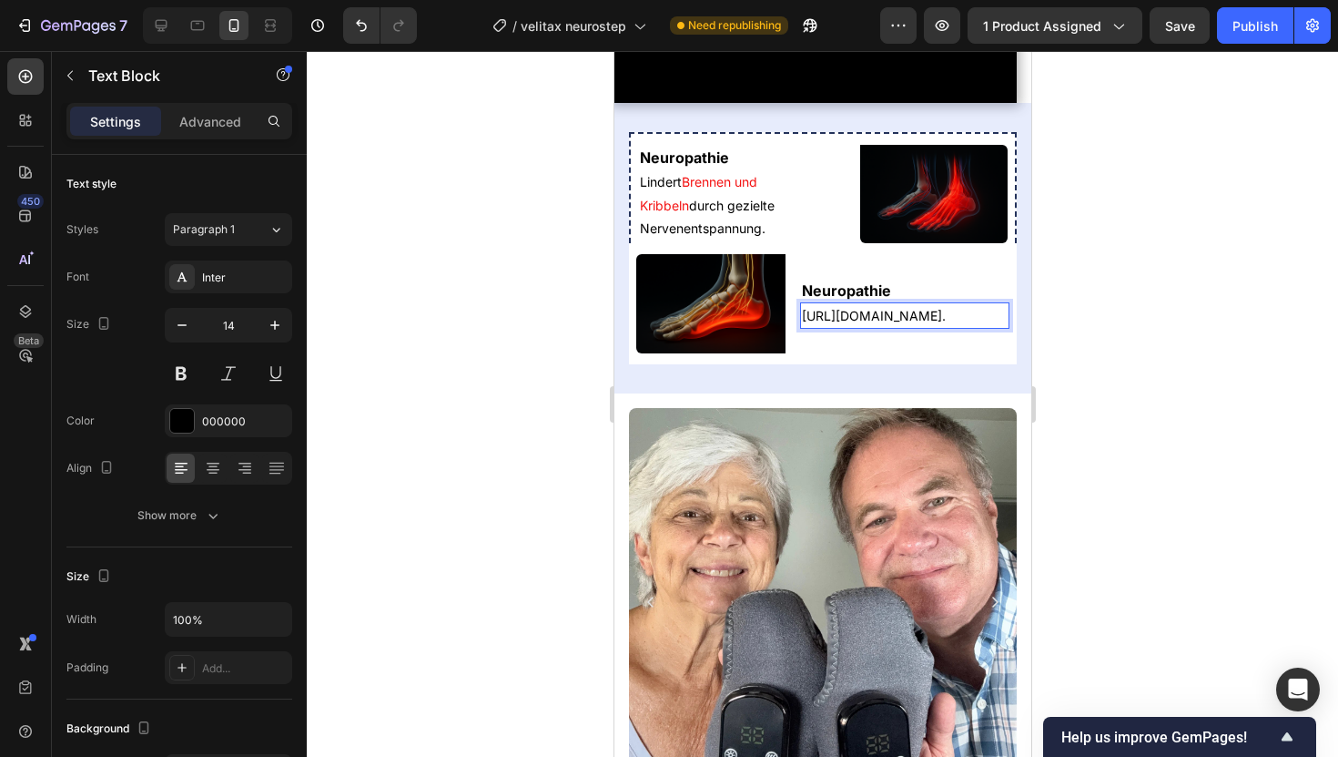
click at [813, 327] on p "[URL][DOMAIN_NAME]." at bounding box center [904, 315] width 206 height 23
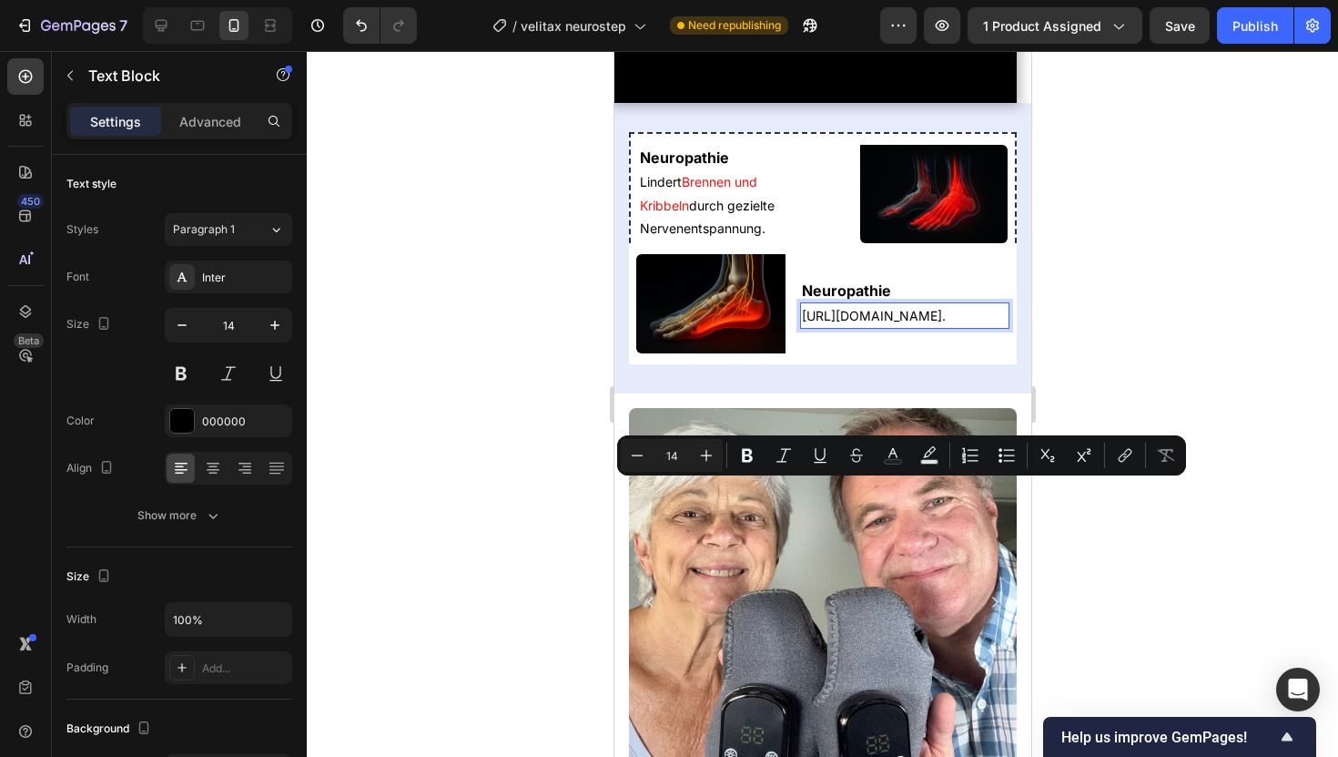
scroll to position [875, 0]
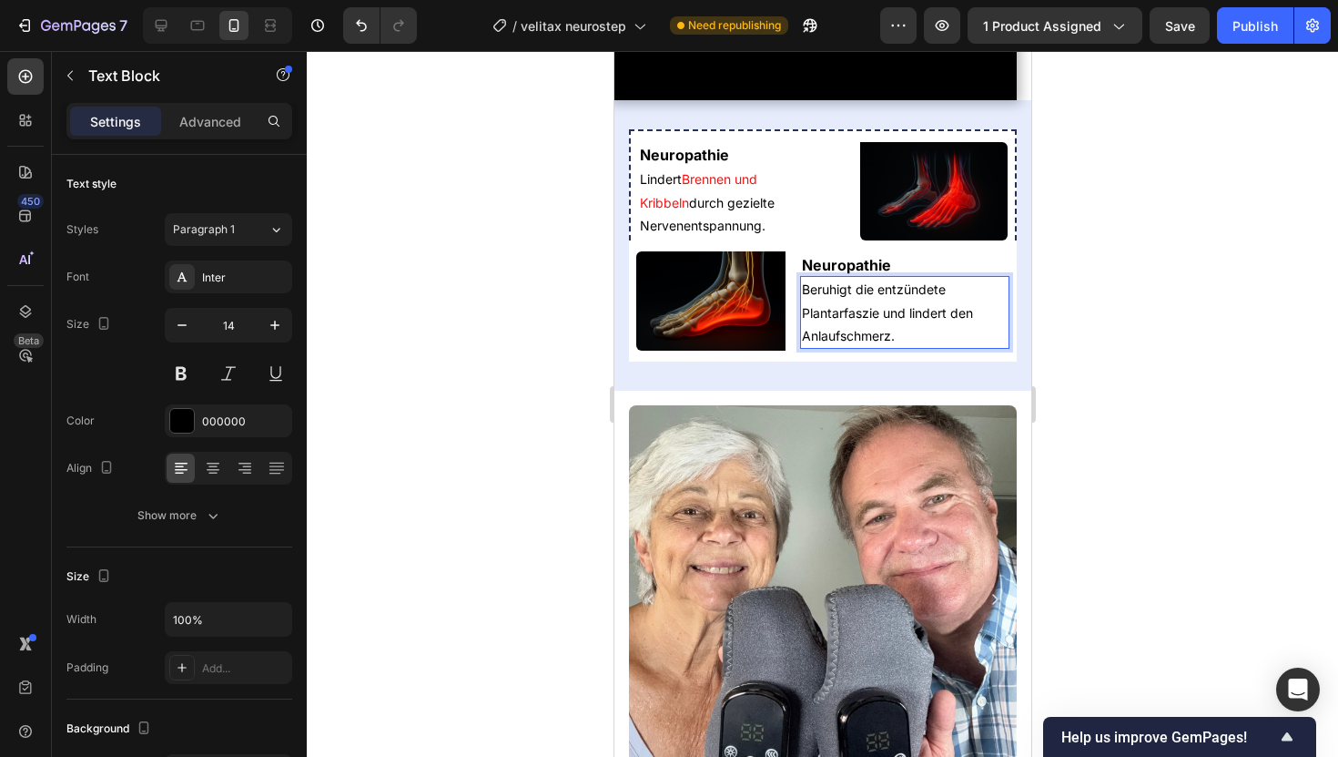
click at [1222, 457] on div at bounding box center [823, 404] width 1032 height 706
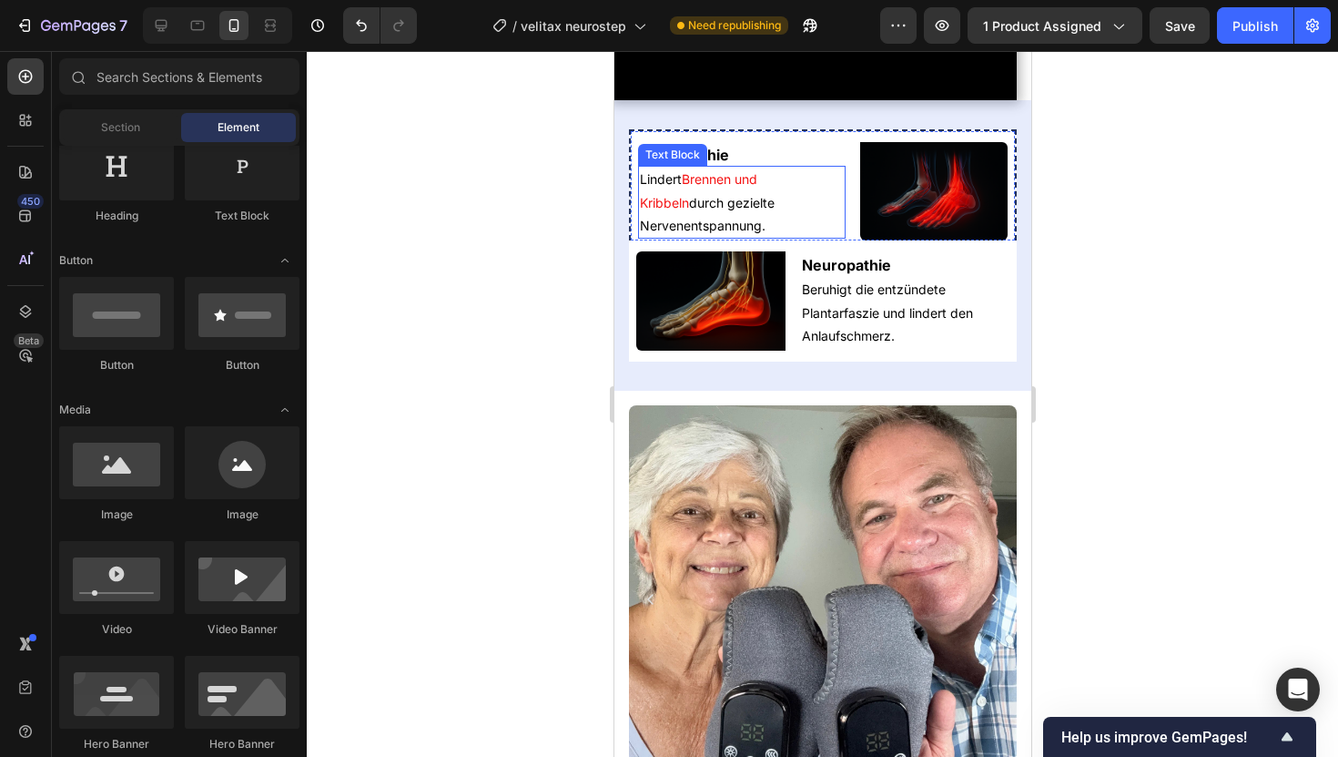
click at [757, 209] on span "Brennen und Kribbeln" at bounding box center [697, 190] width 117 height 38
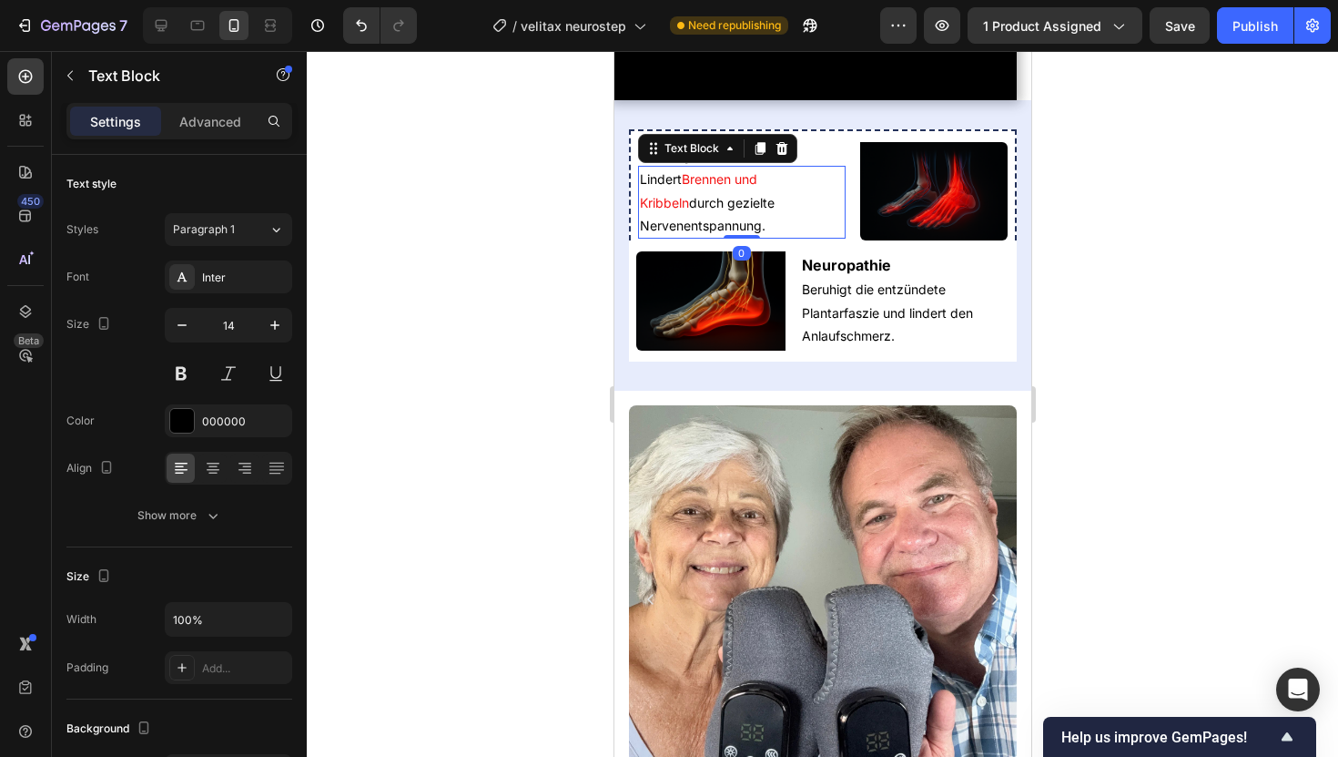
click at [757, 209] on span "Brennen und Kribbeln" at bounding box center [697, 190] width 117 height 38
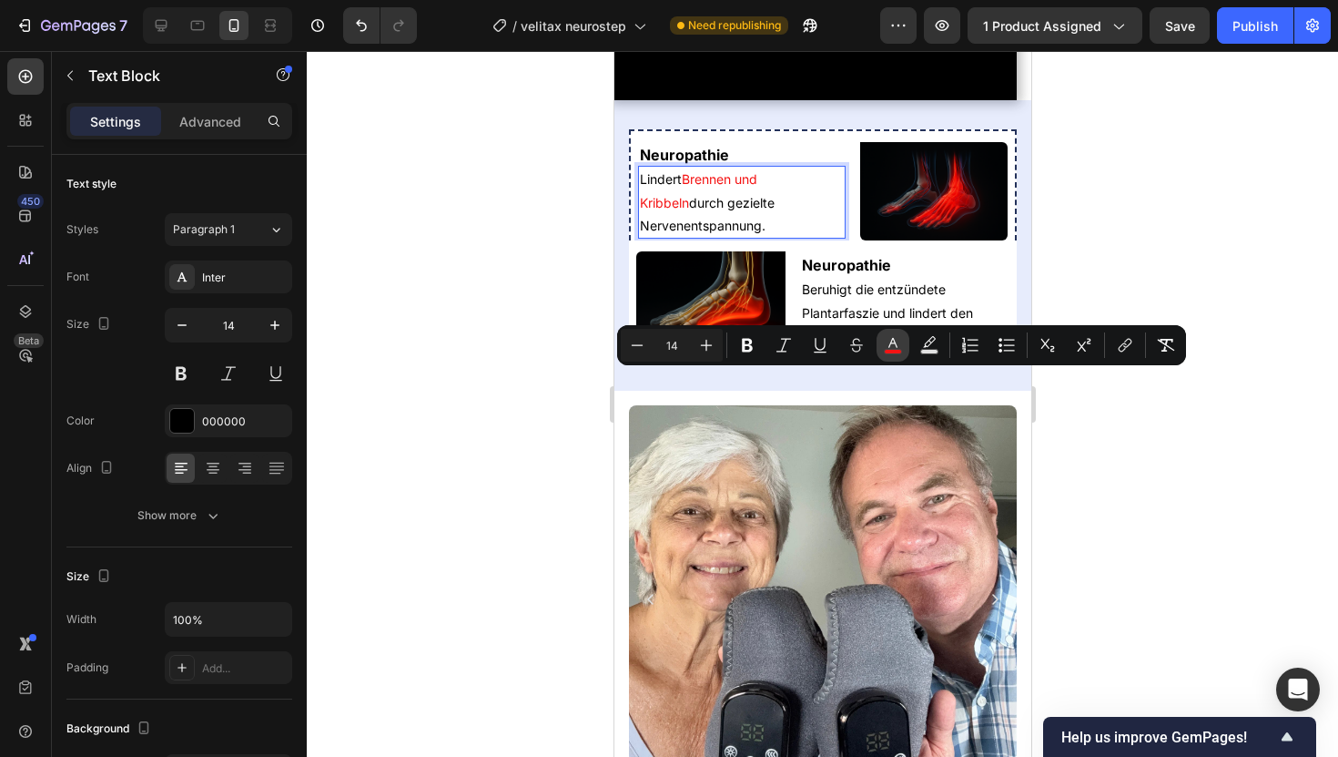
click at [900, 343] on icon "Editor contextual toolbar" at bounding box center [893, 345] width 18 height 18
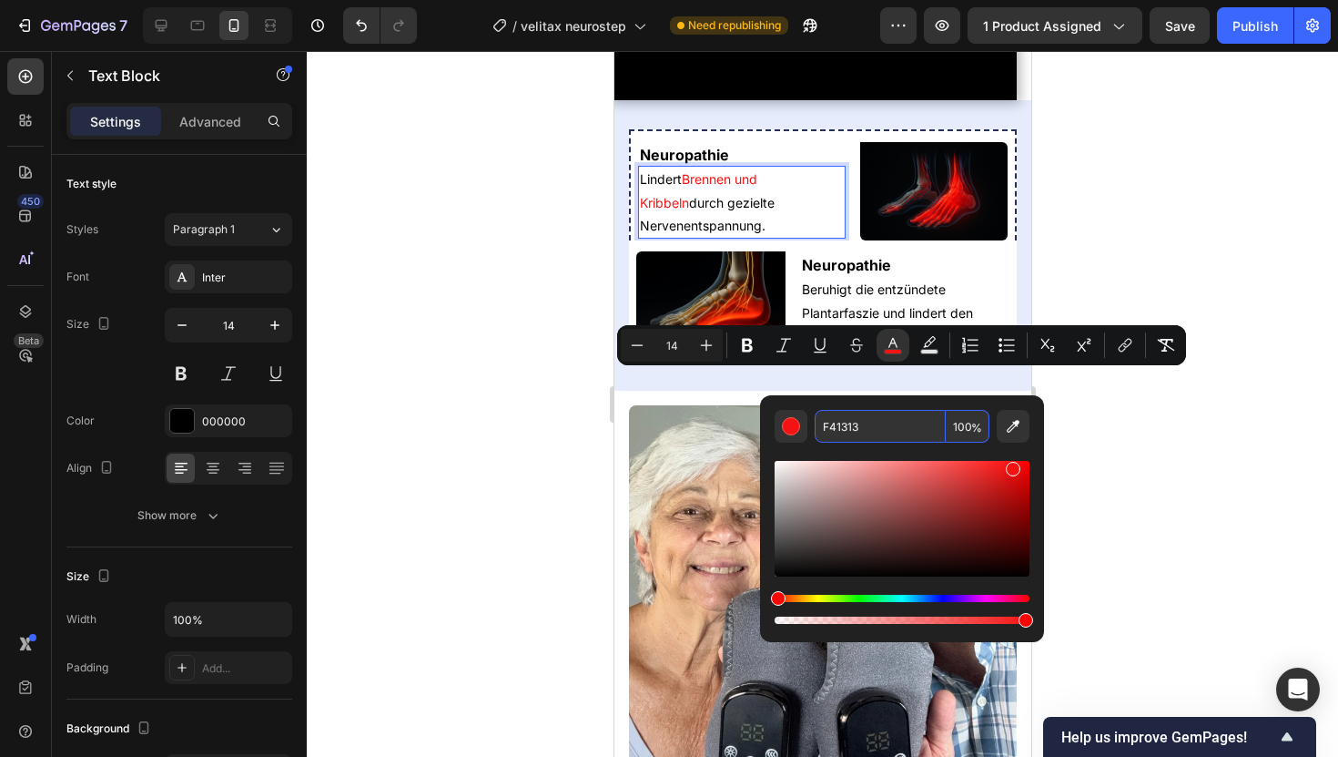
click at [859, 427] on input "F41313" at bounding box center [880, 426] width 131 height 33
click at [1126, 470] on div at bounding box center [823, 404] width 1032 height 706
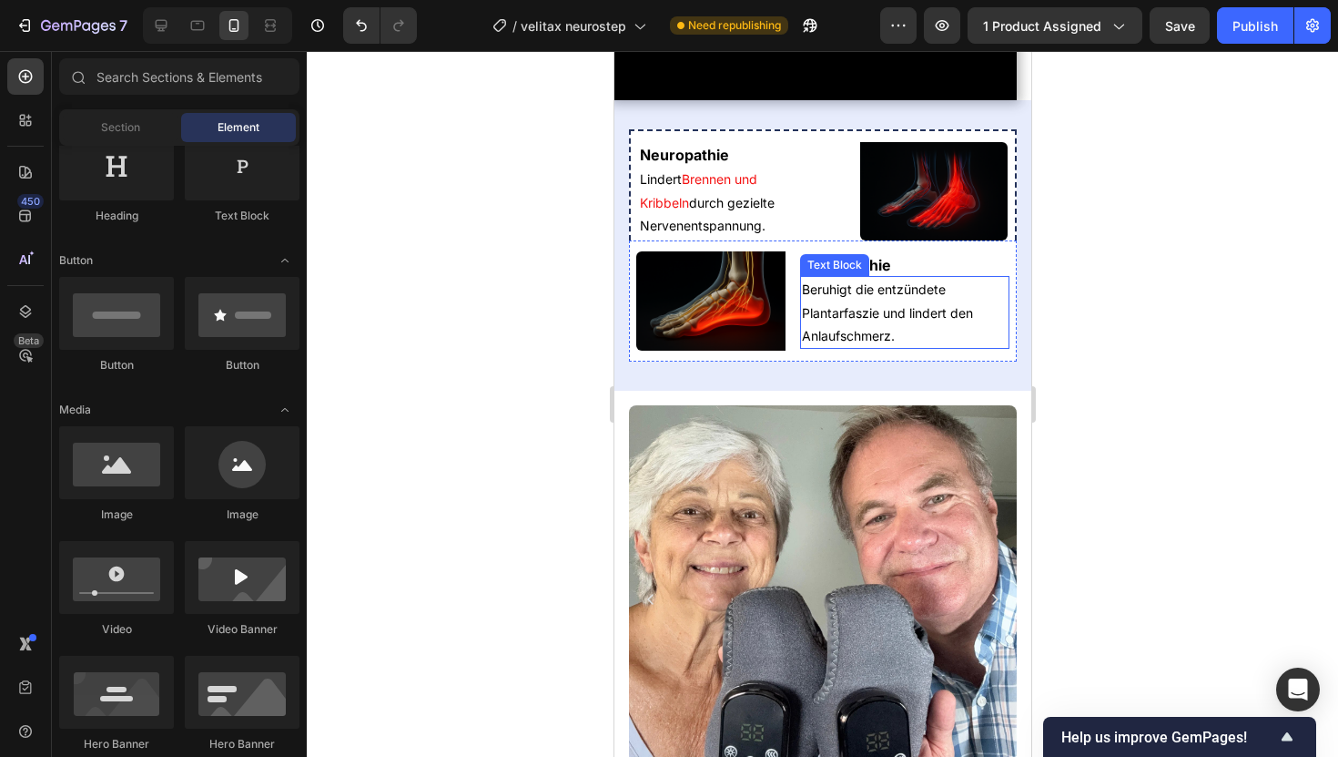
click at [822, 273] on div "Text Block" at bounding box center [834, 265] width 62 height 16
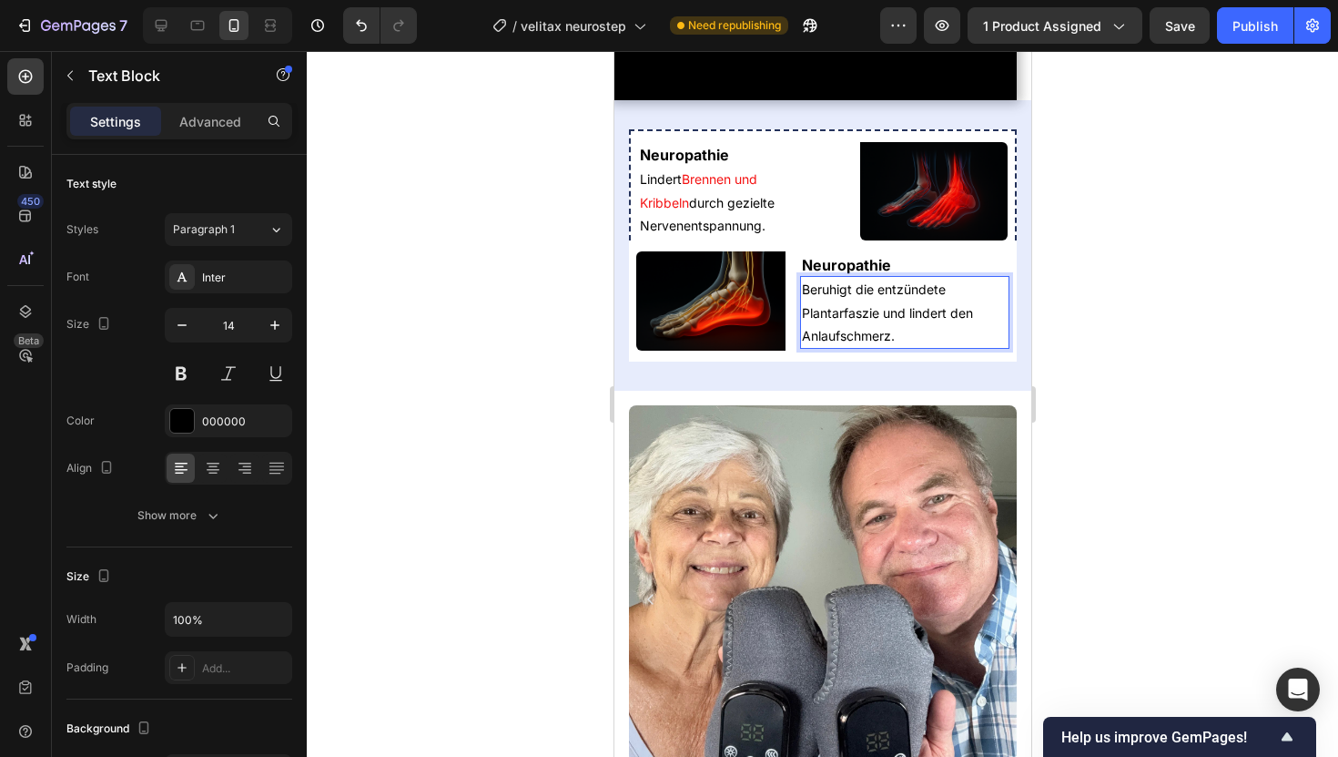
click at [836, 347] on p "Beruhigt die entzündete Plantarfaszie und lindert den Anlaufschmerz." at bounding box center [904, 312] width 206 height 69
drag, startPoint x: 880, startPoint y: 488, endPoint x: 876, endPoint y: 520, distance: 32.1
click at [876, 347] on p "Beruhigt die entzündete Plantarfaszie und lindert den Anlaufschmerz." at bounding box center [904, 312] width 206 height 69
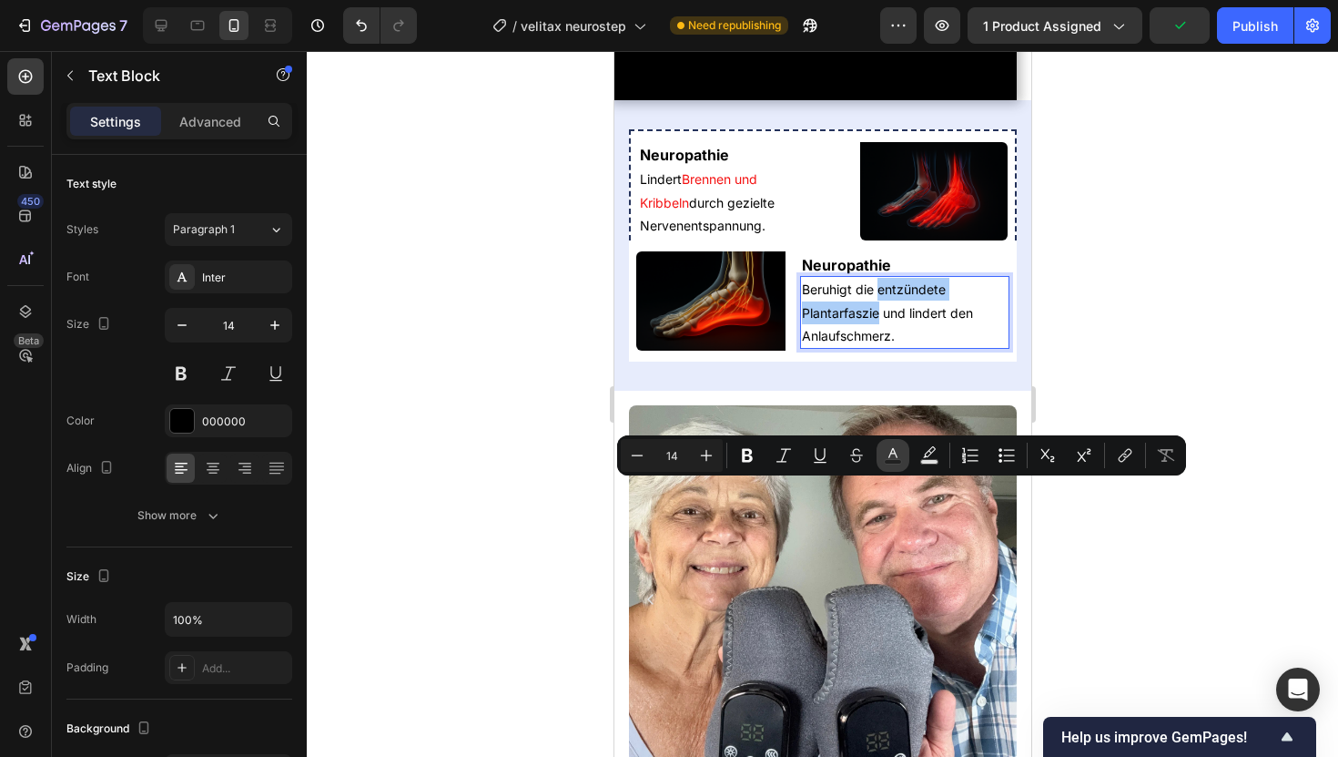
click at [897, 456] on icon "Editor contextual toolbar" at bounding box center [893, 453] width 9 height 10
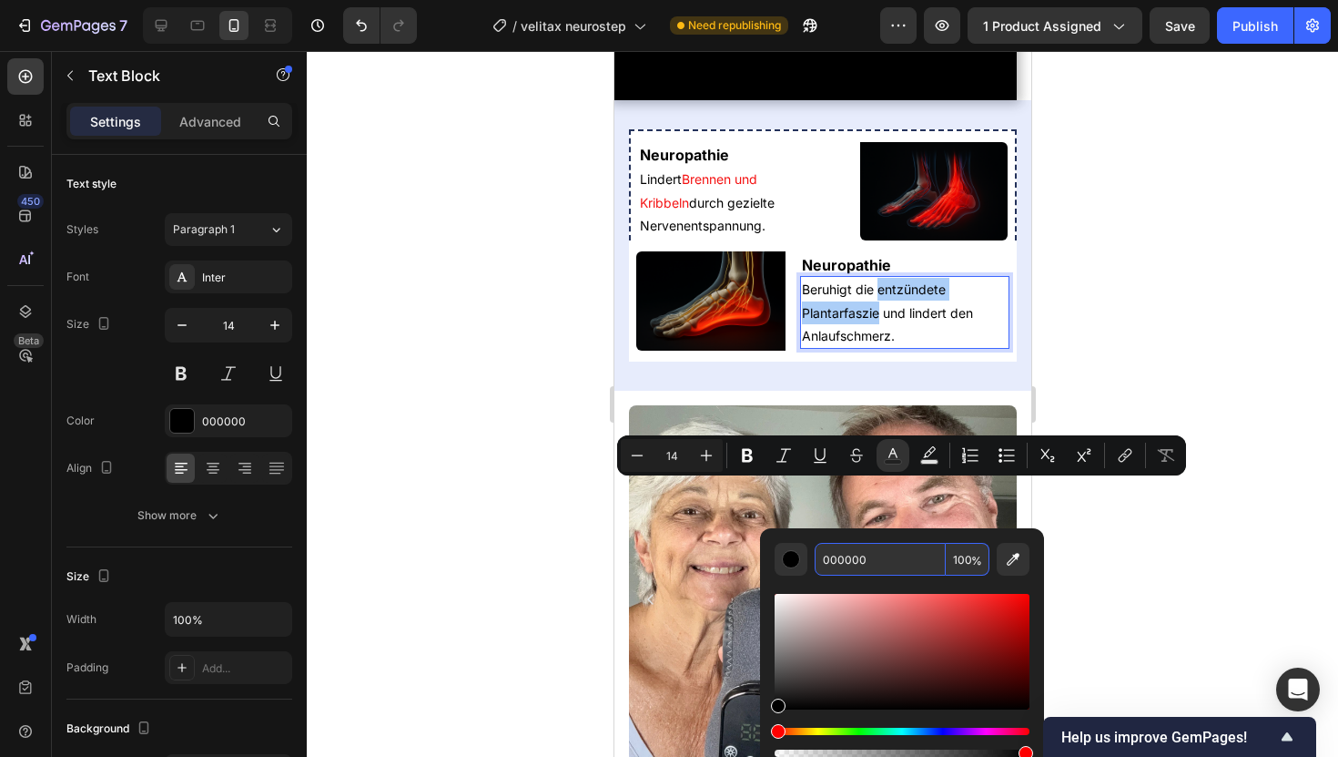
click at [855, 562] on input "000000" at bounding box center [880, 559] width 131 height 33
paste input "F41313"
type input "000000"
click at [398, 355] on div at bounding box center [823, 404] width 1032 height 706
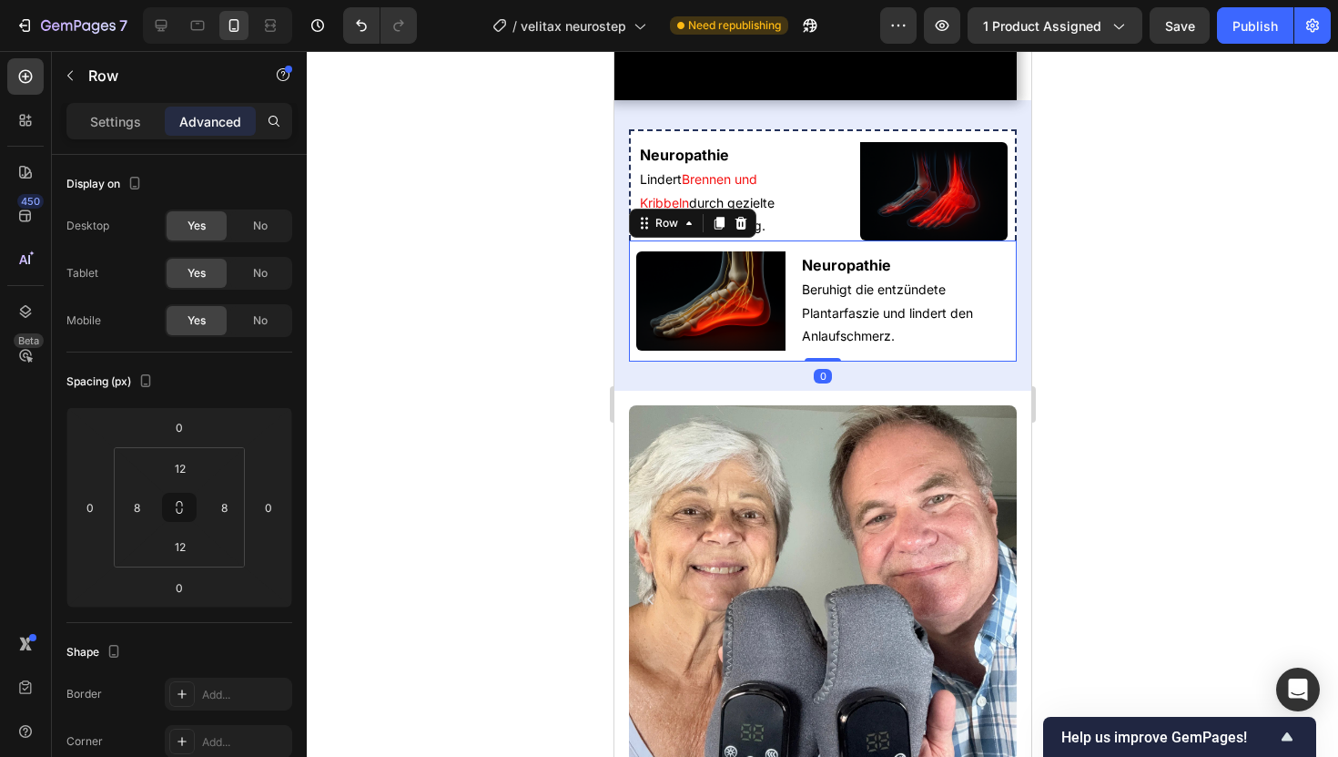
click at [634, 361] on div "Neuropathie Heading Beruhigt die entzündete Plantarfaszie und lindert den Anlau…" at bounding box center [822, 300] width 388 height 121
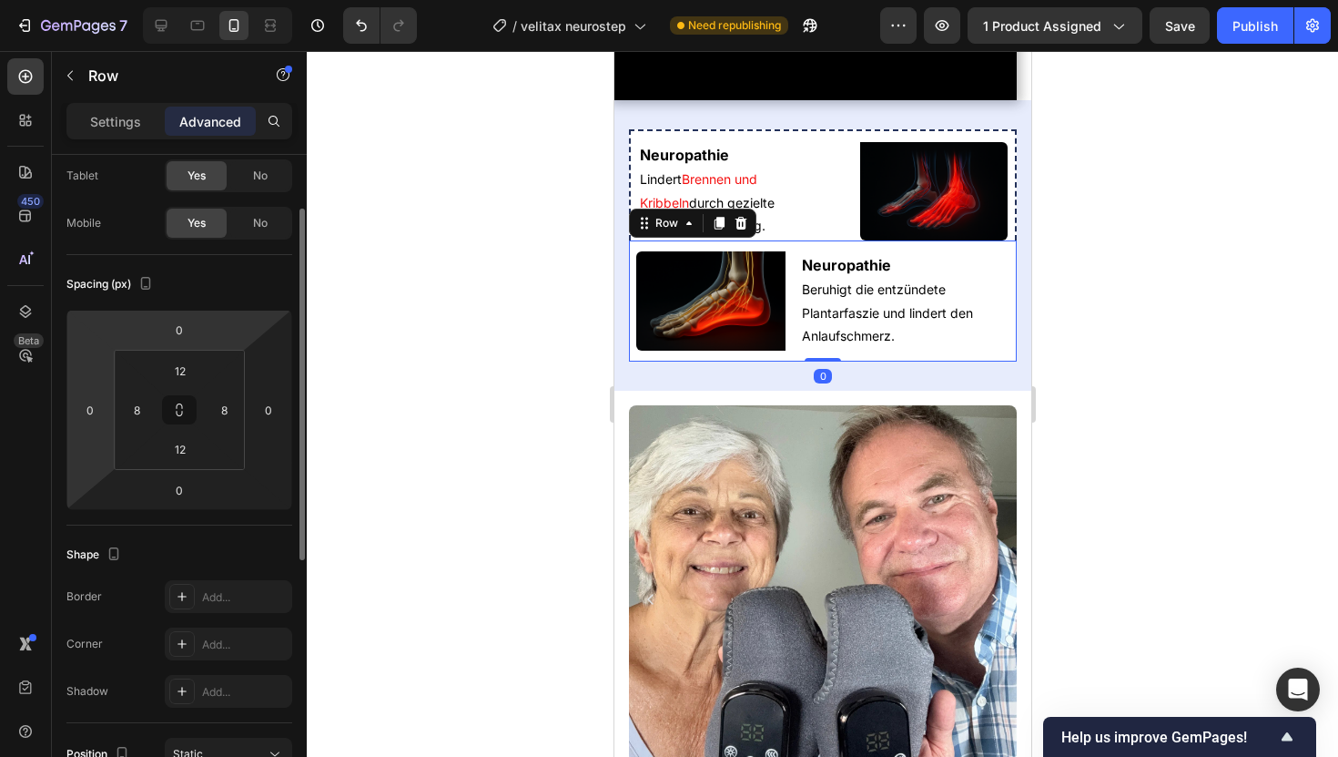
scroll to position [195, 0]
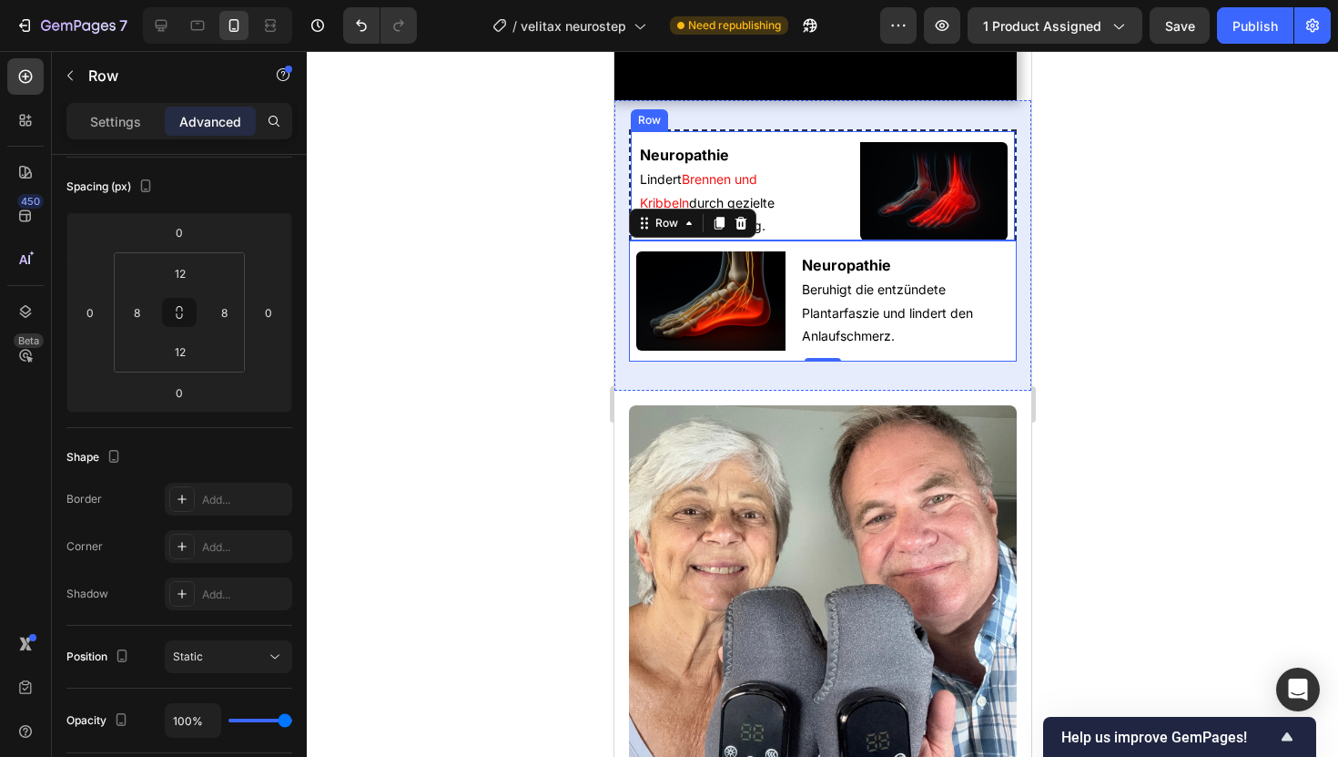
click at [635, 240] on div "Neuropathie Heading Lindert Brennen und Kribbeln durch gezielte Nervenentspannu…" at bounding box center [822, 184] width 388 height 111
click at [636, 361] on div "Neuropathie Heading Beruhigt die entzündete Plantarfaszie und lindert den Anlau…" at bounding box center [822, 300] width 388 height 121
click at [130, 99] on div "Row" at bounding box center [156, 77] width 208 height 52
click at [101, 136] on div "Settings Advanced" at bounding box center [179, 121] width 226 height 36
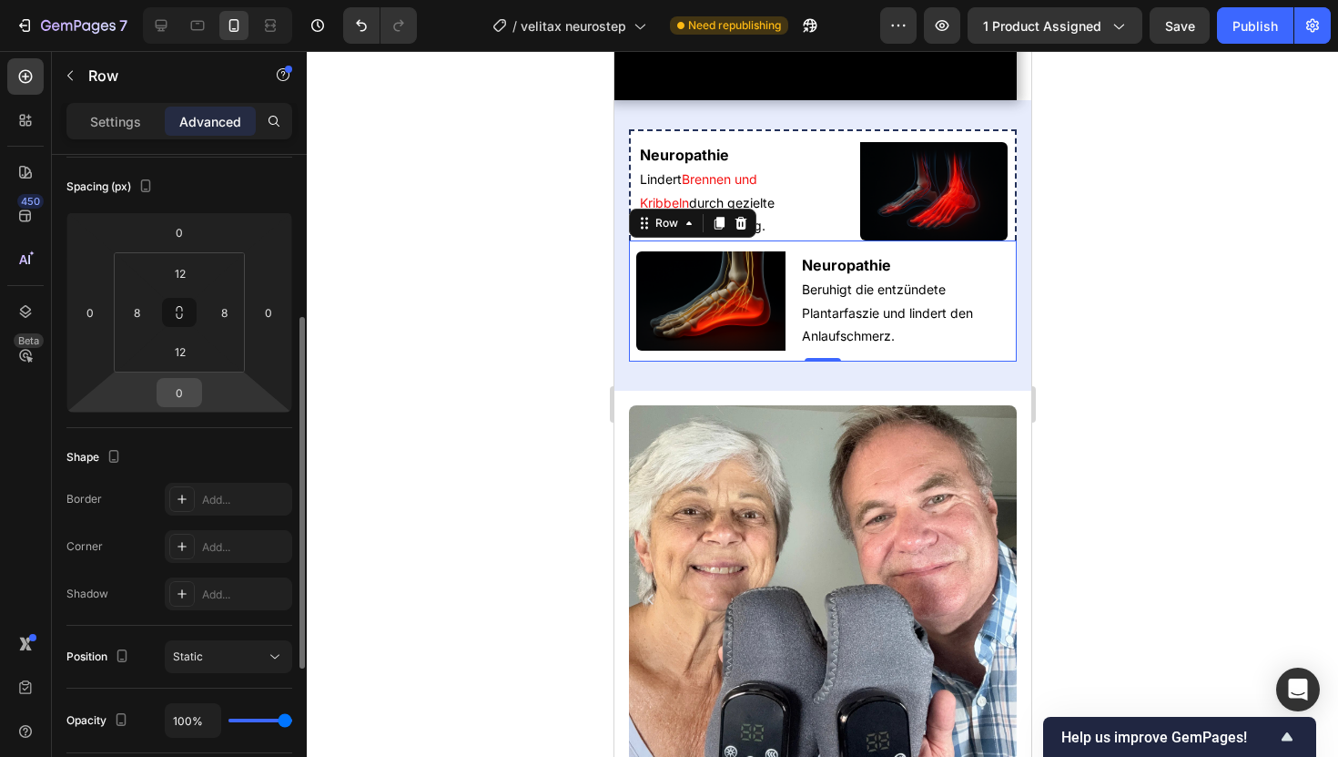
scroll to position [267, 0]
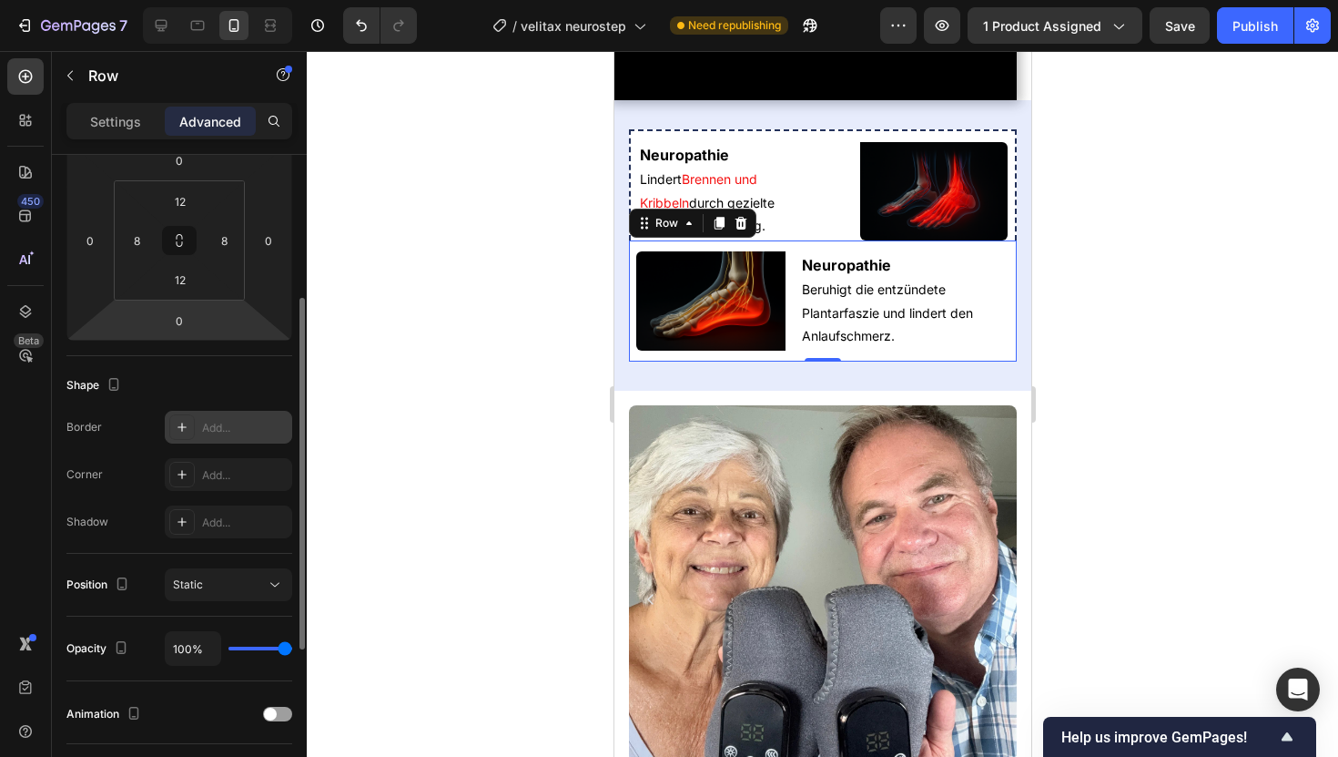
click at [239, 429] on div "Add..." at bounding box center [245, 428] width 86 height 16
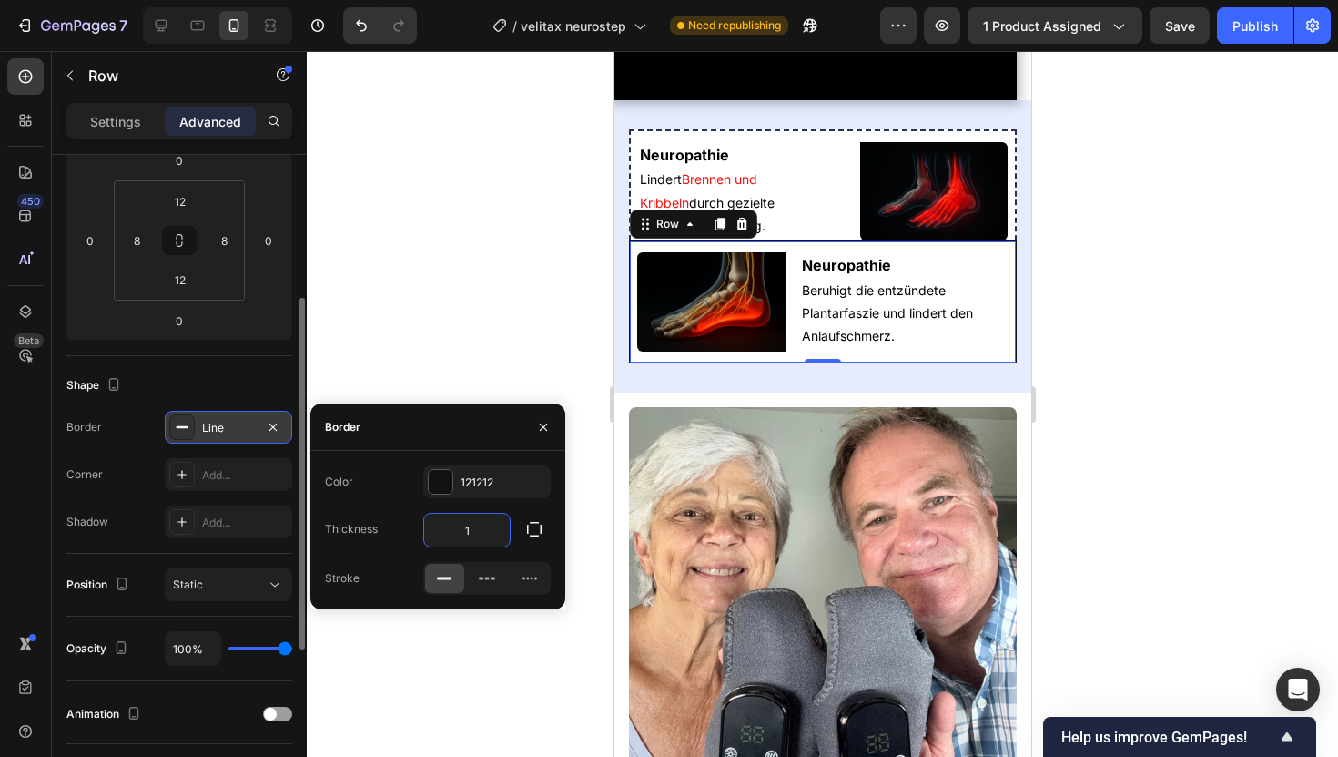
click at [463, 524] on input "1" at bounding box center [467, 529] width 86 height 33
type input "2"
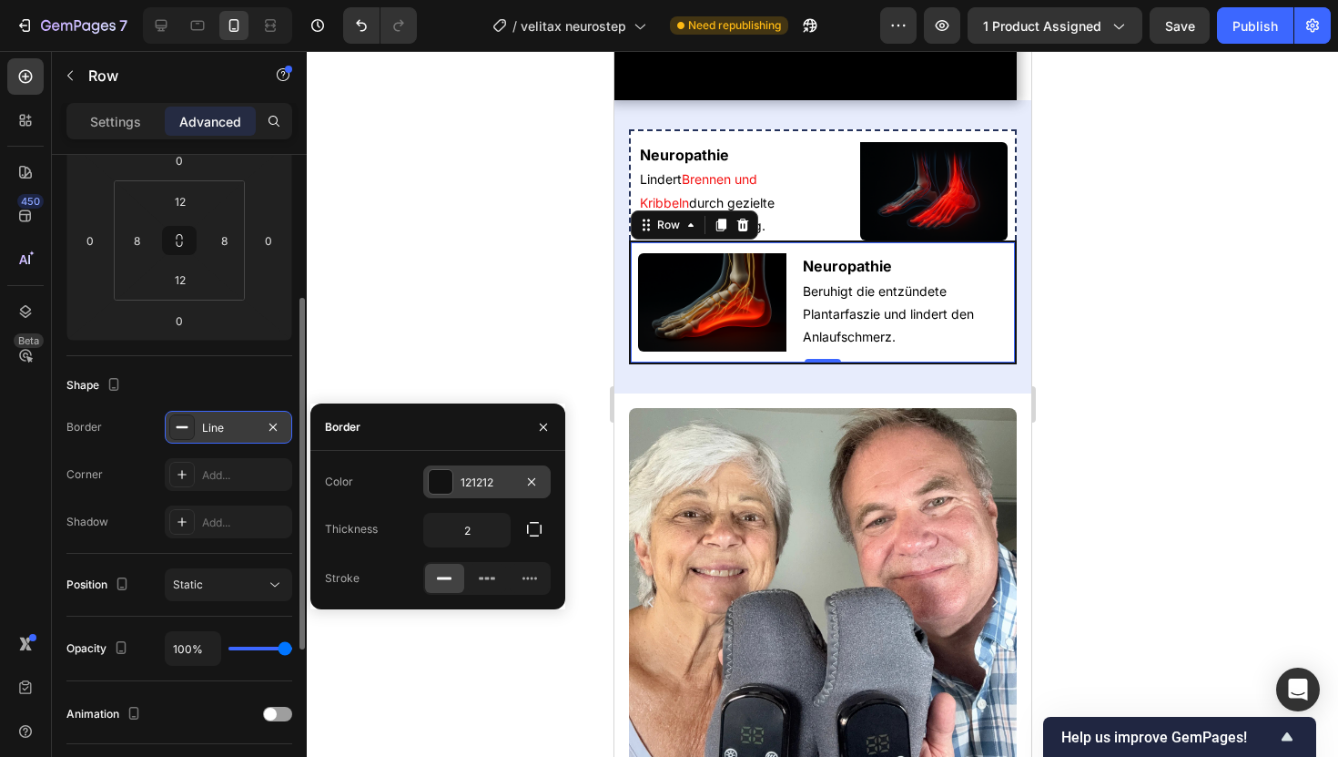
click at [482, 478] on div "121212" at bounding box center [487, 482] width 53 height 16
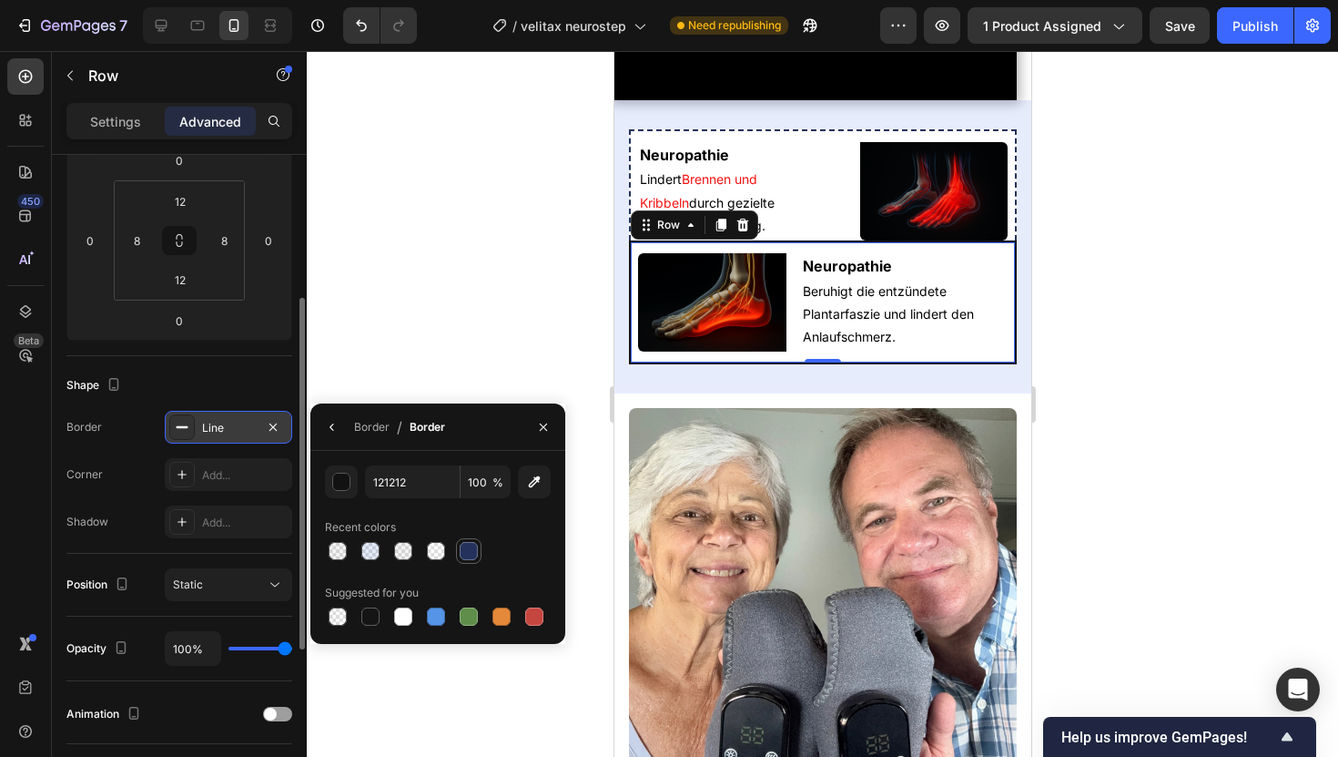
click at [471, 551] on div at bounding box center [469, 551] width 18 height 18
type input "24325B"
click at [364, 269] on div at bounding box center [823, 404] width 1032 height 706
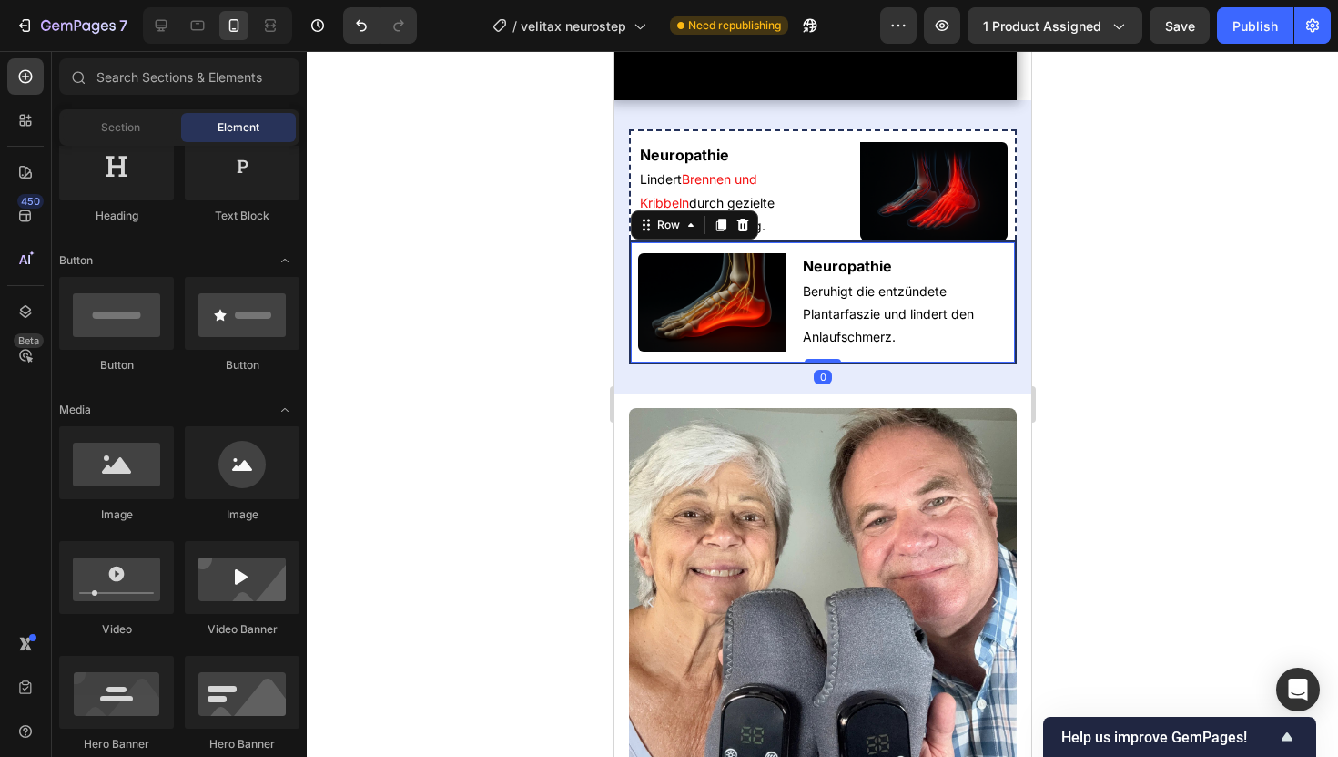
click at [630, 364] on div "Neuropathie Heading Beruhigt die entzündete Plantarfaszie und lindert den Anlau…" at bounding box center [822, 302] width 388 height 124
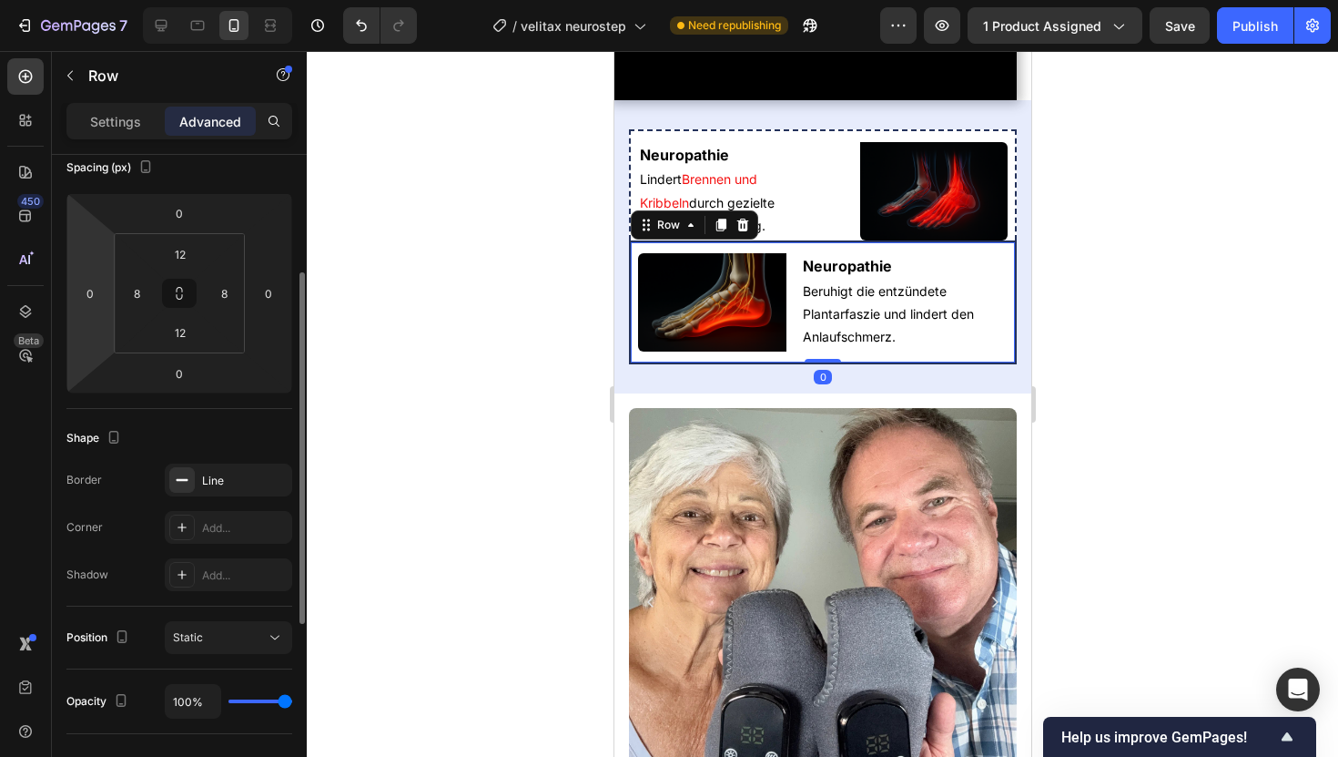
scroll to position [216, 0]
click at [242, 477] on div "Line" at bounding box center [228, 479] width 53 height 16
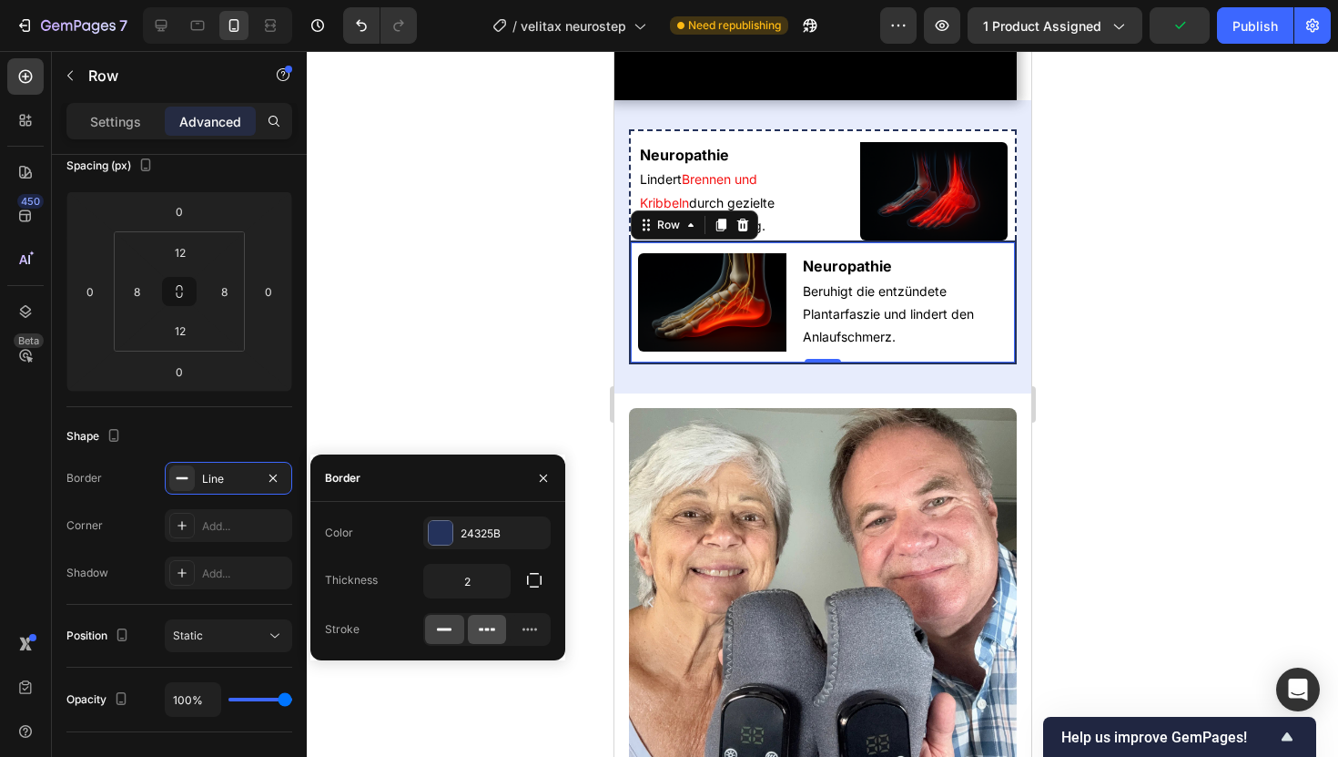
click at [481, 625] on icon at bounding box center [487, 629] width 18 height 18
click at [460, 319] on div at bounding box center [823, 404] width 1032 height 706
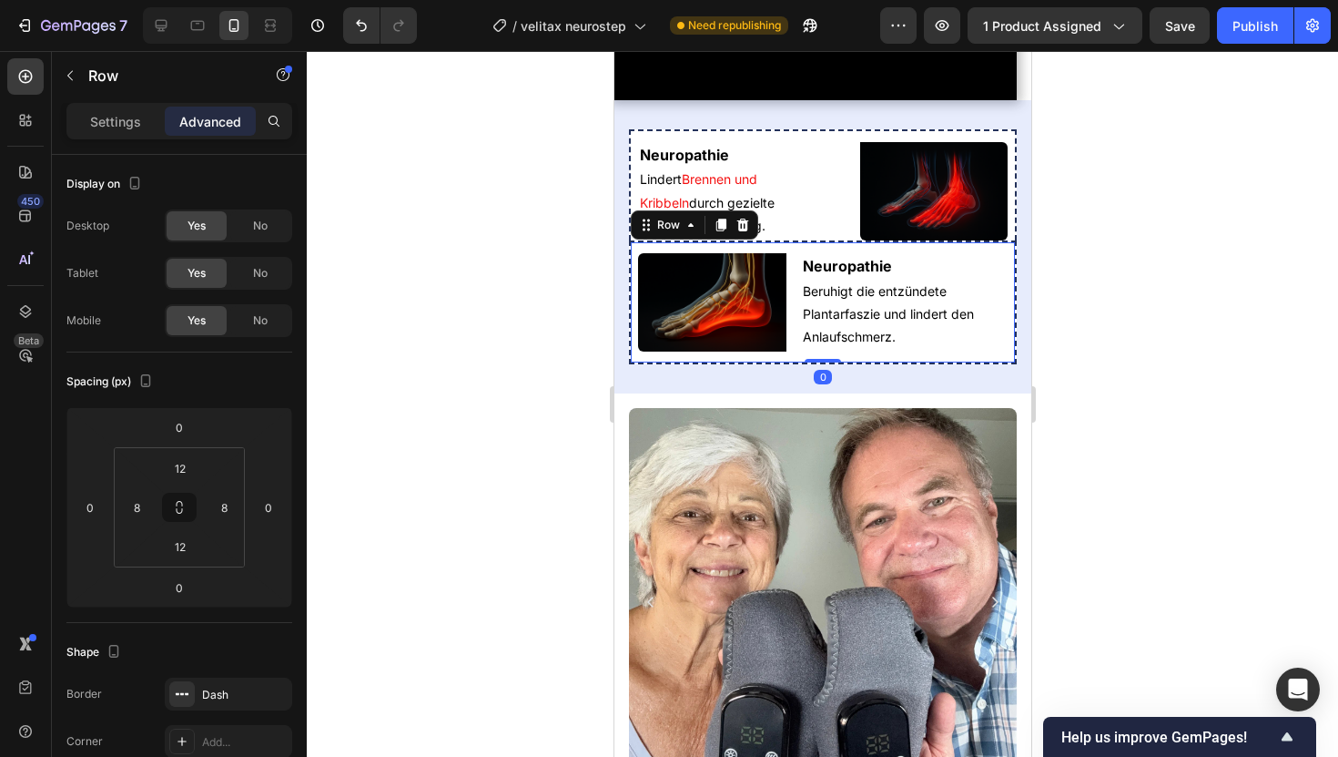
click at [682, 364] on div "Neuropathie Heading Beruhigt die entzündete Plantarfaszie und lindert den Anlau…" at bounding box center [822, 302] width 388 height 124
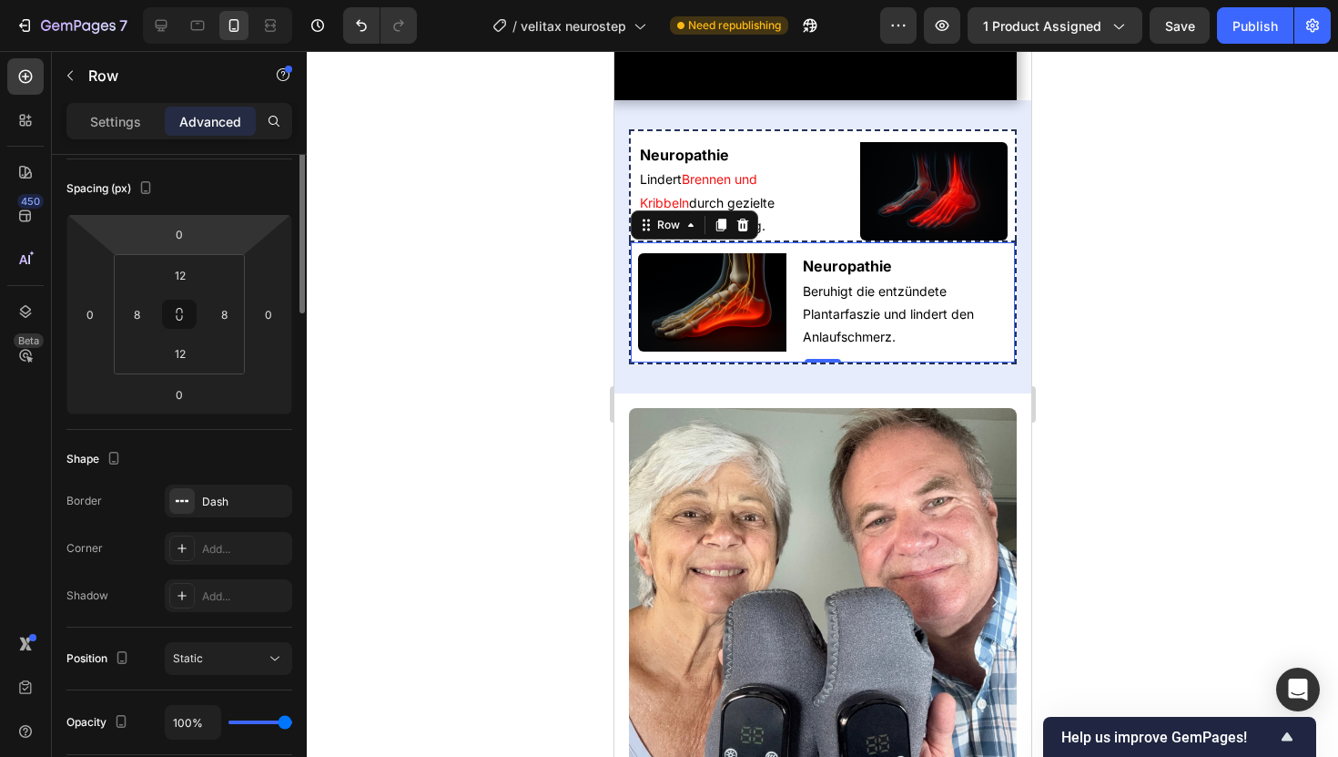
scroll to position [0, 0]
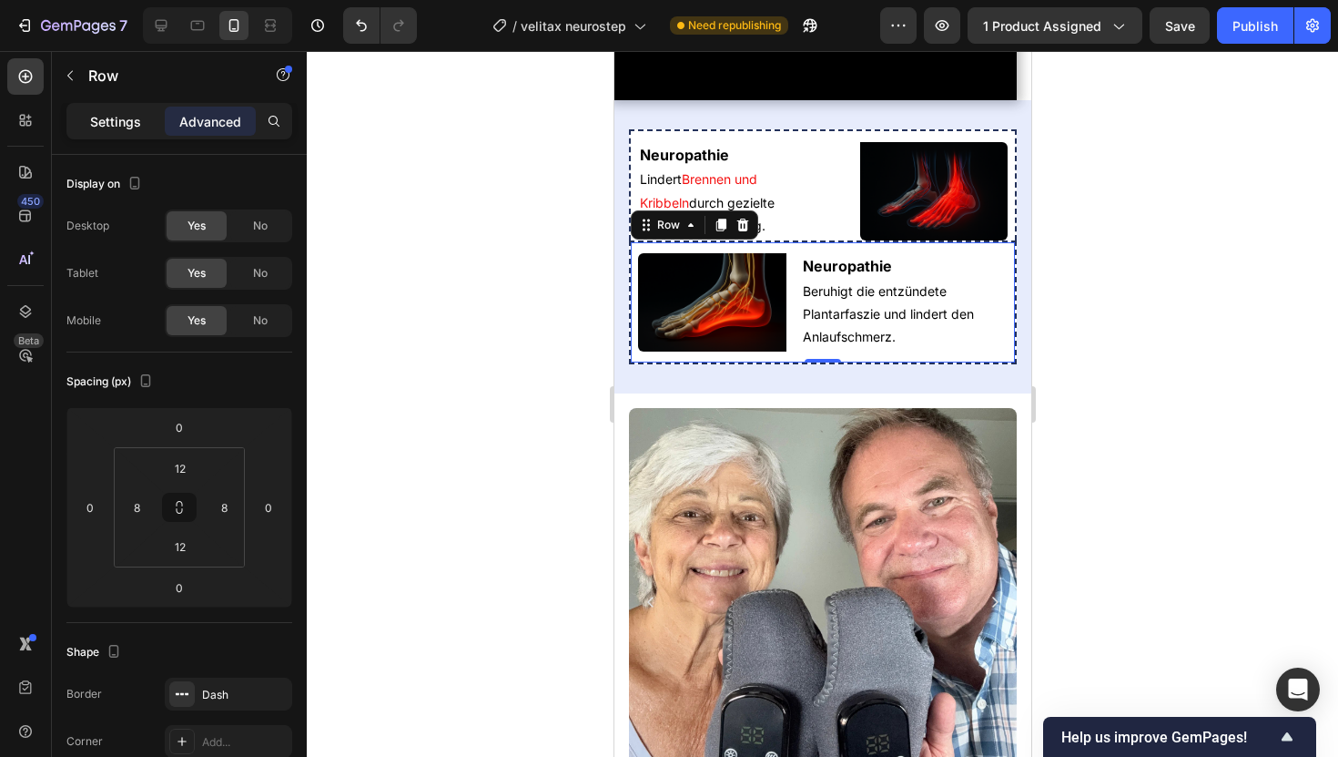
click at [131, 121] on p "Settings" at bounding box center [115, 121] width 51 height 19
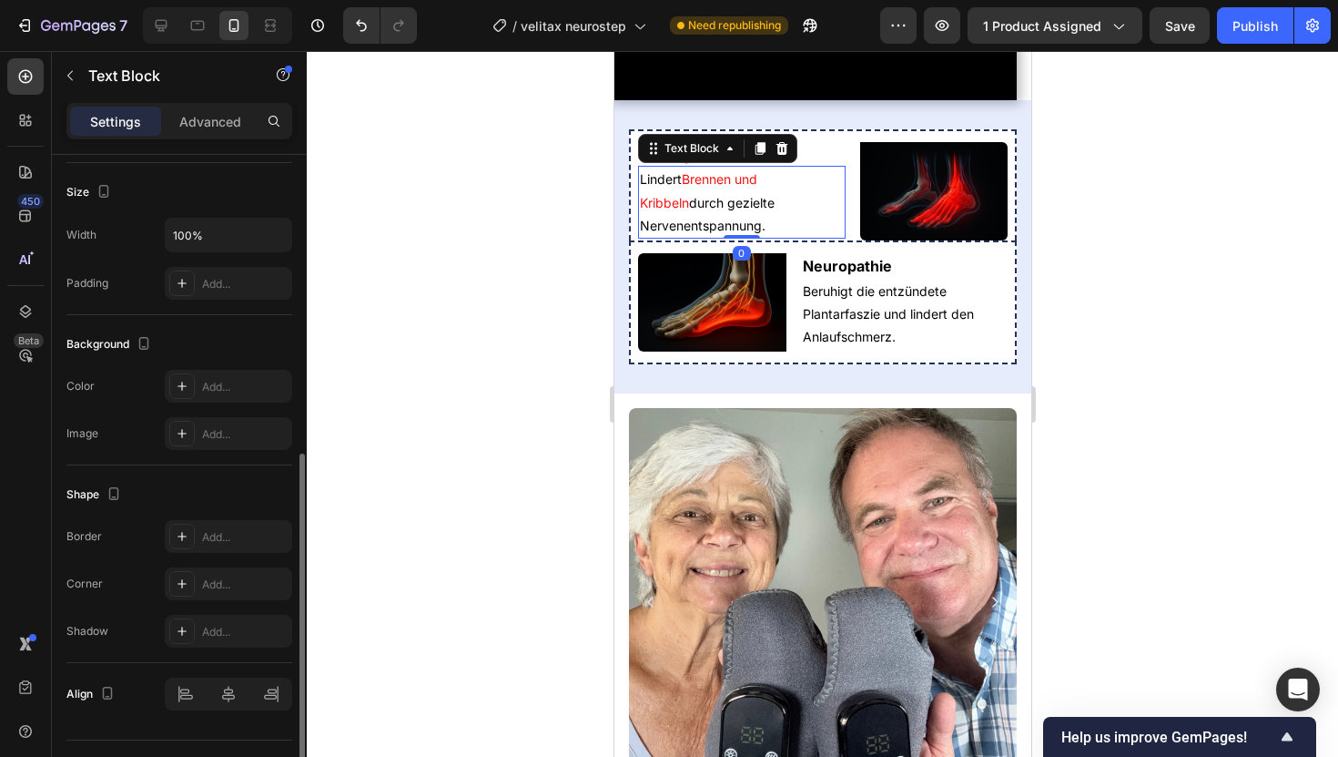
click at [793, 237] on p "[PERSON_NAME] und Kribbeln durch gezielte Nervenentspannung." at bounding box center [741, 202] width 204 height 69
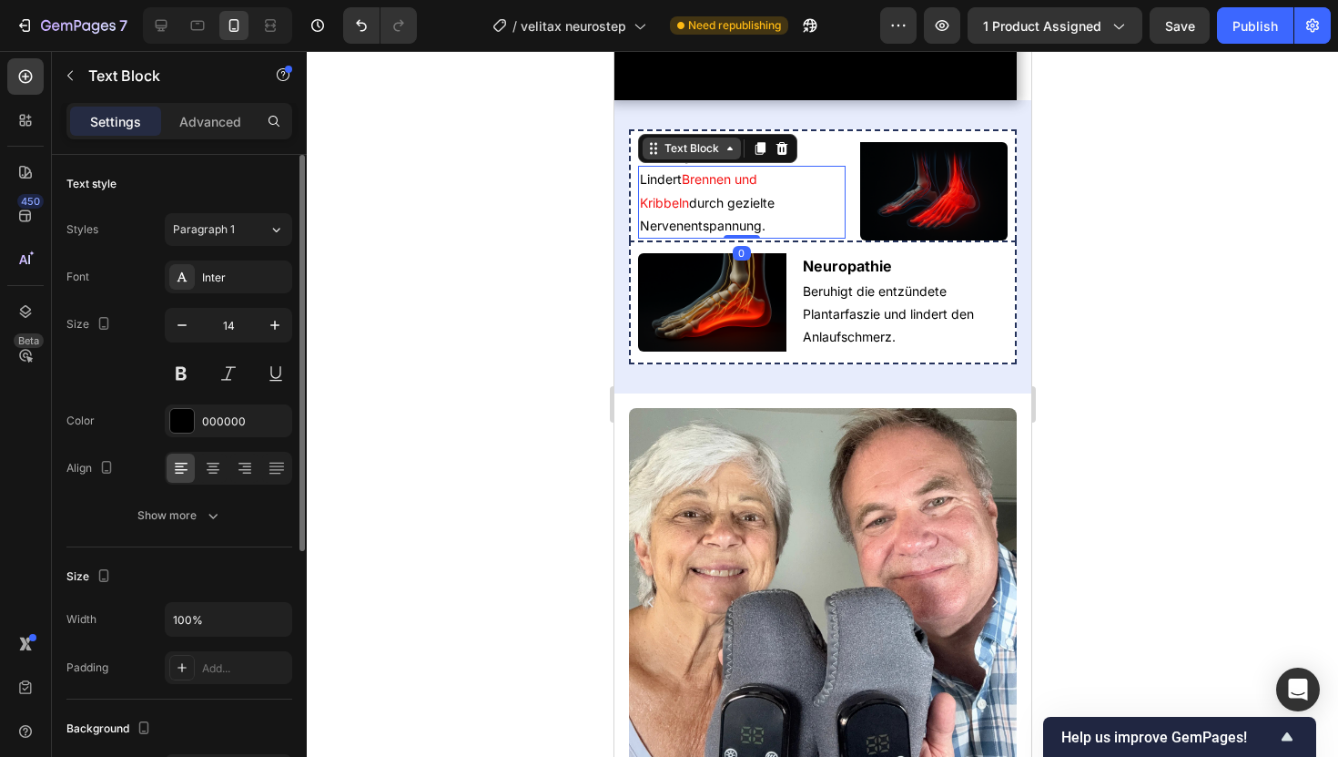
click at [702, 157] on div "Text Block" at bounding box center [691, 148] width 62 height 16
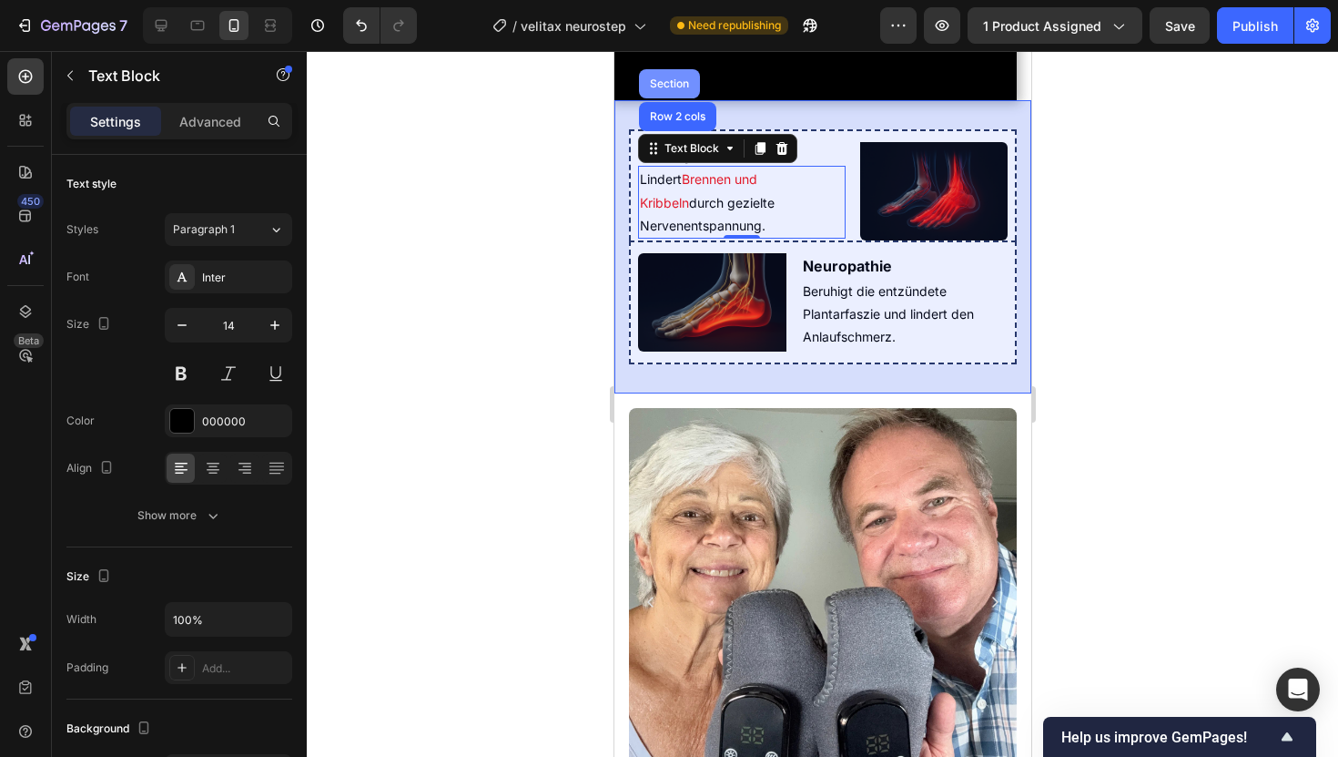
click at [676, 89] on div "Section" at bounding box center [669, 83] width 46 height 11
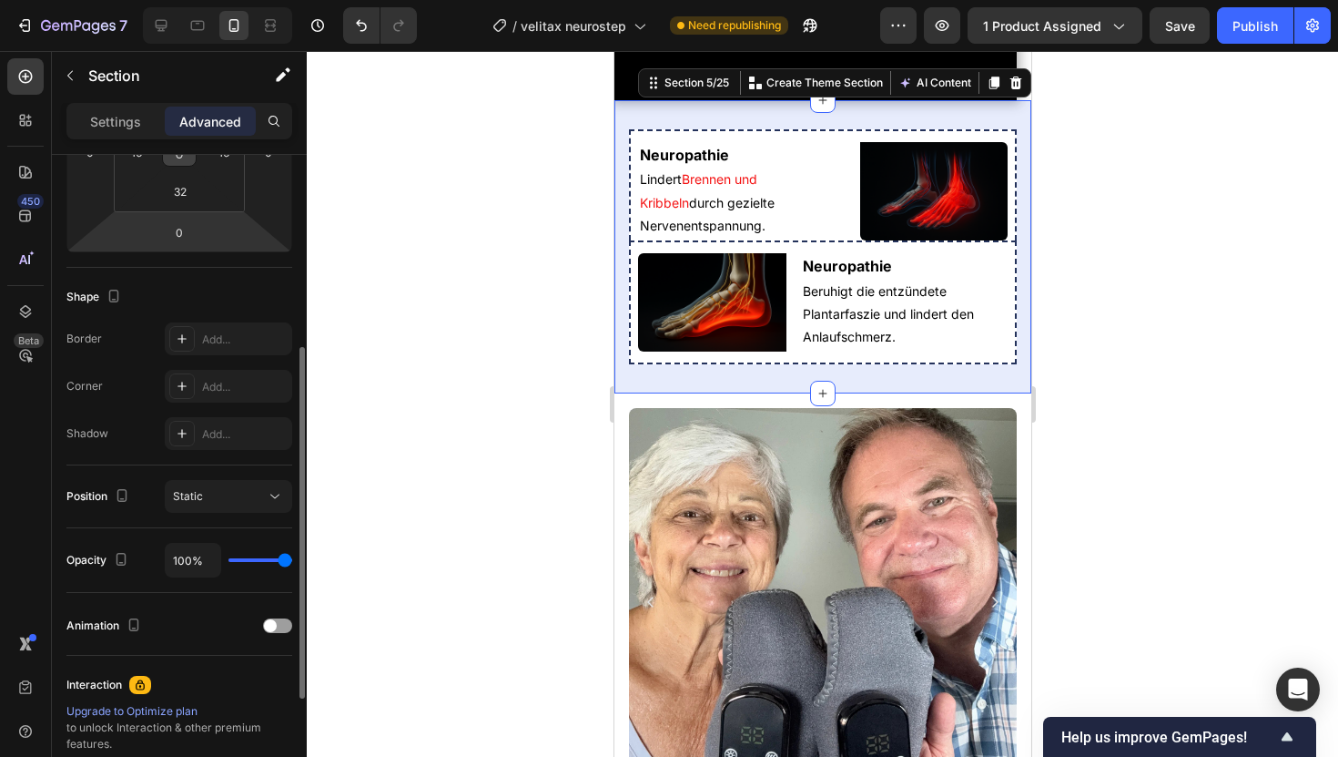
scroll to position [364, 0]
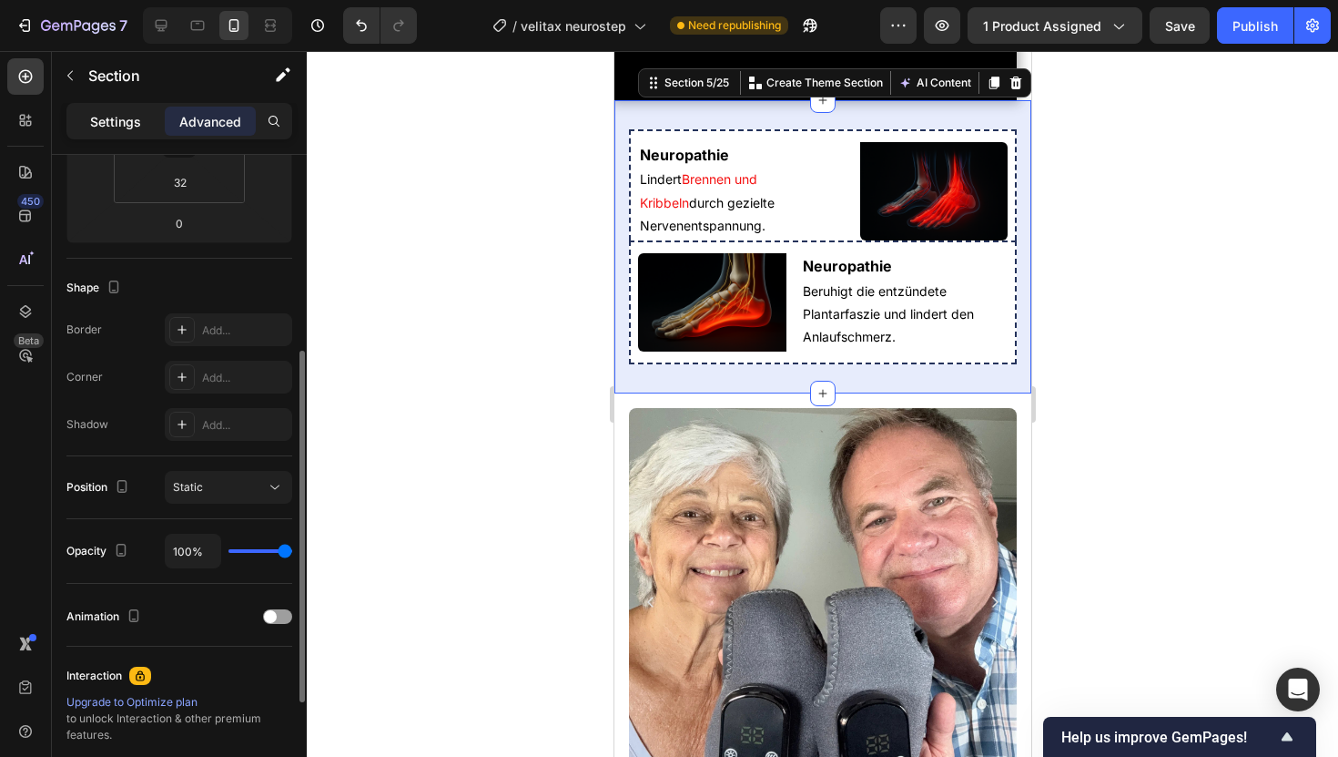
click at [131, 122] on p "Settings" at bounding box center [115, 121] width 51 height 19
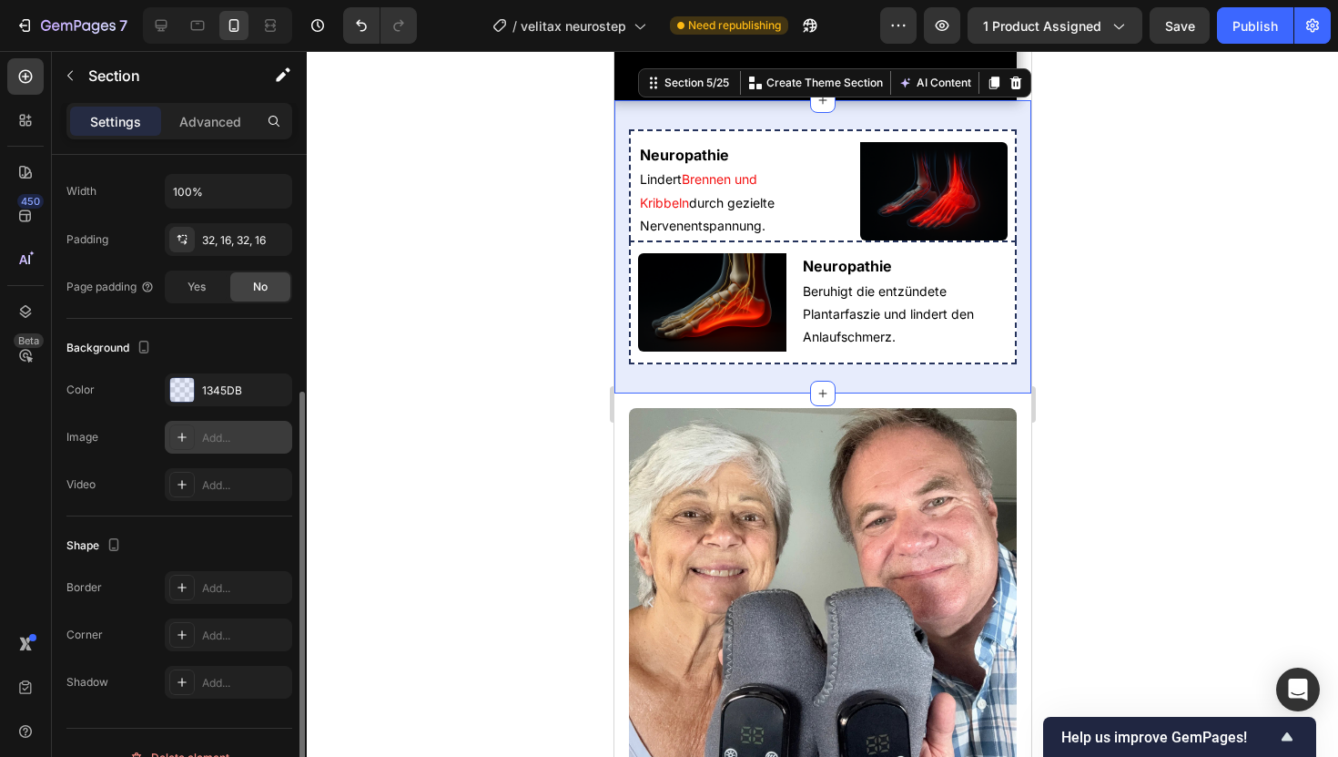
scroll to position [385, 0]
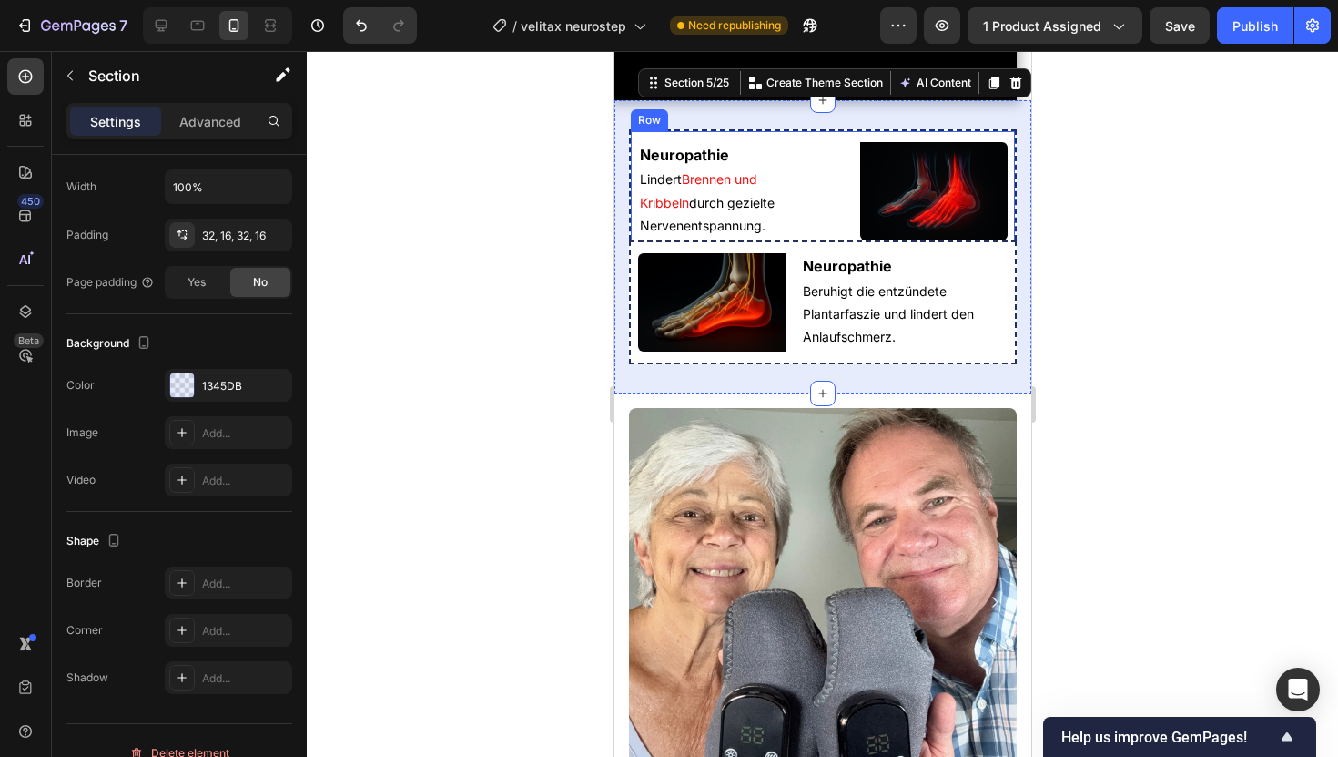
click at [849, 240] on div "Neuropathie Heading Lindert Brennen und Kribbeln durch gezielte Nervenentspannu…" at bounding box center [822, 184] width 388 height 111
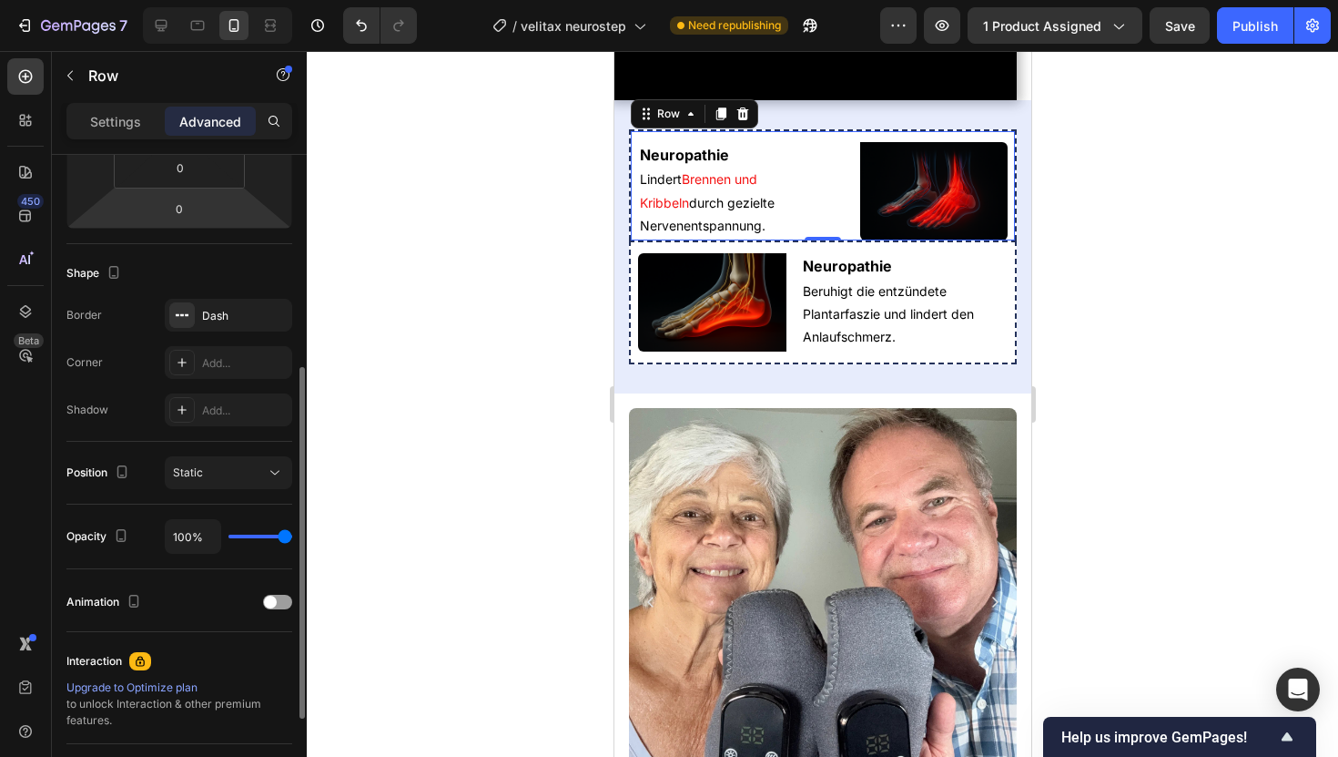
scroll to position [403, 0]
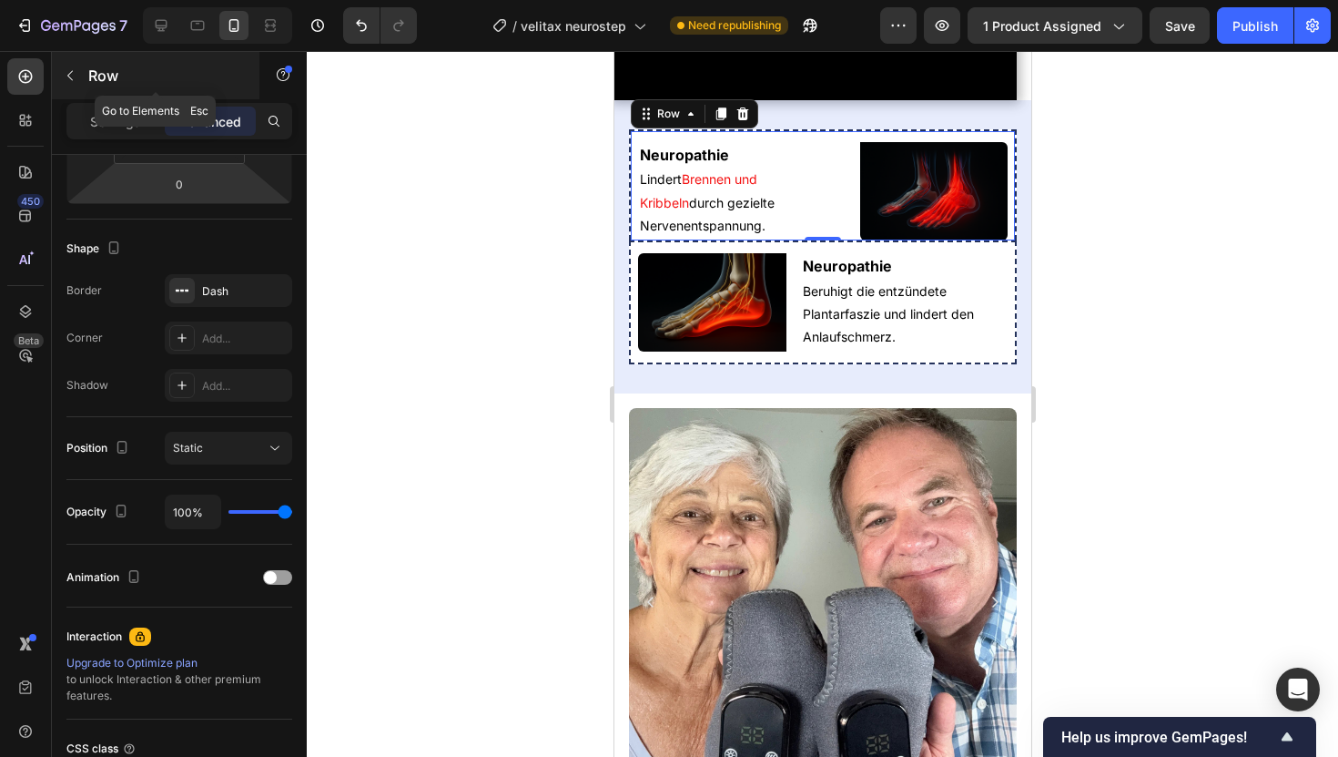
click at [116, 89] on div "Row" at bounding box center [156, 75] width 208 height 47
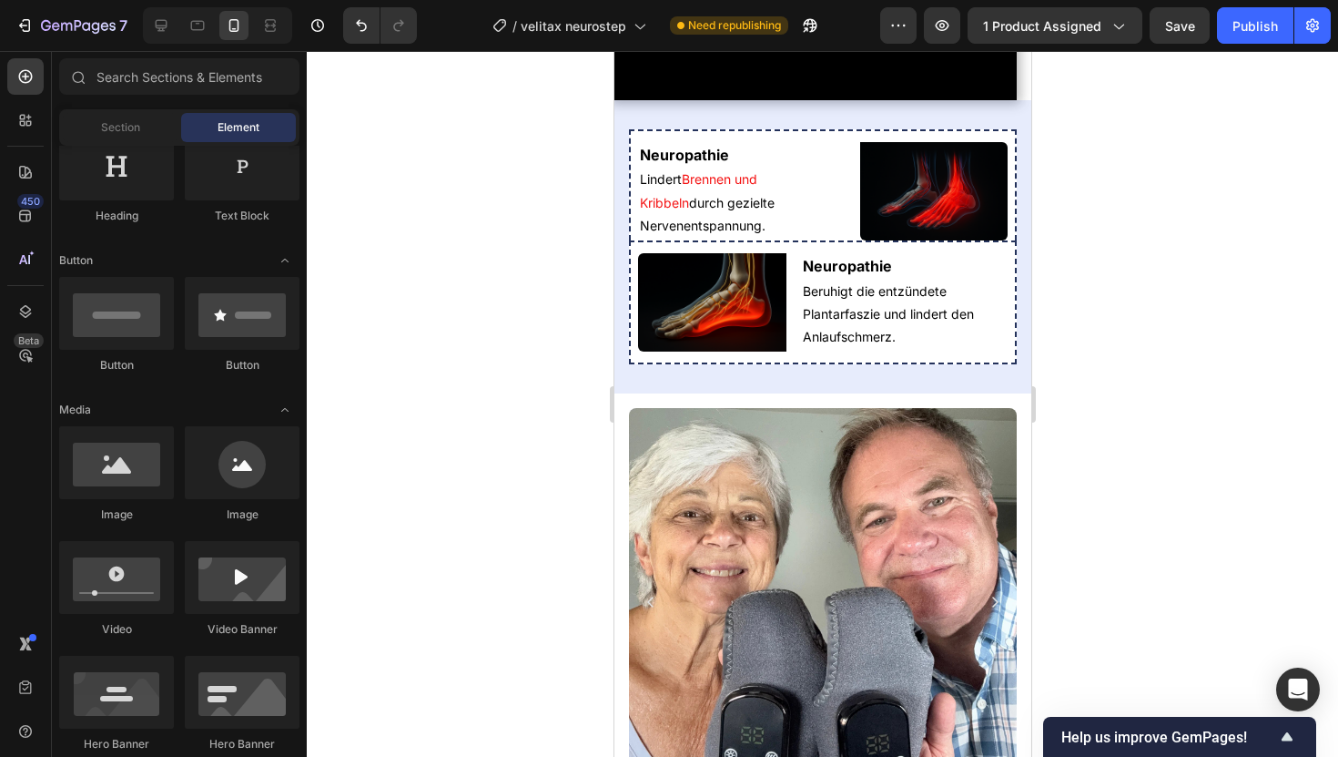
click at [123, 142] on div "Section Element" at bounding box center [179, 127] width 240 height 36
click at [258, 111] on div "Section Element" at bounding box center [179, 127] width 240 height 36
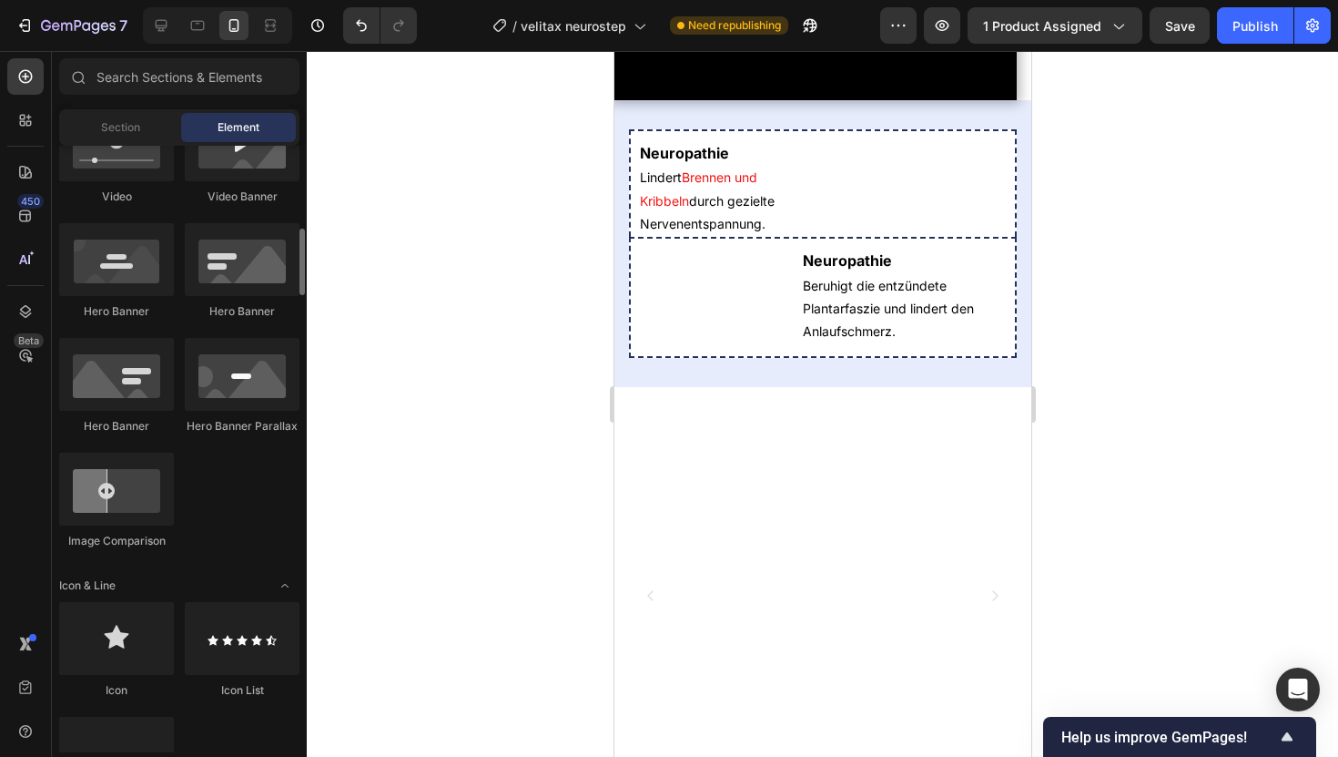
scroll to position [758, 0]
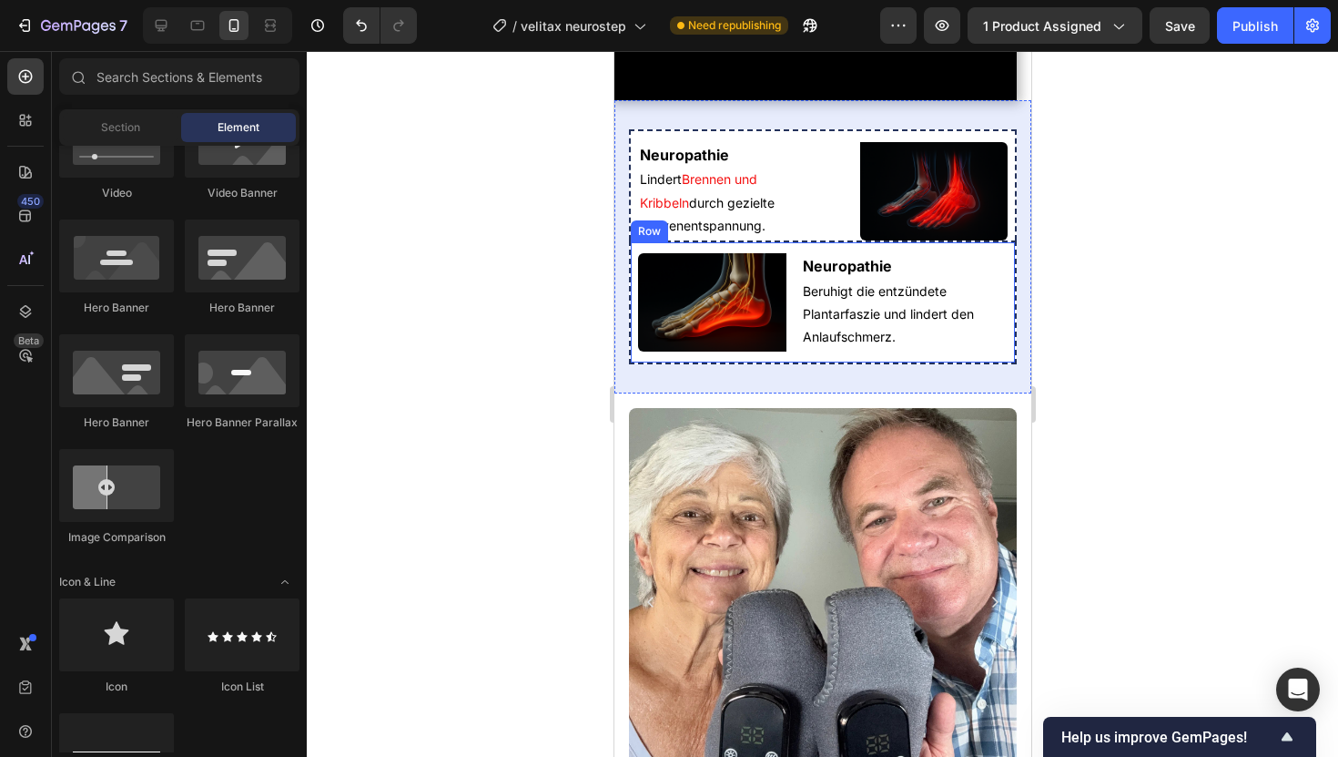
click at [720, 364] on div "Neuropathie Heading Beruhigt die entzündete Plantarfaszie und lindert den Anlau…" at bounding box center [822, 302] width 388 height 124
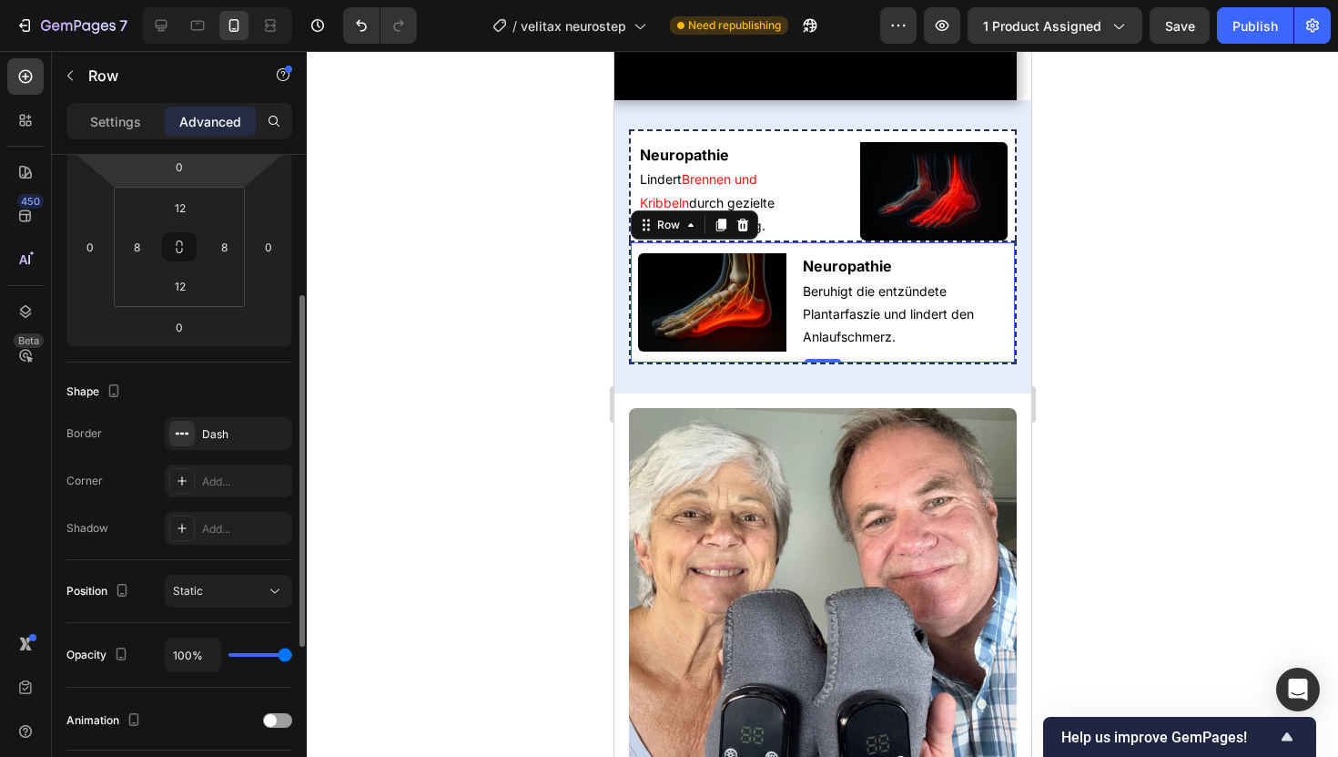
scroll to position [262, 0]
click at [224, 427] on div "Dash" at bounding box center [228, 432] width 53 height 16
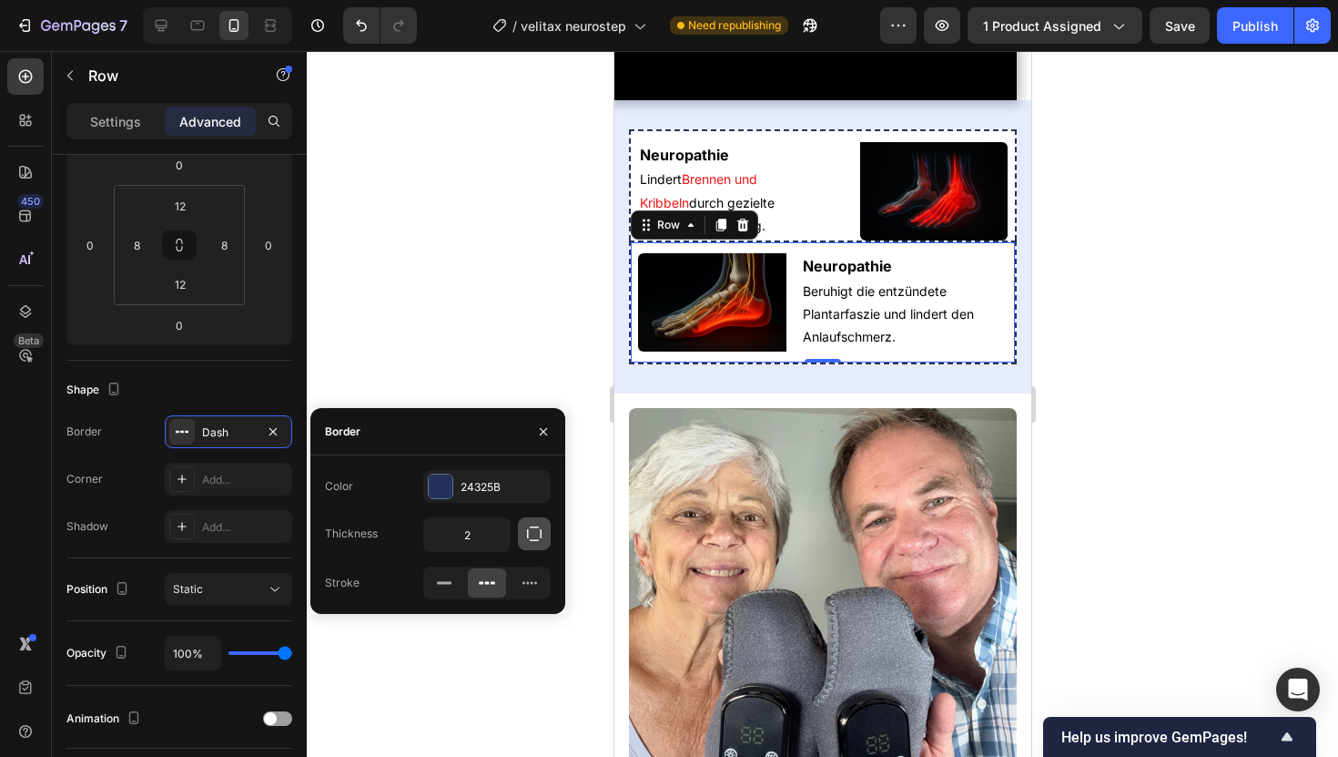
click at [537, 526] on icon "button" at bounding box center [534, 533] width 15 height 15
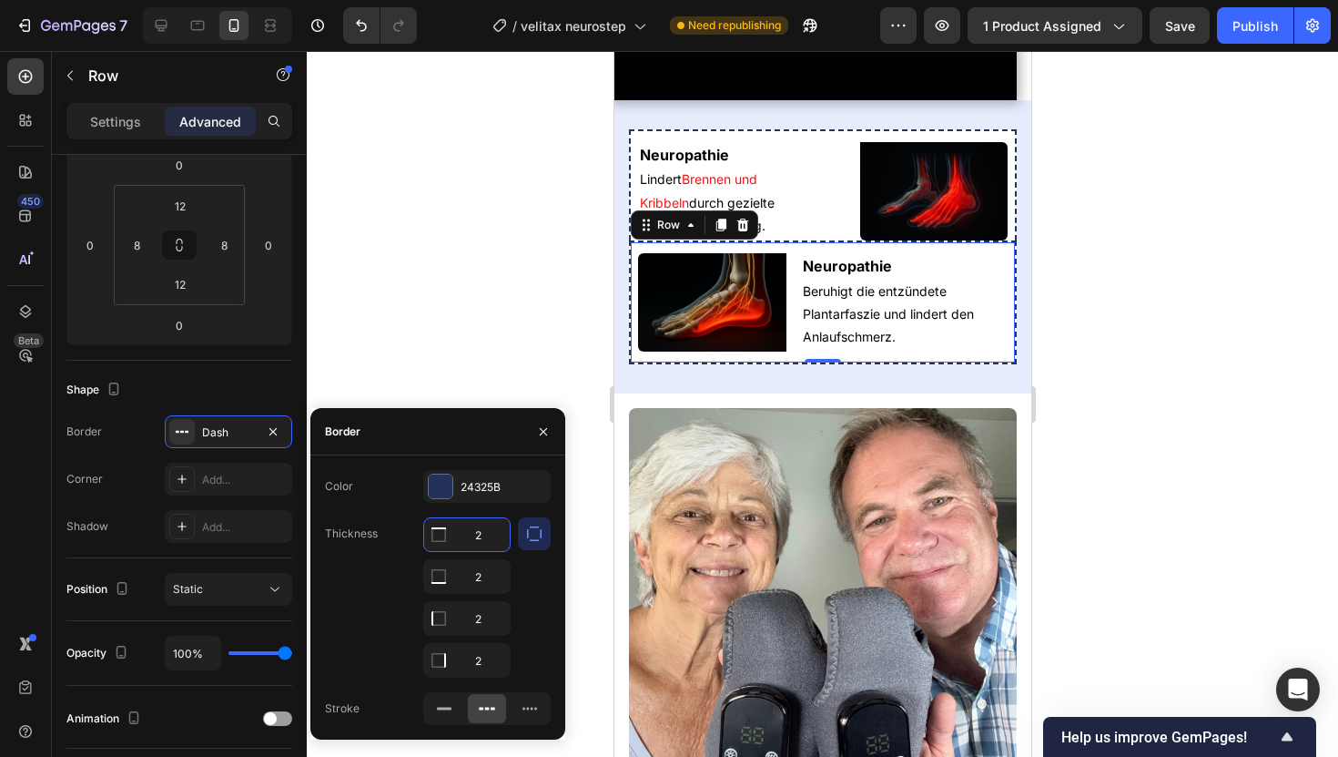
click at [475, 537] on input "2" at bounding box center [467, 534] width 86 height 33
type input "0"
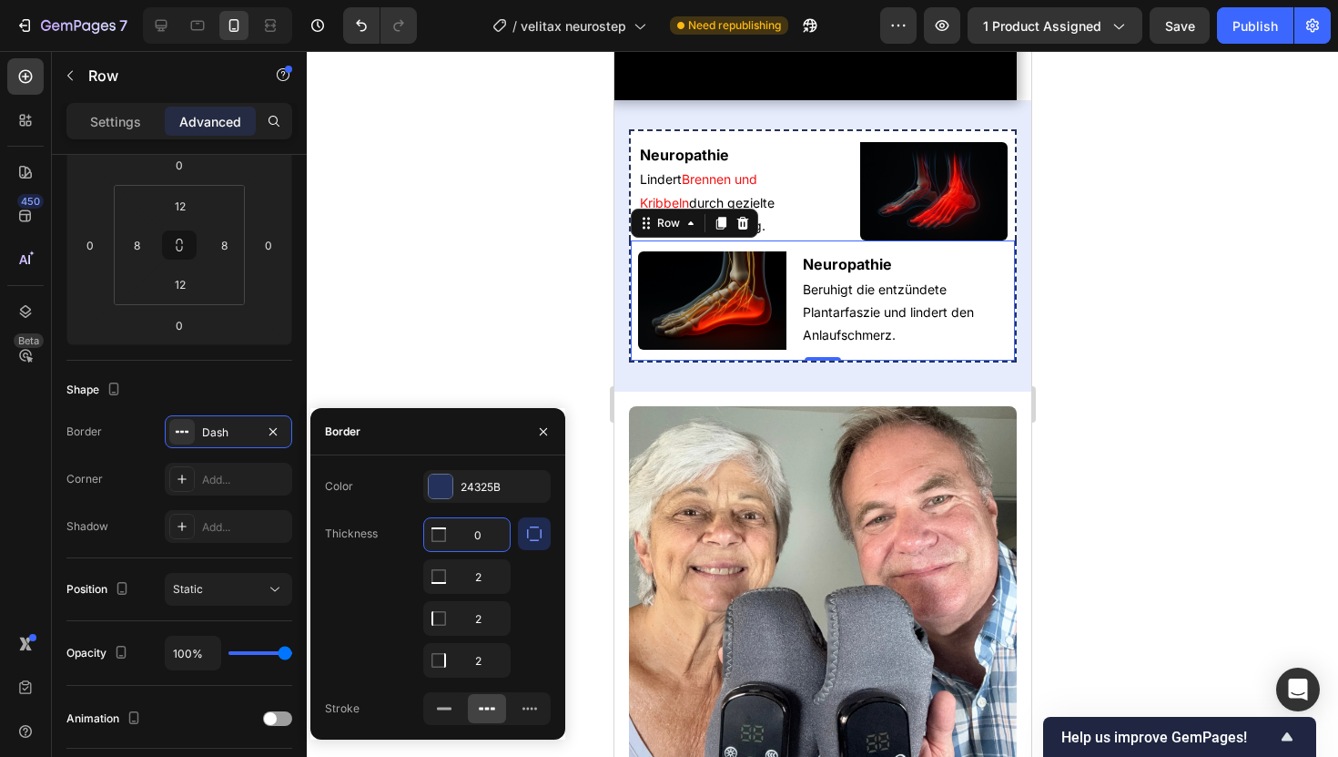
click at [562, 323] on div at bounding box center [823, 404] width 1032 height 706
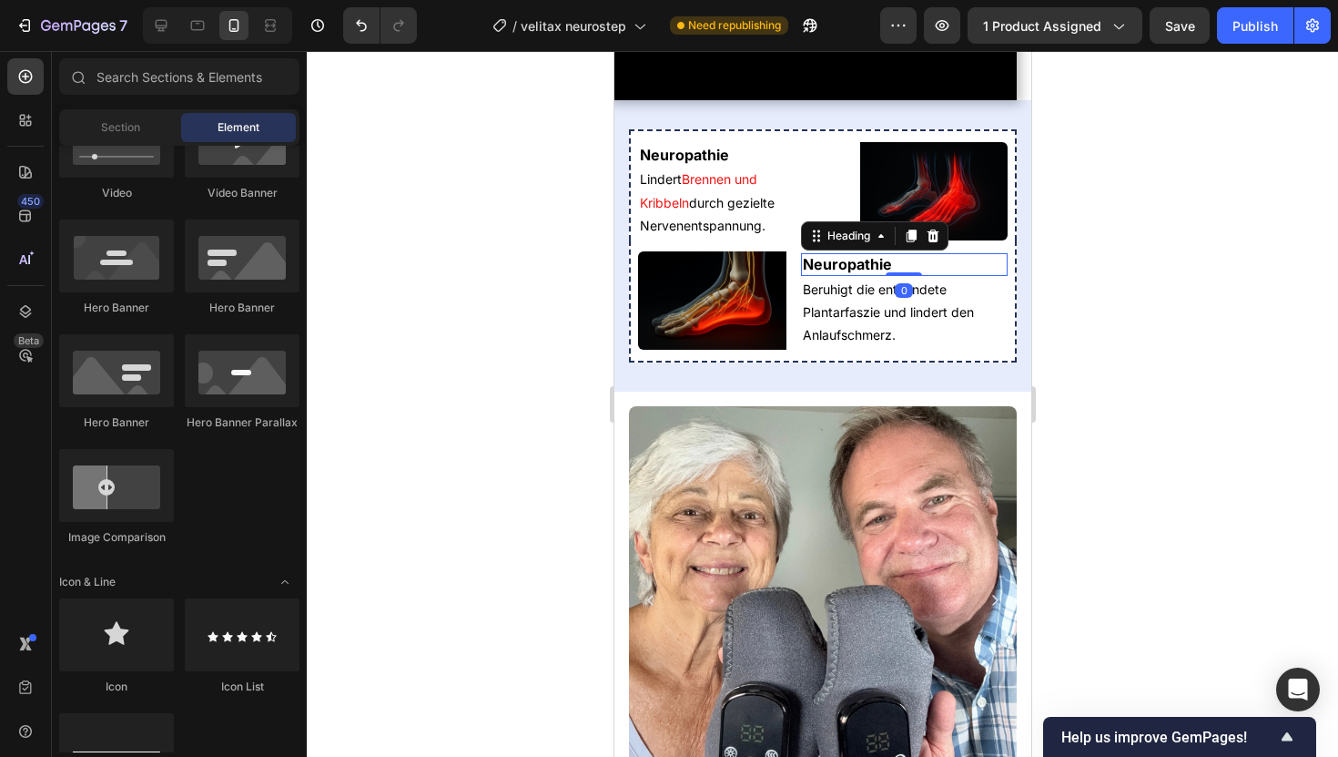
click at [835, 276] on h2 "Neuropathie" at bounding box center [904, 264] width 208 height 23
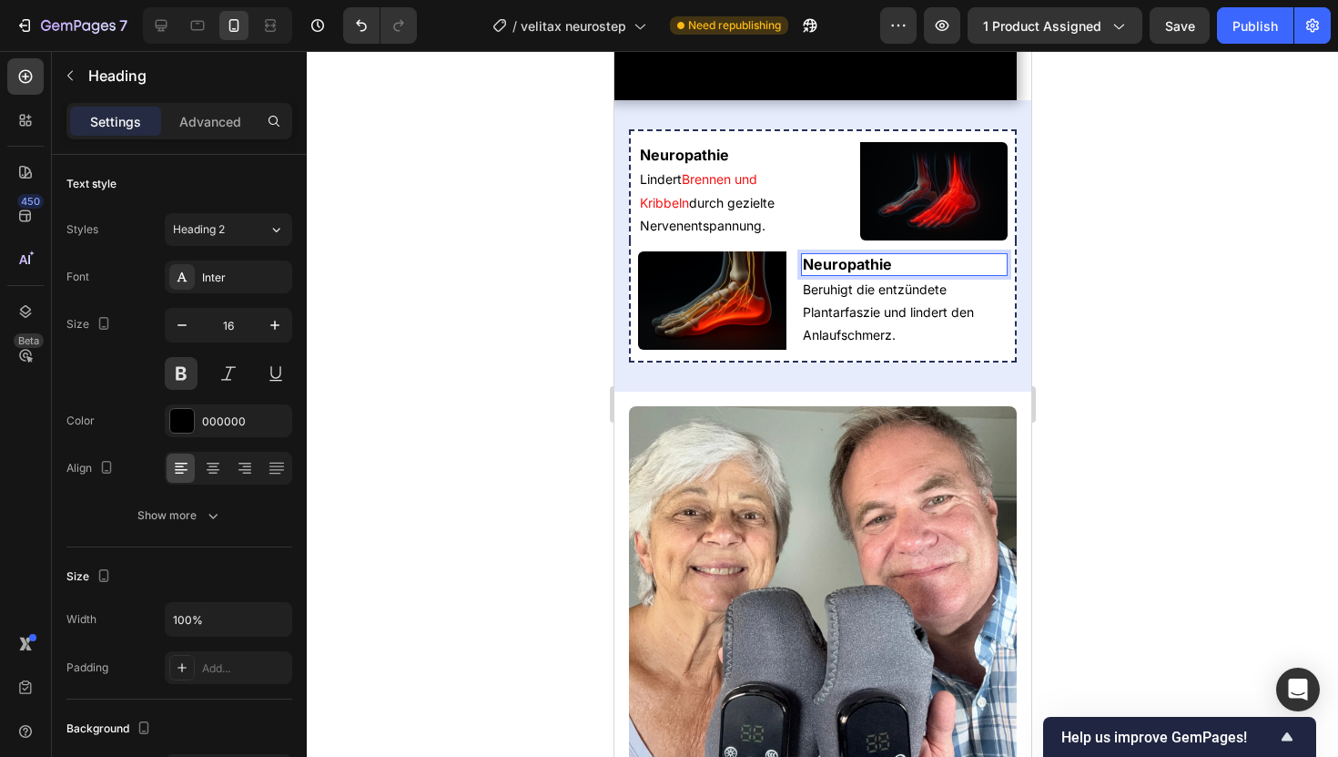
click at [835, 276] on h2 "Neuropathie" at bounding box center [904, 264] width 208 height 23
click at [1113, 433] on div at bounding box center [823, 404] width 1032 height 706
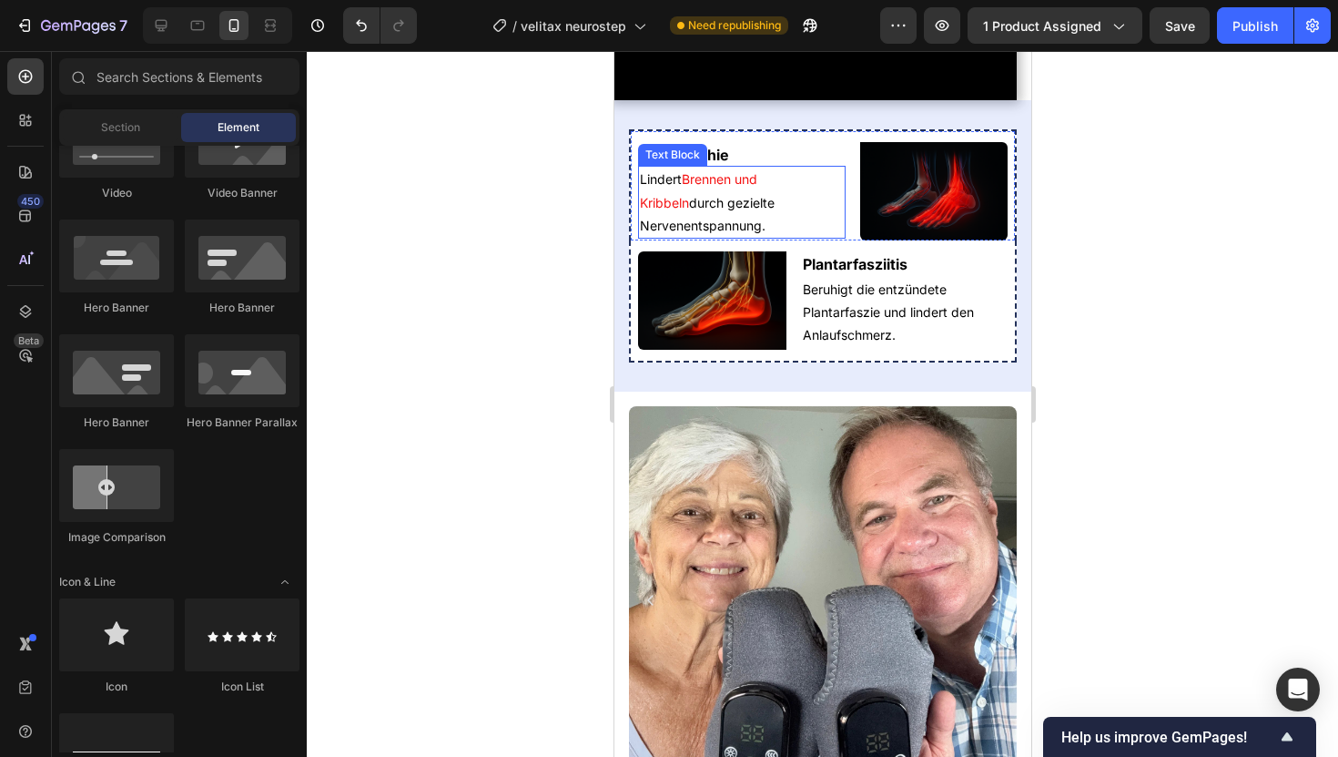
click at [757, 209] on span "Brennen und Kribbeln" at bounding box center [697, 190] width 117 height 38
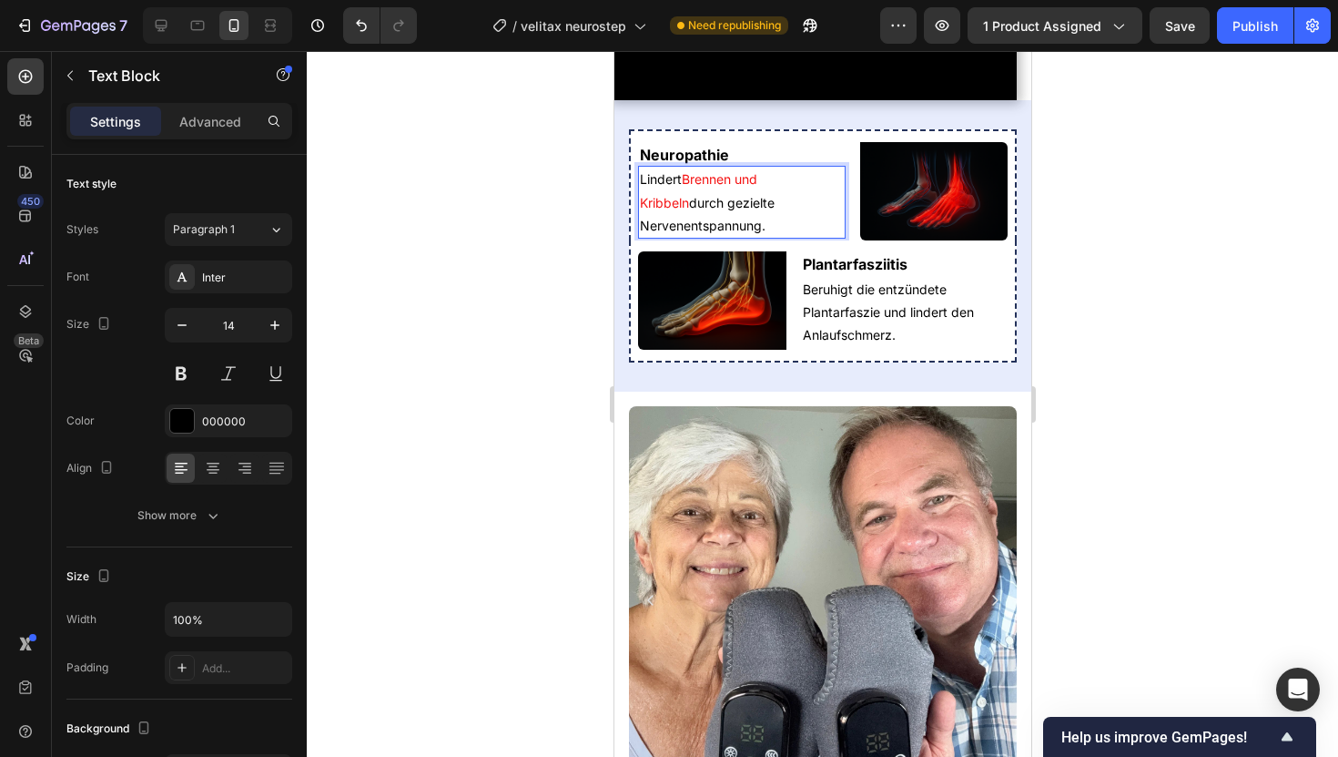
click at [785, 237] on p "[PERSON_NAME] und Kribbeln durch gezielte Nervenentspannung." at bounding box center [741, 202] width 204 height 69
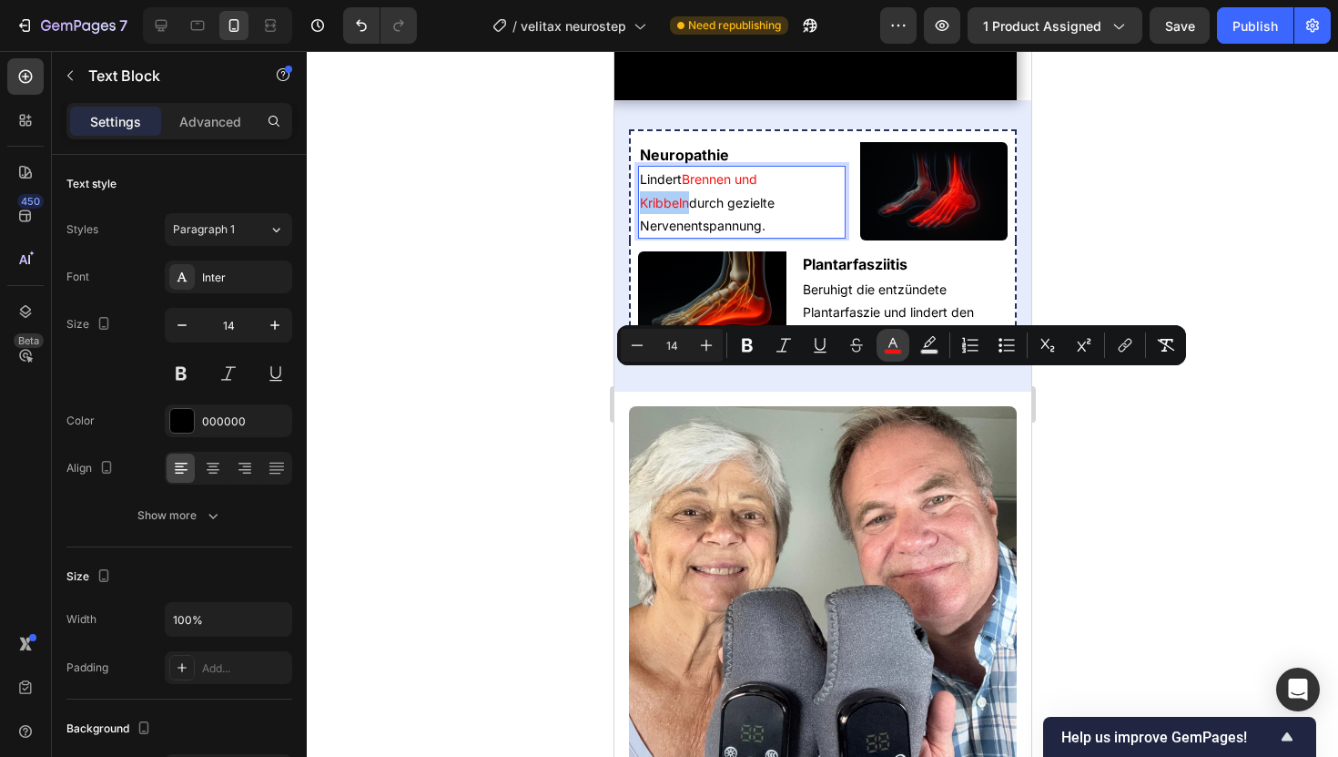
click at [895, 338] on icon "Editor contextual toolbar" at bounding box center [893, 345] width 18 height 18
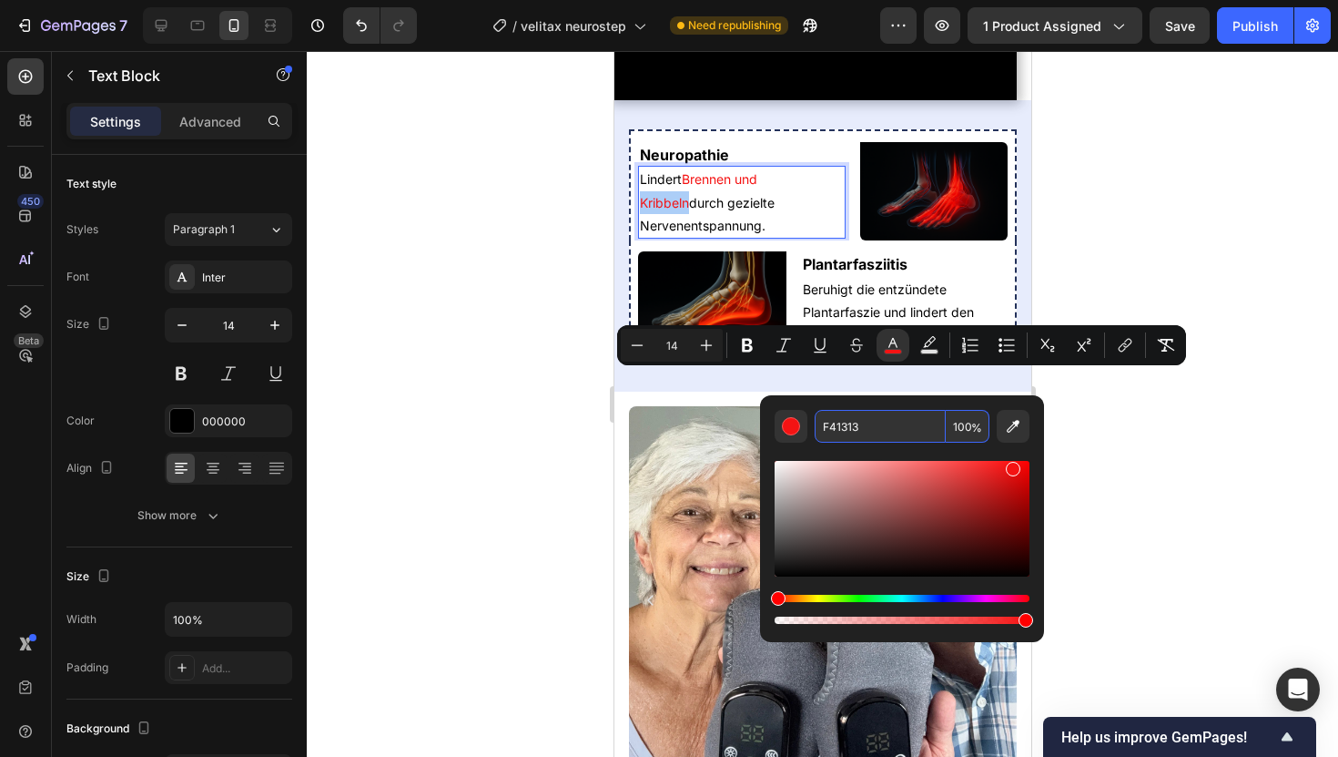
click at [860, 432] on input "F41313" at bounding box center [880, 426] width 131 height 33
click at [324, 445] on div at bounding box center [823, 404] width 1032 height 706
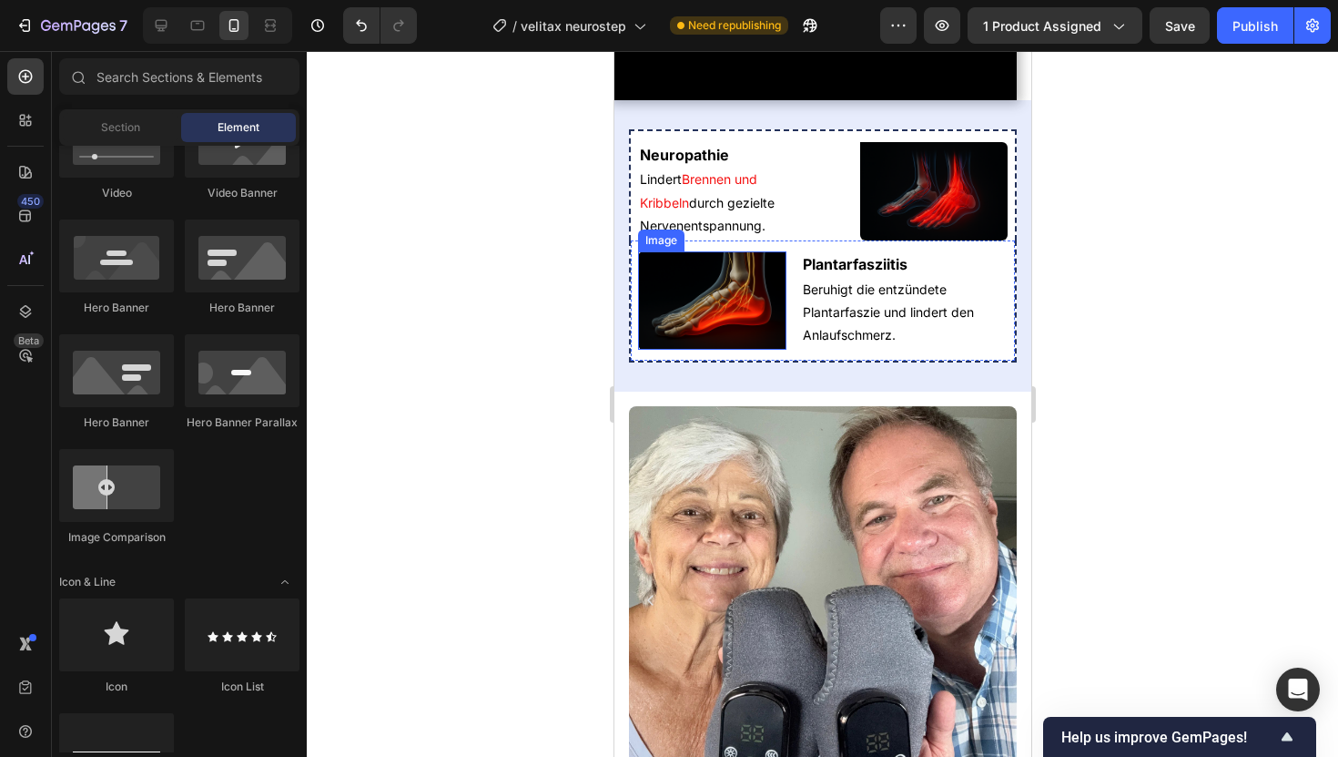
click at [747, 350] on img at bounding box center [711, 300] width 148 height 98
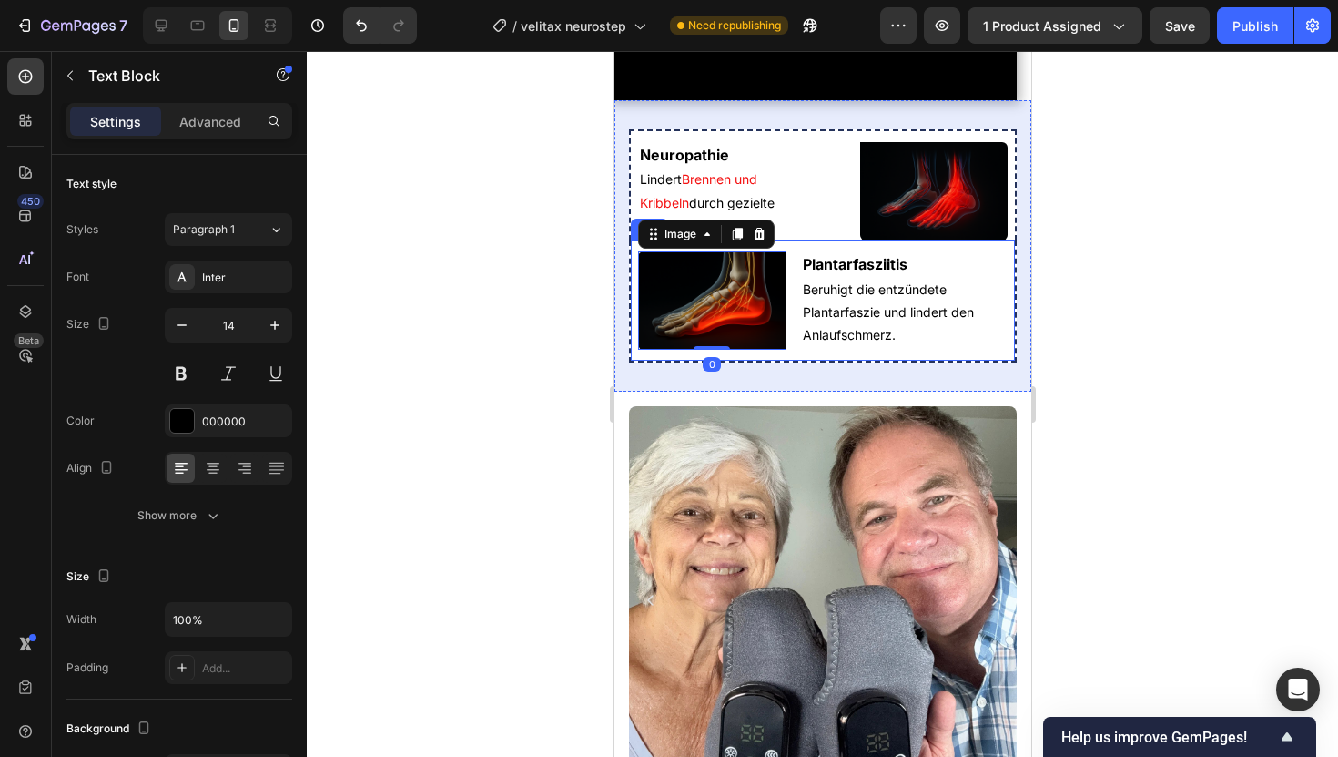
click at [812, 347] on p "Beruhigt die entzündete Plantarfaszie und lindert den Anlaufschmerz." at bounding box center [904, 312] width 204 height 69
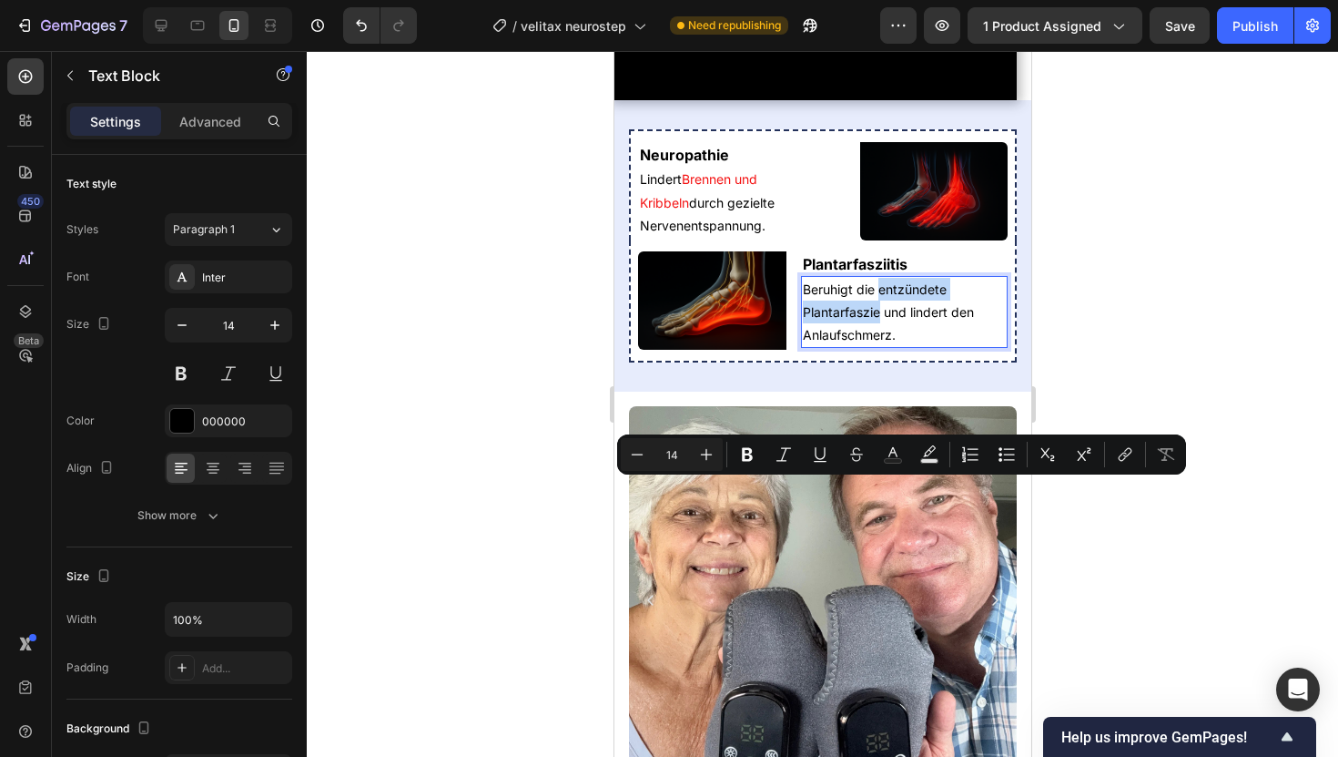
drag, startPoint x: 881, startPoint y: 492, endPoint x: 875, endPoint y: 515, distance: 24.5
click at [901, 455] on icon "Editor contextual toolbar" at bounding box center [893, 454] width 18 height 18
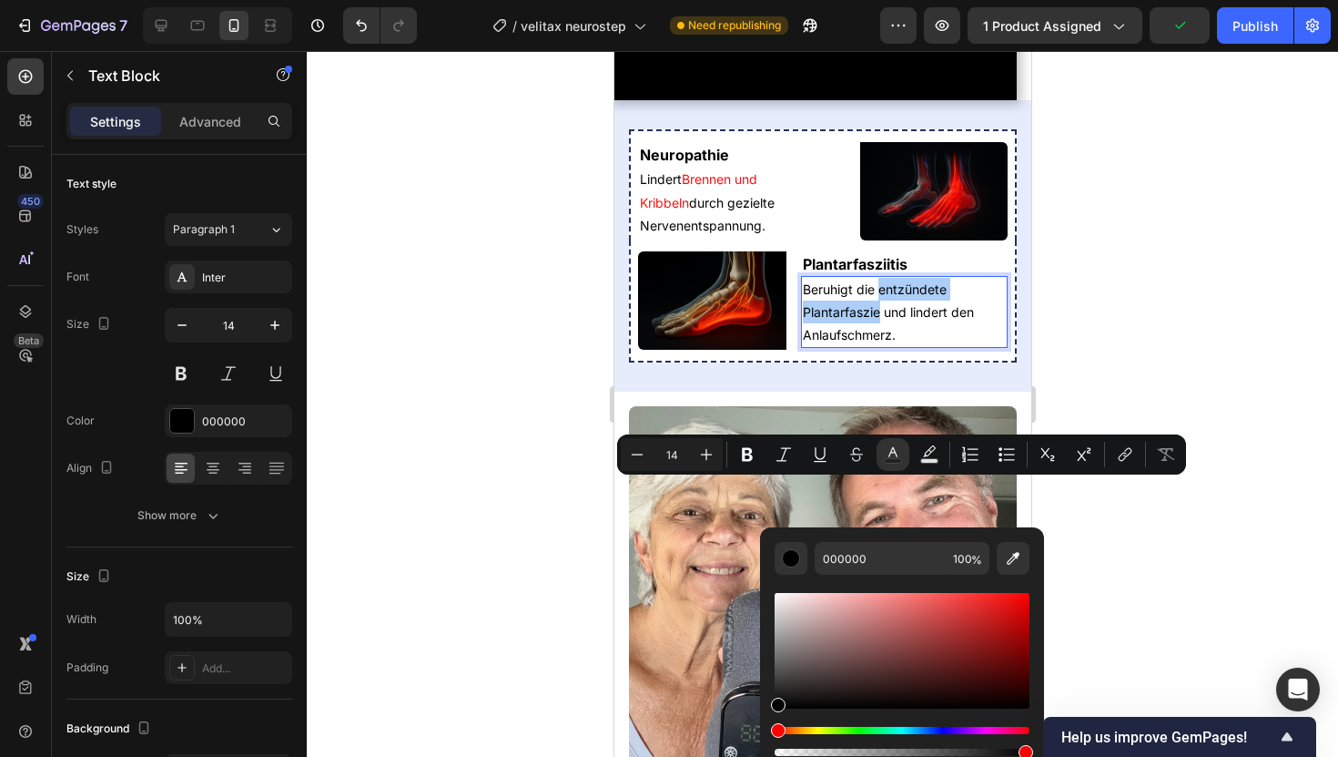
click at [867, 535] on div "000000 100 %" at bounding box center [902, 643] width 284 height 232
click at [866, 551] on input "000000" at bounding box center [880, 558] width 131 height 33
paste input "F41313"
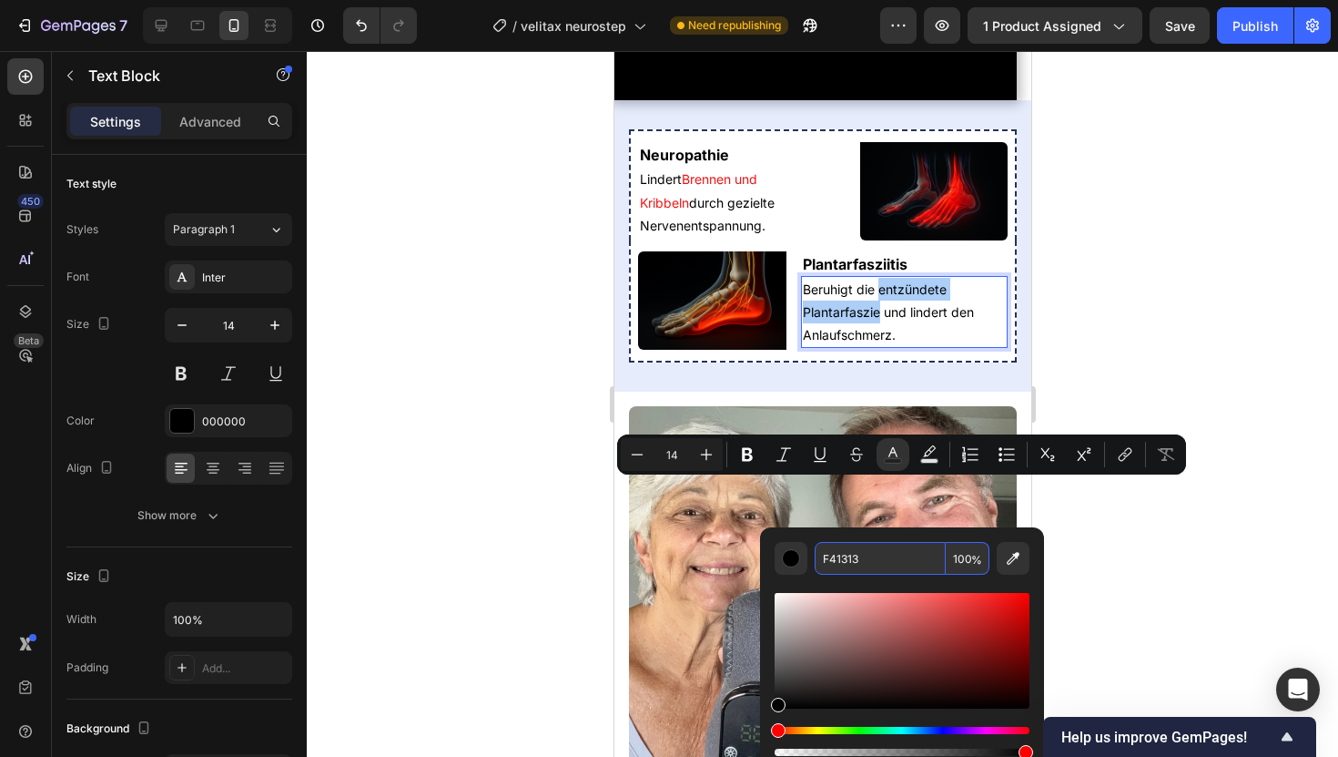
type input "F41313"
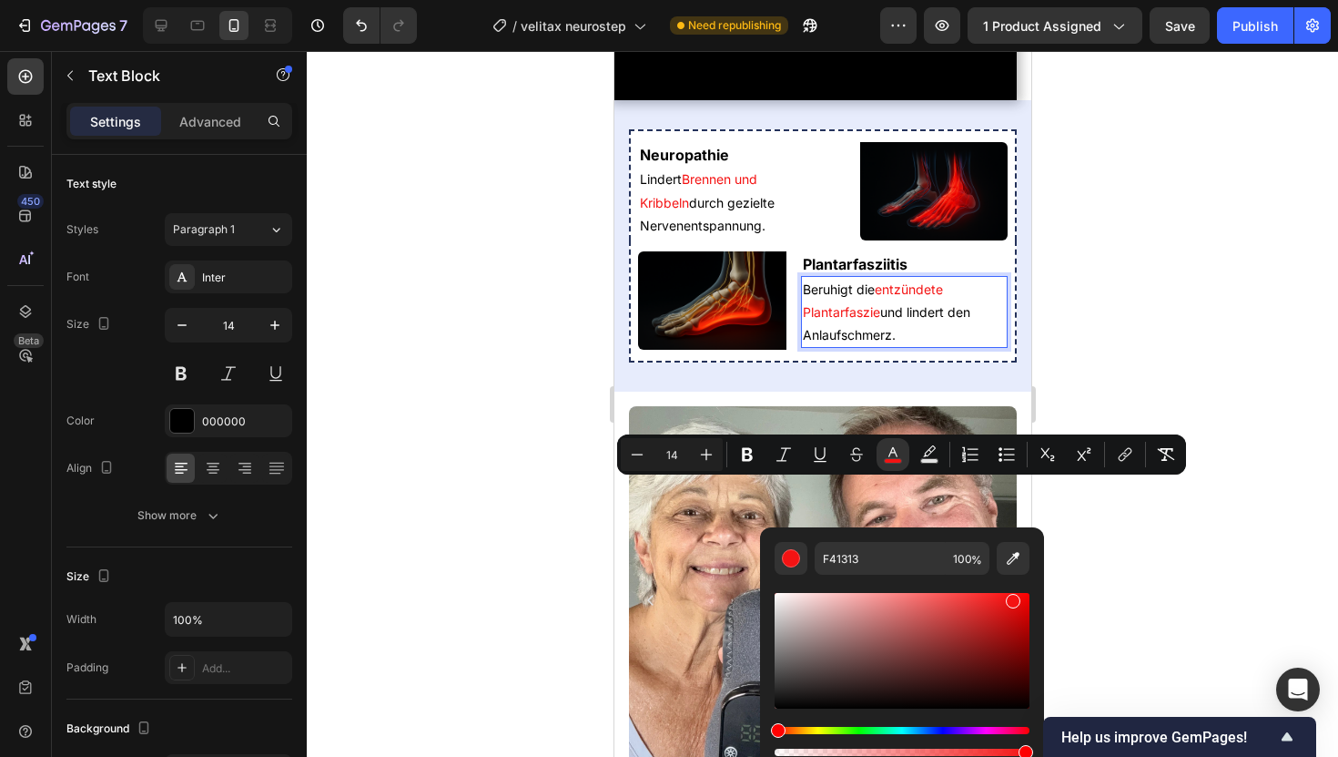
click at [505, 456] on div at bounding box center [823, 404] width 1032 height 706
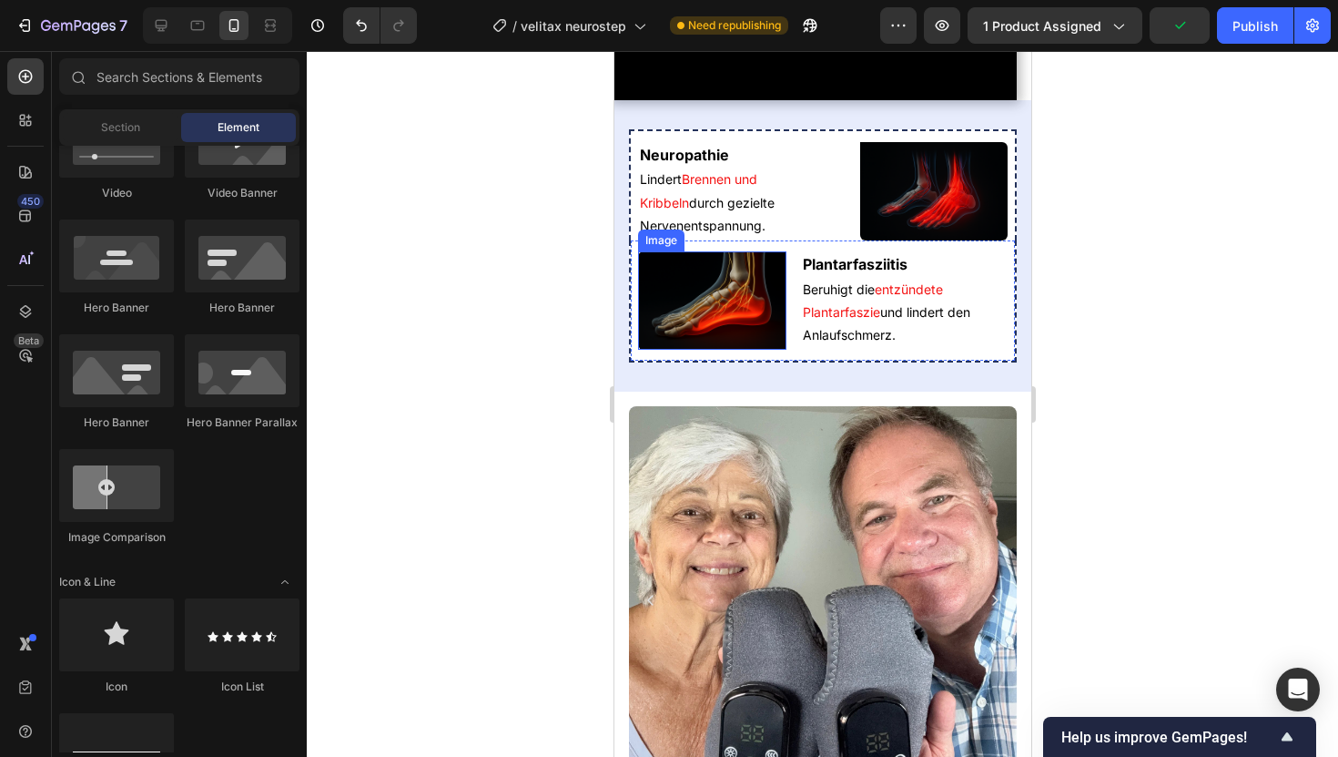
click at [778, 350] on img at bounding box center [711, 300] width 148 height 98
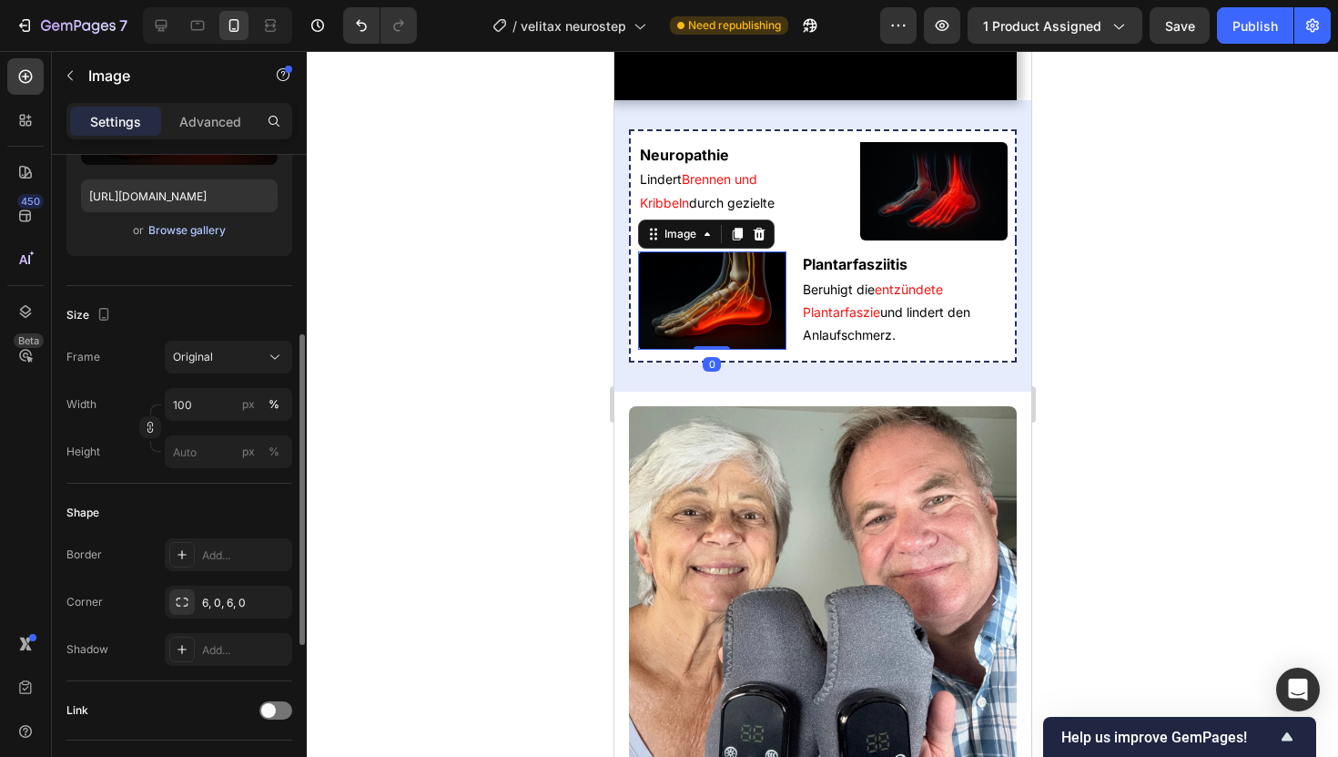
scroll to position [328, 0]
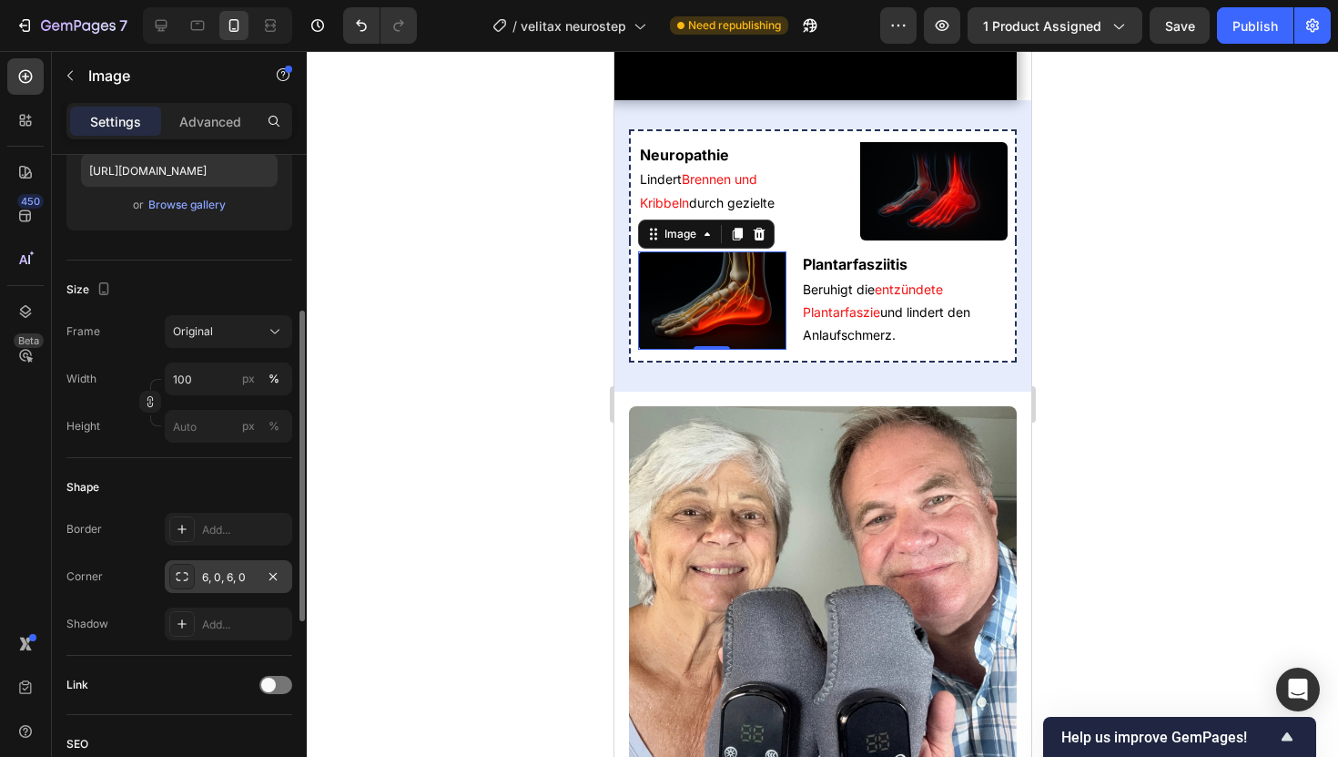
click at [224, 574] on div "6, 0, 6, 0" at bounding box center [228, 577] width 53 height 16
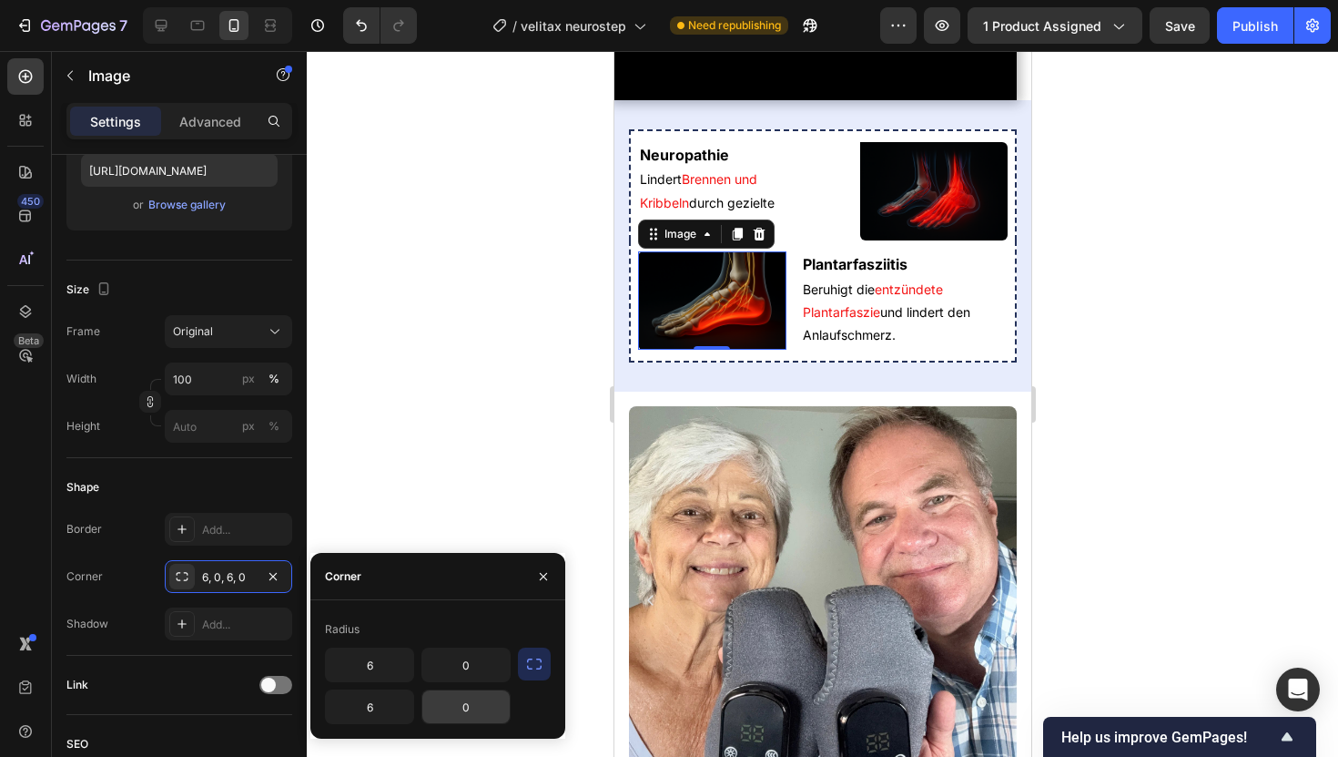
click at [486, 709] on input "0" at bounding box center [465, 706] width 87 height 33
type input "6"
click at [635, 362] on div "Plantarfasziitis Heading Beruhigt die entzündete Plantarfaszie und lindert den …" at bounding box center [822, 301] width 388 height 122
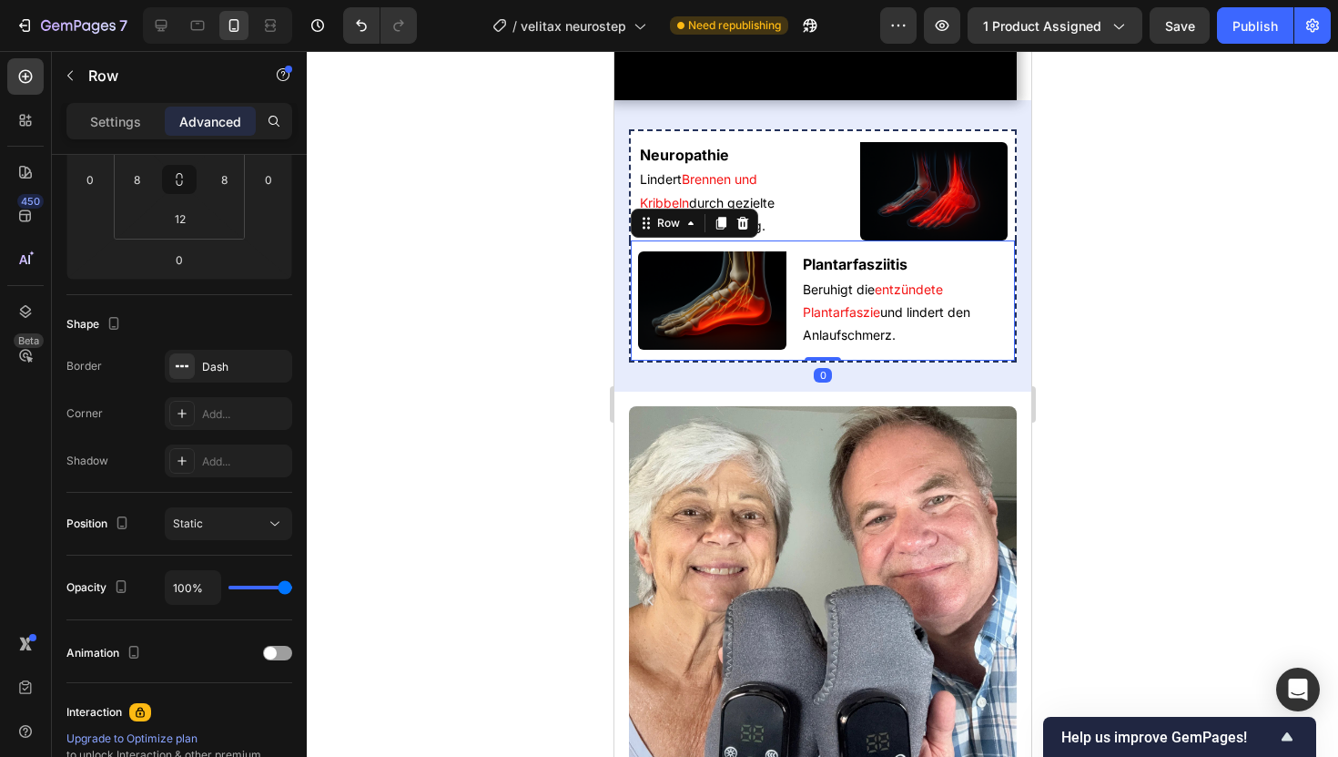
scroll to position [0, 0]
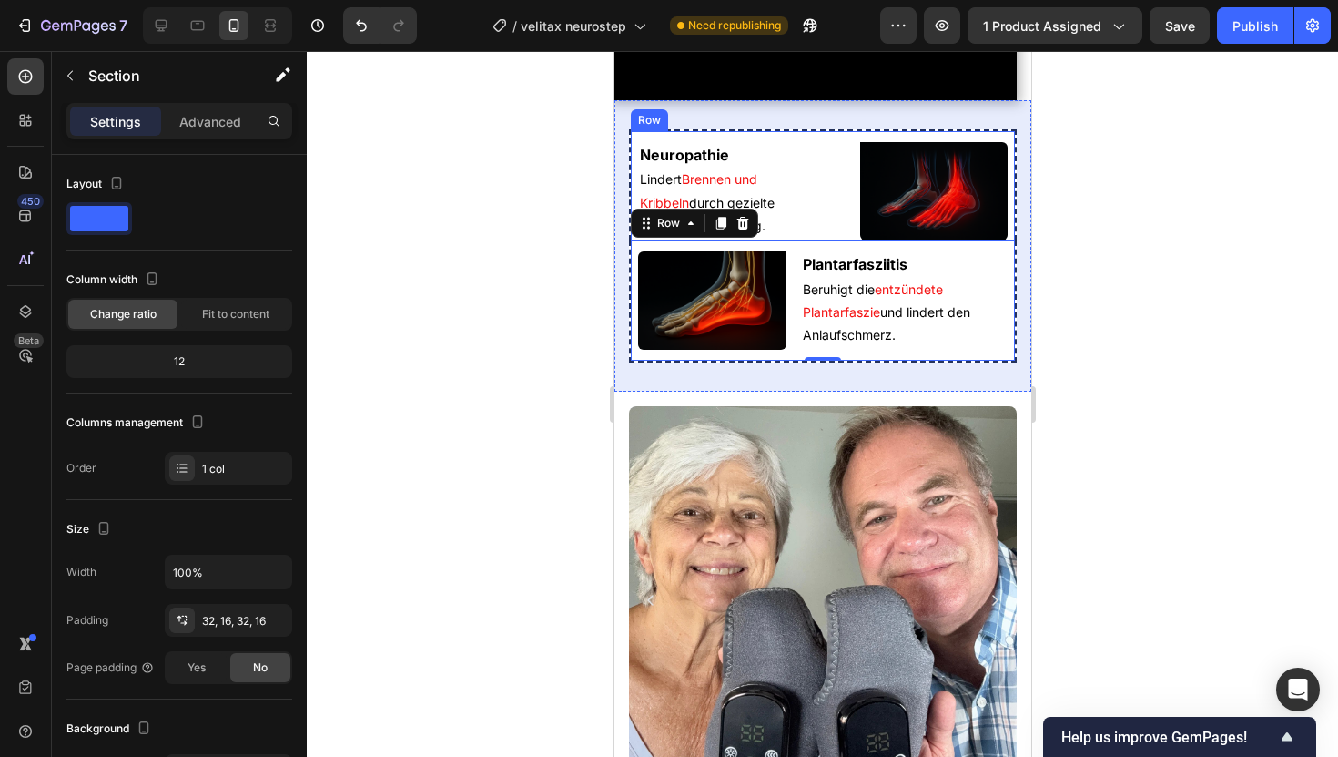
click at [849, 330] on div "Neuropathie Heading Lindert Brennen und Kribbeln durch gezielte Nervenentspannu…" at bounding box center [822, 246] width 417 height 292
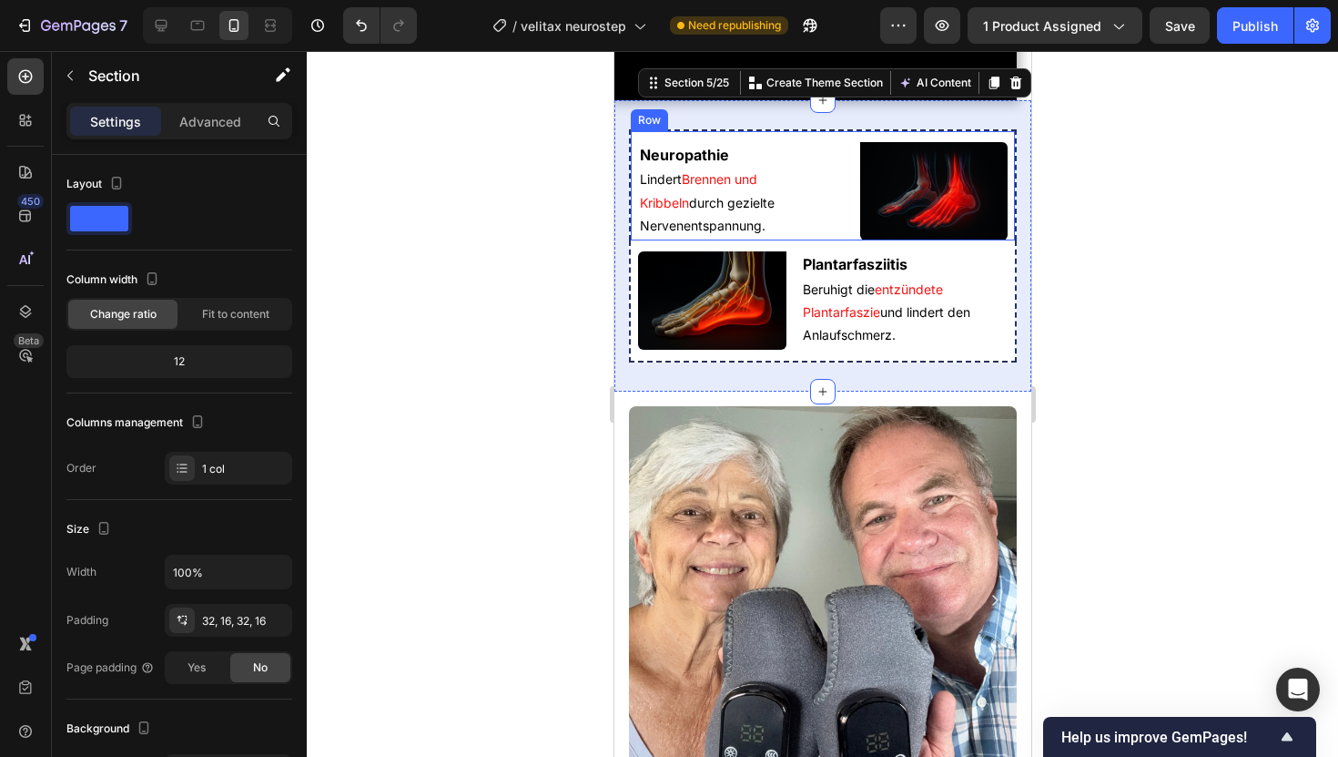
click at [822, 240] on div "Neuropathie Heading Lindert Brennen und Kribbeln durch gezielte Nervenentspannu…" at bounding box center [822, 184] width 388 height 111
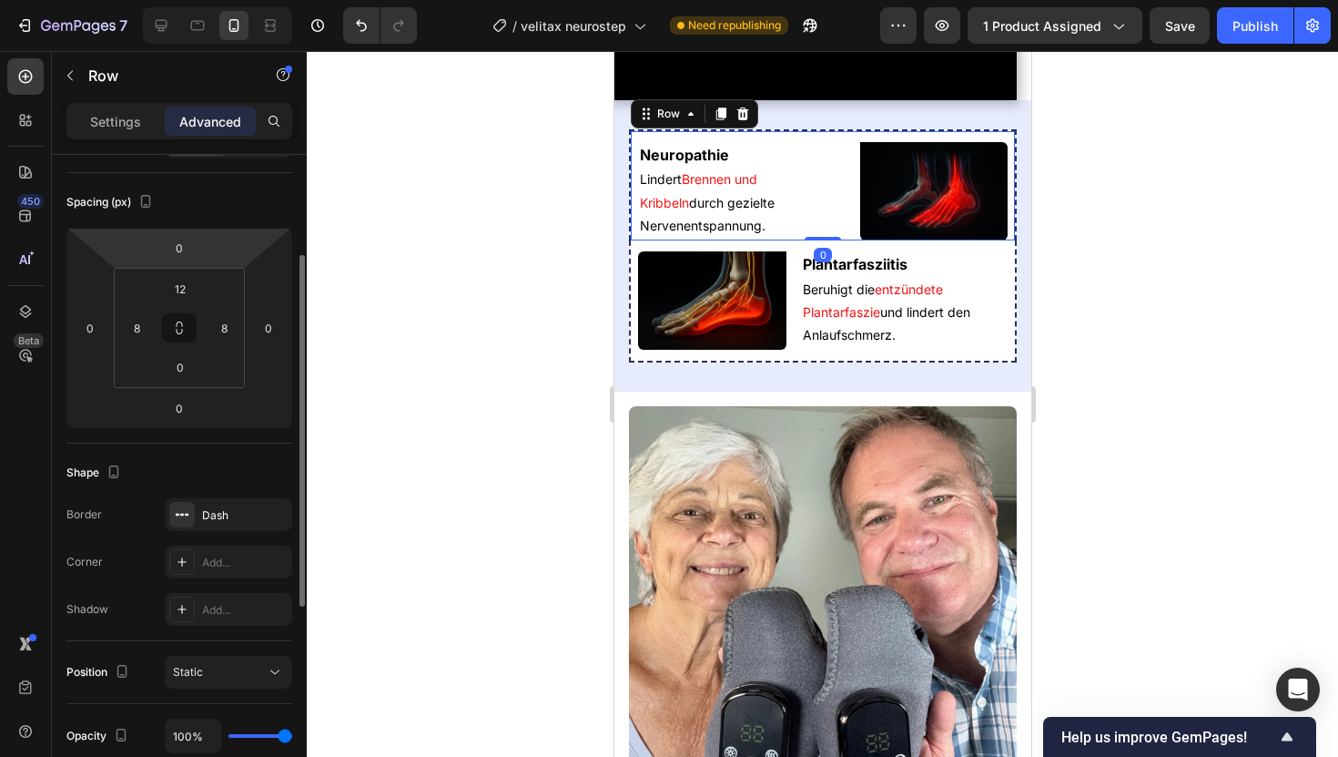
scroll to position [182, 0]
click at [227, 543] on div "Add..." at bounding box center [228, 559] width 127 height 33
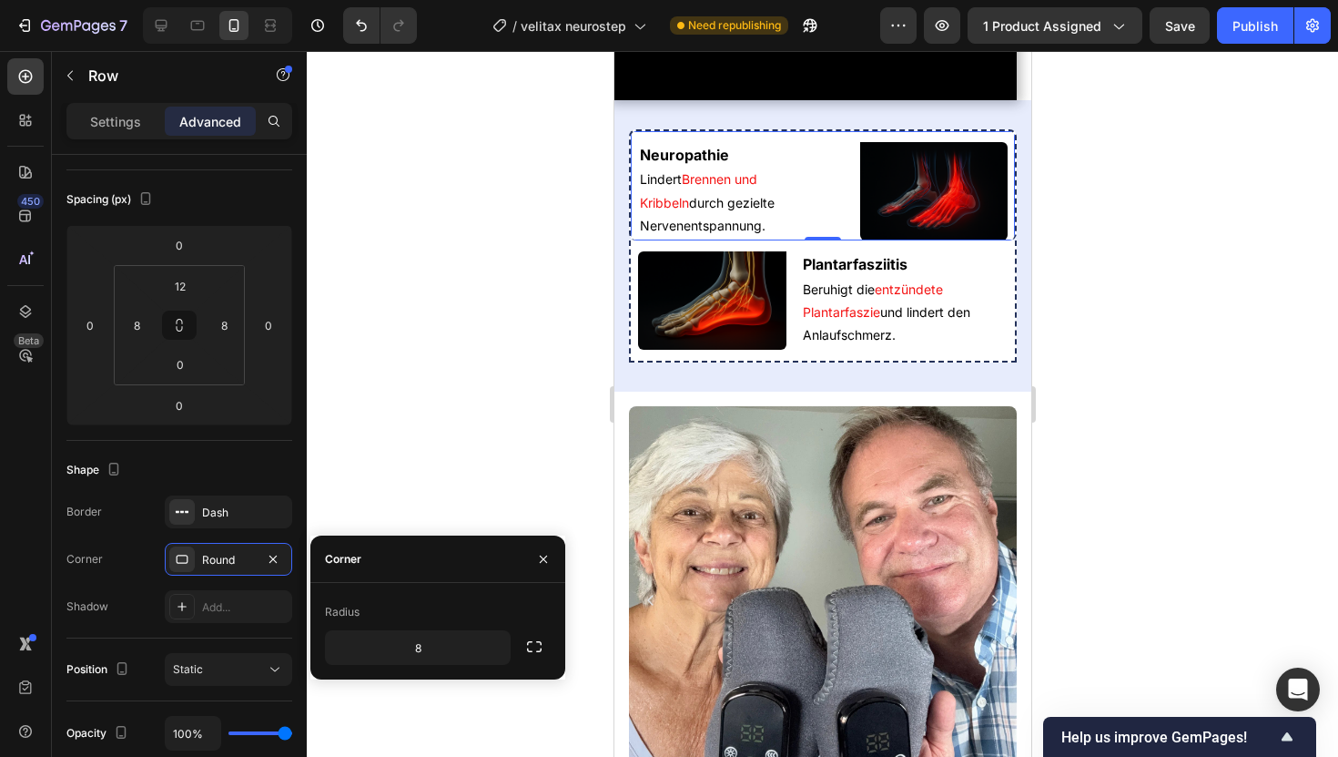
click at [552, 651] on div "Radius 8" at bounding box center [437, 630] width 255 height 67
click at [531, 644] on icon "button" at bounding box center [534, 646] width 18 height 18
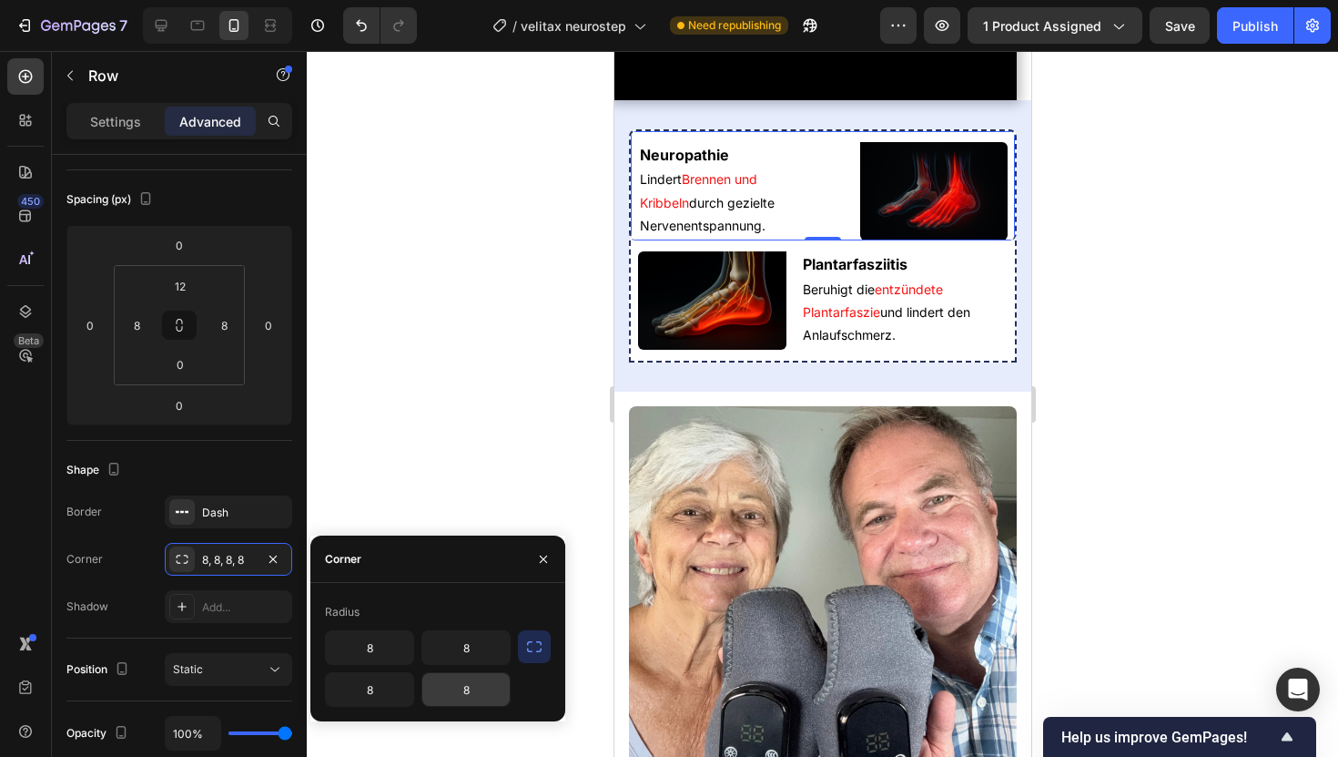
click at [471, 693] on input "8" at bounding box center [465, 689] width 87 height 33
click at [493, 695] on input "00" at bounding box center [465, 689] width 87 height 33
type input "0"
click at [360, 686] on input "8" at bounding box center [369, 689] width 87 height 33
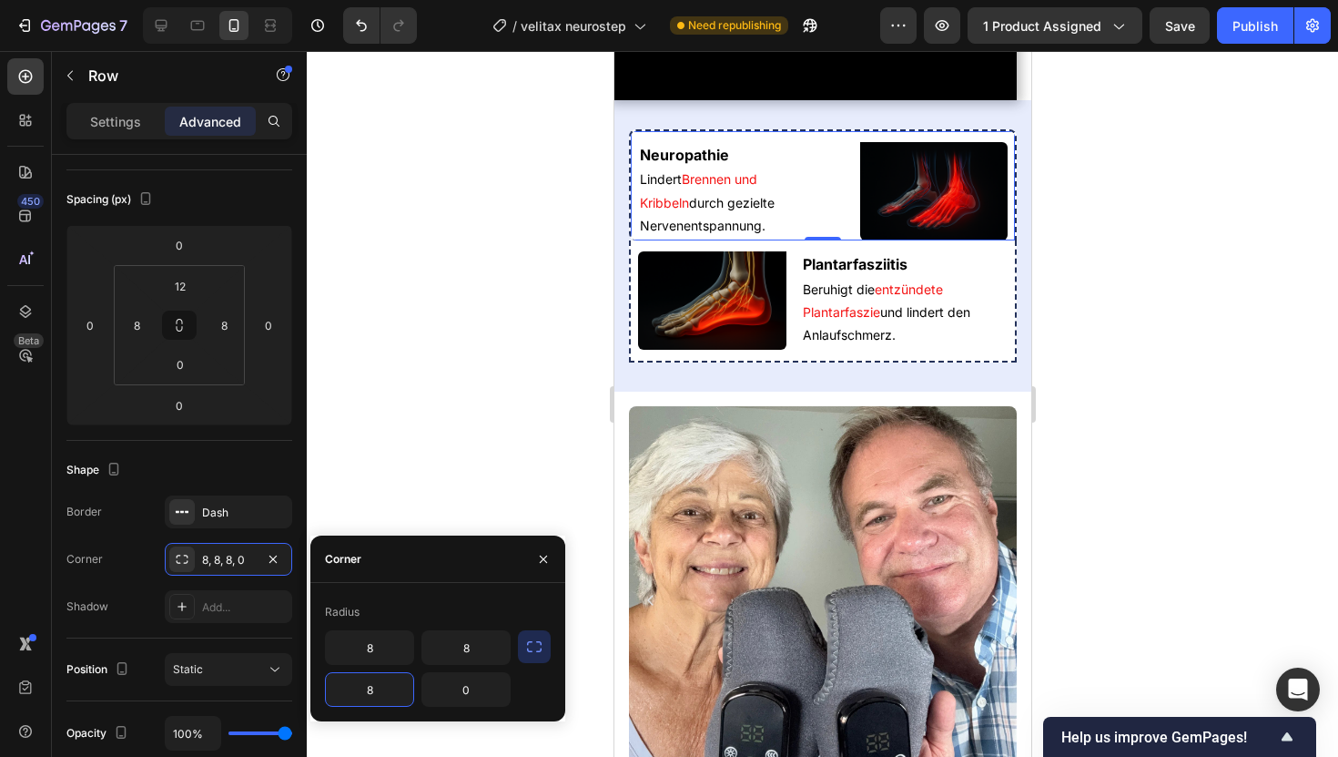
click at [360, 686] on input "8" at bounding box center [369, 689] width 87 height 33
type input "0"
click at [371, 643] on input "8" at bounding box center [369, 647] width 87 height 33
type input "0"
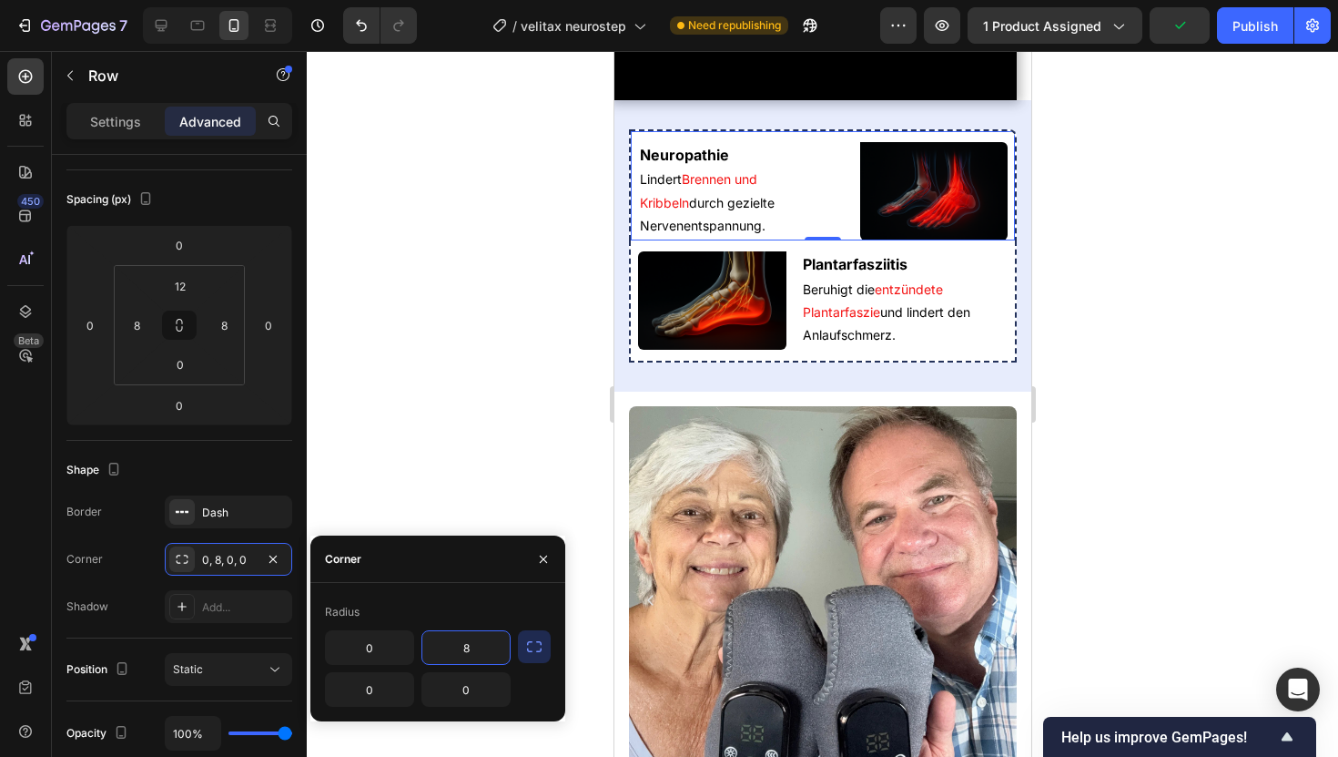
click at [472, 654] on input "8" at bounding box center [465, 647] width 87 height 33
type input "6"
click at [435, 416] on div at bounding box center [823, 404] width 1032 height 706
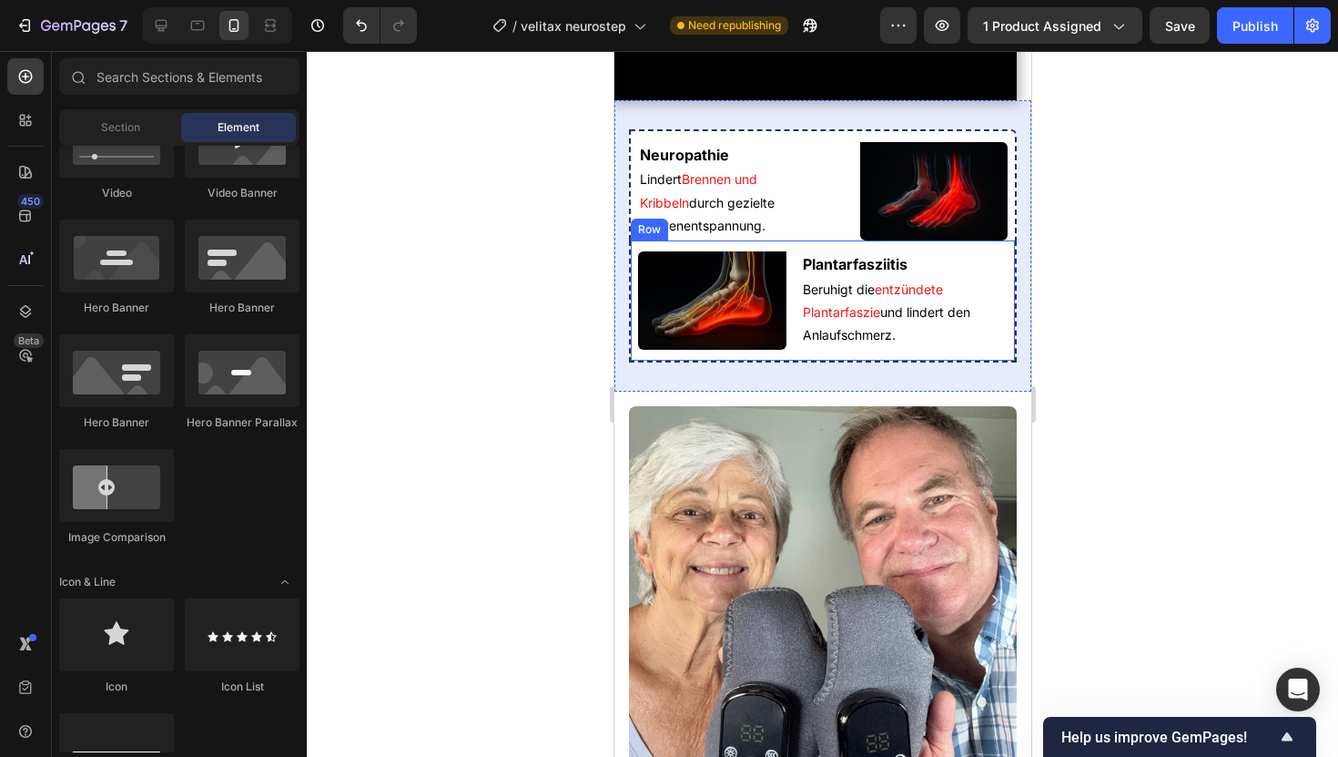
click at [632, 362] on div "Plantarfasziitis Heading Beruhigt die entzündete Plantarfaszie und lindert den …" at bounding box center [822, 301] width 388 height 122
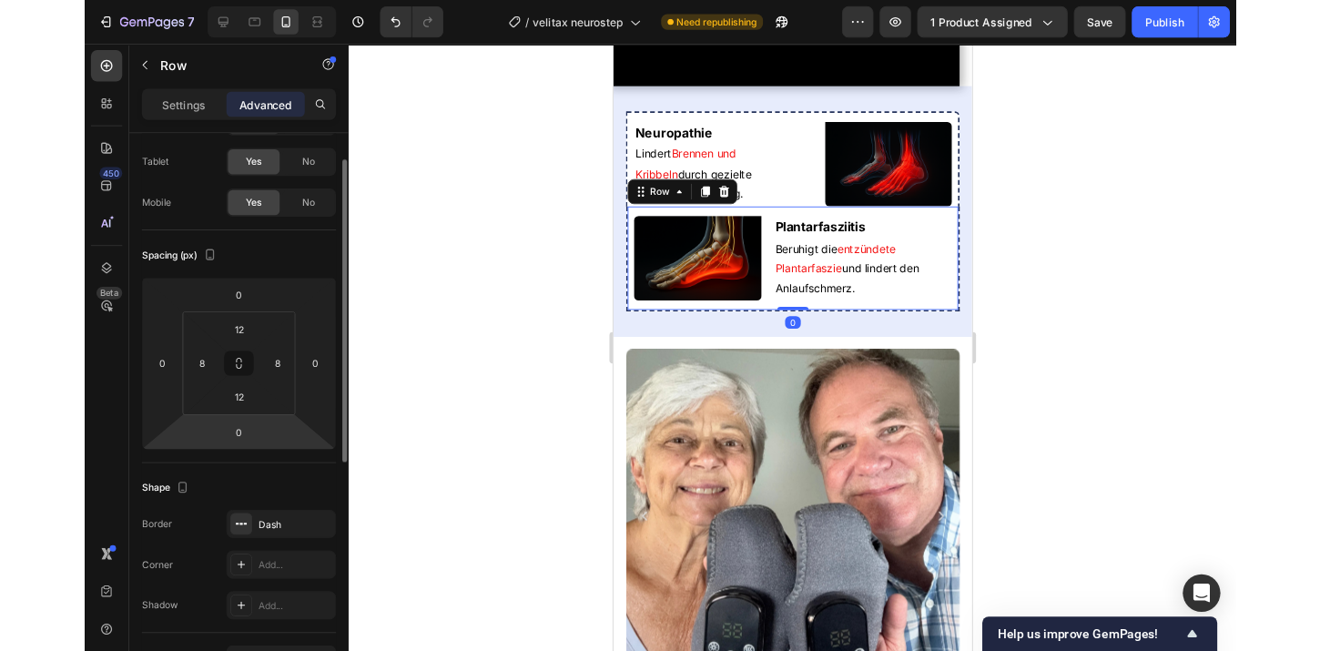
scroll to position [87, 0]
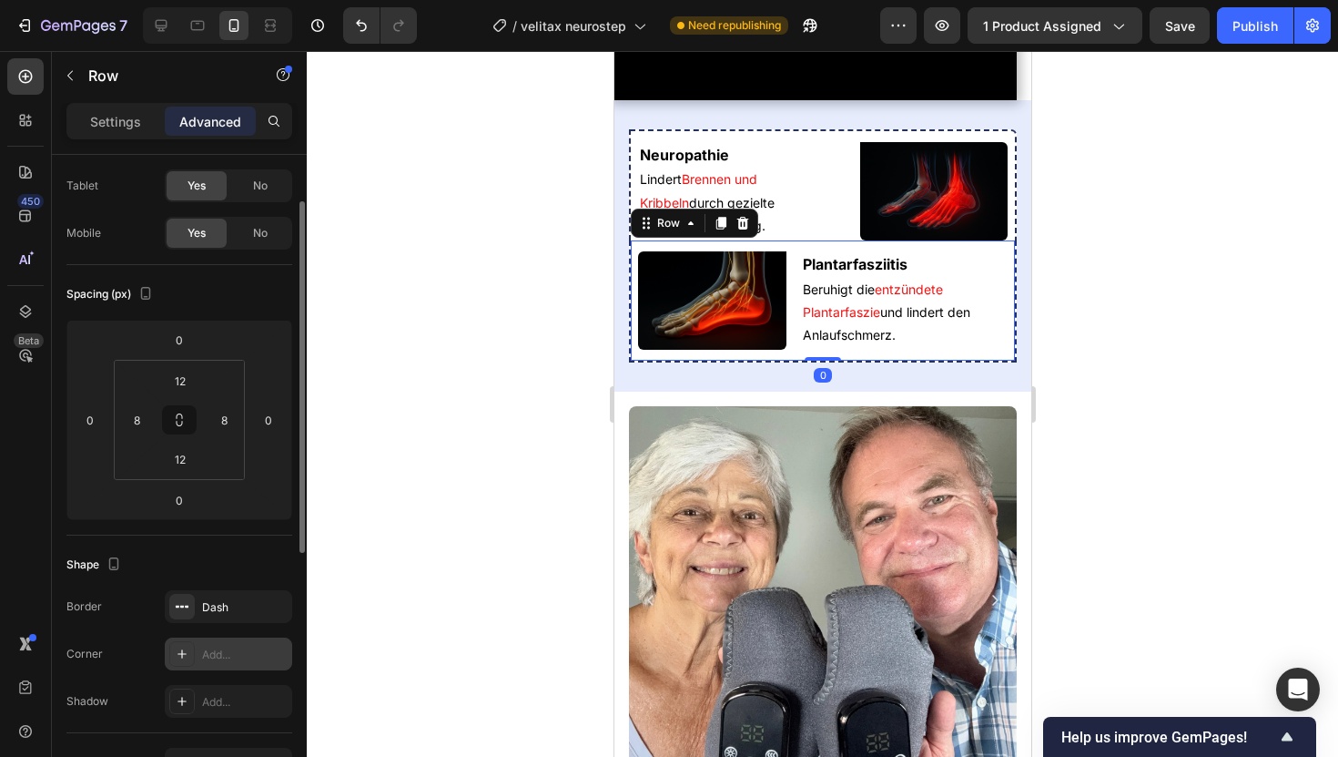
click at [218, 646] on div "Add..." at bounding box center [245, 654] width 86 height 16
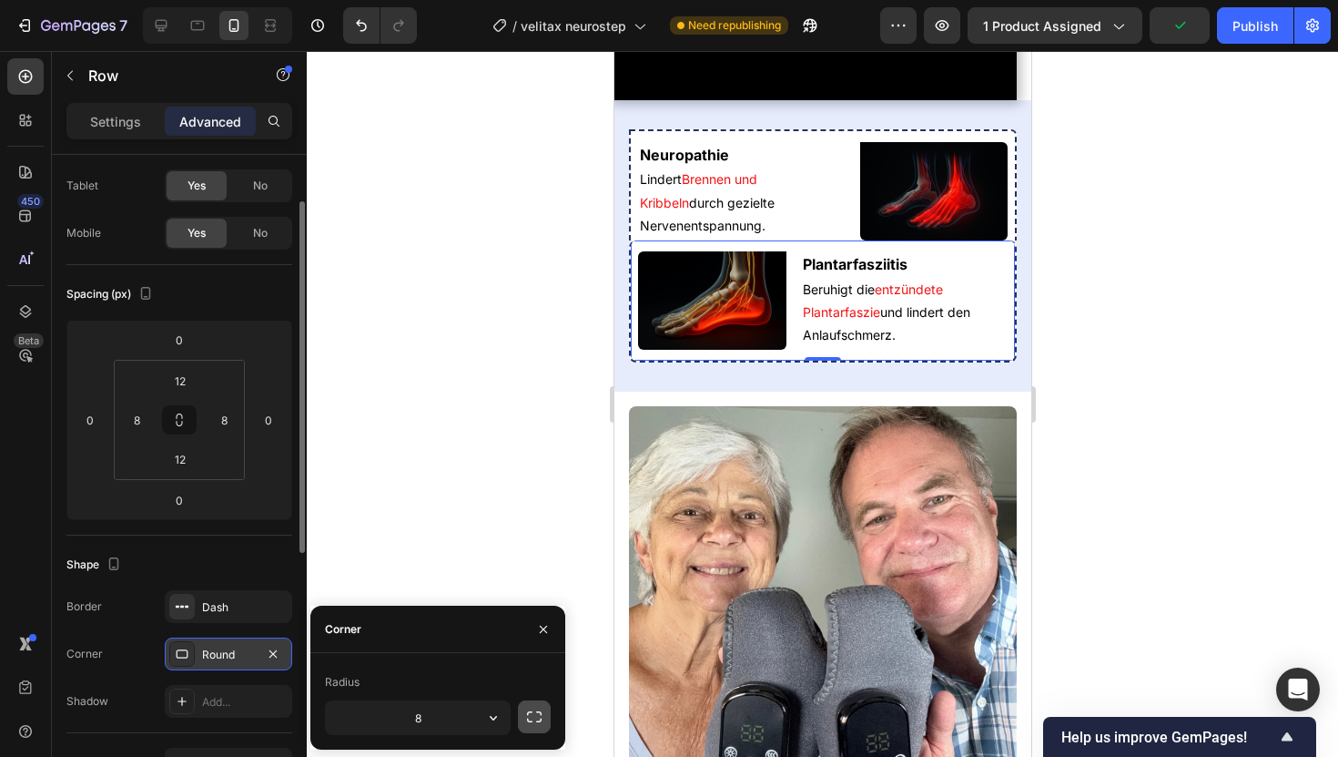
click at [544, 707] on button "button" at bounding box center [534, 716] width 33 height 33
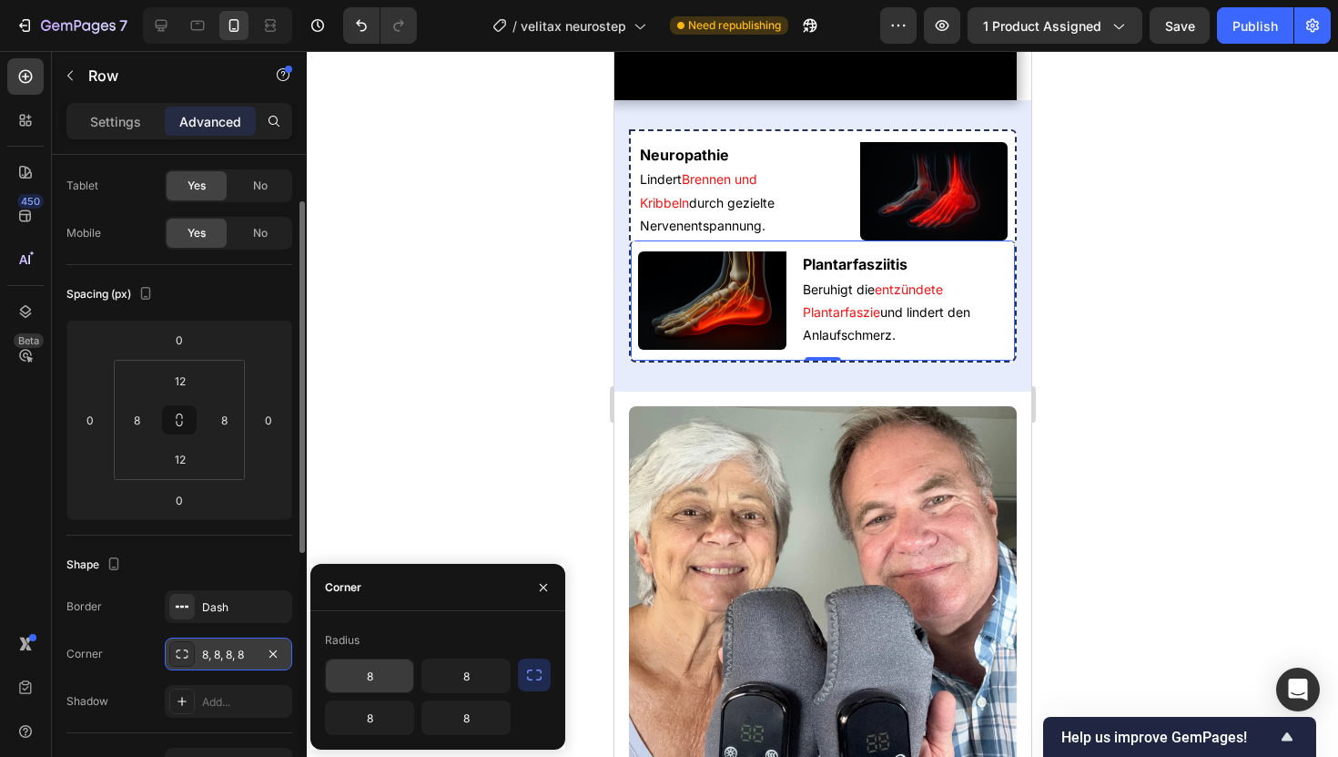
click at [381, 674] on input "8" at bounding box center [369, 675] width 87 height 33
click at [394, 680] on input "86" at bounding box center [369, 675] width 87 height 33
type input "6"
click at [483, 666] on input "8" at bounding box center [465, 675] width 87 height 33
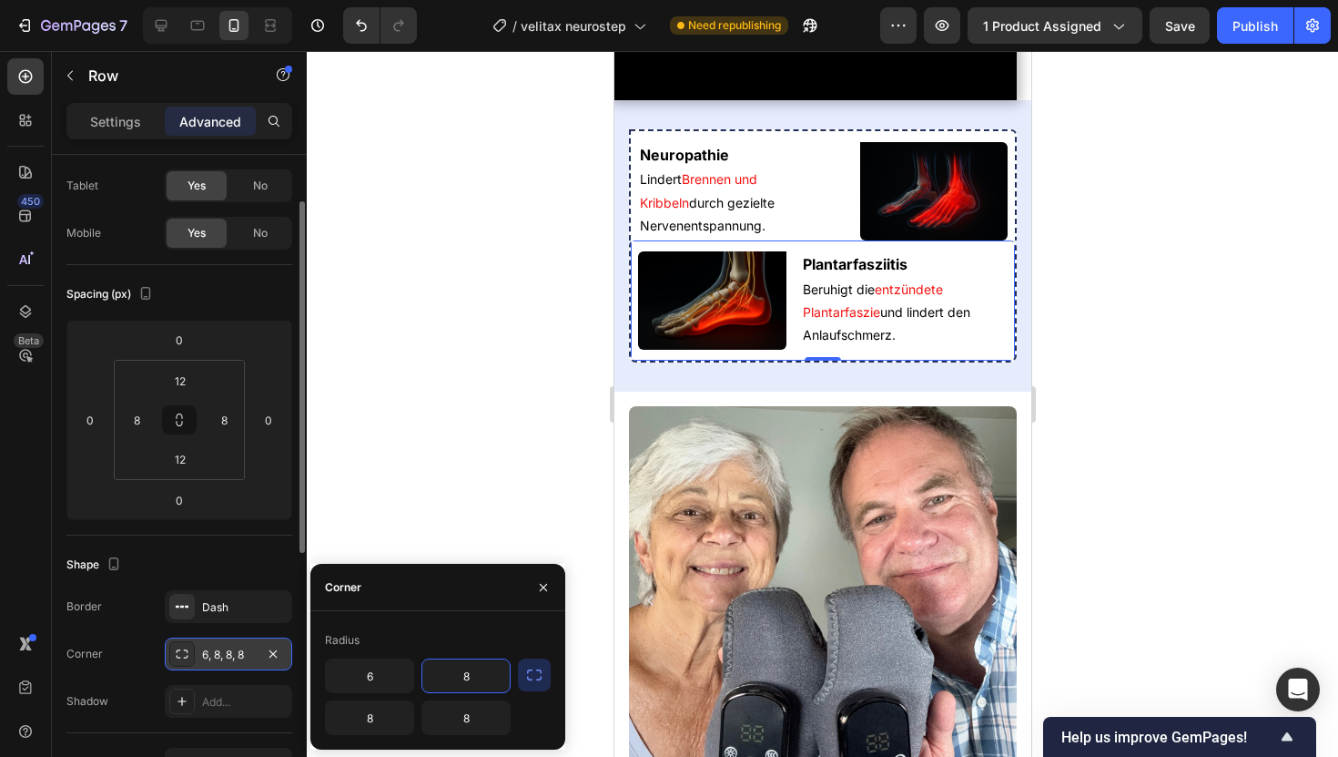
click at [482, 664] on input "8" at bounding box center [465, 675] width 87 height 33
type input "6"
click at [471, 715] on input "8" at bounding box center [465, 717] width 87 height 33
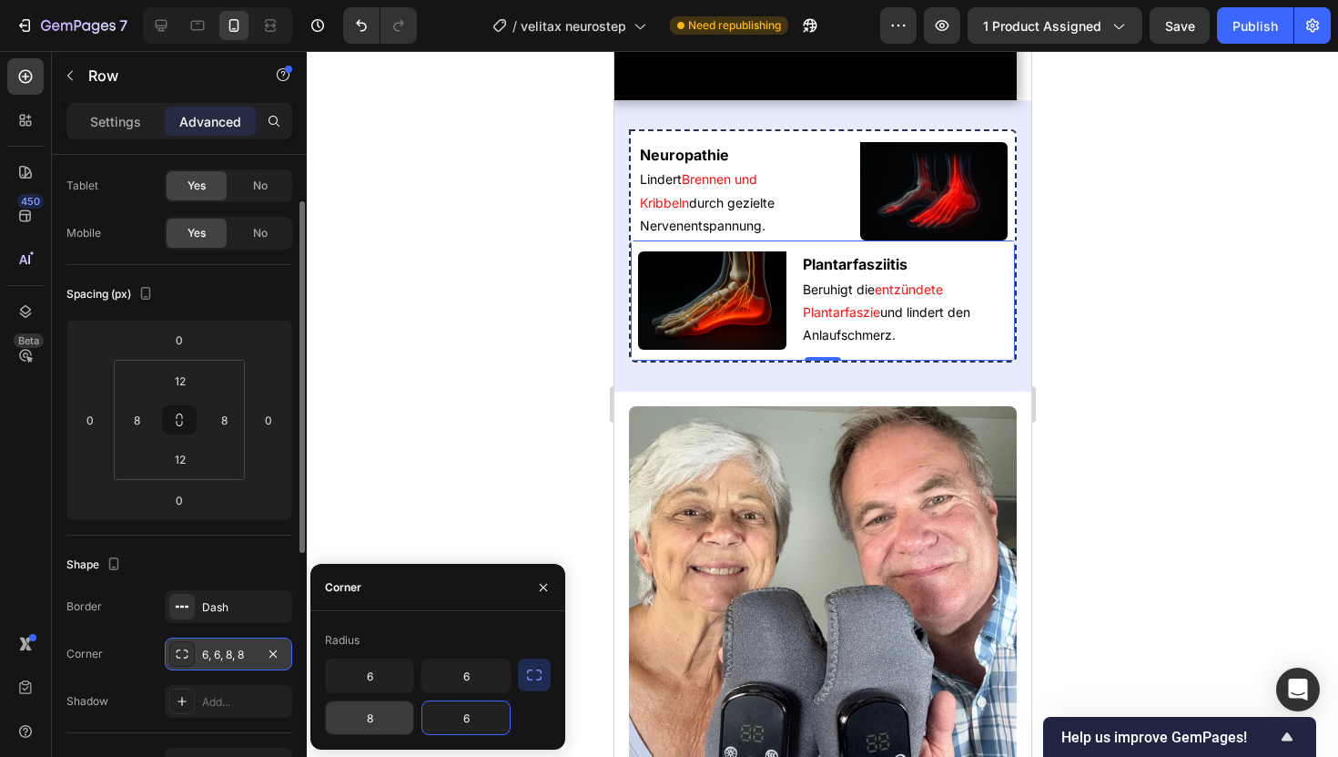
type input "6"
click at [372, 714] on input "8" at bounding box center [369, 717] width 87 height 33
type input "6"
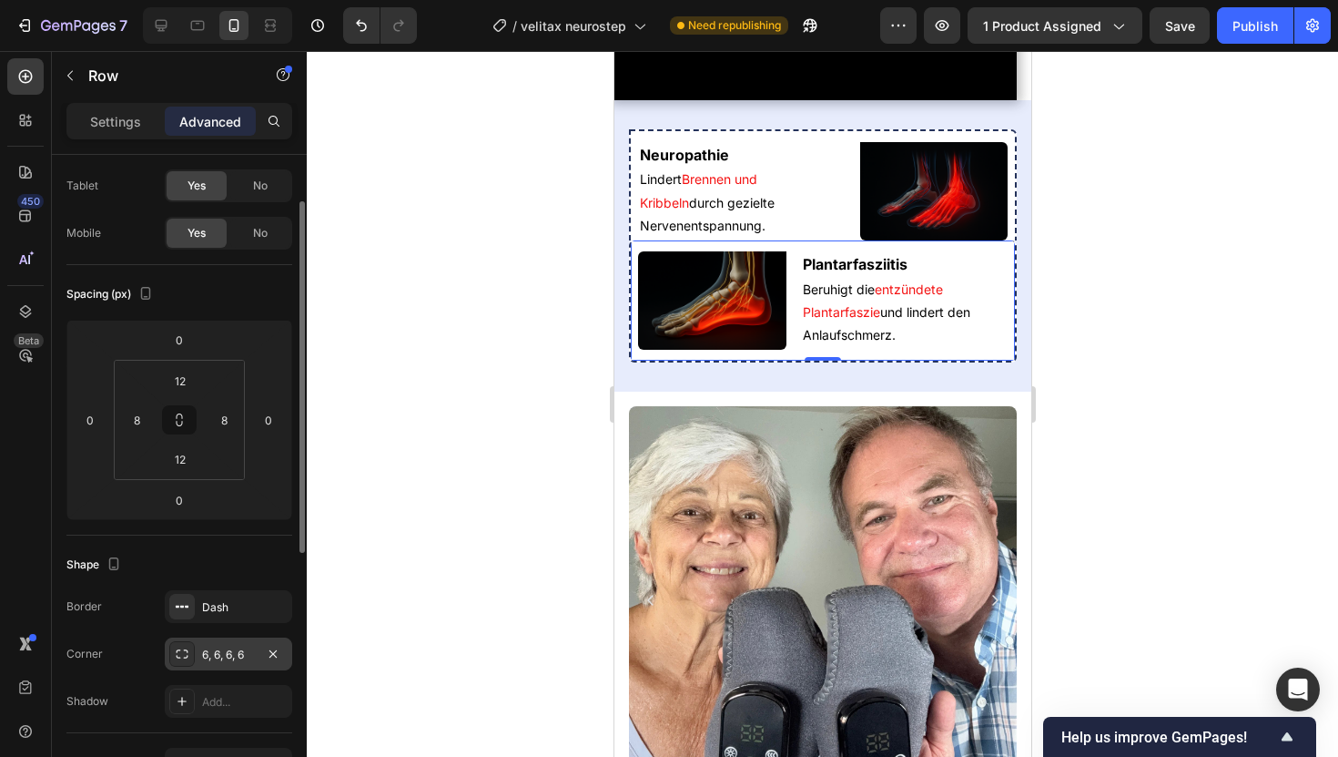
click at [457, 510] on div at bounding box center [823, 404] width 1032 height 706
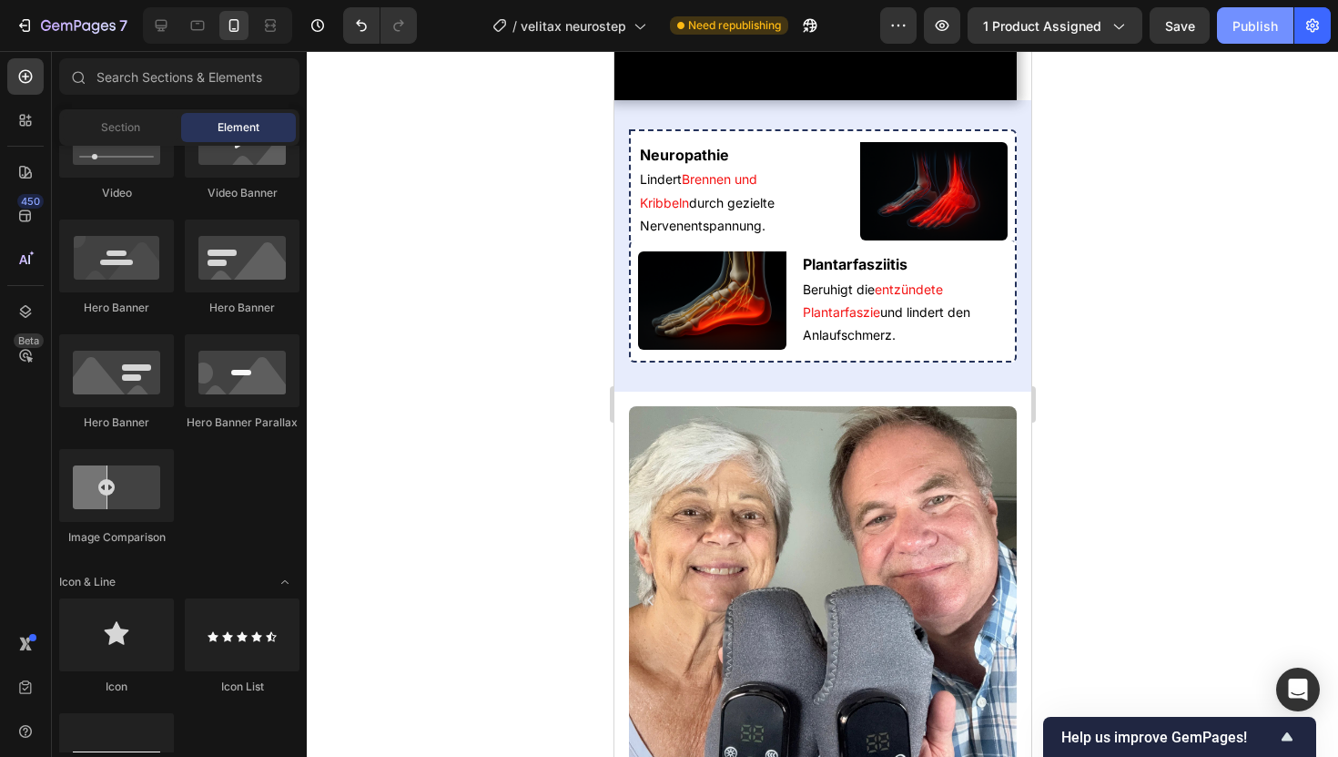
click at [1250, 34] on div "Publish" at bounding box center [1256, 25] width 46 height 19
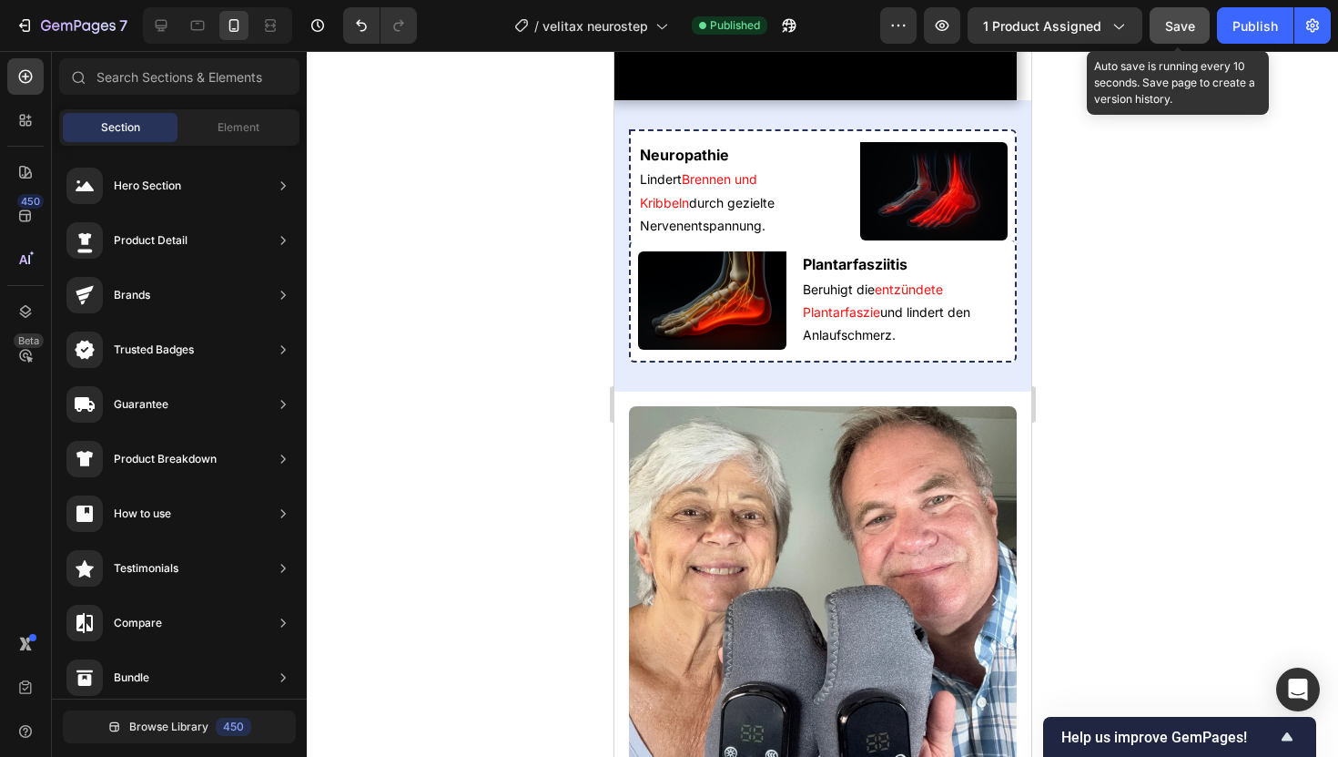
click at [1184, 13] on button "Save" at bounding box center [1180, 25] width 60 height 36
